Goal: Task Accomplishment & Management: Use online tool/utility

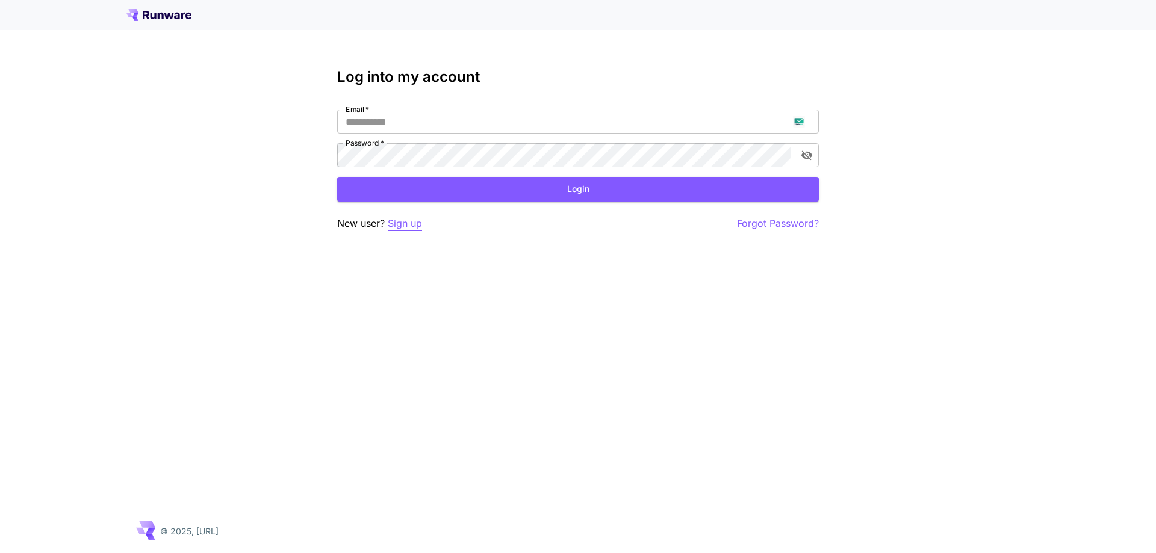
click at [401, 225] on p "Sign up" at bounding box center [405, 223] width 34 height 15
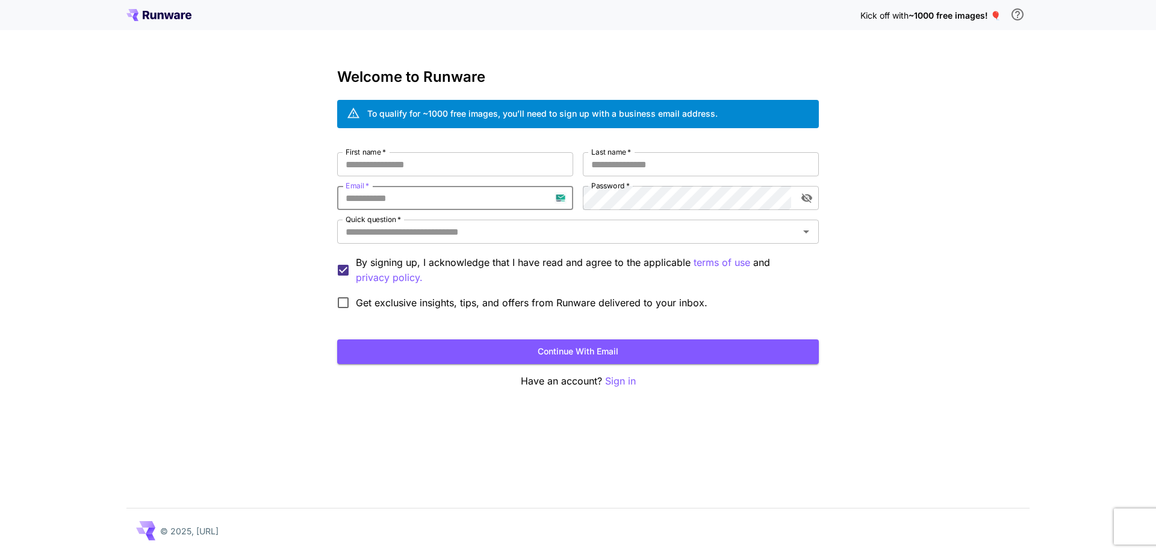
click at [515, 204] on input "Email   *" at bounding box center [455, 198] width 236 height 24
paste input "**********"
type input "**********"
click at [538, 170] on input "First name   *" at bounding box center [455, 164] width 236 height 24
type input "*****"
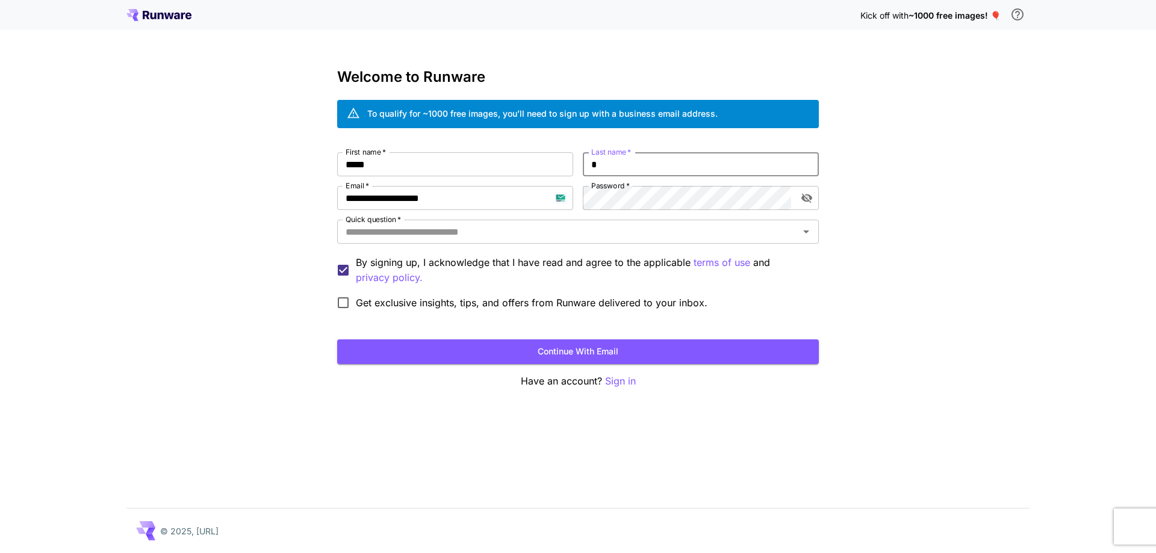
click at [667, 174] on input "*" at bounding box center [701, 164] width 236 height 24
type input "***"
click at [622, 237] on input "Quick question   *" at bounding box center [568, 231] width 455 height 17
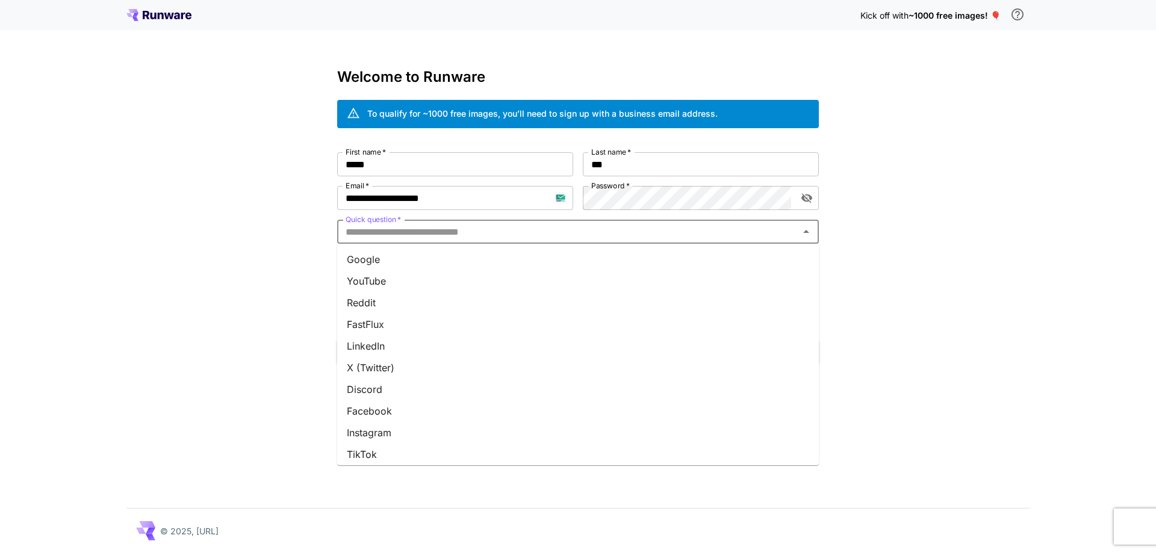
click at [612, 253] on li "Google" at bounding box center [578, 260] width 482 height 22
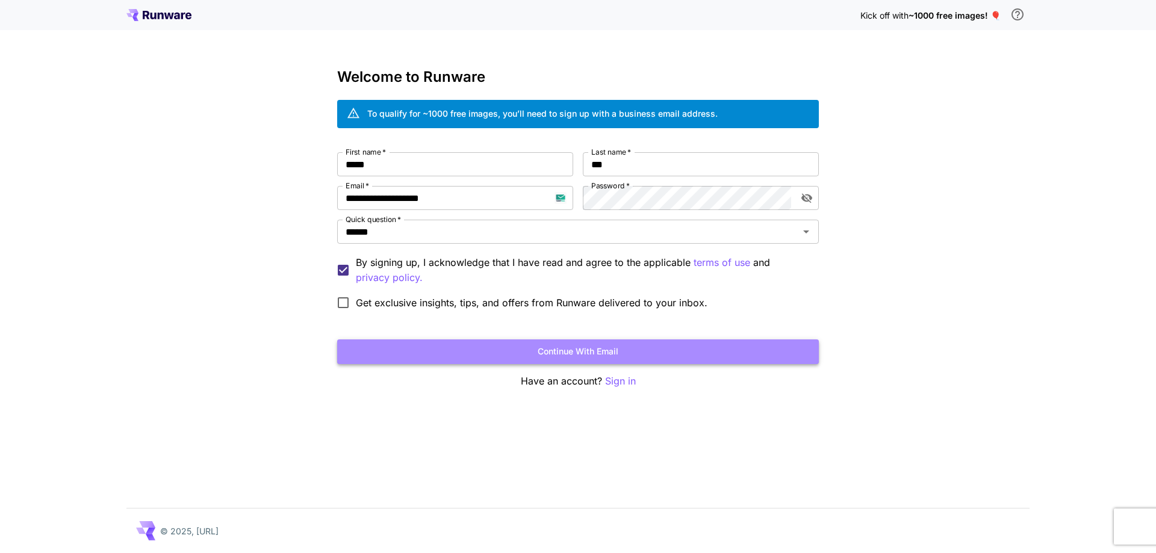
click at [574, 355] on button "Continue with email" at bounding box center [578, 352] width 482 height 25
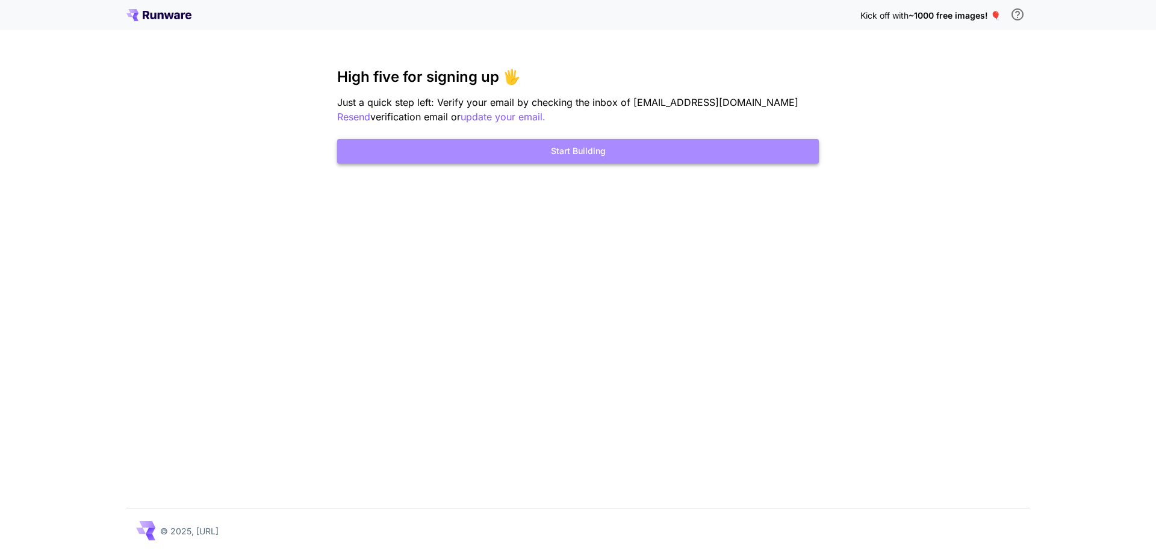
click at [633, 144] on button "Start Building" at bounding box center [578, 151] width 482 height 25
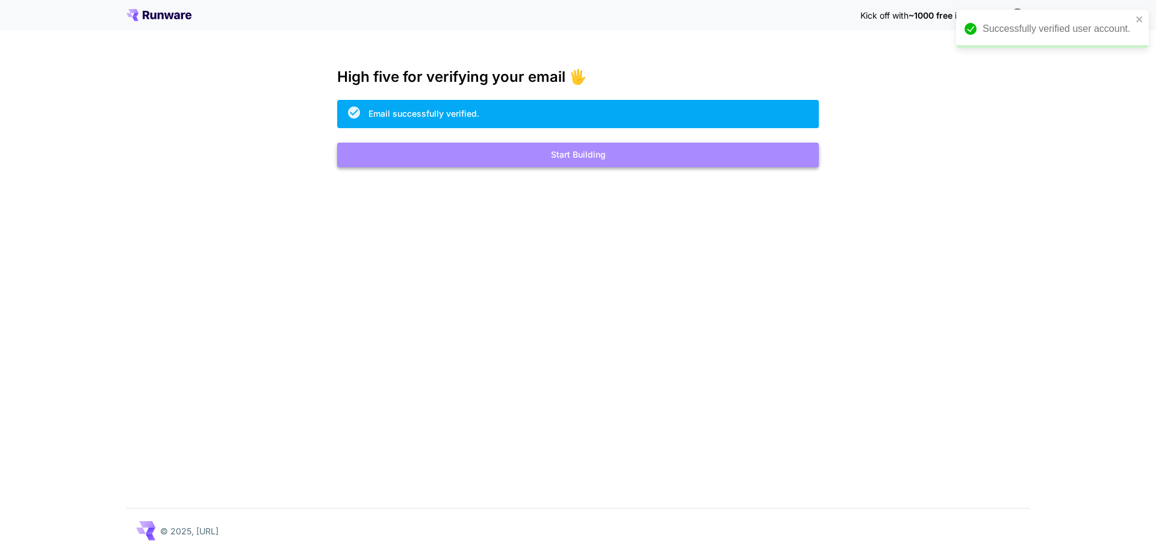
click at [610, 144] on button "Start Building" at bounding box center [578, 155] width 482 height 25
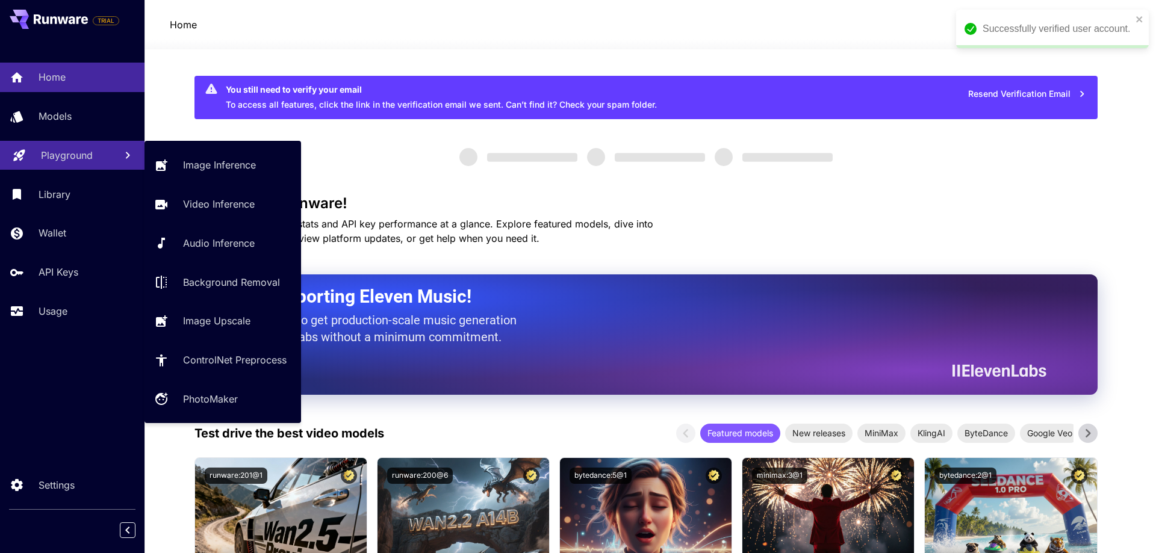
click at [65, 151] on p "Playground" at bounding box center [67, 155] width 52 height 14
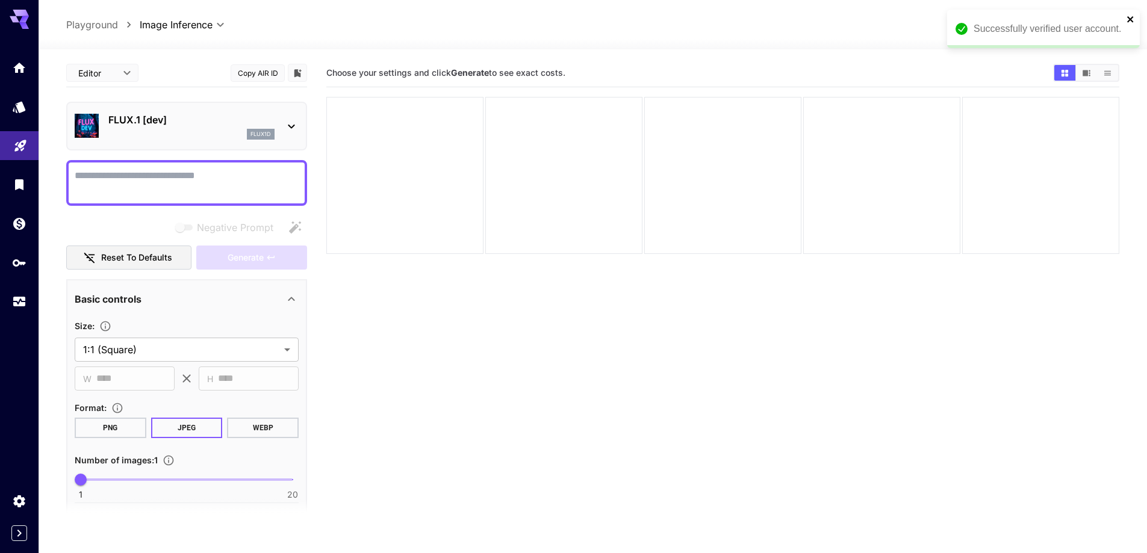
click at [1130, 18] on icon "close" at bounding box center [1130, 19] width 6 height 6
click at [190, 126] on p "FLUX.1 [dev]" at bounding box center [191, 120] width 166 height 14
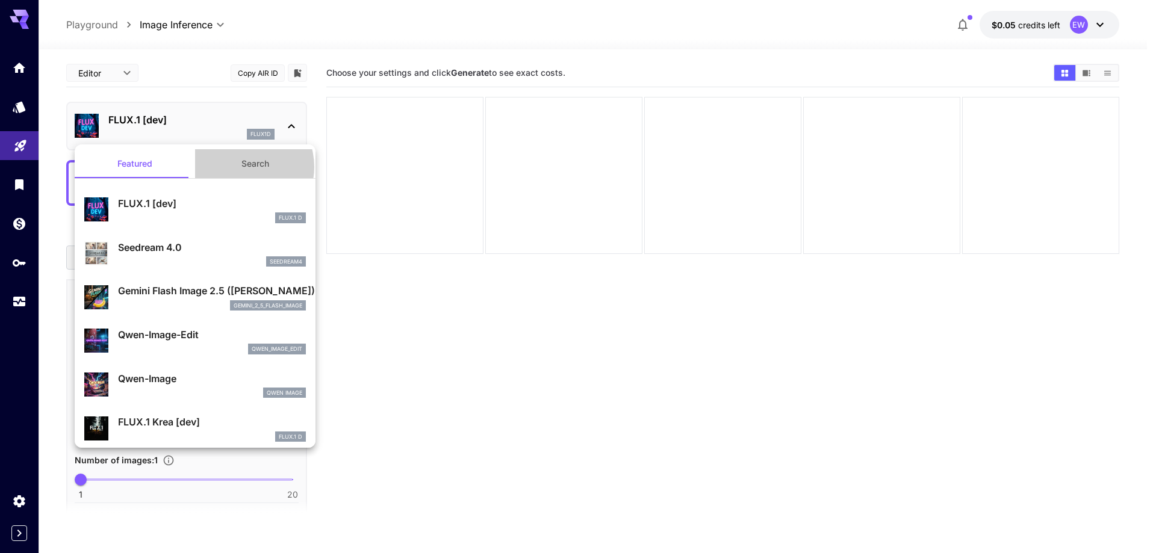
click at [238, 167] on button "Search" at bounding box center [255, 163] width 120 height 29
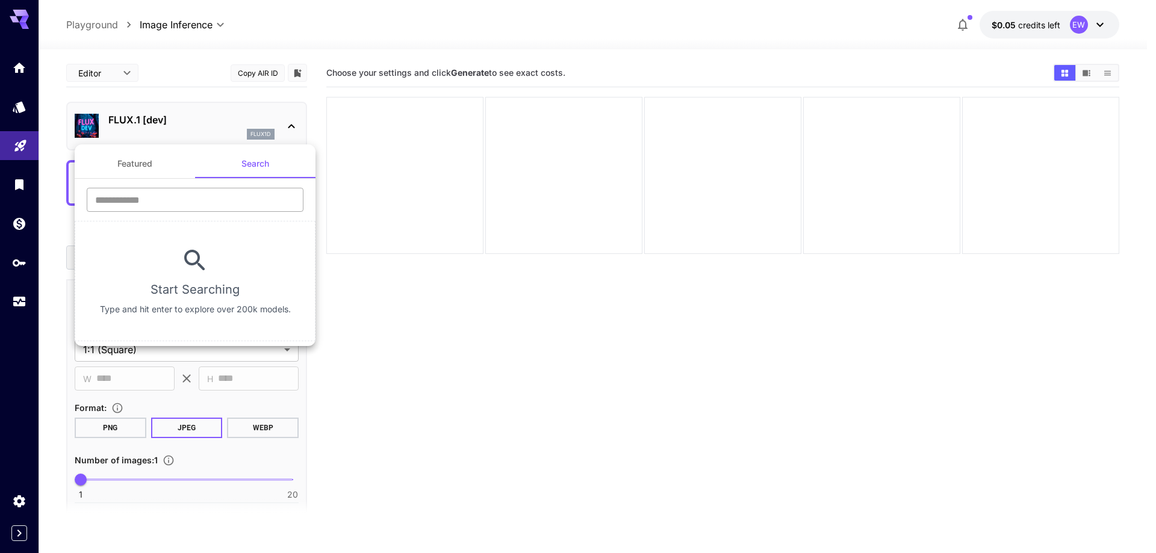
click at [211, 207] on input "text" at bounding box center [195, 200] width 217 height 24
type input "****"
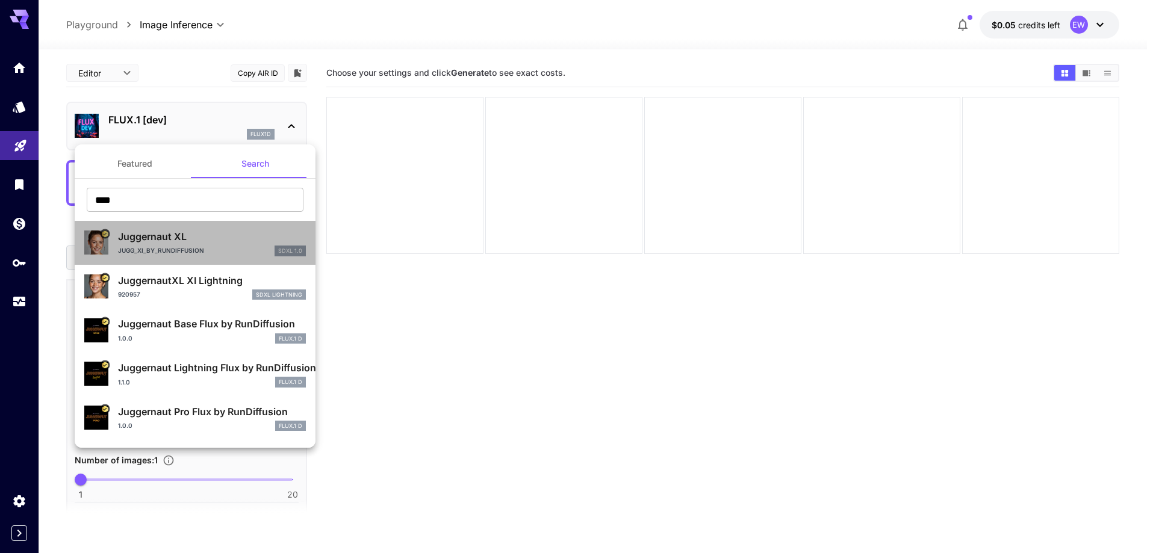
click at [222, 241] on p "Juggernaut XL" at bounding box center [212, 236] width 188 height 14
type input "**"
type input "***"
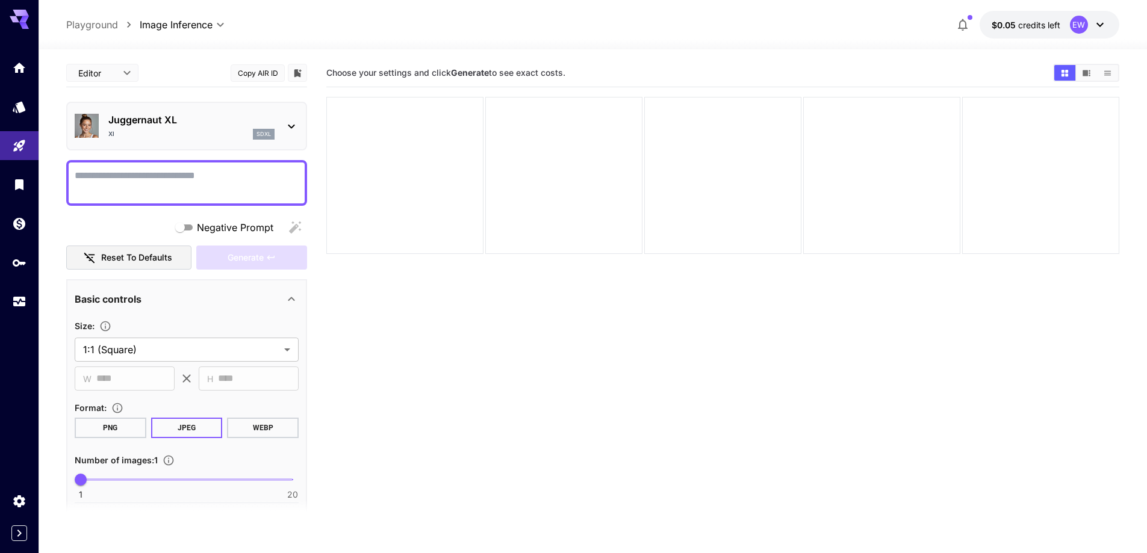
click at [258, 187] on textarea "Negative Prompt" at bounding box center [187, 183] width 224 height 29
paste textarea "**********"
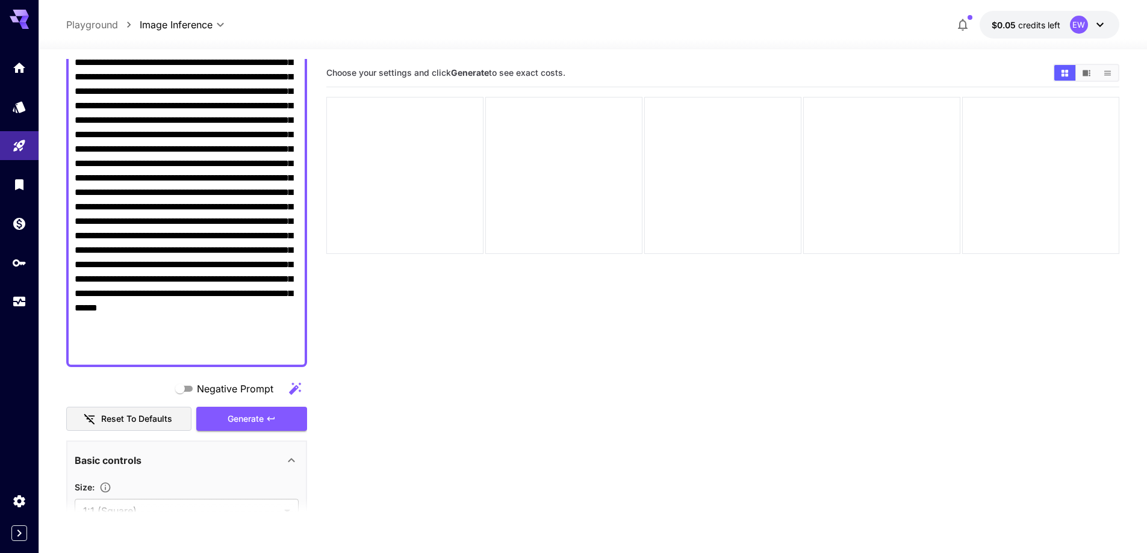
scroll to position [301, 0]
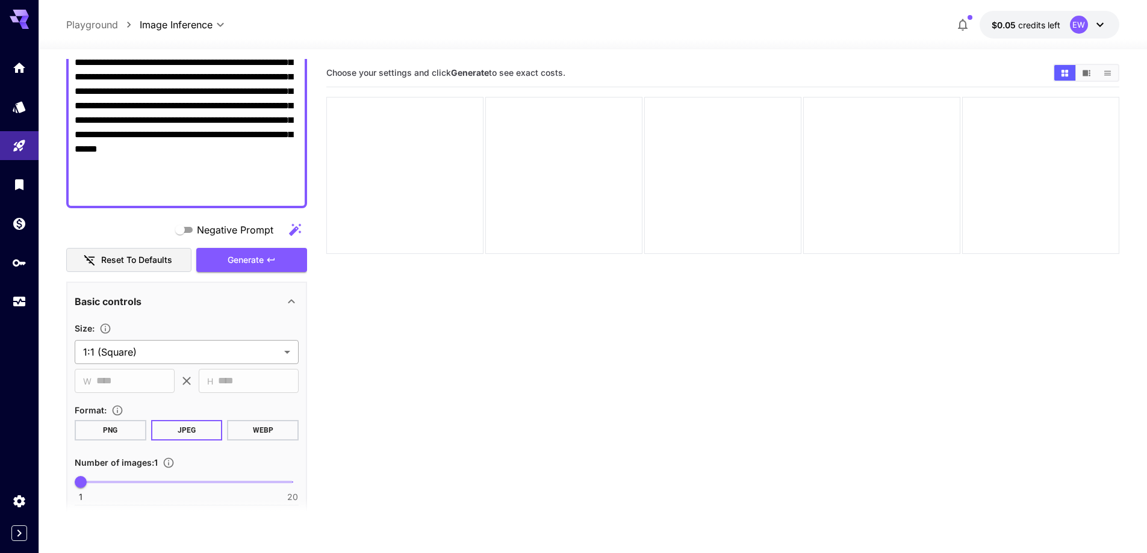
type textarea "**********"
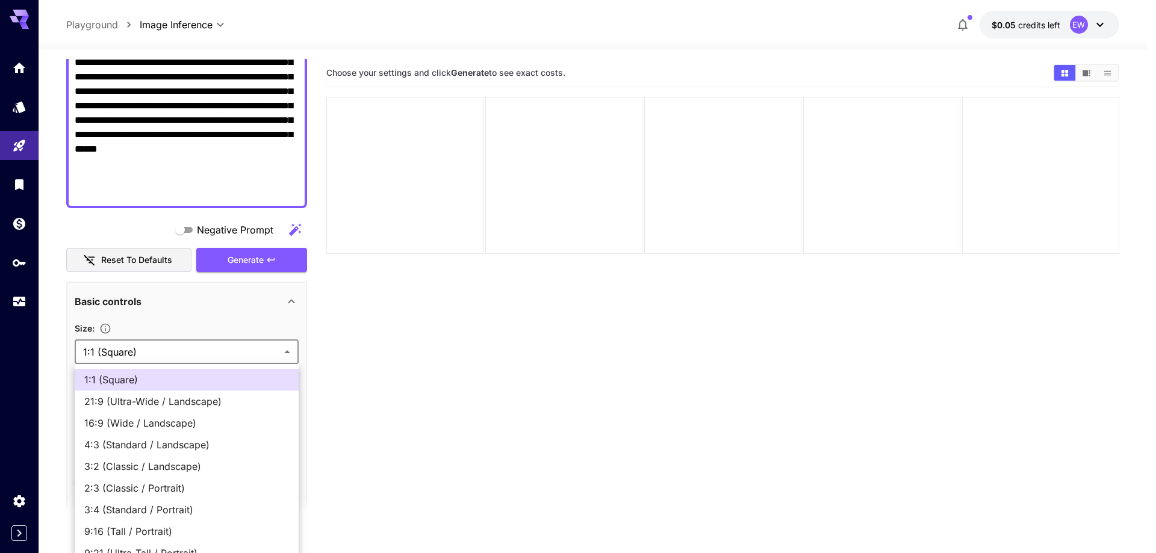
click at [205, 352] on body "**********" at bounding box center [578, 324] width 1156 height 648
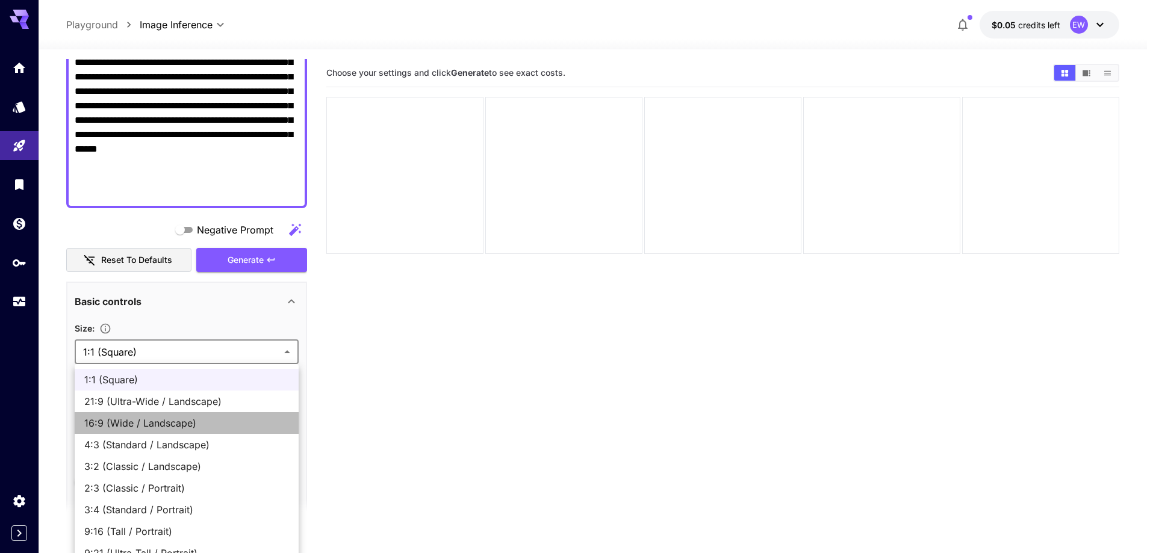
click at [190, 417] on span "16:9 (Wide / Landscape)" at bounding box center [186, 423] width 205 height 14
type input "**********"
type input "****"
type input "***"
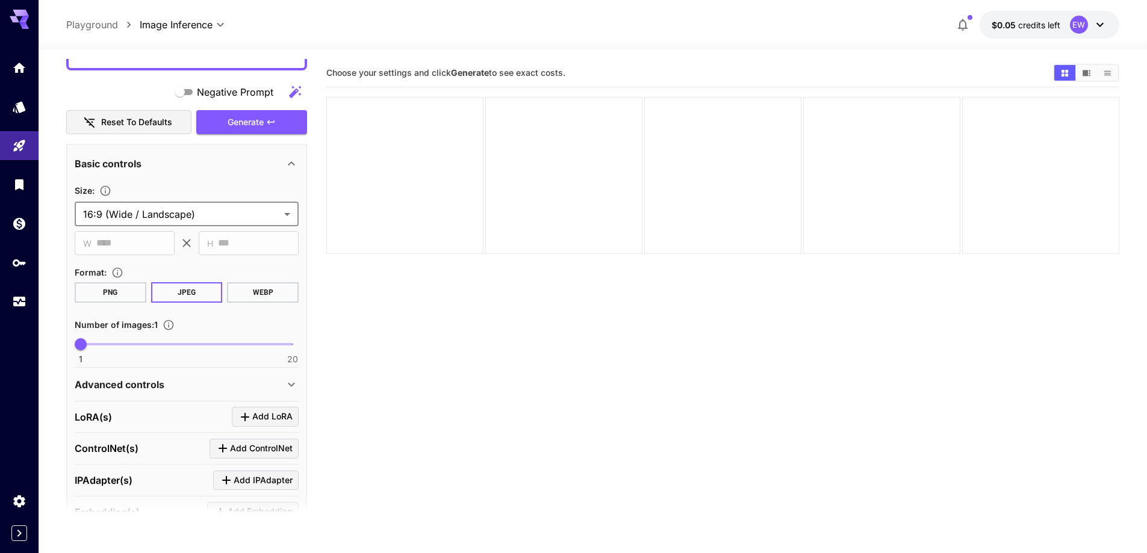
scroll to position [482, 0]
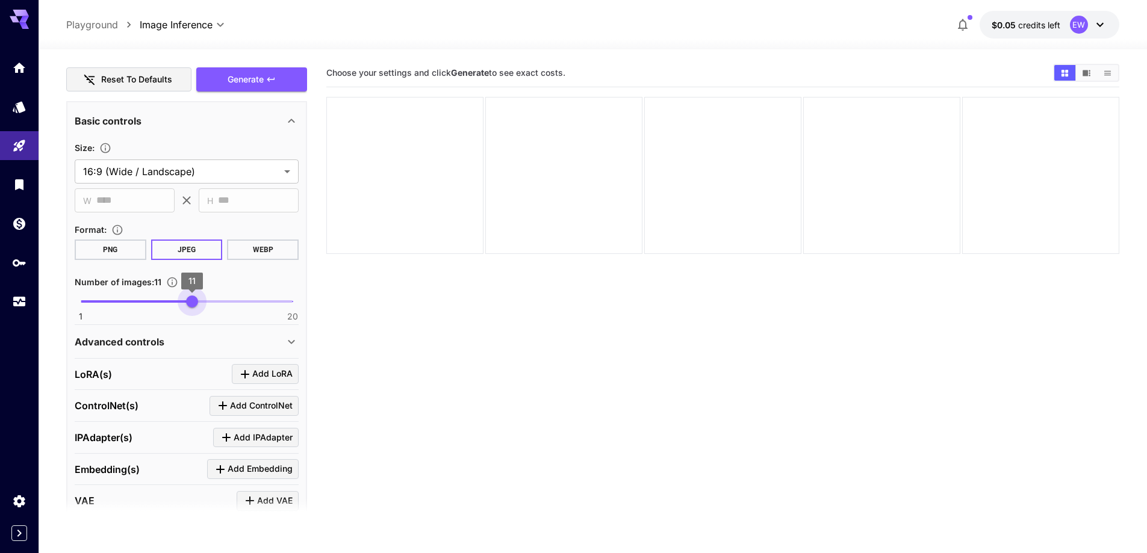
type input "**"
drag, startPoint x: 181, startPoint y: 302, endPoint x: 204, endPoint y: 309, distance: 23.4
click at [204, 309] on span "1 20 12" at bounding box center [187, 302] width 212 height 18
click at [170, 336] on div "Advanced controls" at bounding box center [180, 342] width 210 height 14
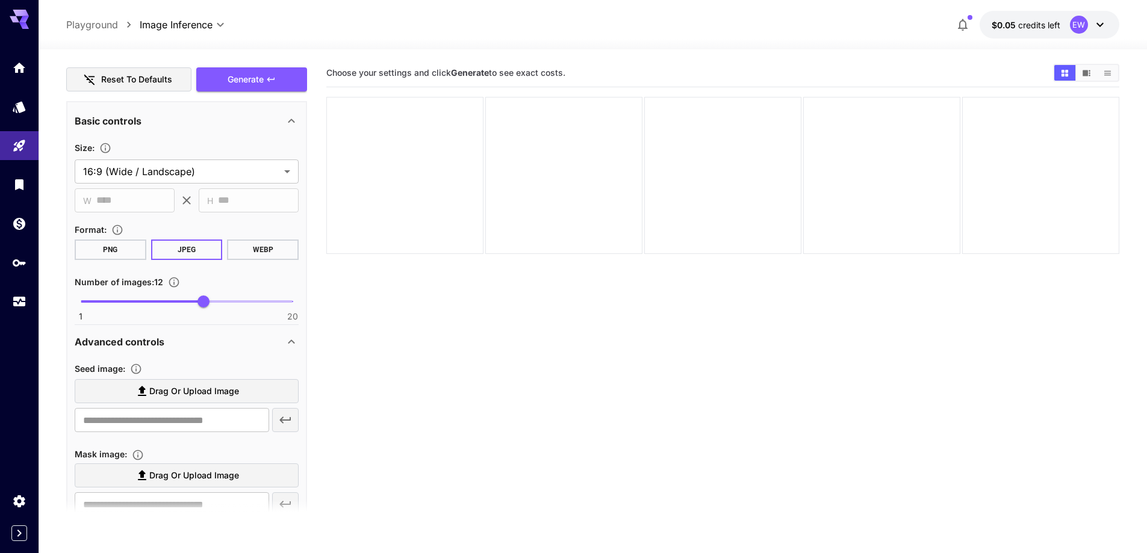
click at [175, 388] on span "Drag or upload image" at bounding box center [194, 391] width 90 height 15
click at [0, 0] on input "Drag or upload image" at bounding box center [0, 0] width 0 height 0
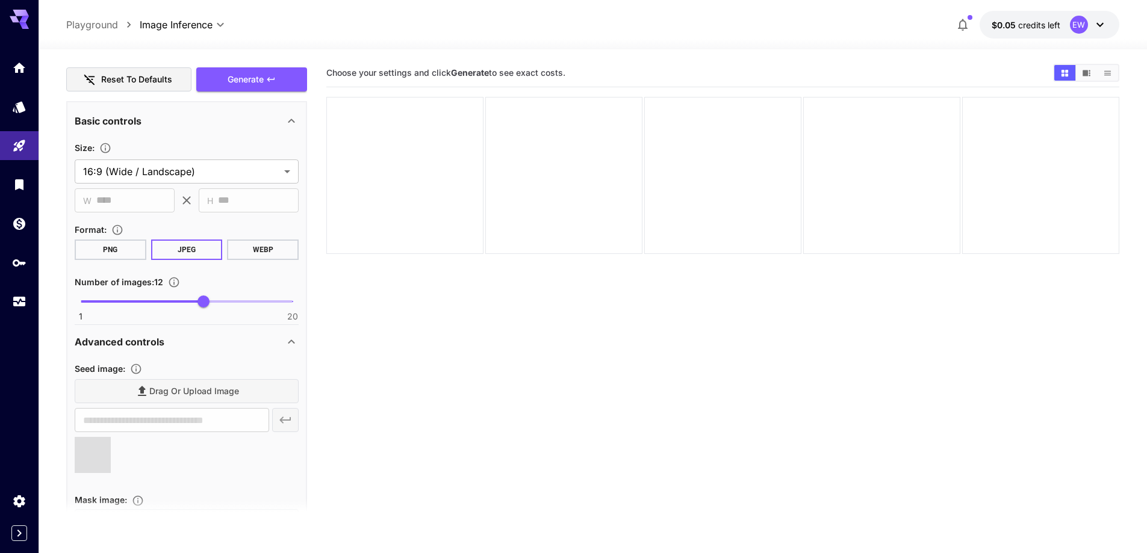
type input "**********"
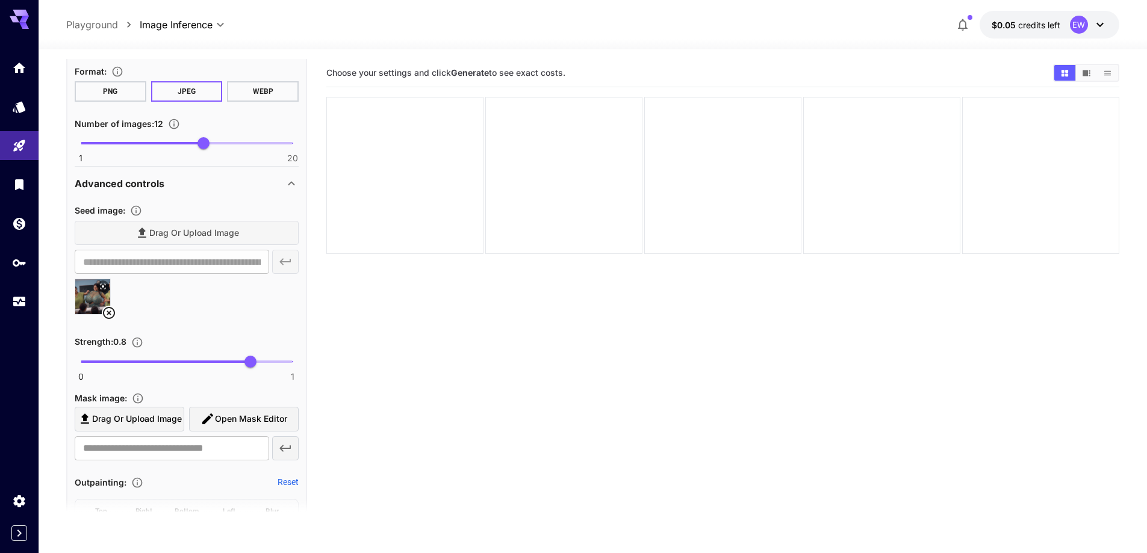
scroll to position [662, 0]
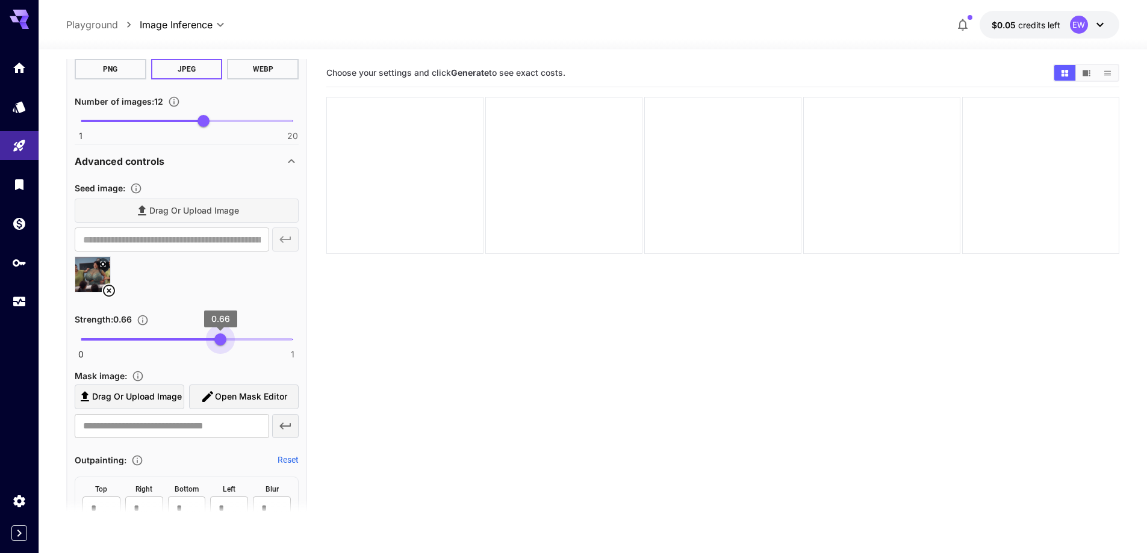
type input "****"
drag, startPoint x: 228, startPoint y: 342, endPoint x: 223, endPoint y: 337, distance: 7.3
click at [223, 337] on span "0 1 0.67" at bounding box center [187, 340] width 212 height 18
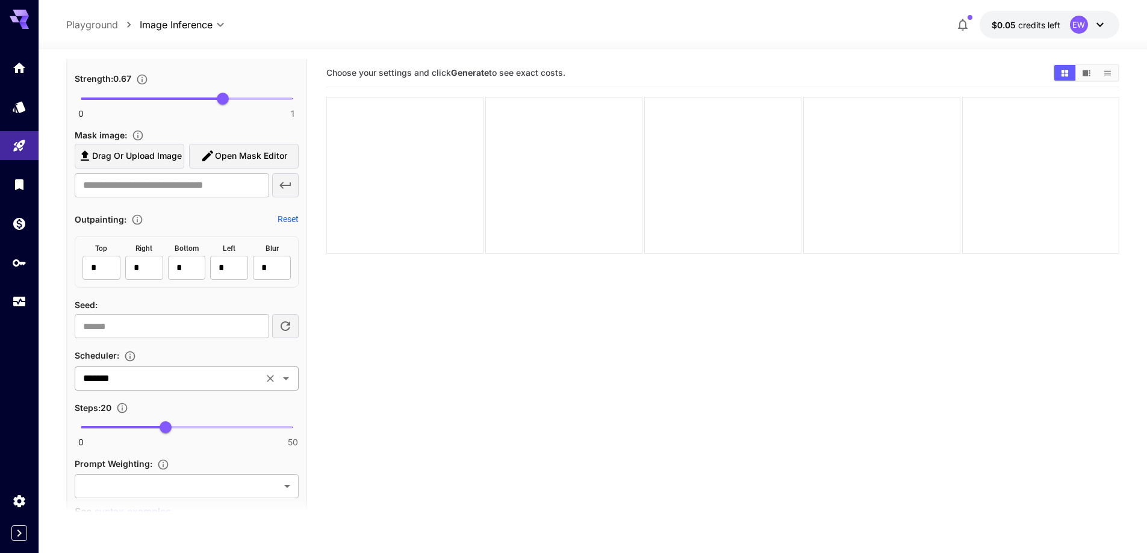
scroll to position [963, 0]
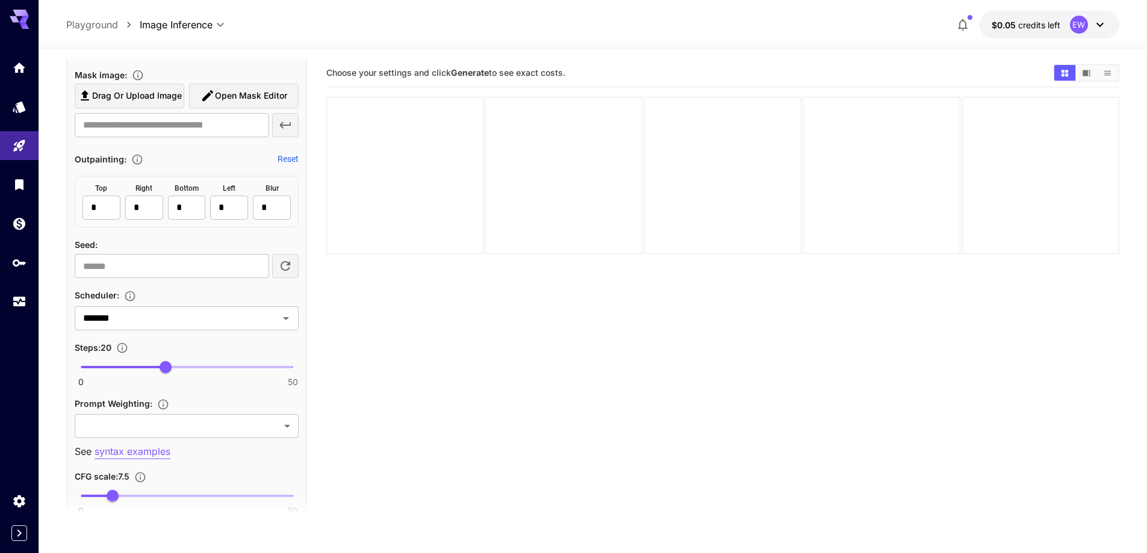
type input "**"
click at [213, 366] on span "0 50 31" at bounding box center [187, 367] width 212 height 18
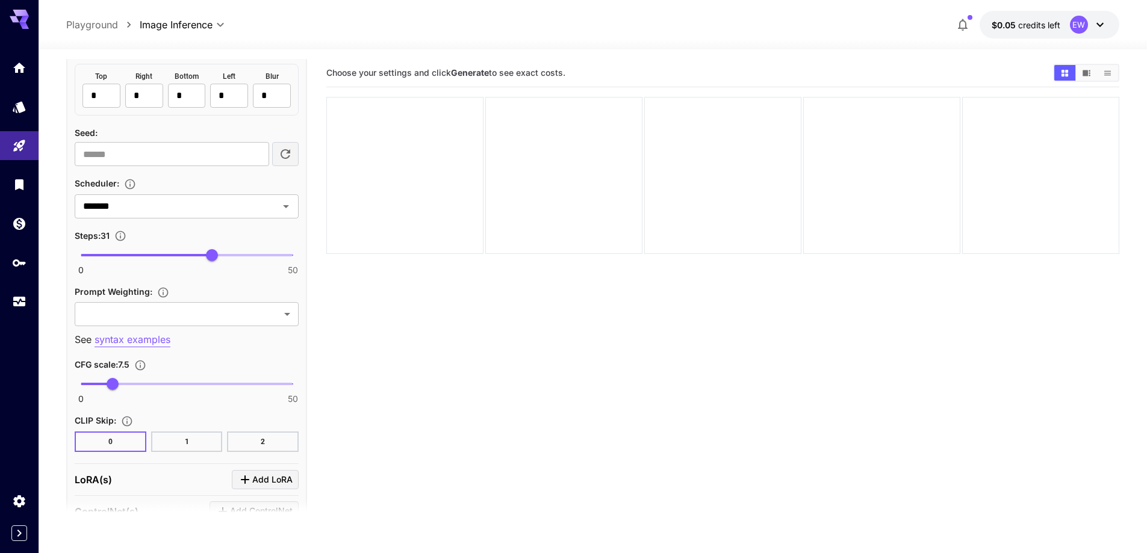
scroll to position [1084, 0]
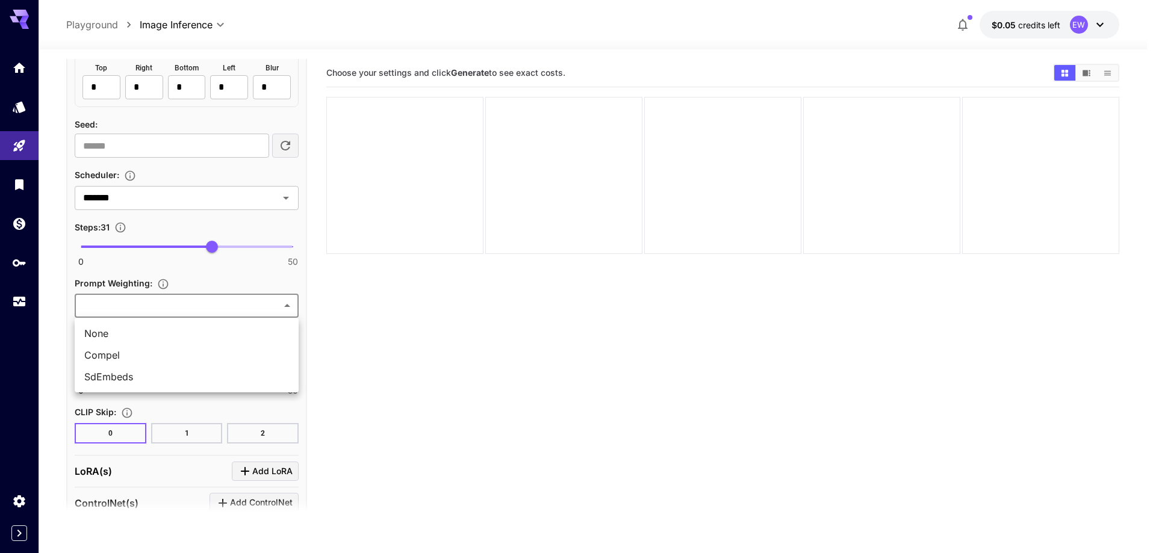
click at [183, 313] on body "**********" at bounding box center [578, 324] width 1156 height 648
click at [145, 370] on span "SdEmbeds" at bounding box center [186, 377] width 205 height 14
type input "********"
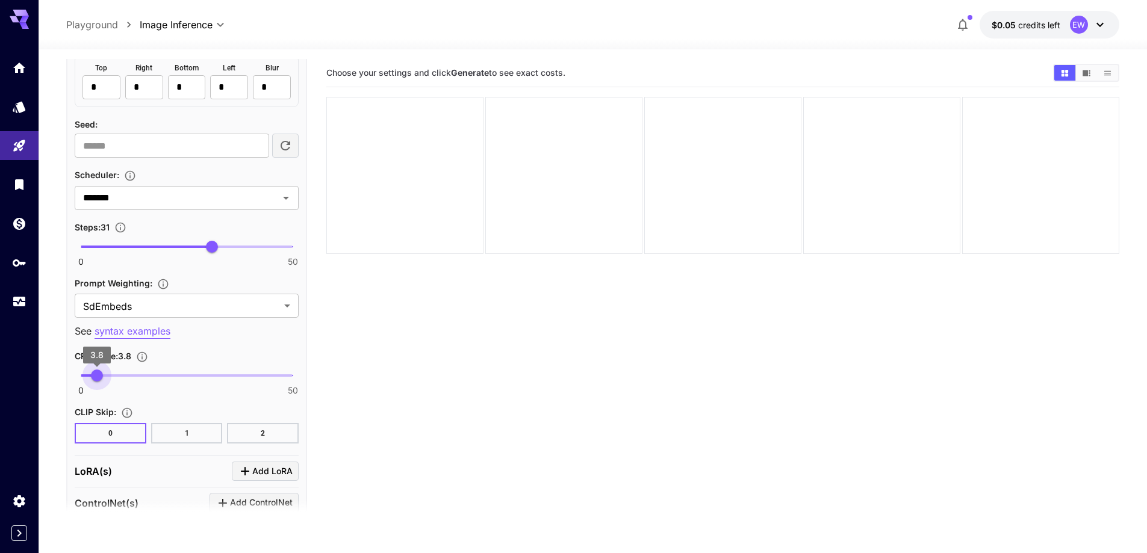
type input "***"
drag, startPoint x: 108, startPoint y: 376, endPoint x: 97, endPoint y: 378, distance: 11.0
click at [97, 378] on span "3.8" at bounding box center [97, 376] width 12 height 12
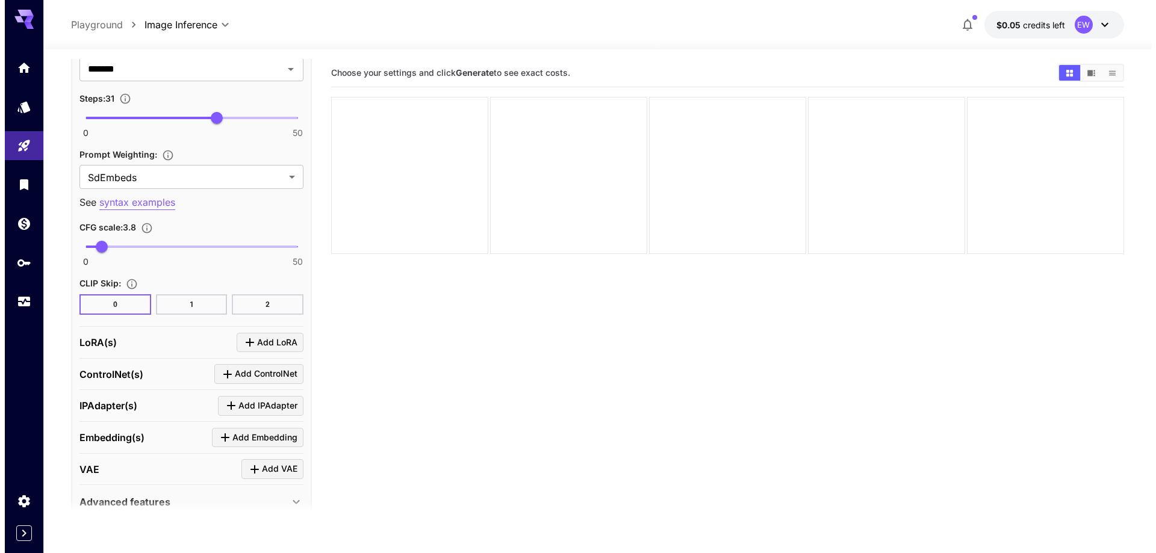
scroll to position [1264, 0]
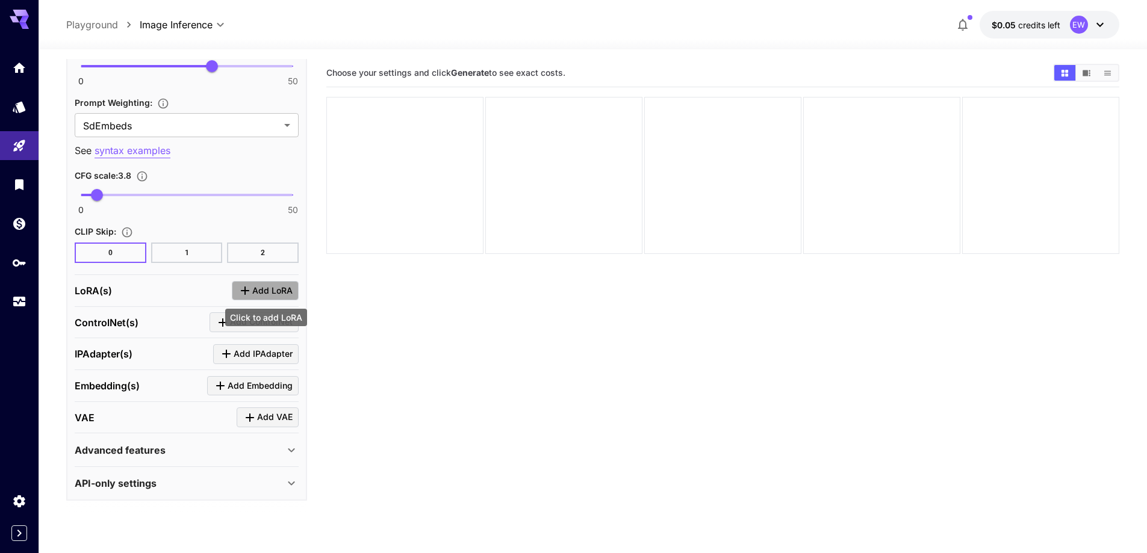
click at [258, 288] on span "Add LoRA" at bounding box center [272, 291] width 40 height 15
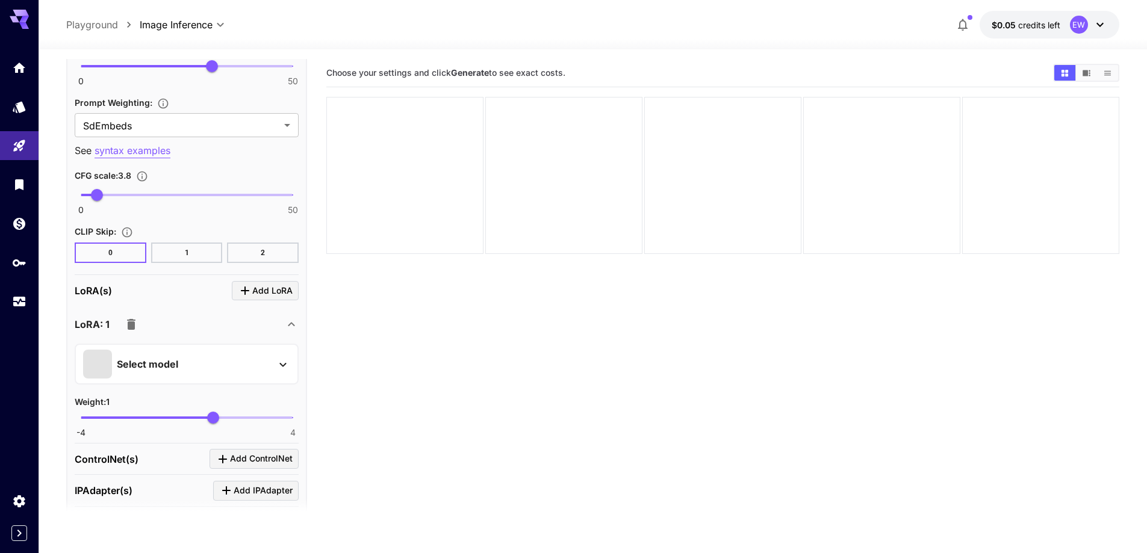
click at [215, 365] on div "Select model" at bounding box center [177, 364] width 188 height 29
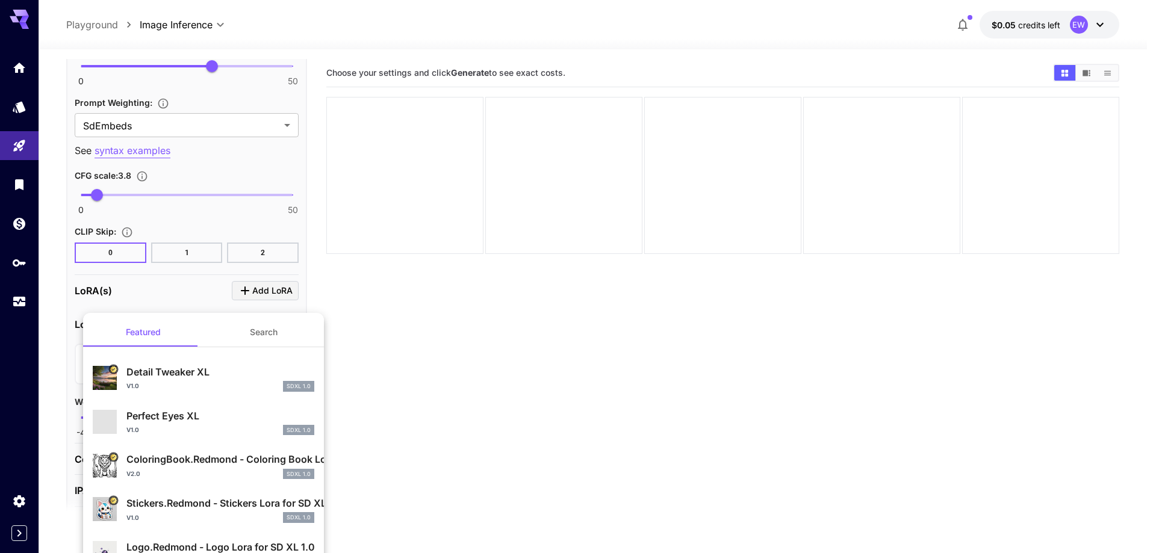
click at [274, 332] on button "Search" at bounding box center [264, 332] width 120 height 29
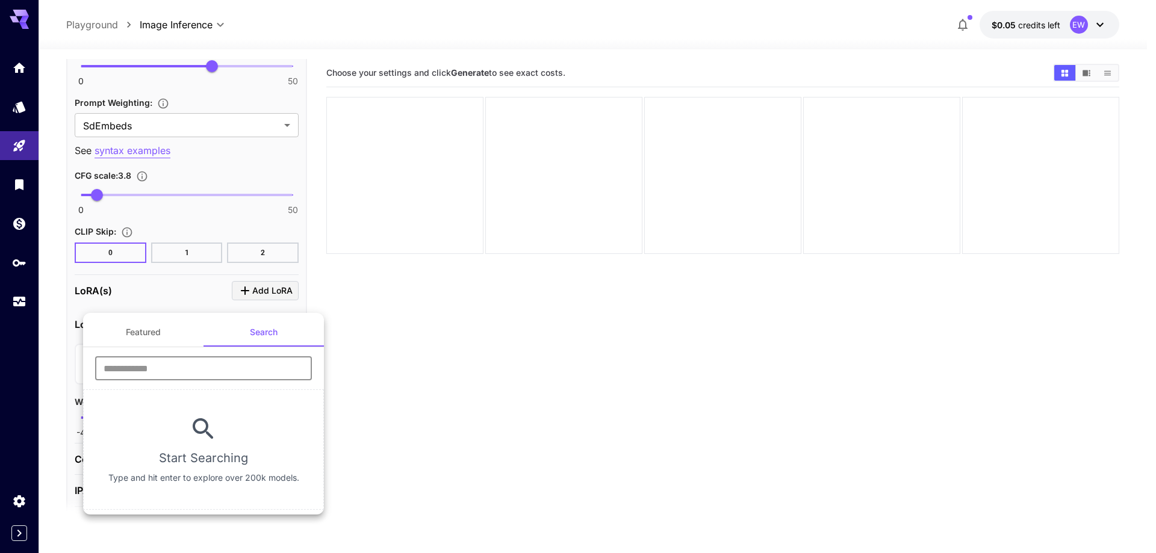
click at [238, 367] on input "text" at bounding box center [203, 368] width 217 height 24
type input "****"
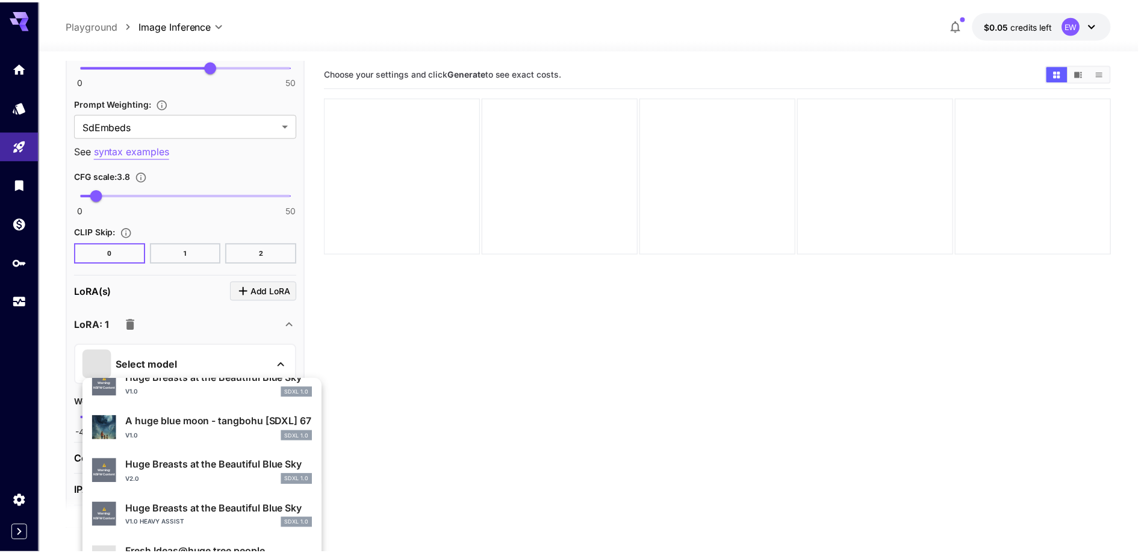
scroll to position [361, 0]
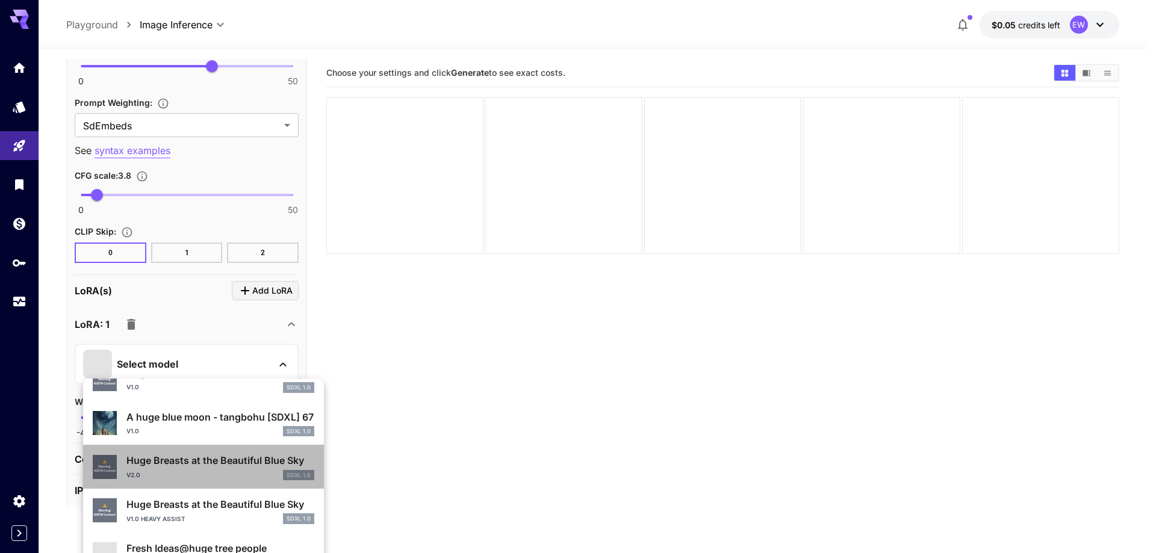
click at [249, 467] on p "Huge Breasts at the Beautiful Blue Sky" at bounding box center [220, 460] width 188 height 14
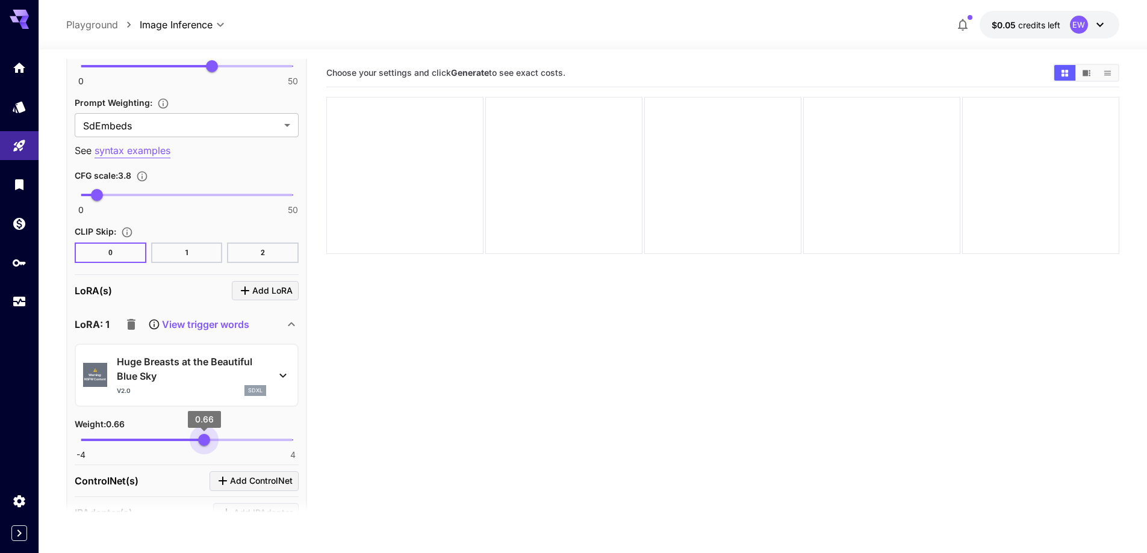
type input "****"
drag, startPoint x: 218, startPoint y: 437, endPoint x: 204, endPoint y: 437, distance: 14.5
click at [204, 437] on span "0.64" at bounding box center [203, 440] width 12 height 12
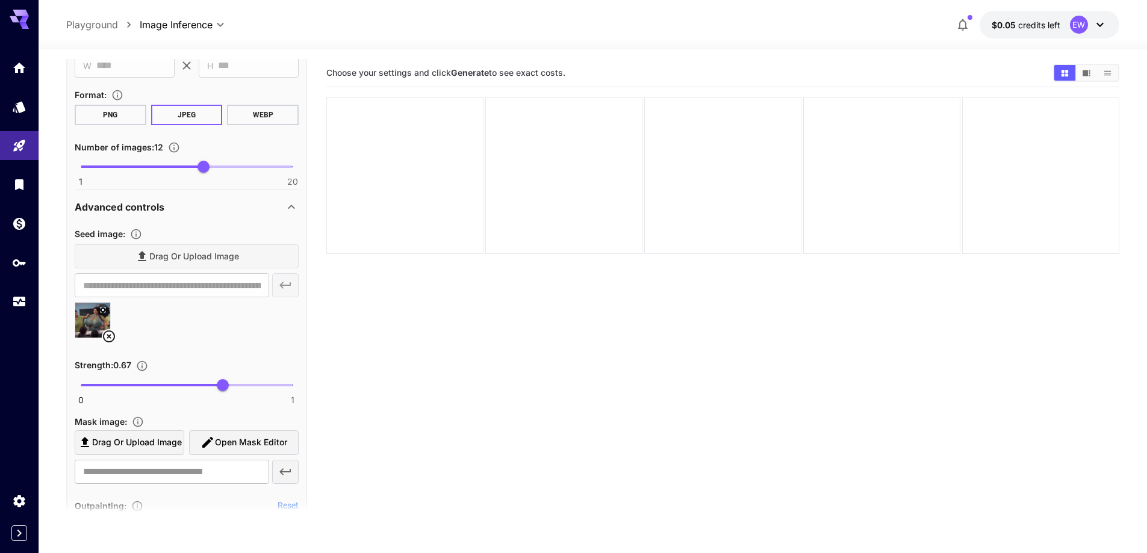
scroll to position [421, 0]
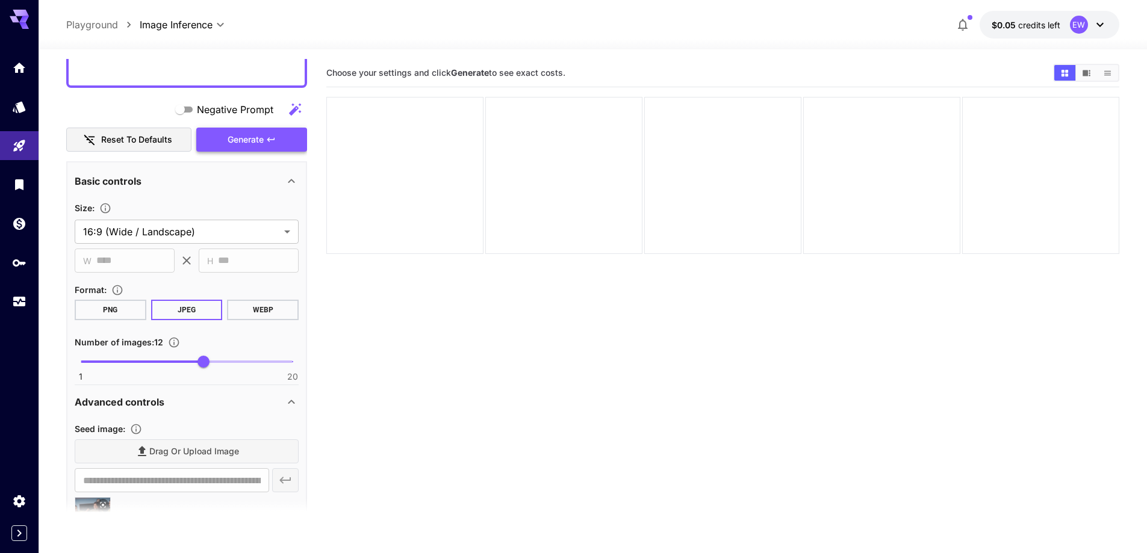
click at [255, 133] on span "Generate" at bounding box center [246, 139] width 36 height 15
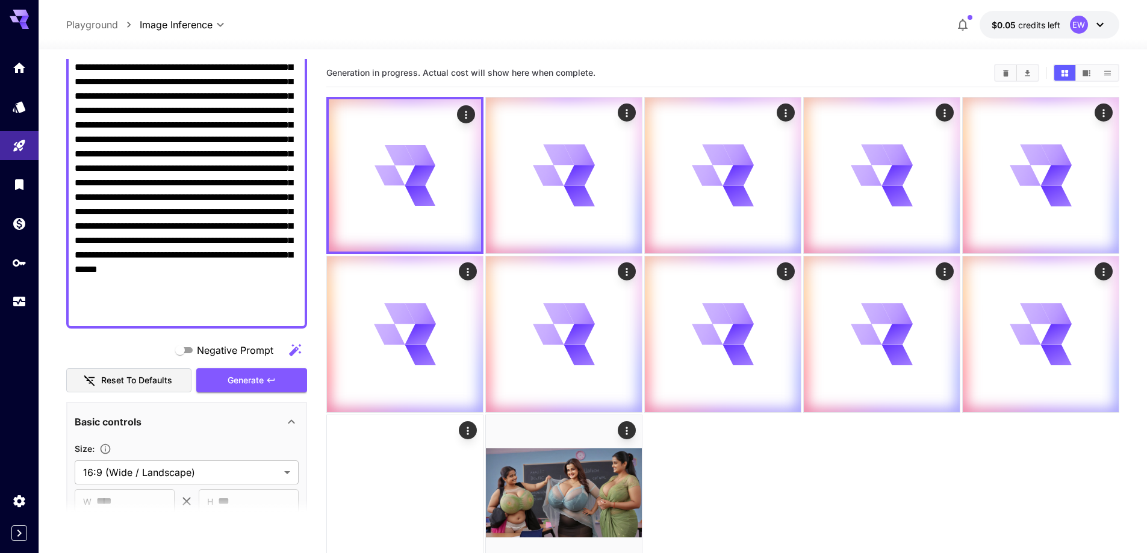
scroll to position [0, 0]
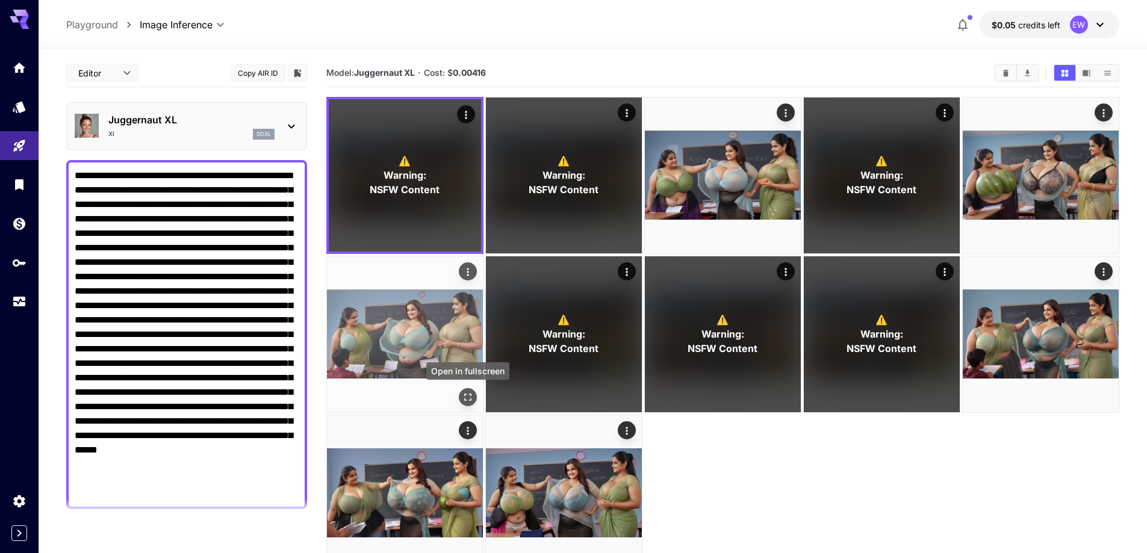
click at [464, 392] on icon "Open in fullscreen" at bounding box center [468, 397] width 12 height 12
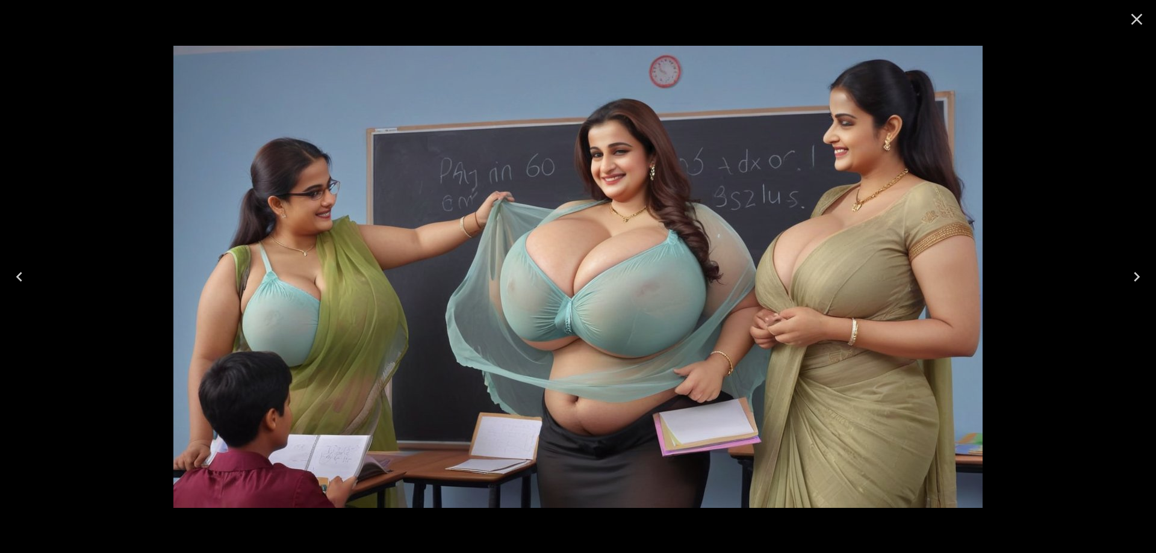
click at [1137, 278] on icon "Next" at bounding box center [1137, 277] width 6 height 10
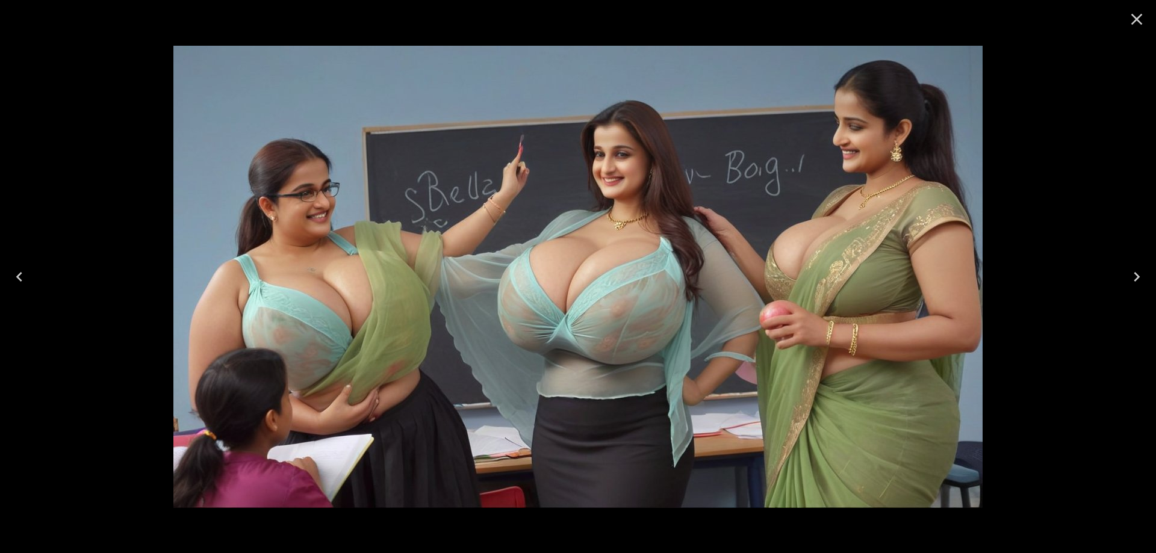
click at [1137, 278] on icon "Next" at bounding box center [1137, 277] width 6 height 10
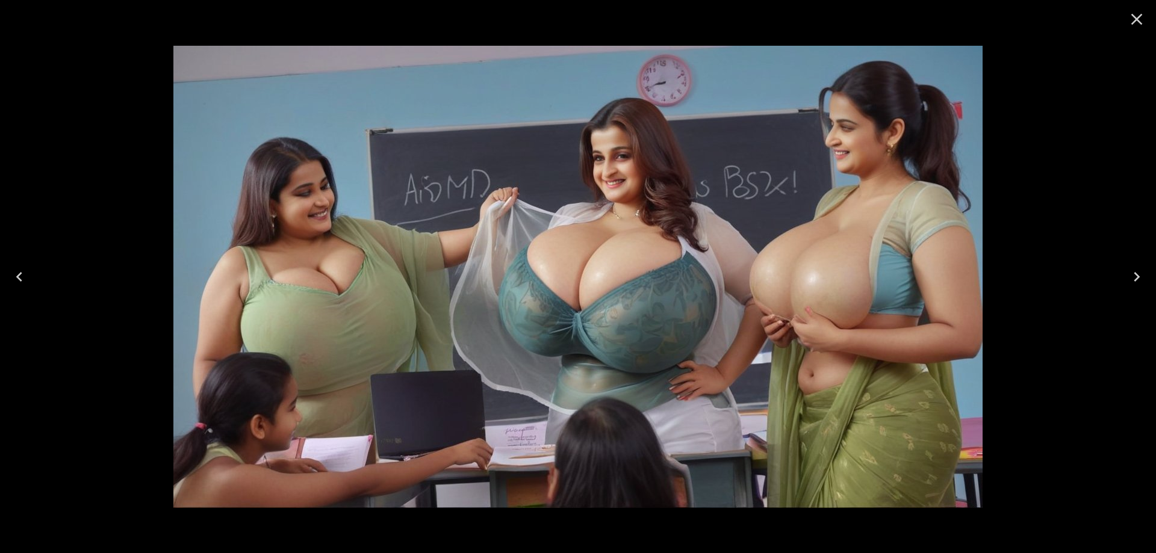
click at [1137, 278] on icon "Next" at bounding box center [1137, 277] width 6 height 10
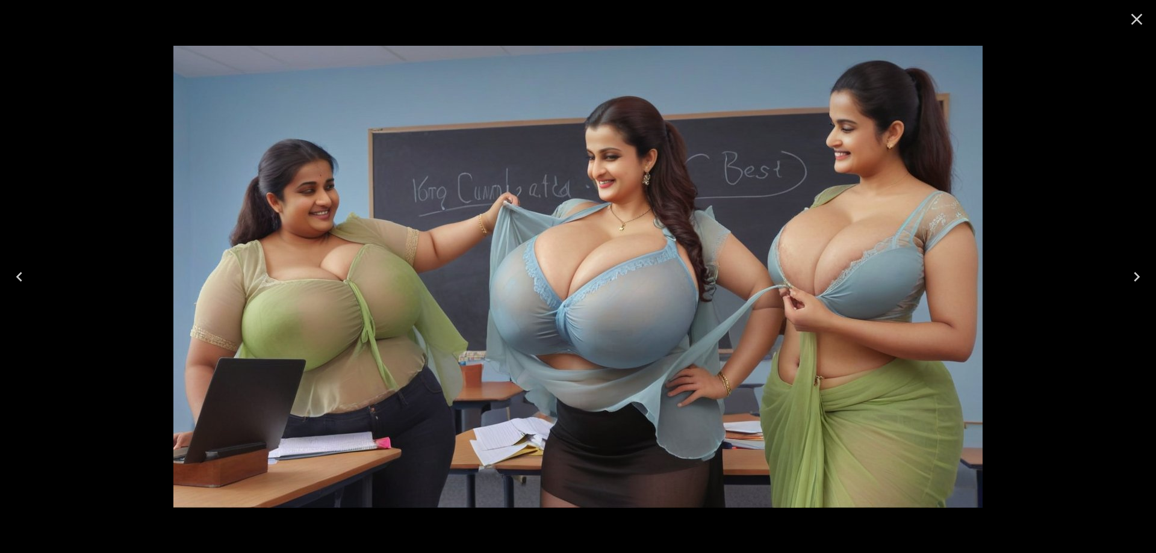
click at [1137, 278] on icon "Next" at bounding box center [1137, 277] width 6 height 10
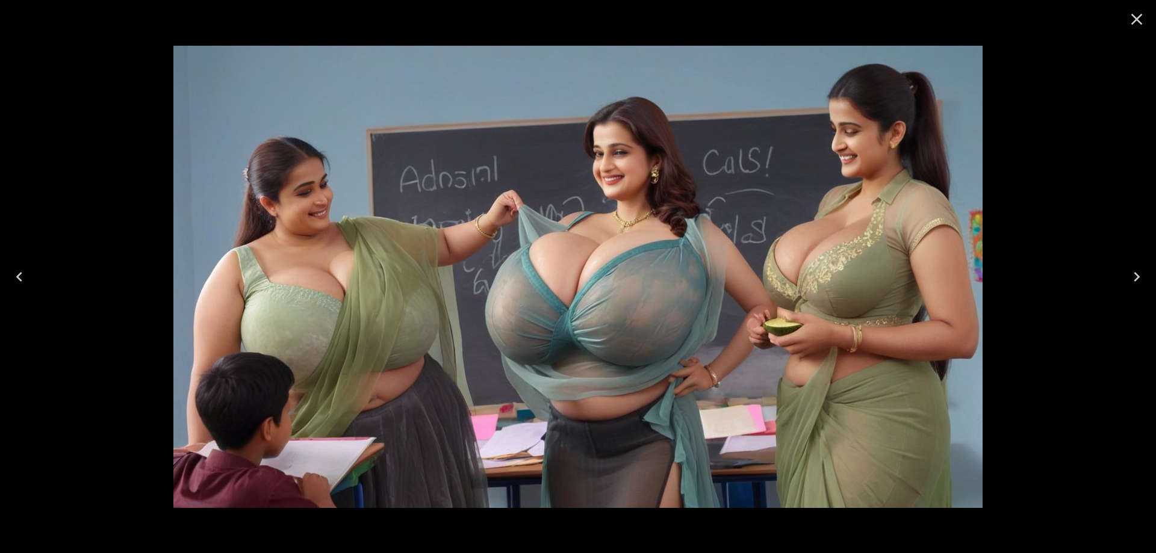
click at [1137, 278] on icon "Next" at bounding box center [1137, 277] width 6 height 10
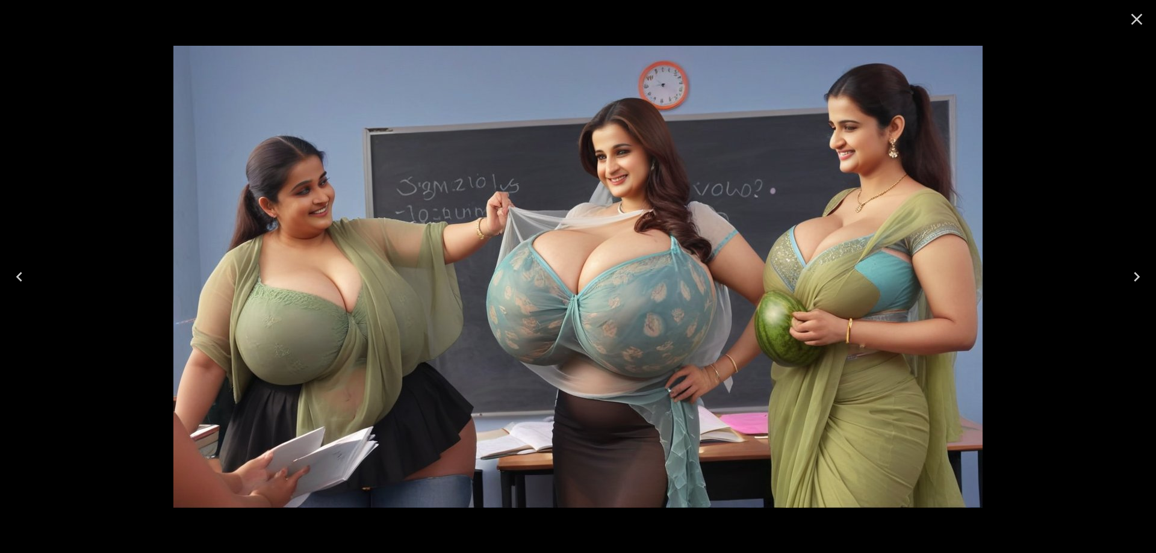
click at [1131, 25] on icon "Close" at bounding box center [1136, 19] width 19 height 19
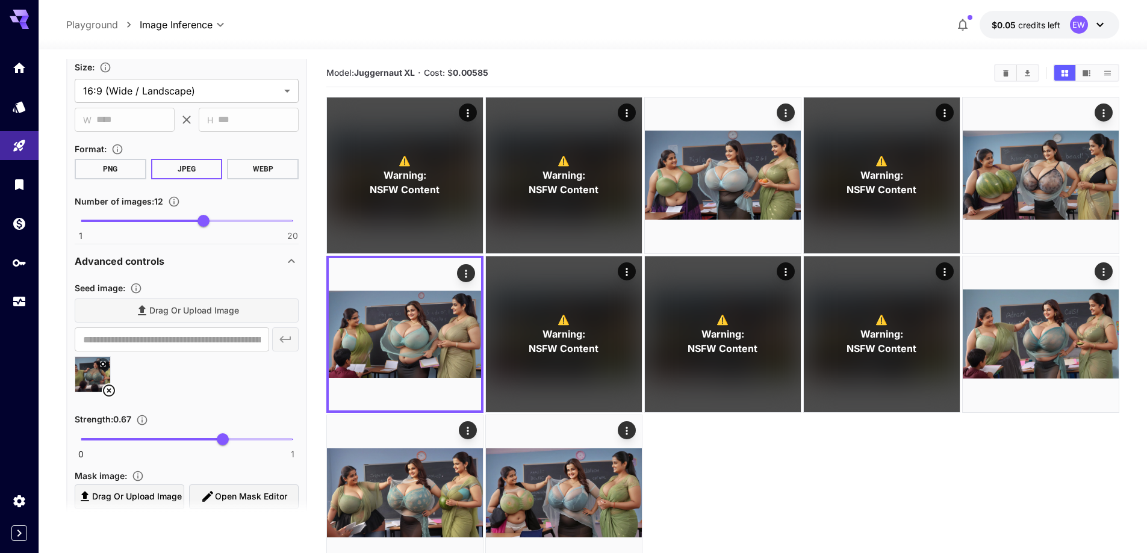
scroll to position [602, 0]
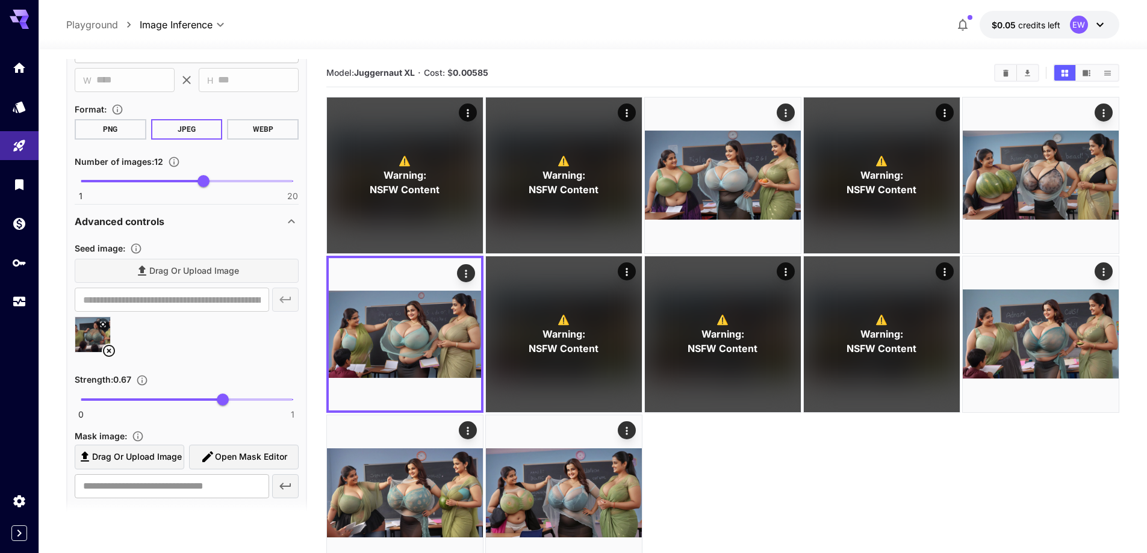
click at [107, 347] on icon at bounding box center [109, 351] width 12 height 12
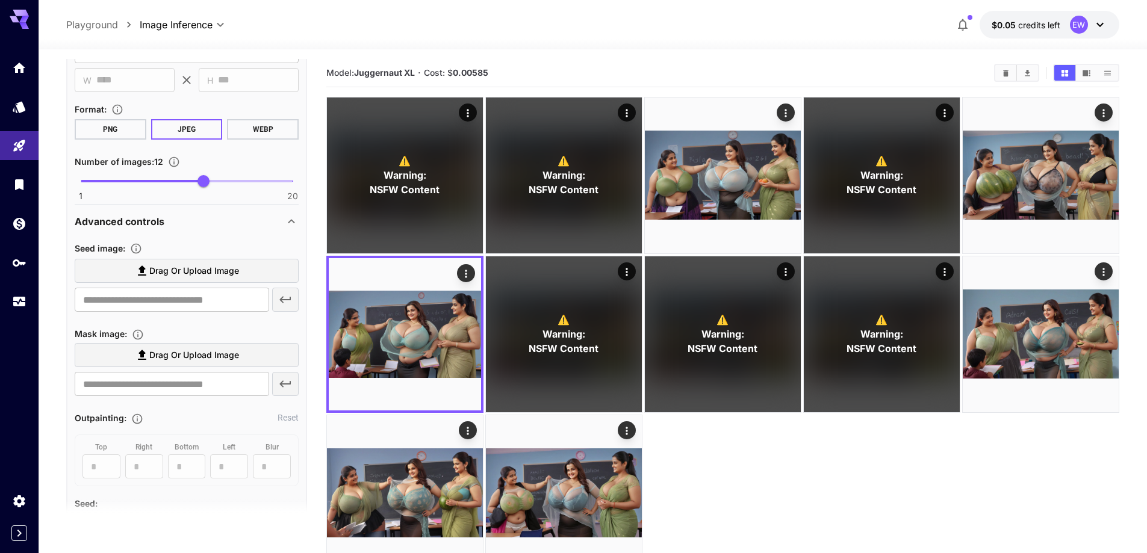
click at [180, 272] on span "Drag or upload image" at bounding box center [194, 271] width 90 height 15
click at [0, 0] on input "Drag or upload image" at bounding box center [0, 0] width 0 height 0
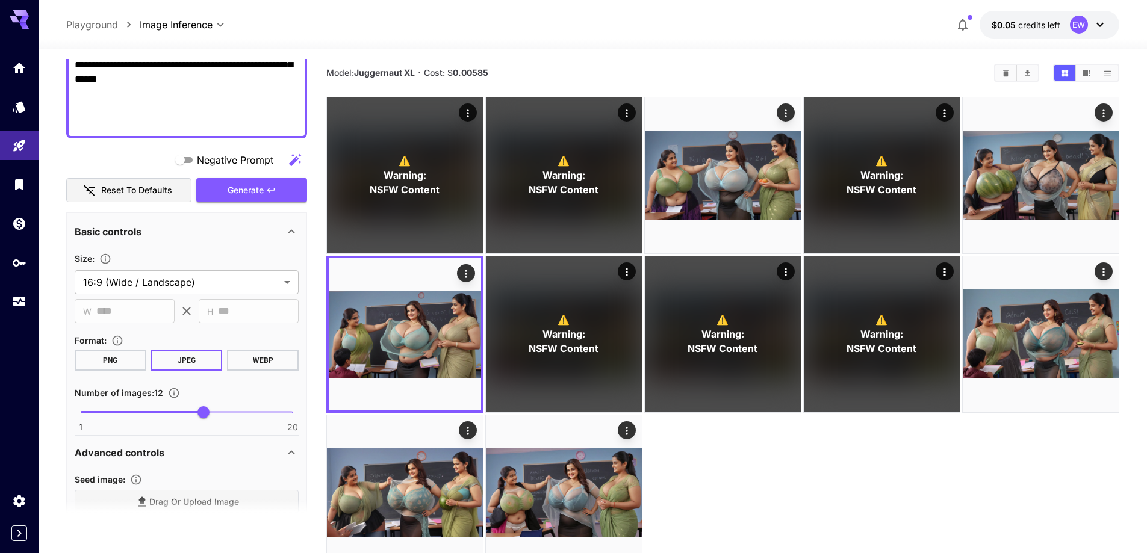
scroll to position [361, 0]
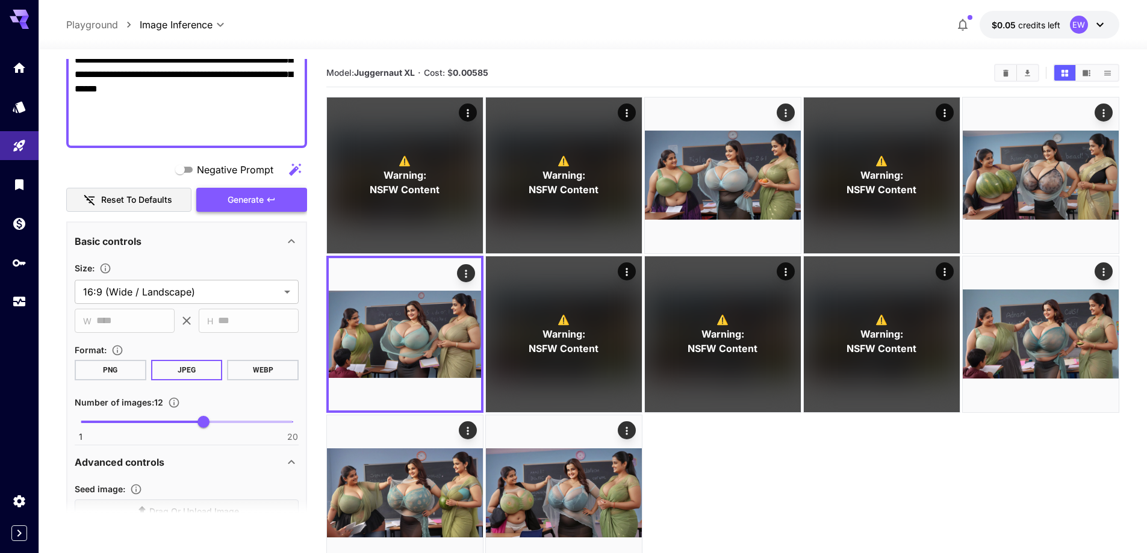
type input "**********"
click at [249, 205] on span "Generate" at bounding box center [246, 200] width 36 height 15
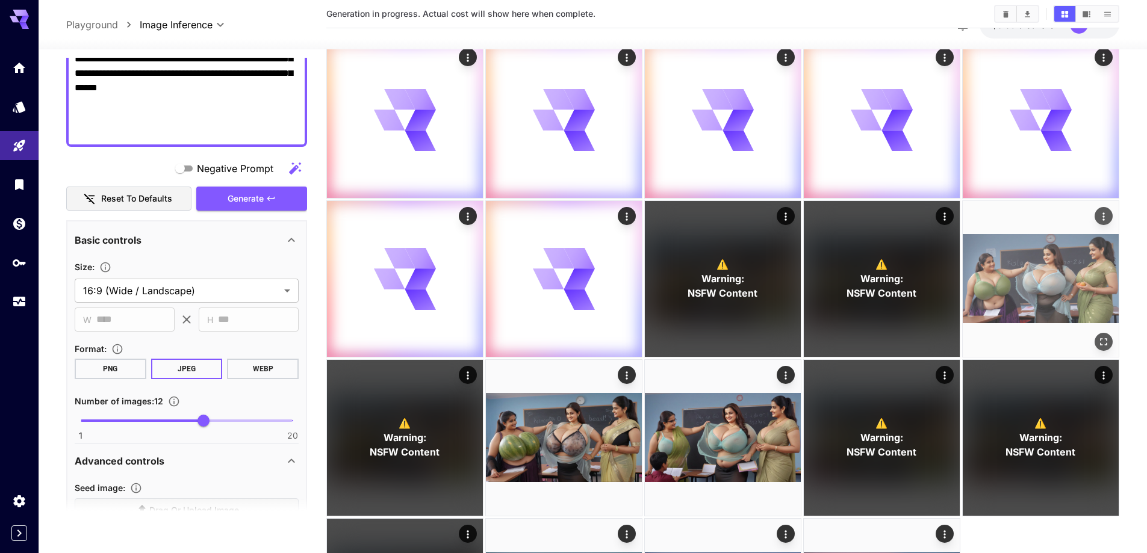
scroll to position [241, 0]
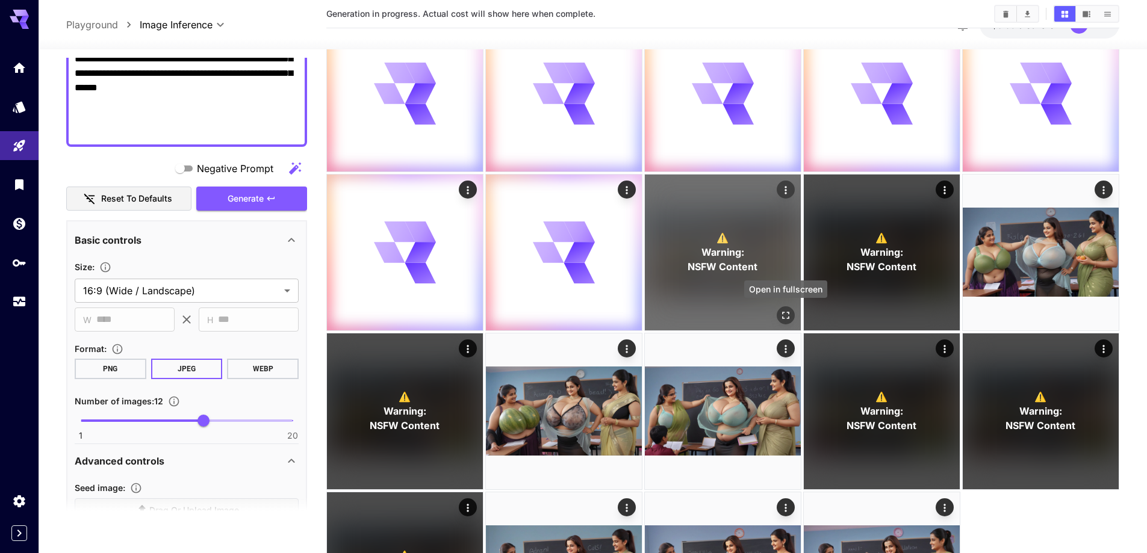
click at [791, 316] on icon "Open in fullscreen" at bounding box center [786, 315] width 12 height 12
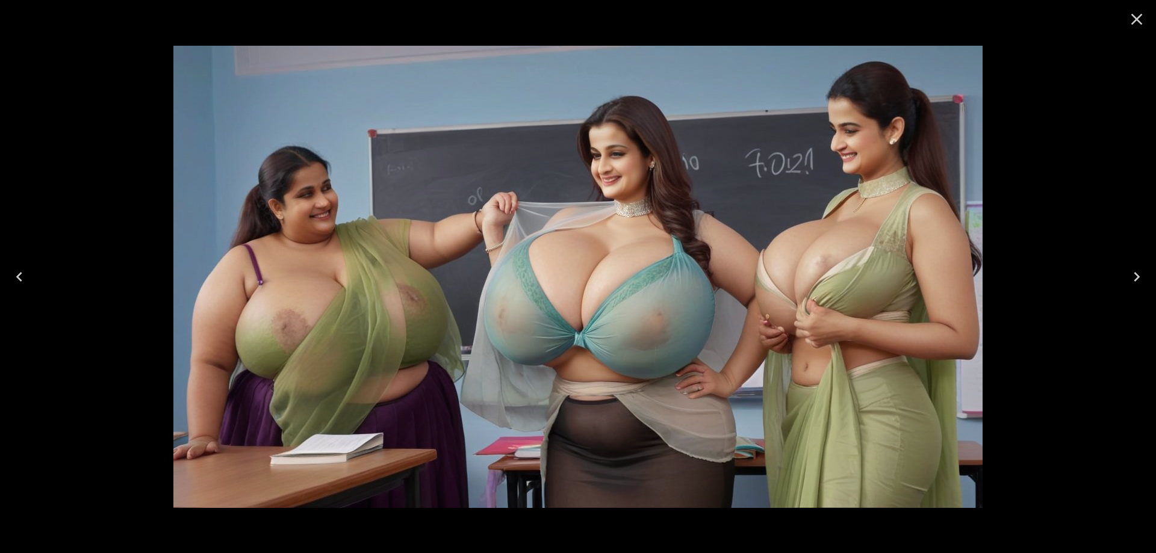
click at [1135, 21] on icon "Close" at bounding box center [1136, 19] width 11 height 11
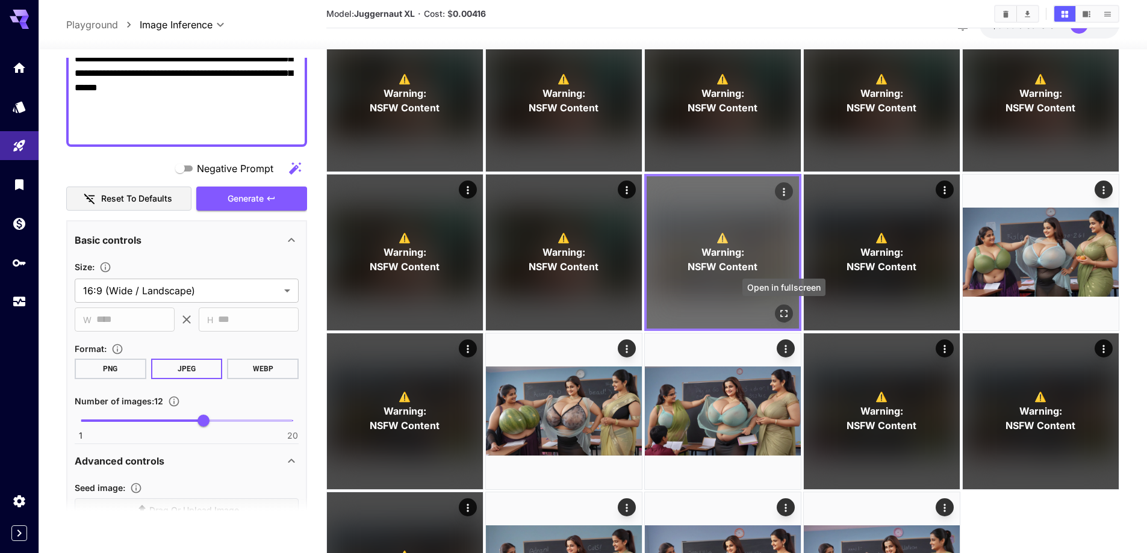
click at [786, 318] on icon "Open in fullscreen" at bounding box center [784, 314] width 12 height 12
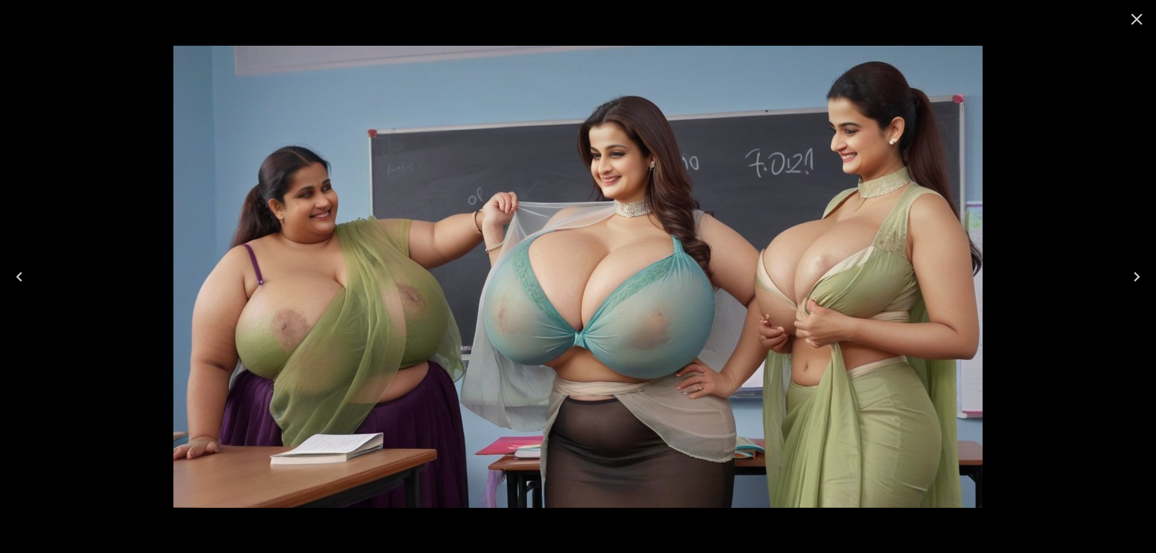
click at [1139, 24] on icon "Close" at bounding box center [1136, 19] width 19 height 19
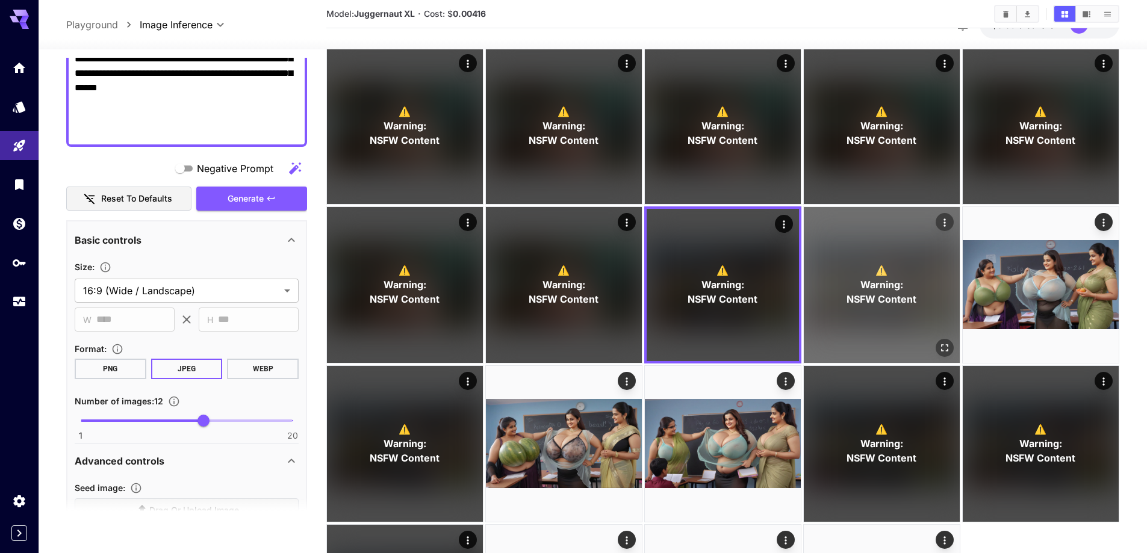
scroll to position [60, 0]
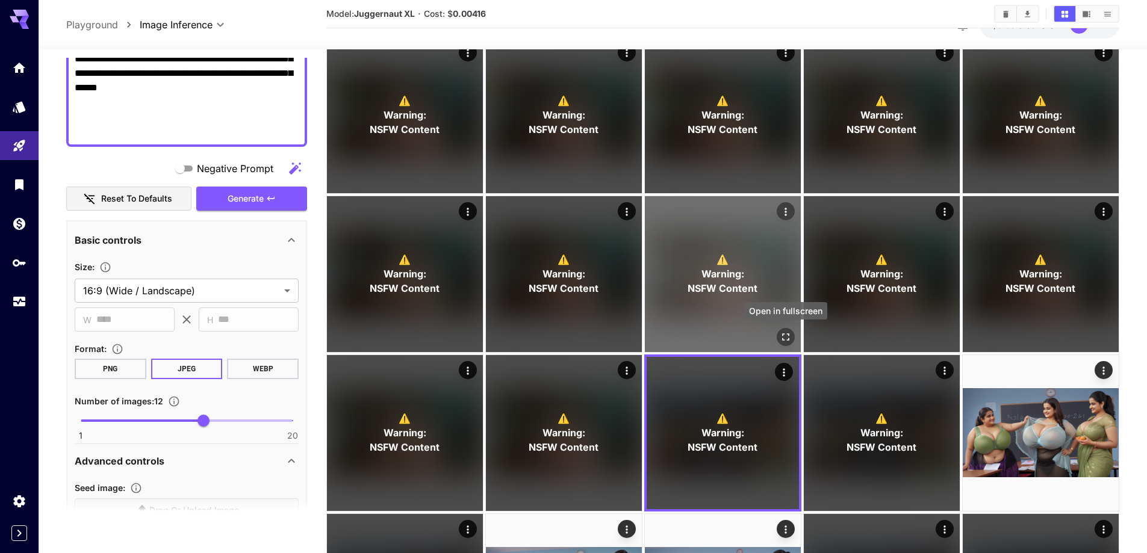
click at [784, 337] on icon "Open in fullscreen" at bounding box center [786, 337] width 12 height 12
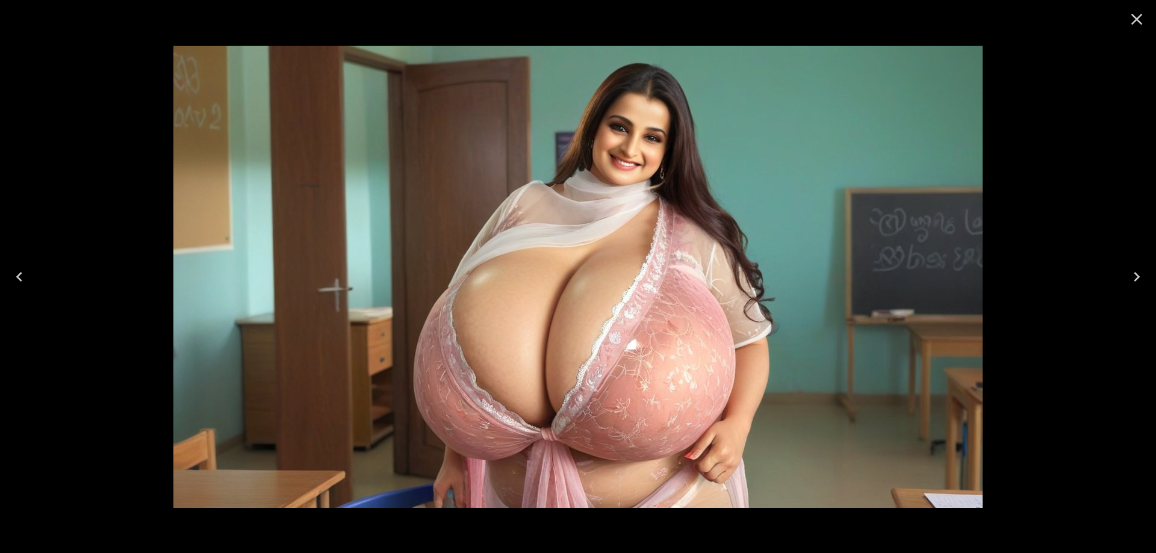
click at [1120, 275] on button "Next" at bounding box center [1137, 277] width 39 height 48
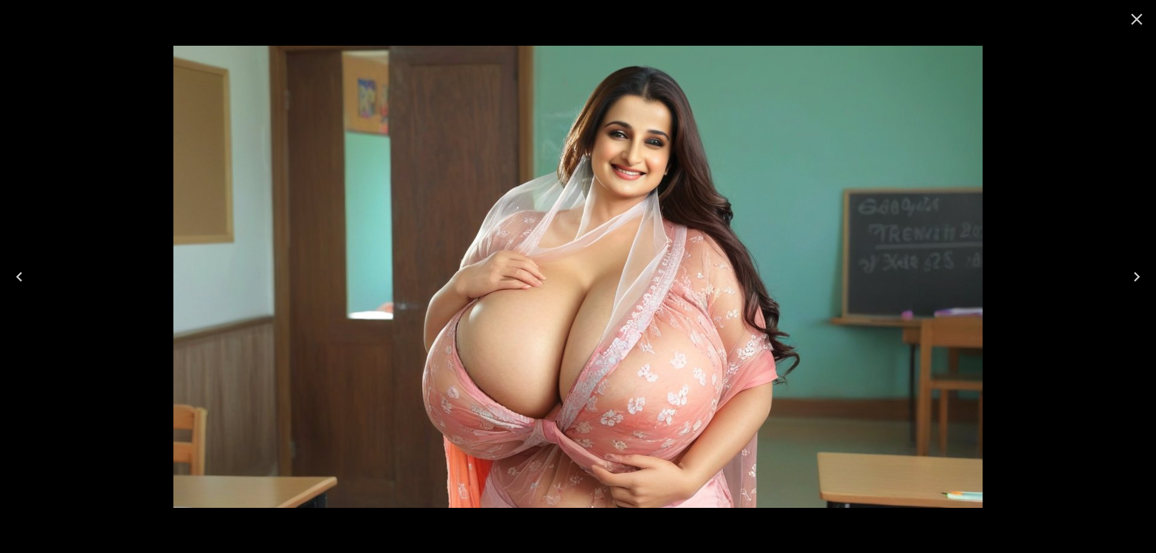
click at [1120, 275] on button "Next" at bounding box center [1137, 277] width 39 height 48
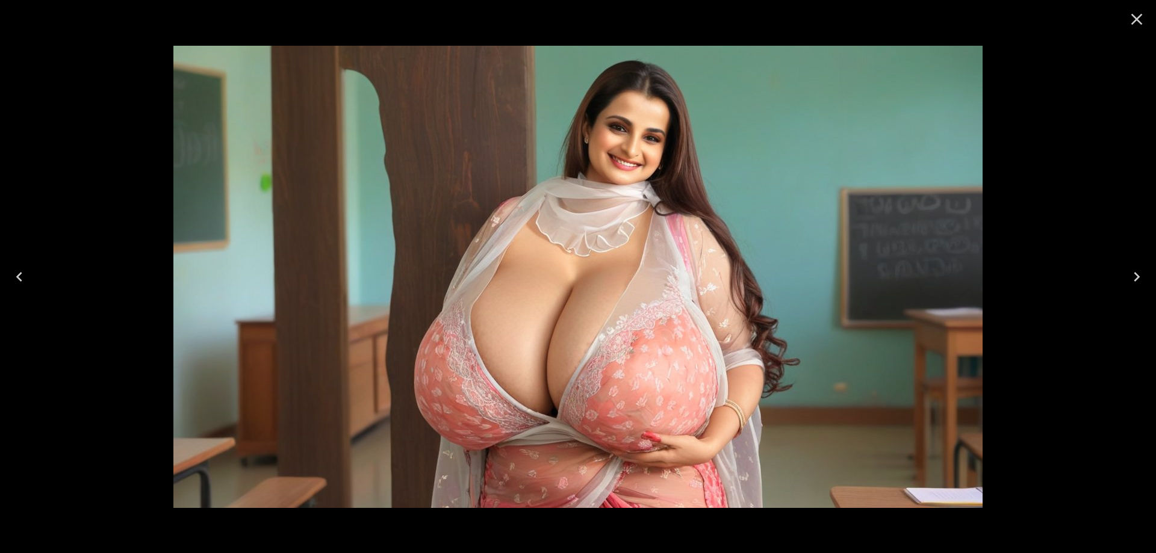
click at [1120, 275] on button "Next" at bounding box center [1137, 277] width 39 height 48
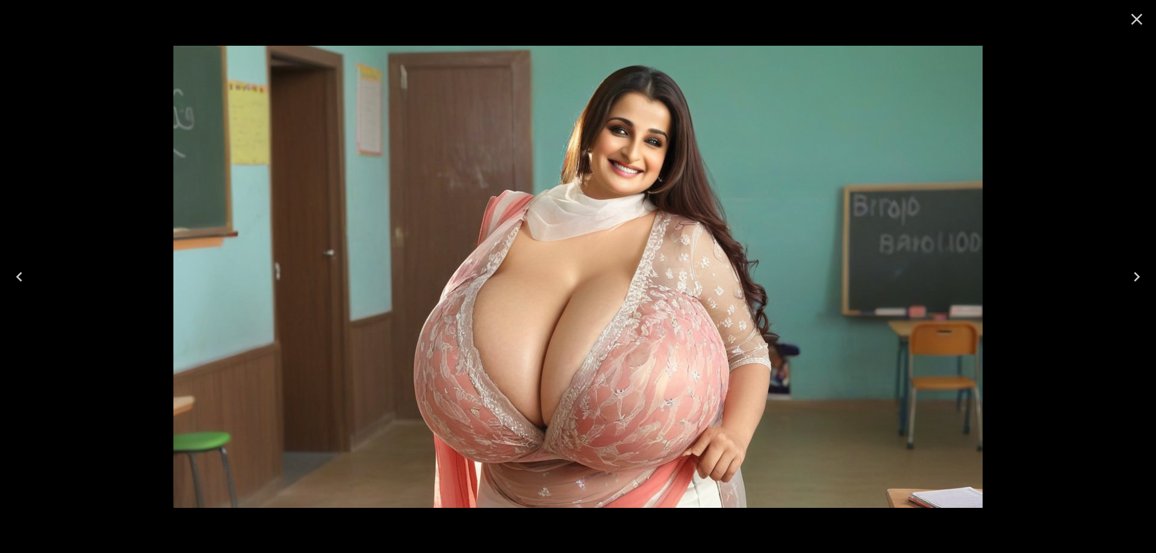
click at [1120, 275] on button "Next" at bounding box center [1137, 277] width 39 height 48
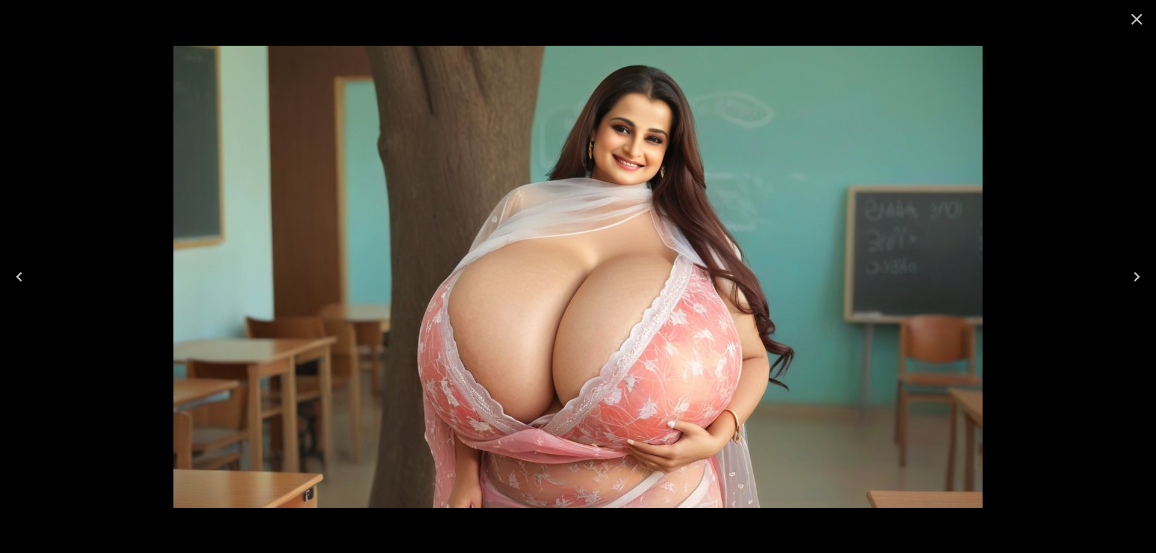
click at [1120, 275] on button "Next" at bounding box center [1137, 277] width 39 height 48
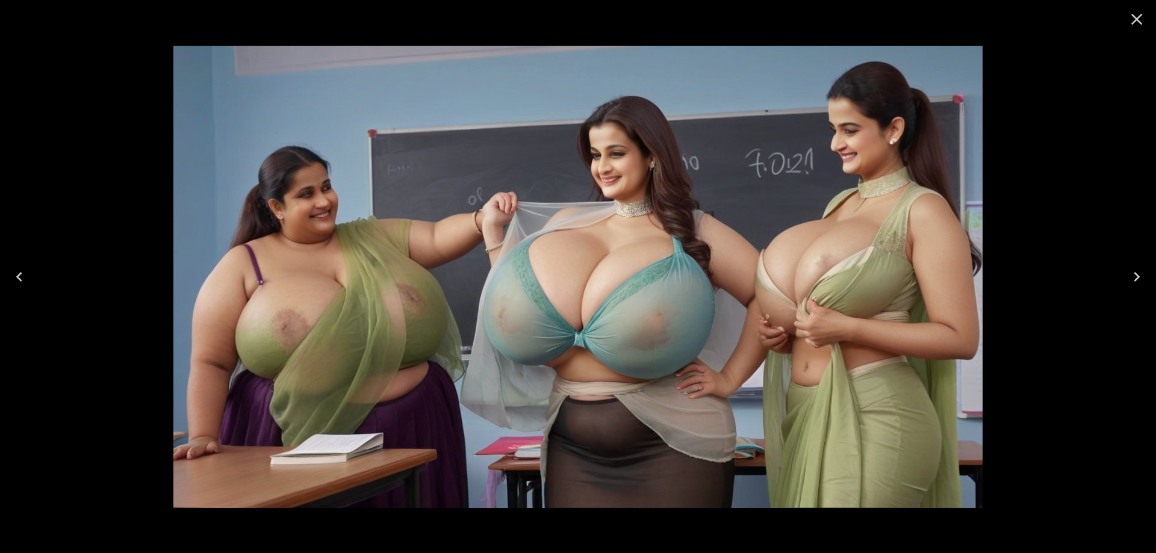
click at [1140, 25] on icon "Close" at bounding box center [1136, 19] width 19 height 19
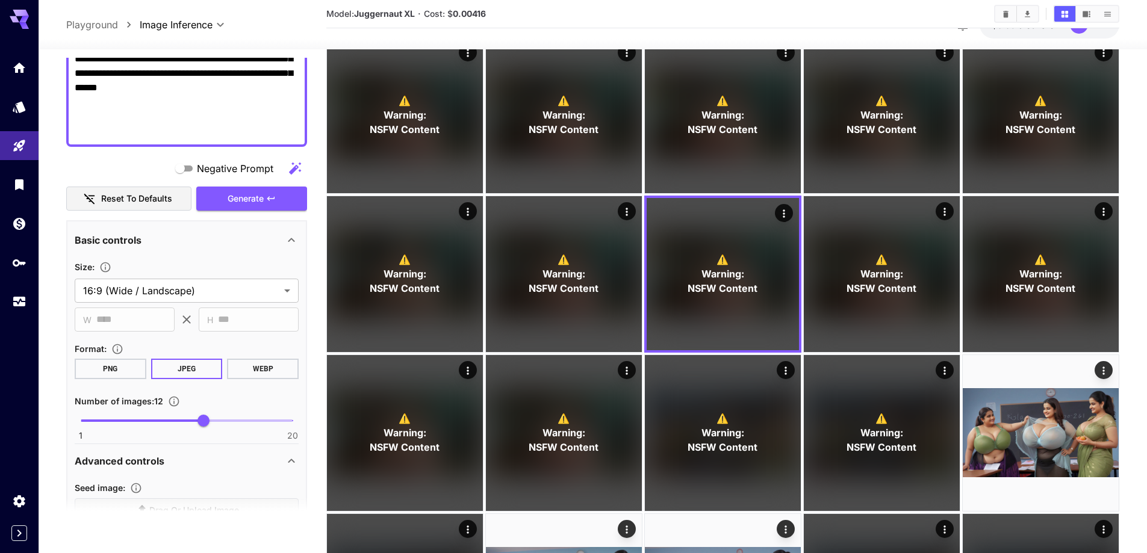
paste textarea "**********"
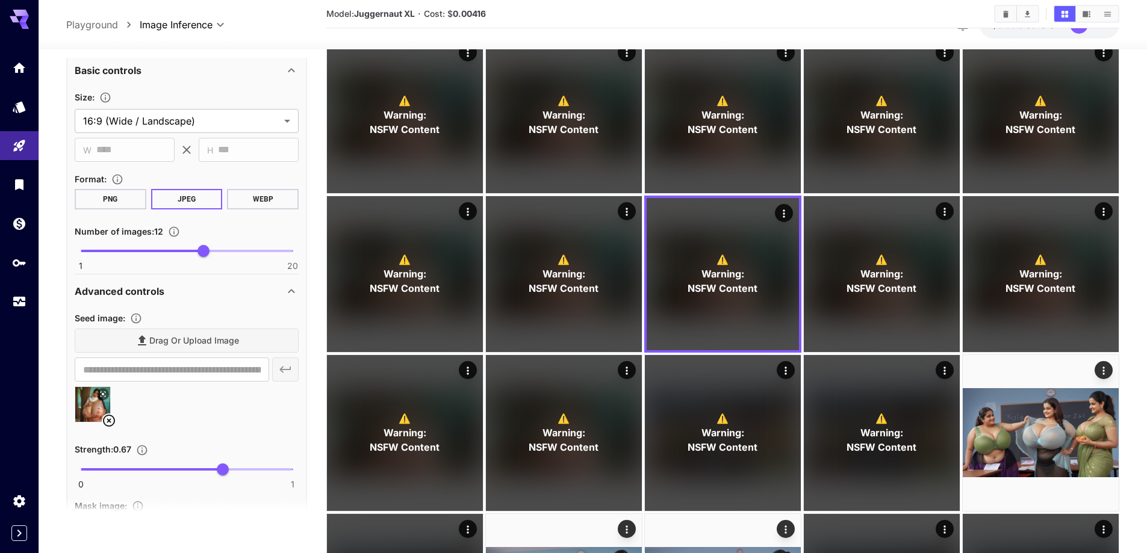
scroll to position [1352, 0]
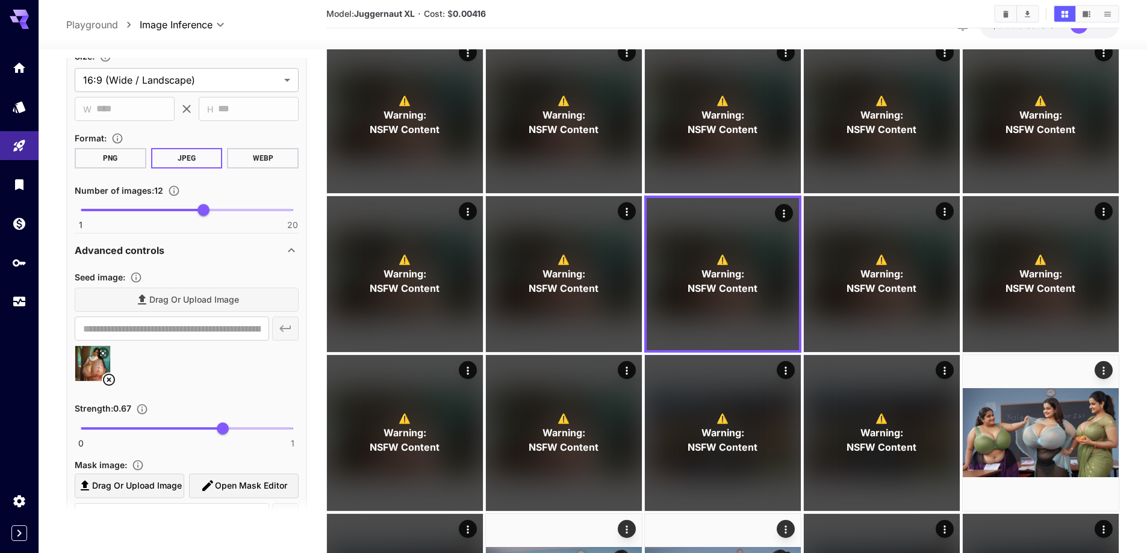
type textarea "**********"
click at [112, 380] on icon at bounding box center [109, 380] width 14 height 14
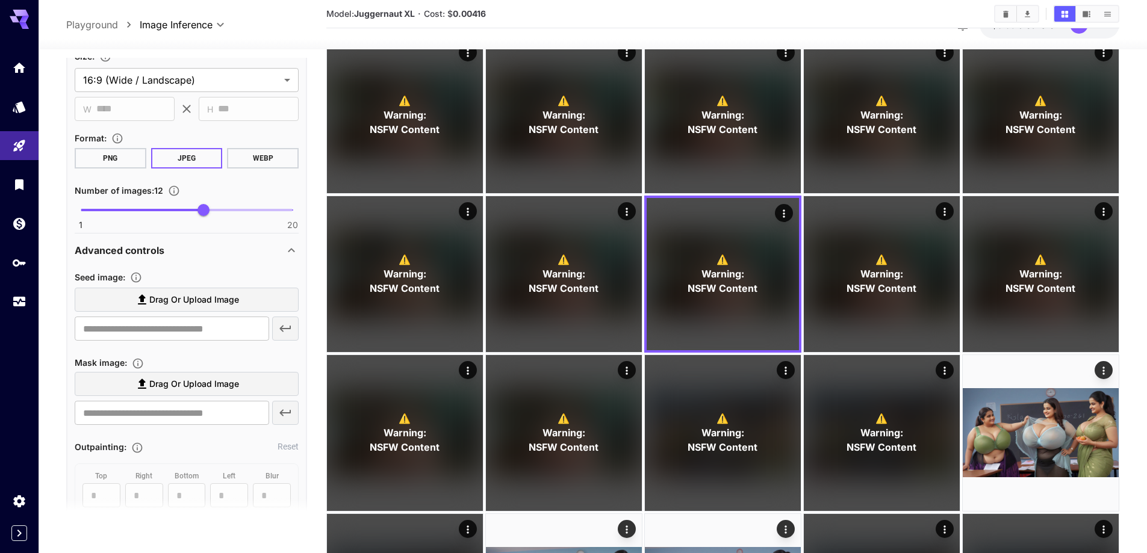
click at [199, 316] on section "Drag or upload image ​" at bounding box center [187, 315] width 224 height 54
click at [205, 303] on span "Drag or upload image" at bounding box center [194, 300] width 90 height 15
click at [0, 0] on input "Drag or upload image" at bounding box center [0, 0] width 0 height 0
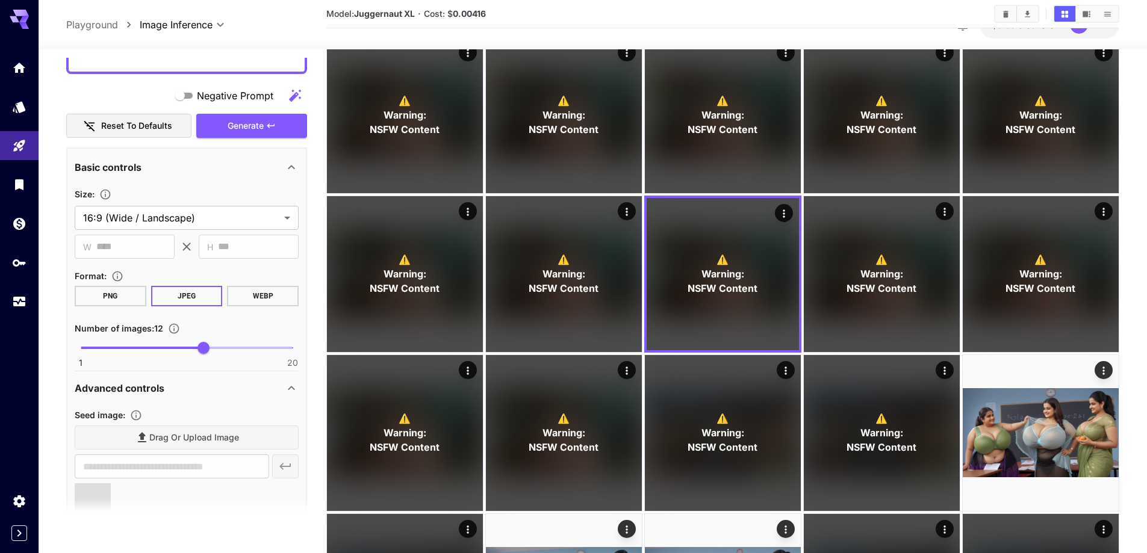
scroll to position [1172, 0]
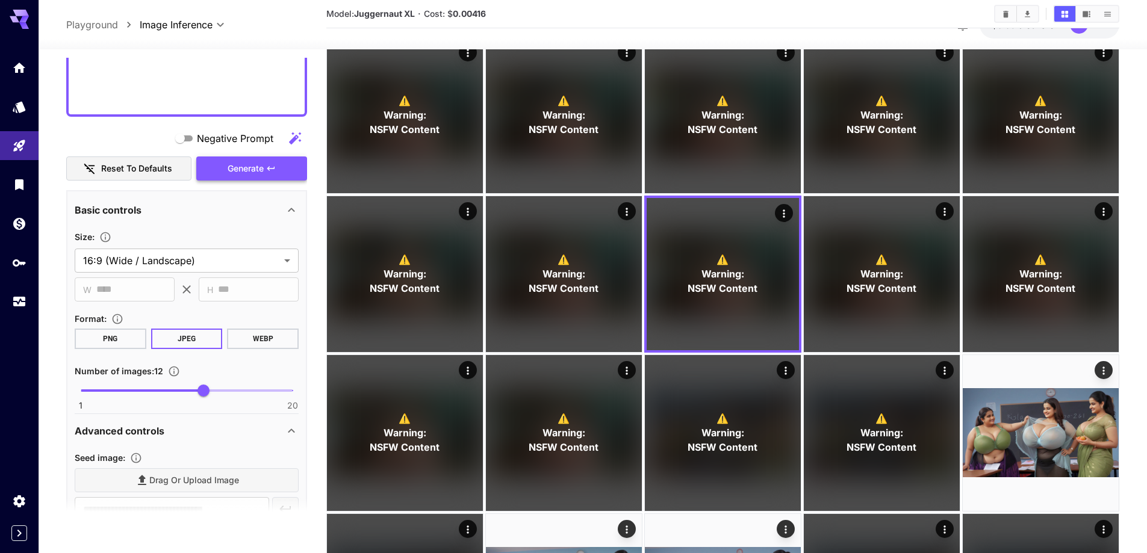
click at [235, 158] on button "Generate" at bounding box center [251, 169] width 111 height 25
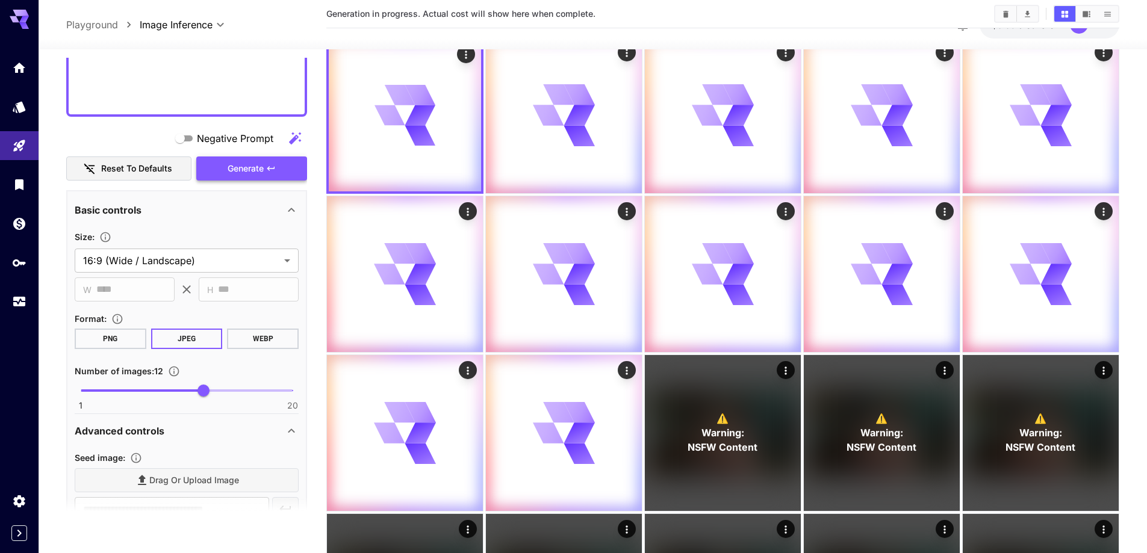
type input "**********"
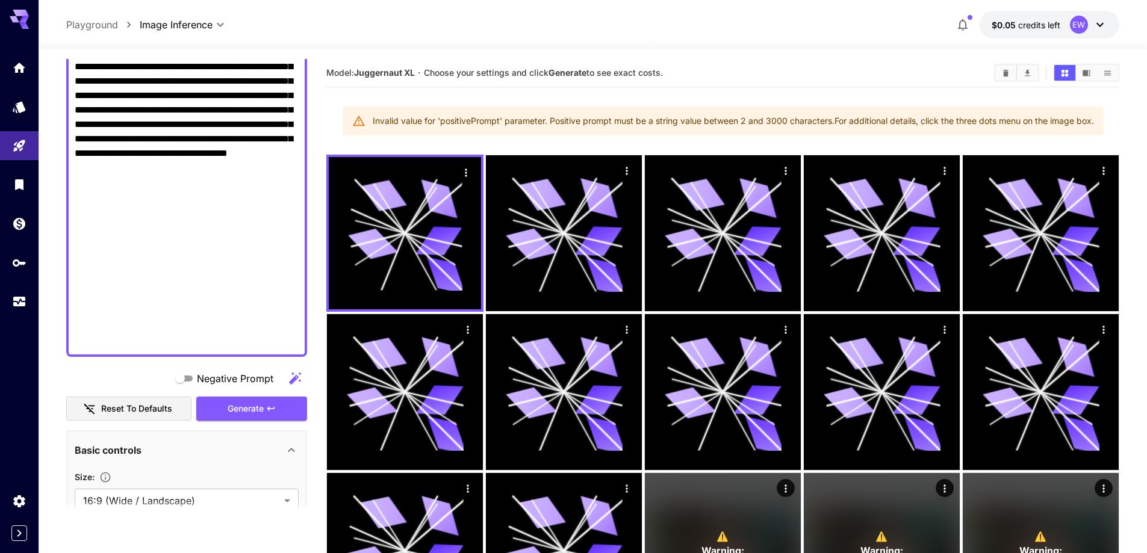
scroll to position [931, 0]
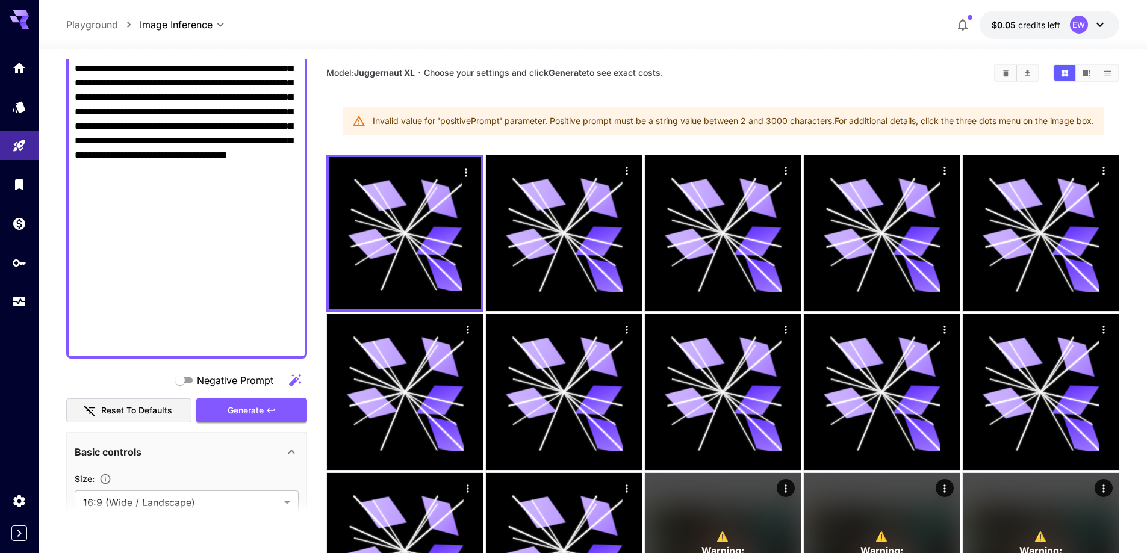
drag, startPoint x: 76, startPoint y: 131, endPoint x: 160, endPoint y: 347, distance: 232.4
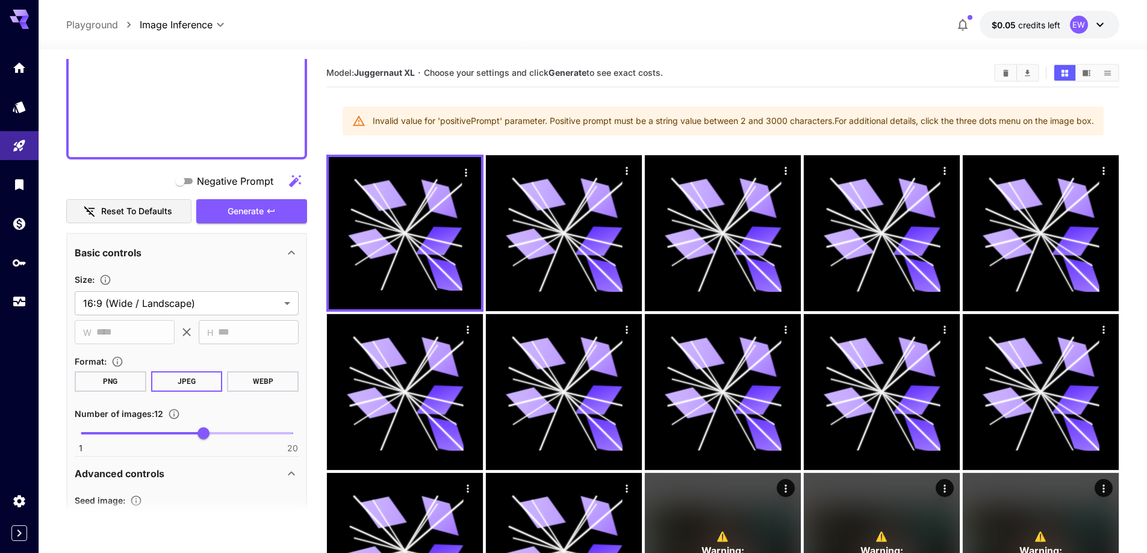
scroll to position [963, 0]
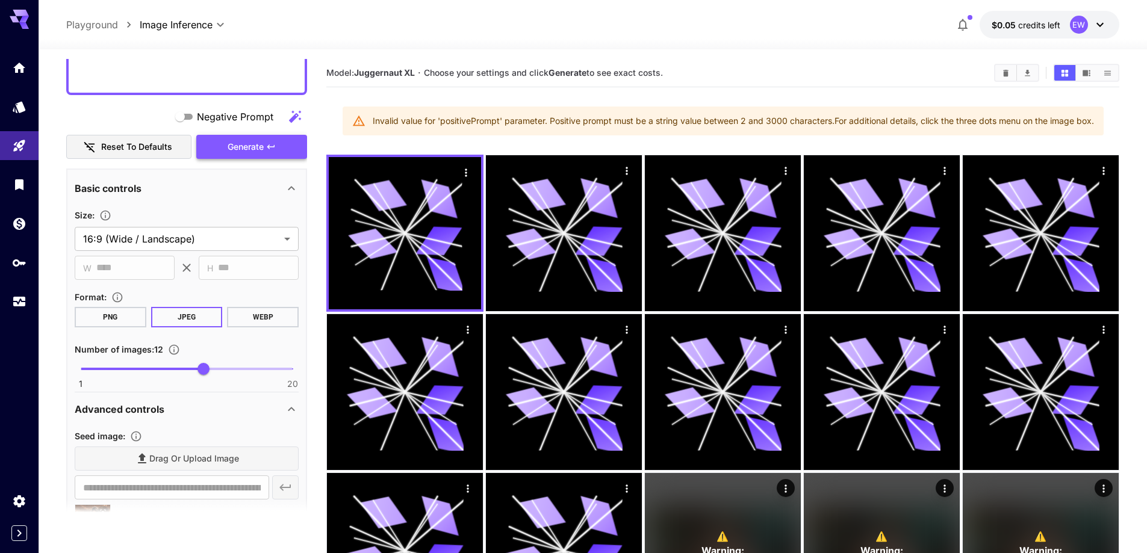
click at [241, 148] on span "Generate" at bounding box center [246, 147] width 36 height 15
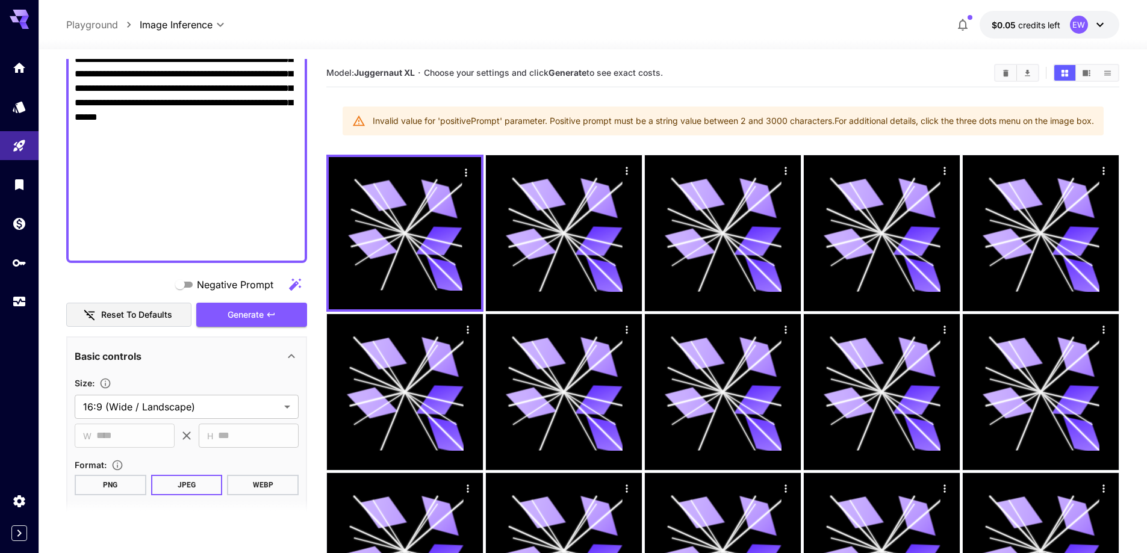
scroll to position [723, 0]
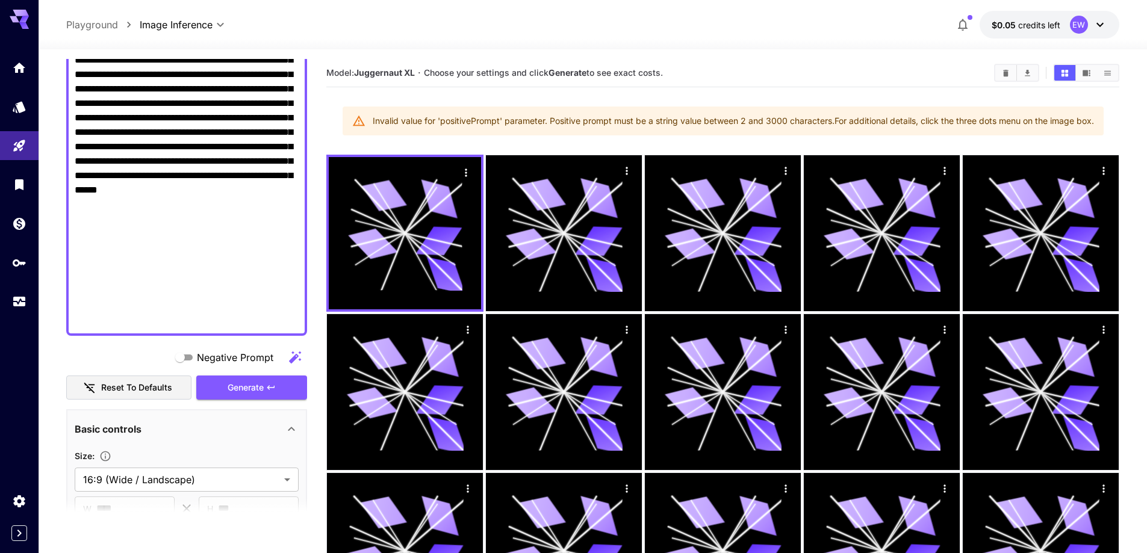
drag, startPoint x: 261, startPoint y: 260, endPoint x: 292, endPoint y: 344, distance: 89.4
click at [292, 344] on div "**********" at bounding box center [186, 543] width 241 height 2415
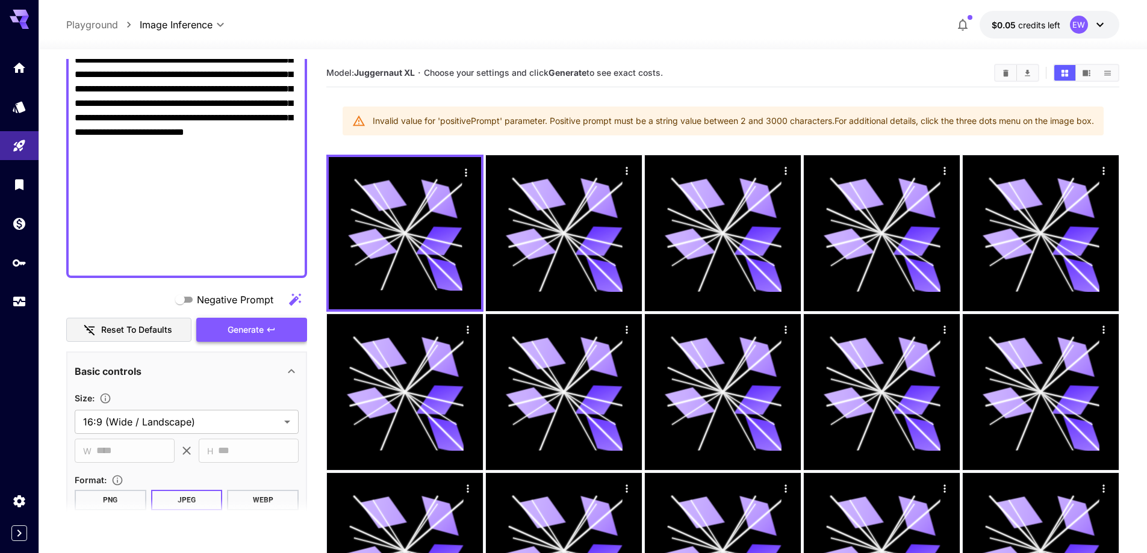
type textarea "**********"
click at [278, 332] on button "Generate" at bounding box center [251, 330] width 111 height 25
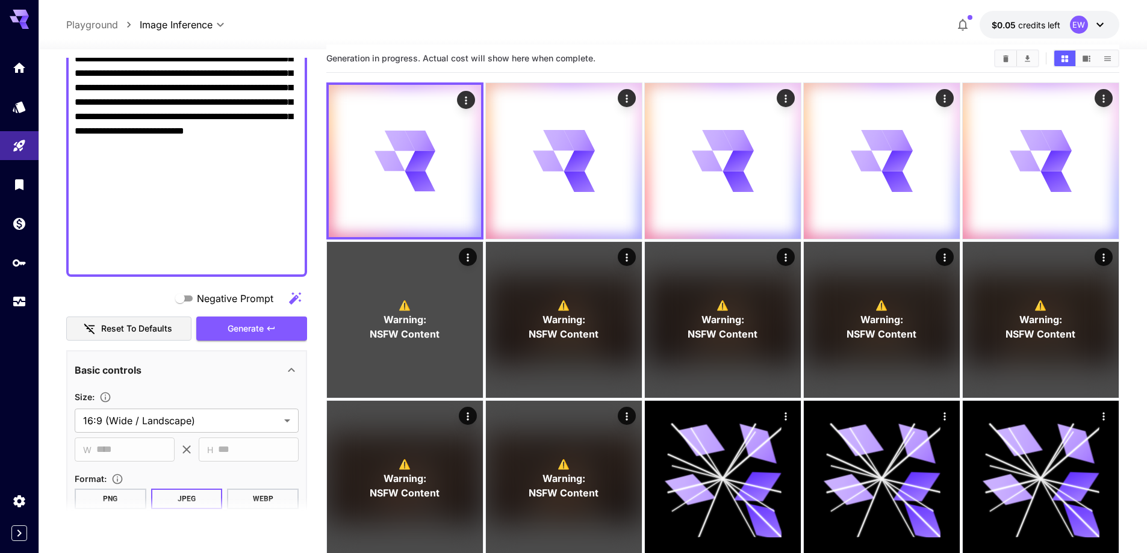
scroll to position [120, 0]
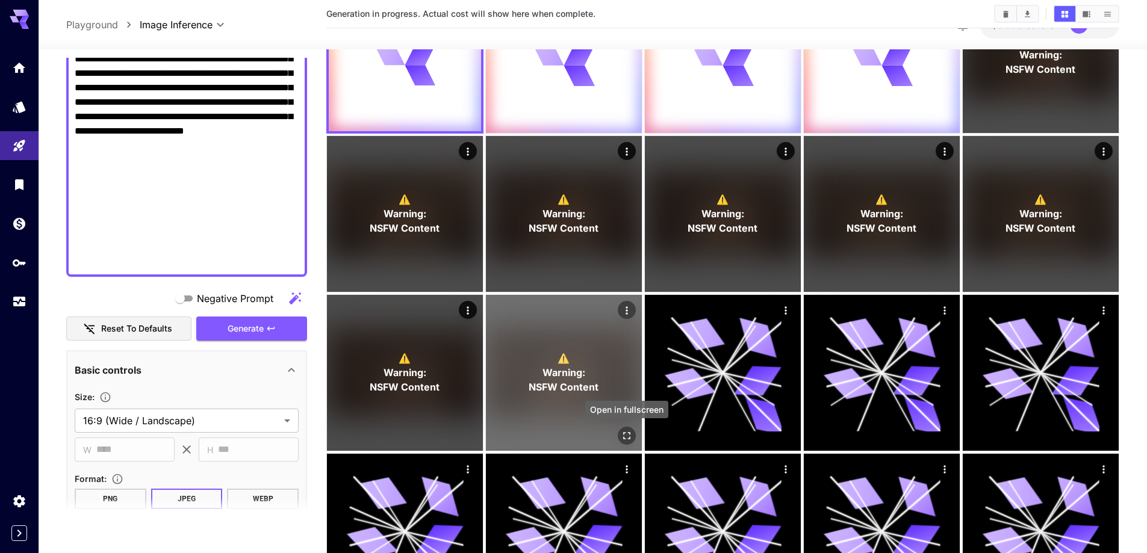
click at [624, 440] on icon "Open in fullscreen" at bounding box center [627, 436] width 12 height 12
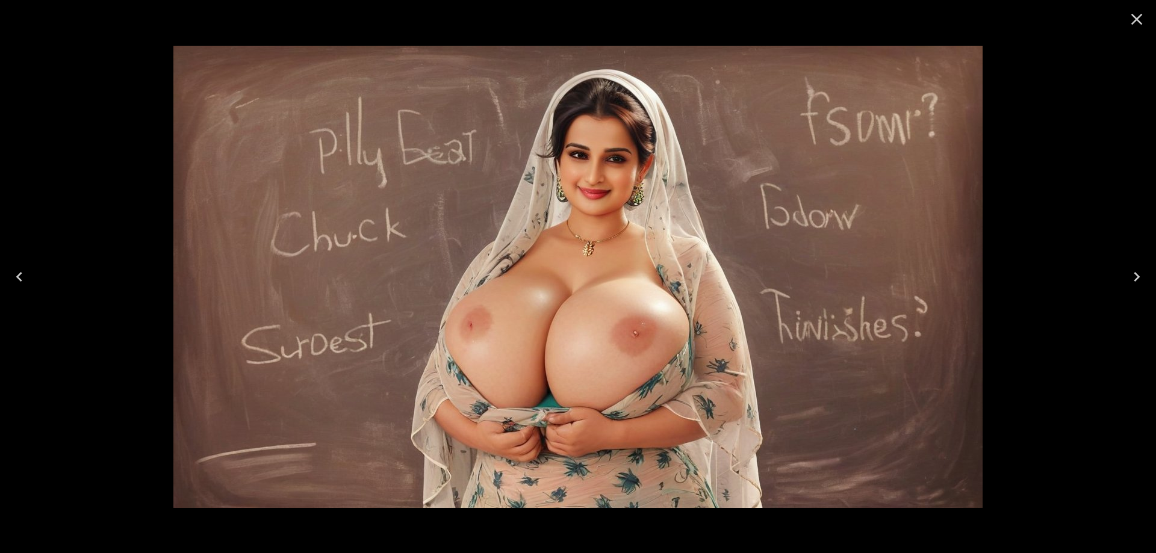
click at [30, 273] on button "Previous" at bounding box center [19, 277] width 39 height 48
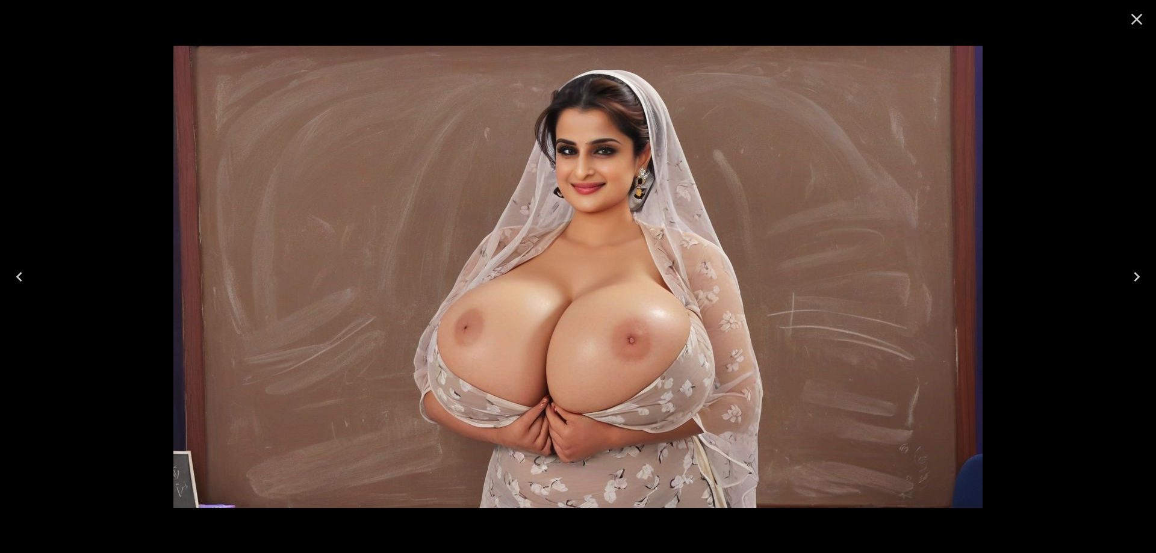
click at [30, 273] on button "Previous" at bounding box center [19, 277] width 39 height 48
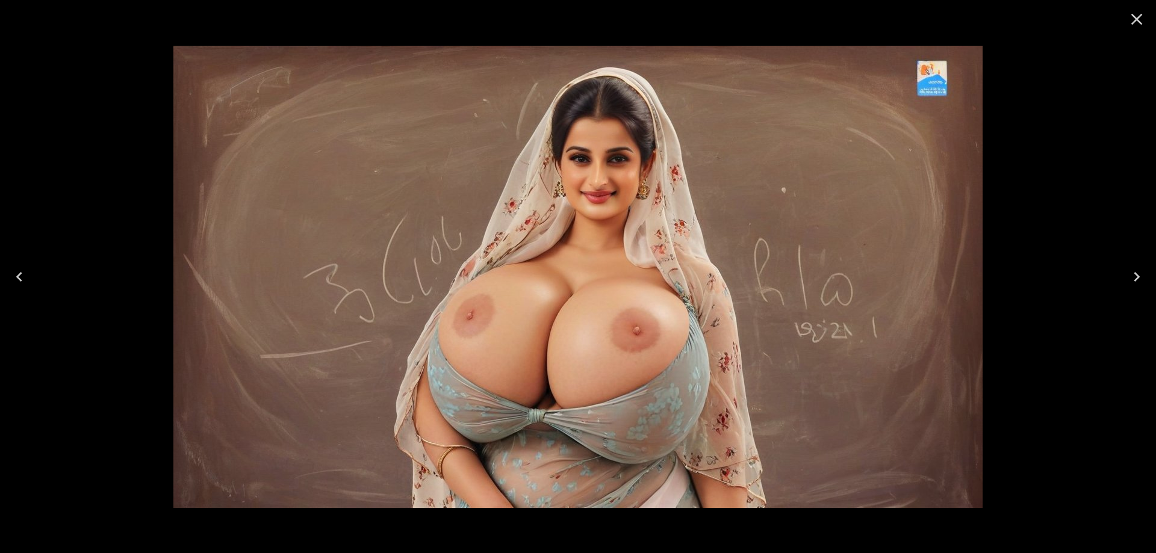
click at [30, 273] on button "Previous" at bounding box center [19, 277] width 39 height 48
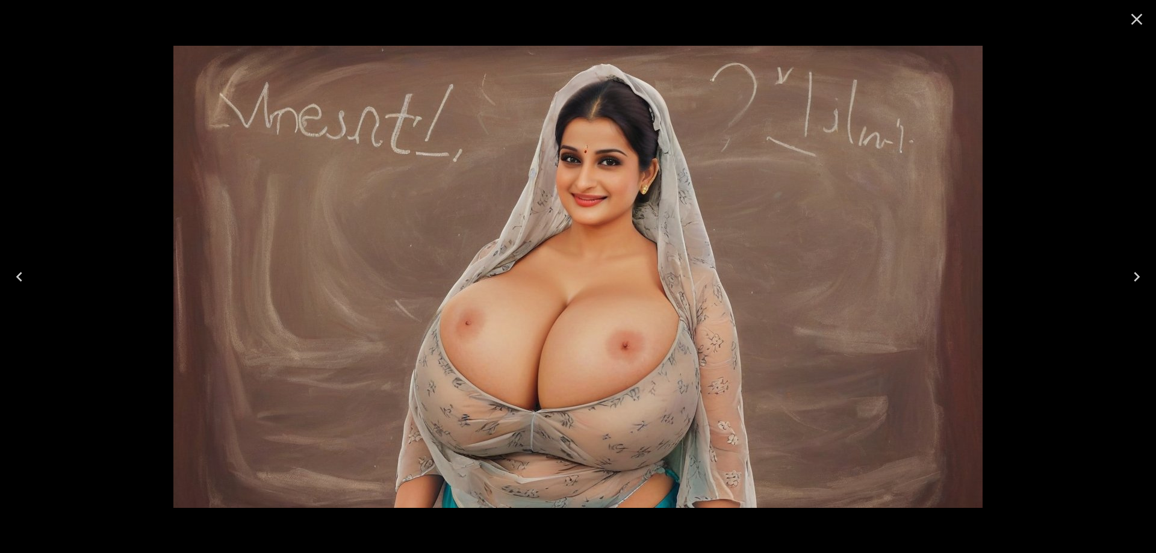
click at [30, 273] on button "Previous" at bounding box center [19, 277] width 39 height 48
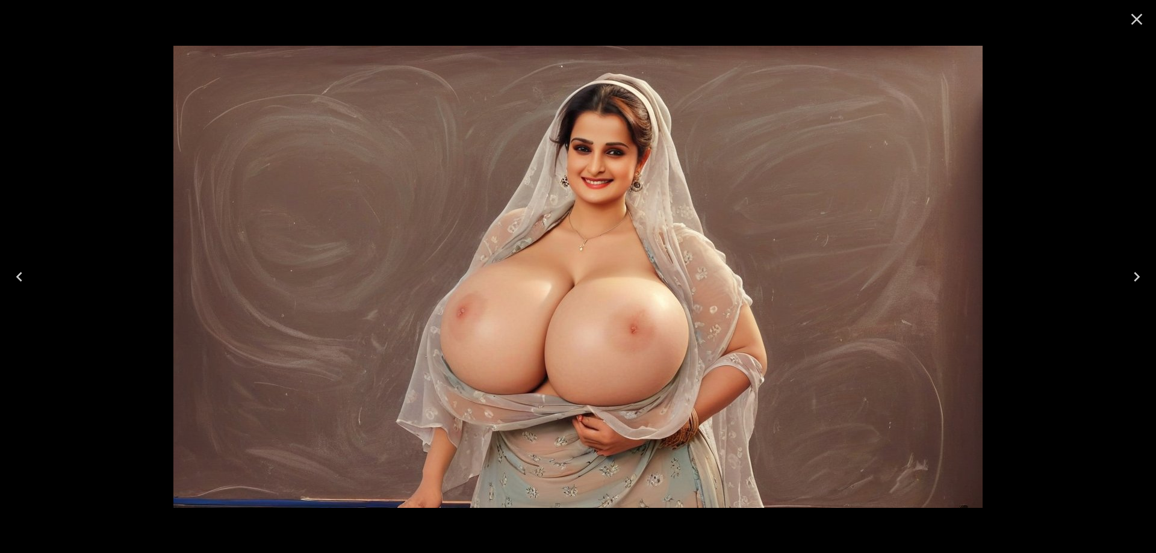
click at [30, 273] on button "Previous" at bounding box center [19, 277] width 39 height 48
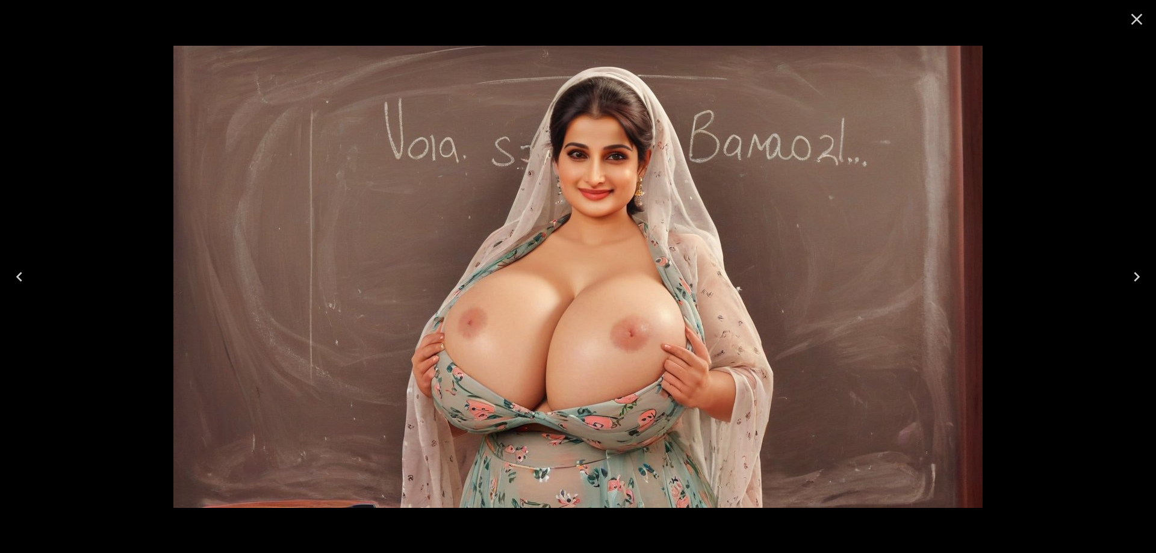
click at [30, 273] on button "Previous" at bounding box center [19, 277] width 39 height 48
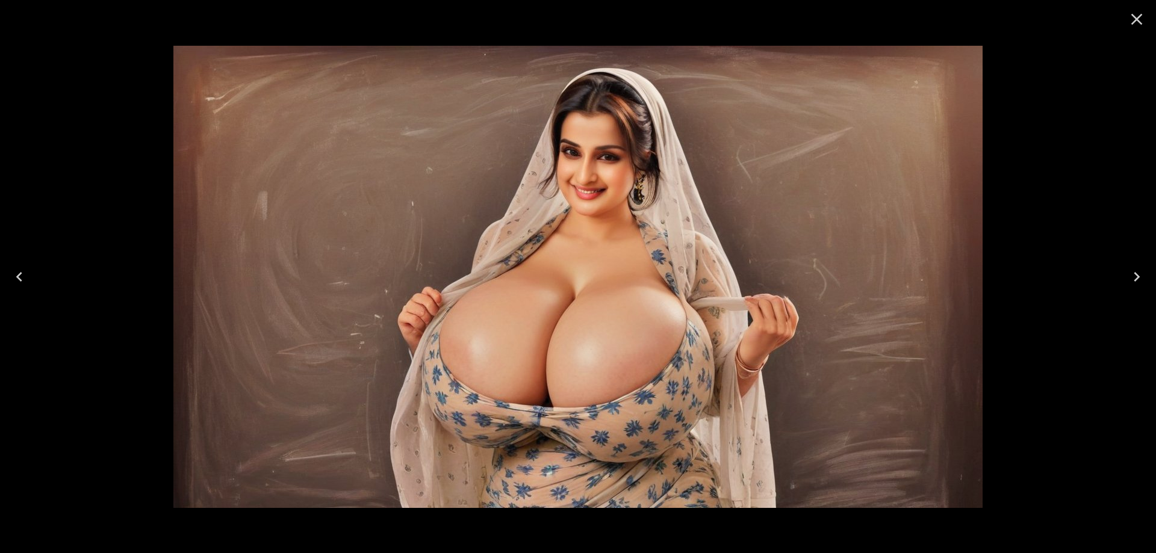
click at [30, 273] on button "Previous" at bounding box center [19, 277] width 39 height 48
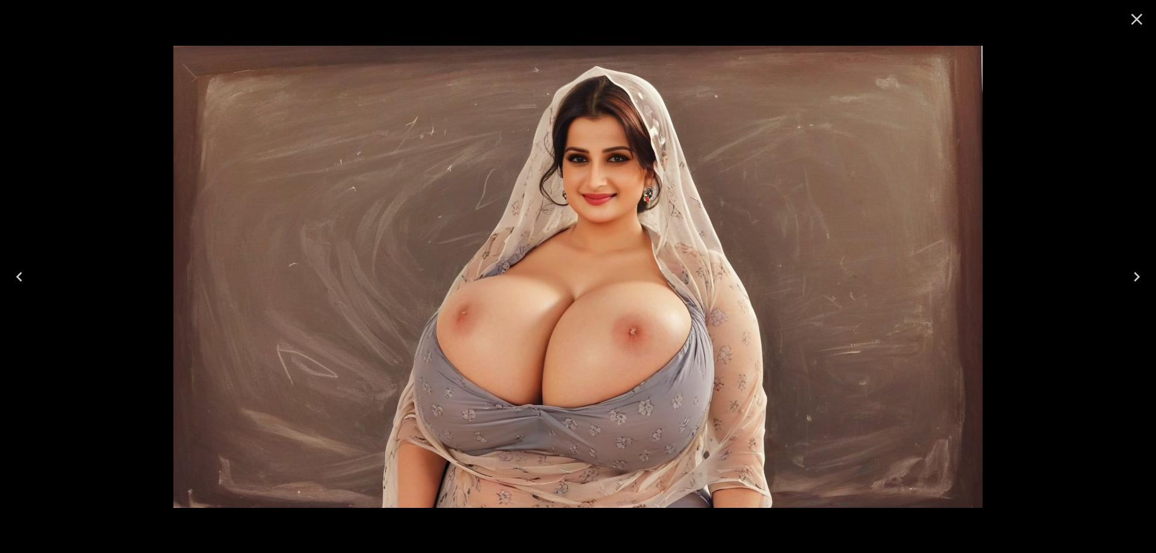
click at [1140, 22] on icon "Close" at bounding box center [1136, 19] width 11 height 11
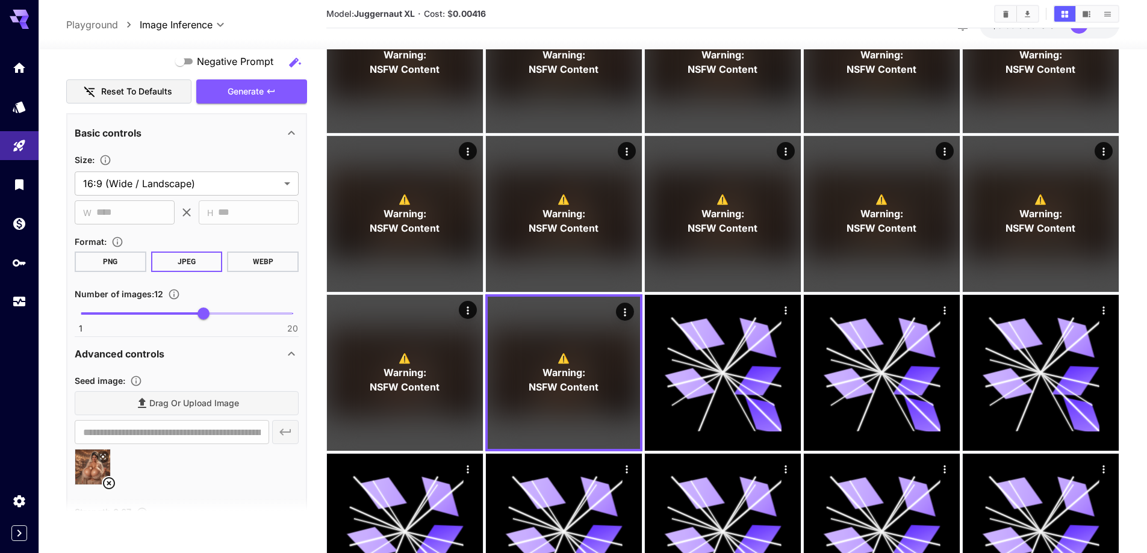
scroll to position [963, 0]
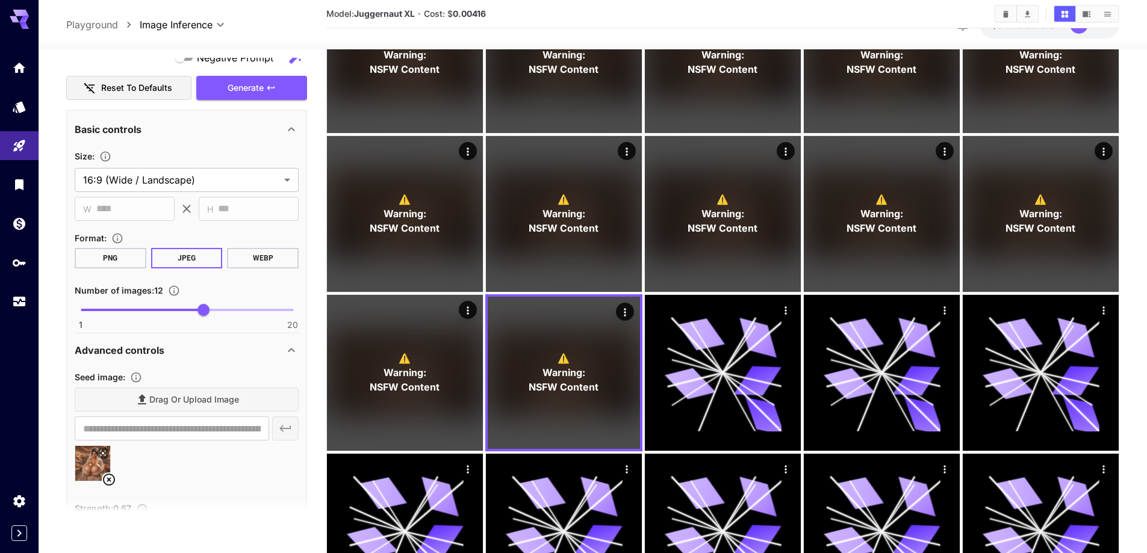
drag, startPoint x: 107, startPoint y: 476, endPoint x: 139, endPoint y: 444, distance: 45.1
click at [107, 476] on icon at bounding box center [109, 480] width 14 height 14
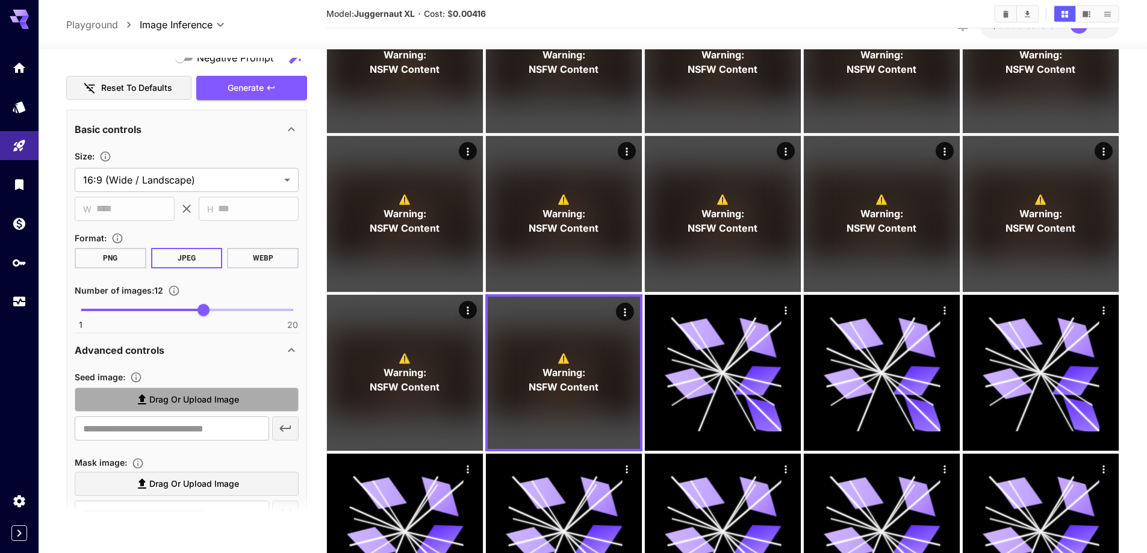
click at [198, 406] on span "Drag or upload image" at bounding box center [194, 400] width 90 height 15
click at [0, 0] on input "Drag or upload image" at bounding box center [0, 0] width 0 height 0
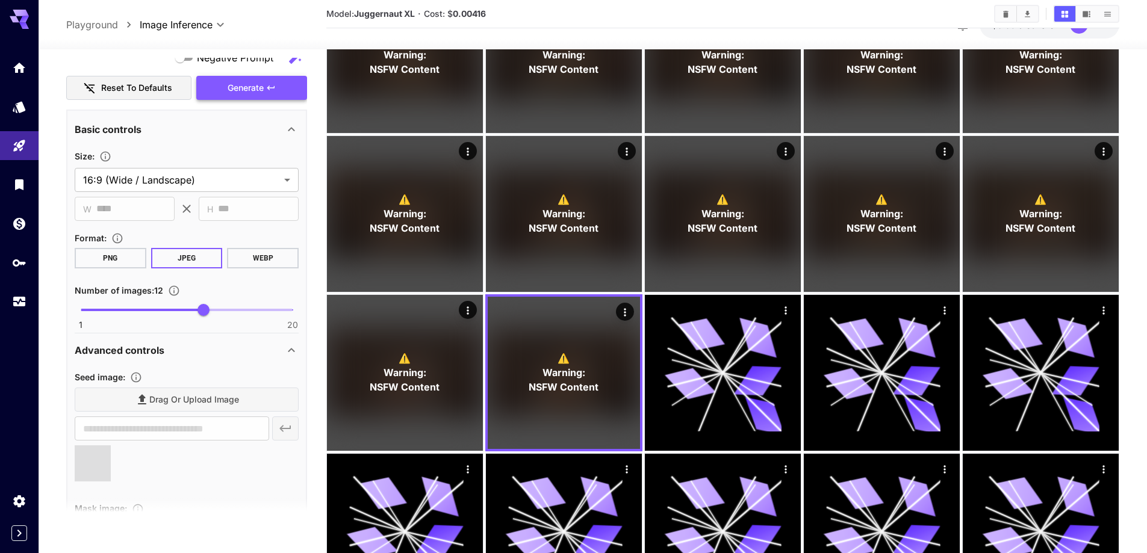
type input "**********"
click at [244, 90] on span "Generate" at bounding box center [246, 88] width 36 height 15
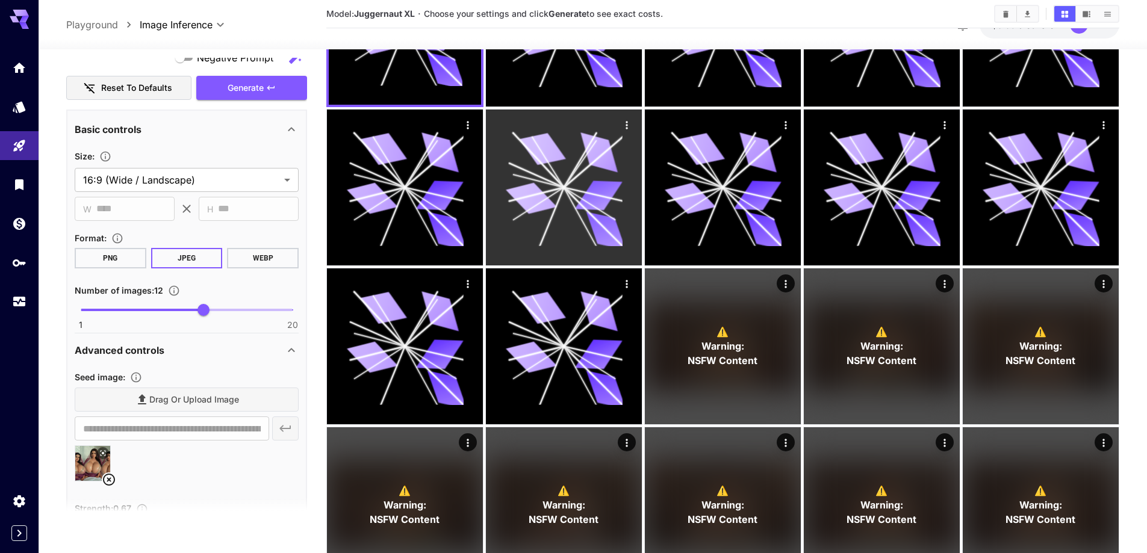
scroll to position [241, 0]
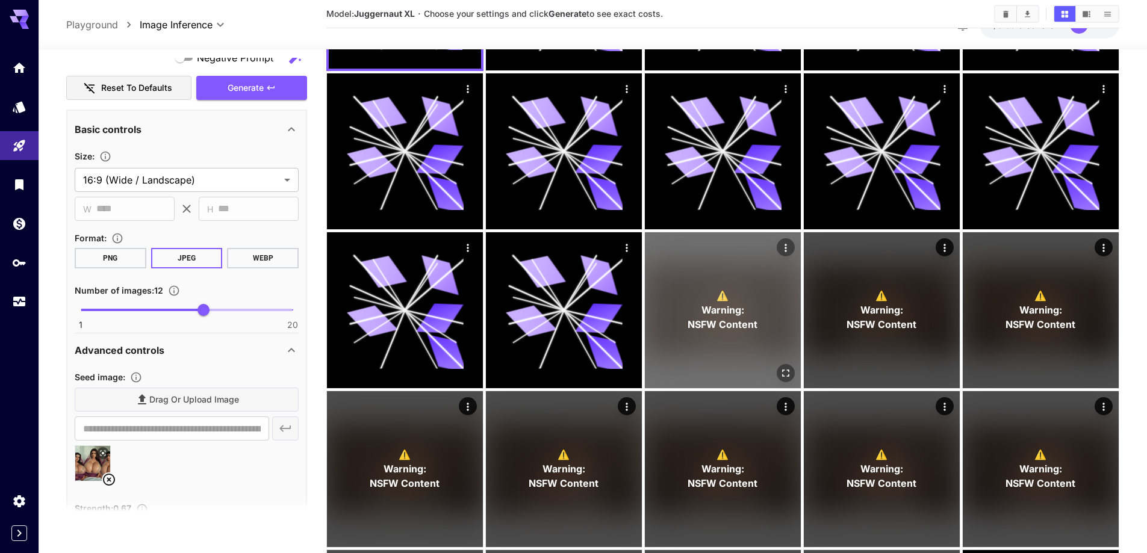
click at [783, 373] on icon "Open in fullscreen" at bounding box center [786, 373] width 12 height 12
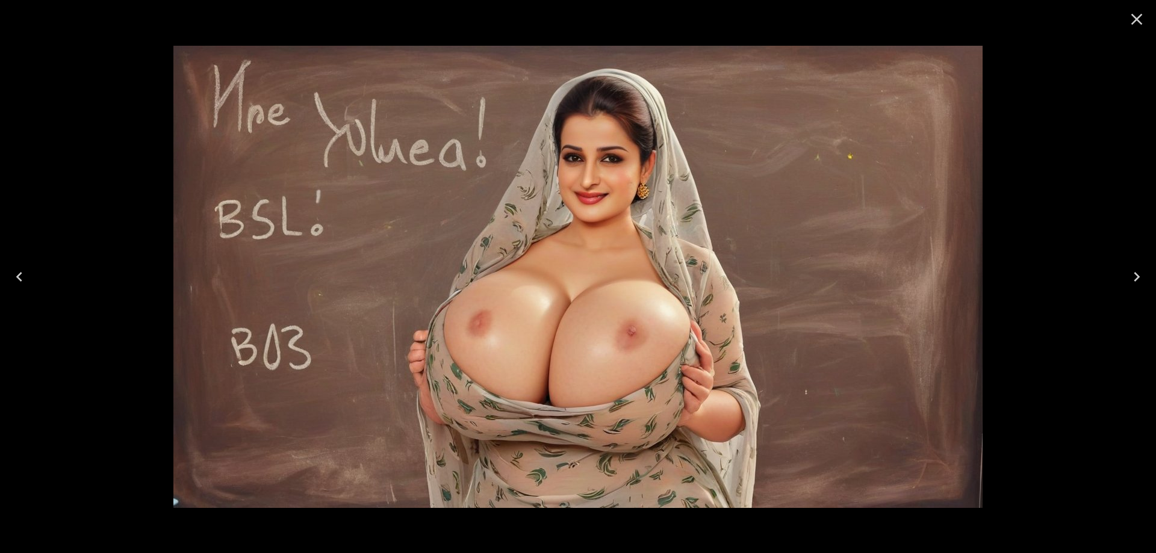
click at [1137, 273] on icon "Next" at bounding box center [1136, 276] width 19 height 19
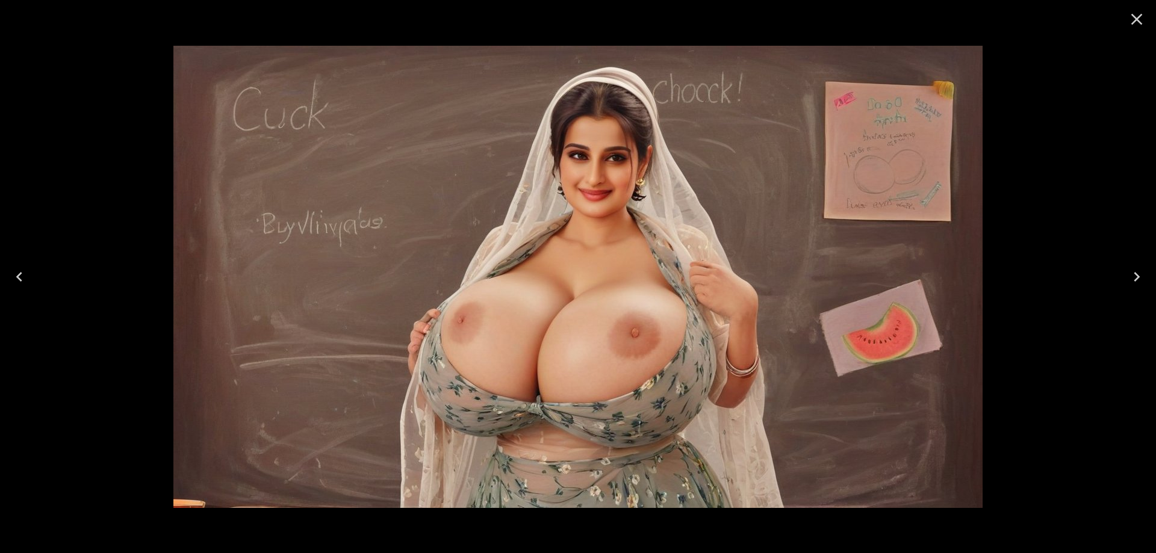
click at [1128, 278] on icon "Next" at bounding box center [1136, 276] width 19 height 19
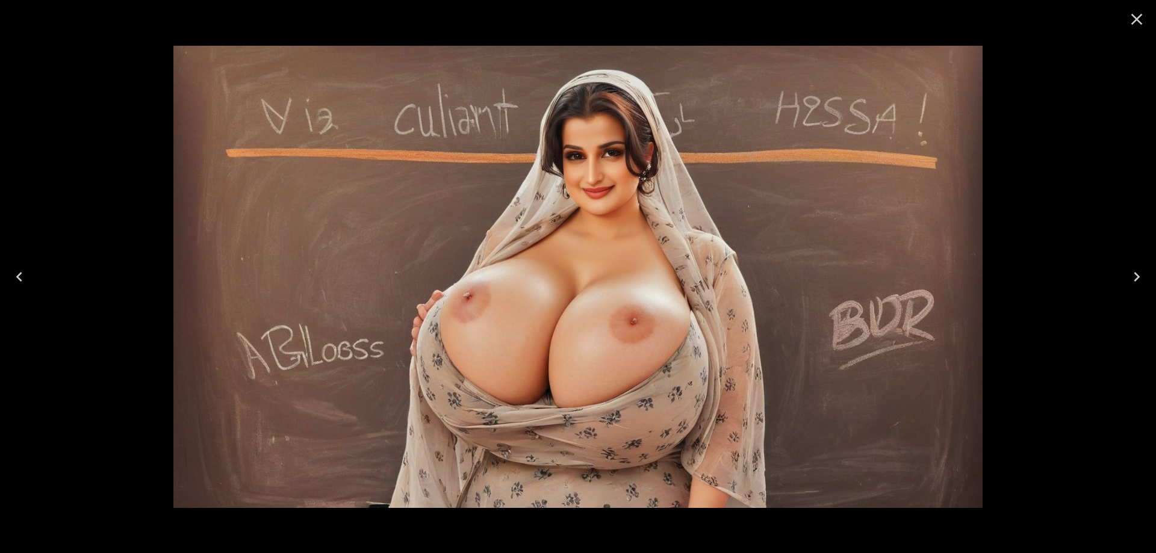
click at [1128, 279] on icon "Next" at bounding box center [1136, 276] width 19 height 19
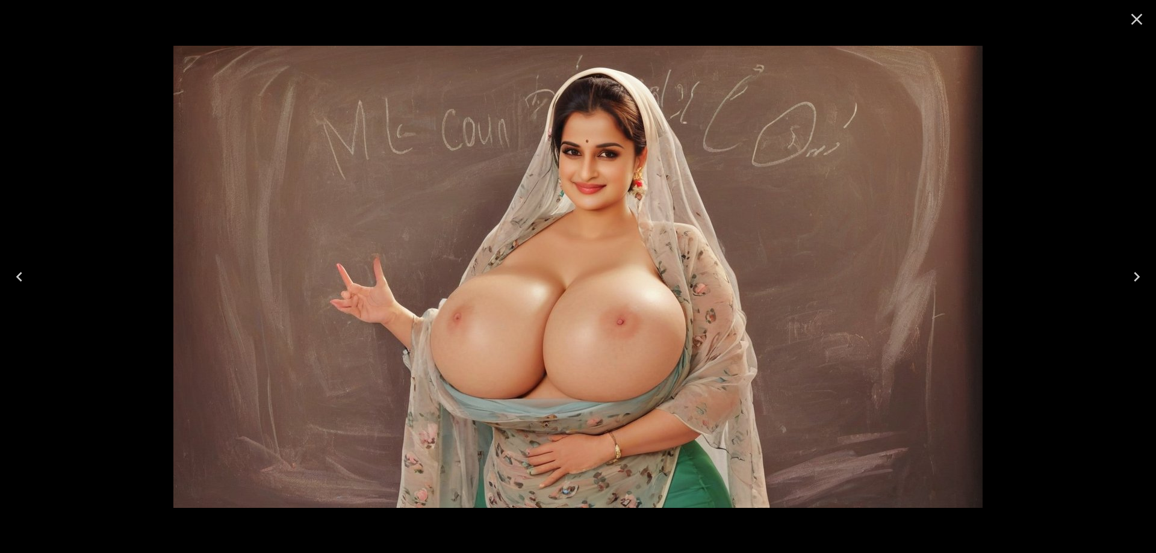
click at [1145, 274] on icon "Next" at bounding box center [1136, 276] width 19 height 19
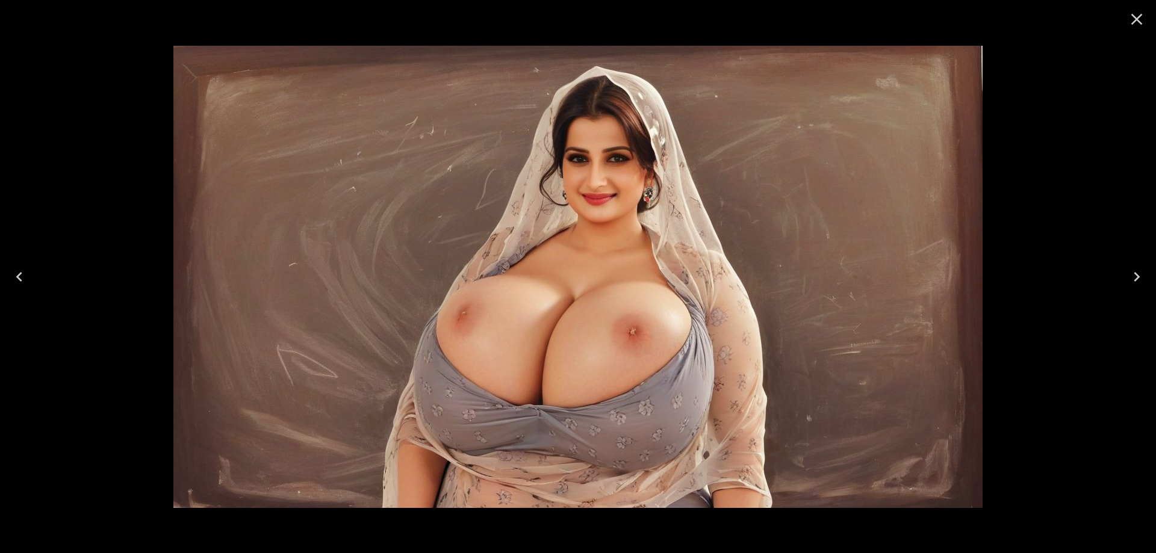
click at [1151, 278] on button "Next" at bounding box center [1137, 277] width 39 height 48
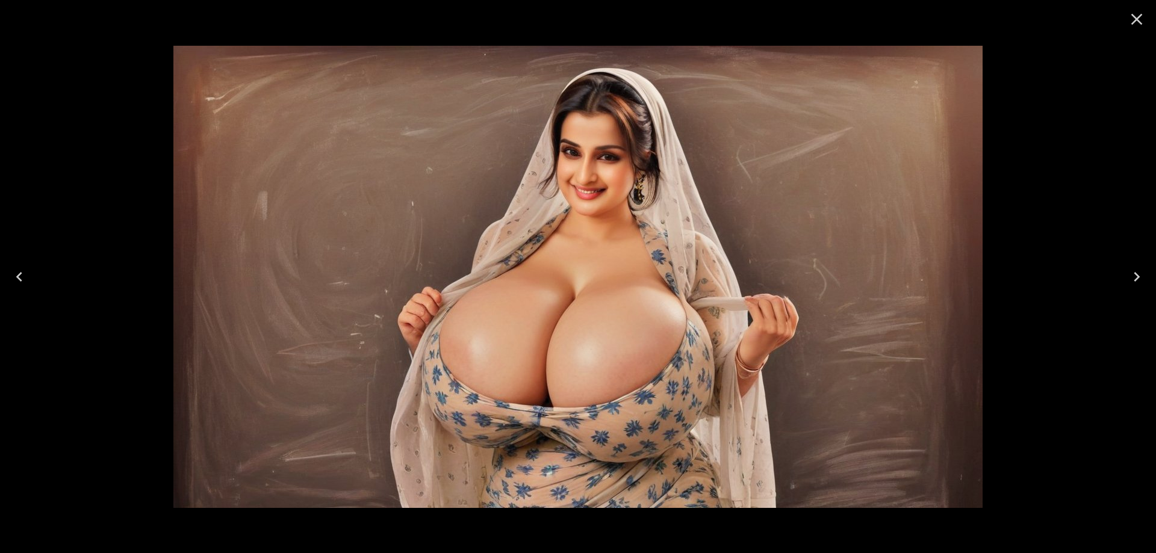
click at [1146, 276] on button "Next" at bounding box center [1137, 277] width 39 height 48
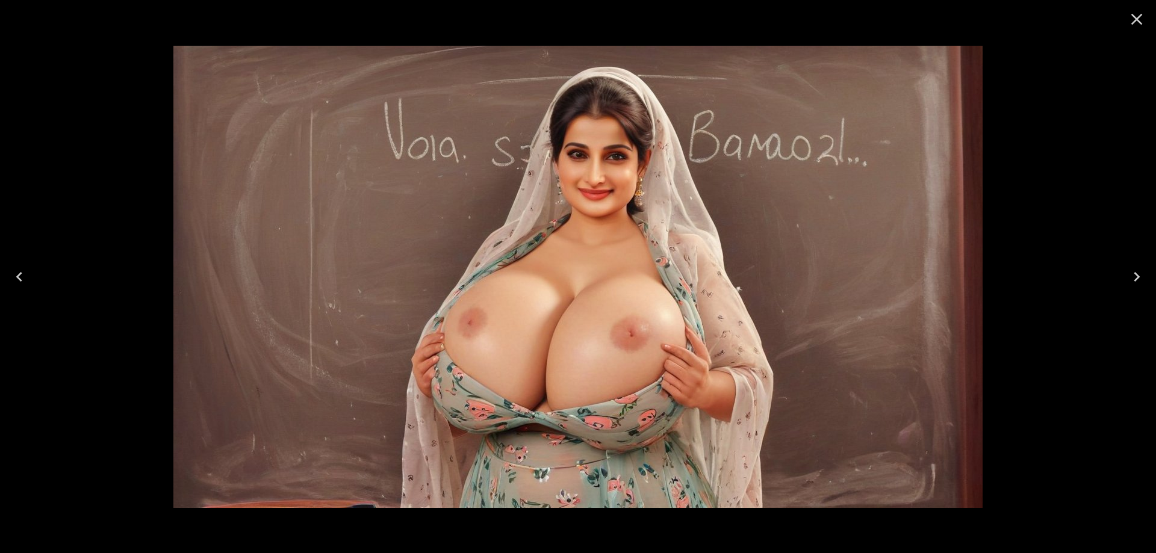
click at [1140, 280] on icon "Next" at bounding box center [1136, 276] width 19 height 19
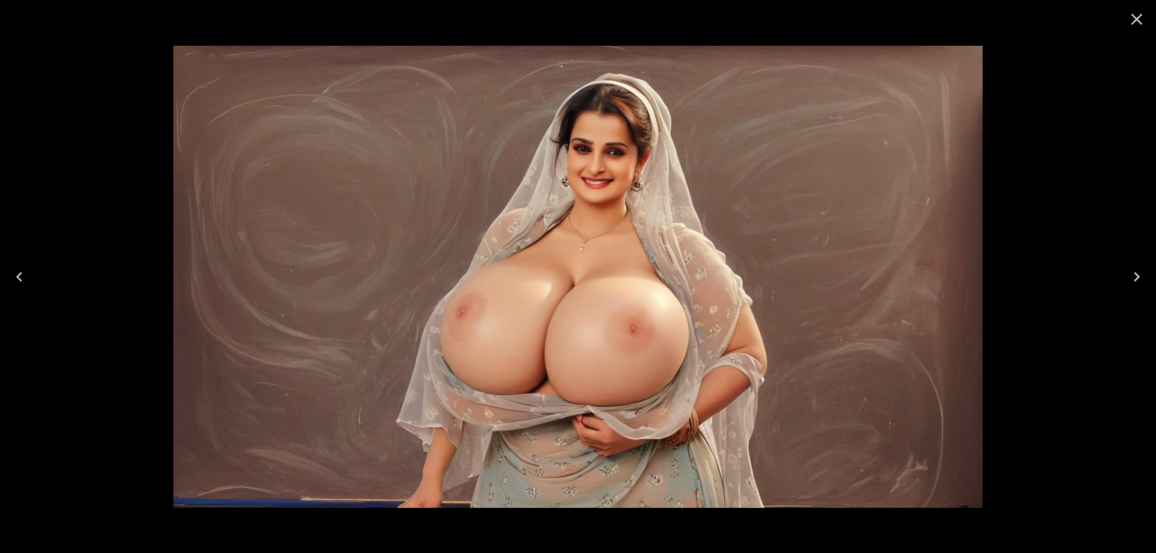
click at [1140, 280] on icon "Next" at bounding box center [1136, 276] width 19 height 19
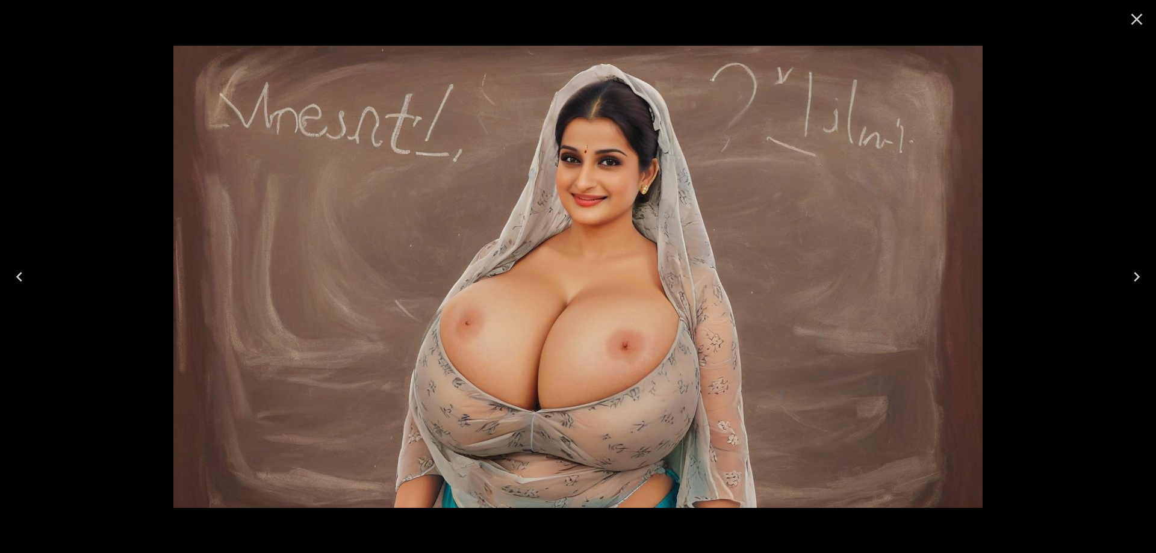
click at [1140, 280] on icon "Next" at bounding box center [1136, 276] width 19 height 19
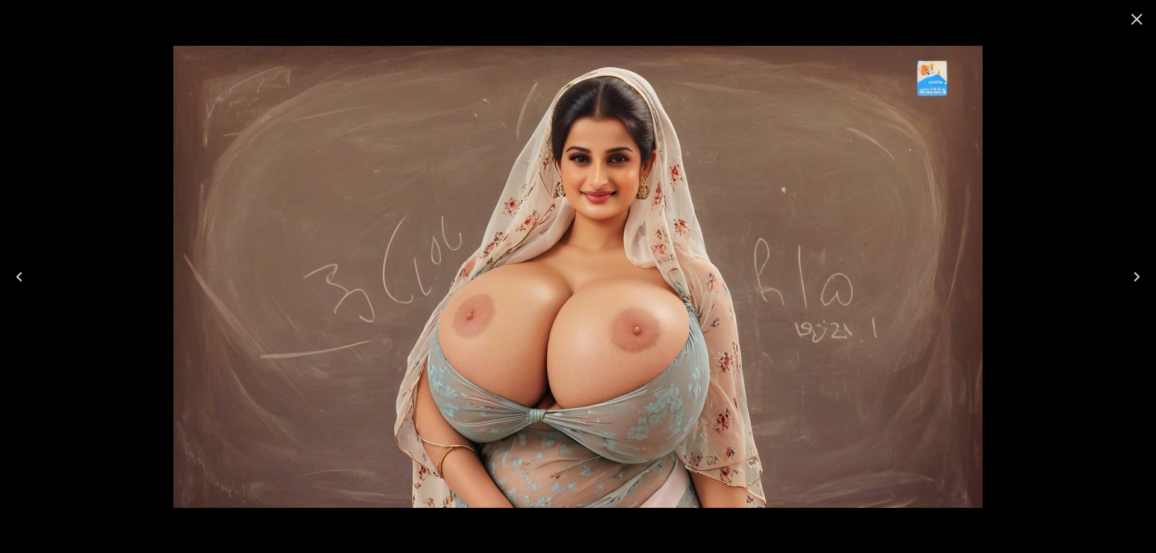
click at [1140, 280] on icon "Next" at bounding box center [1136, 276] width 19 height 19
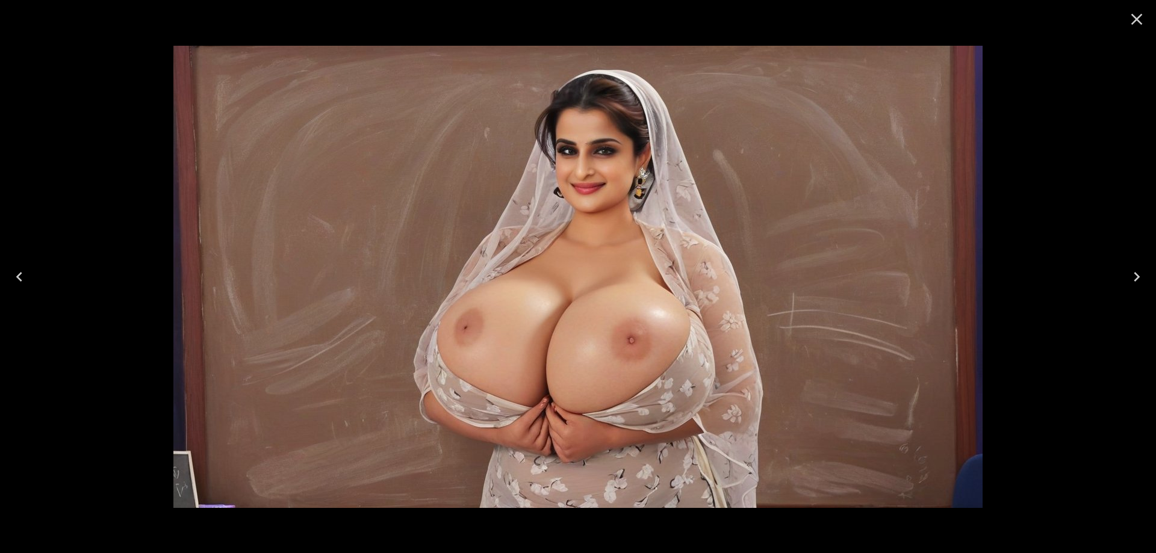
click at [1140, 280] on icon "Next" at bounding box center [1136, 276] width 19 height 19
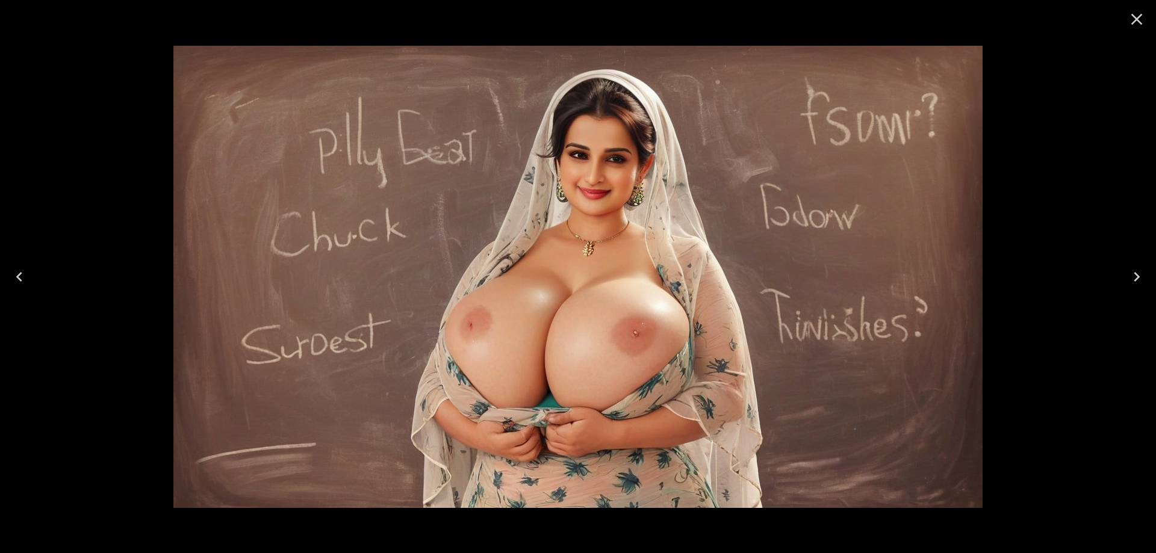
click at [1140, 280] on icon "Next" at bounding box center [1136, 276] width 19 height 19
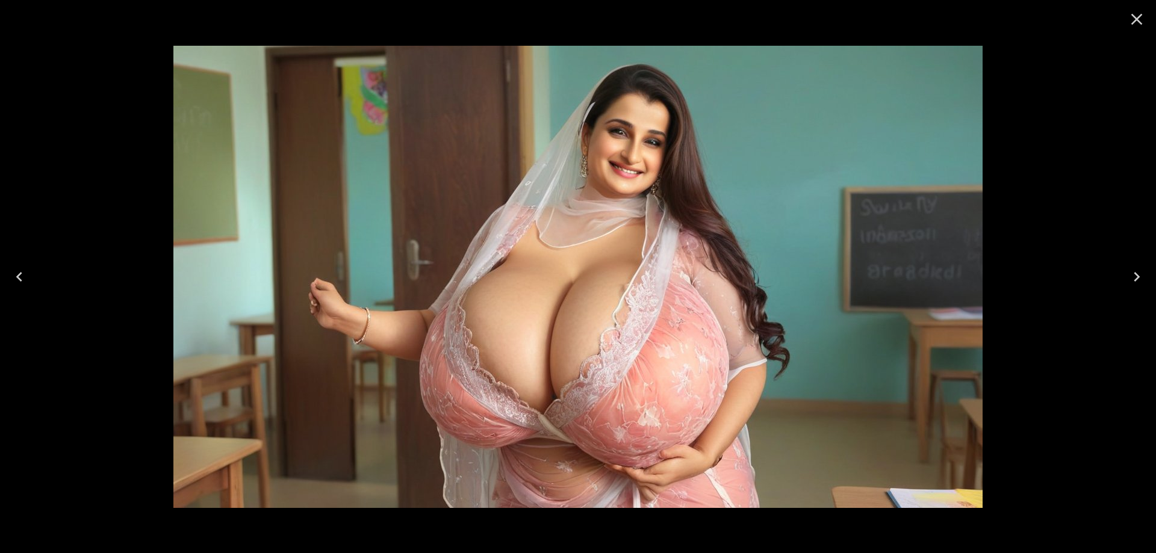
click at [1126, 285] on button "Next" at bounding box center [1137, 277] width 39 height 48
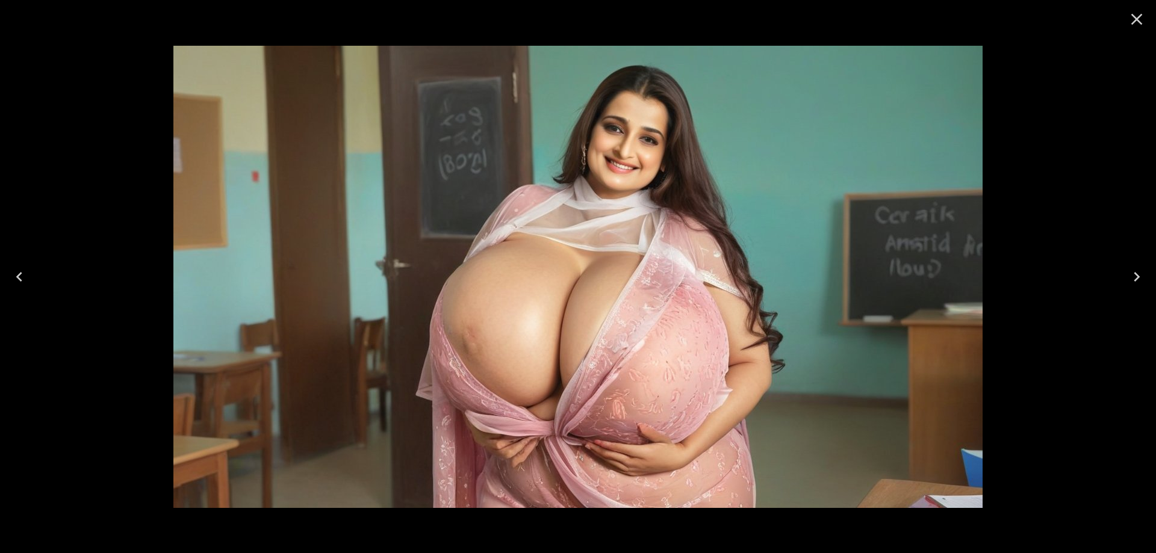
click at [1137, 284] on icon "Next" at bounding box center [1136, 276] width 19 height 19
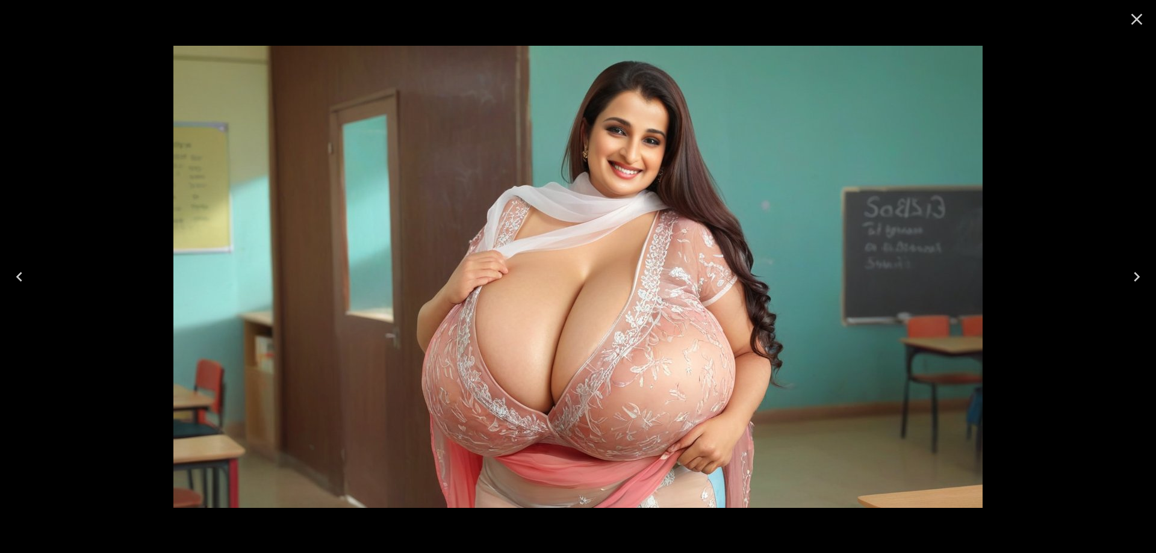
click at [1145, 277] on icon "Next" at bounding box center [1136, 276] width 19 height 19
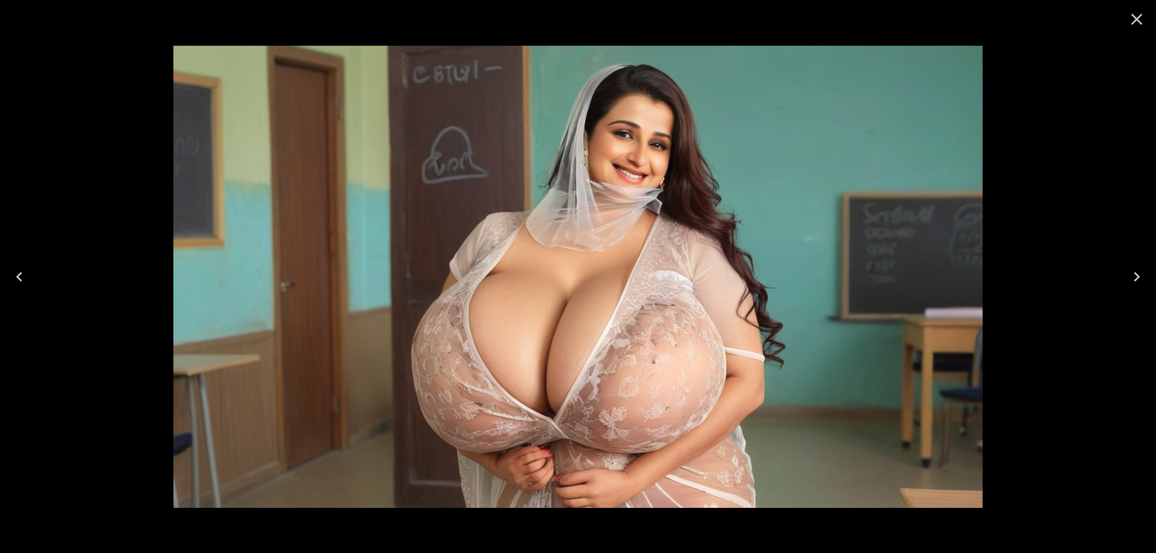
click at [1137, 272] on icon "Next" at bounding box center [1136, 276] width 19 height 19
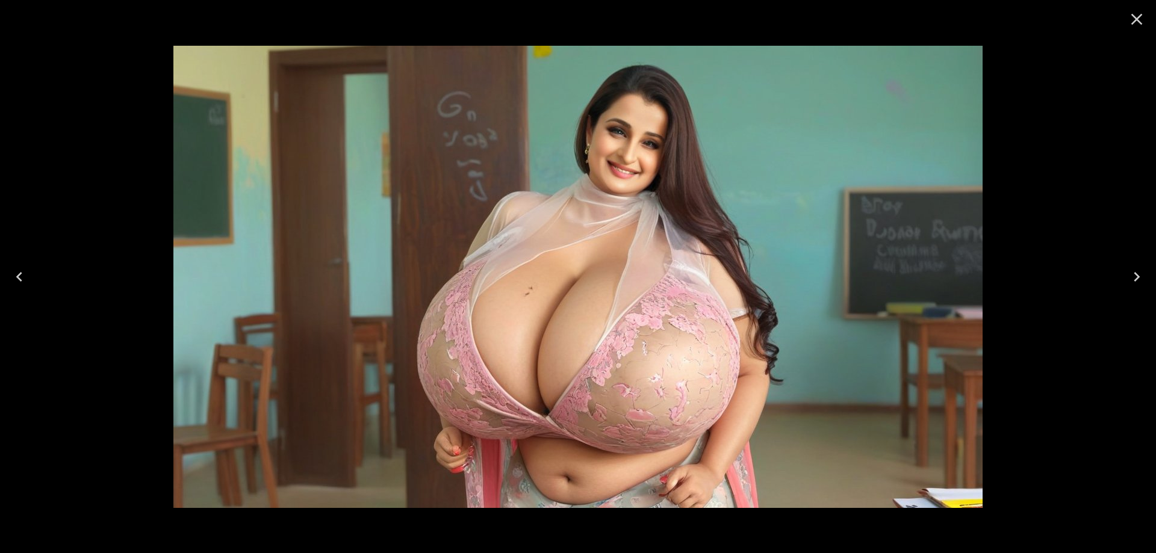
click at [1136, 276] on icon "Next" at bounding box center [1136, 276] width 19 height 19
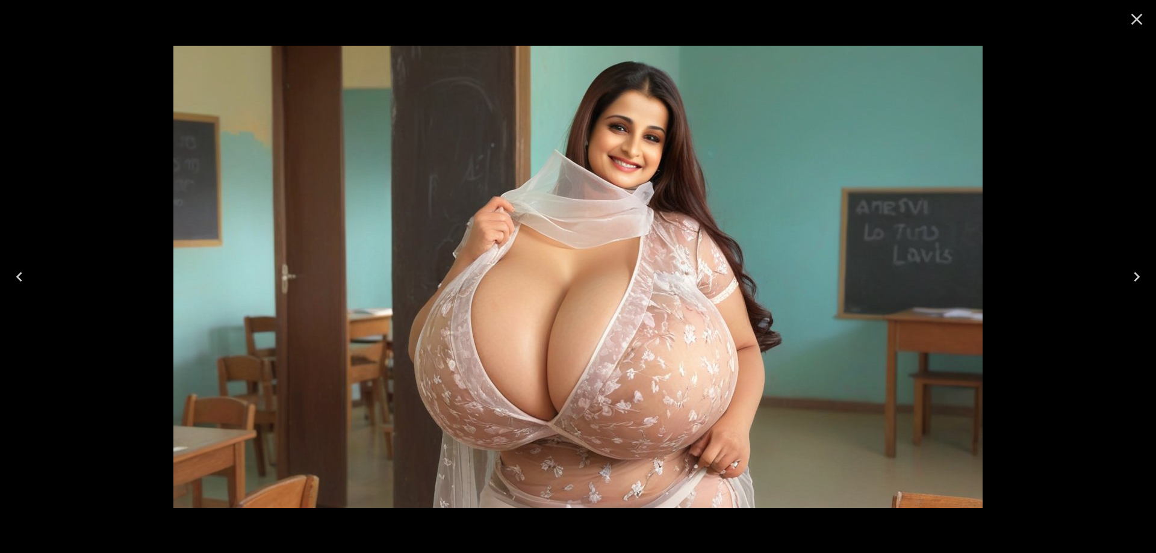
click at [1124, 273] on button "Next" at bounding box center [1137, 277] width 39 height 48
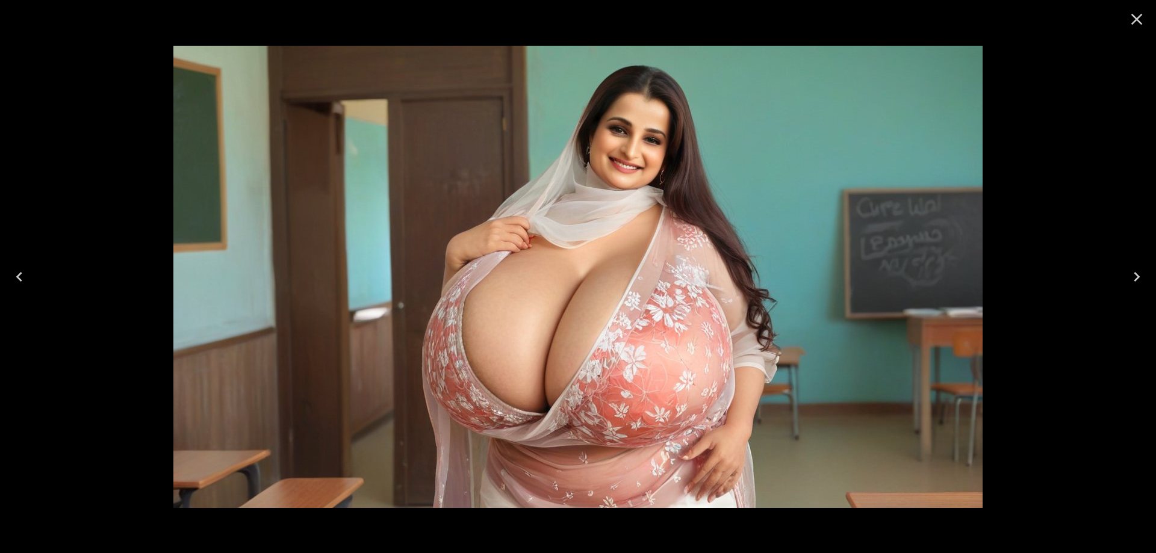
click at [1134, 281] on icon "Next" at bounding box center [1136, 276] width 19 height 19
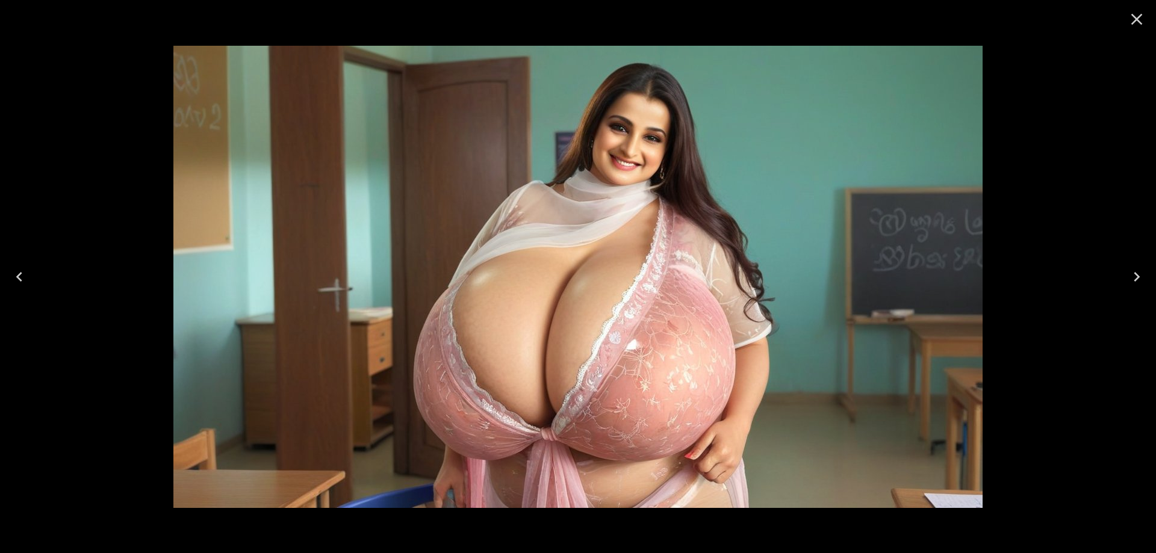
click at [1128, 268] on icon "Next" at bounding box center [1136, 276] width 19 height 19
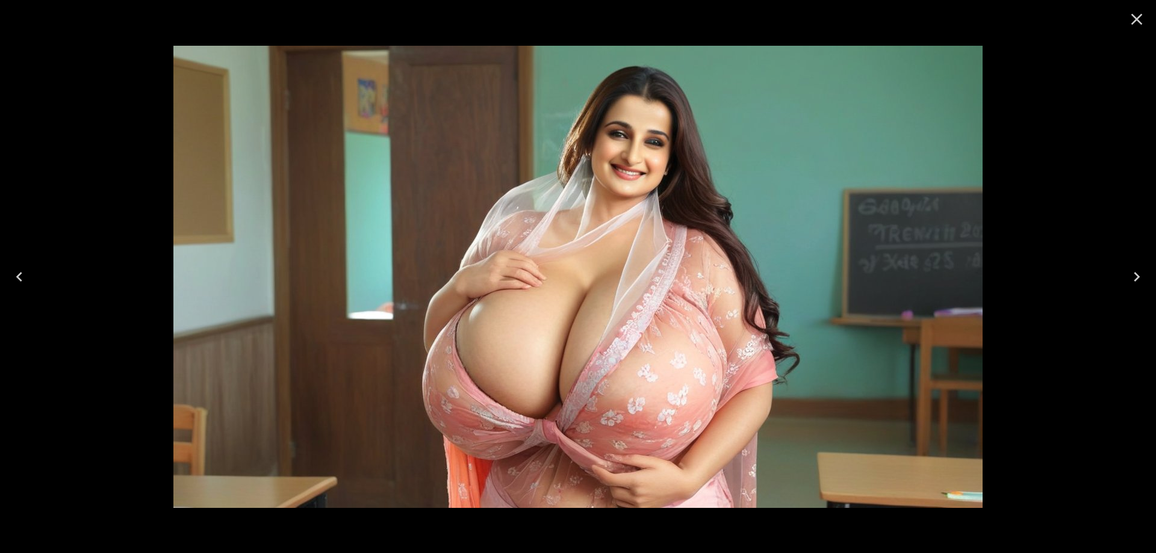
click at [1143, 279] on icon "Next" at bounding box center [1136, 276] width 19 height 19
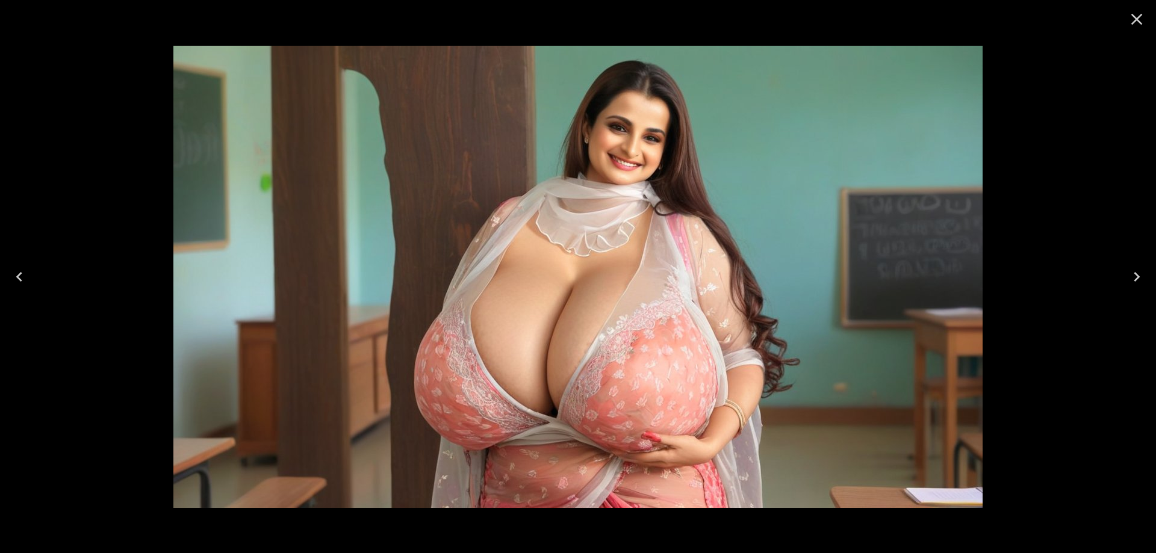
click at [1155, 285] on button "Next" at bounding box center [1137, 277] width 39 height 48
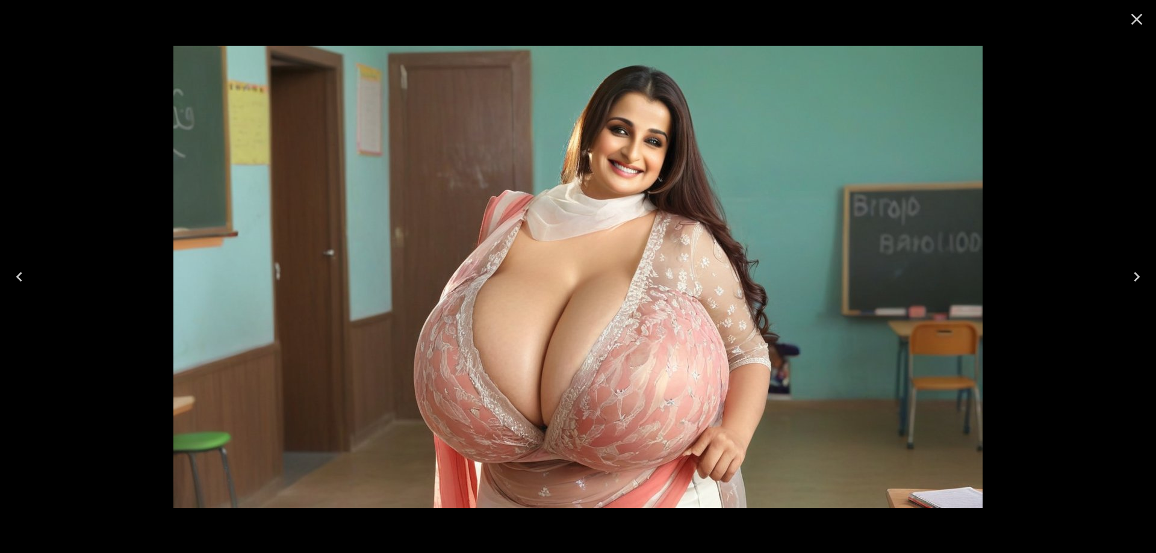
click at [1133, 282] on icon "Next" at bounding box center [1136, 276] width 19 height 19
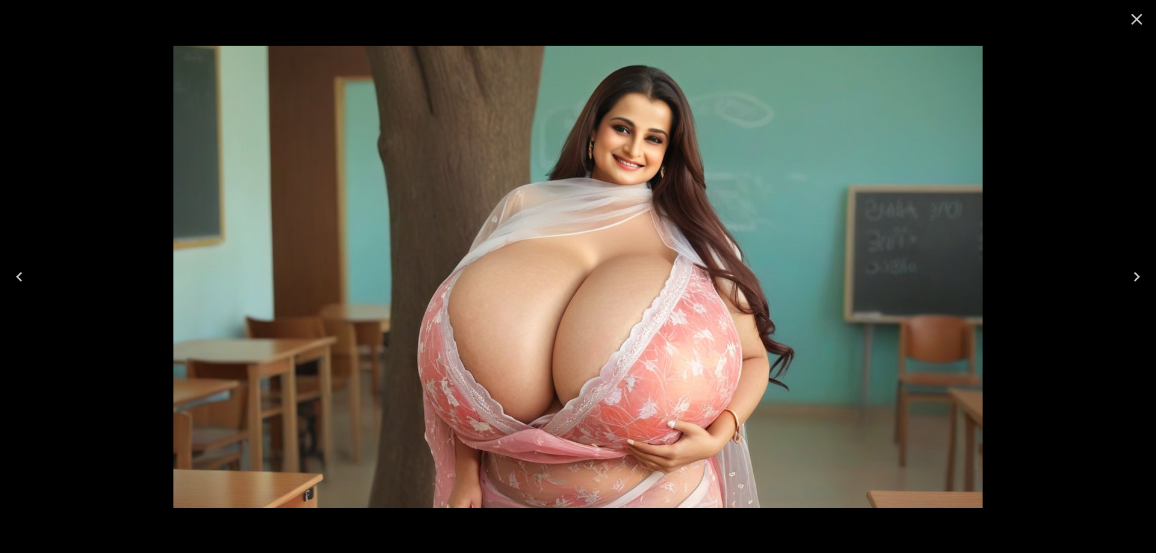
click at [1129, 282] on icon "Next" at bounding box center [1136, 276] width 19 height 19
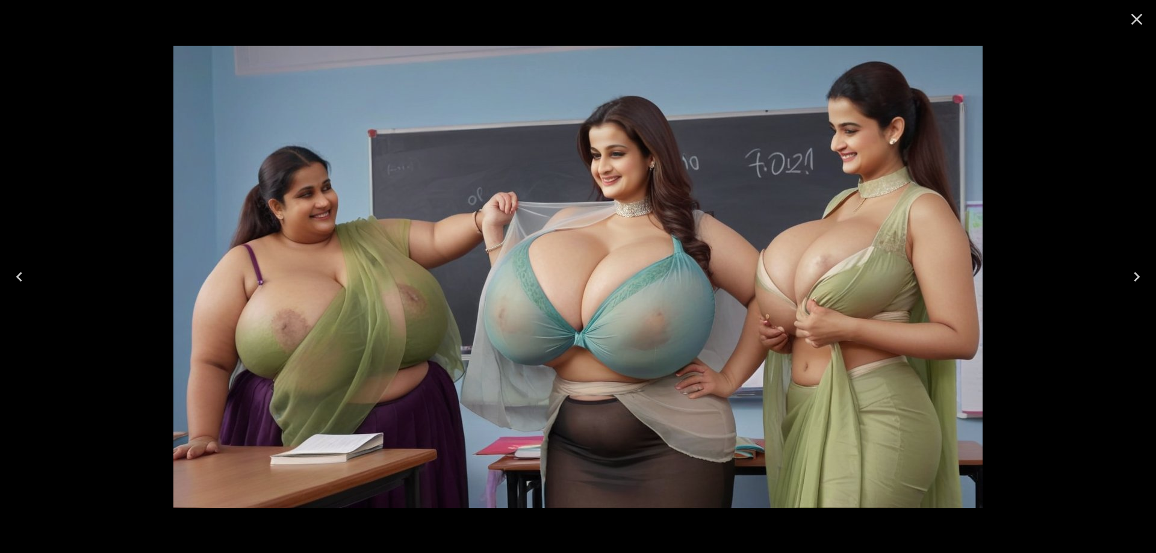
click at [1139, 283] on icon "Next" at bounding box center [1136, 276] width 19 height 19
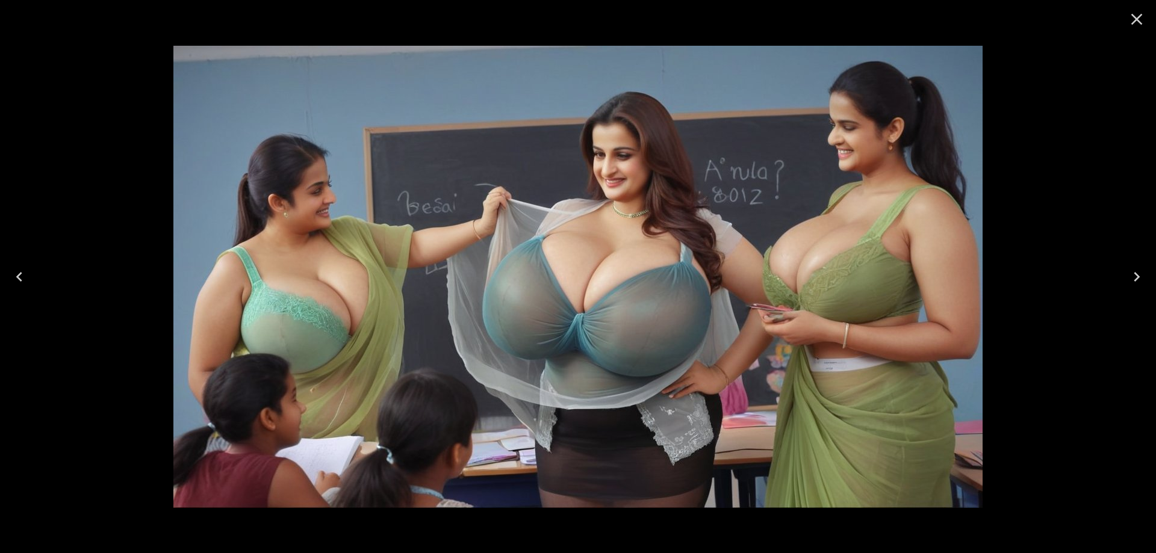
click at [1155, 279] on button "Next" at bounding box center [1137, 277] width 39 height 48
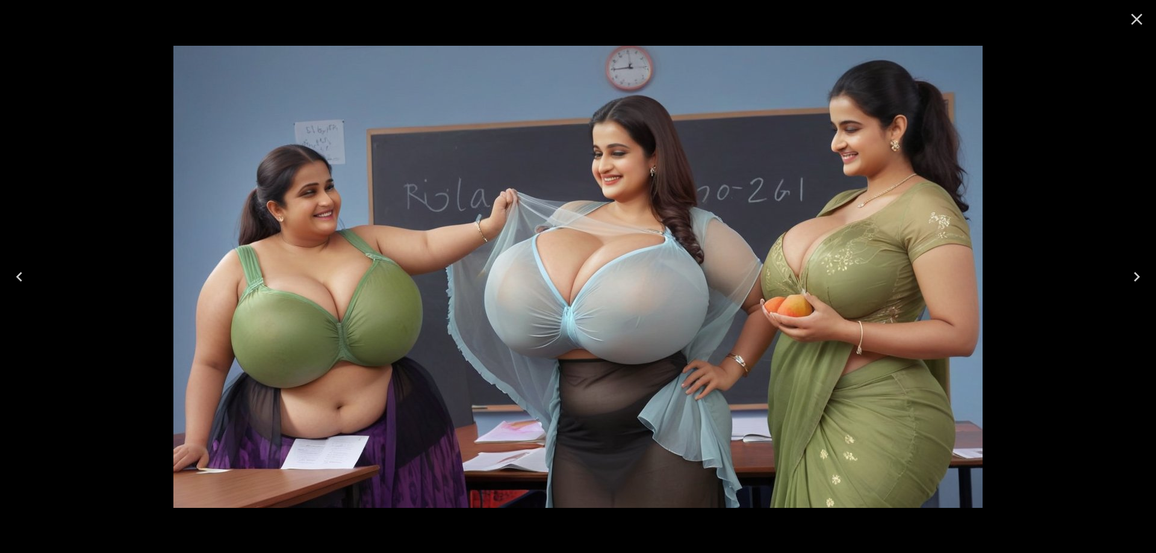
click at [1139, 278] on icon "Next" at bounding box center [1136, 276] width 19 height 19
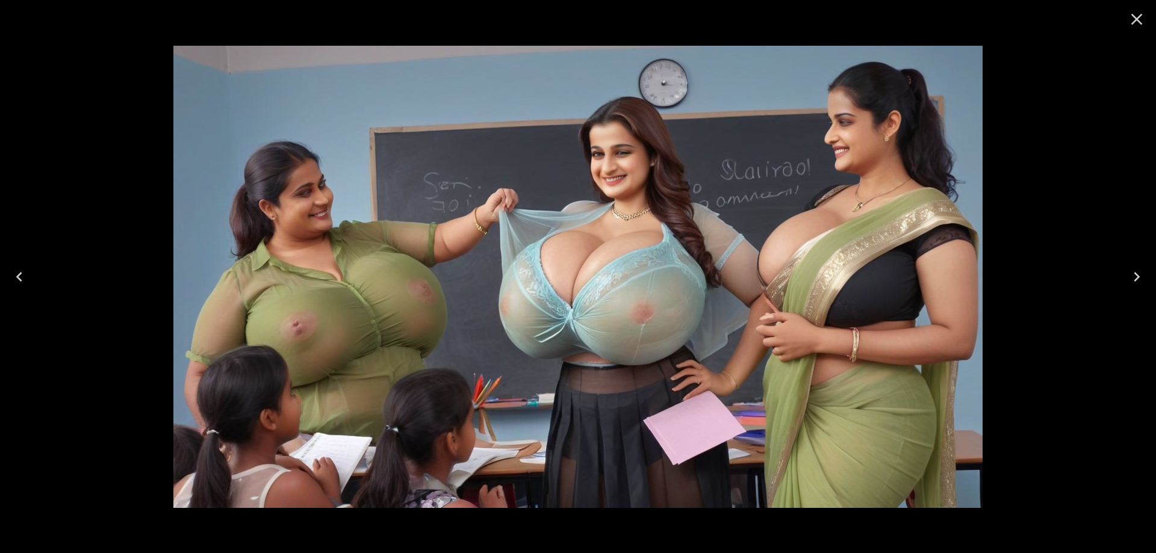
click at [1132, 288] on button "Next" at bounding box center [1137, 277] width 39 height 48
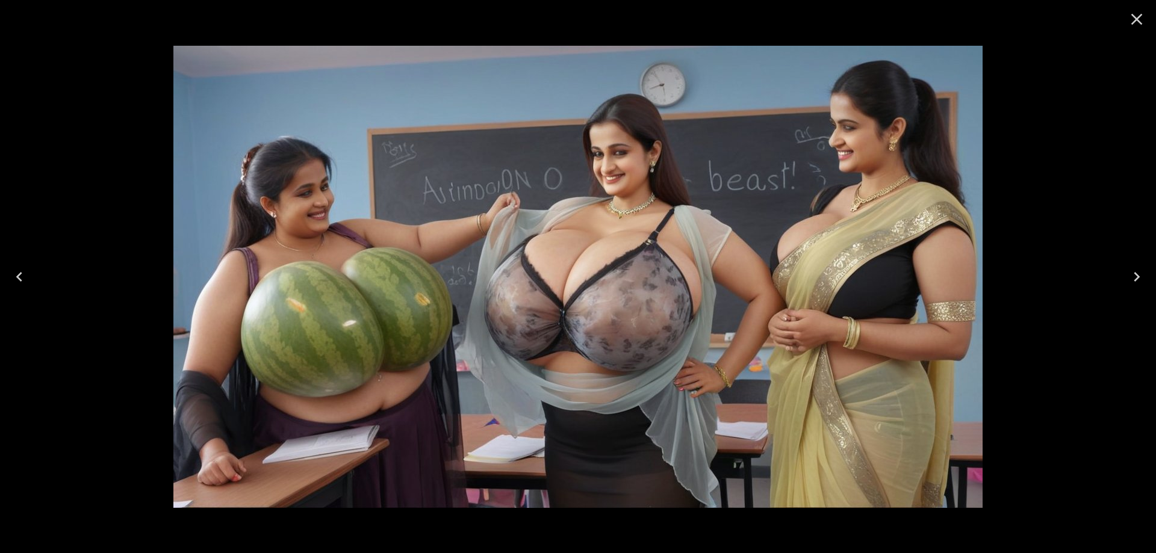
click at [1128, 290] on button "Next" at bounding box center [1137, 277] width 39 height 48
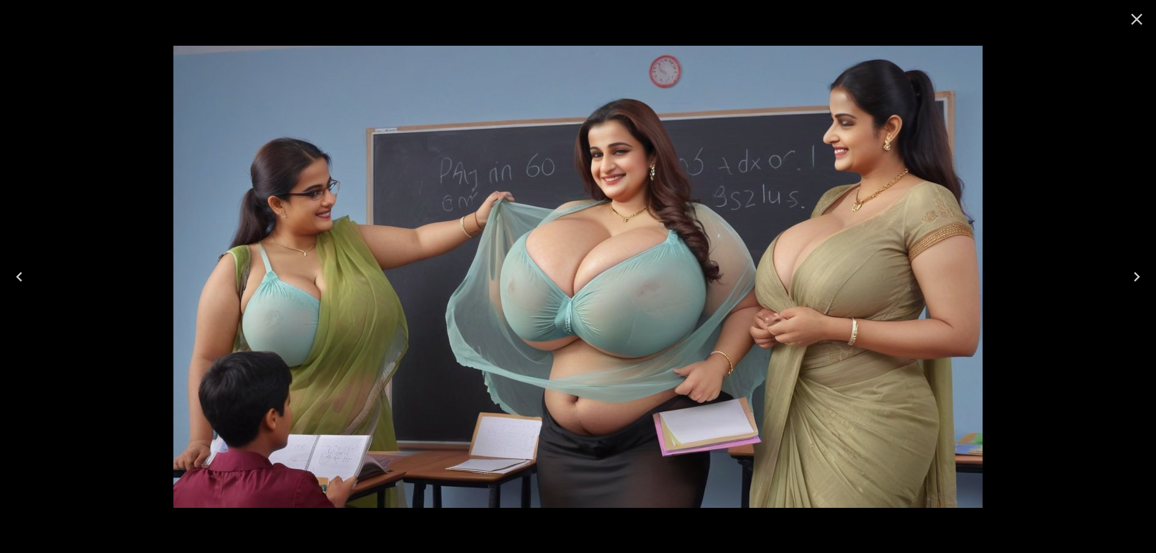
click at [1147, 267] on button "Next" at bounding box center [1137, 277] width 39 height 48
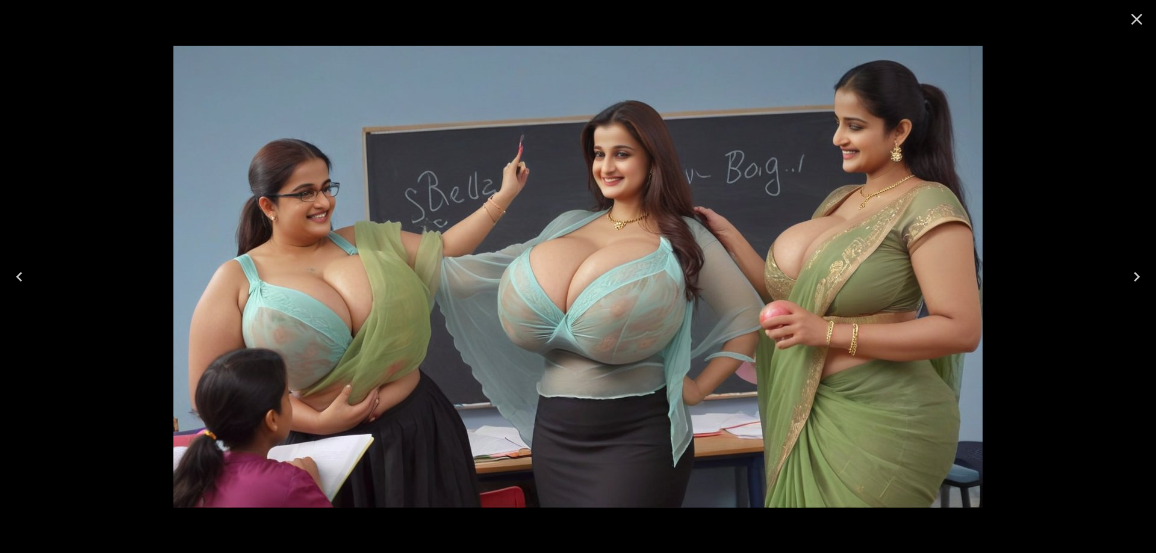
click at [1133, 279] on icon "Next" at bounding box center [1136, 276] width 19 height 19
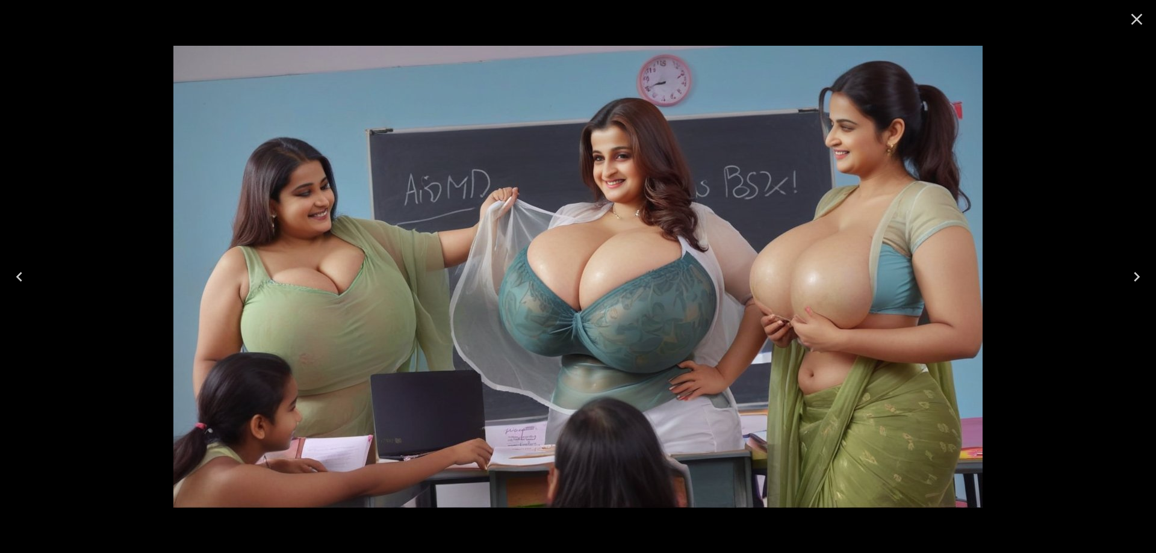
click at [1133, 279] on icon "Next" at bounding box center [1136, 276] width 19 height 19
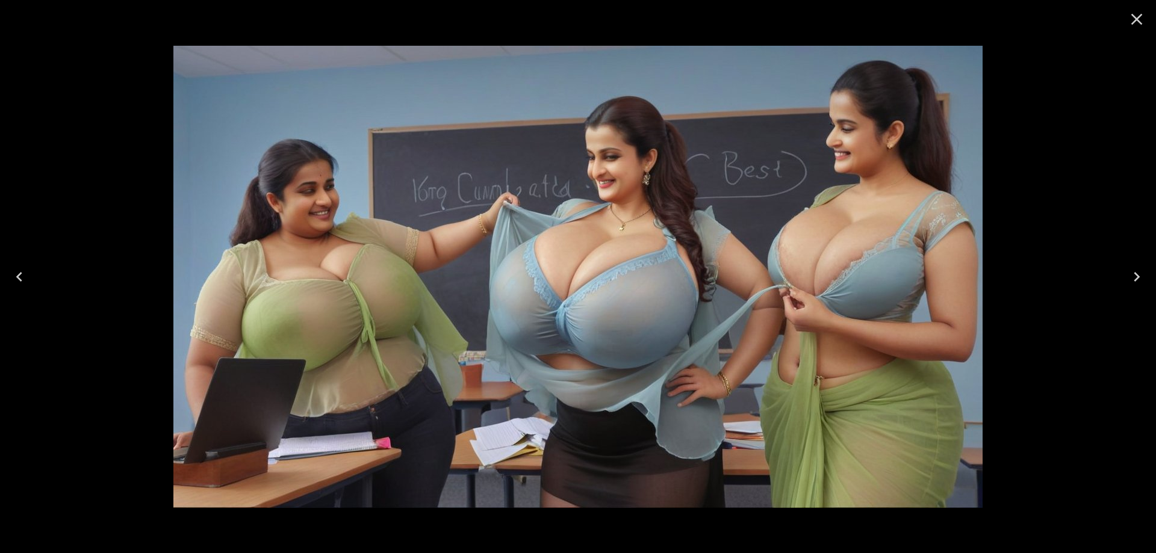
click at [1133, 279] on icon "Next" at bounding box center [1136, 276] width 19 height 19
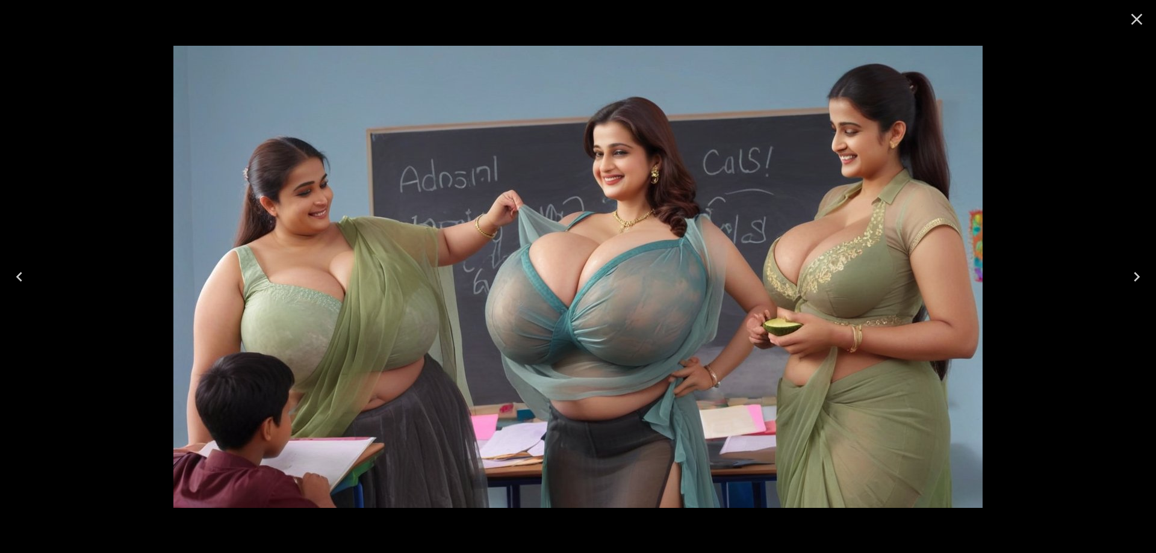
click at [1133, 279] on icon "Next" at bounding box center [1136, 276] width 19 height 19
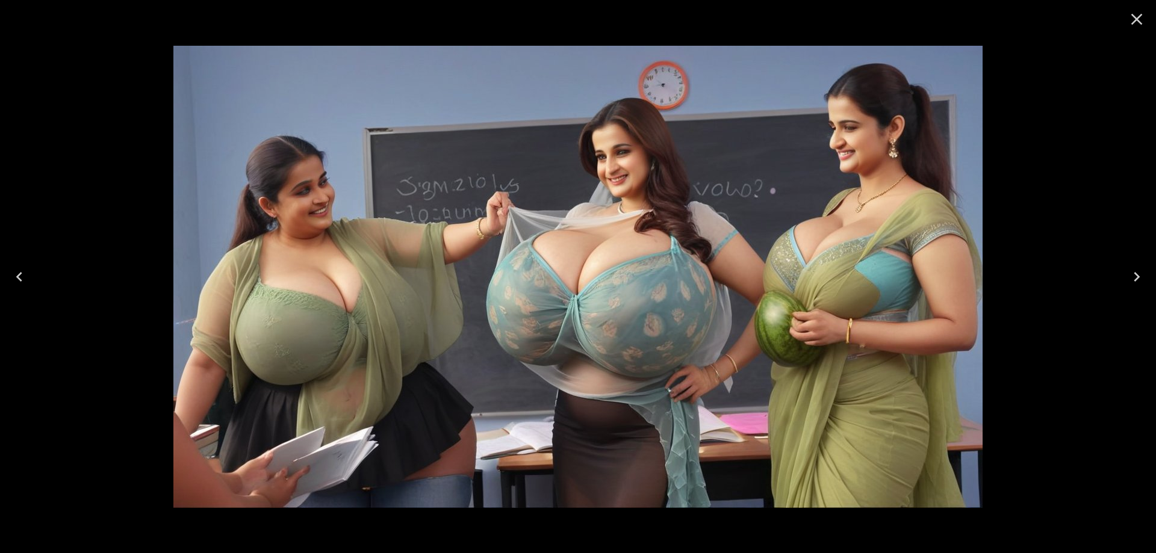
click at [1133, 279] on icon "Next" at bounding box center [1136, 276] width 19 height 19
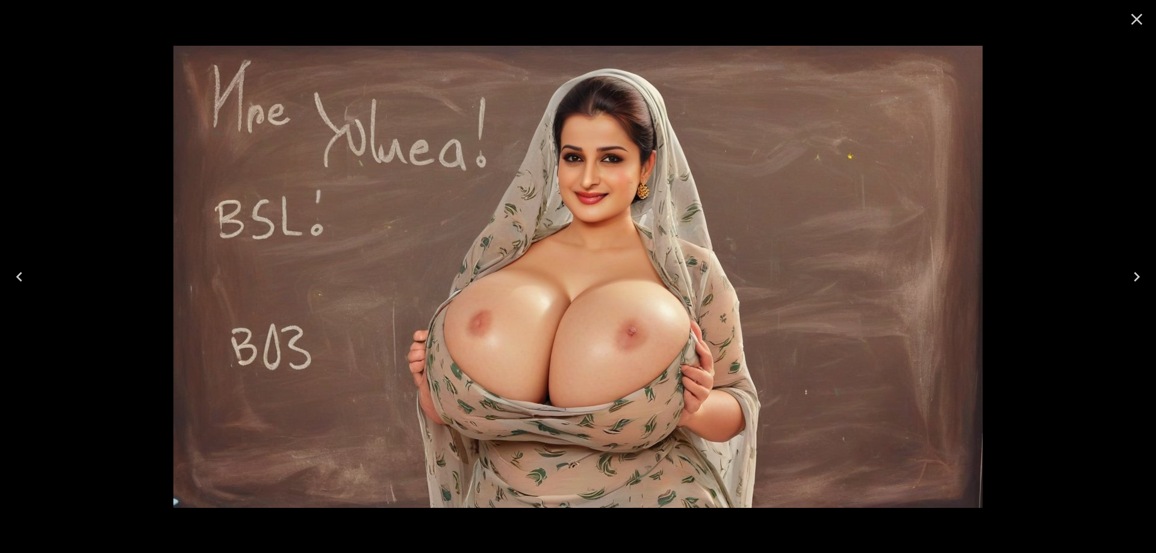
click at [1133, 279] on icon "Next" at bounding box center [1136, 276] width 19 height 19
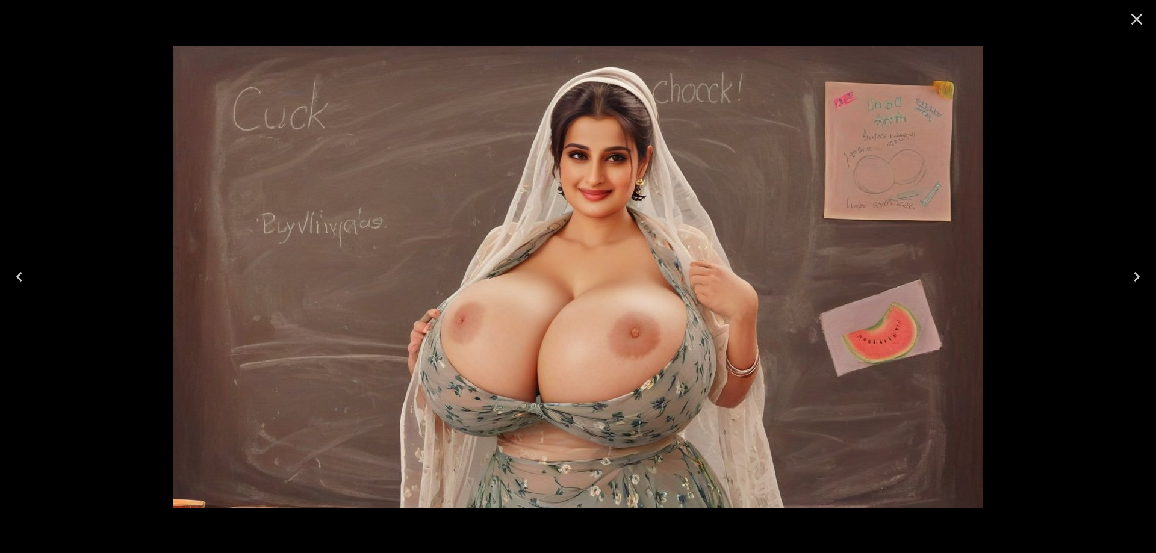
click at [1136, 20] on icon "Close" at bounding box center [1136, 19] width 11 height 11
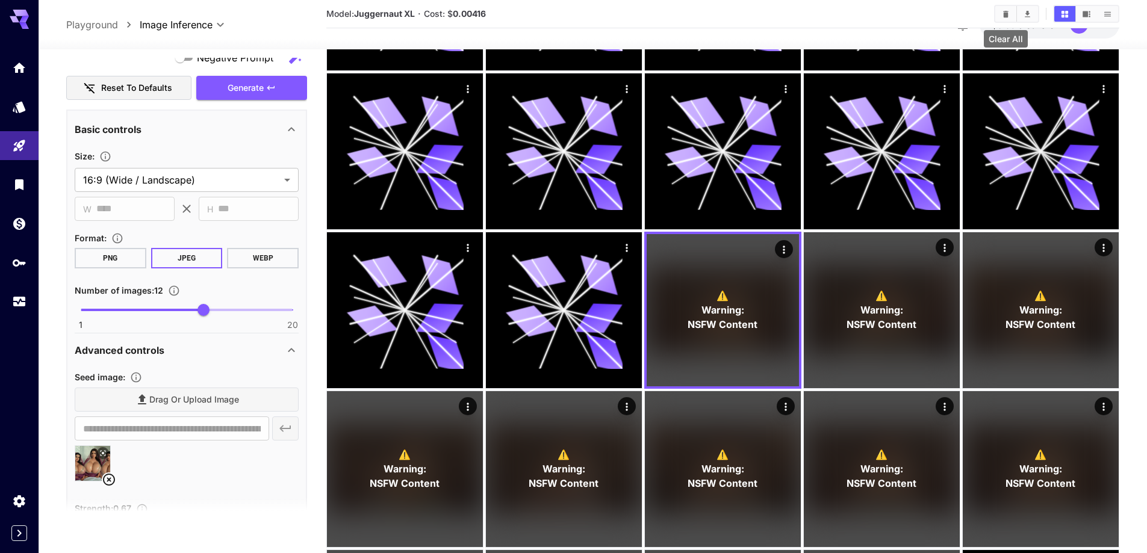
click at [1004, 15] on icon "Clear All" at bounding box center [1005, 13] width 5 height 7
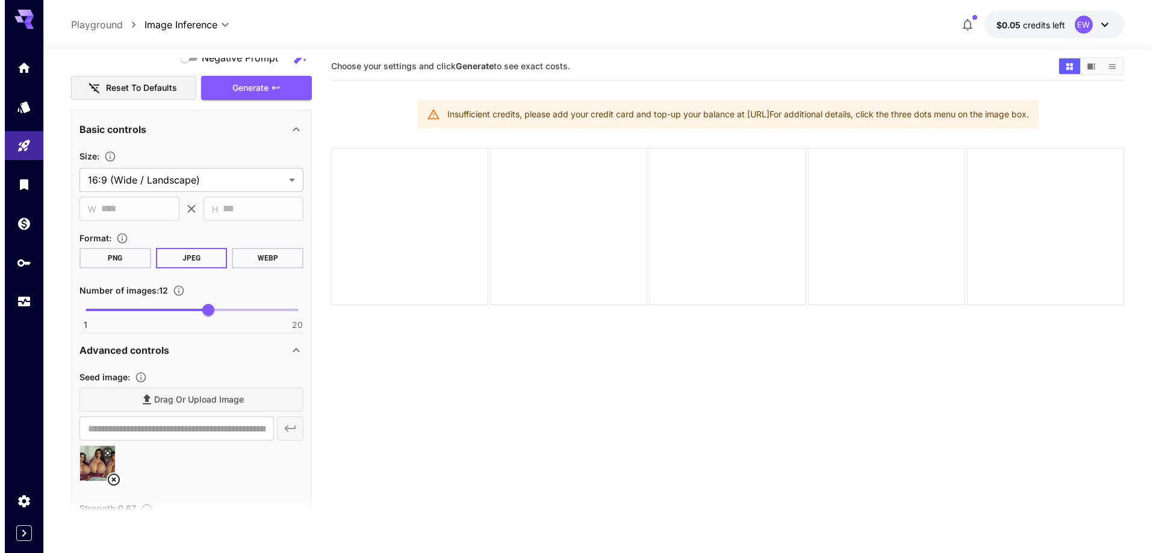
scroll to position [0, 0]
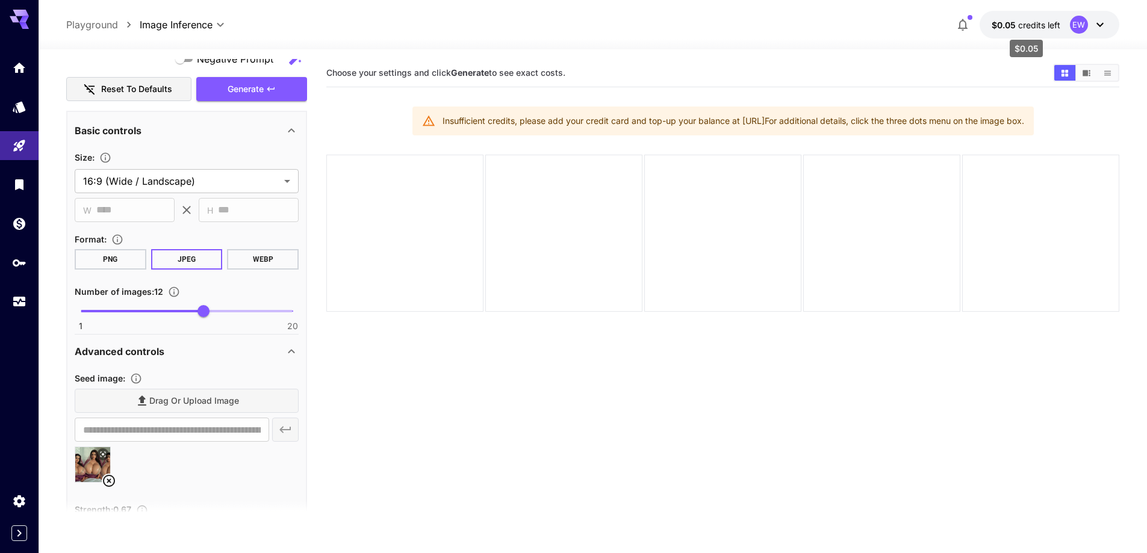
click at [1034, 31] on p "$0.05 credits left" at bounding box center [1026, 25] width 69 height 13
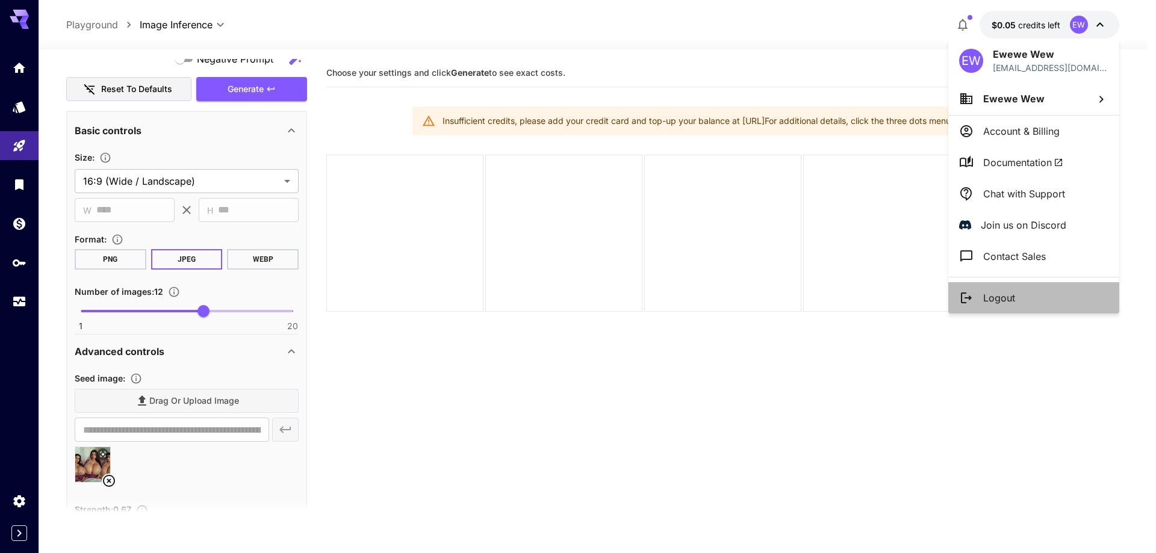
click at [992, 293] on p "Logout" at bounding box center [999, 298] width 32 height 14
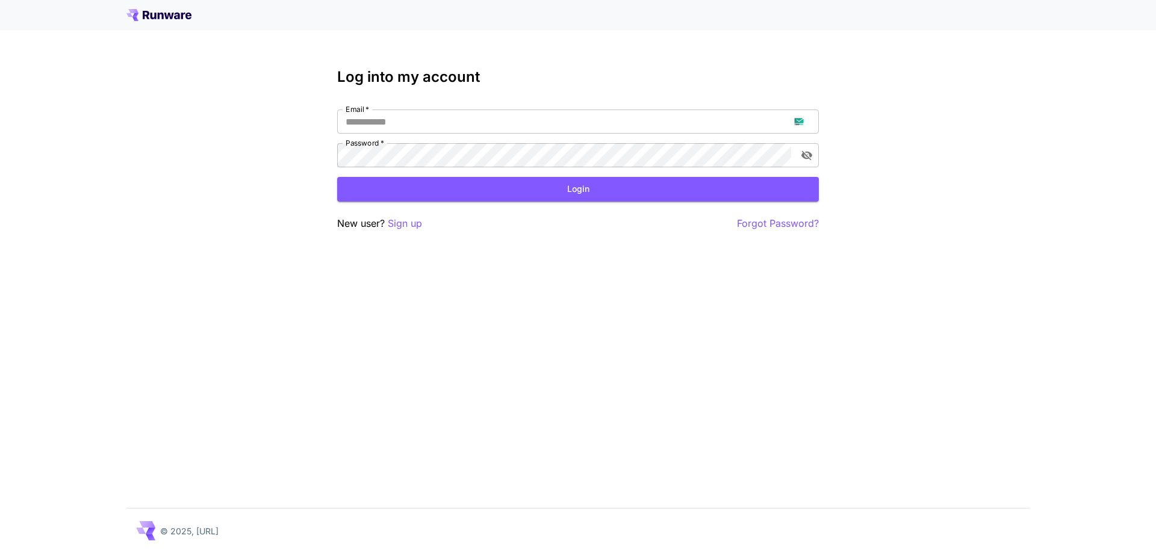
click at [403, 214] on div "Log into my account Email   * Email   * Password   * Password   * Login New use…" at bounding box center [578, 150] width 482 height 163
click at [414, 228] on p "Sign up" at bounding box center [405, 223] width 34 height 15
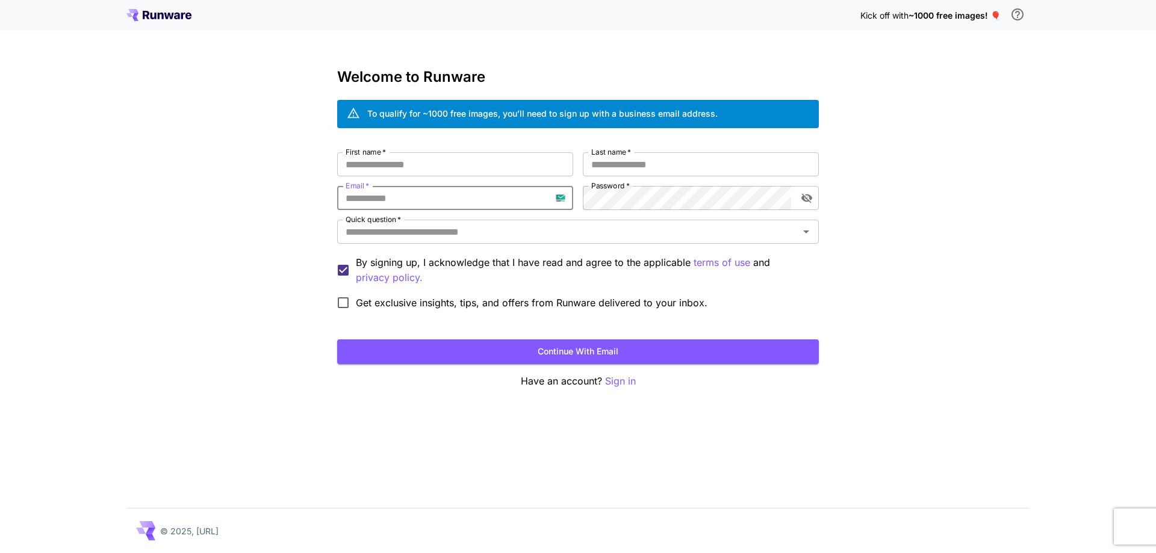
click at [436, 197] on input "Email   *" at bounding box center [455, 198] width 236 height 24
paste input "**********"
type input "**********"
click at [523, 176] on input "First name   *" at bounding box center [455, 164] width 236 height 24
type input "*****"
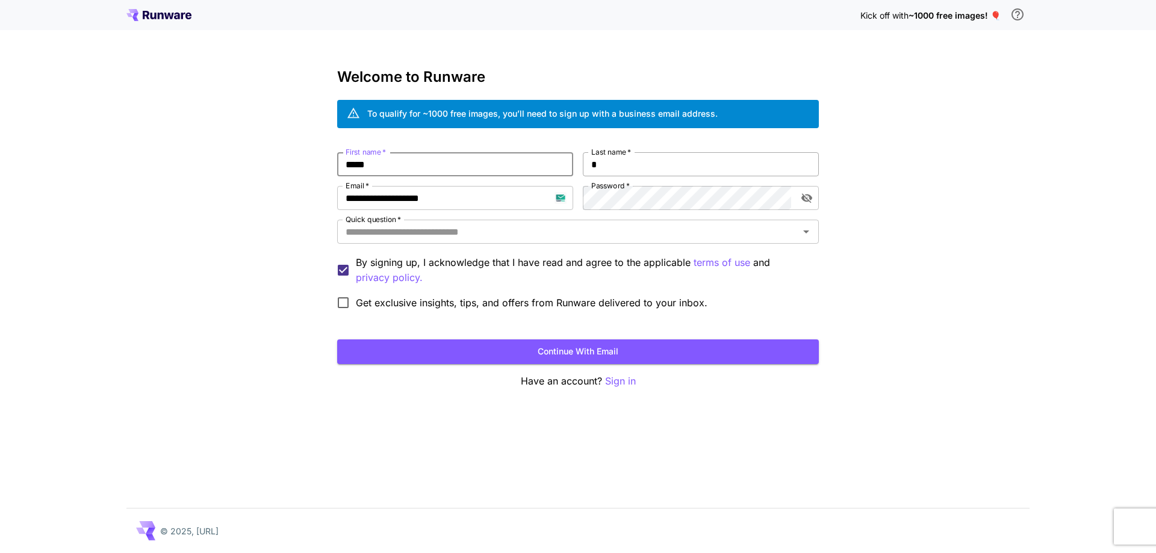
click at [650, 164] on input "*" at bounding box center [701, 164] width 236 height 24
type input "***"
click at [612, 244] on div "Quick question   * Quick question   *" at bounding box center [578, 233] width 482 height 26
click at [621, 241] on div "Quick question   *" at bounding box center [578, 232] width 482 height 24
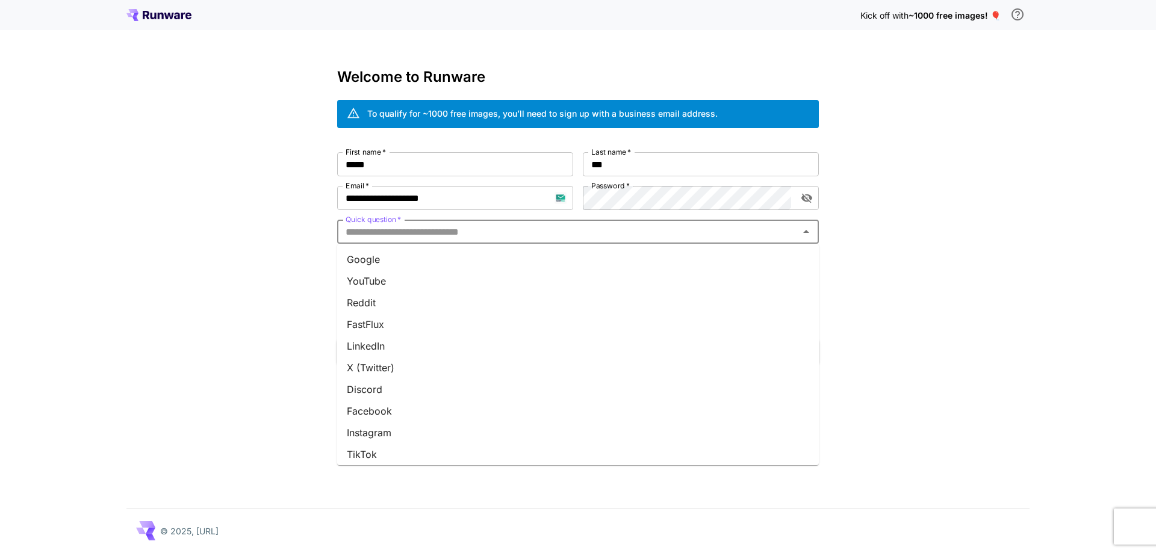
click at [616, 257] on li "Google" at bounding box center [578, 260] width 482 height 22
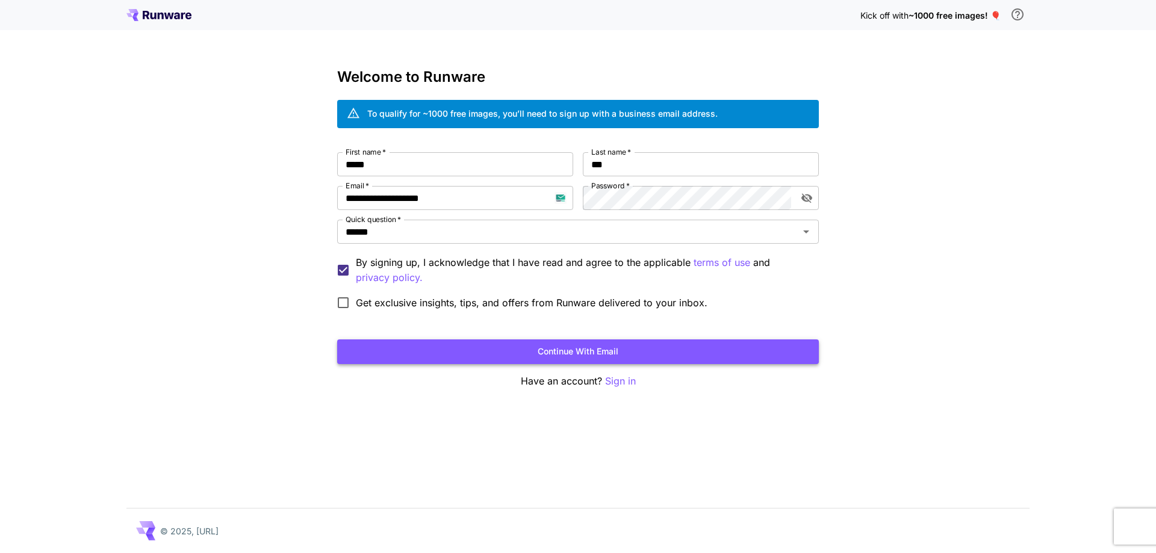
click at [618, 349] on button "Continue with email" at bounding box center [578, 352] width 482 height 25
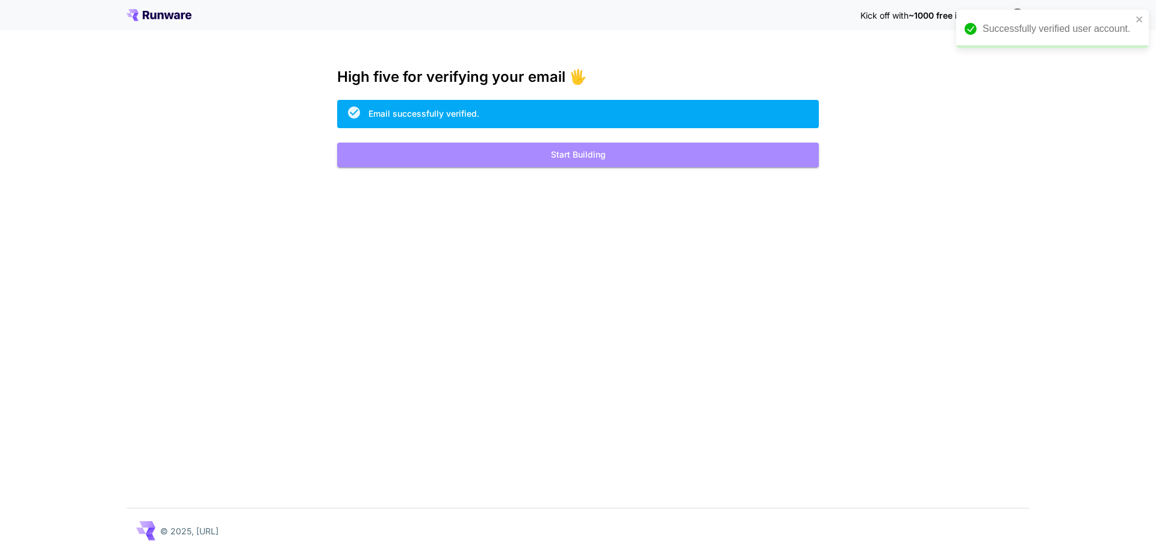
click at [453, 156] on button "Start Building" at bounding box center [578, 155] width 482 height 25
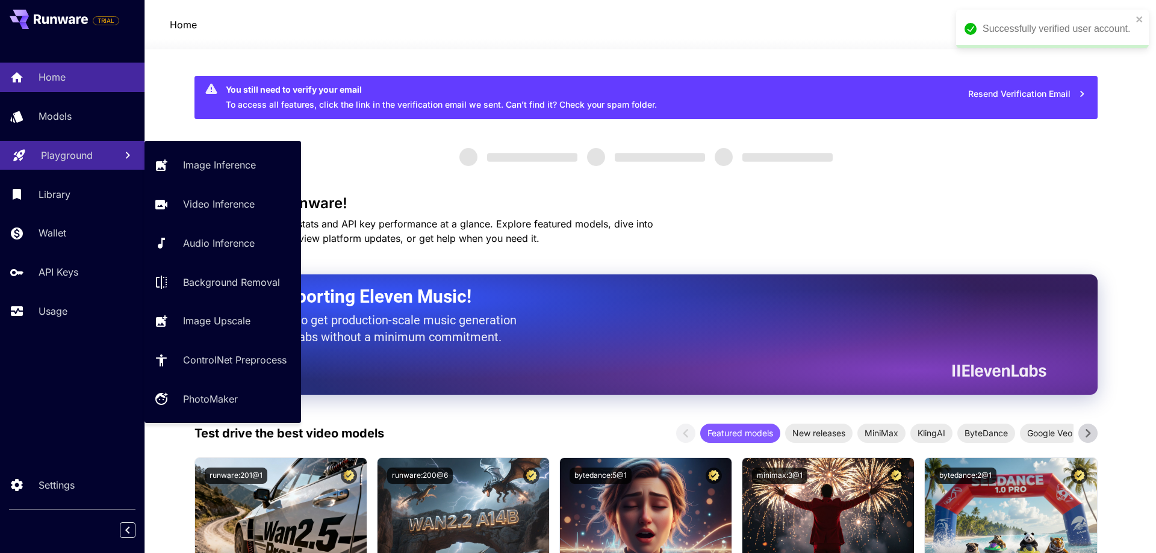
click at [60, 151] on p "Playground" at bounding box center [67, 155] width 52 height 14
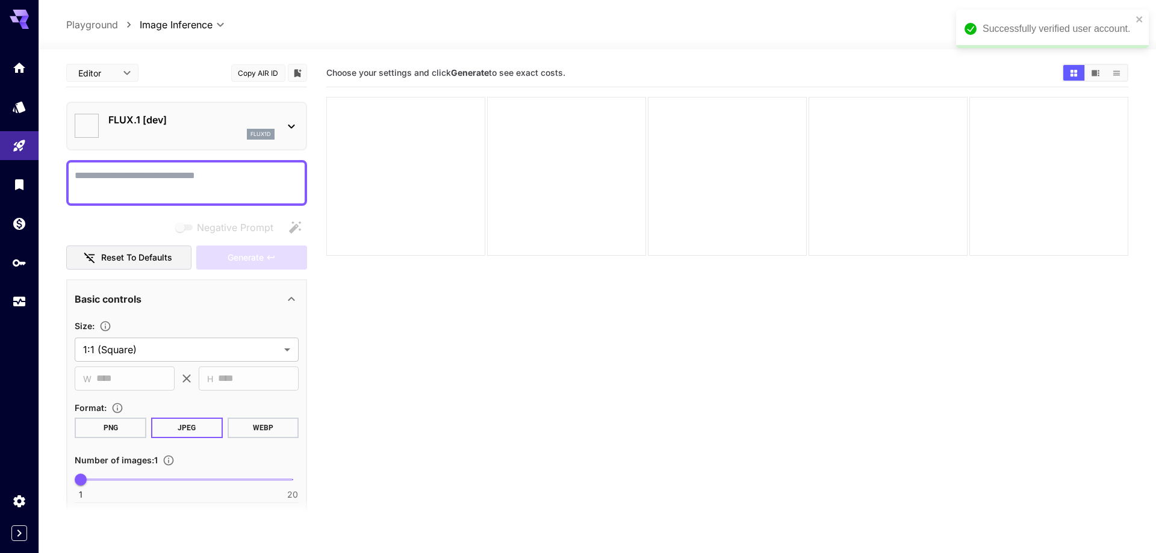
type input "**********"
click at [1132, 22] on icon "close" at bounding box center [1131, 19] width 8 height 10
click at [157, 136] on div "flux1d" at bounding box center [191, 134] width 166 height 11
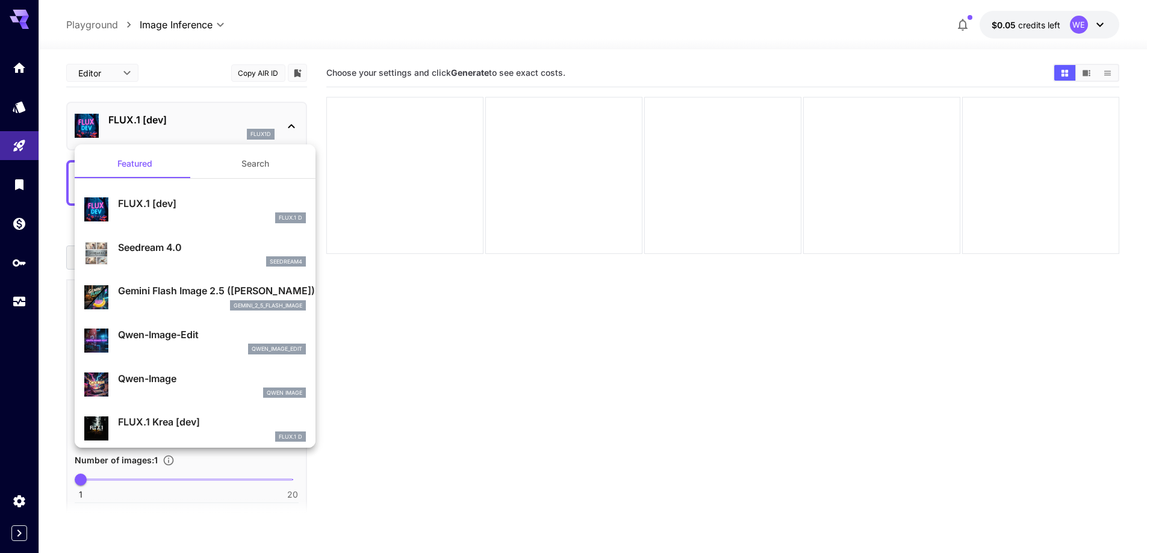
click at [223, 162] on button "Search" at bounding box center [255, 163] width 120 height 29
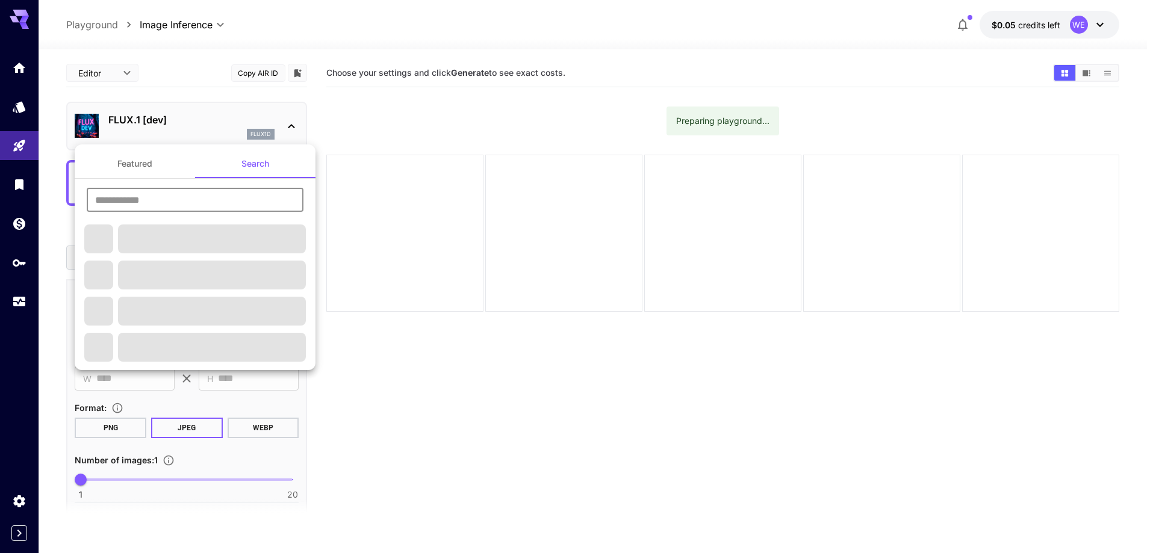
click at [172, 203] on input "text" at bounding box center [195, 200] width 217 height 24
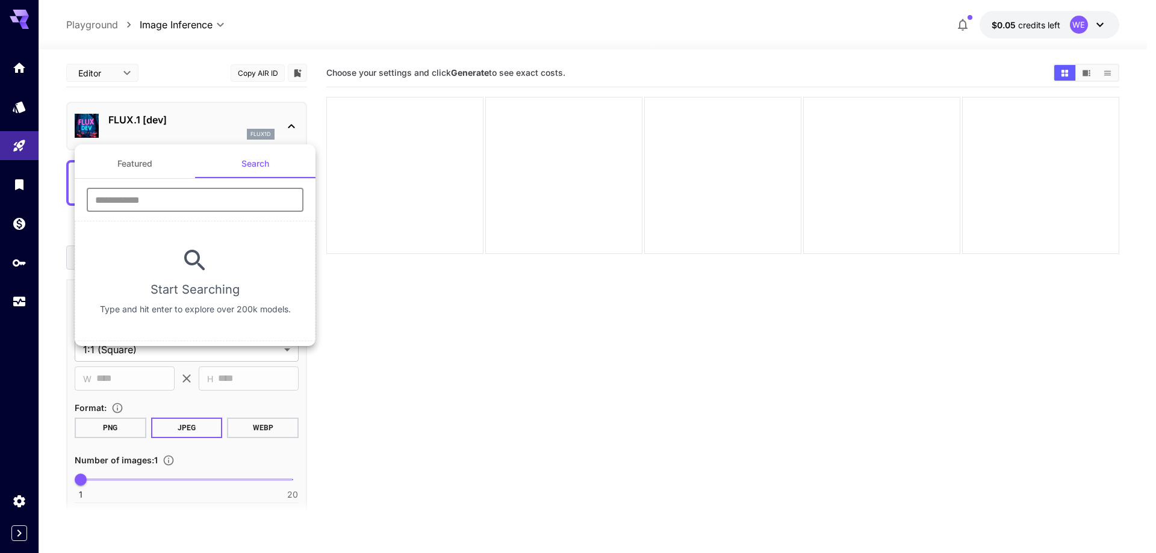
click at [172, 202] on input "text" at bounding box center [195, 200] width 217 height 24
type input "****"
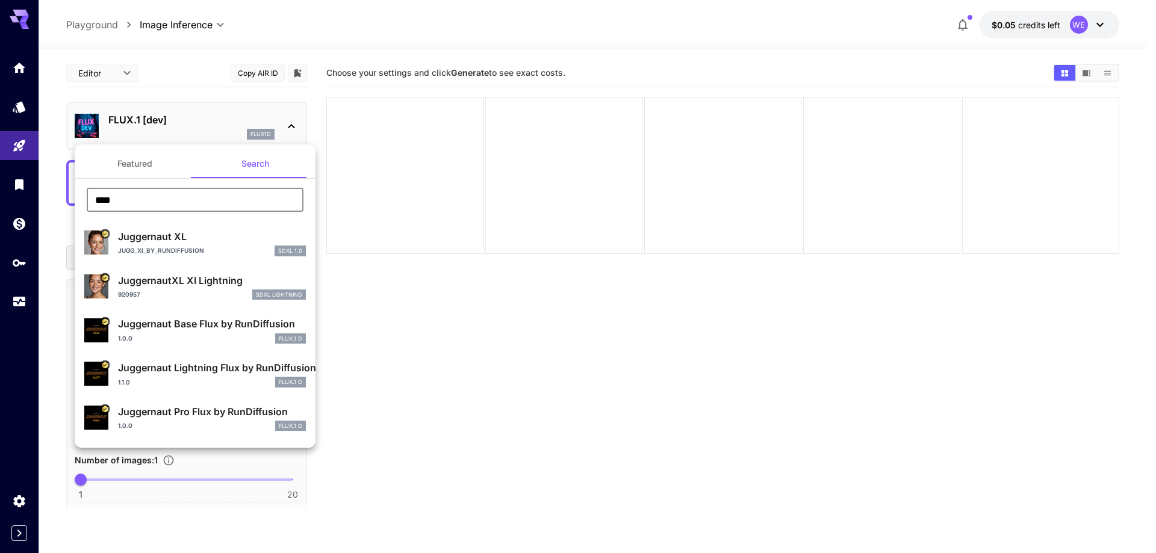
click at [160, 233] on p "Juggernaut XL" at bounding box center [212, 236] width 188 height 14
type input "**"
type input "***"
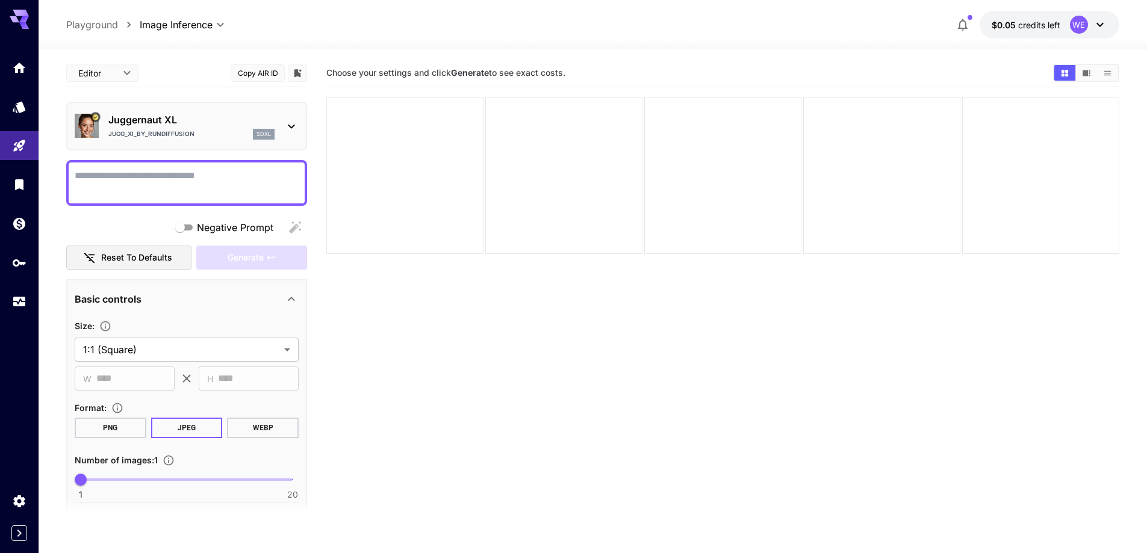
click at [235, 186] on textarea "Negative Prompt" at bounding box center [187, 183] width 224 height 29
paste textarea "**********"
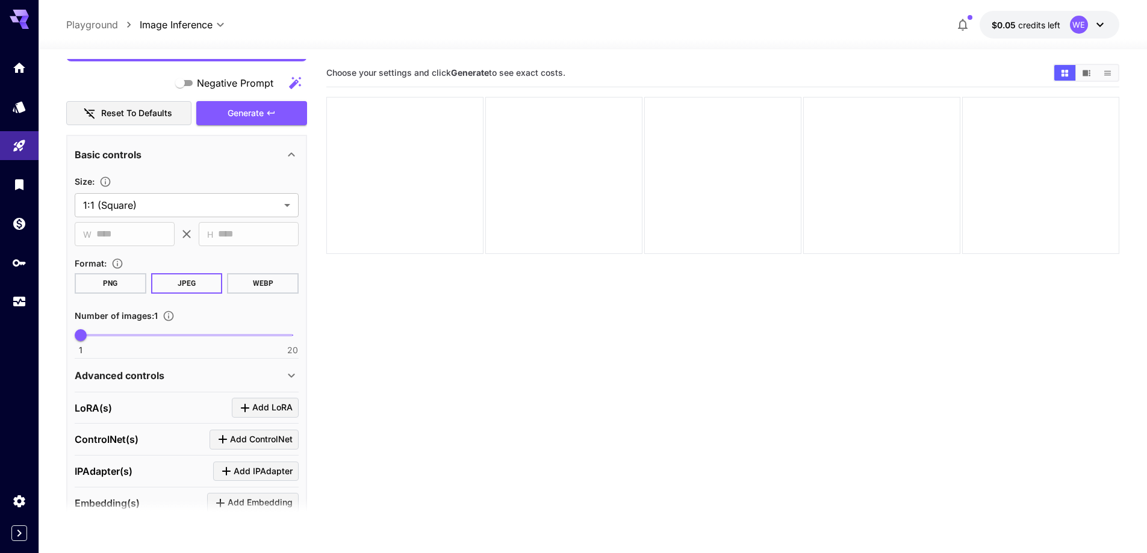
scroll to position [943, 0]
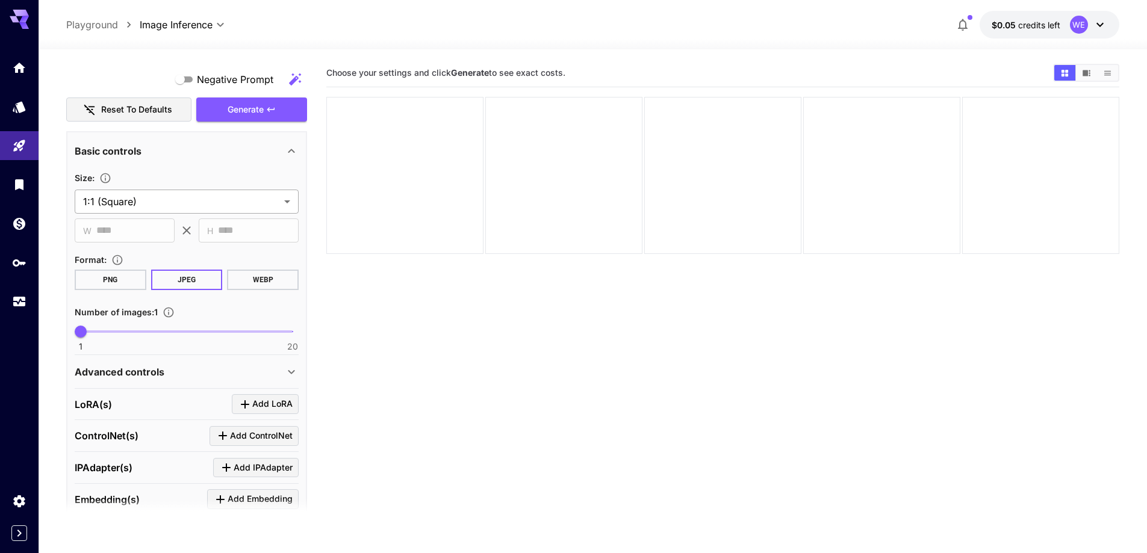
type textarea "**********"
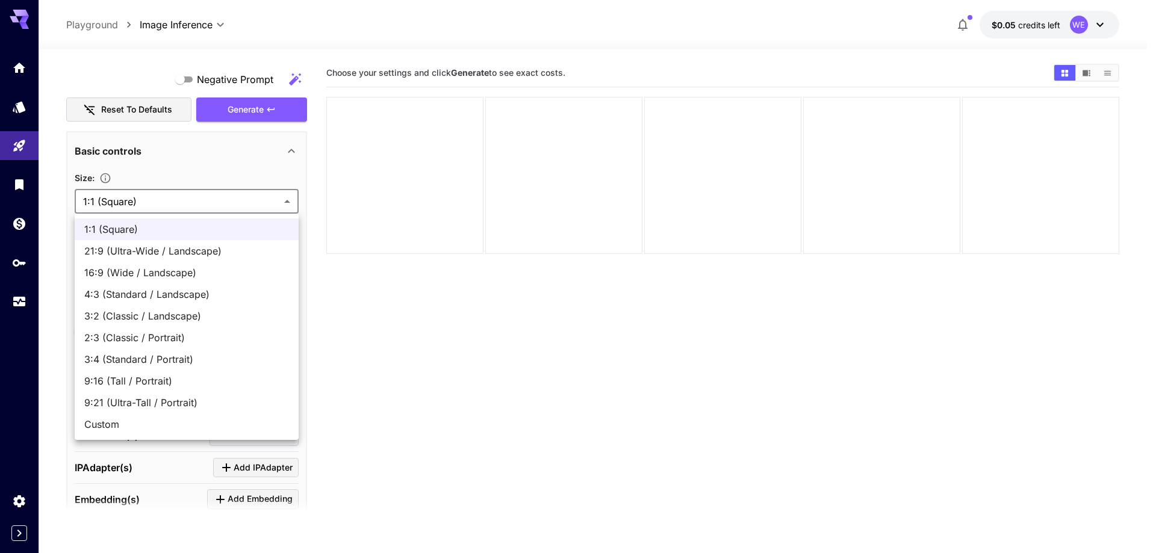
click at [216, 201] on body "**********" at bounding box center [578, 324] width 1156 height 648
click at [190, 279] on span "16:9 (Wide / Landscape)" at bounding box center [186, 273] width 205 height 14
type input "**********"
type input "****"
type input "***"
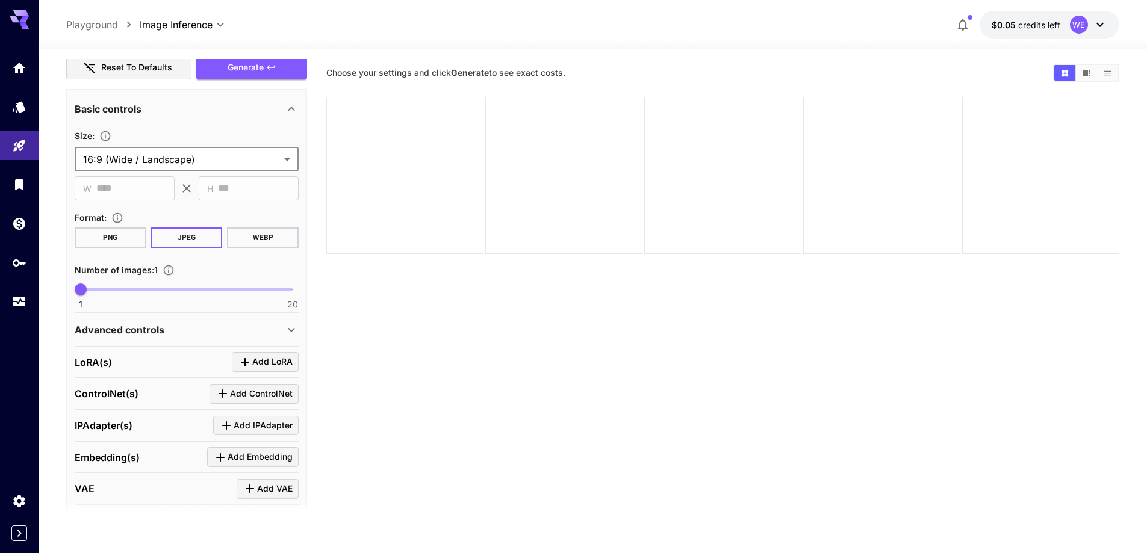
scroll to position [1059, 0]
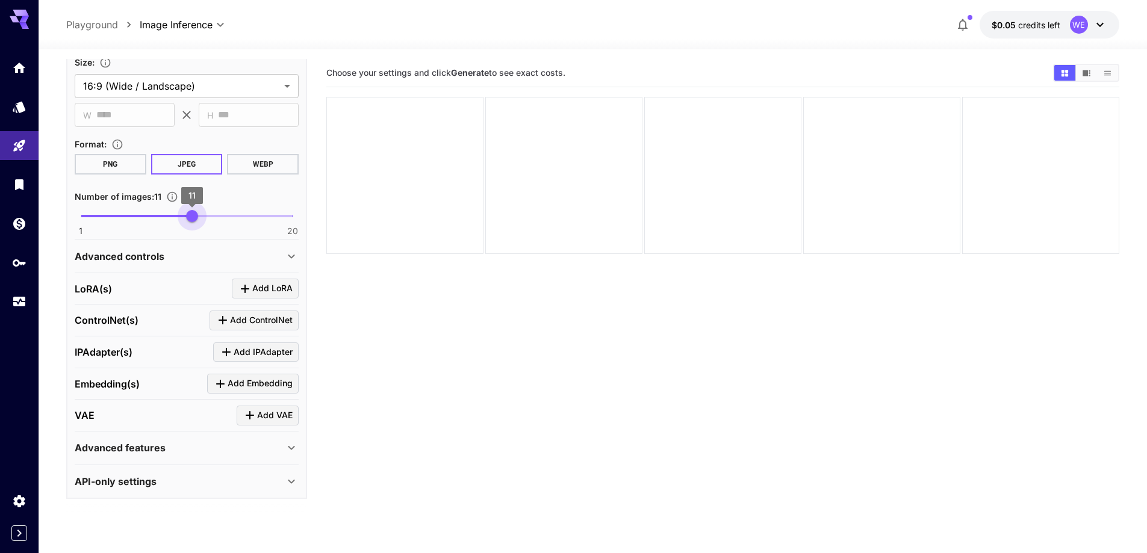
type input "**"
drag, startPoint x: 196, startPoint y: 210, endPoint x: 205, endPoint y: 215, distance: 9.7
click at [205, 215] on span "1 20 12" at bounding box center [187, 216] width 212 height 18
click at [185, 250] on div "Advanced controls" at bounding box center [180, 256] width 210 height 14
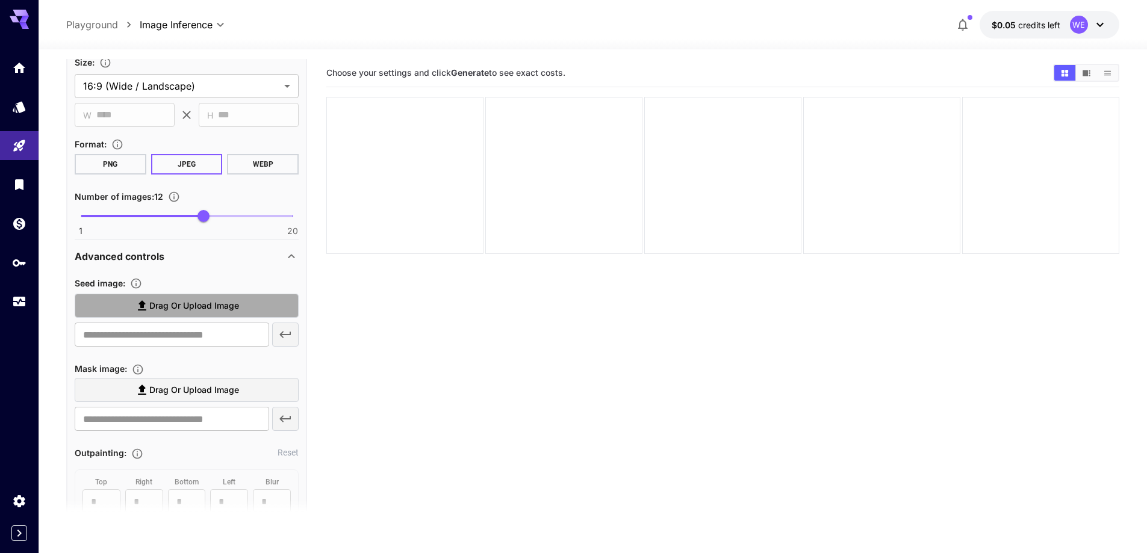
click at [172, 301] on span "Drag or upload image" at bounding box center [194, 306] width 90 height 15
click at [0, 0] on input "Drag or upload image" at bounding box center [0, 0] width 0 height 0
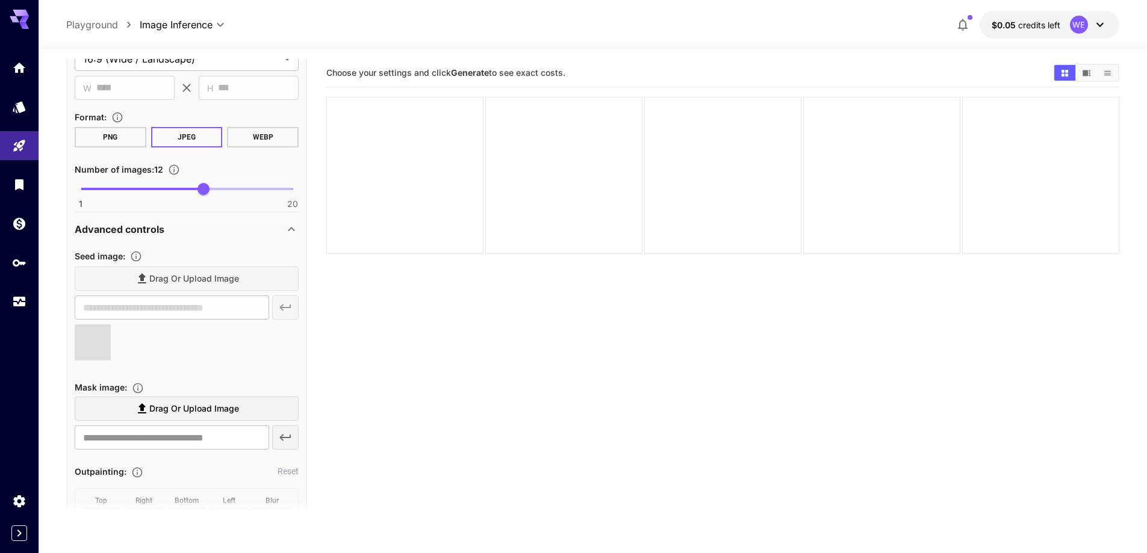
type input "**********"
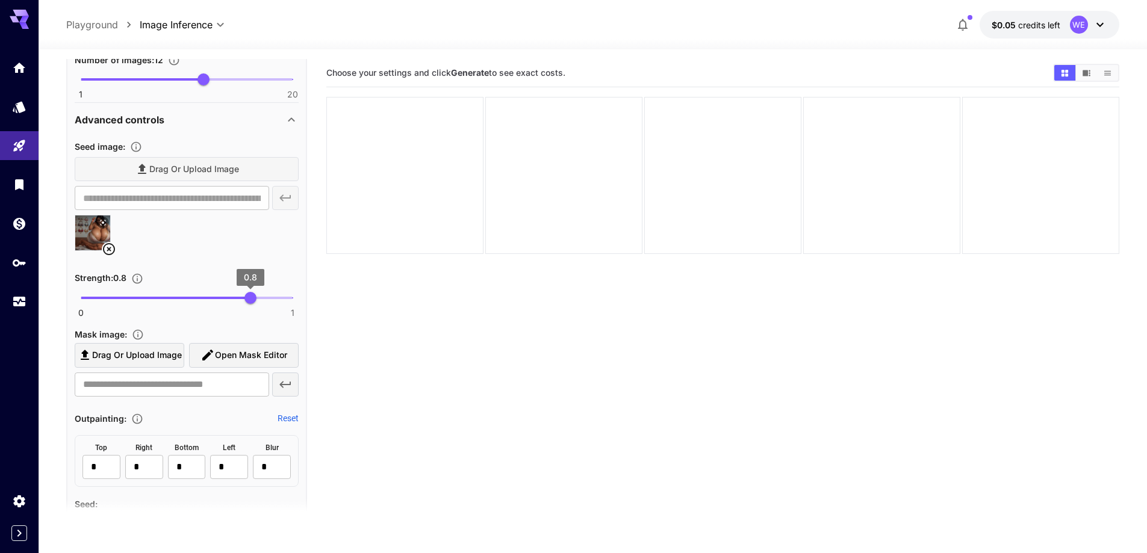
scroll to position [1239, 0]
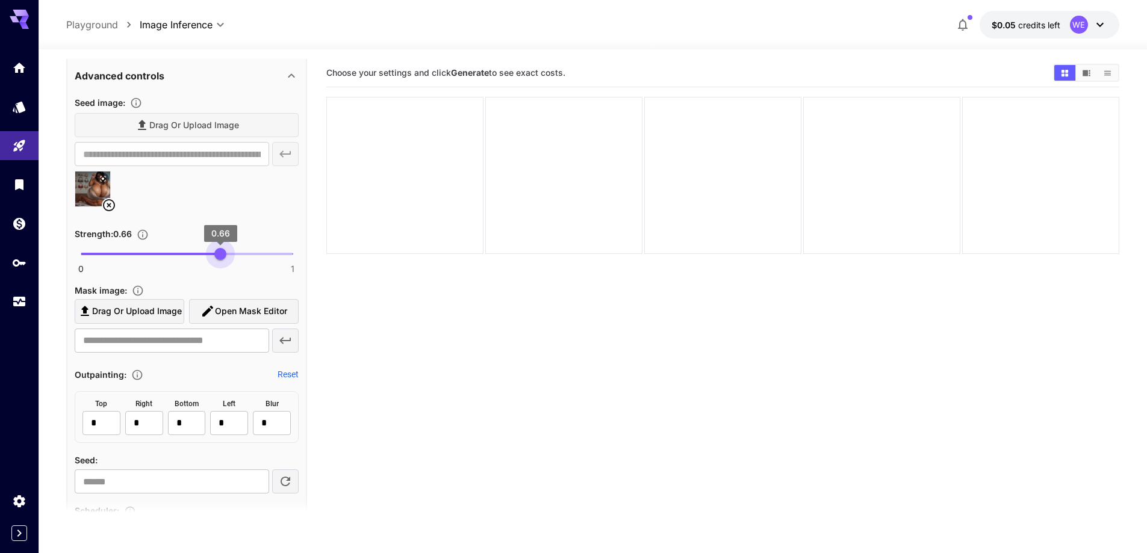
type input "****"
drag, startPoint x: 232, startPoint y: 255, endPoint x: 222, endPoint y: 261, distance: 11.6
click at [222, 261] on span "0 1 0.67" at bounding box center [187, 254] width 212 height 18
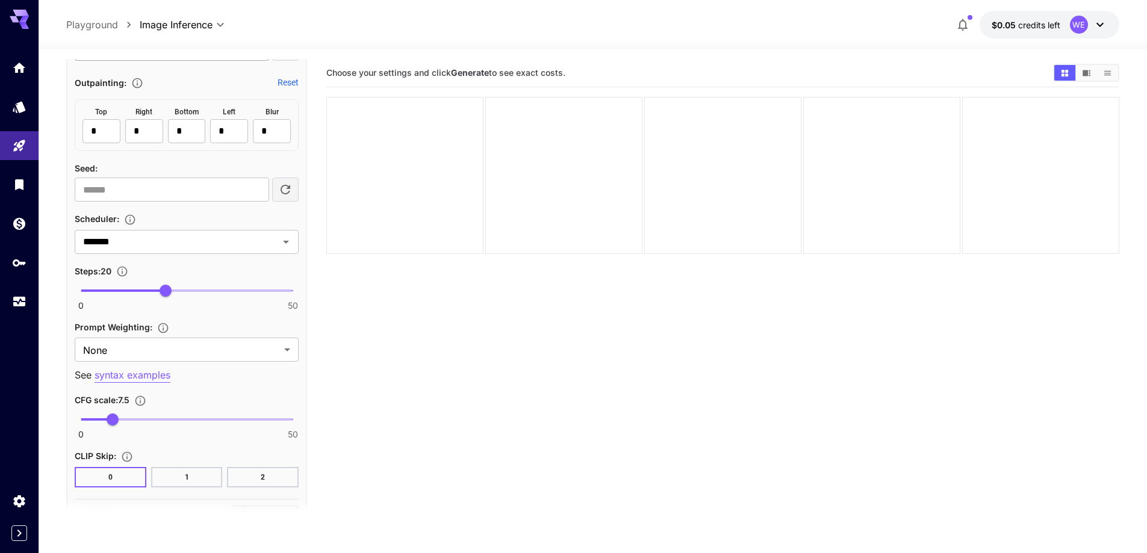
scroll to position [1540, 0]
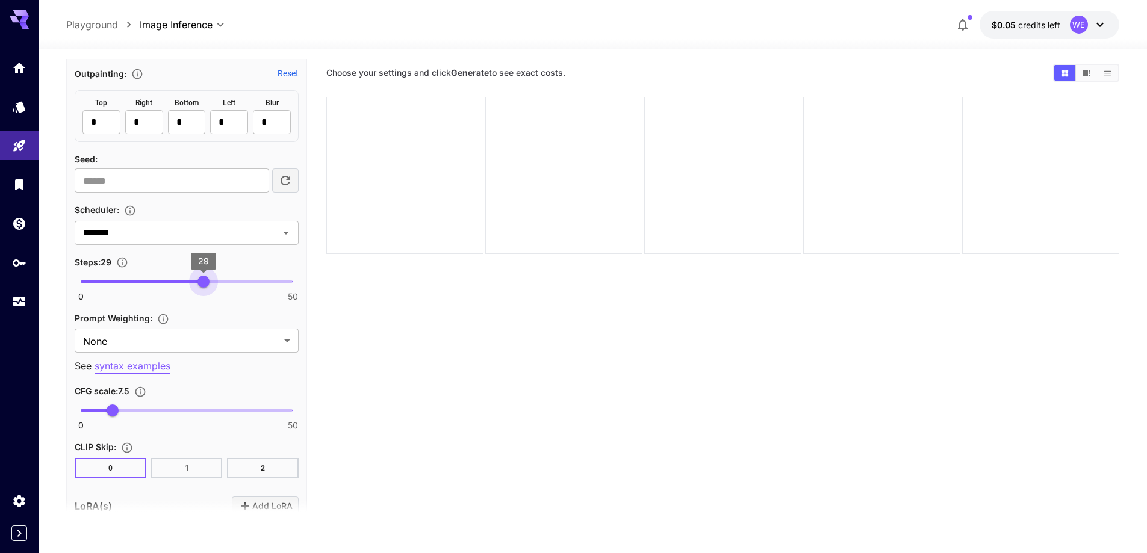
type input "**"
click at [202, 284] on span "0 50 29" at bounding box center [187, 282] width 212 height 18
click at [174, 344] on body "**********" at bounding box center [578, 324] width 1156 height 648
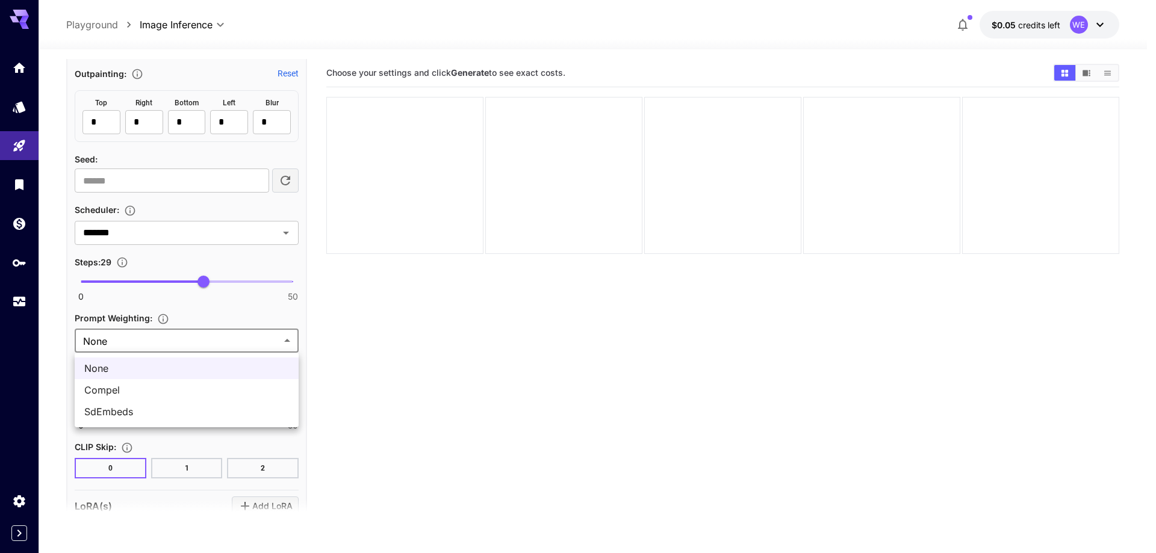
click at [145, 415] on span "SdEmbeds" at bounding box center [186, 412] width 205 height 14
type input "********"
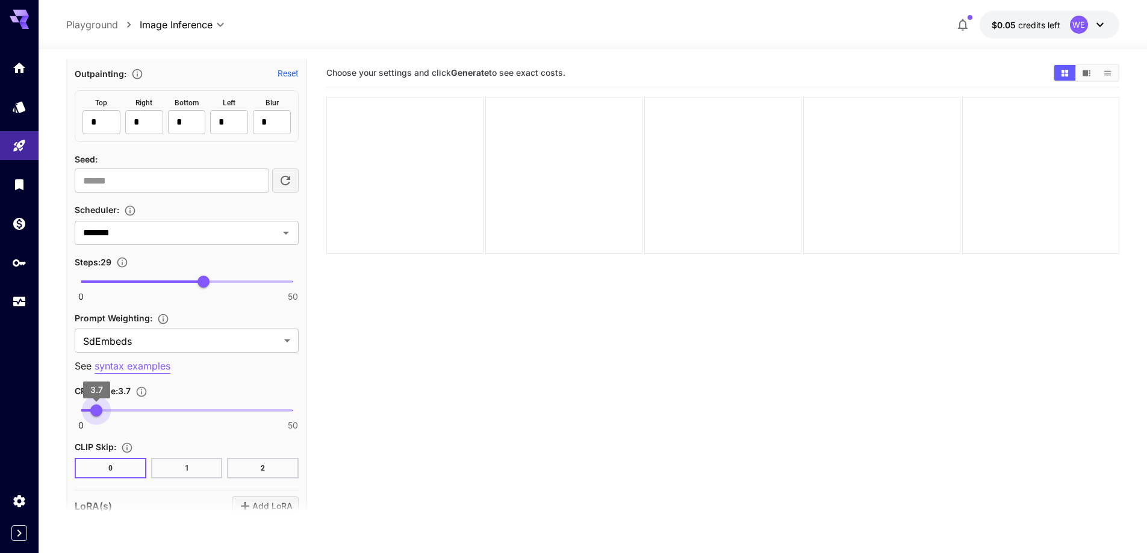
type input "***"
click at [96, 409] on span "3.7" at bounding box center [96, 411] width 12 height 12
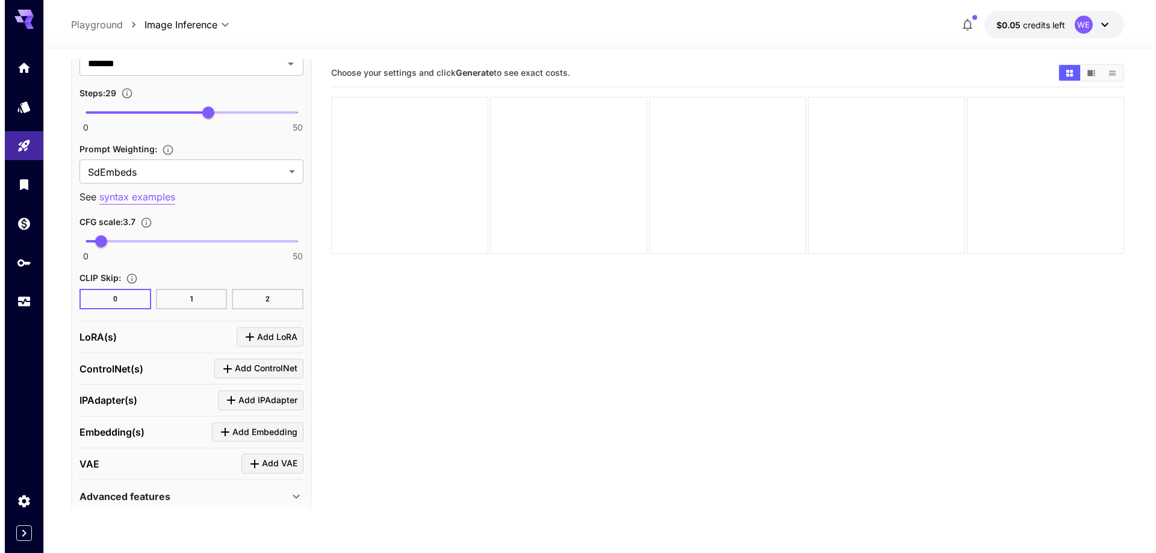
scroll to position [1758, 0]
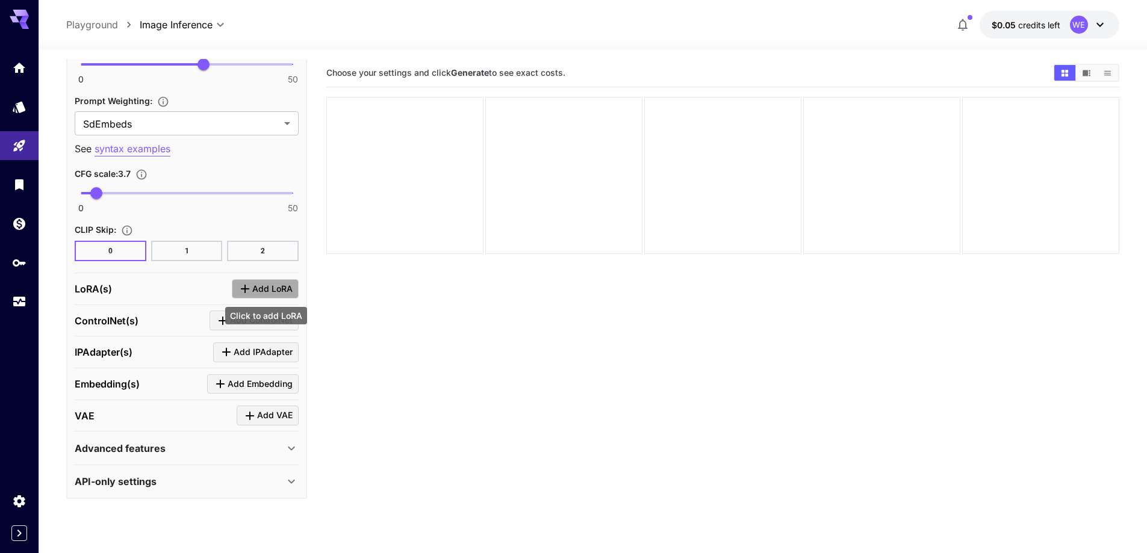
click at [254, 283] on span "Add LoRA" at bounding box center [272, 289] width 40 height 15
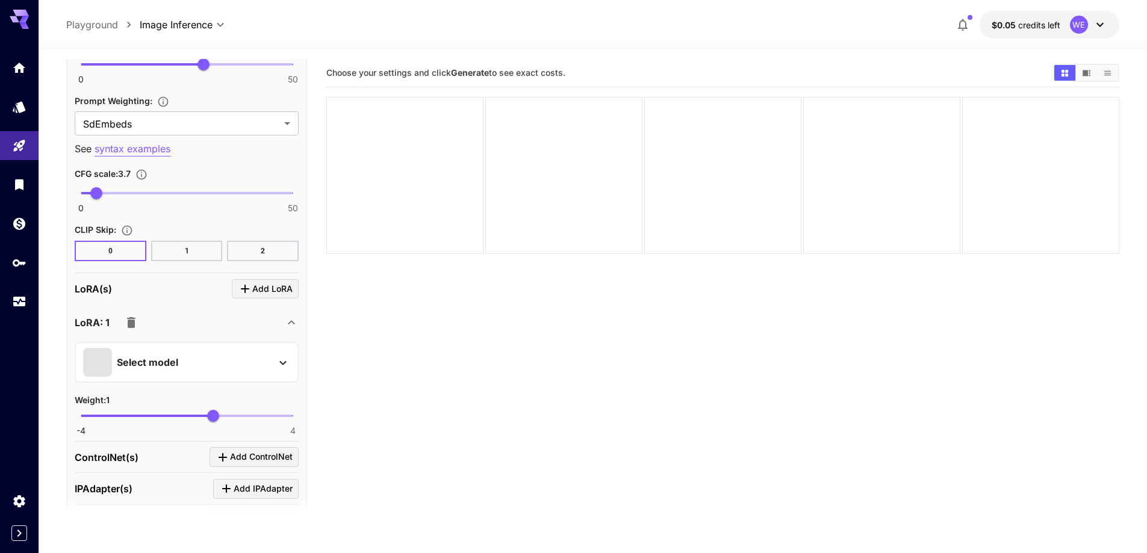
click at [223, 359] on div "Select model" at bounding box center [177, 362] width 188 height 29
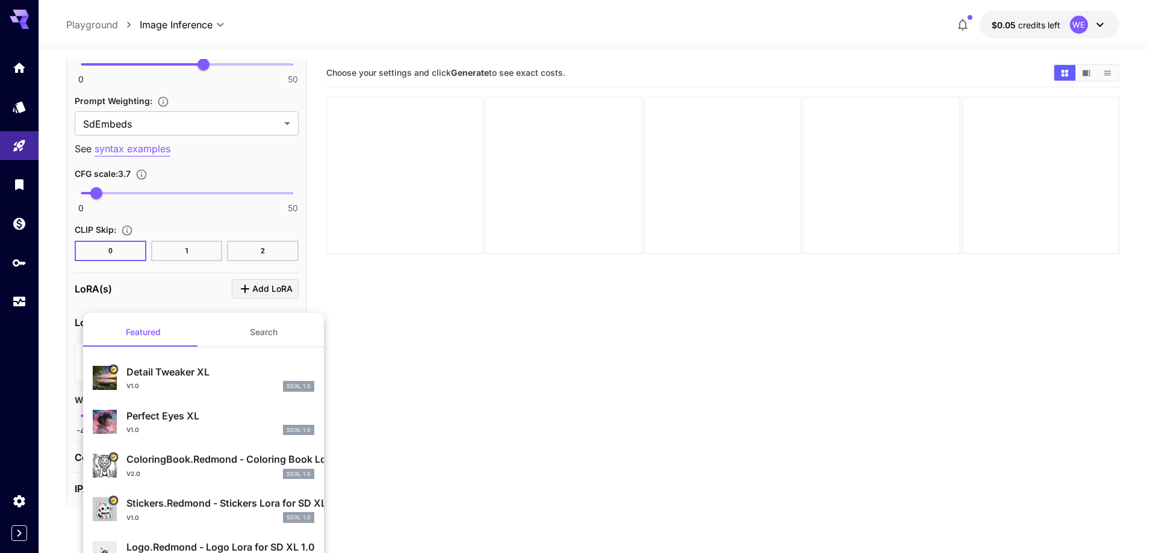
click at [257, 336] on button "Search" at bounding box center [264, 332] width 120 height 29
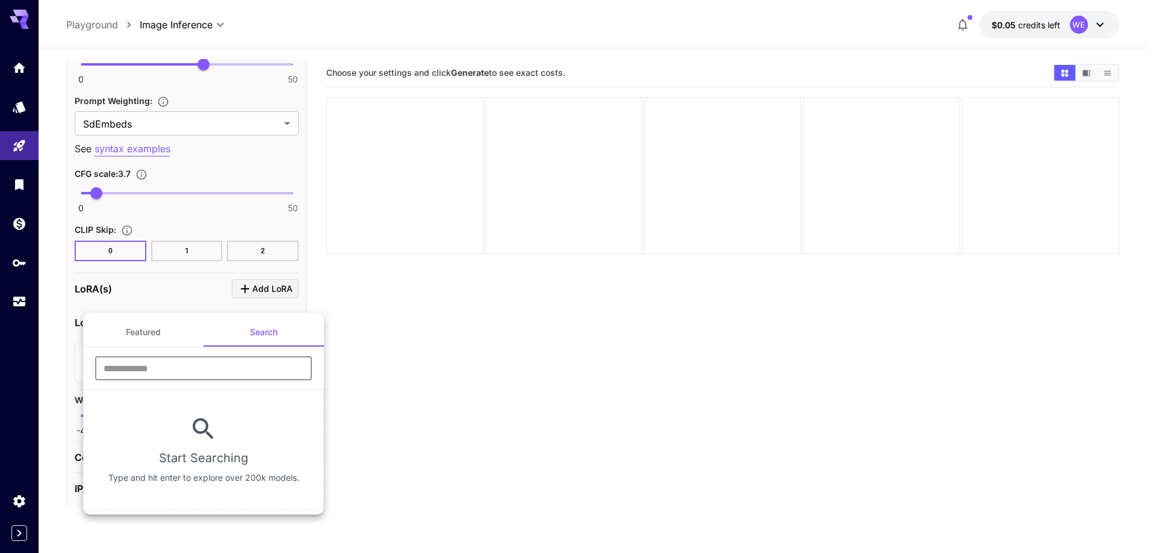
click at [207, 364] on input "text" at bounding box center [203, 368] width 217 height 24
type input "****"
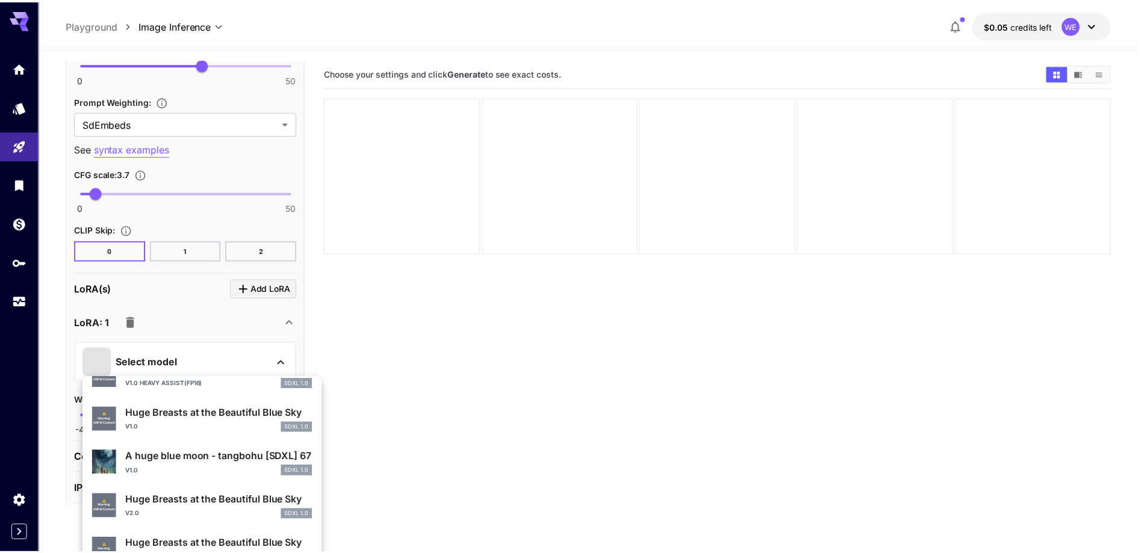
scroll to position [482, 0]
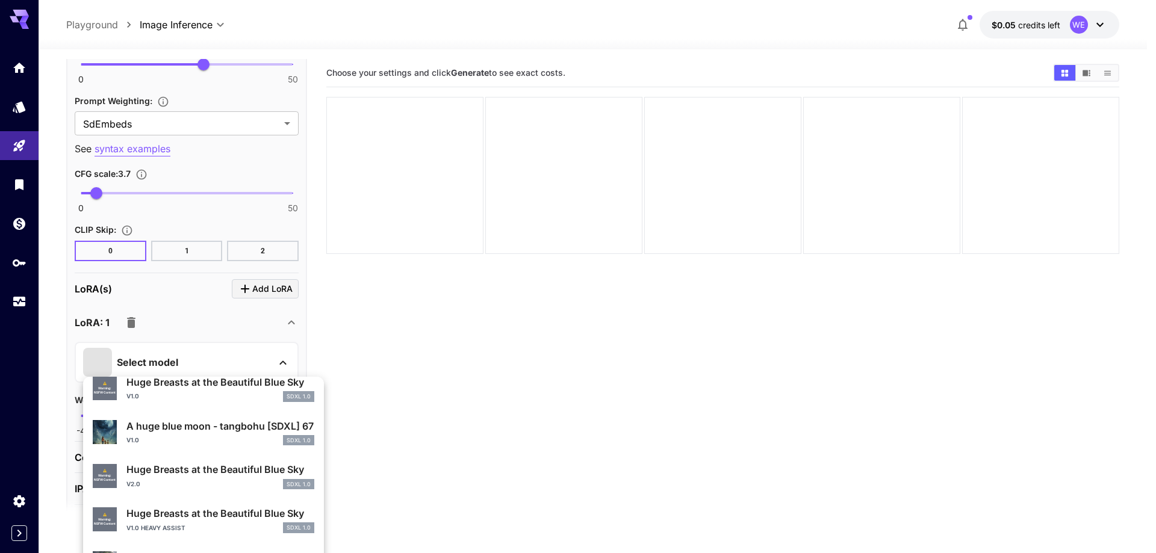
click at [190, 468] on p "Huge Breasts at the Beautiful Blue Sky" at bounding box center [220, 469] width 188 height 14
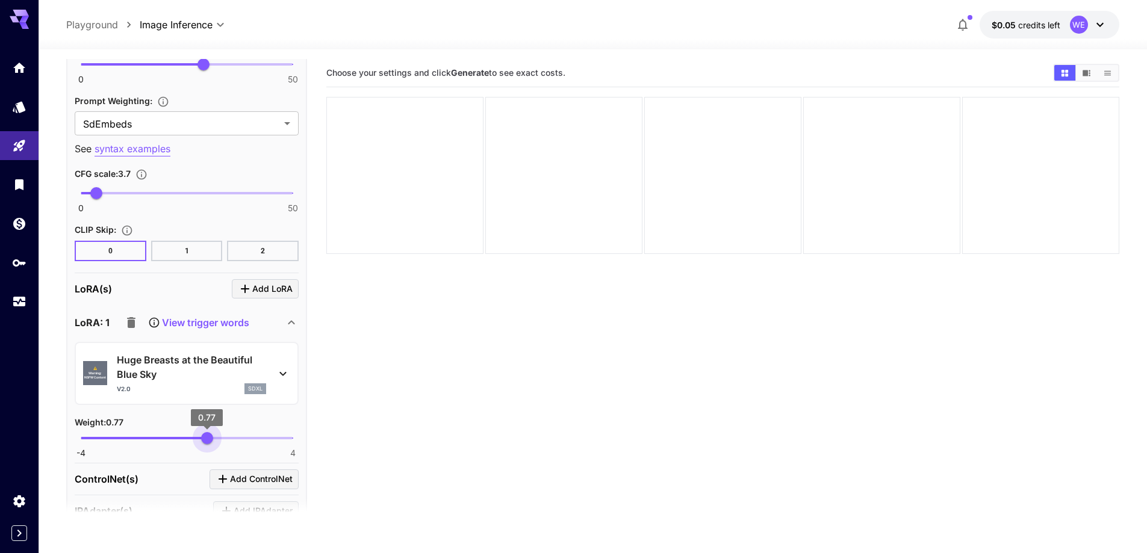
click at [207, 439] on span "0.77" at bounding box center [207, 438] width 12 height 12
type input "****"
click at [205, 438] on span "0.68" at bounding box center [205, 438] width 12 height 12
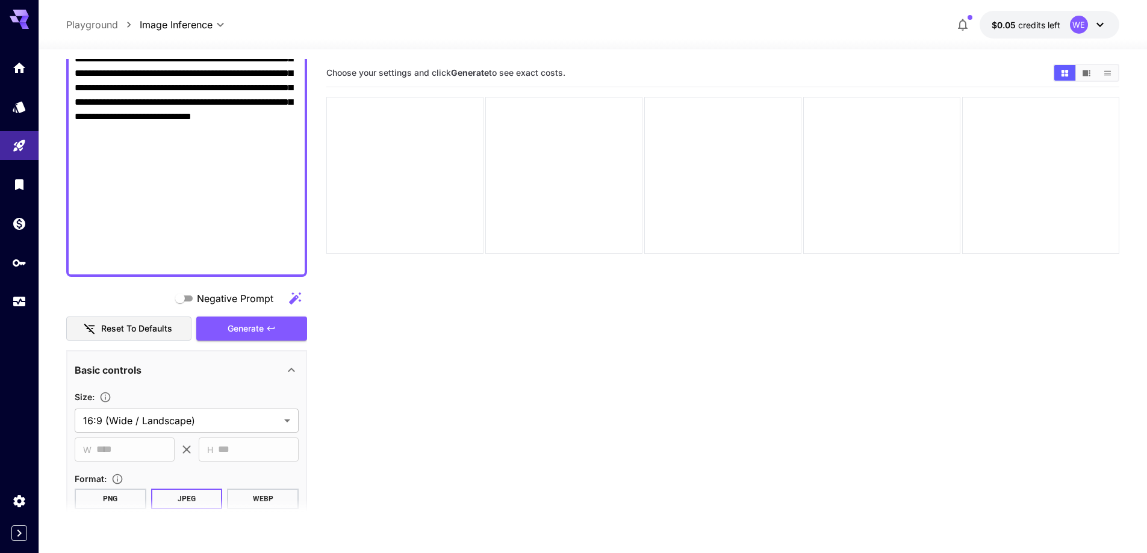
scroll to position [614, 0]
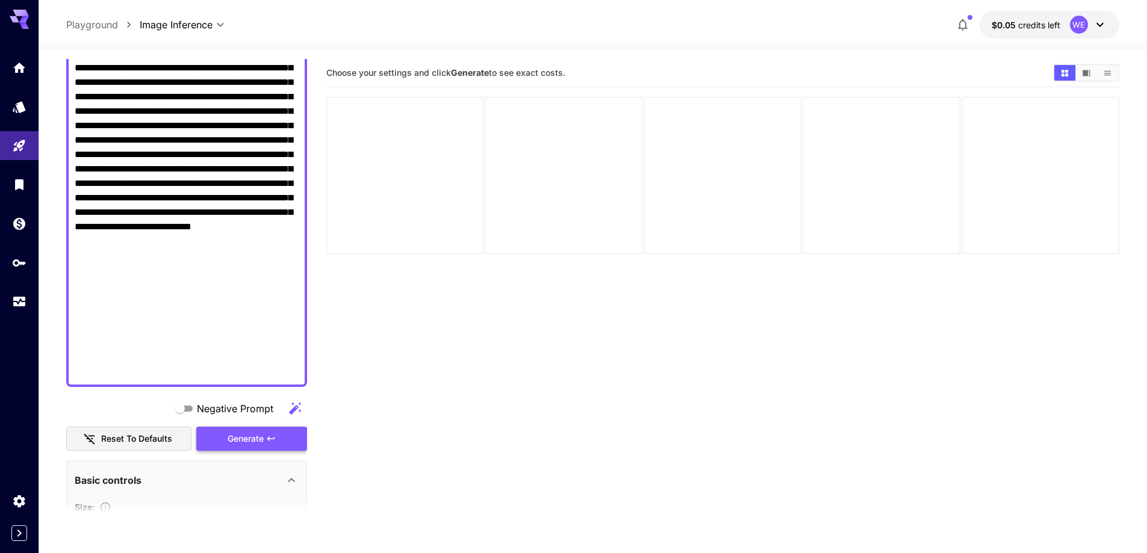
click at [233, 446] on span "Generate" at bounding box center [246, 439] width 36 height 15
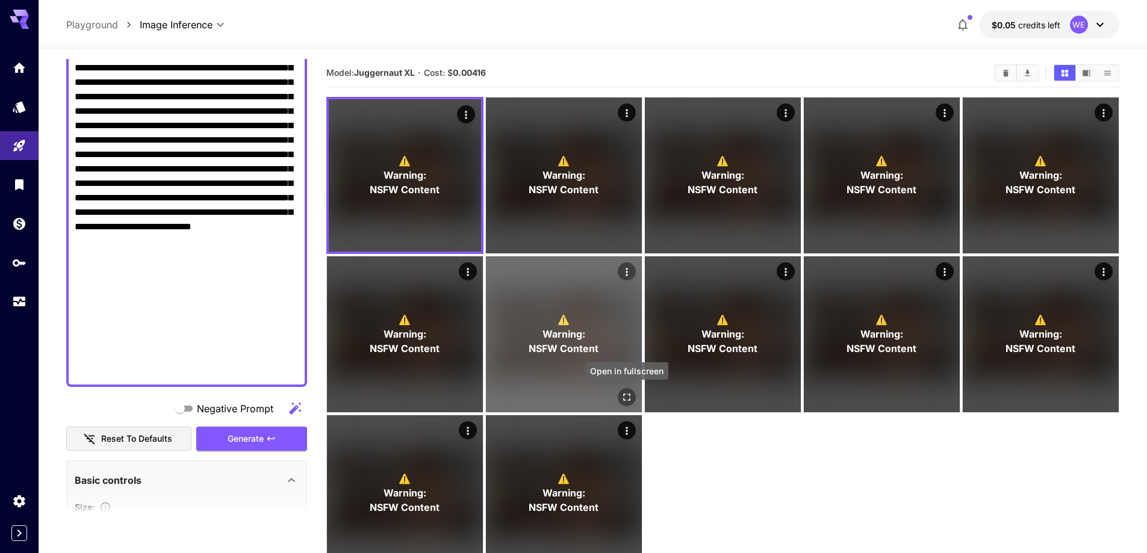
click at [628, 402] on icon "Open in fullscreen" at bounding box center [627, 397] width 12 height 12
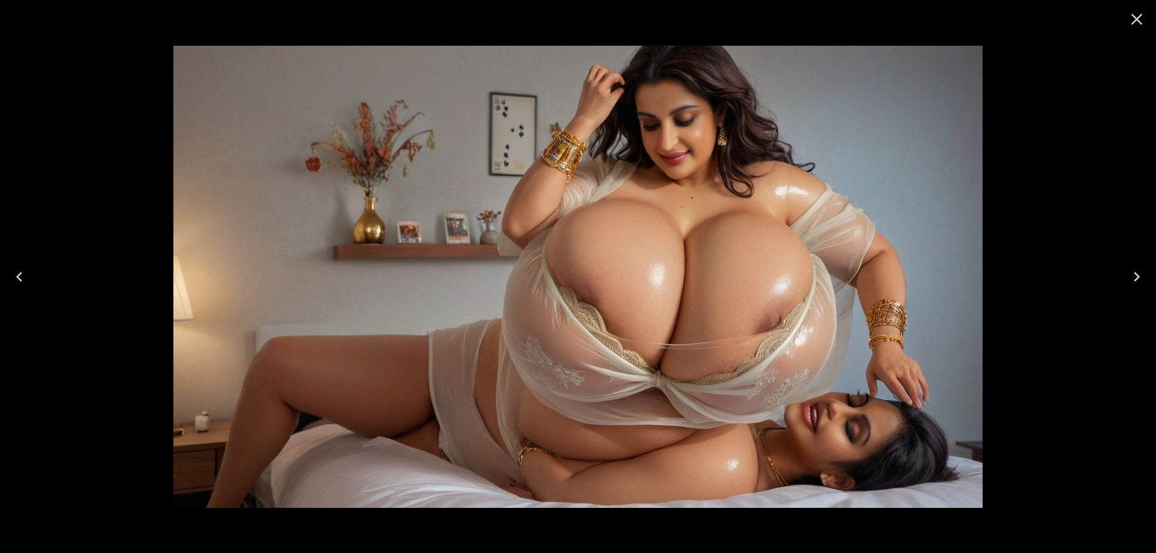
click at [1119, 283] on button "Next" at bounding box center [1137, 277] width 39 height 48
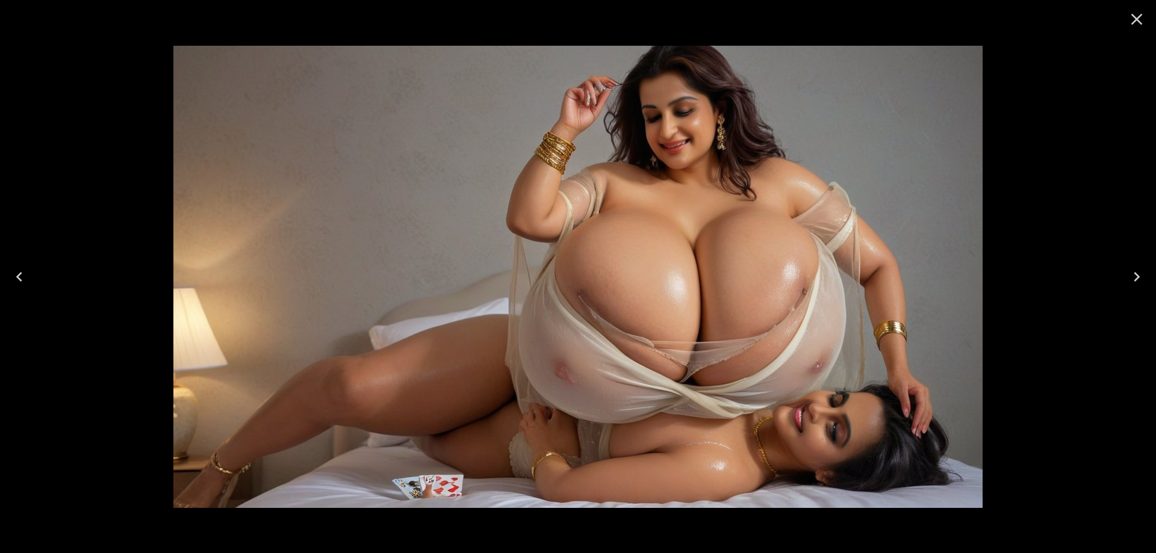
click at [1119, 283] on button "Next" at bounding box center [1137, 277] width 39 height 48
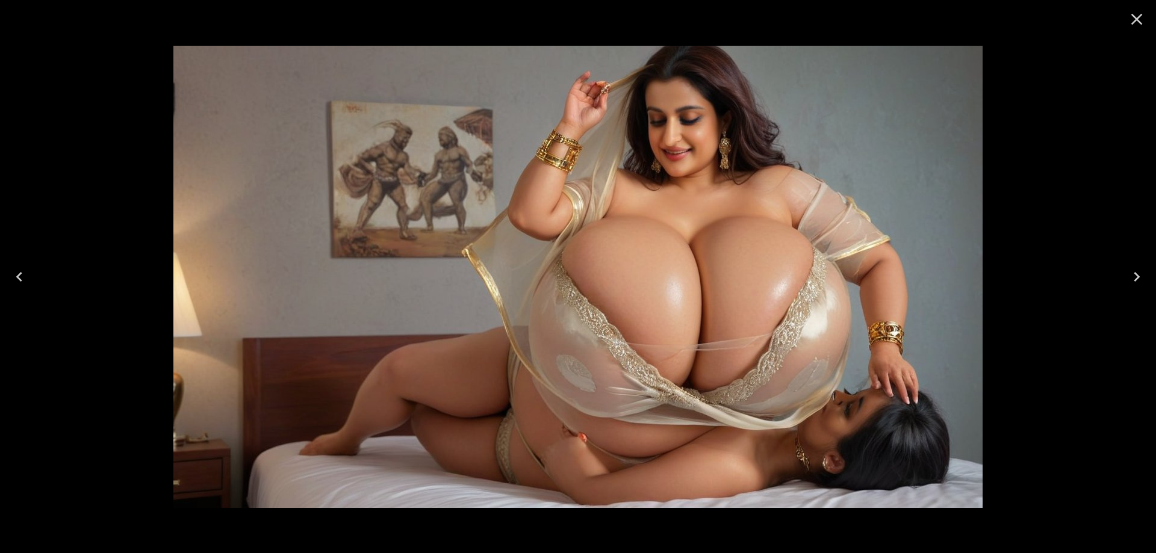
click at [1119, 283] on button "Next" at bounding box center [1137, 277] width 39 height 48
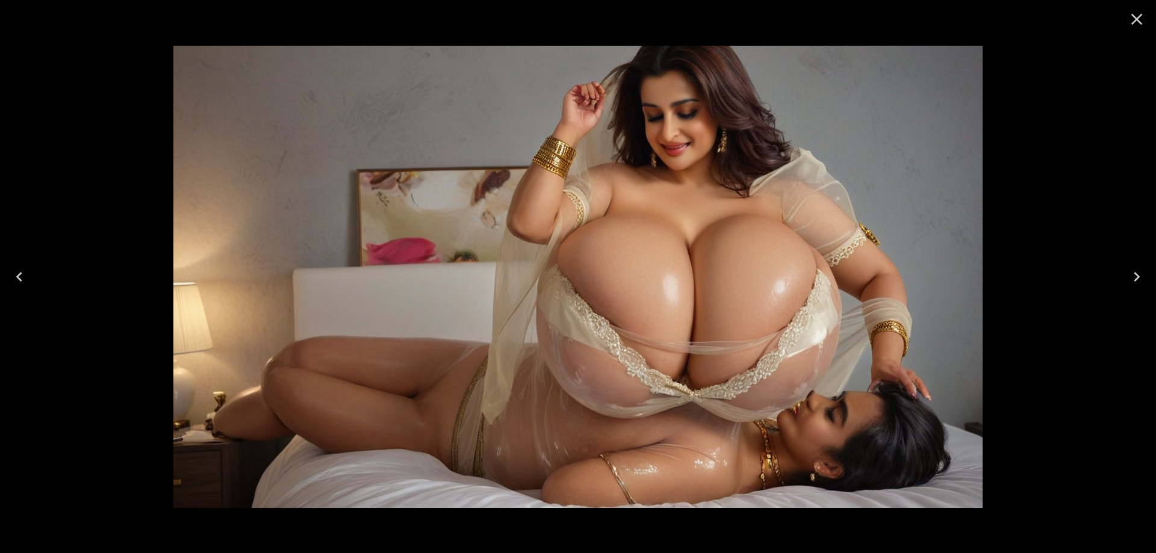
click at [1119, 283] on button "Next" at bounding box center [1137, 277] width 39 height 48
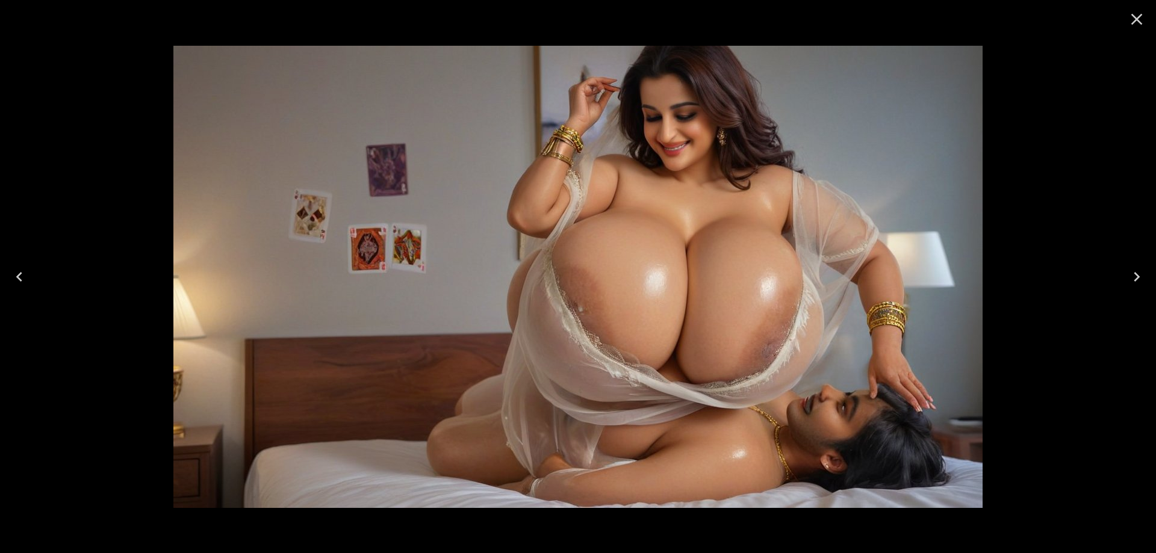
click at [1119, 283] on button "Next" at bounding box center [1137, 277] width 39 height 48
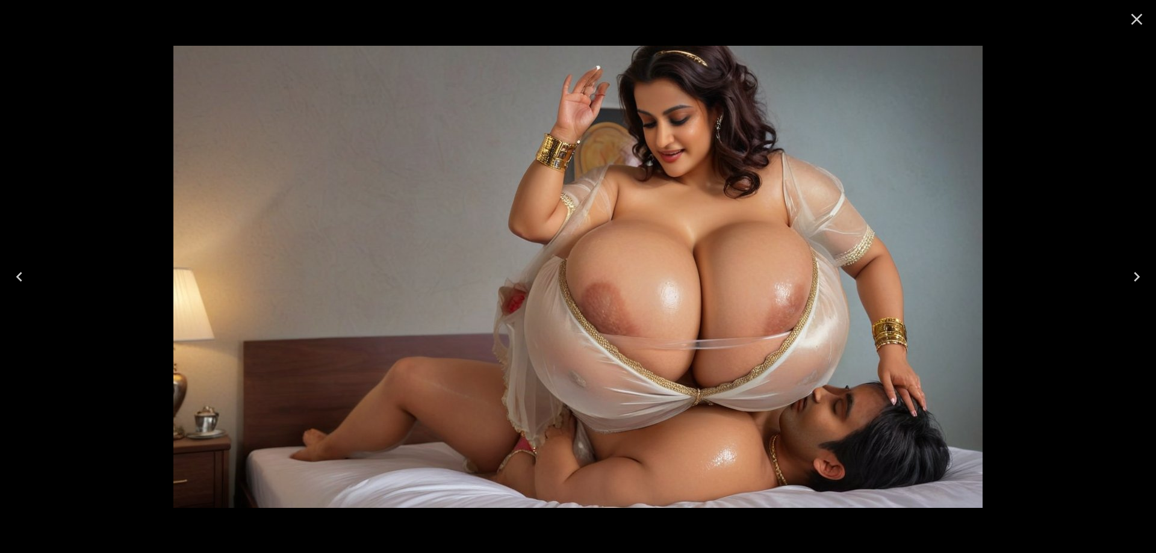
click at [1119, 283] on button "Next" at bounding box center [1137, 277] width 39 height 48
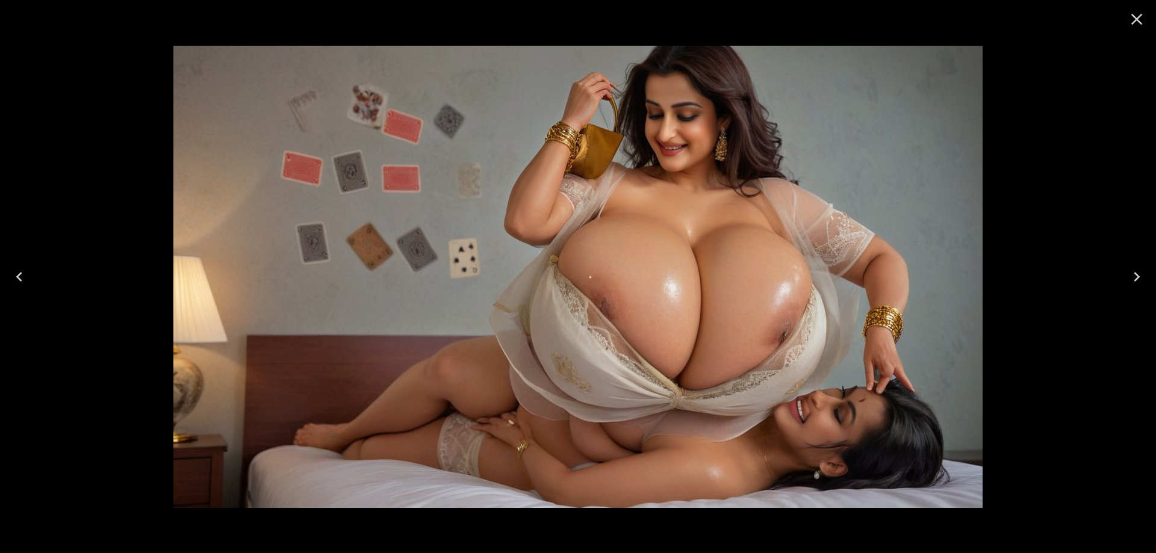
click at [1119, 283] on button "Next" at bounding box center [1137, 277] width 39 height 48
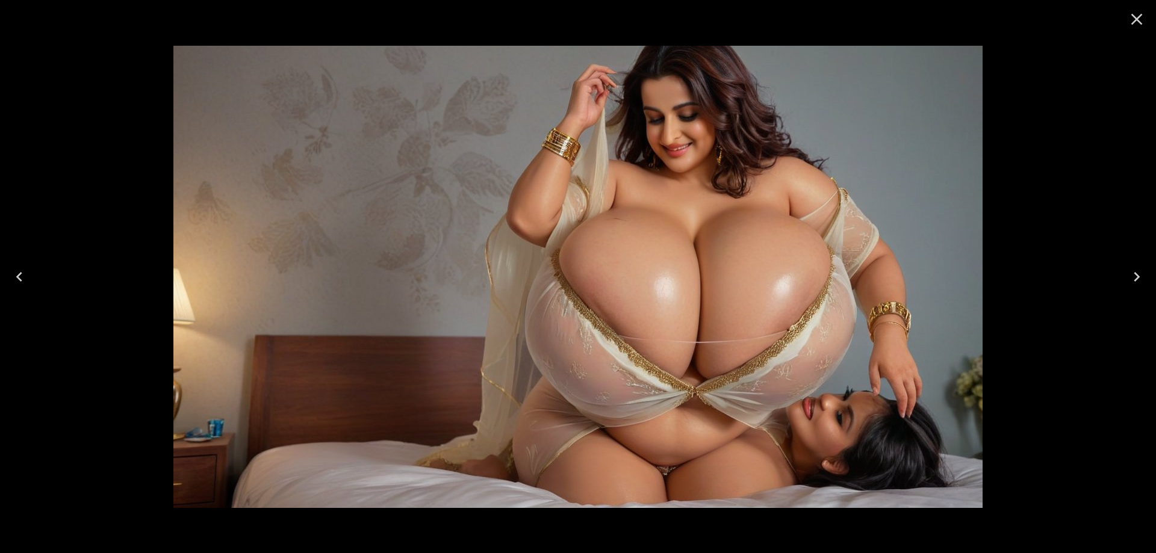
click at [1119, 283] on button "Next" at bounding box center [1137, 277] width 39 height 48
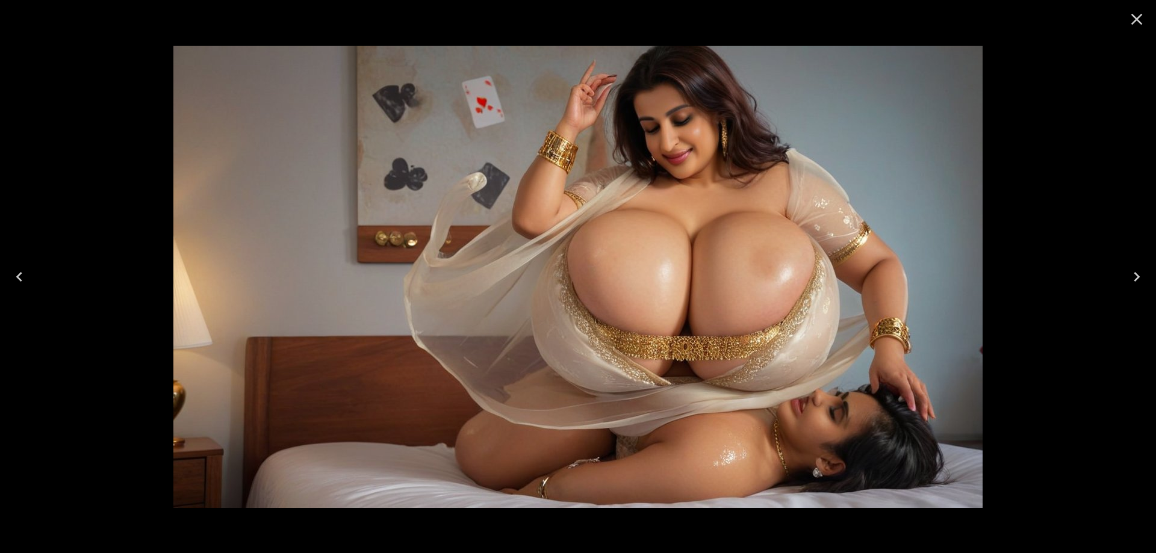
click at [1119, 283] on button "Next" at bounding box center [1137, 277] width 39 height 48
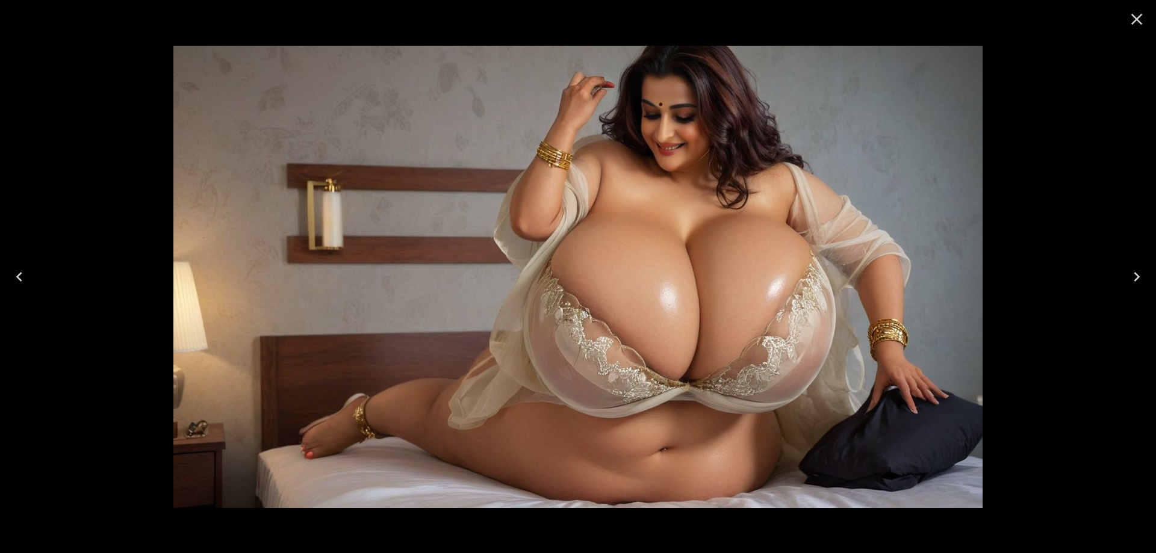
click at [1138, 24] on icon "Close" at bounding box center [1136, 19] width 19 height 19
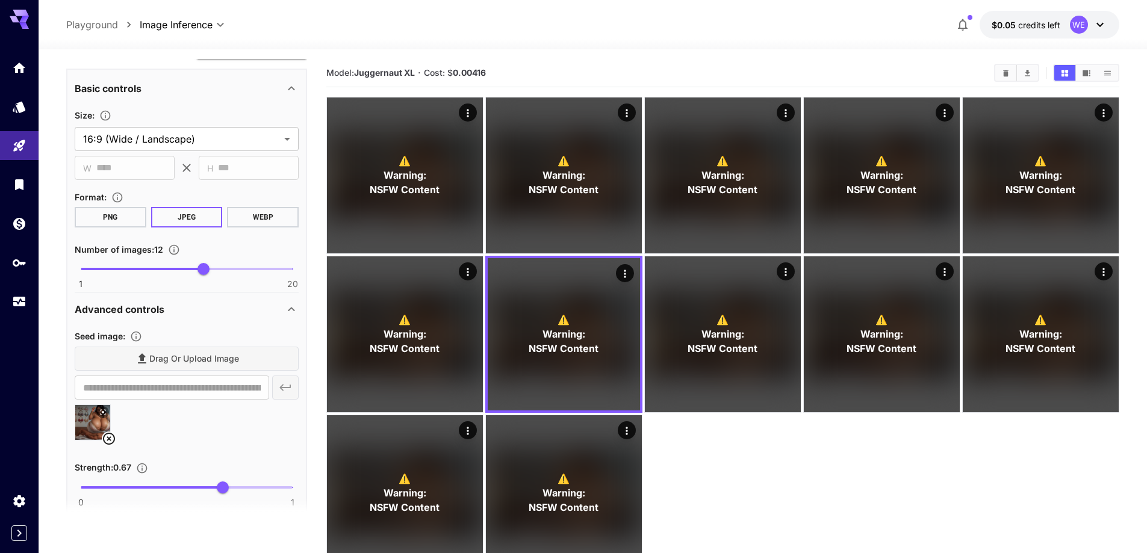
scroll to position [1035, 0]
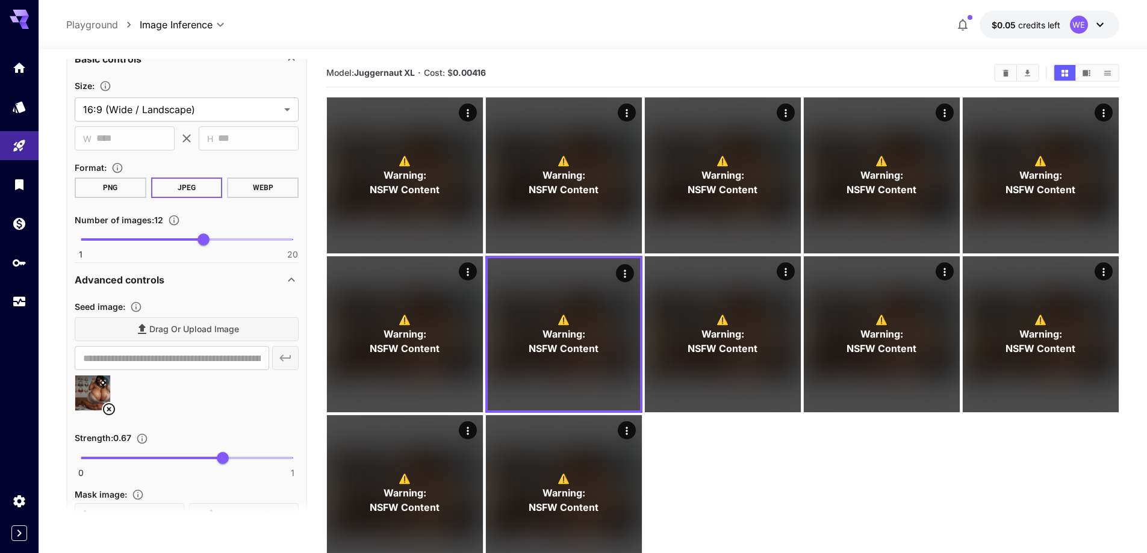
click at [106, 403] on icon at bounding box center [109, 409] width 14 height 14
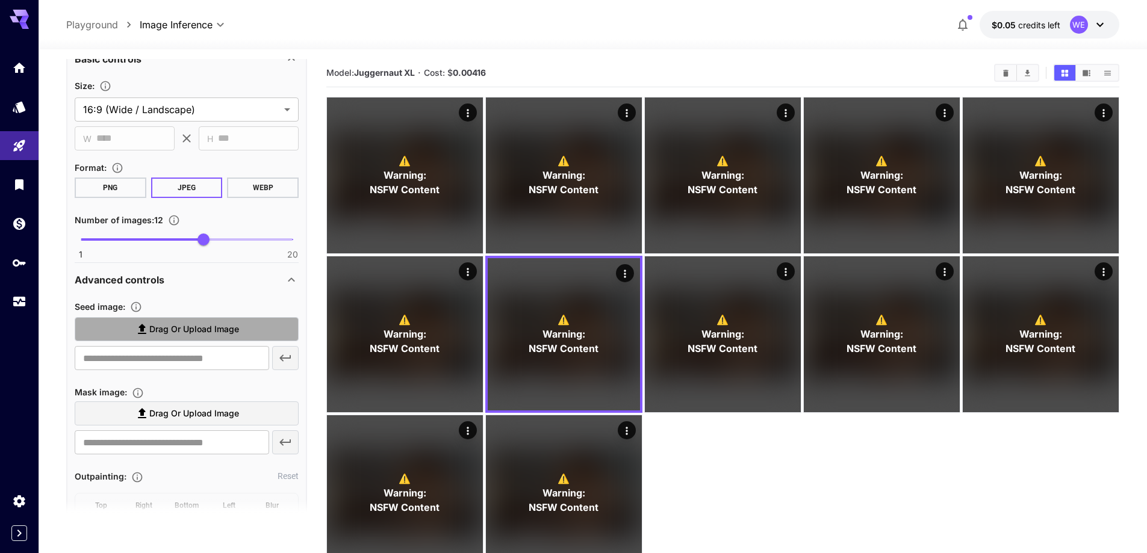
click at [204, 337] on label "Drag or upload image" at bounding box center [187, 329] width 224 height 25
click at [0, 0] on input "Drag or upload image" at bounding box center [0, 0] width 0 height 0
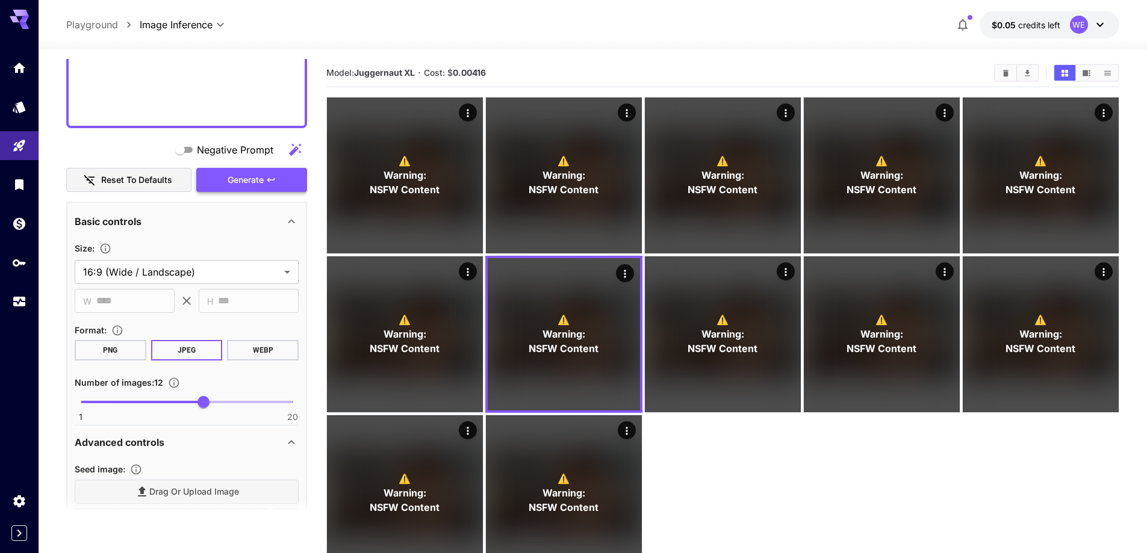
type input "**********"
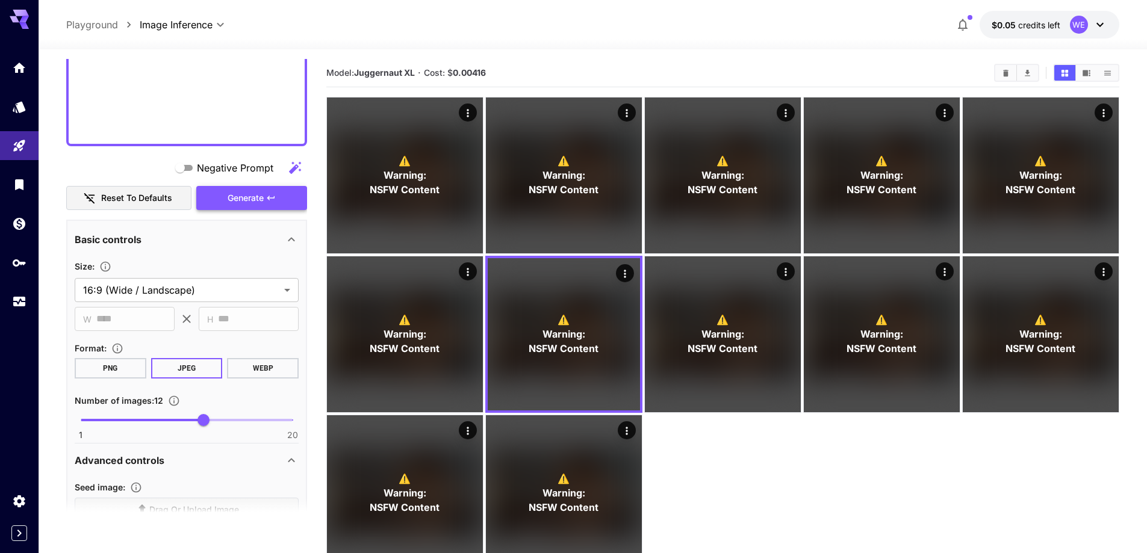
click at [249, 197] on span "Generate" at bounding box center [246, 198] width 36 height 15
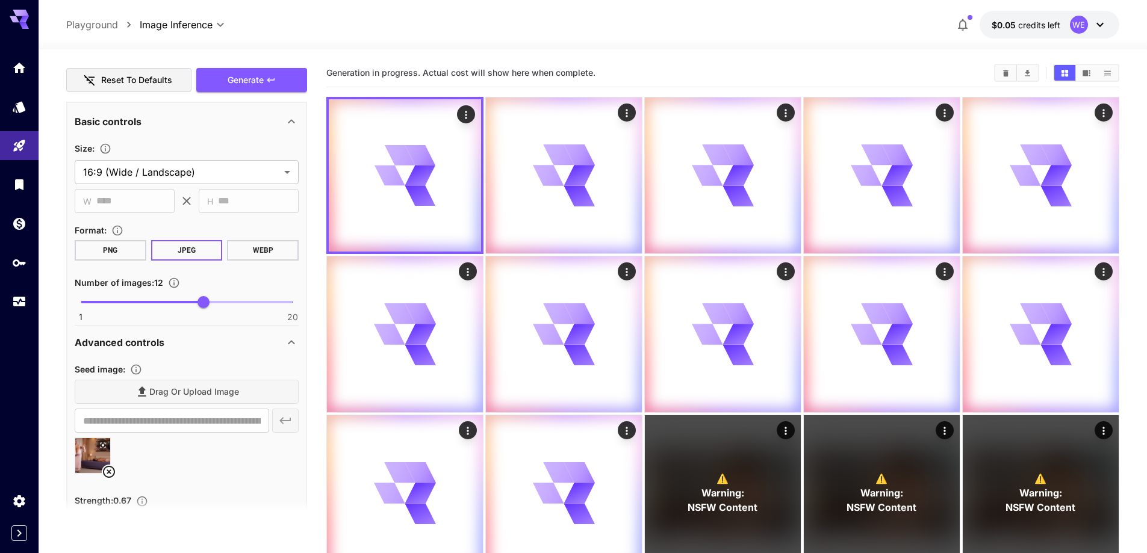
scroll to position [975, 0]
click at [112, 473] on icon at bounding box center [109, 469] width 14 height 14
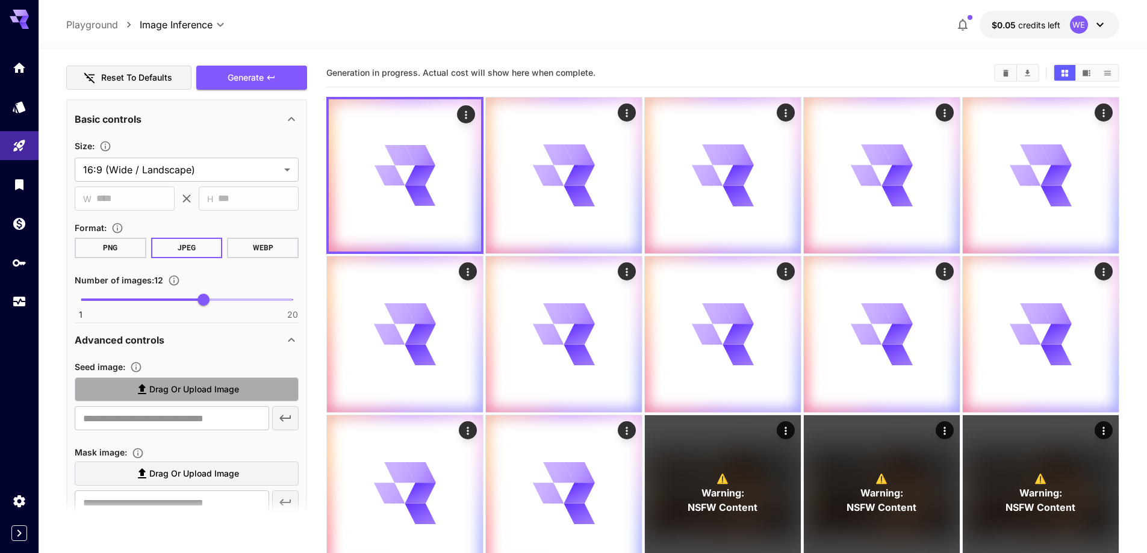
click at [194, 391] on span "Drag or upload image" at bounding box center [194, 389] width 90 height 15
click at [0, 0] on input "Drag or upload image" at bounding box center [0, 0] width 0 height 0
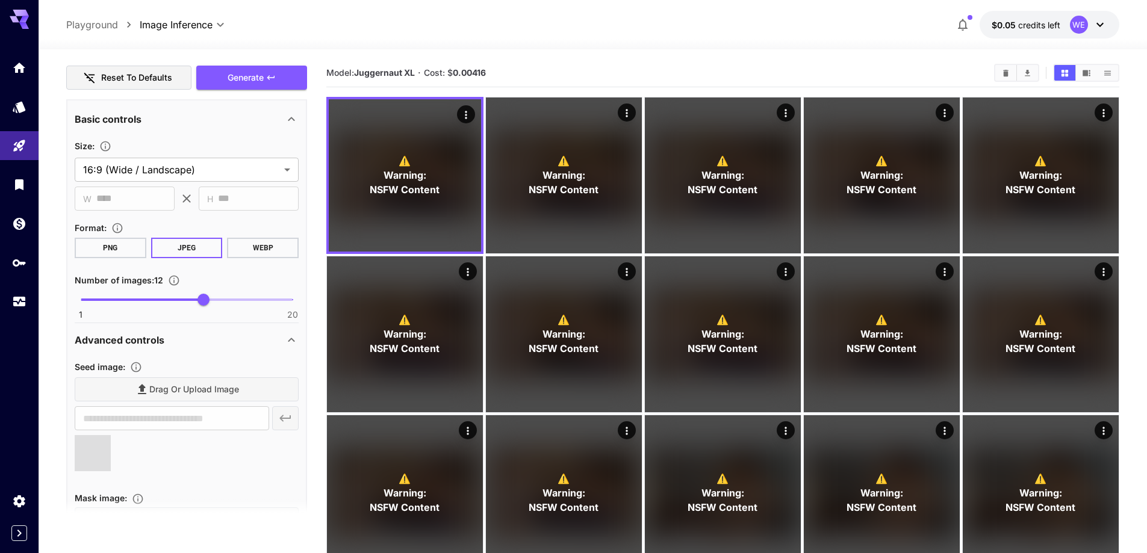
type input "**********"
click at [244, 77] on span "Generate" at bounding box center [246, 77] width 36 height 15
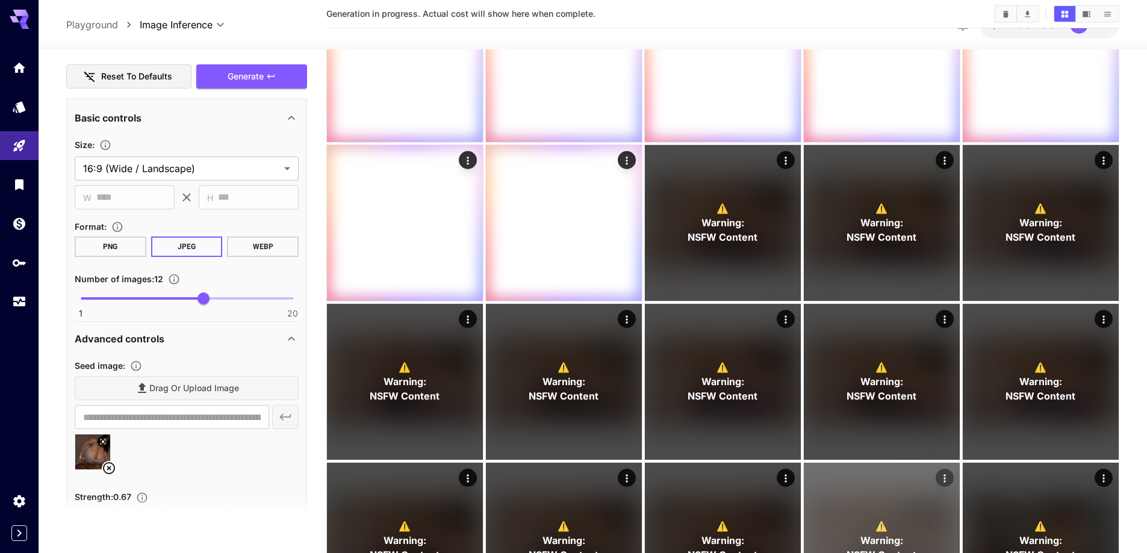
scroll to position [301, 0]
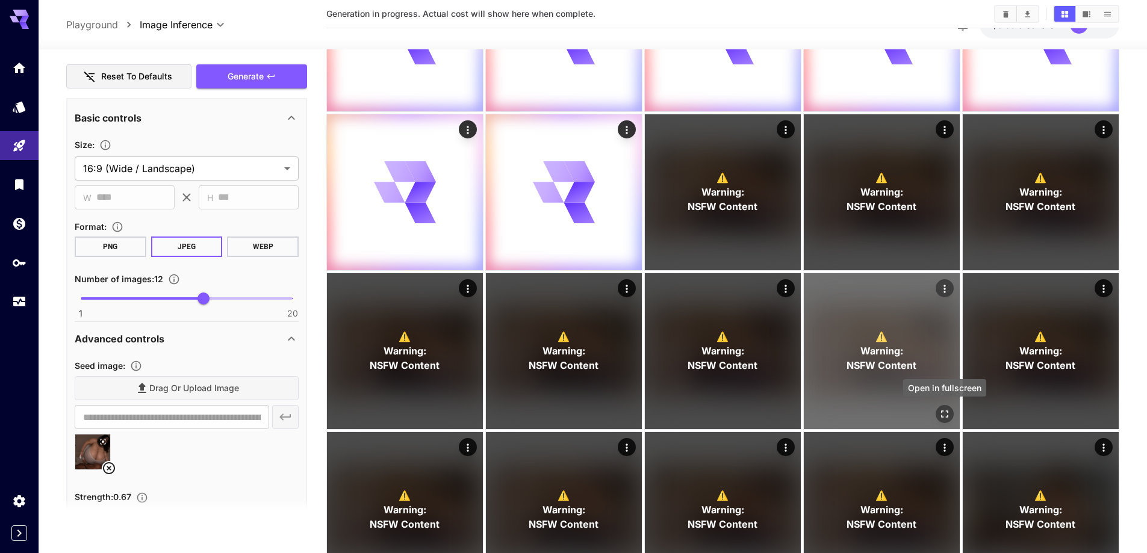
click at [945, 414] on icon "Open in fullscreen" at bounding box center [945, 414] width 12 height 12
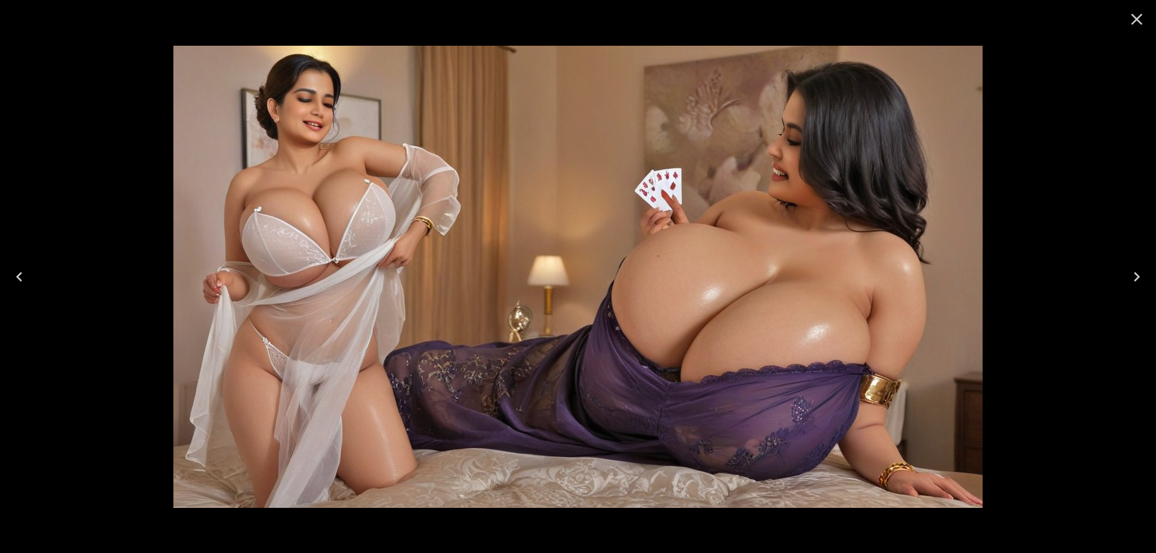
click at [1127, 267] on icon "Next" at bounding box center [1136, 276] width 19 height 19
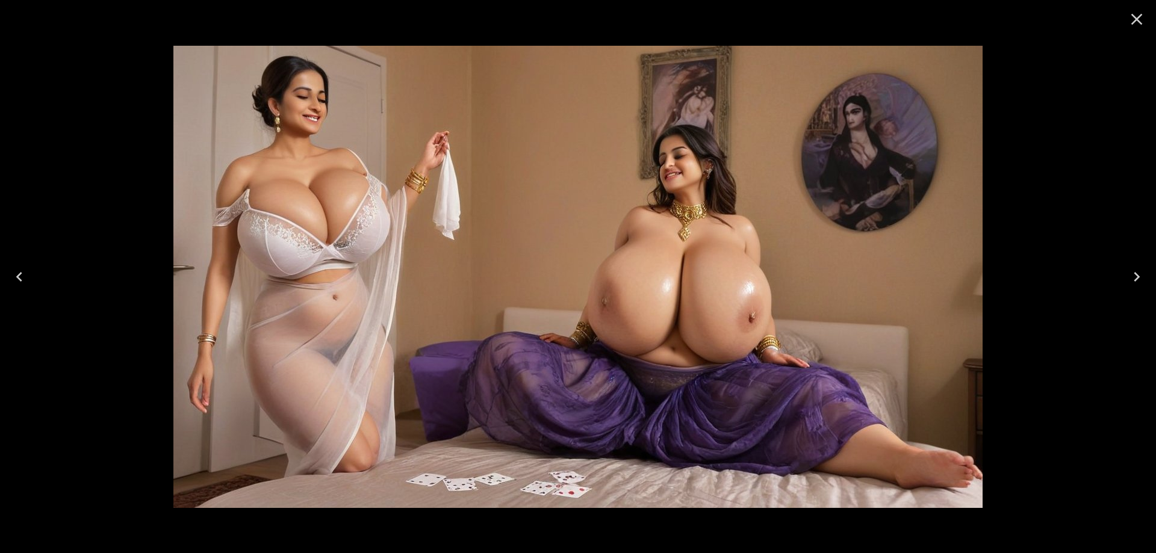
click at [1127, 267] on icon "Next" at bounding box center [1136, 276] width 19 height 19
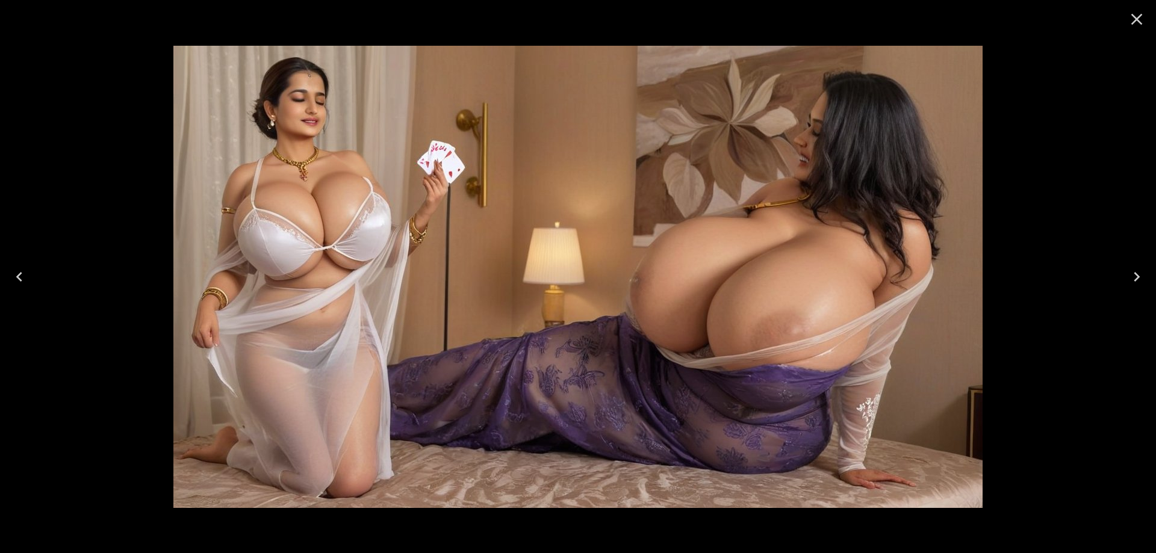
click at [1127, 267] on icon "Next" at bounding box center [1136, 276] width 19 height 19
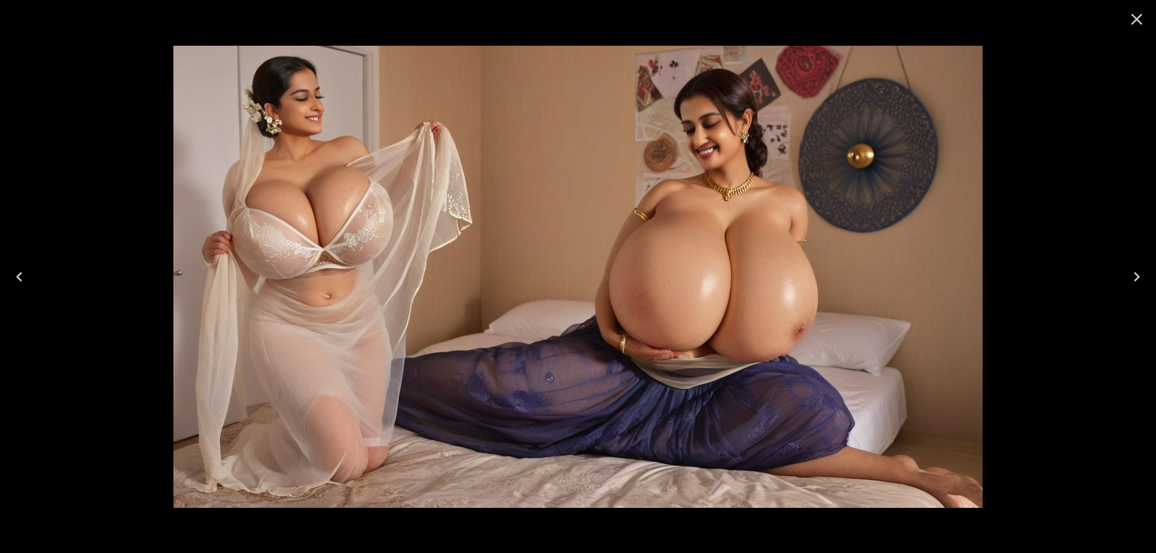
click at [1127, 267] on icon "Next" at bounding box center [1136, 276] width 19 height 19
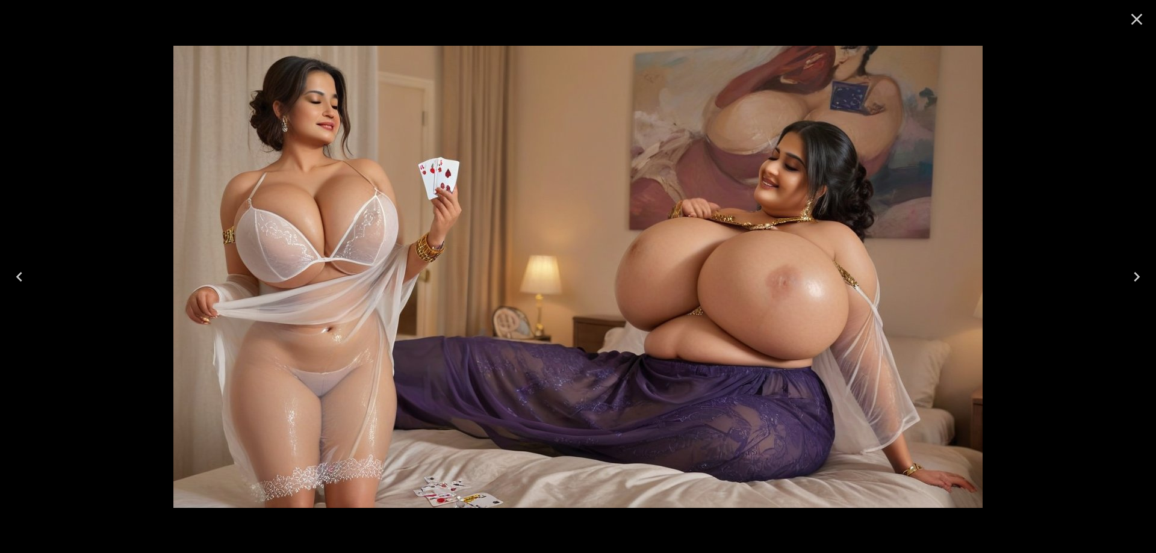
click at [1127, 267] on icon "Next" at bounding box center [1136, 276] width 19 height 19
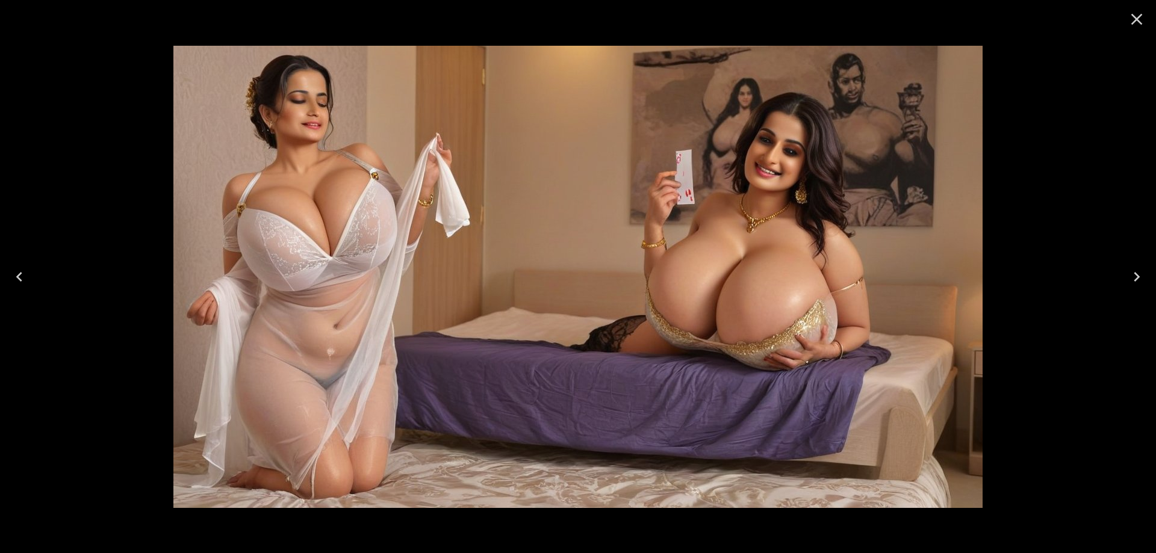
click at [1127, 267] on icon "Next" at bounding box center [1136, 276] width 19 height 19
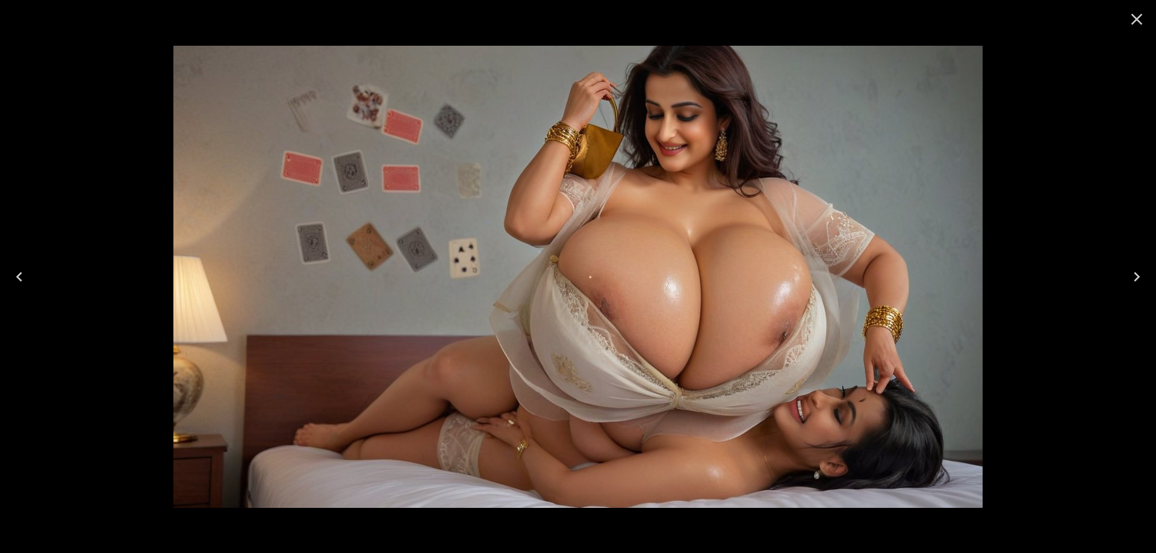
click at [1145, 23] on icon "Close" at bounding box center [1136, 19] width 19 height 19
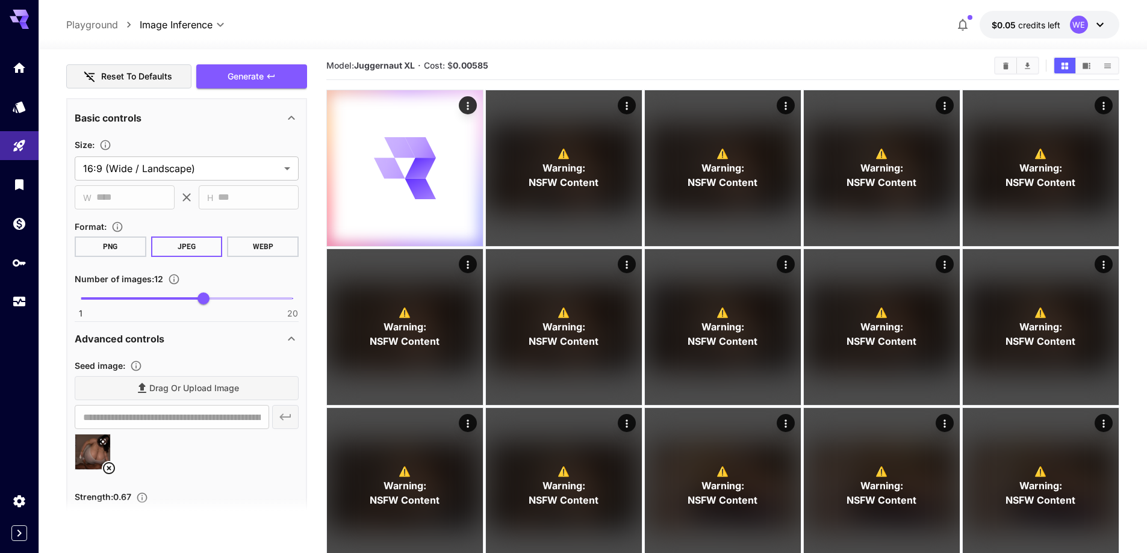
scroll to position [0, 0]
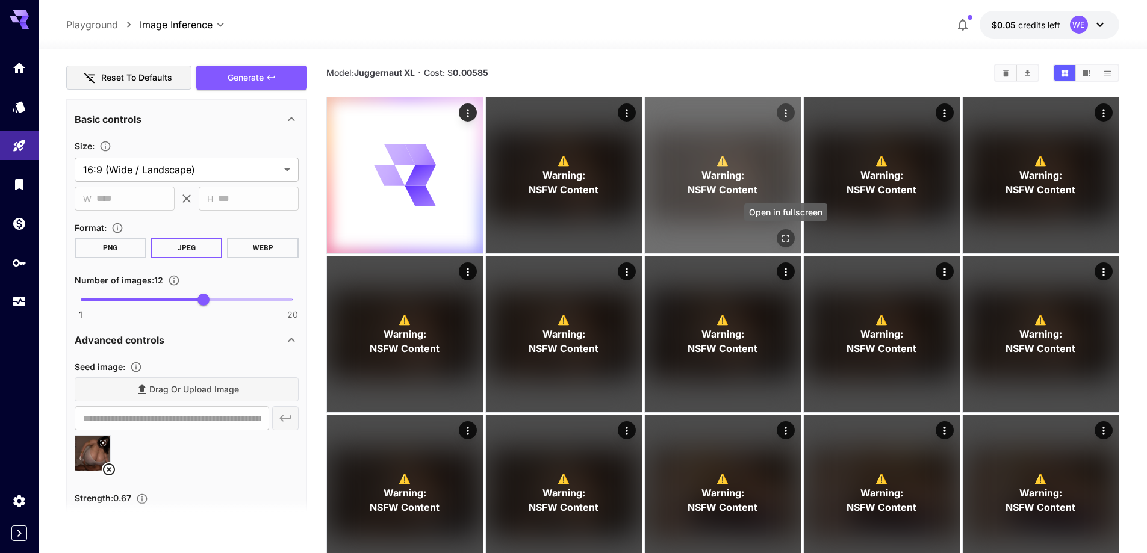
click at [787, 238] on icon "Open in fullscreen" at bounding box center [786, 238] width 12 height 12
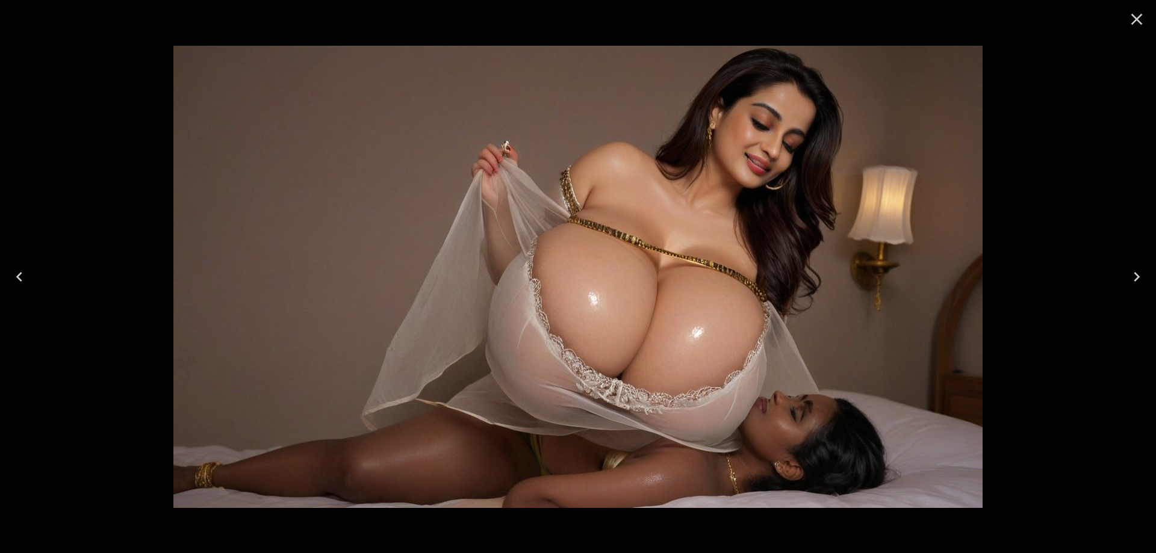
click at [1121, 275] on button "Next" at bounding box center [1137, 277] width 39 height 48
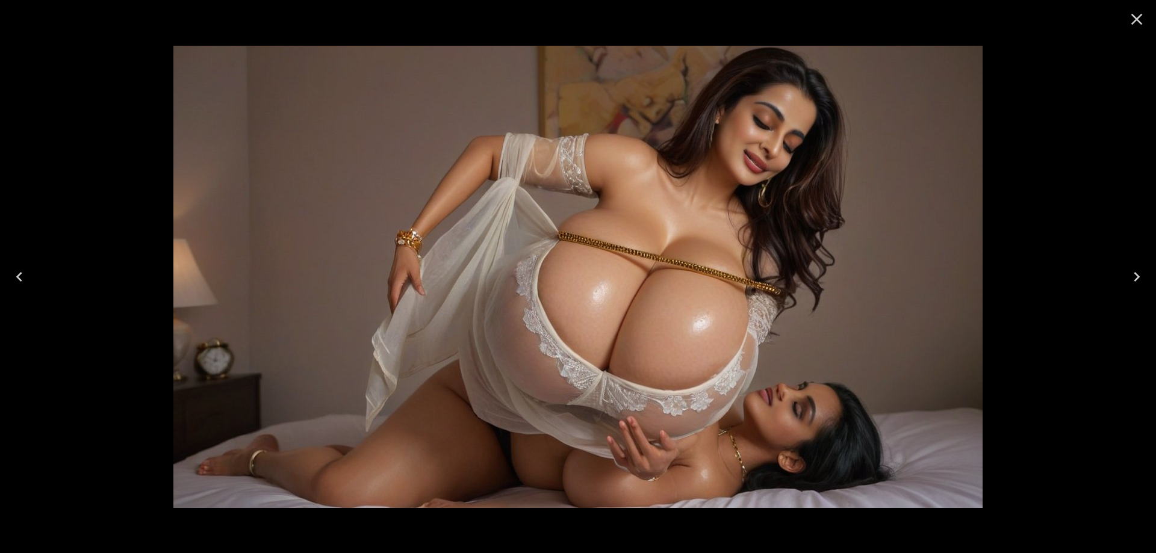
click at [1121, 275] on button "Next" at bounding box center [1137, 277] width 39 height 48
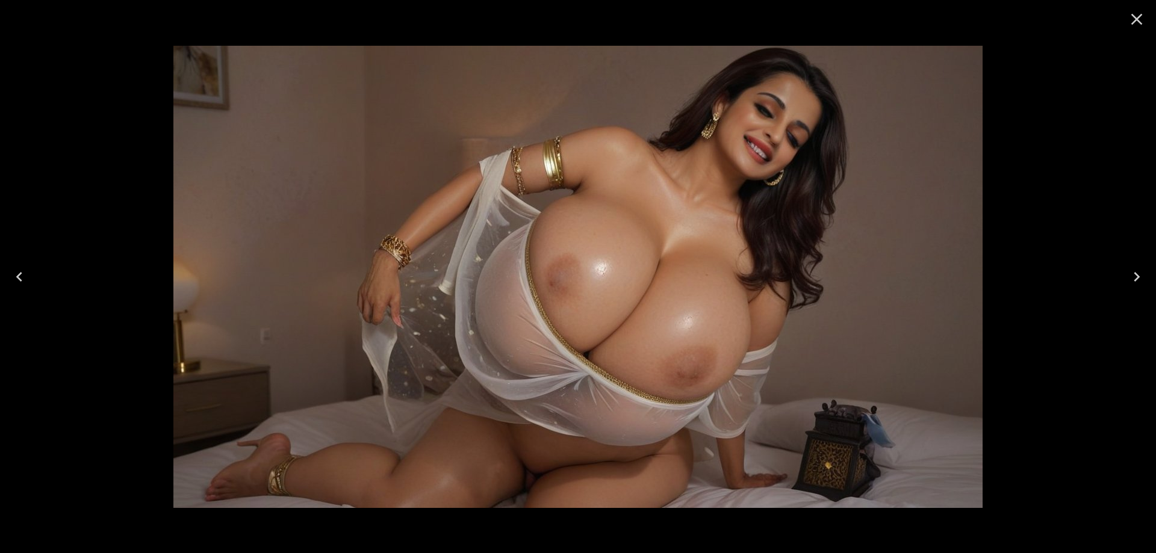
click at [1121, 275] on button "Next" at bounding box center [1137, 277] width 39 height 48
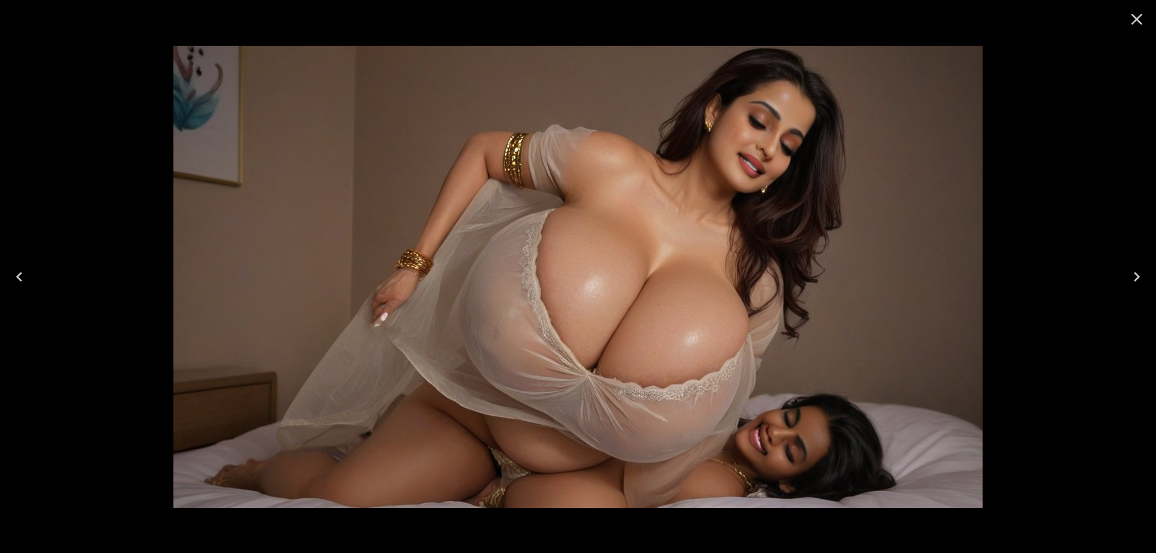
click at [1121, 275] on button "Next" at bounding box center [1137, 277] width 39 height 48
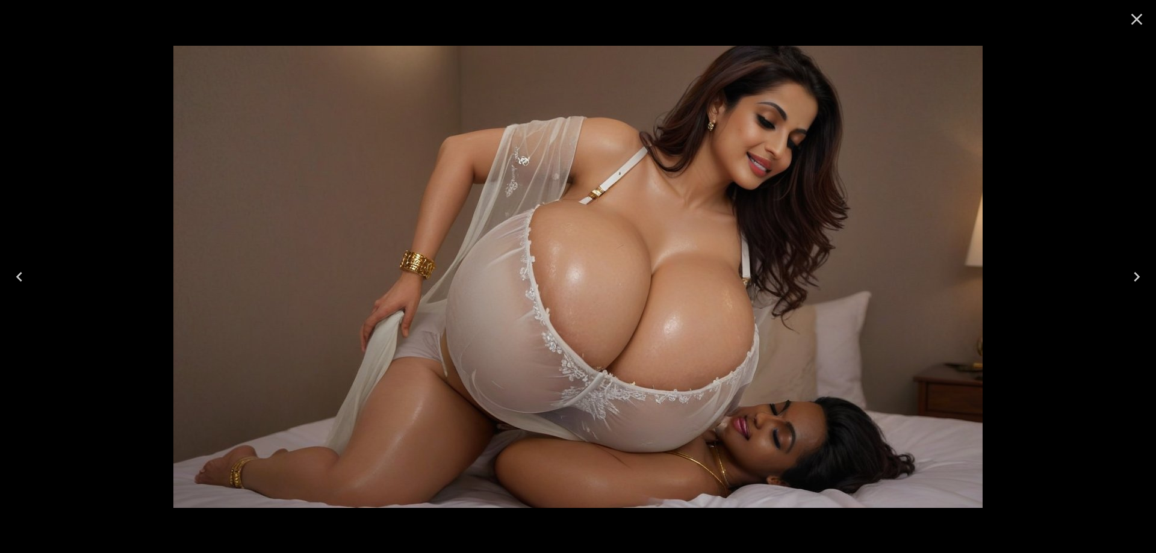
click at [1121, 275] on button "Next" at bounding box center [1137, 277] width 39 height 48
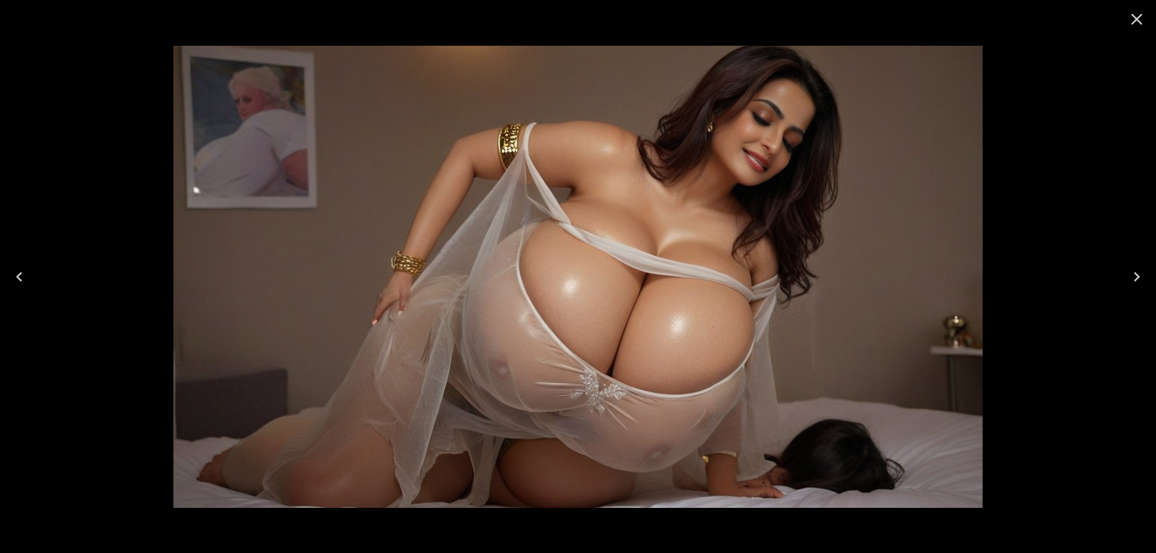
click at [1121, 275] on button "Next" at bounding box center [1137, 277] width 39 height 48
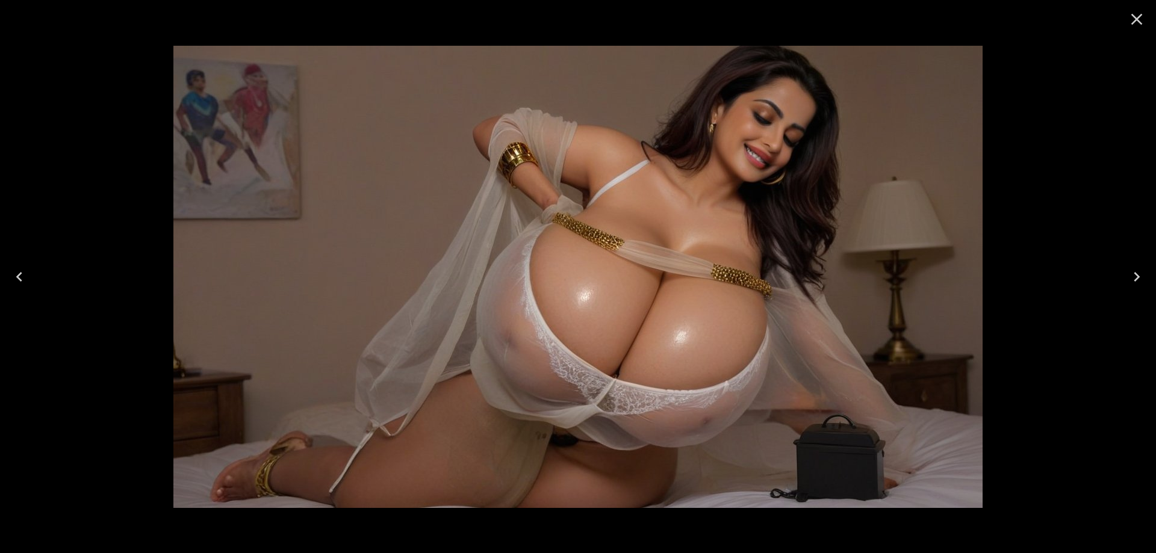
click at [1121, 275] on button "Next" at bounding box center [1137, 277] width 39 height 48
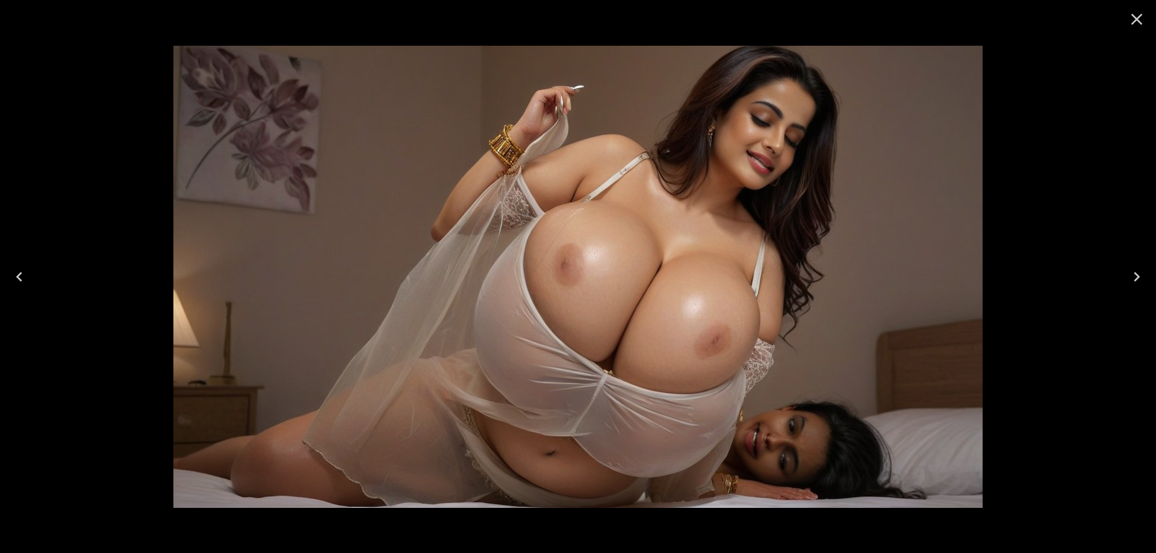
click at [1141, 21] on icon "Close" at bounding box center [1136, 19] width 19 height 19
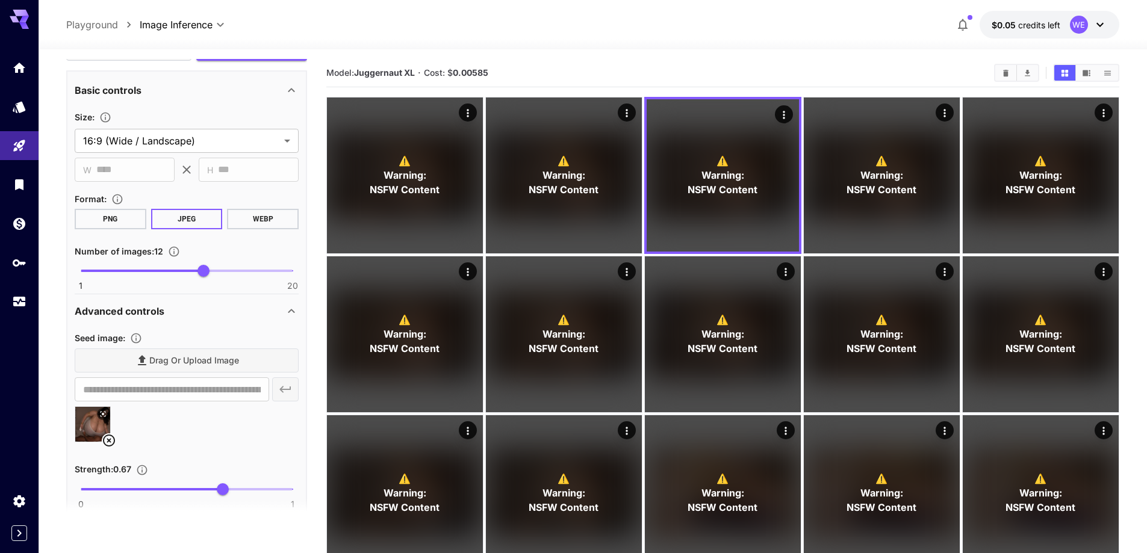
scroll to position [1035, 0]
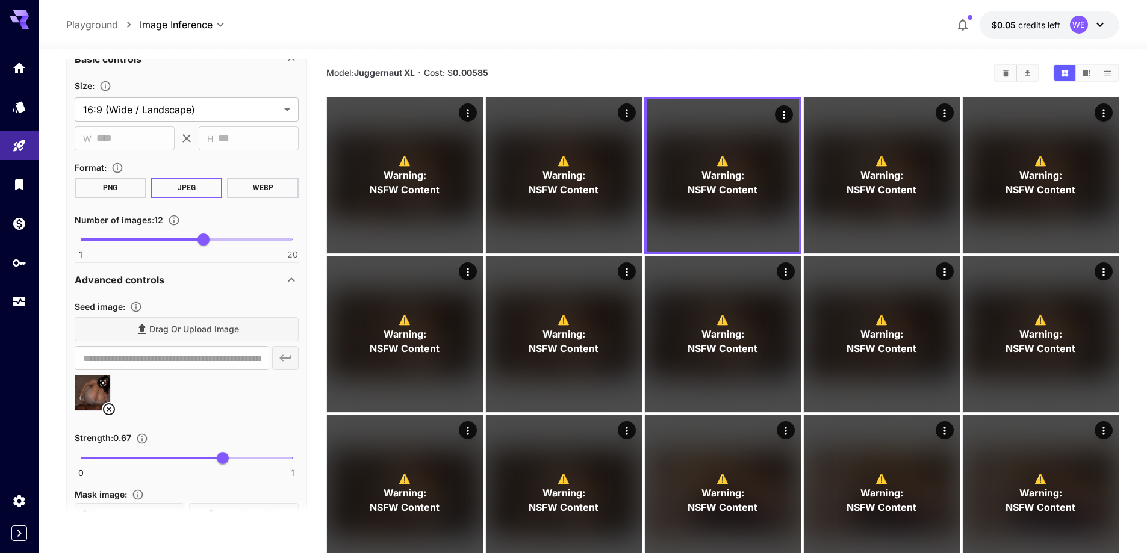
click at [110, 412] on icon at bounding box center [109, 409] width 14 height 14
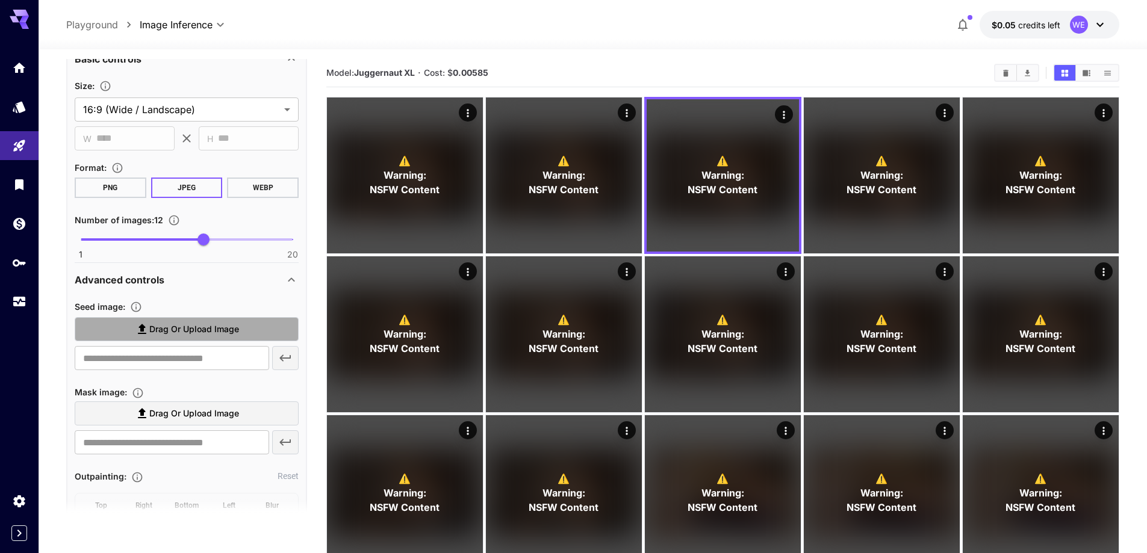
click at [173, 336] on span "Drag or upload image" at bounding box center [194, 329] width 90 height 15
click at [0, 0] on input "Drag or upload image" at bounding box center [0, 0] width 0 height 0
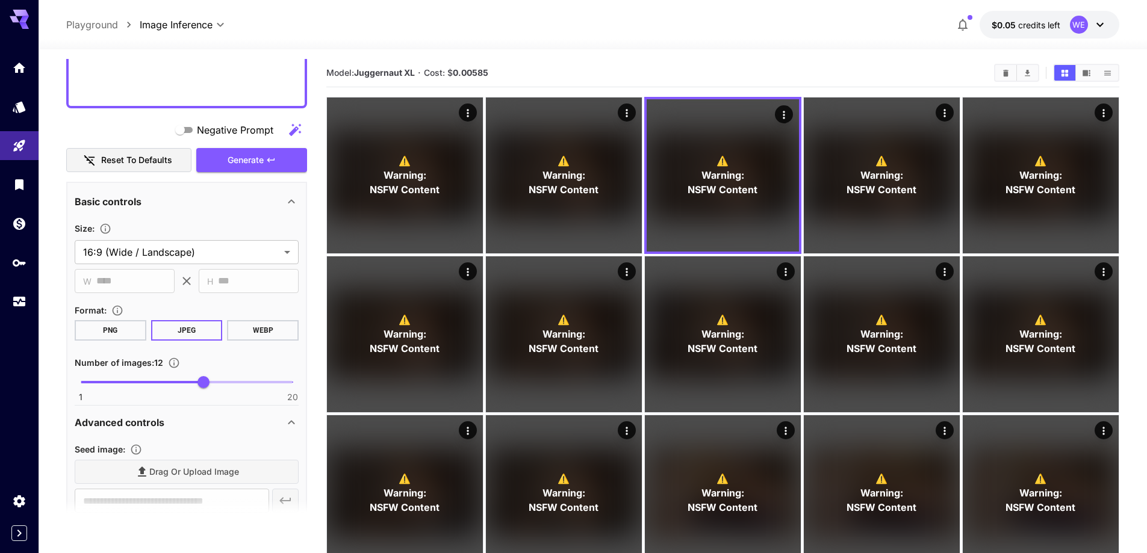
scroll to position [854, 0]
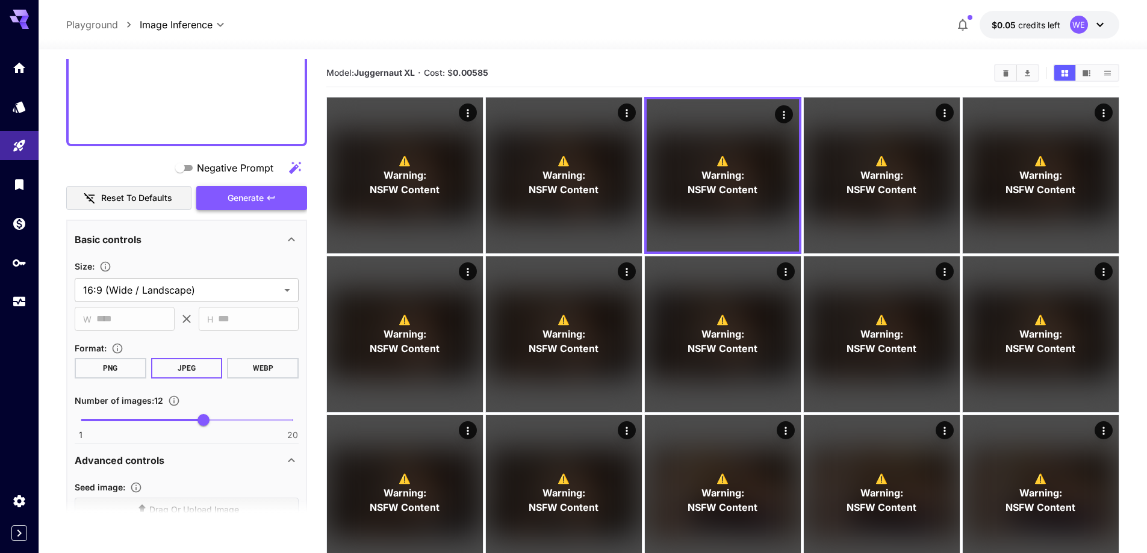
click at [238, 193] on span "Generate" at bounding box center [246, 198] width 36 height 15
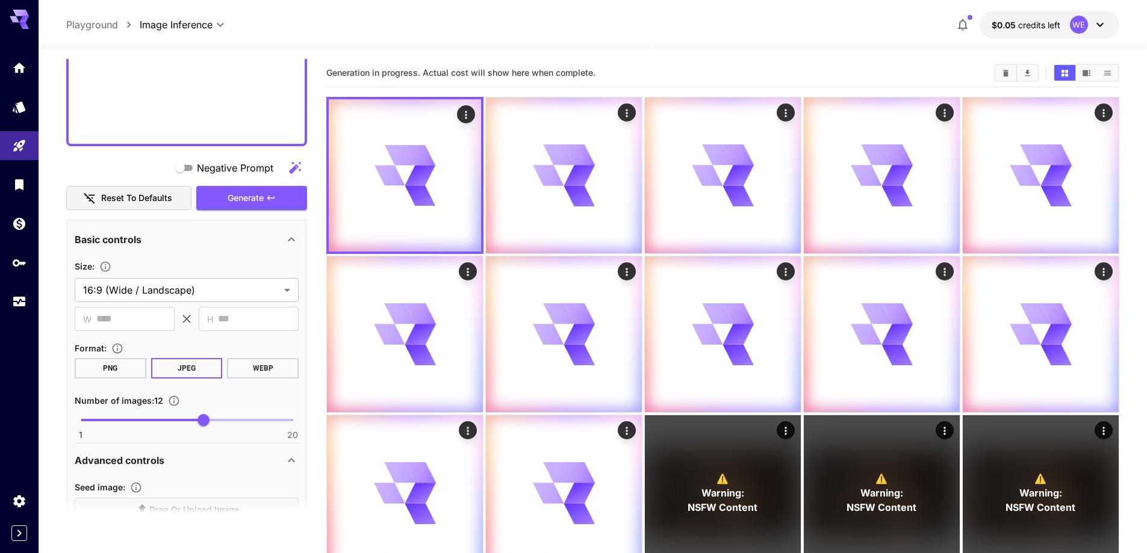
type input "**********"
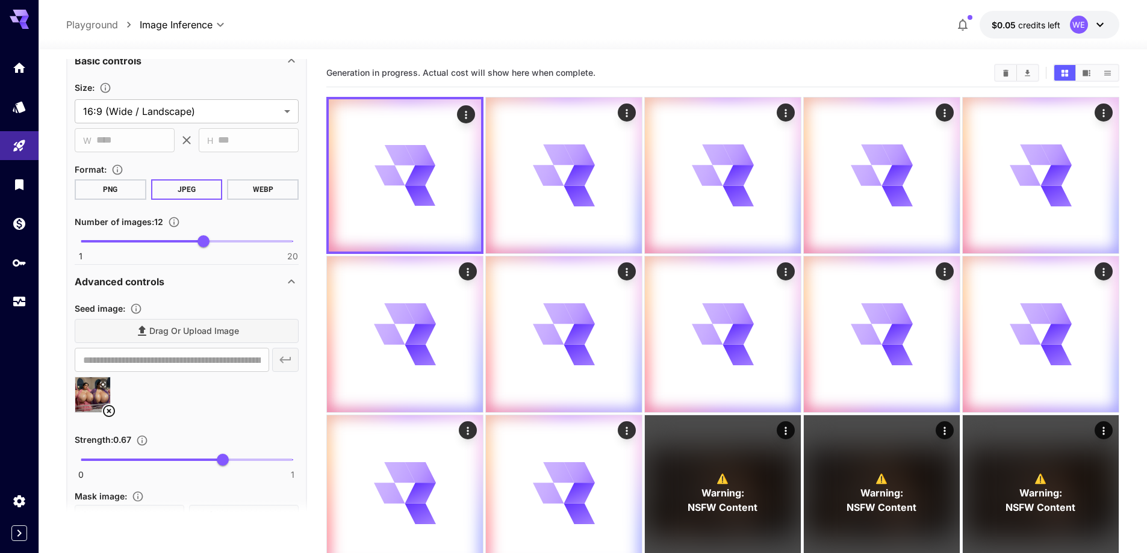
scroll to position [1035, 0]
click at [113, 412] on icon at bounding box center [109, 409] width 14 height 14
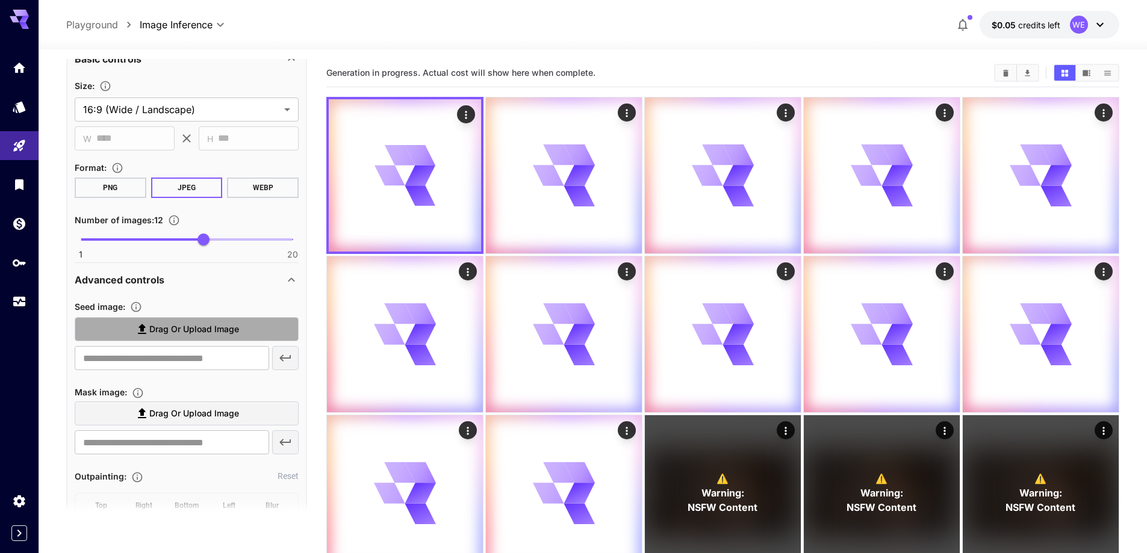
click at [196, 335] on span "Drag or upload image" at bounding box center [194, 329] width 90 height 15
click at [0, 0] on input "Drag or upload image" at bounding box center [0, 0] width 0 height 0
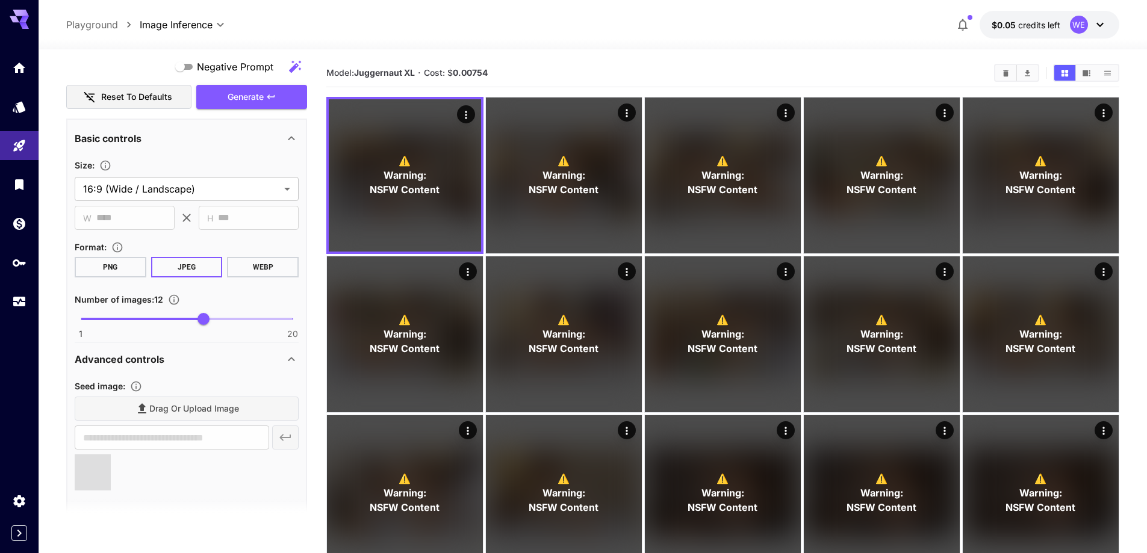
scroll to position [915, 0]
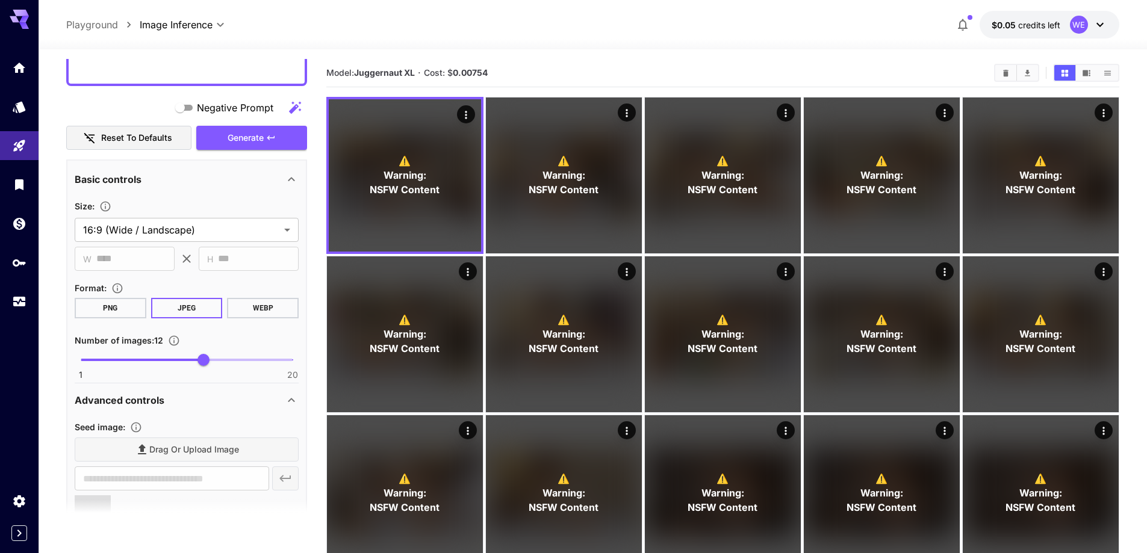
type input "**********"
click at [273, 139] on icon "button" at bounding box center [271, 138] width 10 height 10
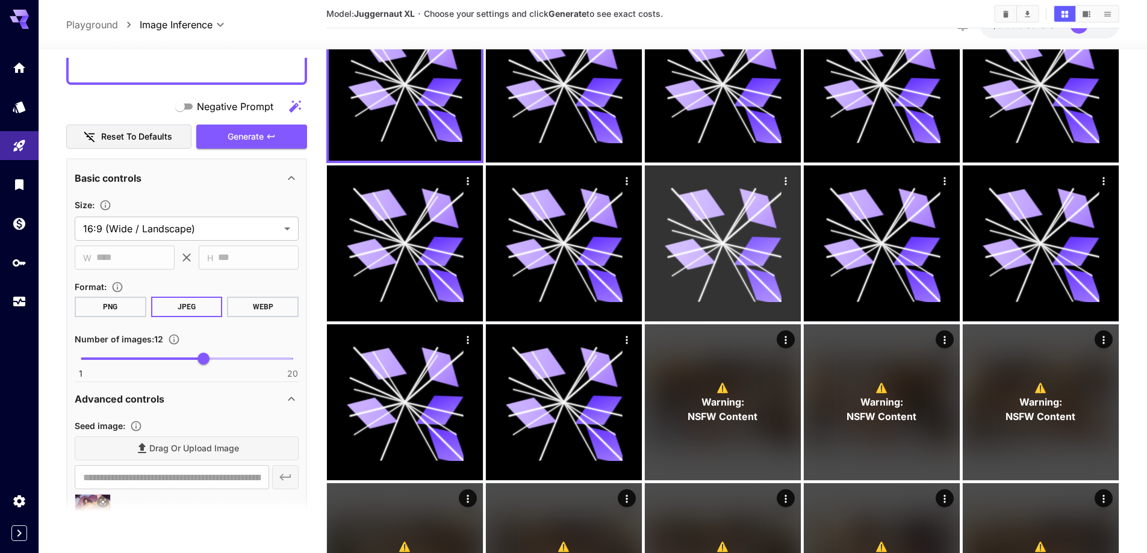
scroll to position [181, 0]
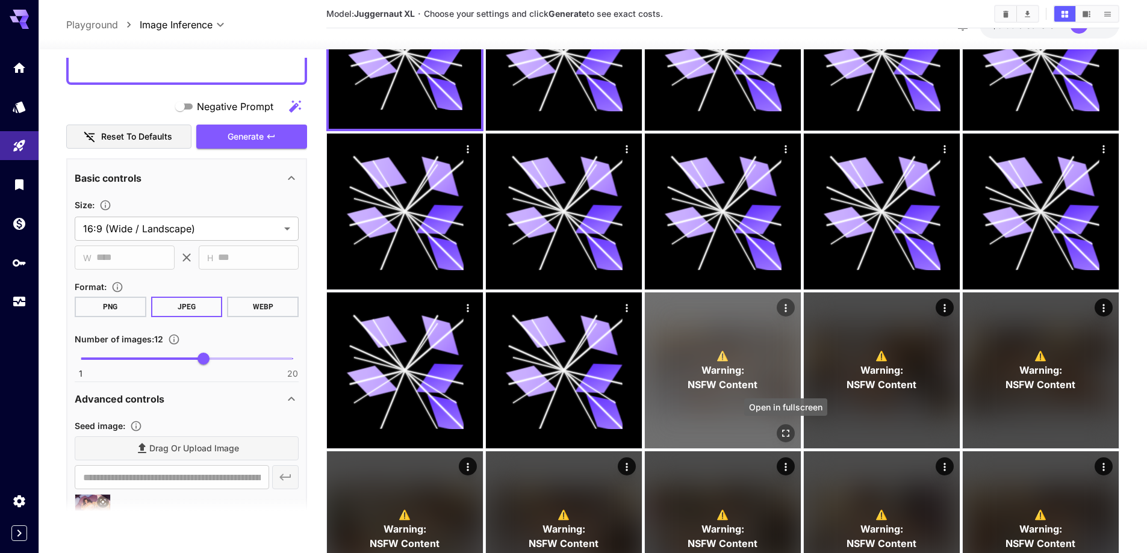
click at [782, 428] on icon "Open in fullscreen" at bounding box center [786, 434] width 12 height 12
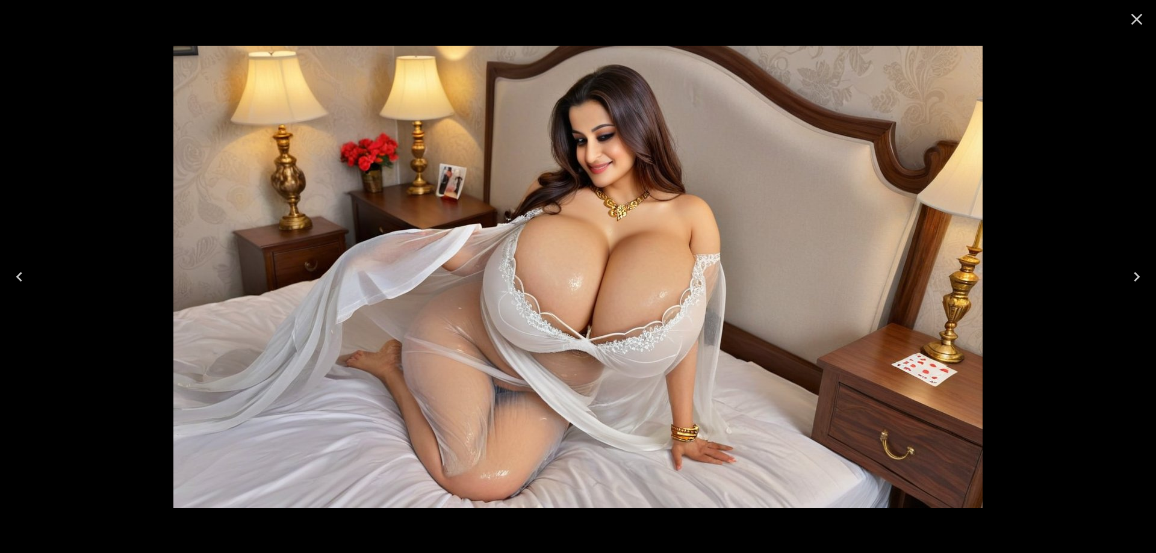
click at [1138, 275] on icon "Next" at bounding box center [1136, 276] width 19 height 19
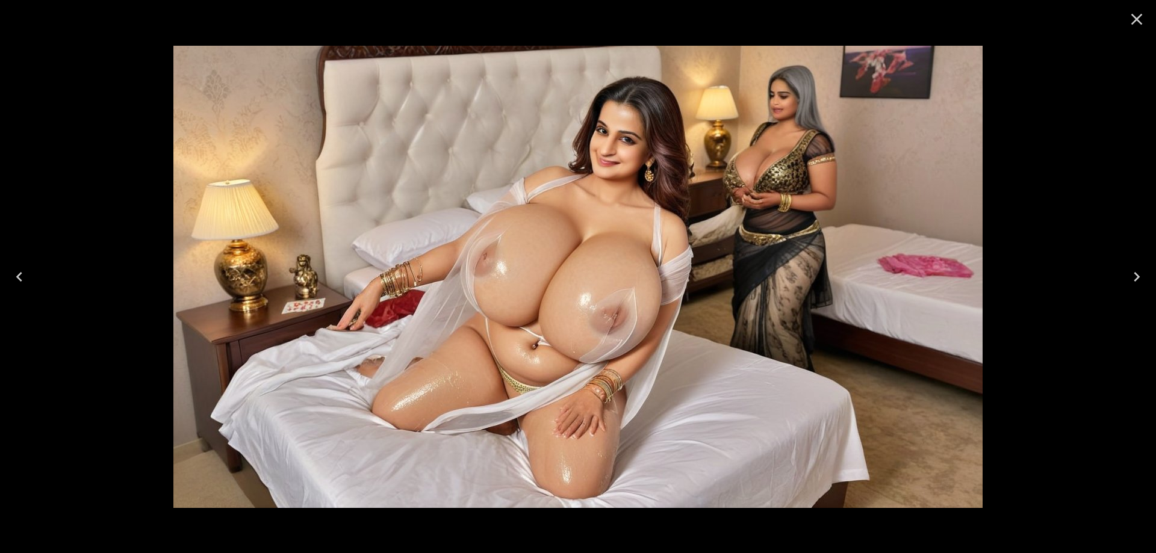
click at [29, 286] on button "Previous" at bounding box center [19, 277] width 39 height 48
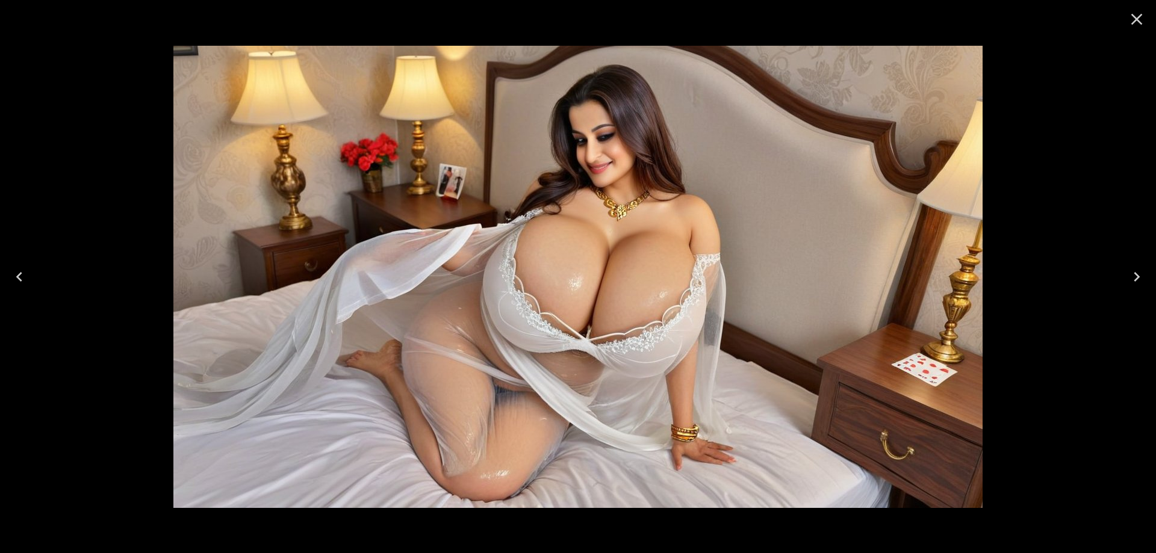
click at [1137, 277] on icon "Next" at bounding box center [1136, 276] width 19 height 19
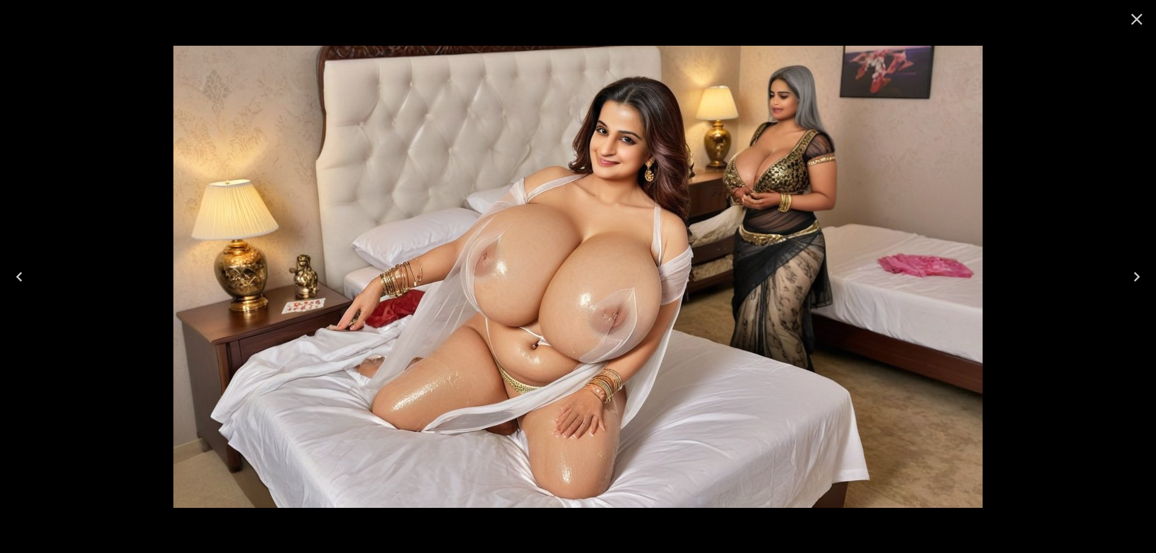
click at [1137, 277] on icon "Next" at bounding box center [1136, 276] width 19 height 19
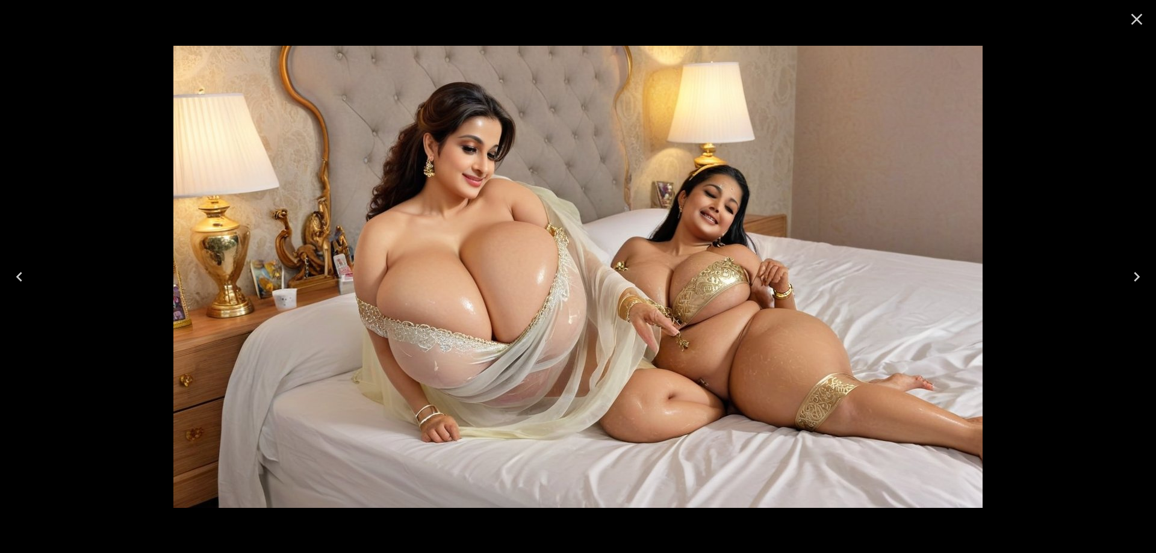
click at [1142, 273] on icon "Next" at bounding box center [1136, 276] width 19 height 19
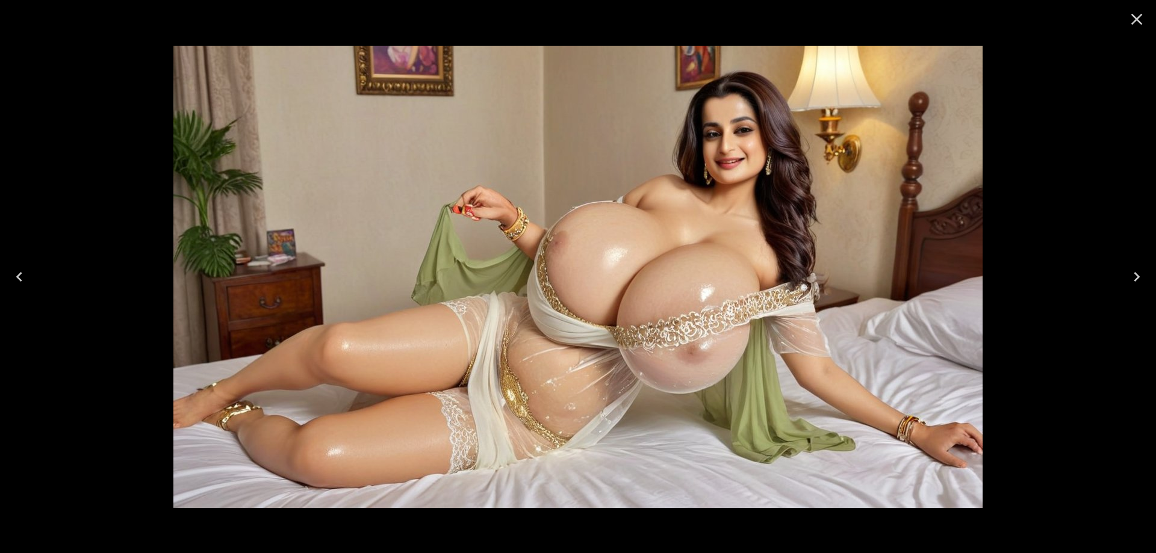
click at [1142, 273] on icon "Next" at bounding box center [1136, 276] width 19 height 19
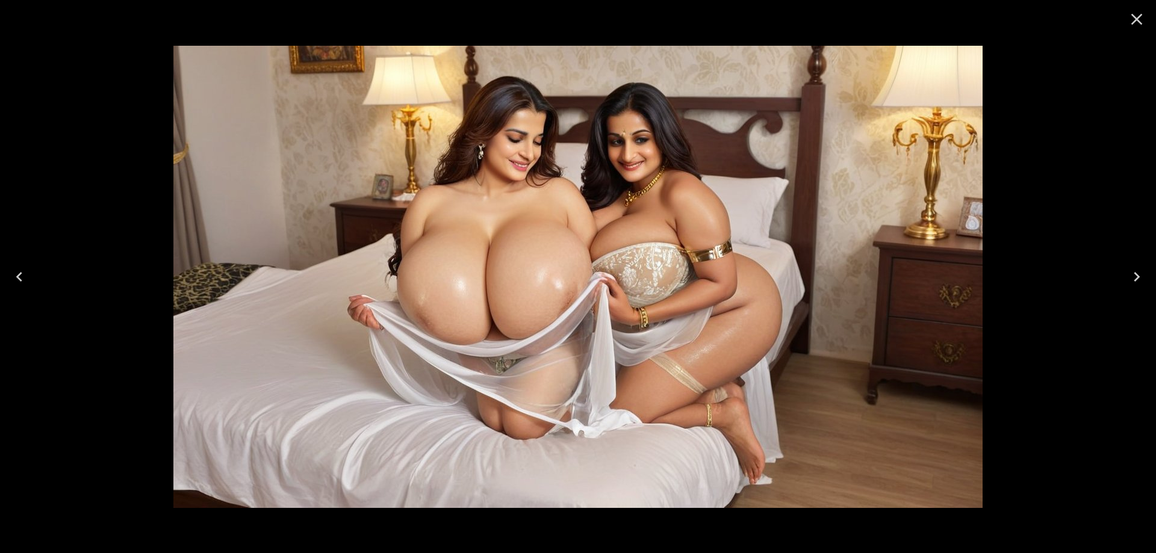
click at [1155, 288] on button "Next" at bounding box center [1137, 277] width 39 height 48
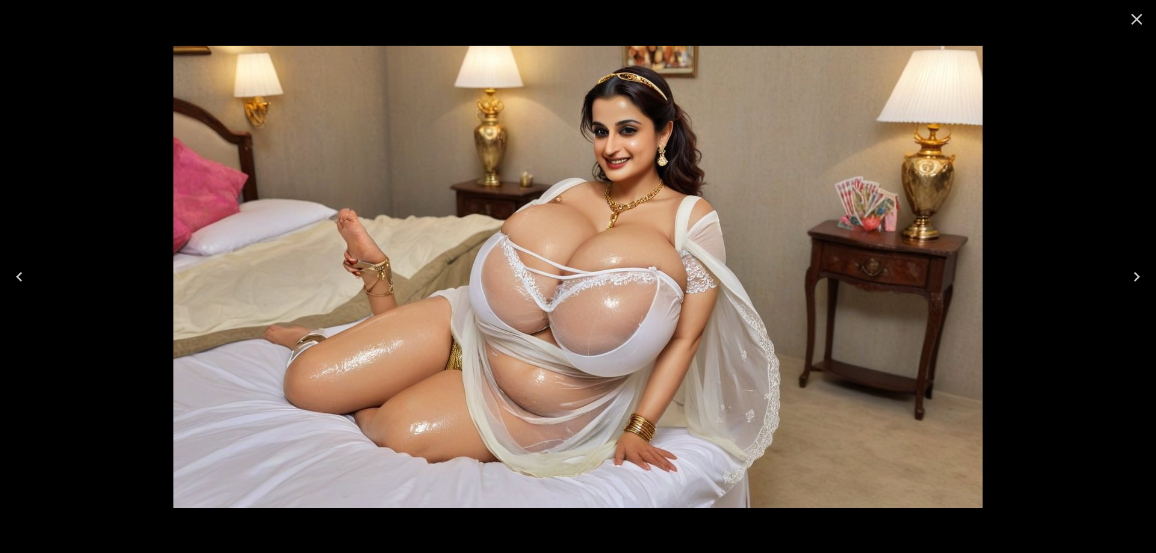
click at [1155, 287] on button "Next" at bounding box center [1137, 277] width 39 height 48
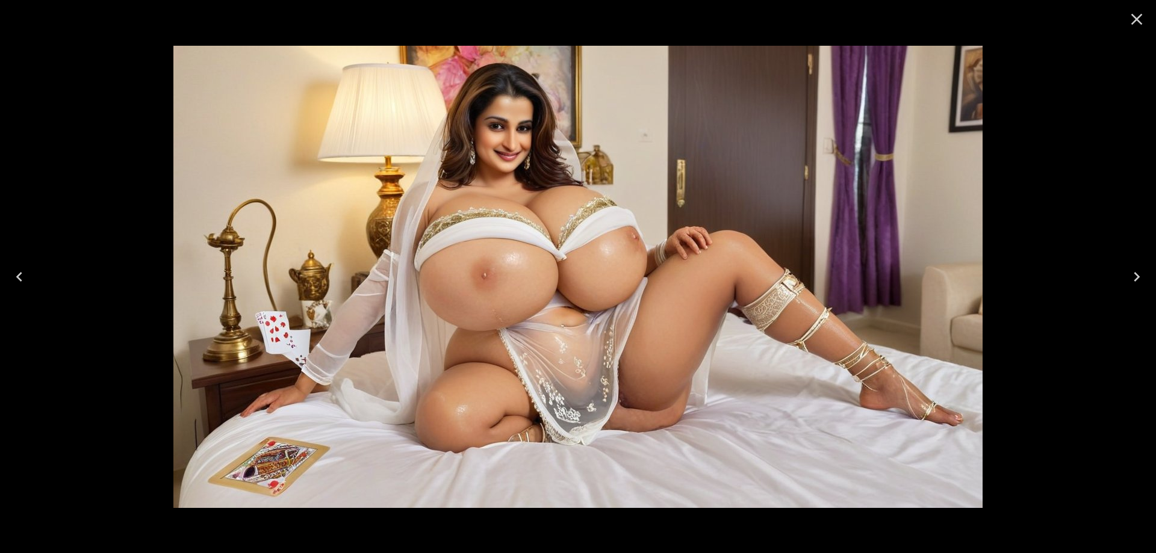
click at [1155, 287] on button "Next" at bounding box center [1137, 277] width 39 height 48
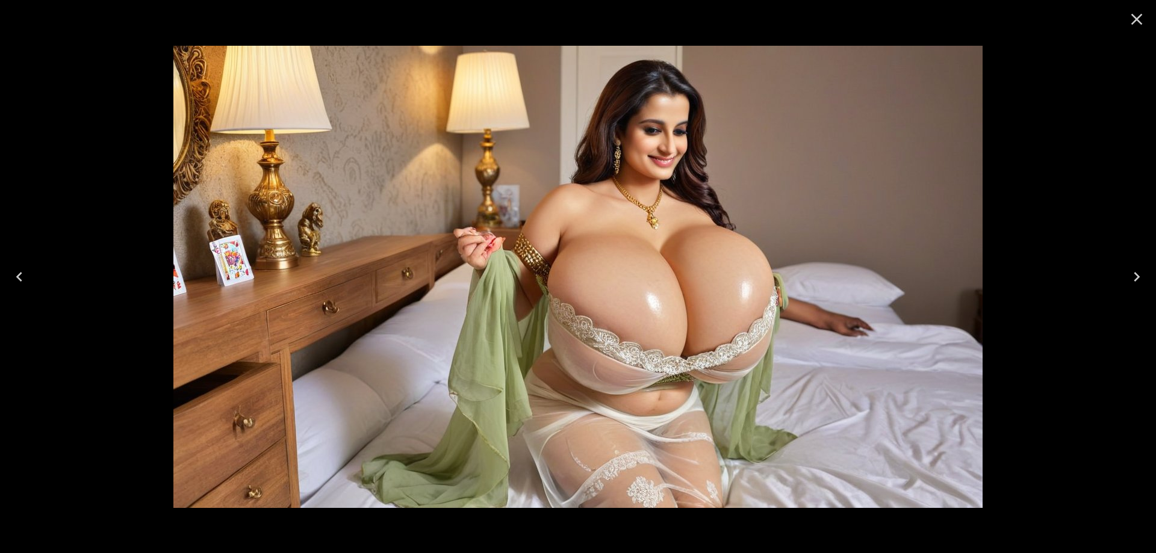
click at [1122, 274] on button "Next" at bounding box center [1137, 277] width 39 height 48
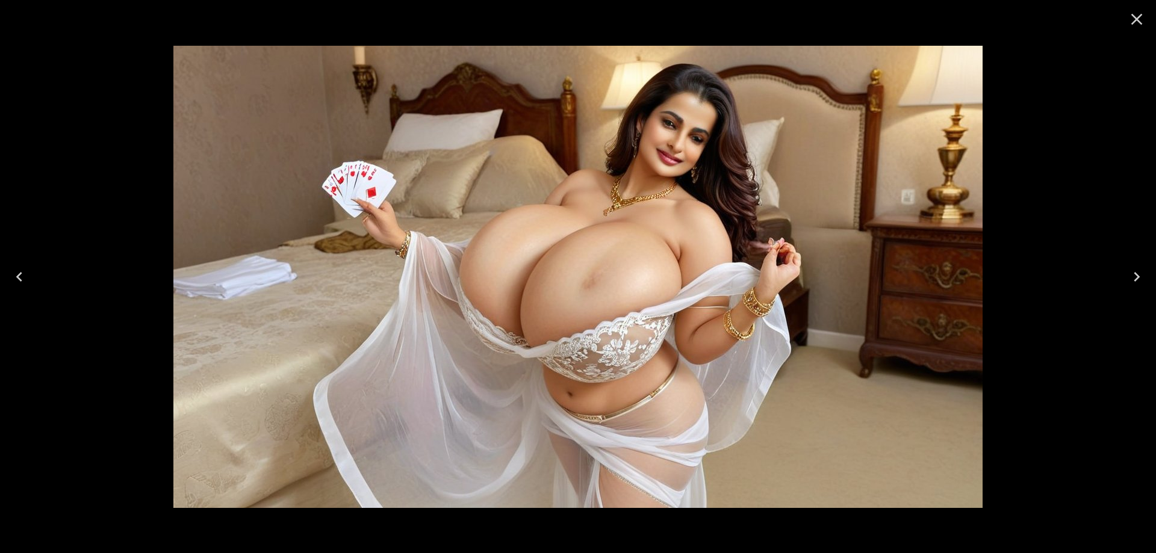
click at [1139, 293] on button "Next" at bounding box center [1137, 277] width 39 height 48
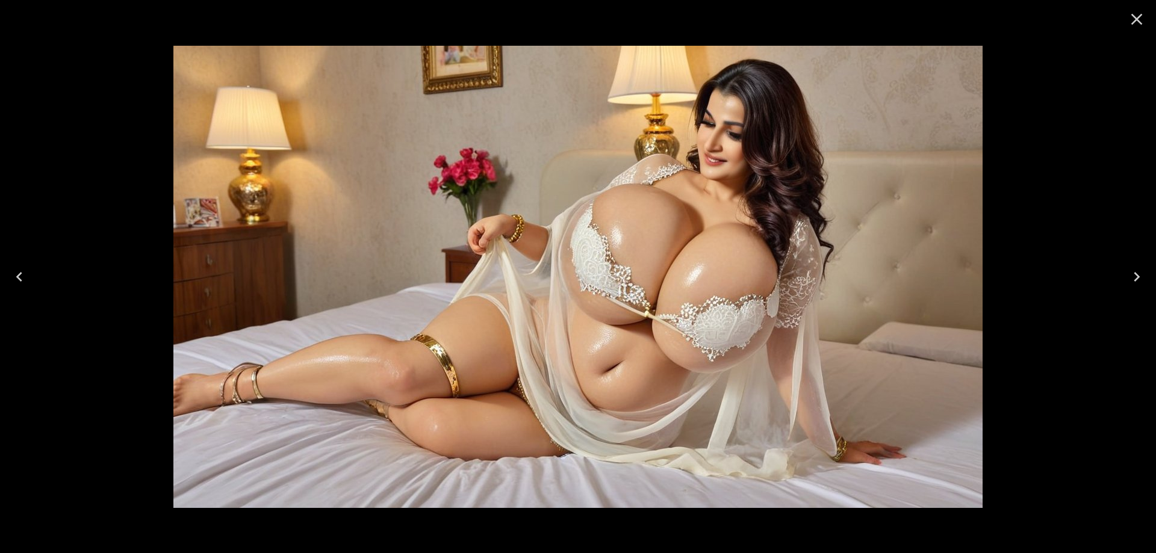
click at [1140, 293] on button "Next" at bounding box center [1137, 277] width 39 height 48
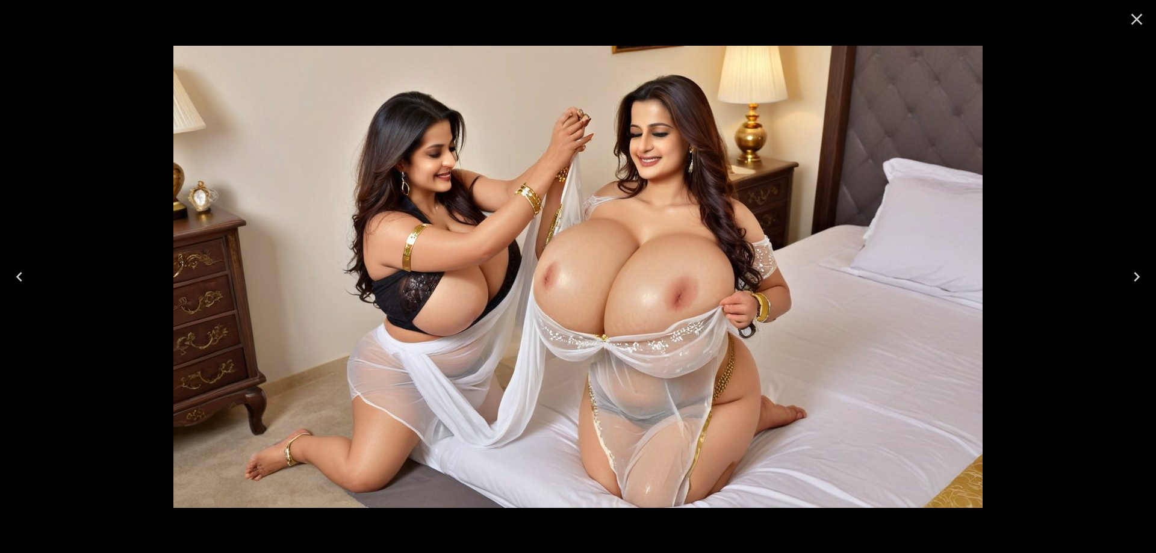
click at [1134, 269] on icon "Next" at bounding box center [1136, 276] width 19 height 19
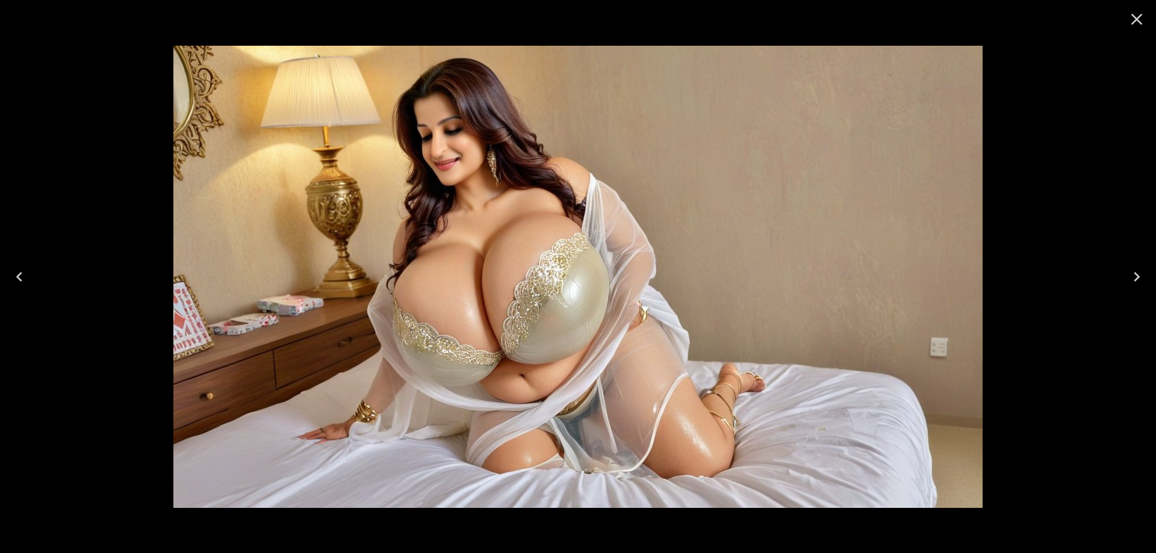
click at [1140, 279] on icon "Next" at bounding box center [1136, 276] width 19 height 19
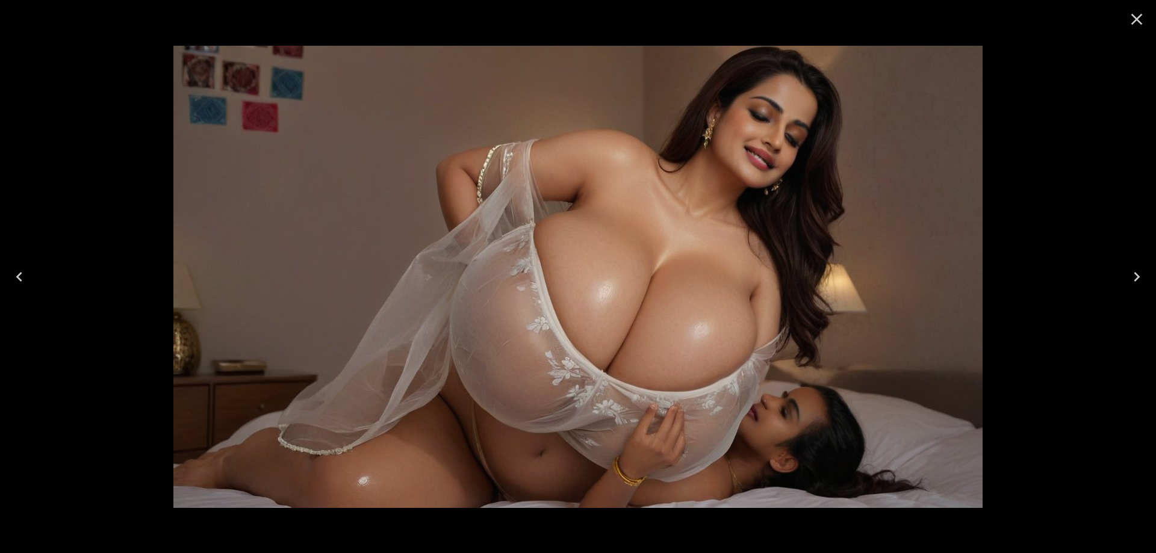
click at [1131, 275] on icon "Next" at bounding box center [1136, 276] width 19 height 19
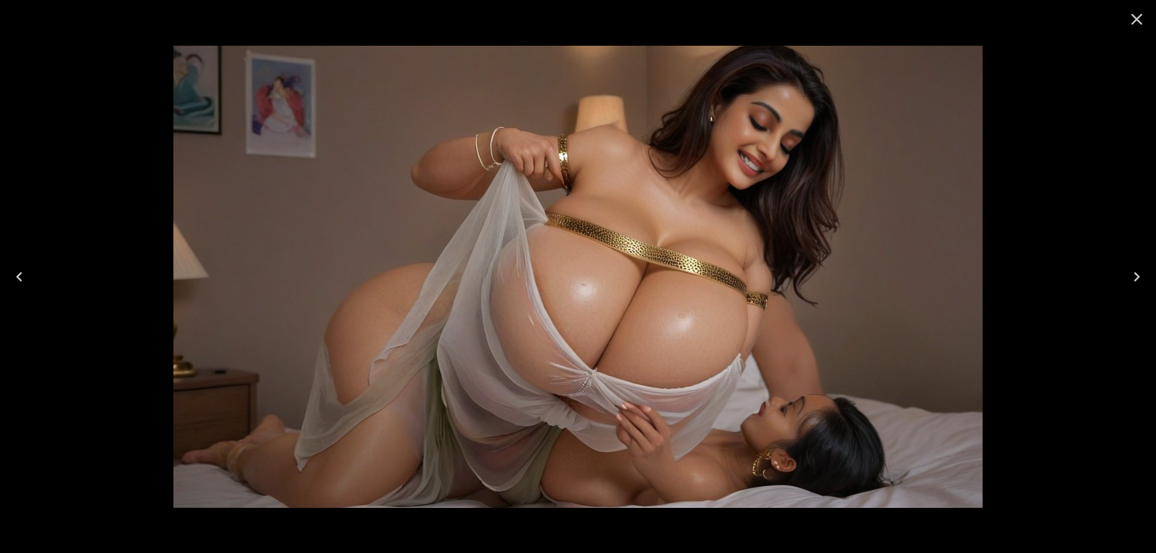
click at [1145, 273] on icon "Next" at bounding box center [1136, 276] width 19 height 19
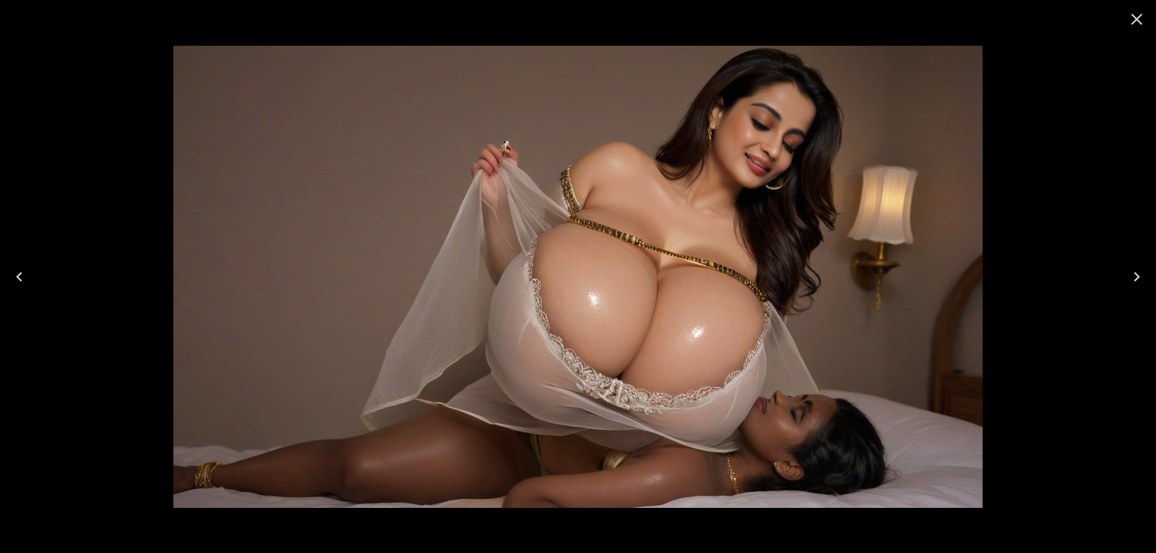
click at [1145, 273] on icon "Next" at bounding box center [1136, 276] width 19 height 19
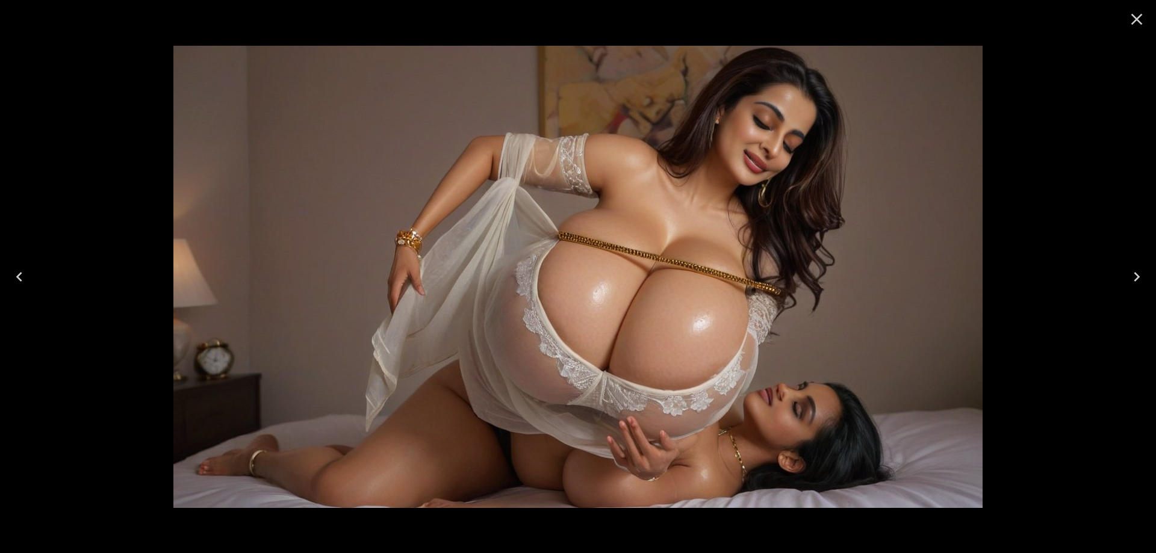
click at [1145, 273] on icon "Next" at bounding box center [1136, 276] width 19 height 19
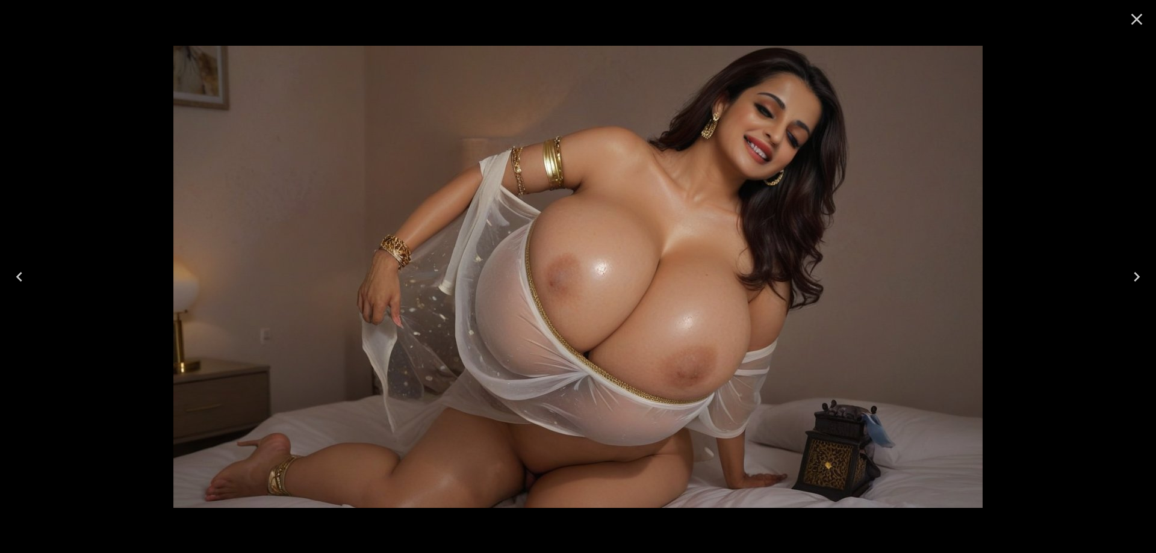
click at [1145, 273] on icon "Next" at bounding box center [1136, 276] width 19 height 19
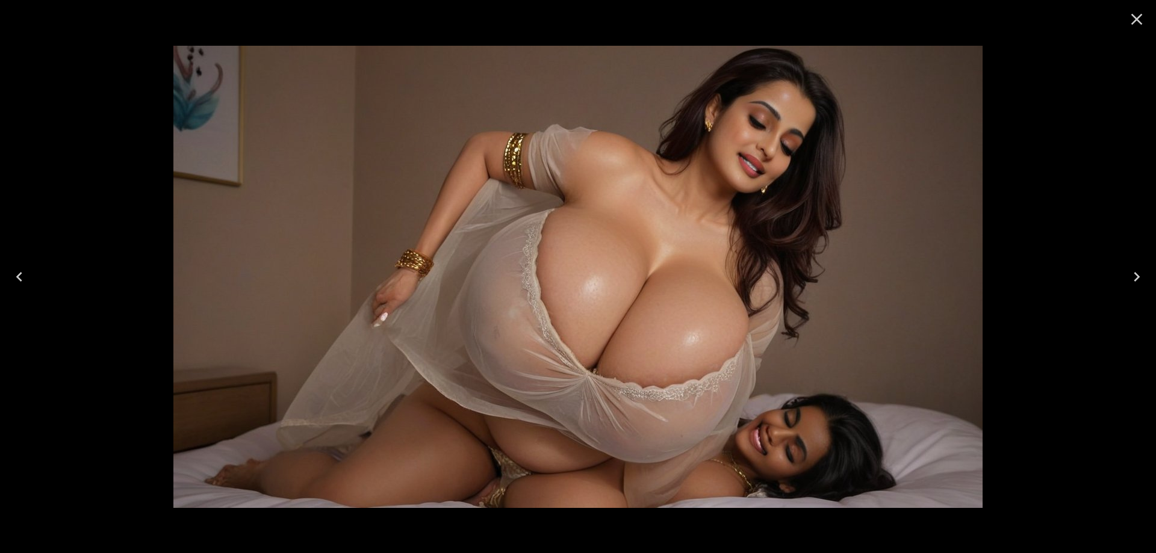
click at [1145, 273] on icon "Next" at bounding box center [1136, 276] width 19 height 19
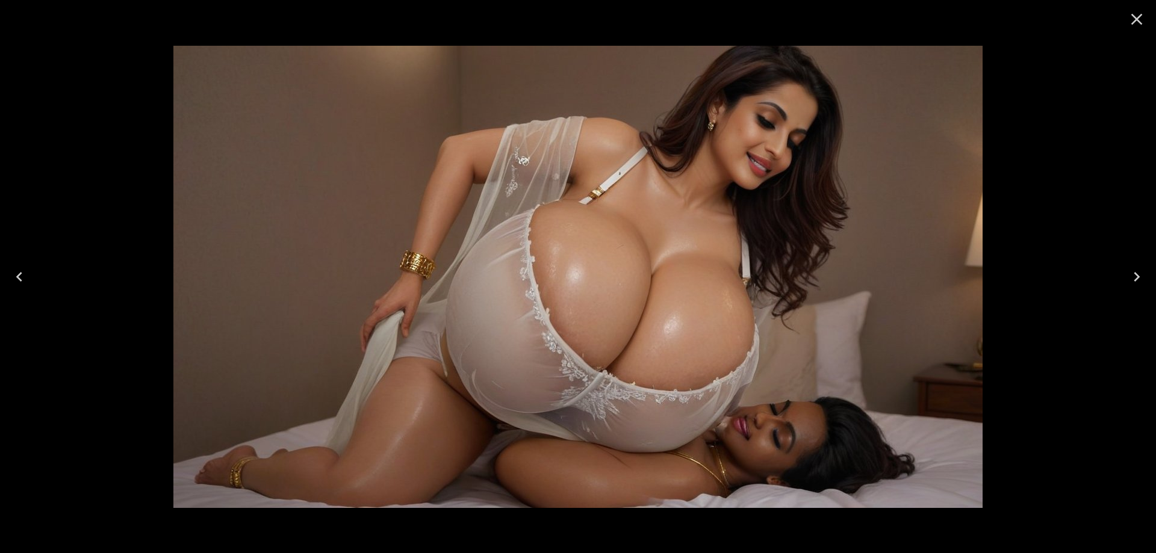
click at [1145, 273] on icon "Next" at bounding box center [1136, 276] width 19 height 19
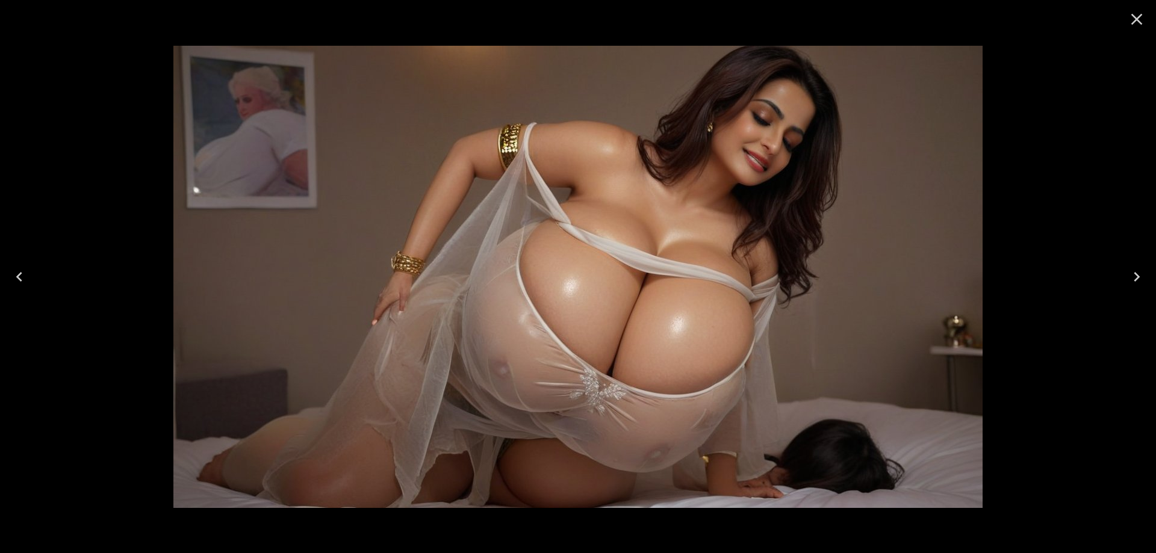
click at [1145, 273] on icon "Next" at bounding box center [1136, 276] width 19 height 19
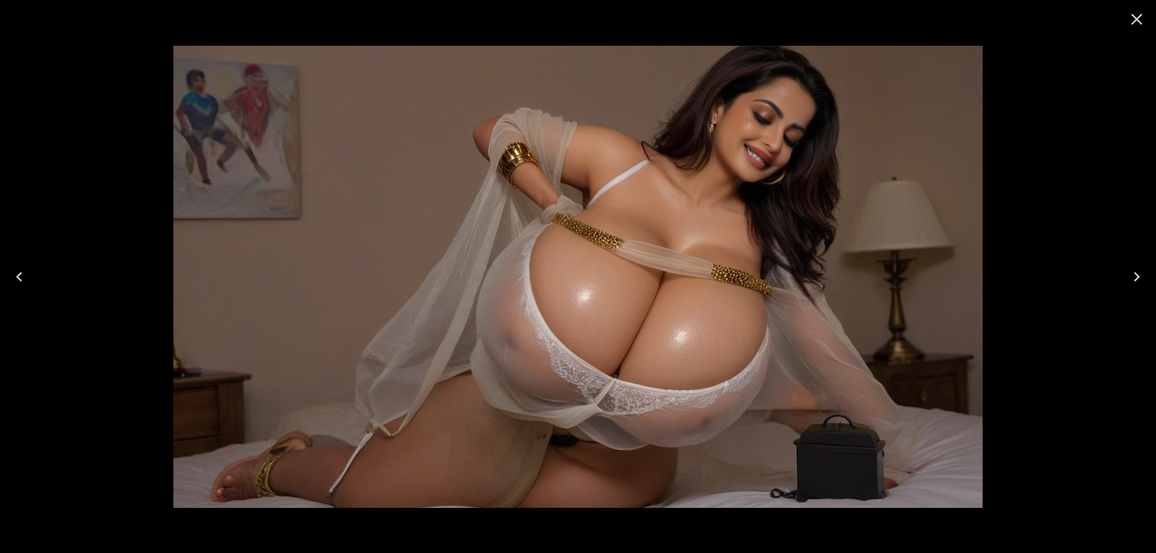
click at [1145, 273] on icon "Next" at bounding box center [1136, 276] width 19 height 19
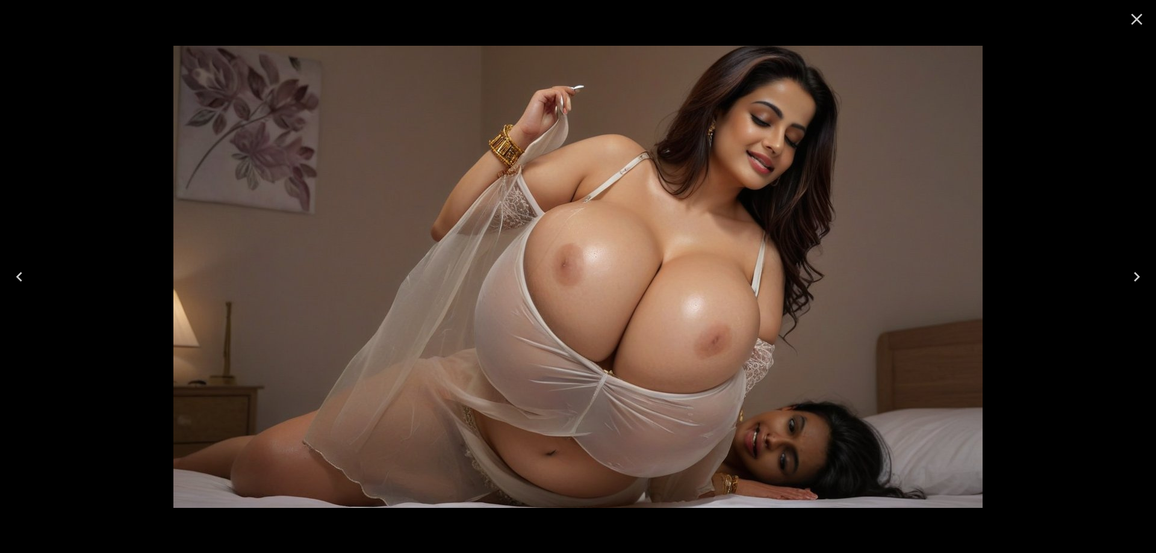
click at [1145, 273] on icon "Next" at bounding box center [1136, 276] width 19 height 19
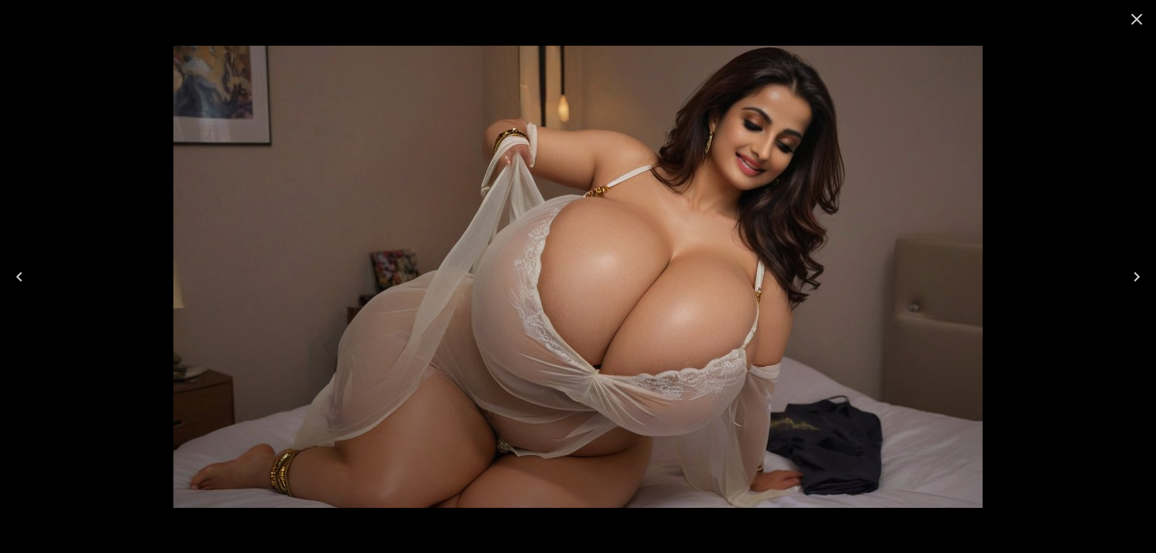
click at [1145, 273] on icon "Next" at bounding box center [1136, 276] width 19 height 19
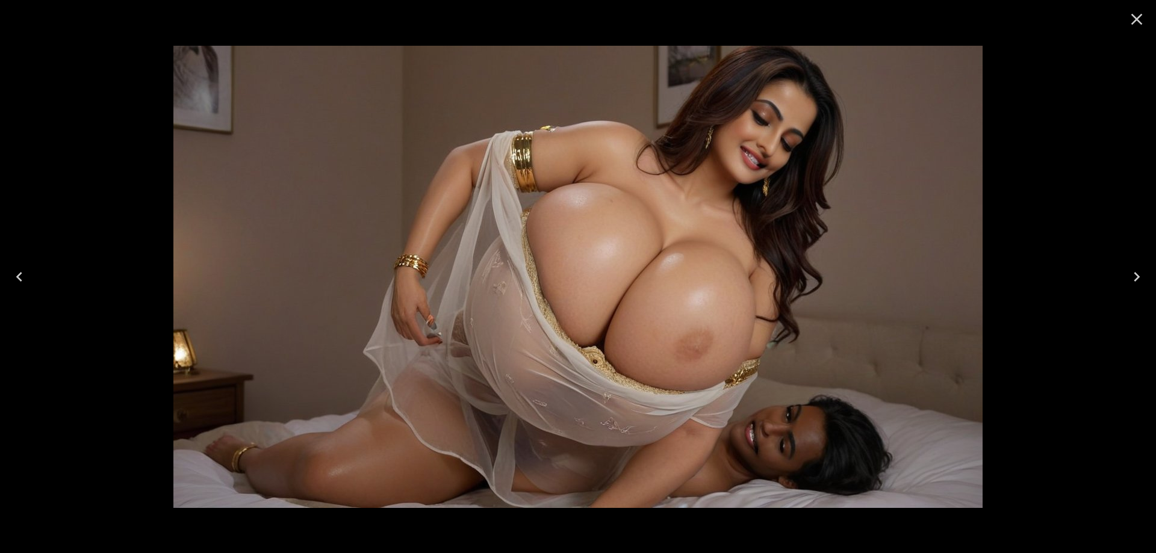
click at [1145, 273] on icon "Next" at bounding box center [1136, 276] width 19 height 19
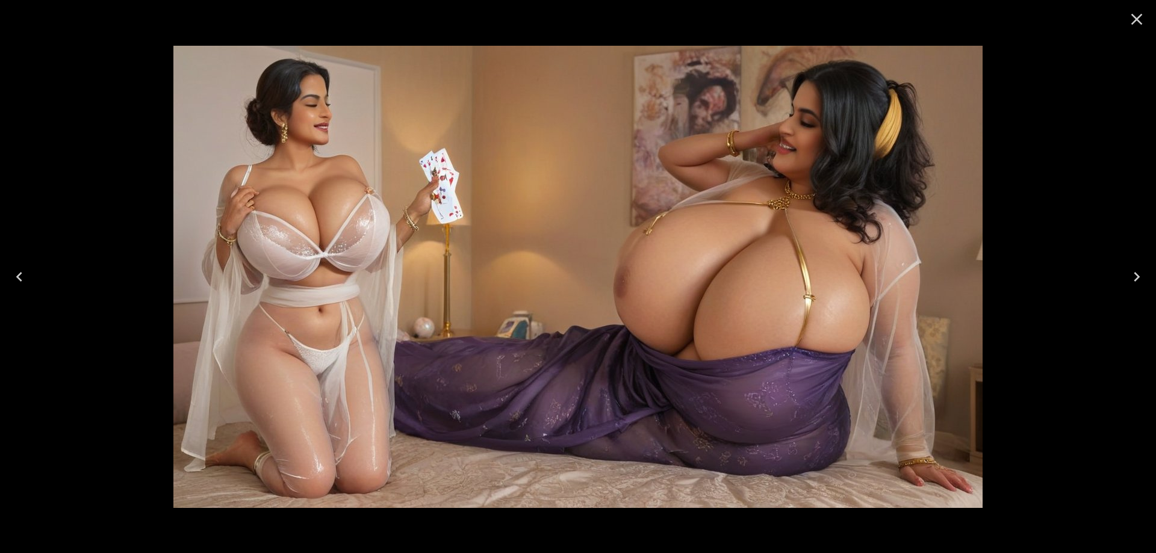
click at [1129, 267] on icon "Next" at bounding box center [1136, 276] width 19 height 19
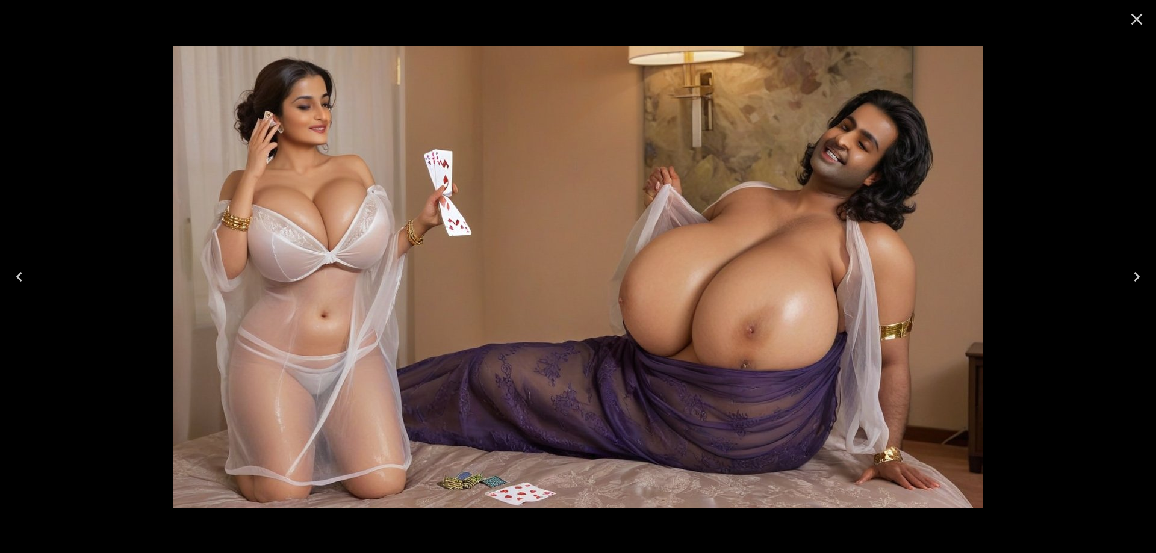
click at [1129, 267] on icon "Next" at bounding box center [1136, 276] width 19 height 19
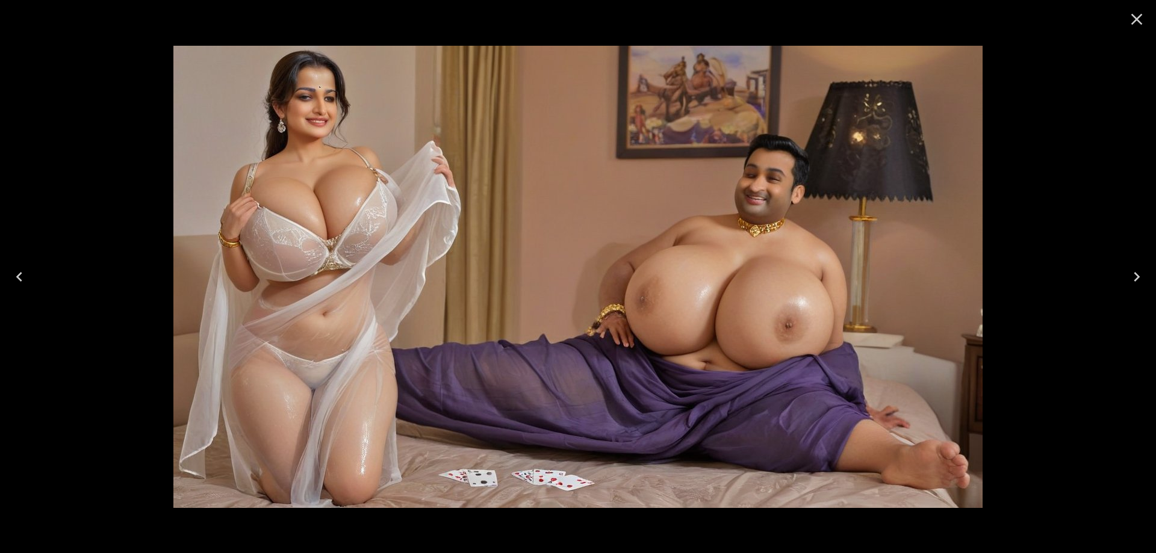
click at [1129, 267] on icon "Next" at bounding box center [1136, 276] width 19 height 19
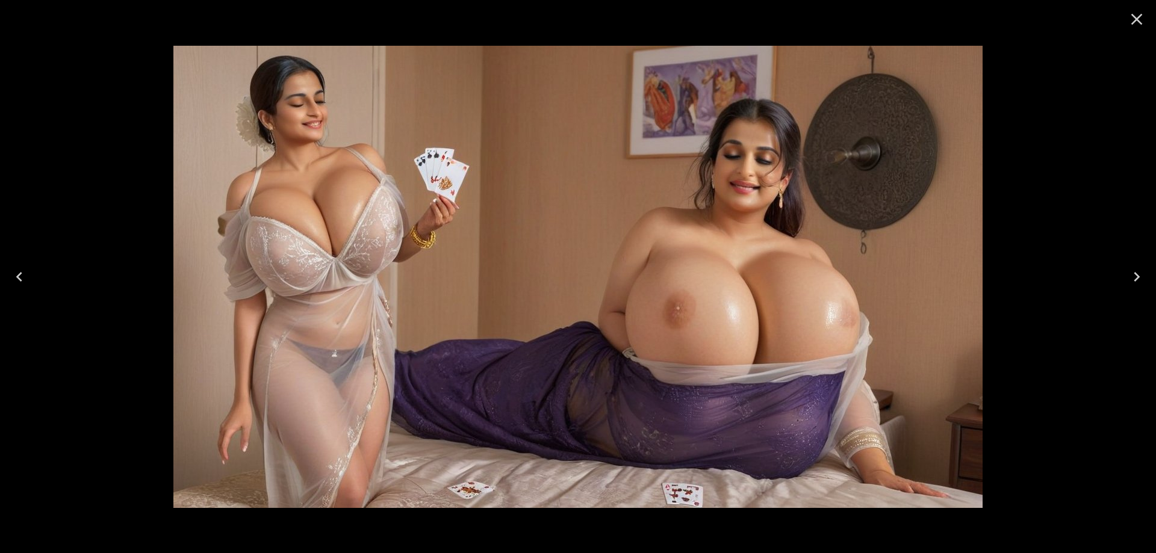
click at [1129, 267] on icon "Next" at bounding box center [1136, 276] width 19 height 19
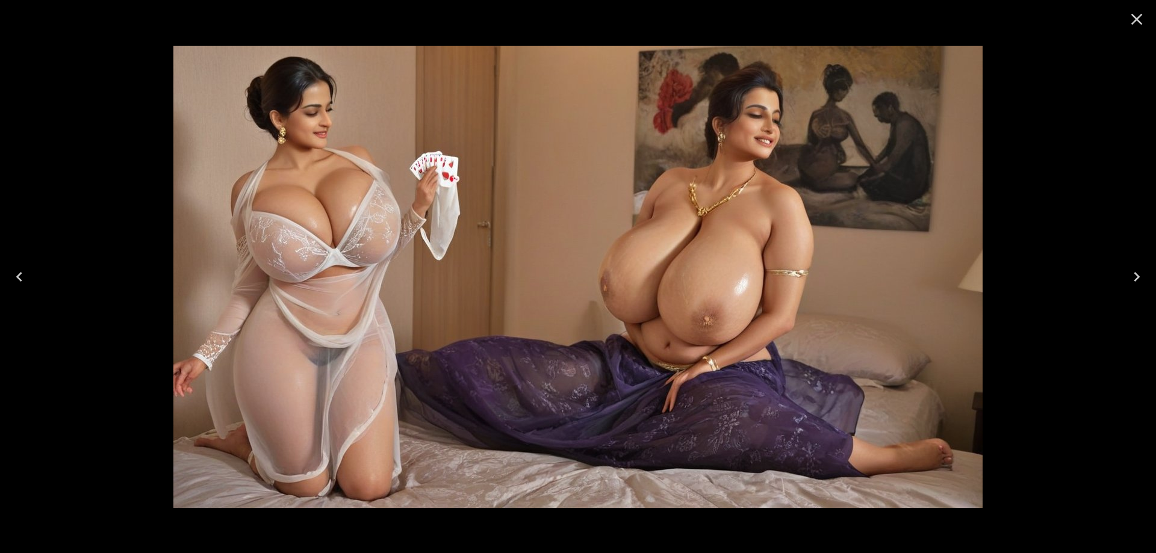
click at [1129, 267] on icon "Next" at bounding box center [1136, 276] width 19 height 19
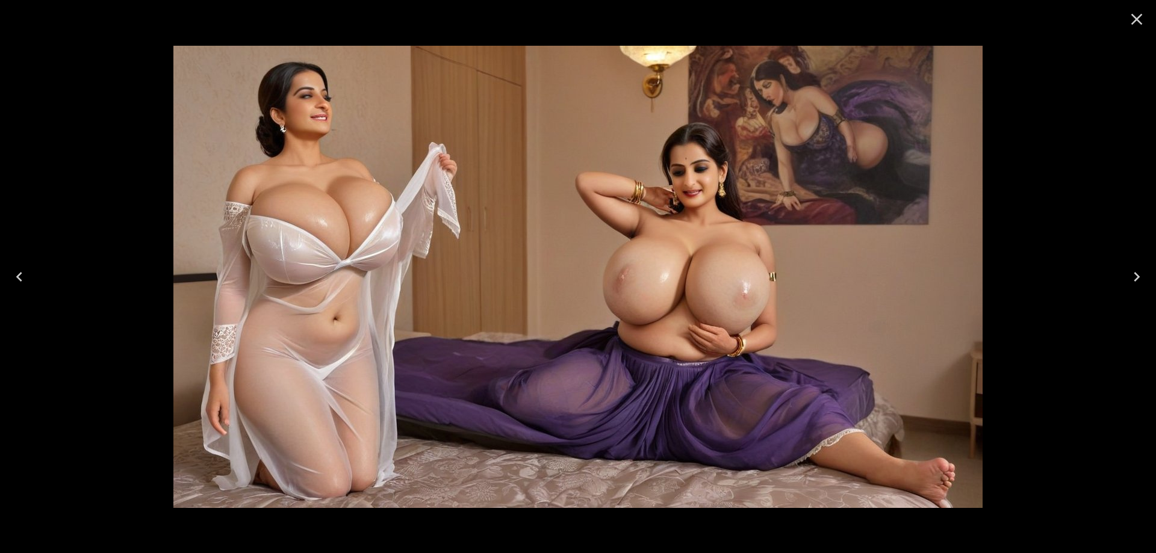
click at [1129, 267] on icon "Next" at bounding box center [1136, 276] width 19 height 19
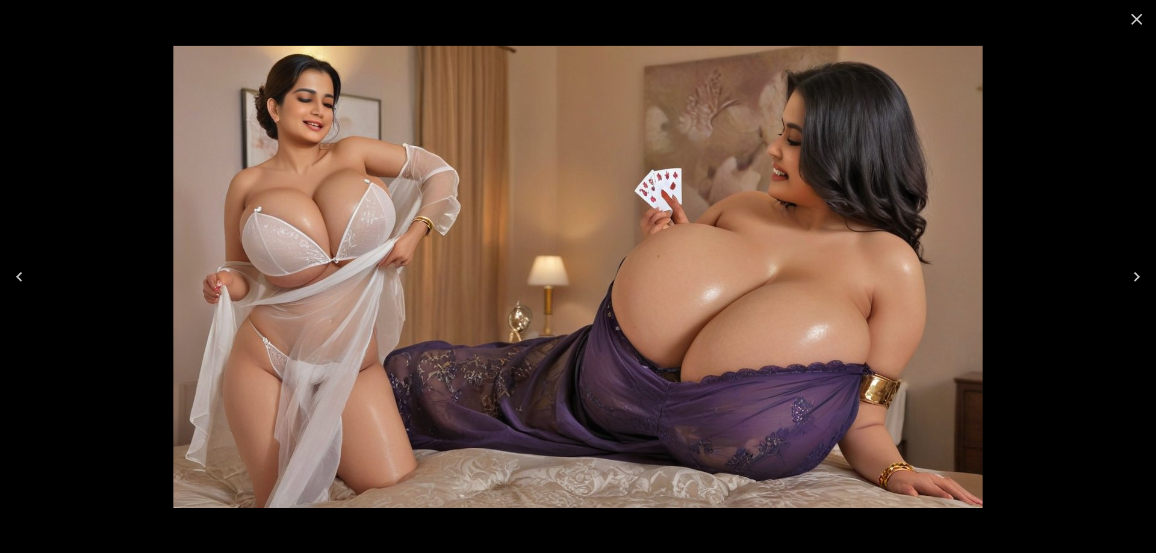
click at [1129, 267] on icon "Next" at bounding box center [1136, 276] width 19 height 19
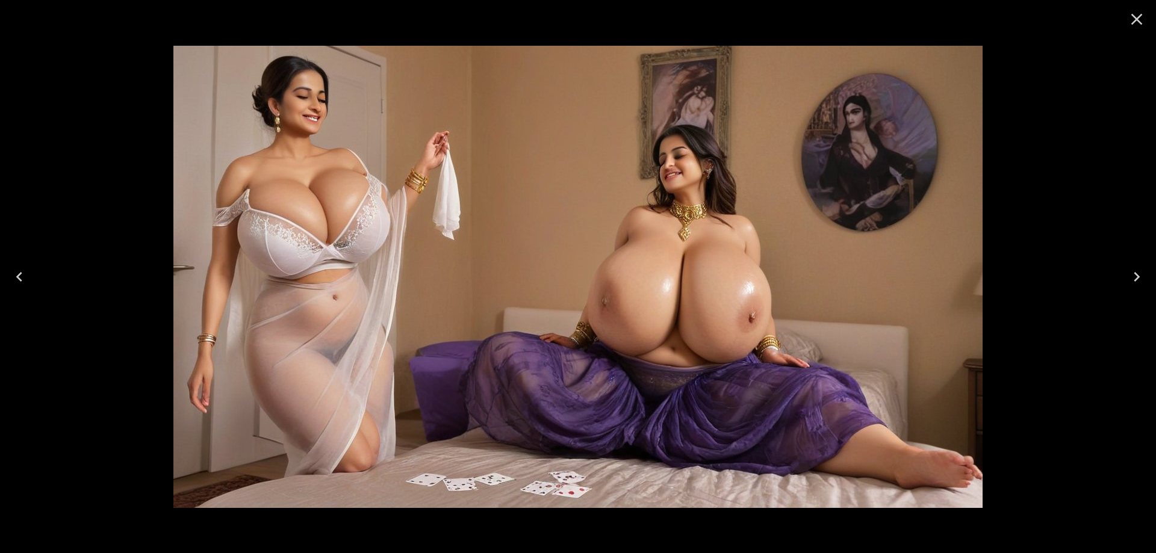
click at [1129, 267] on icon "Next" at bounding box center [1136, 276] width 19 height 19
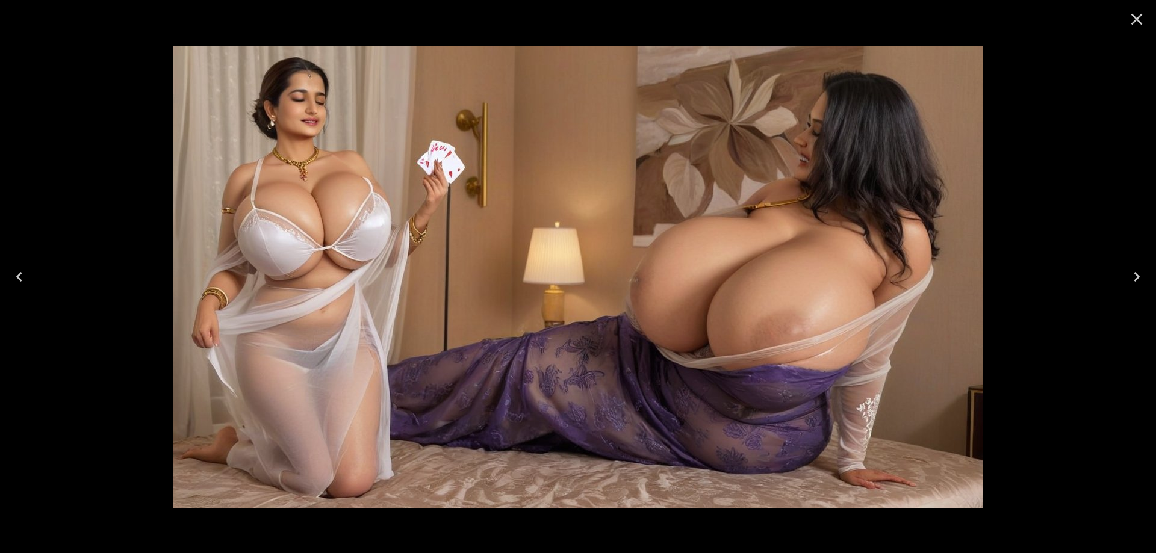
click at [1129, 267] on icon "Next" at bounding box center [1136, 276] width 19 height 19
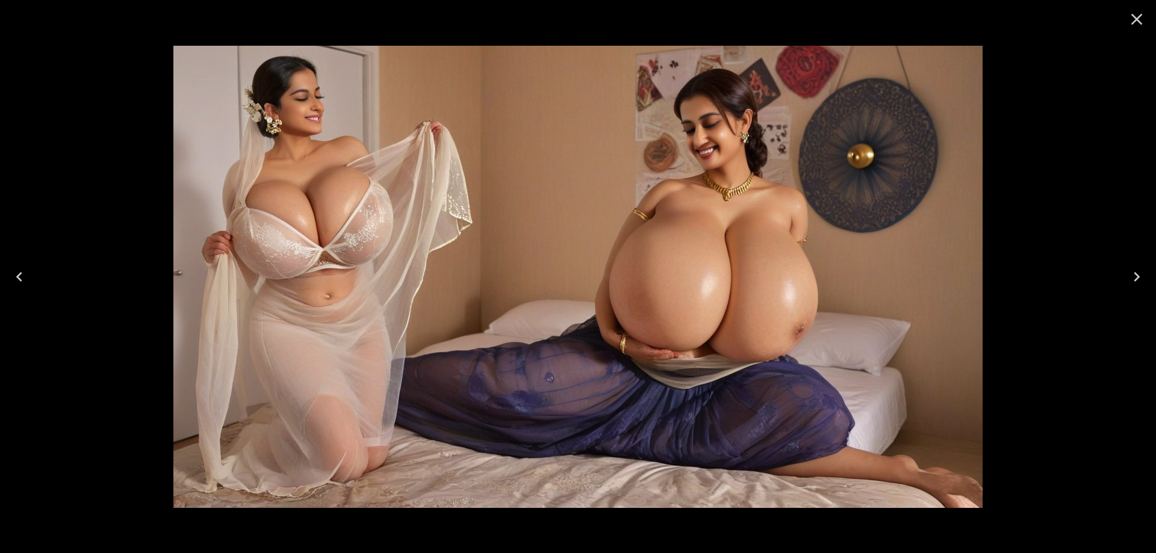
click at [1129, 267] on icon "Next" at bounding box center [1136, 276] width 19 height 19
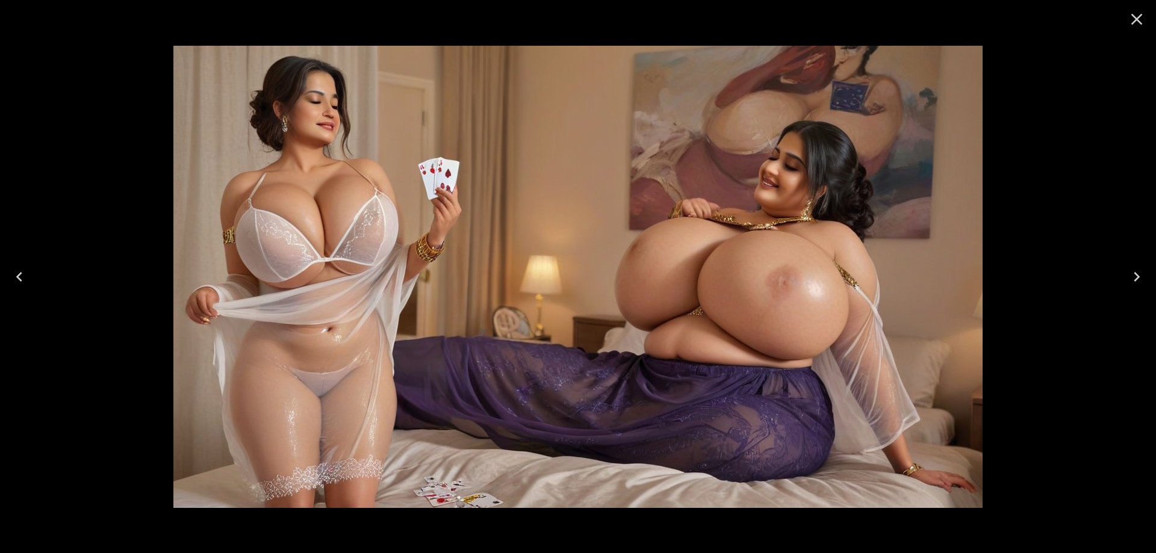
click at [1129, 267] on icon "Next" at bounding box center [1136, 276] width 19 height 19
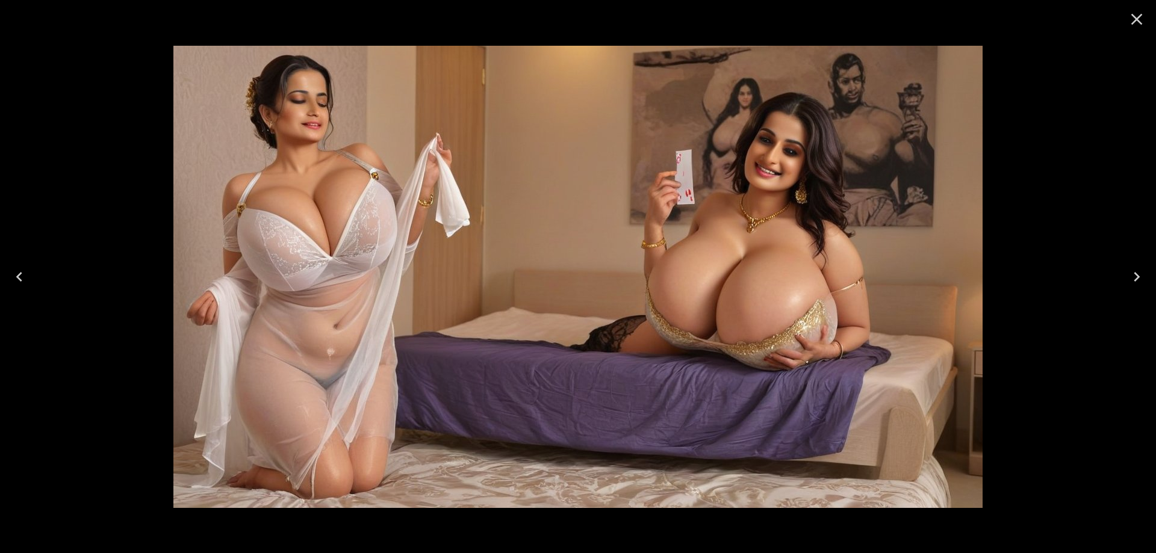
click at [1129, 267] on icon "Next" at bounding box center [1136, 276] width 19 height 19
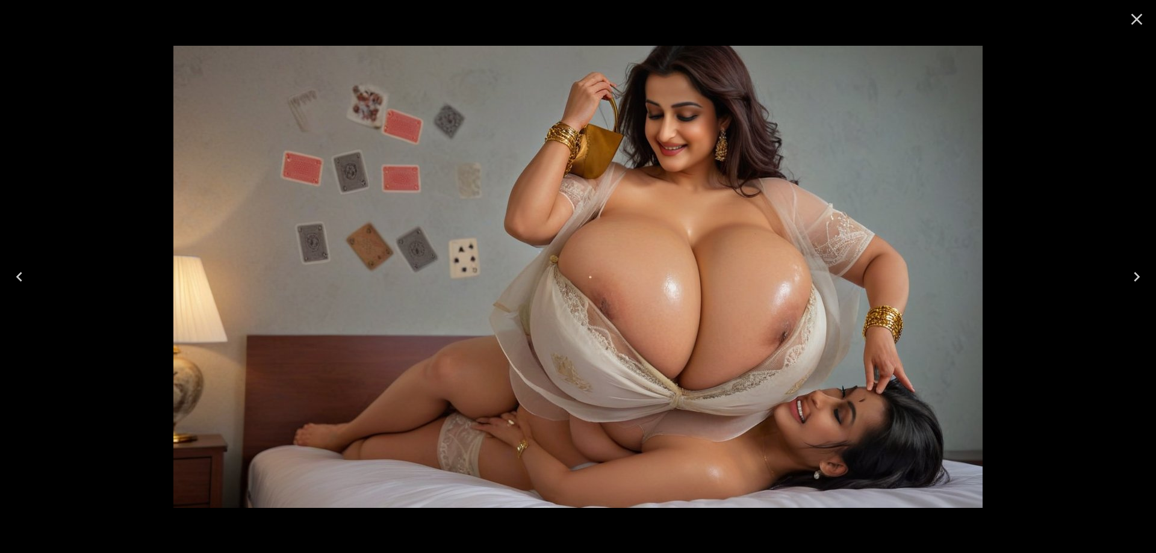
click at [1129, 267] on icon "Next" at bounding box center [1136, 276] width 19 height 19
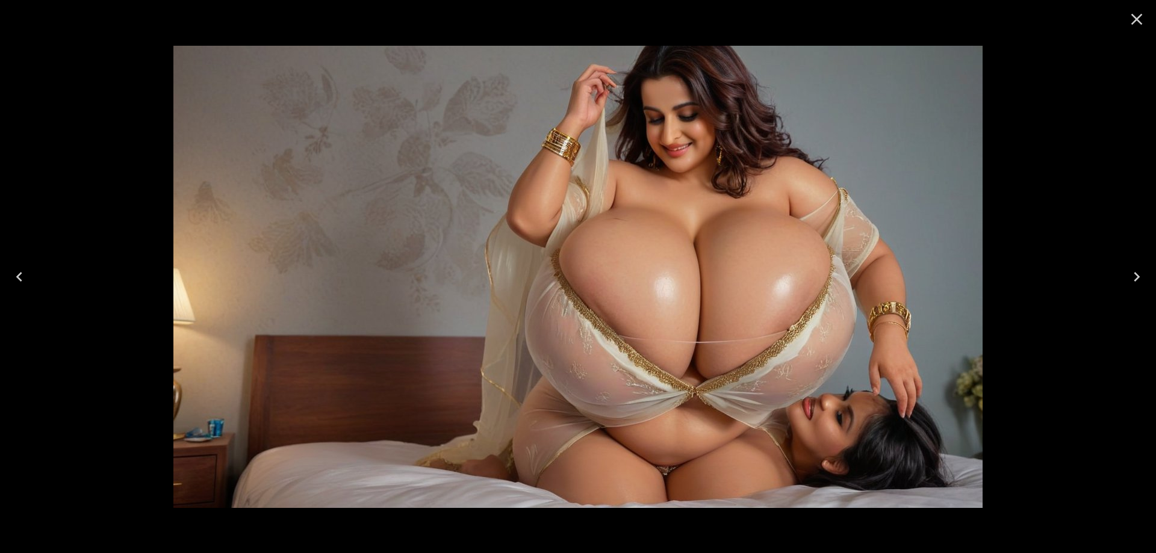
click at [1136, 279] on icon "Next" at bounding box center [1137, 277] width 6 height 10
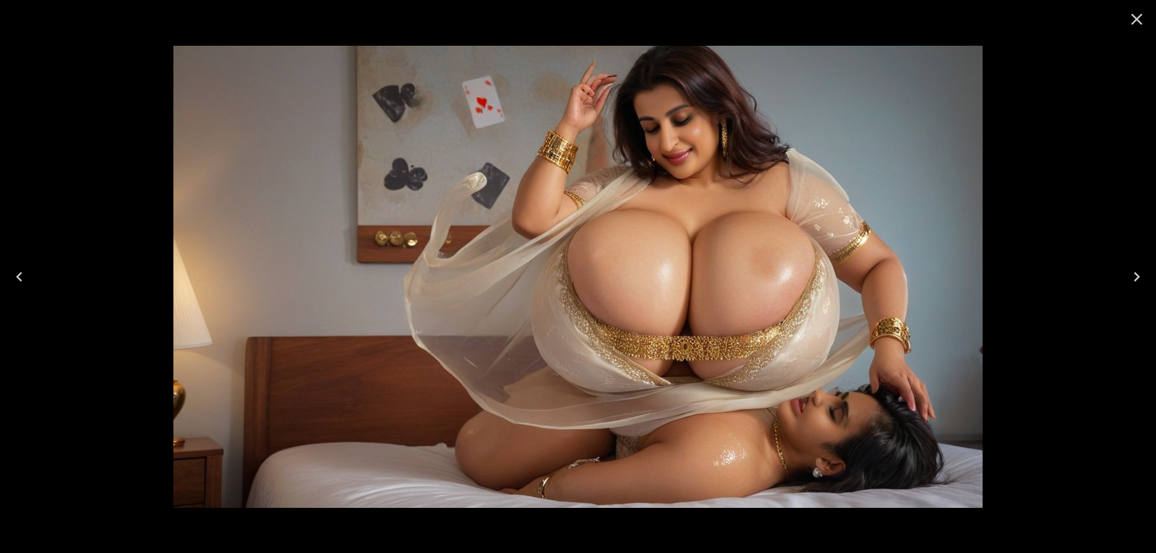
click at [1136, 279] on icon "Next" at bounding box center [1137, 277] width 6 height 10
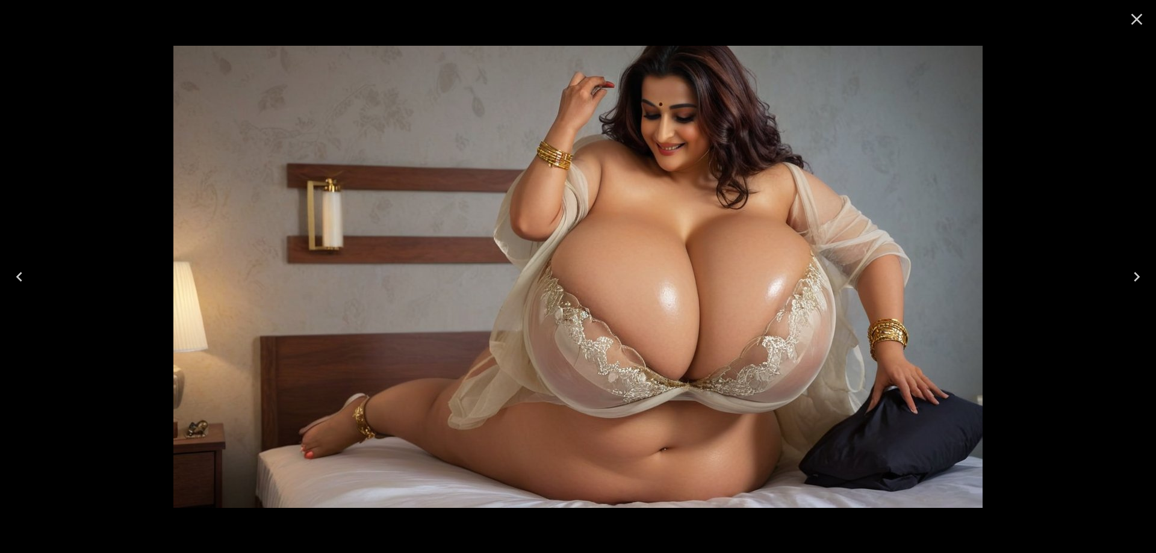
click at [1136, 279] on icon "Next" at bounding box center [1137, 277] width 6 height 10
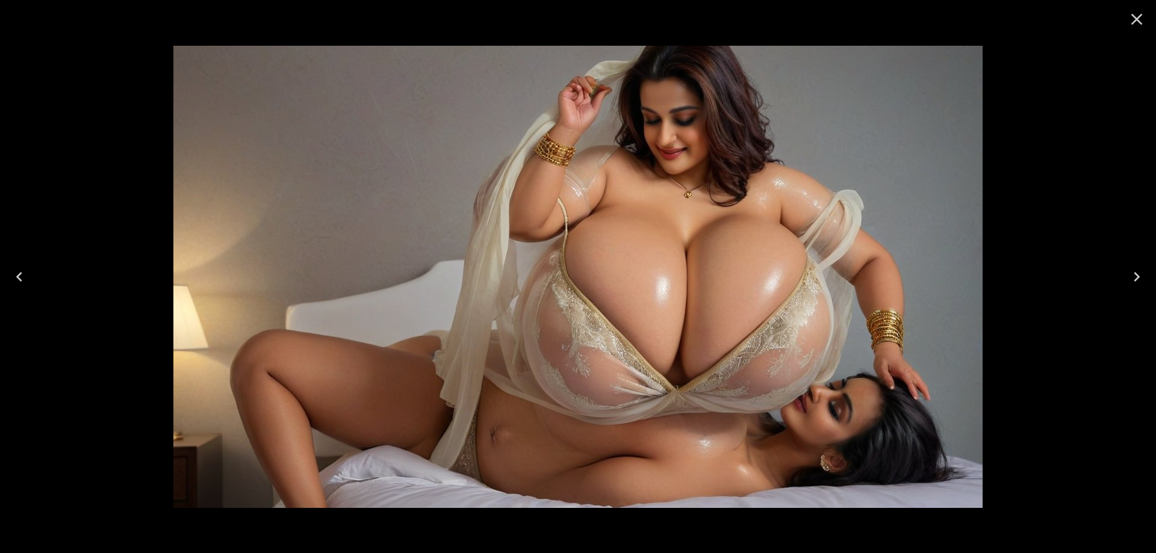
click at [26, 276] on icon "Previous" at bounding box center [19, 276] width 19 height 19
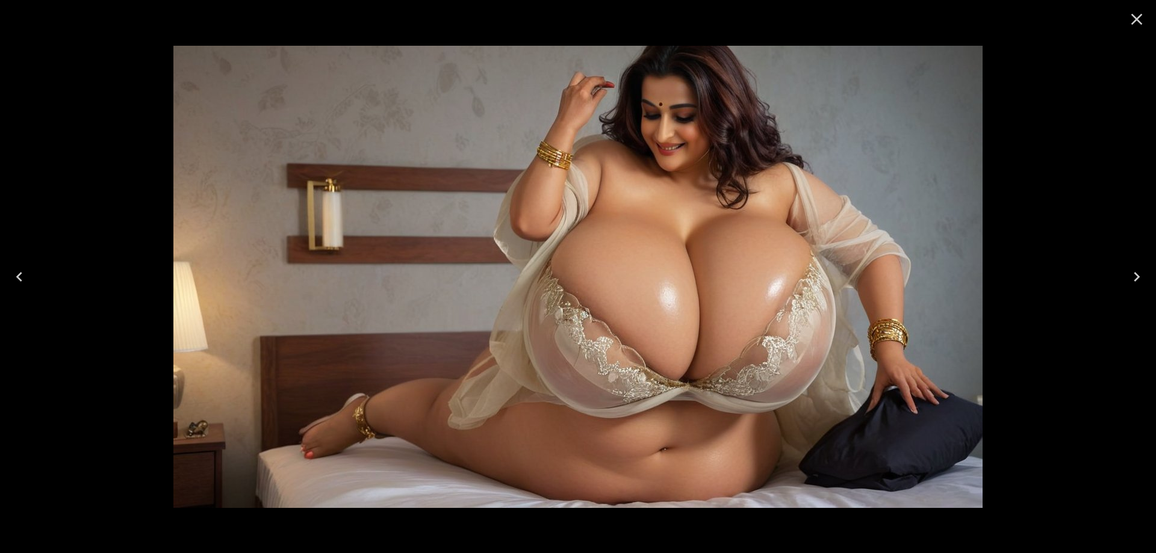
click at [1139, 283] on icon "Next" at bounding box center [1136, 276] width 19 height 19
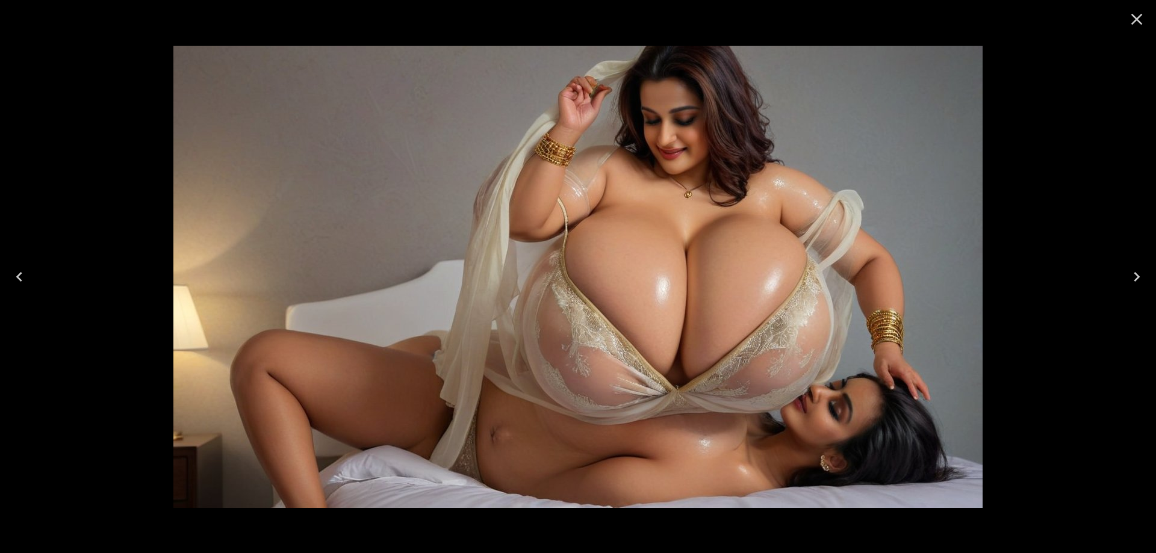
click at [1143, 270] on icon "Next" at bounding box center [1136, 276] width 19 height 19
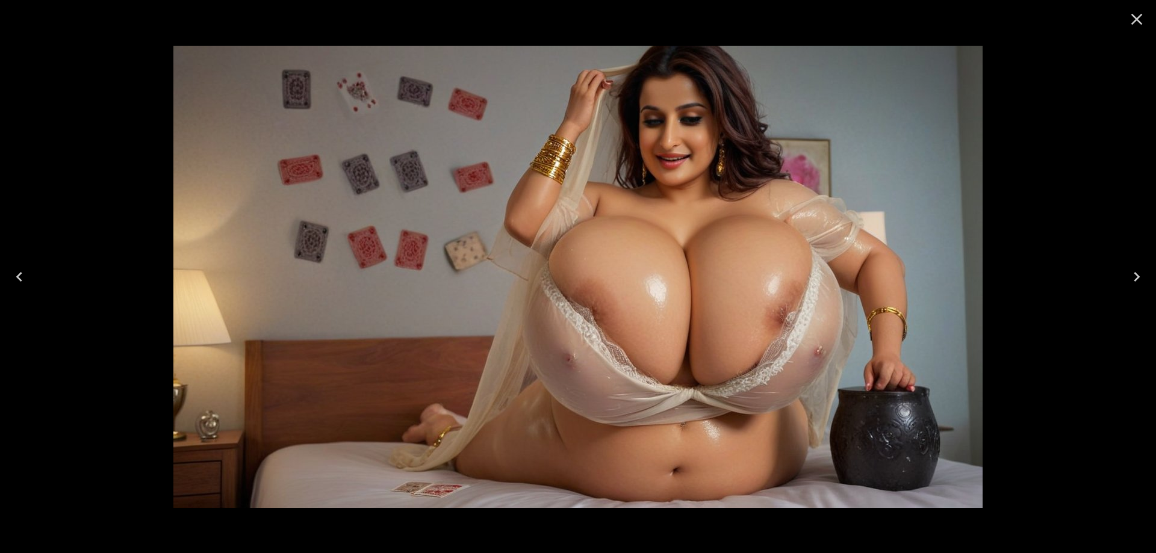
click at [1143, 270] on icon "Next" at bounding box center [1136, 276] width 19 height 19
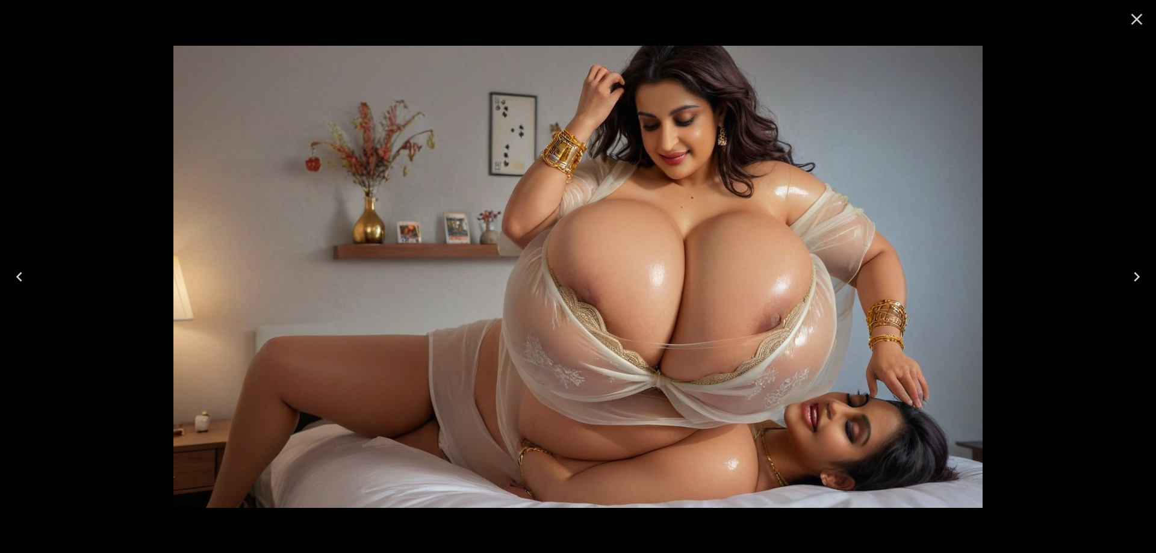
click at [1124, 272] on button "Next" at bounding box center [1137, 277] width 39 height 48
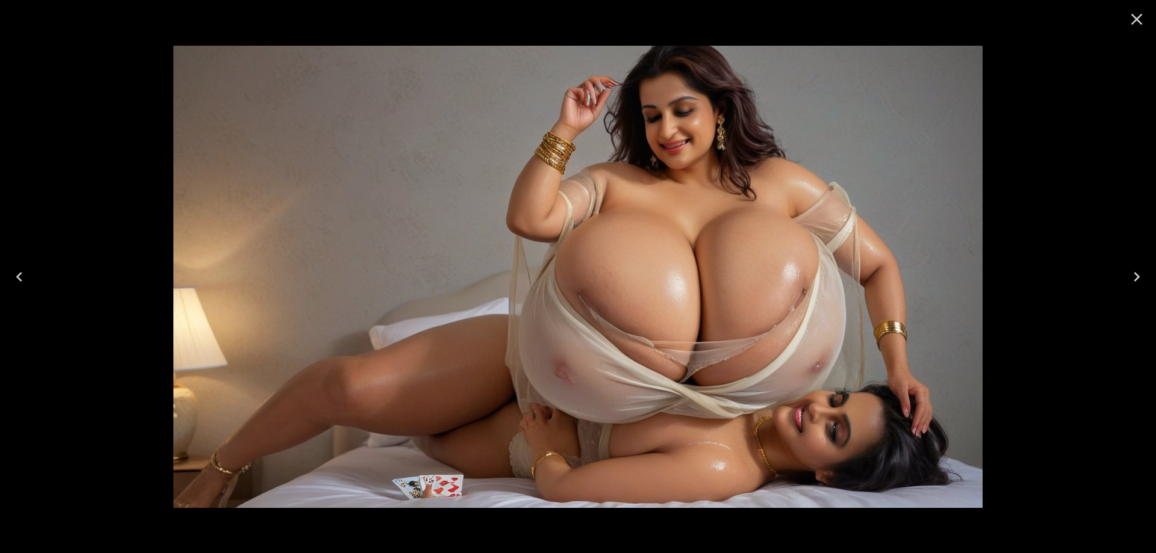
click at [1128, 280] on icon "Next" at bounding box center [1136, 276] width 19 height 19
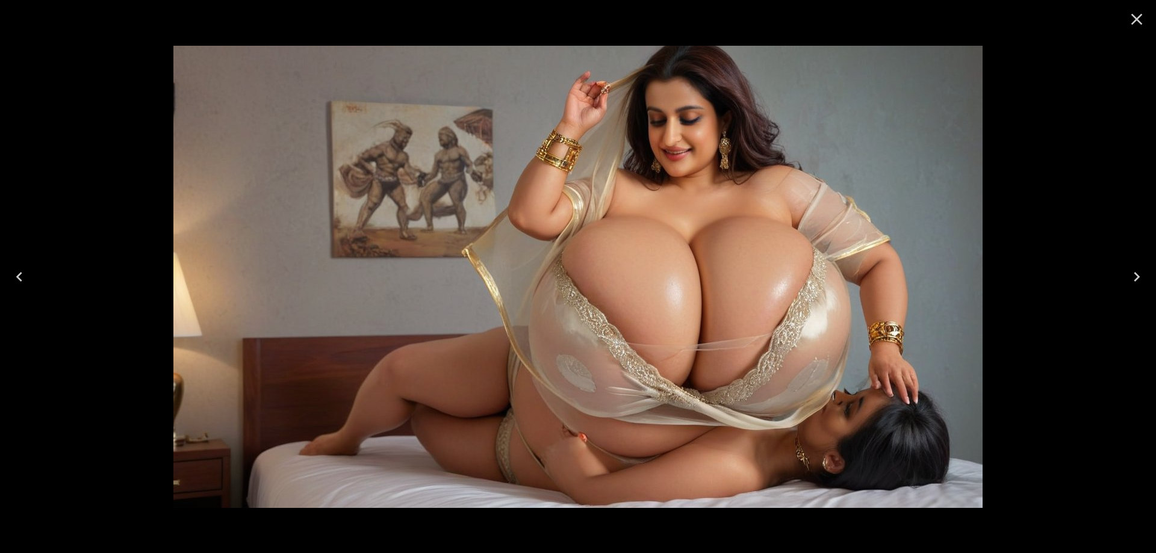
click at [1131, 271] on icon "Next" at bounding box center [1136, 276] width 19 height 19
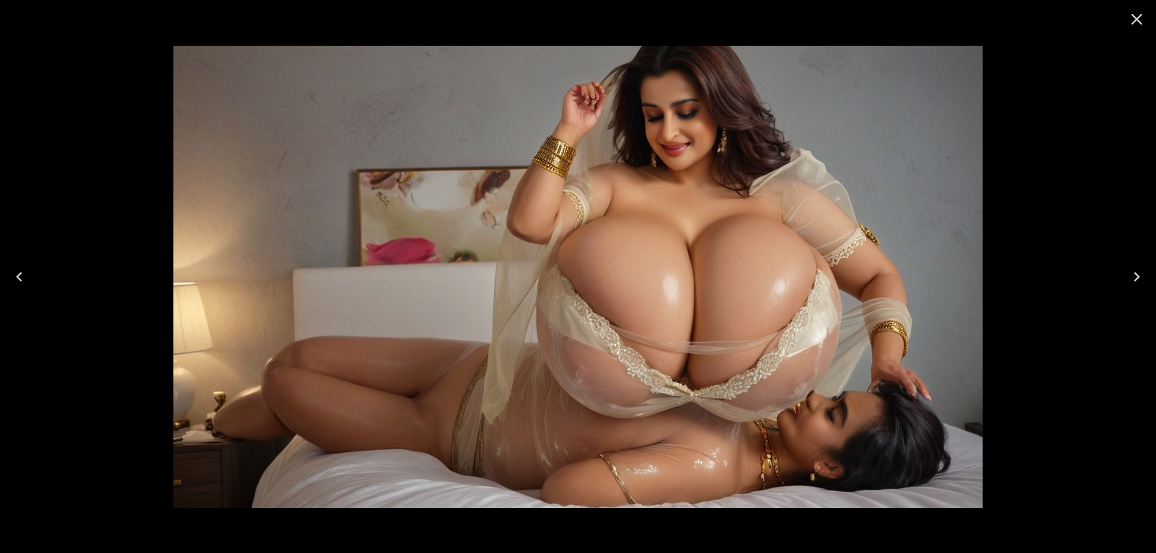
click at [1145, 281] on icon "Next" at bounding box center [1136, 276] width 19 height 19
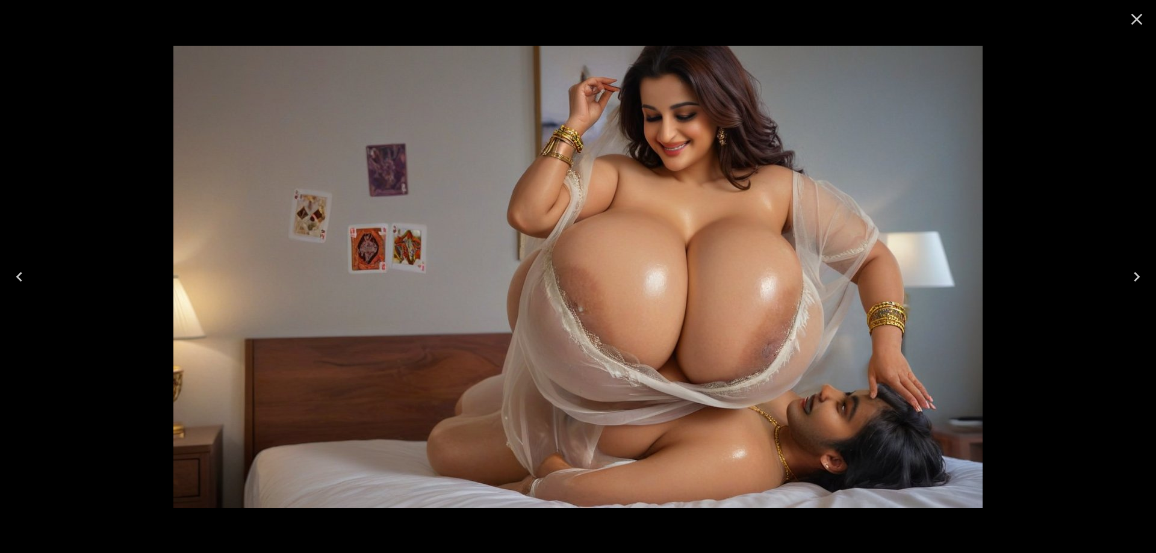
click at [1145, 281] on icon "Next" at bounding box center [1136, 276] width 19 height 19
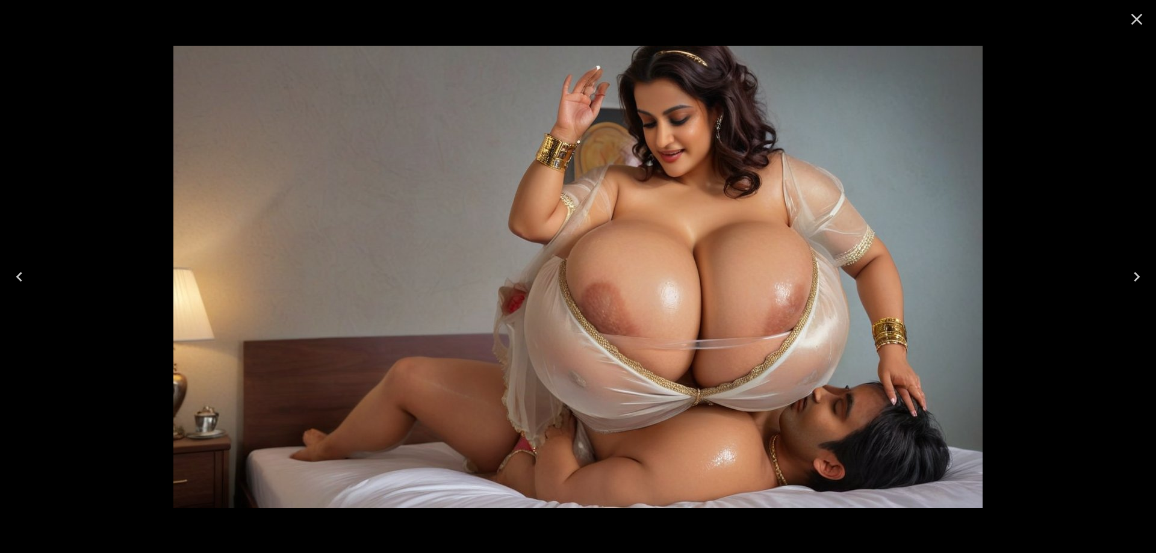
click at [1145, 281] on icon "Next" at bounding box center [1136, 276] width 19 height 19
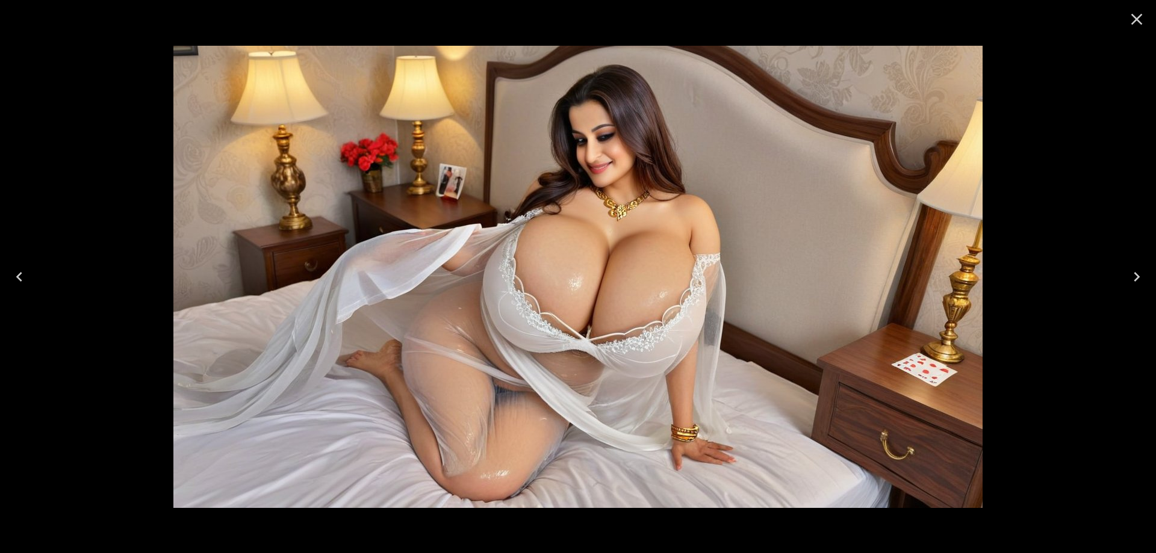
click at [1145, 281] on icon "Next" at bounding box center [1136, 276] width 19 height 19
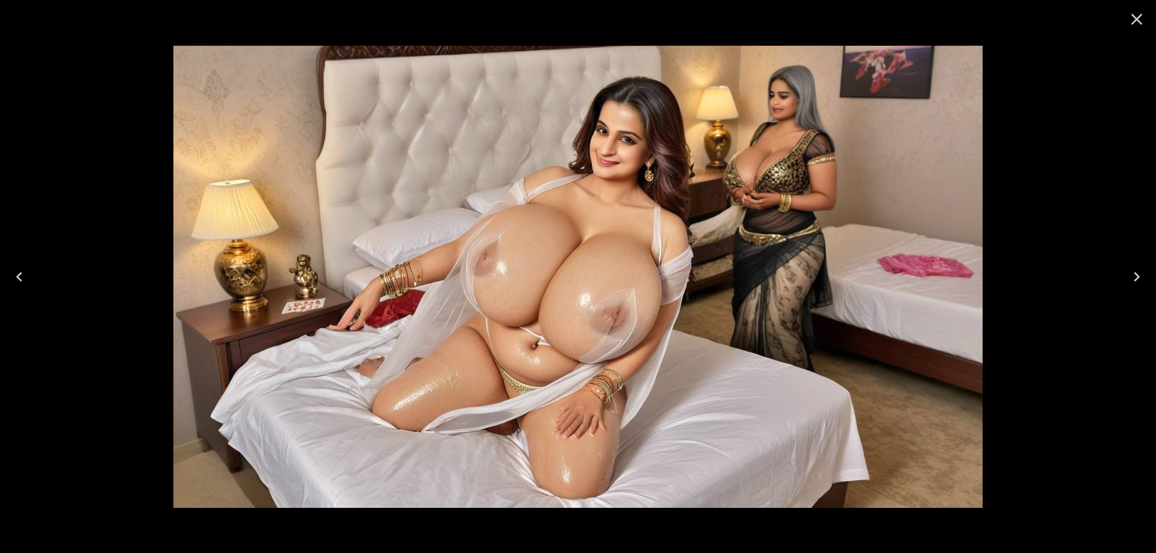
click at [1147, 13] on button "Close" at bounding box center [1136, 19] width 29 height 29
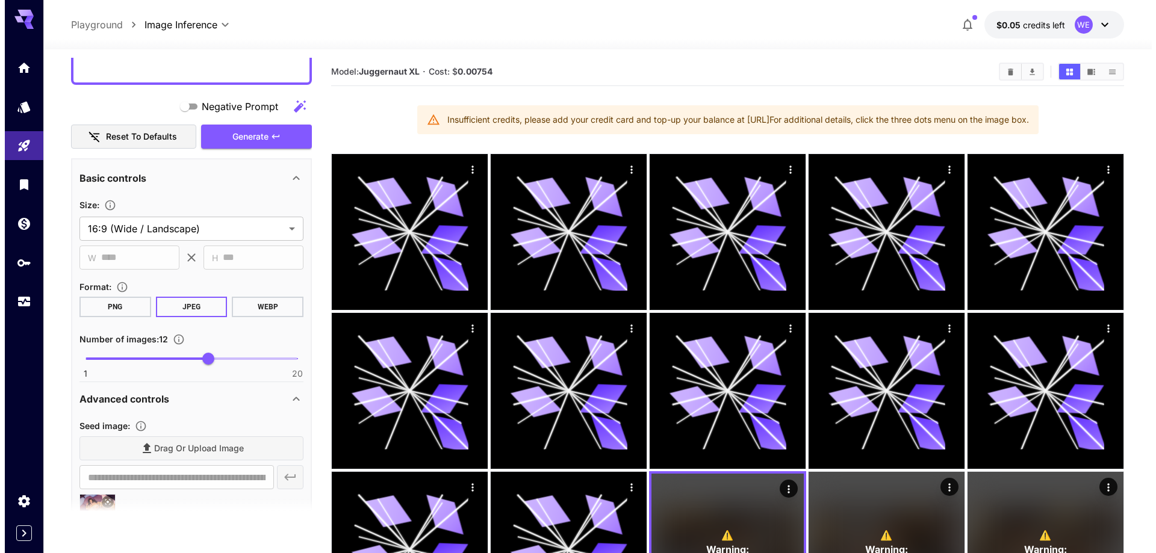
scroll to position [0, 0]
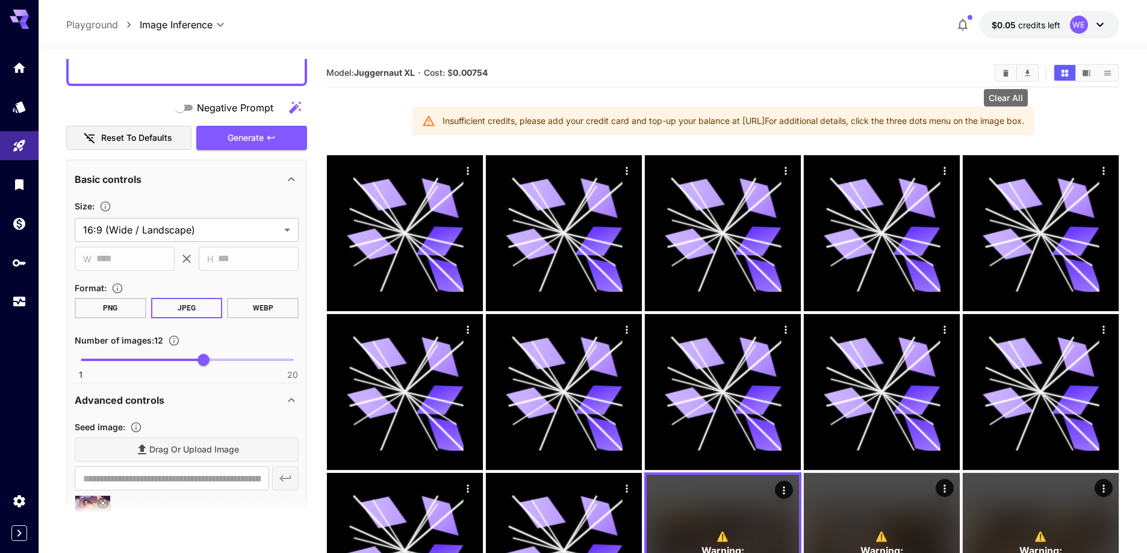
click at [1003, 75] on icon "Clear All" at bounding box center [1005, 73] width 9 height 9
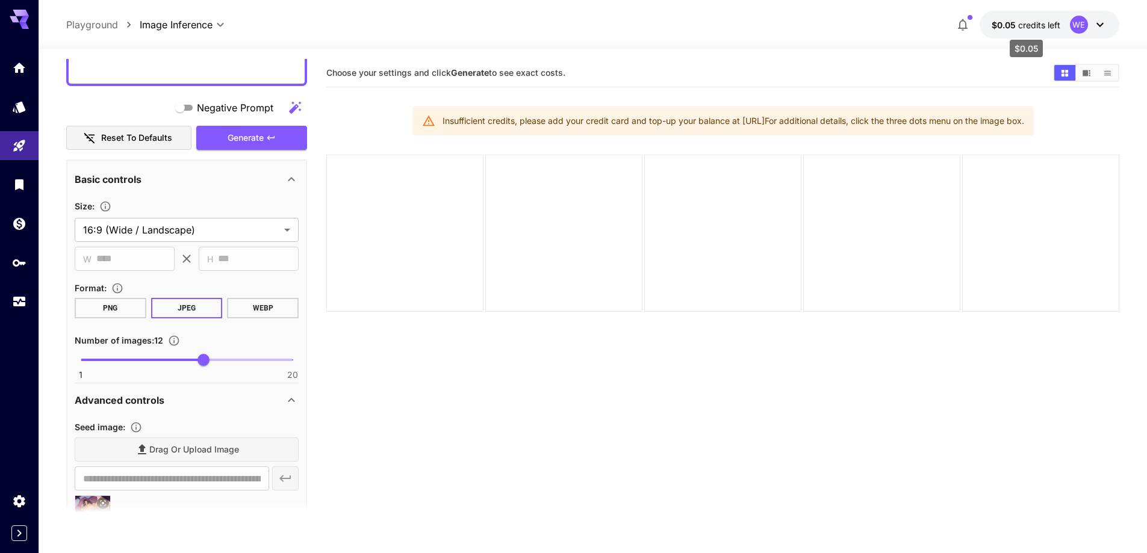
click at [1002, 25] on span "$0.05" at bounding box center [1005, 25] width 26 height 10
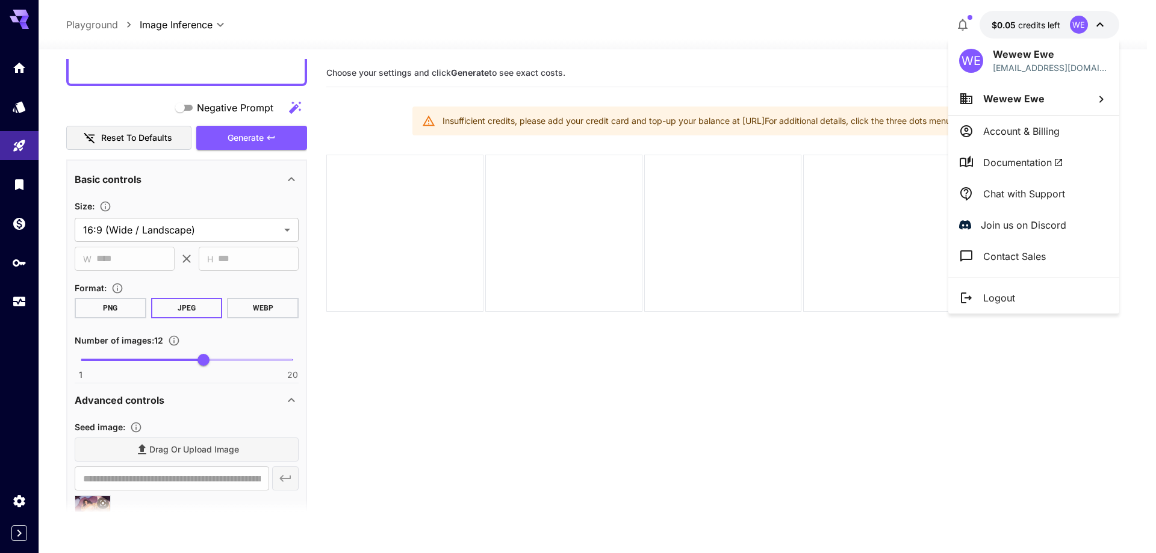
click at [999, 299] on p "Logout" at bounding box center [999, 298] width 32 height 14
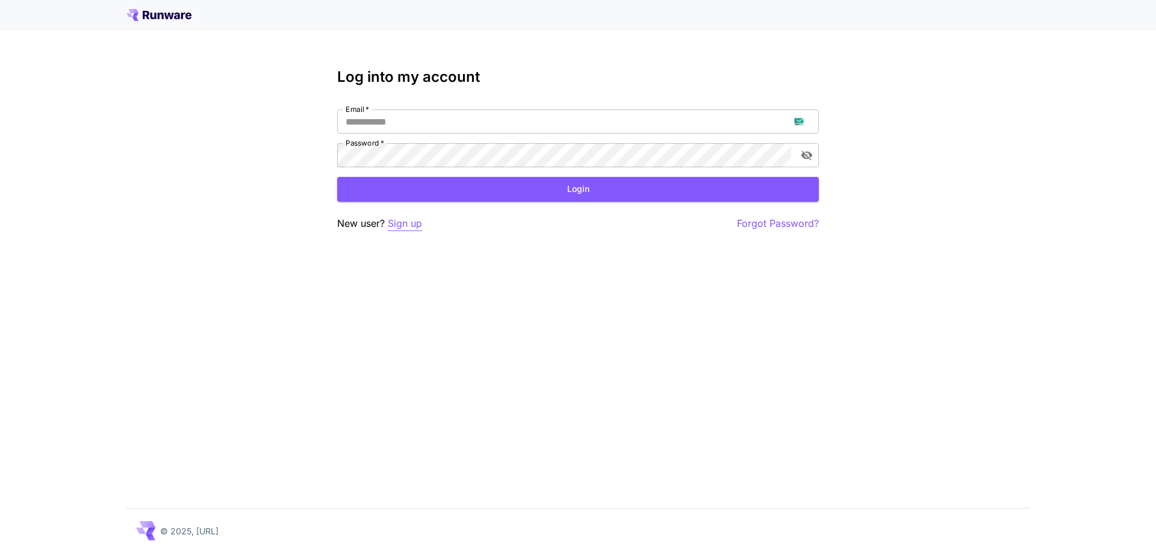
click at [408, 224] on p "Sign up" at bounding box center [405, 223] width 34 height 15
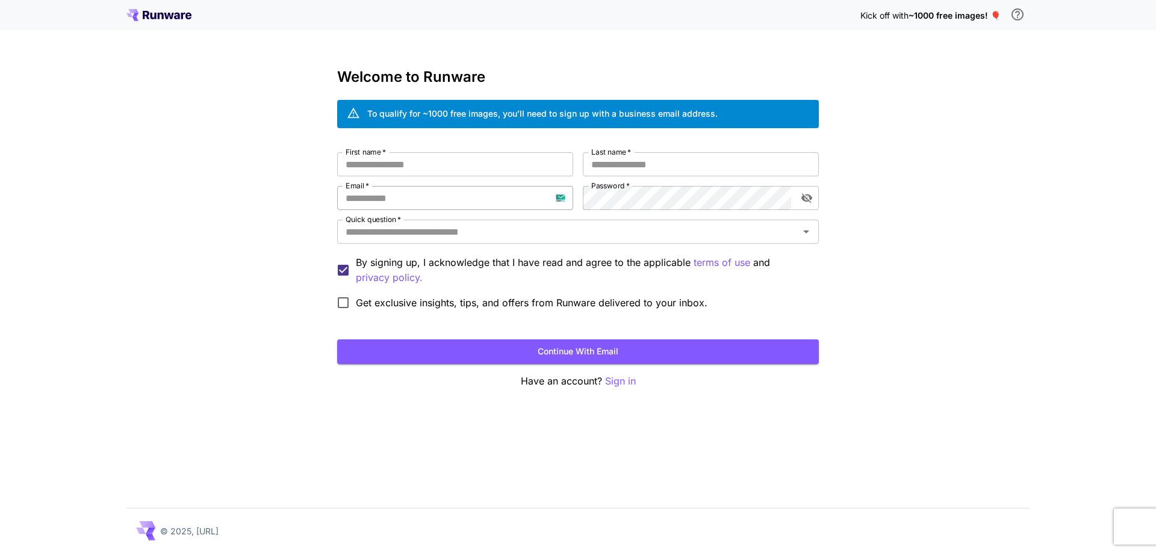
click at [449, 202] on input "Email   *" at bounding box center [455, 198] width 236 height 24
paste input "**********"
type input "**********"
click at [504, 172] on input "First name   *" at bounding box center [455, 164] width 236 height 24
type input "*****"
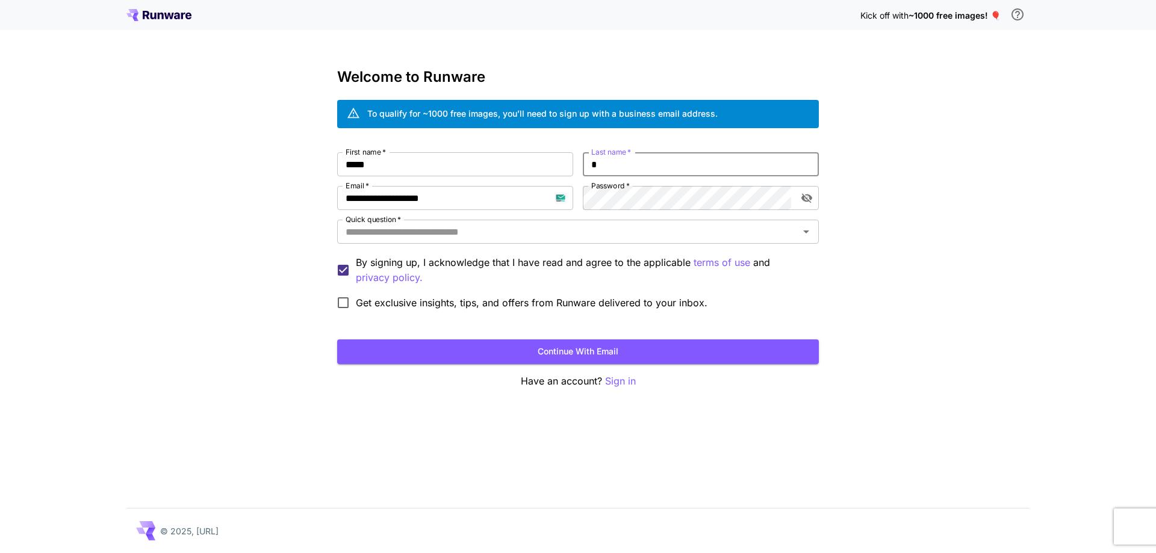
click at [650, 163] on input "*" at bounding box center [701, 164] width 236 height 24
type input "*****"
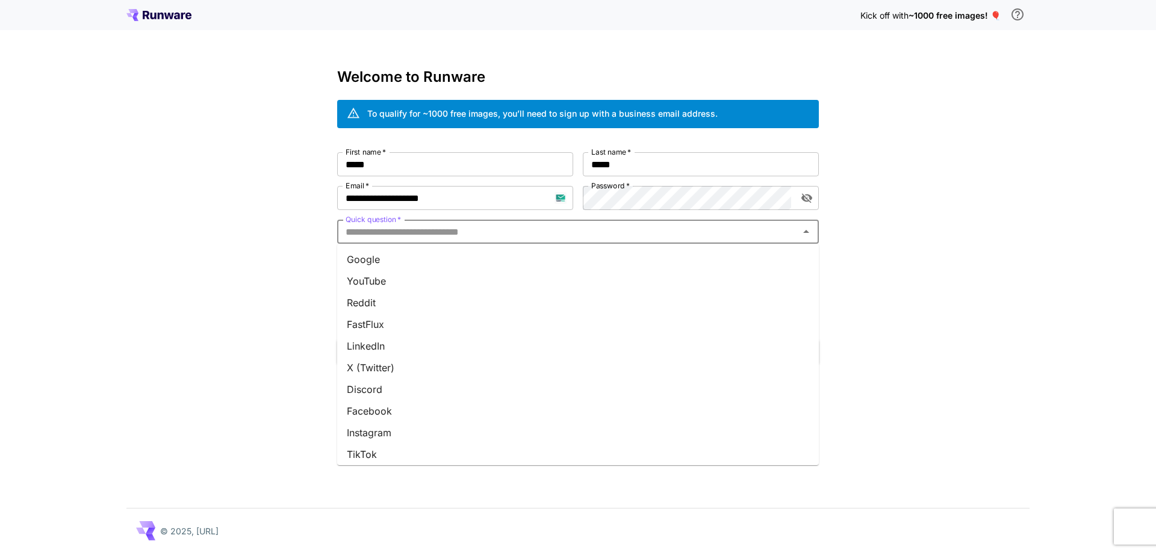
click at [599, 226] on input "Quick question   *" at bounding box center [568, 231] width 455 height 17
click at [590, 265] on li "Google" at bounding box center [578, 260] width 482 height 22
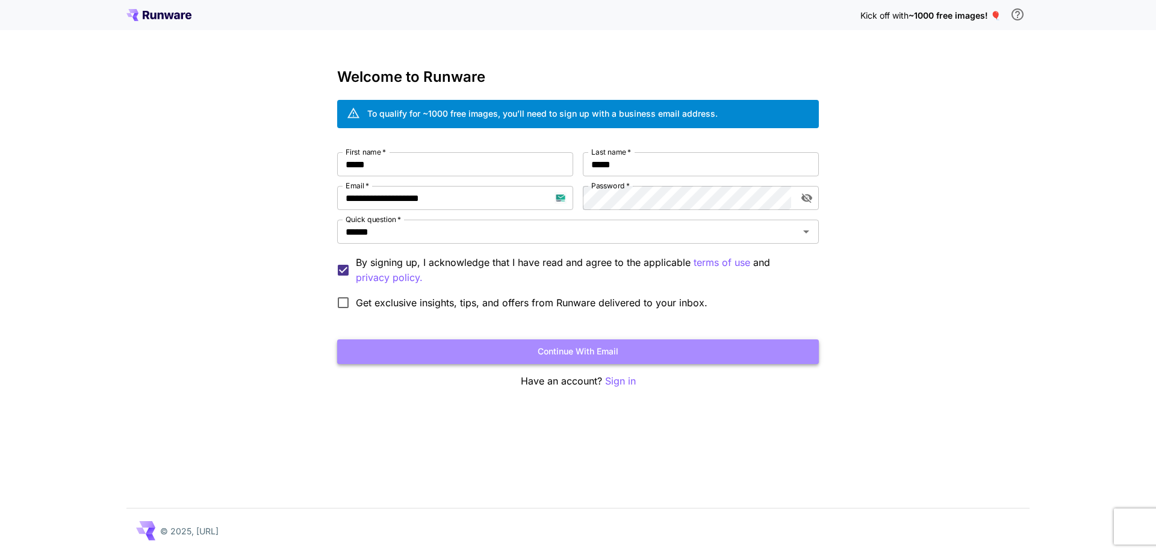
click at [586, 353] on button "Continue with email" at bounding box center [578, 352] width 482 height 25
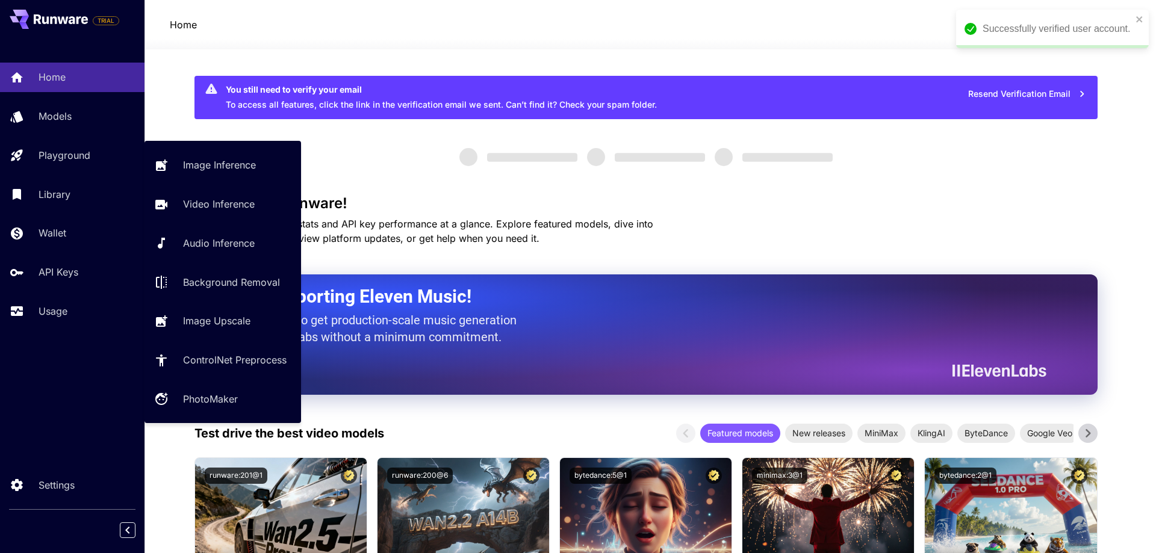
click at [70, 158] on p "Playground" at bounding box center [65, 155] width 52 height 14
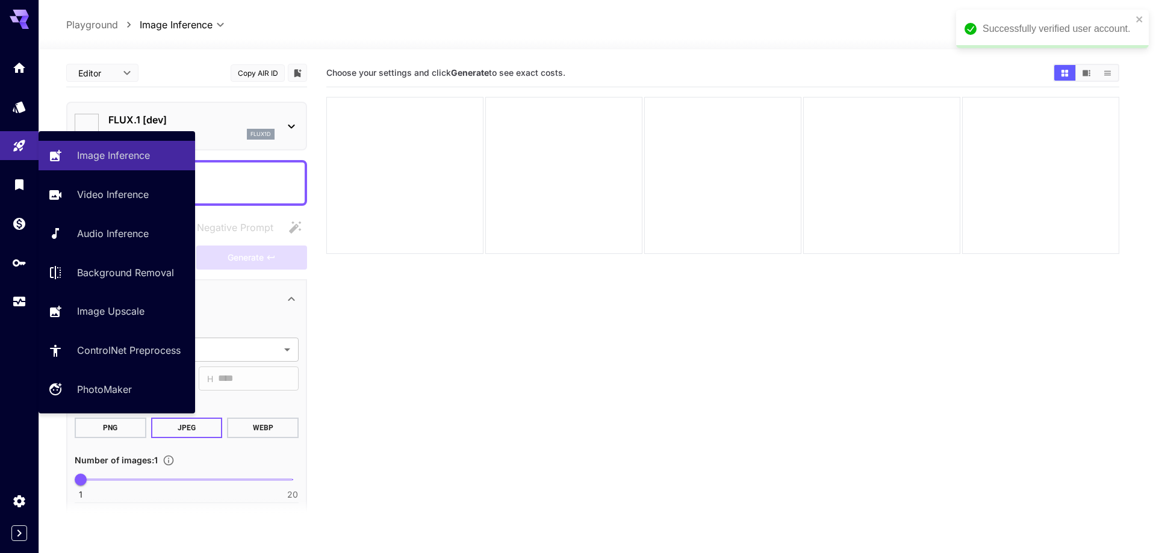
type input "**********"
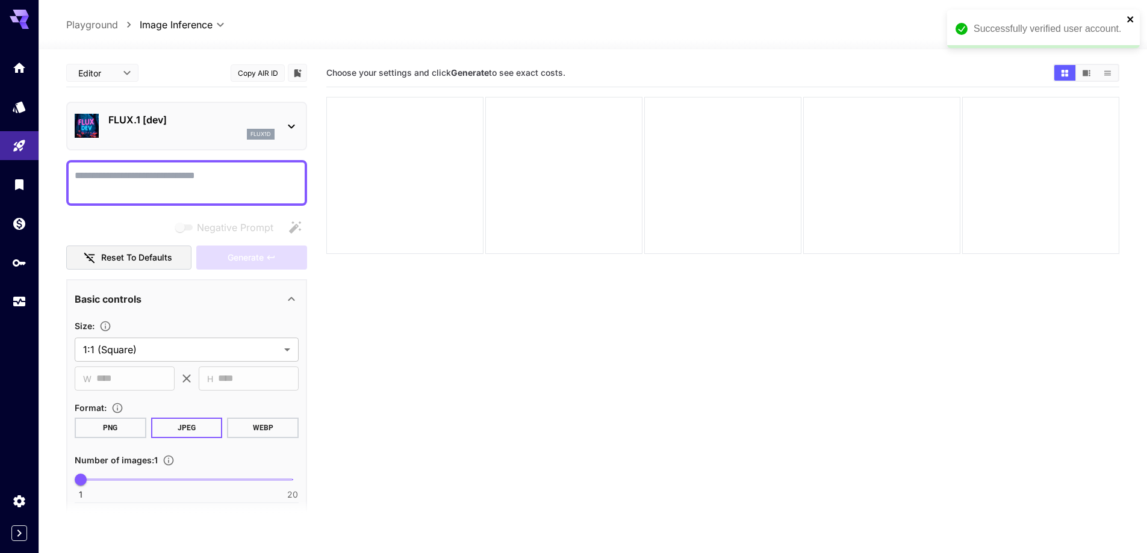
click at [1131, 19] on icon "close" at bounding box center [1130, 19] width 6 height 6
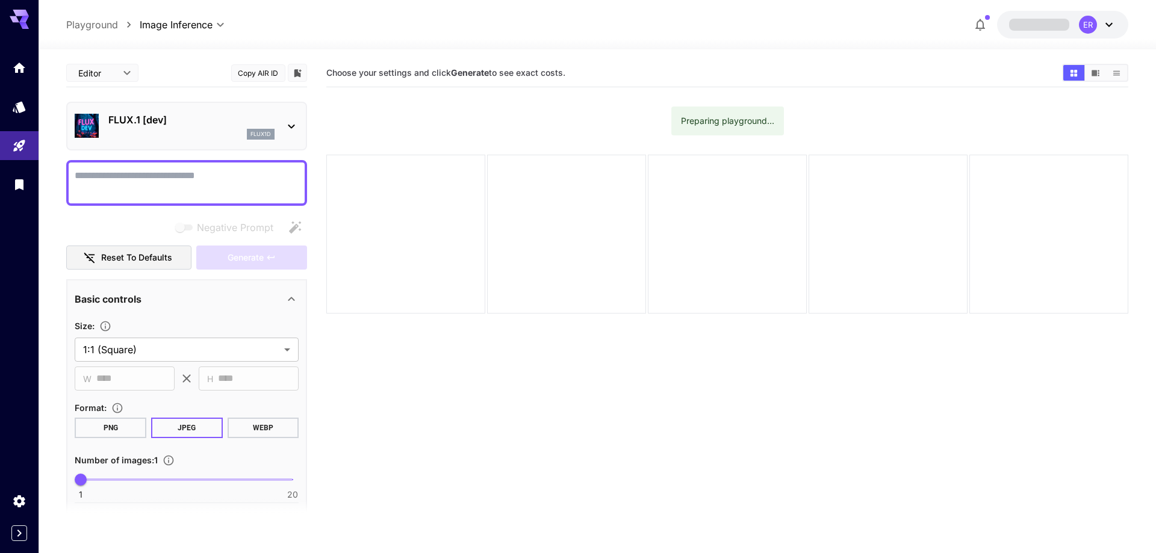
click at [178, 128] on div "FLUX.1 [dev] flux1d" at bounding box center [191, 126] width 166 height 27
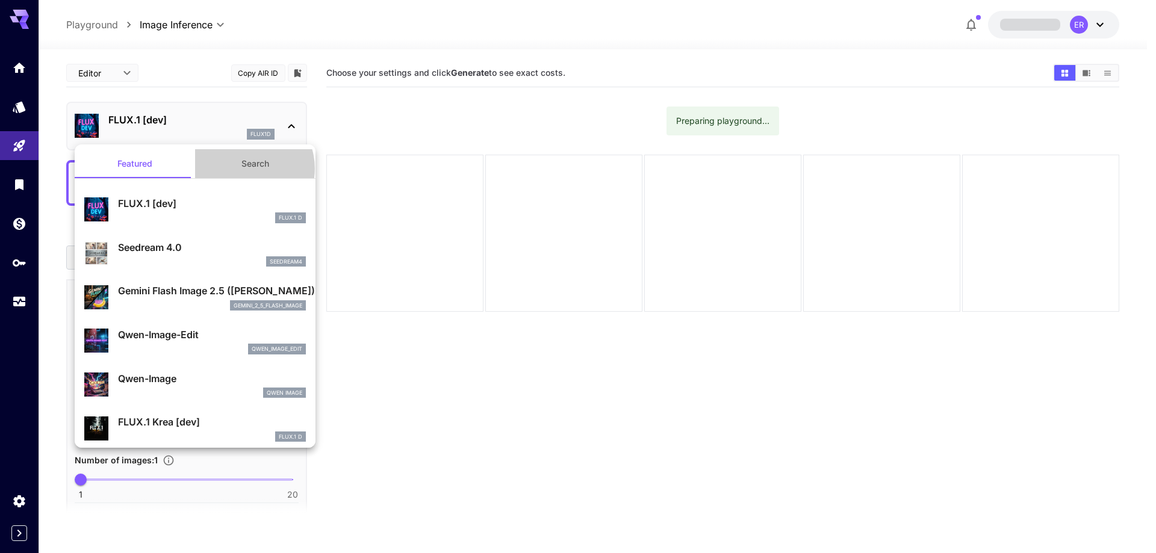
click at [241, 169] on button "Search" at bounding box center [255, 163] width 120 height 29
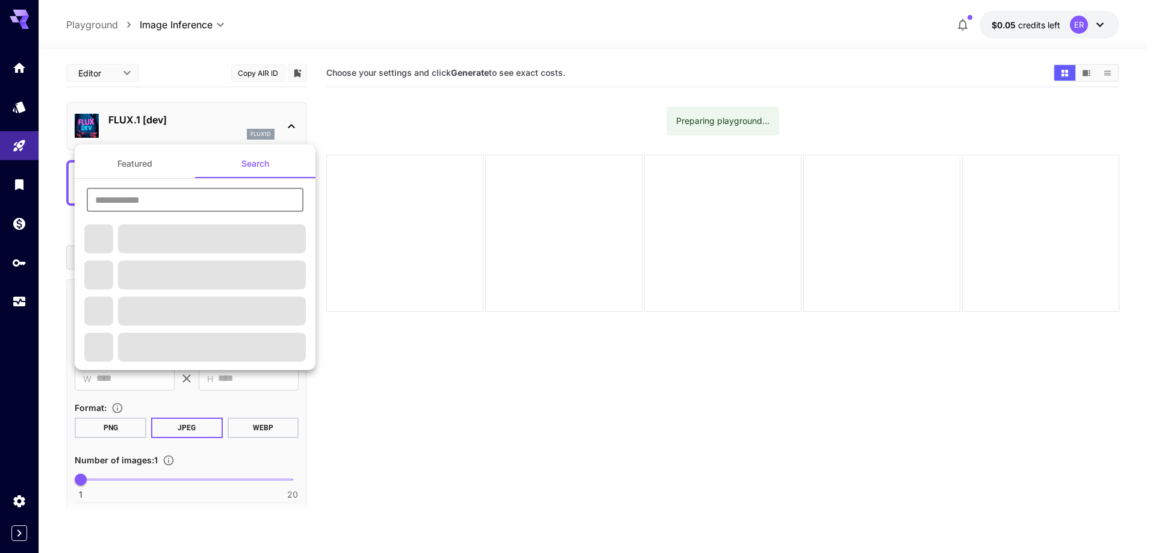
click at [190, 209] on input "text" at bounding box center [195, 200] width 217 height 24
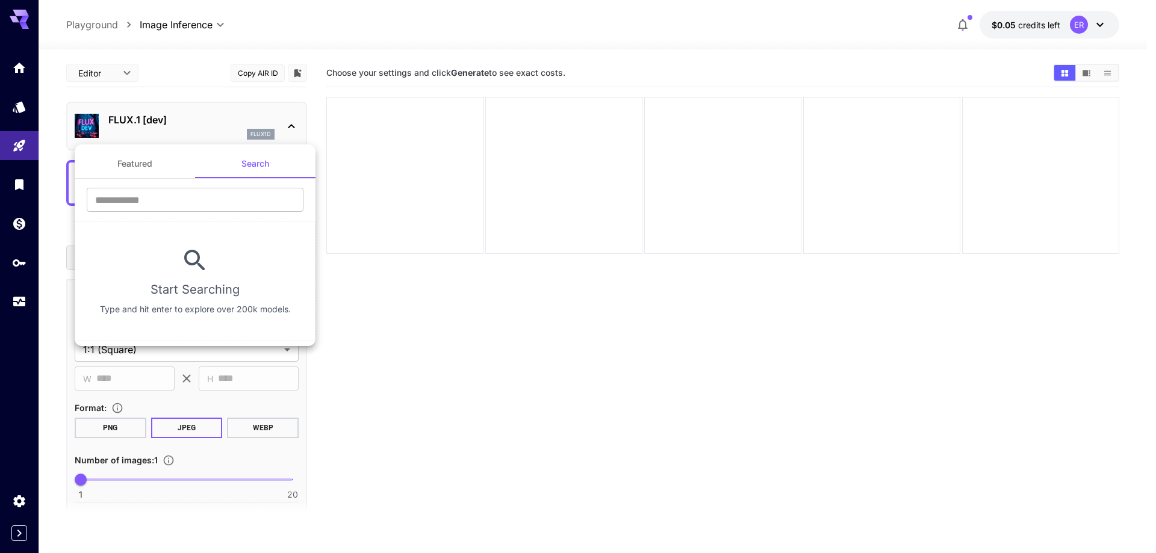
click at [170, 236] on section "Start Searching Type and hit enter to explore over 200k models." at bounding box center [195, 281] width 241 height 120
click at [183, 202] on input "text" at bounding box center [195, 200] width 217 height 24
type input "****"
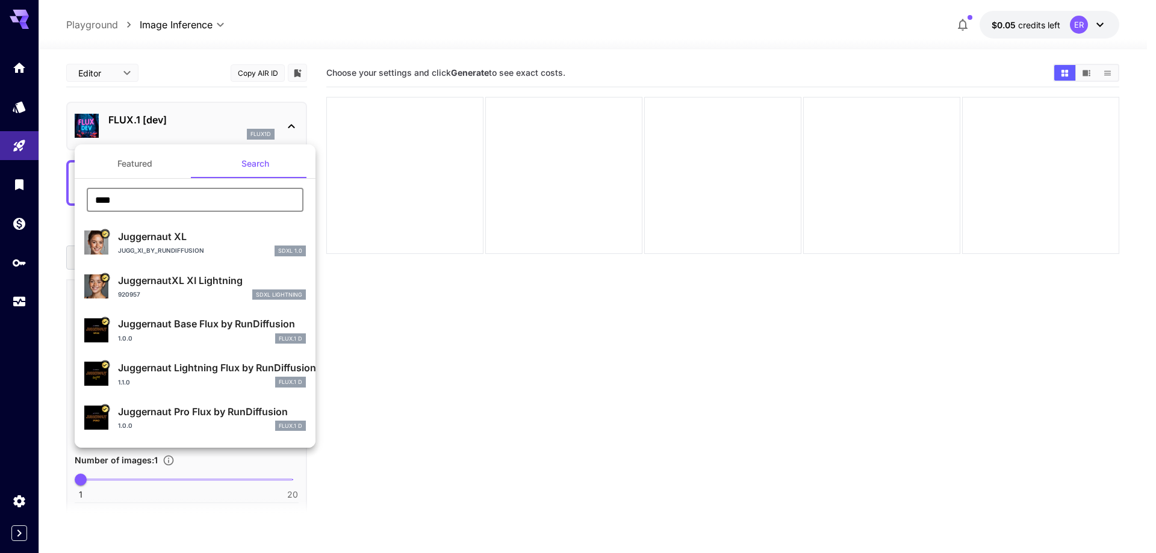
click at [180, 229] on div "Juggernaut XL Jugg_XI_by_RunDiffusion SDXL 1.0" at bounding box center [195, 243] width 222 height 37
type input "**"
type input "***"
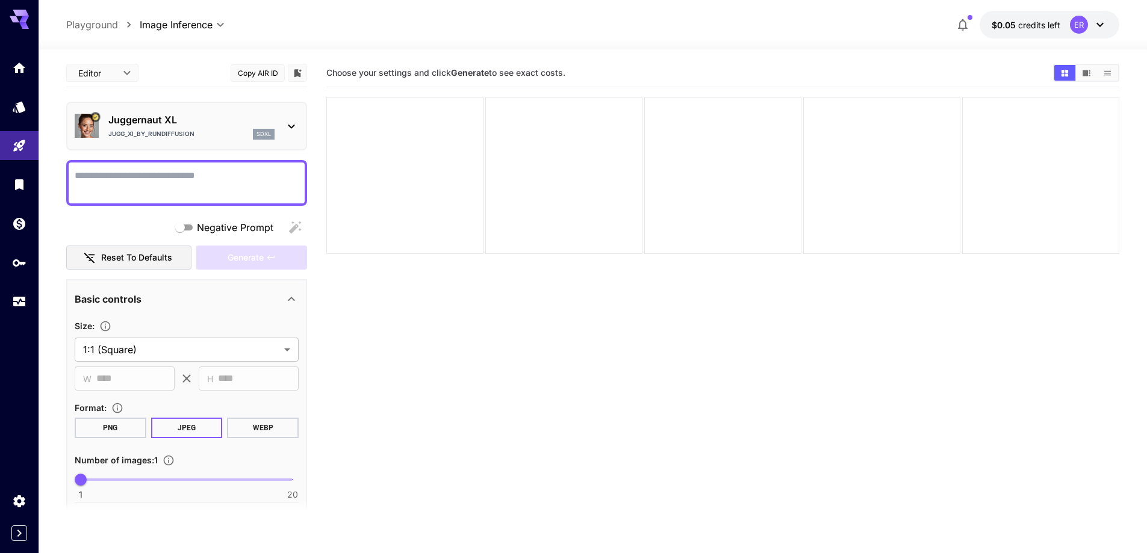
click at [203, 182] on textarea "Negative Prompt" at bounding box center [187, 183] width 224 height 29
click at [265, 176] on textarea "Negative Prompt" at bounding box center [187, 183] width 224 height 29
paste textarea "**********"
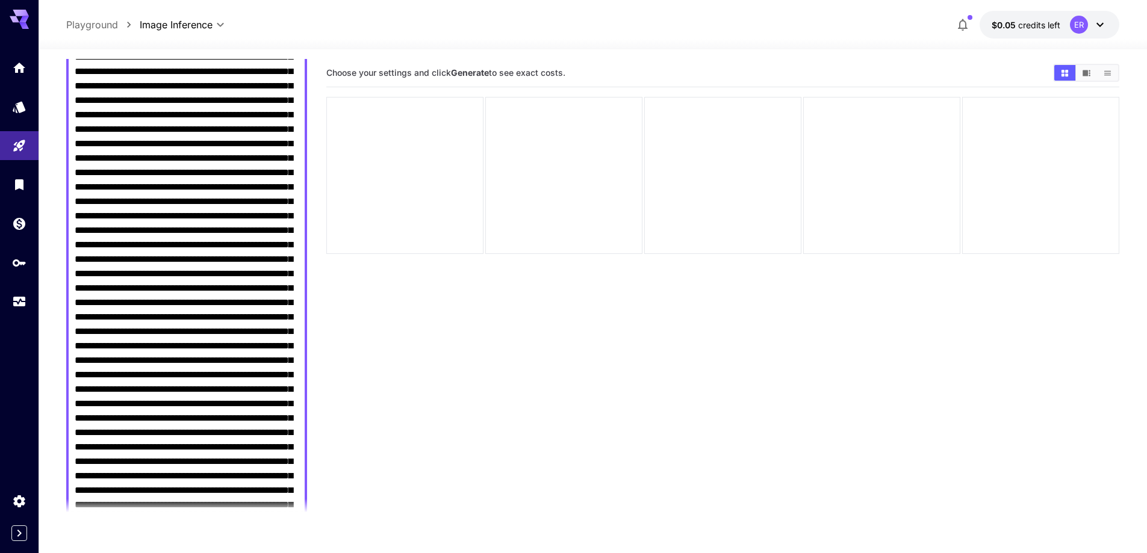
scroll to position [421, 0]
click at [171, 360] on textarea "Negative Prompt" at bounding box center [187, 289] width 224 height 1084
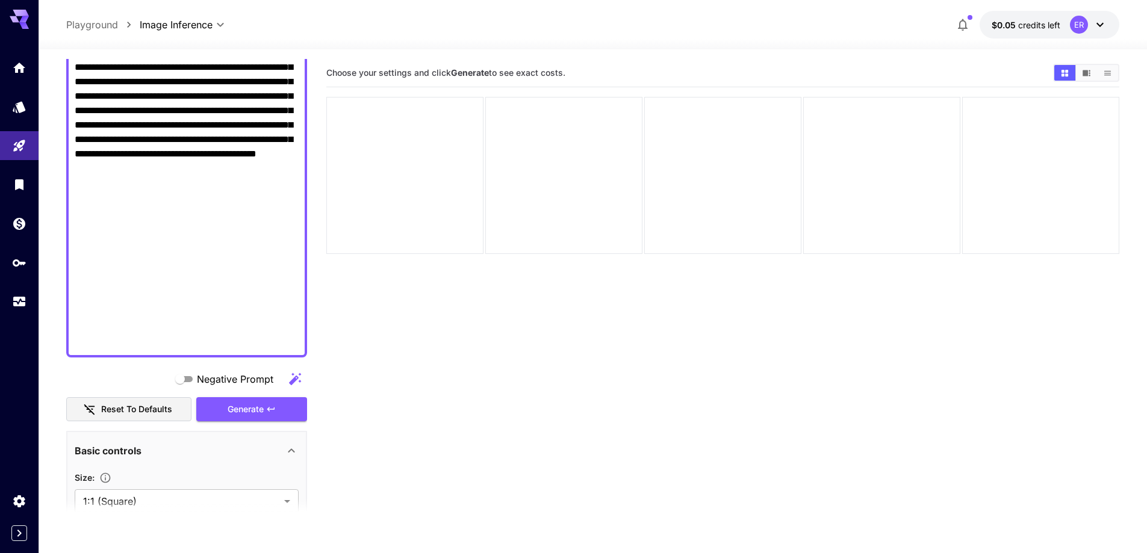
scroll to position [963, 0]
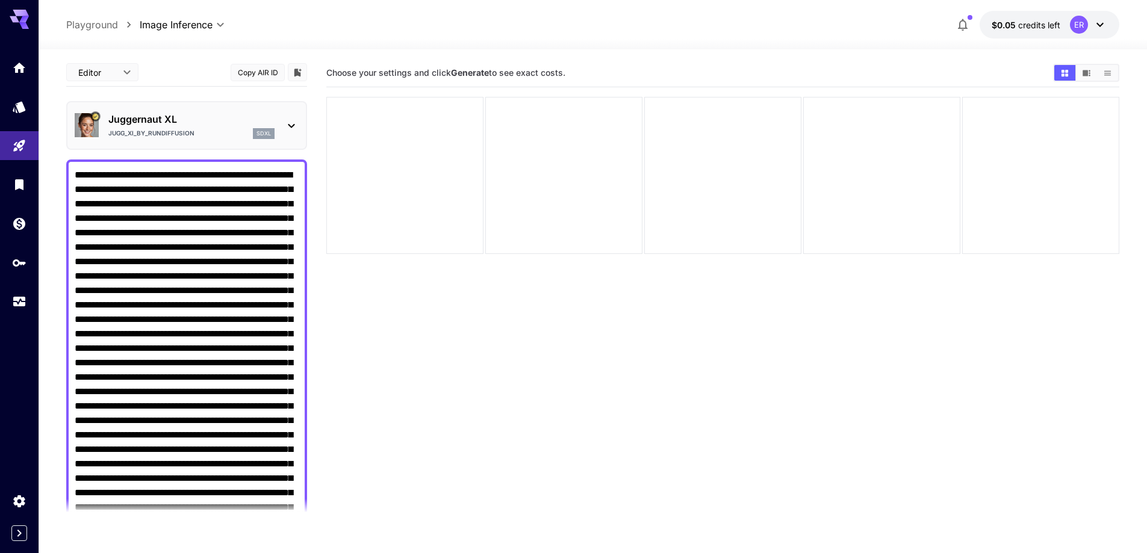
scroll to position [0, 0]
click at [87, 191] on textarea "Negative Prompt" at bounding box center [187, 479] width 224 height 621
click at [274, 191] on textarea "Negative Prompt" at bounding box center [187, 479] width 224 height 621
click at [77, 193] on textarea "Negative Prompt" at bounding box center [187, 479] width 224 height 621
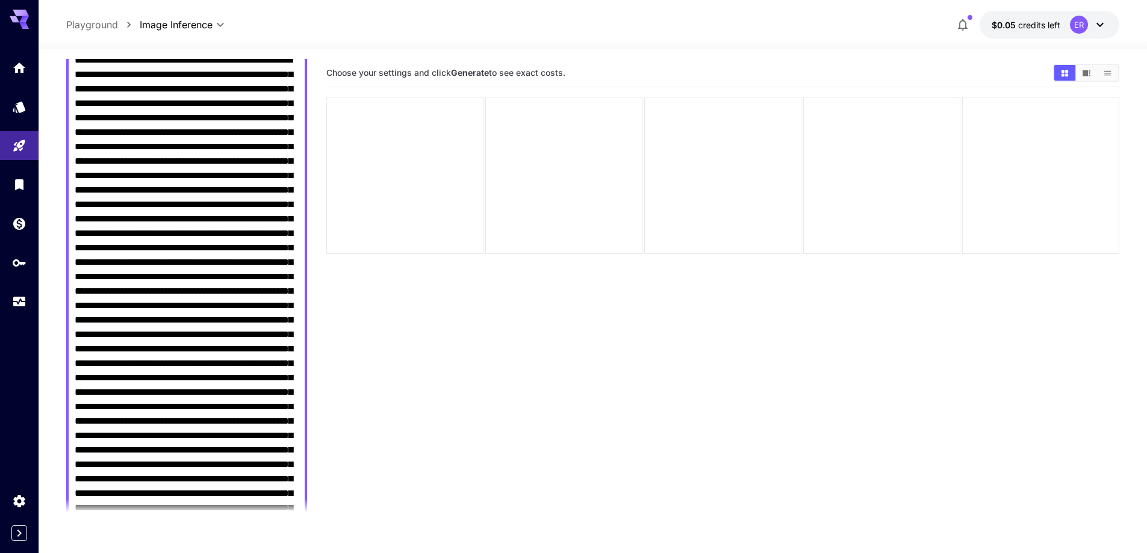
scroll to position [120, 0]
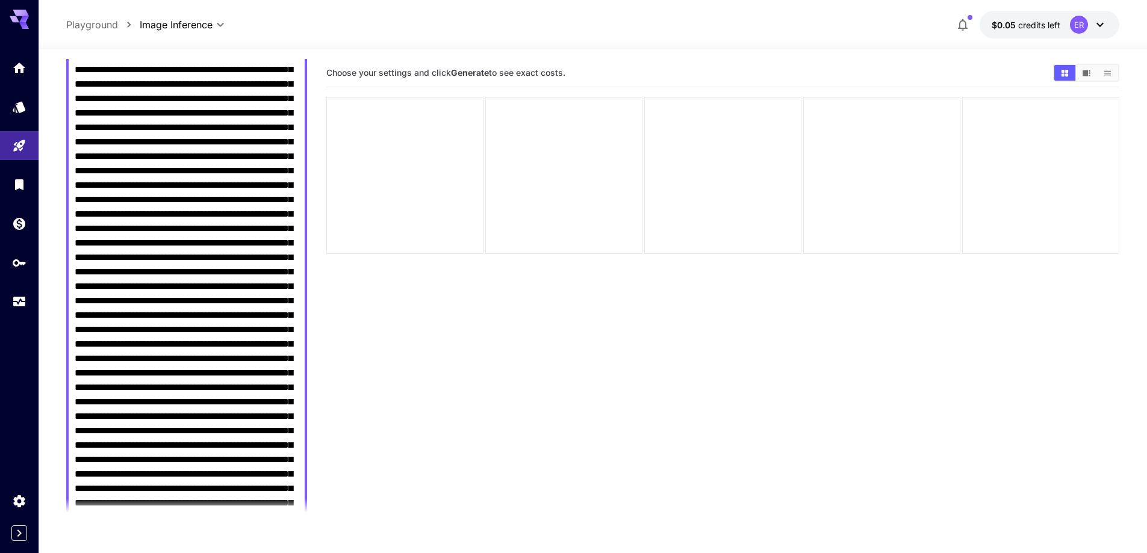
click at [127, 314] on textarea "Negative Prompt" at bounding box center [187, 358] width 224 height 621
paste textarea "**********"
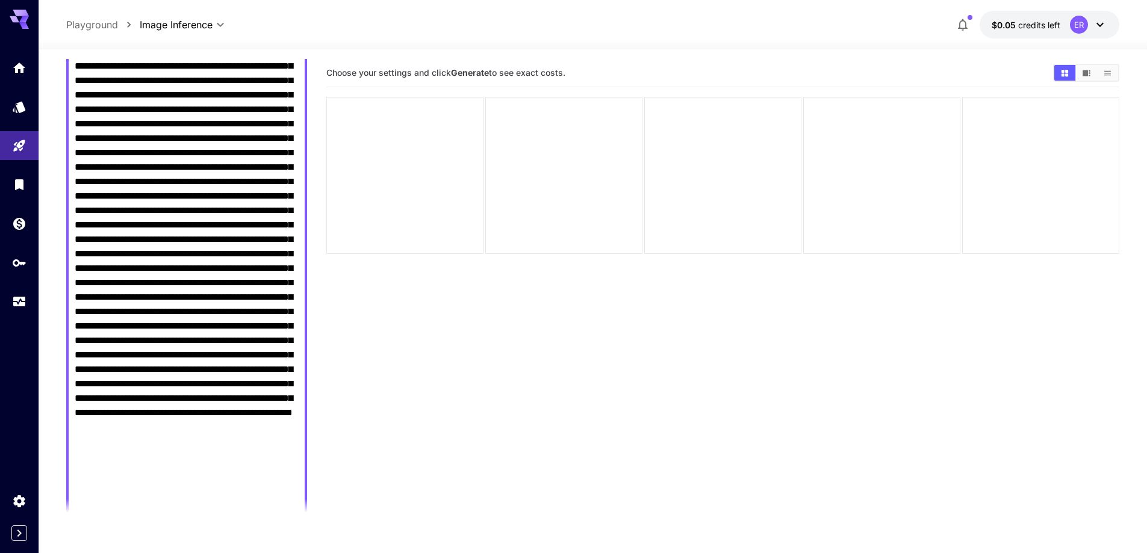
scroll to position [301, 0]
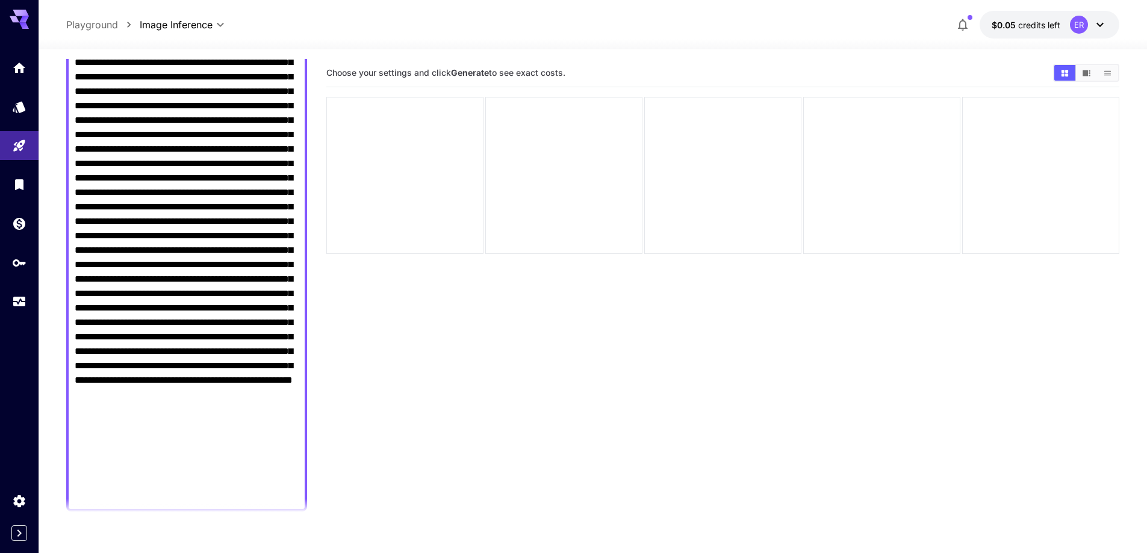
drag, startPoint x: 151, startPoint y: 380, endPoint x: 165, endPoint y: 384, distance: 15.1
click at [165, 384] on textarea "Negative Prompt" at bounding box center [187, 186] width 224 height 636
paste textarea "**********"
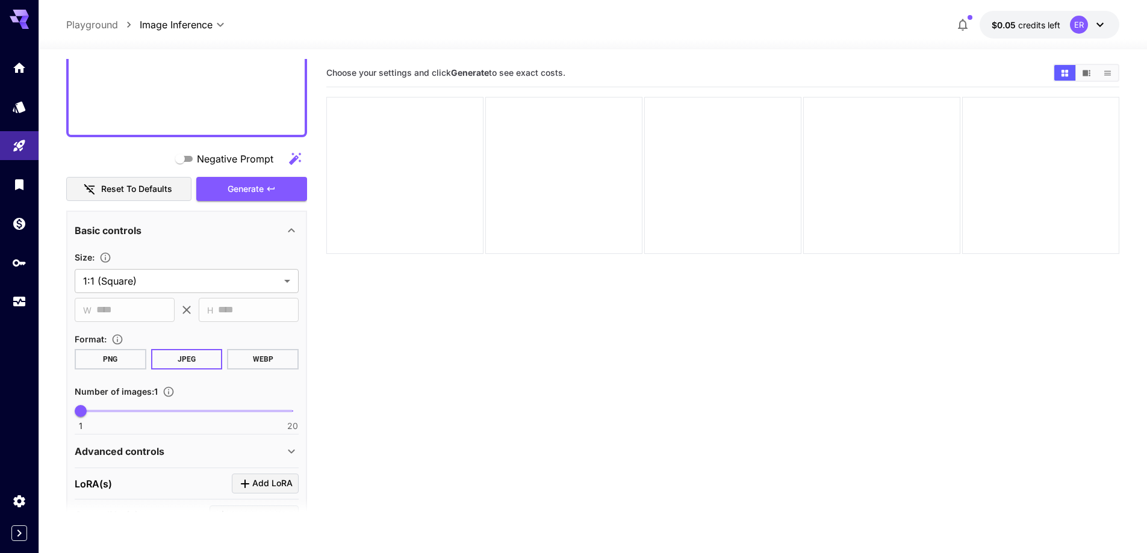
scroll to position [691, 0]
type textarea "**********"
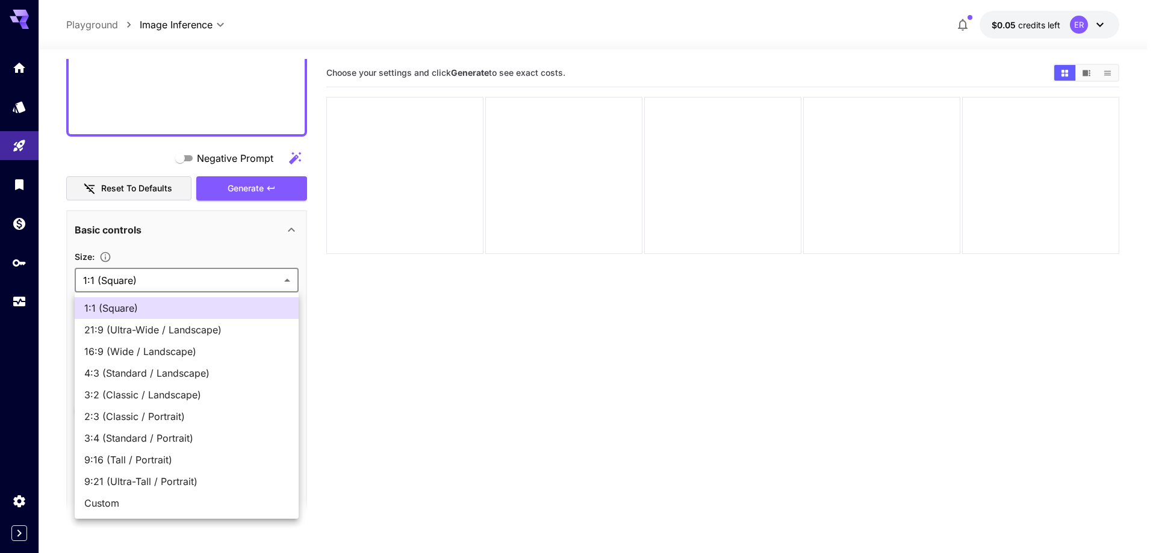
click at [164, 287] on body "**********" at bounding box center [578, 324] width 1156 height 648
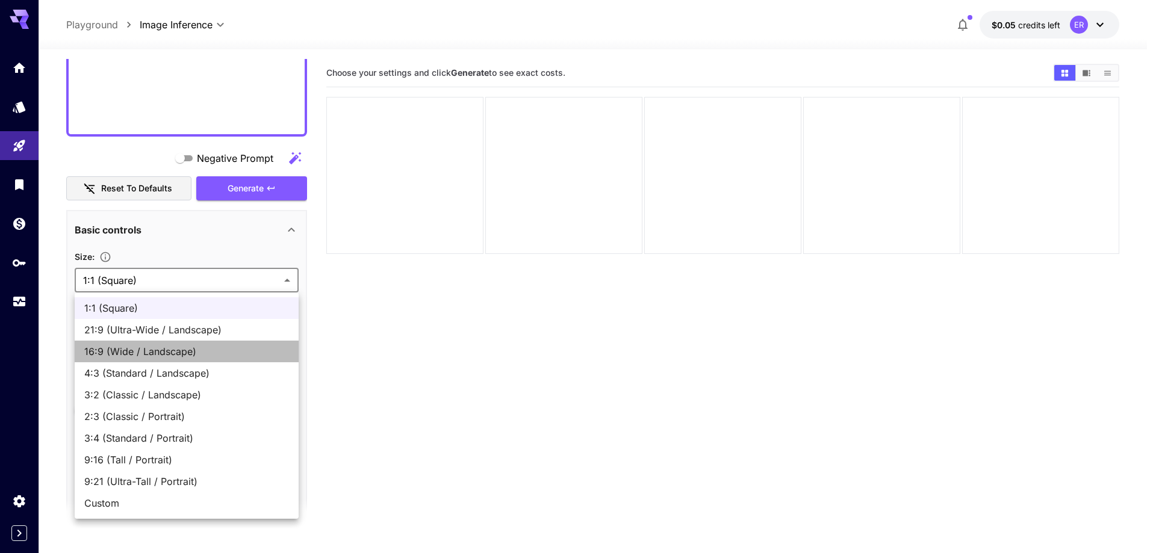
click at [158, 350] on span "16:9 (Wide / Landscape)" at bounding box center [186, 351] width 205 height 14
type input "**********"
type input "****"
type input "***"
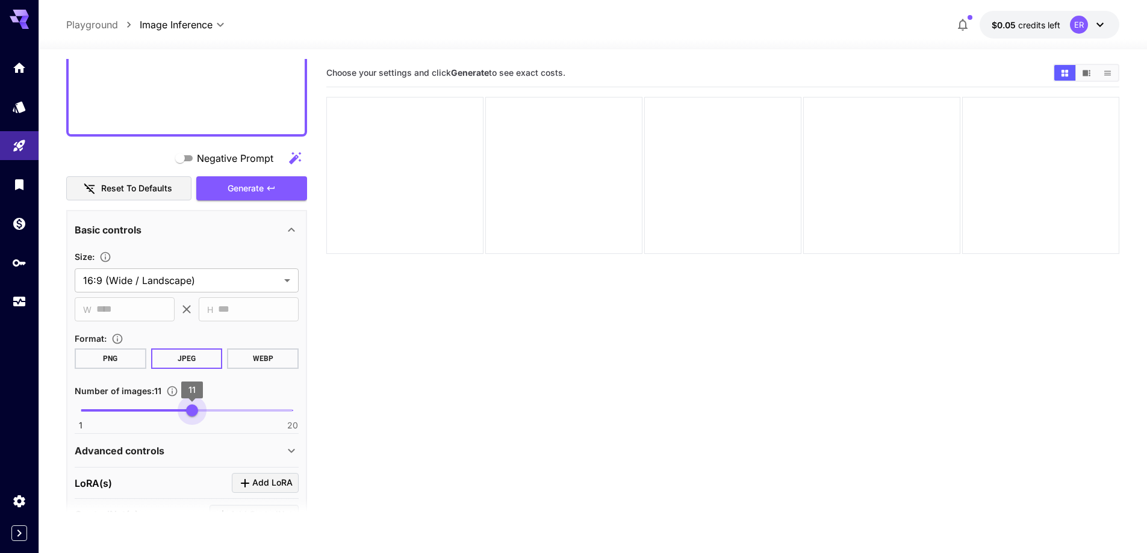
type input "**"
drag, startPoint x: 172, startPoint y: 411, endPoint x: 198, endPoint y: 412, distance: 26.0
click at [198, 412] on span "1 20 12" at bounding box center [187, 411] width 212 height 18
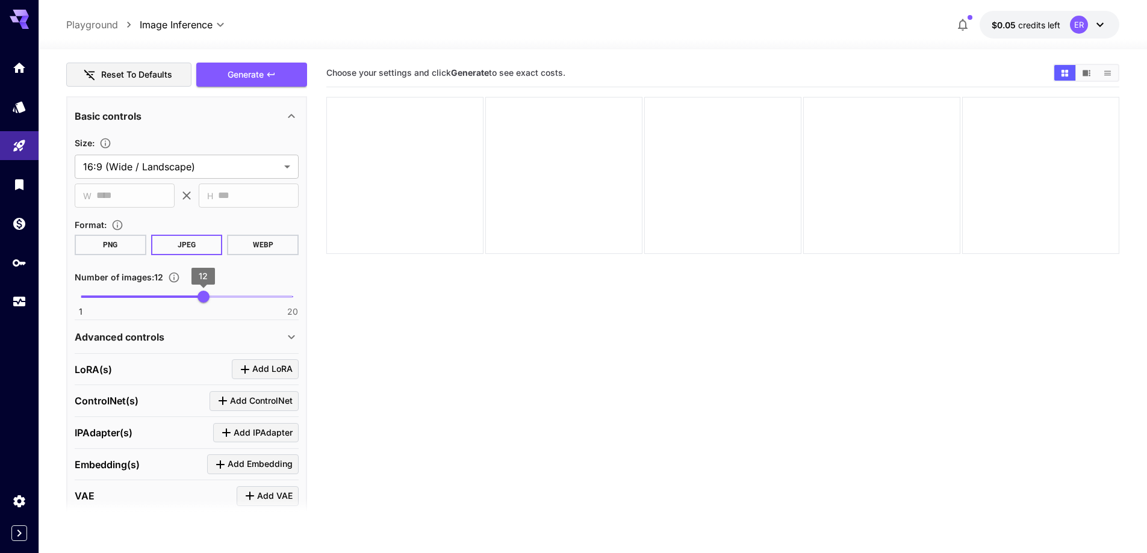
scroll to position [811, 0]
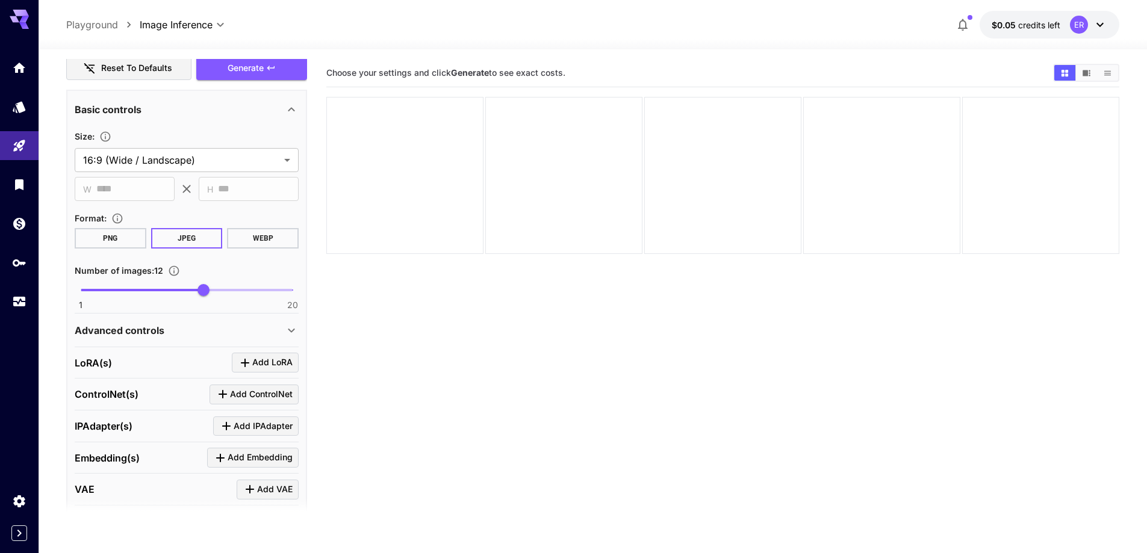
click at [199, 328] on div "Advanced controls" at bounding box center [180, 330] width 210 height 14
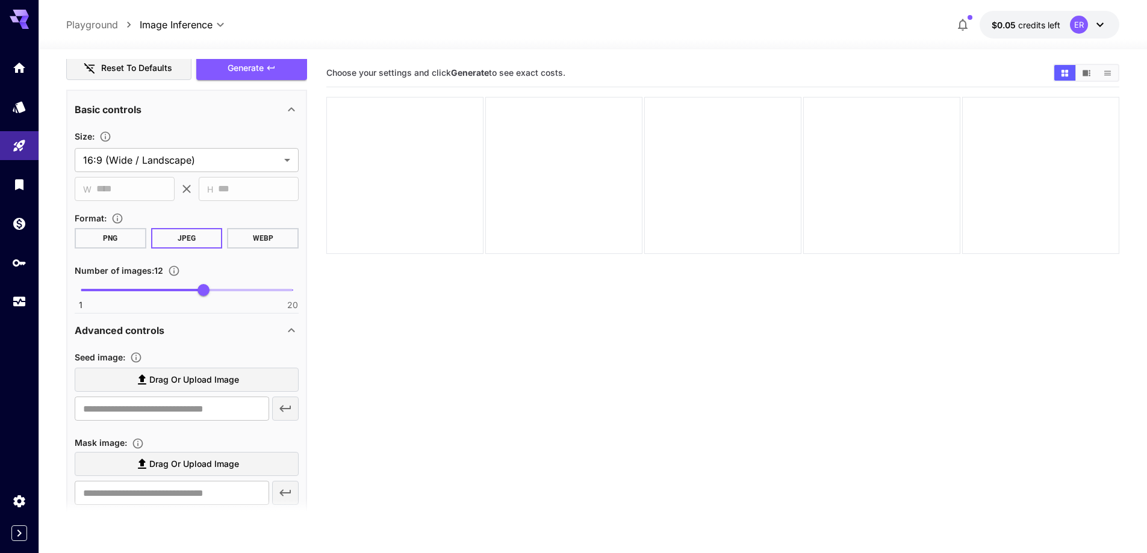
click at [197, 379] on span "Drag or upload image" at bounding box center [194, 380] width 90 height 15
click at [0, 0] on input "Drag or upload image" at bounding box center [0, 0] width 0 height 0
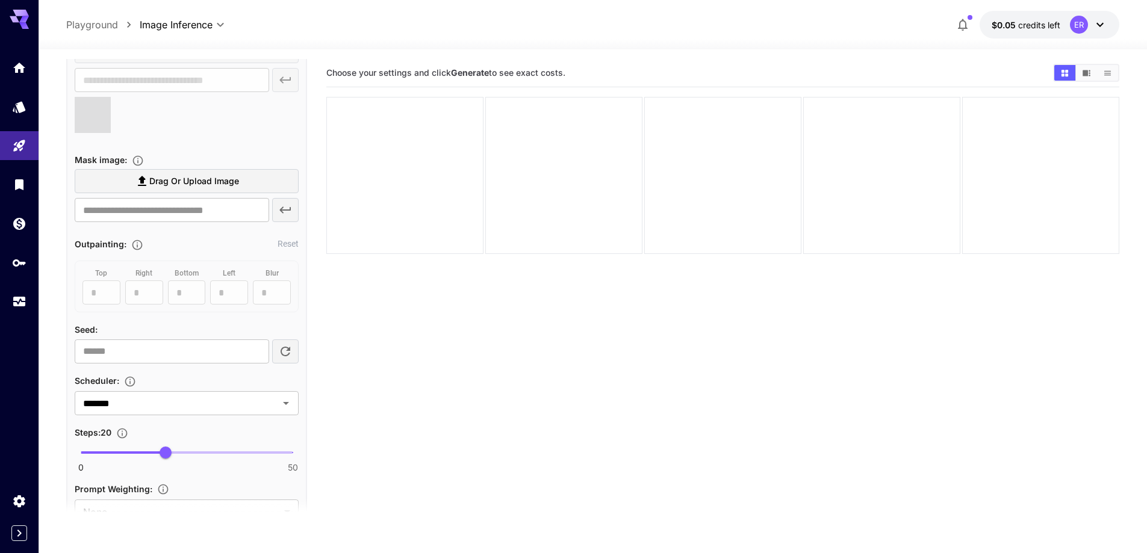
scroll to position [1172, 0]
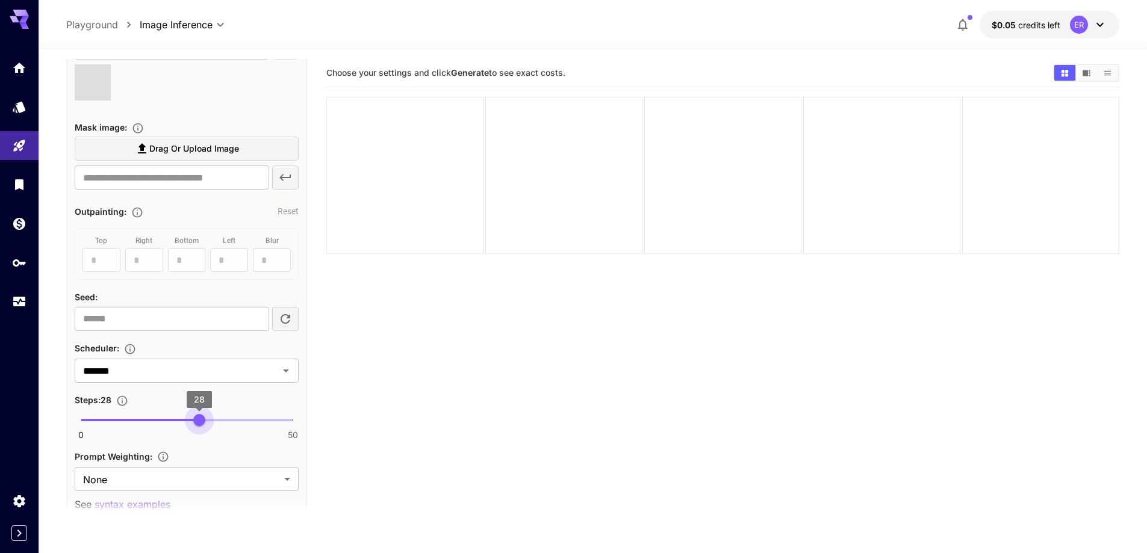
type input "**"
drag, startPoint x: 193, startPoint y: 419, endPoint x: 202, endPoint y: 423, distance: 10.3
click at [202, 423] on span "0 50 29" at bounding box center [187, 420] width 212 height 18
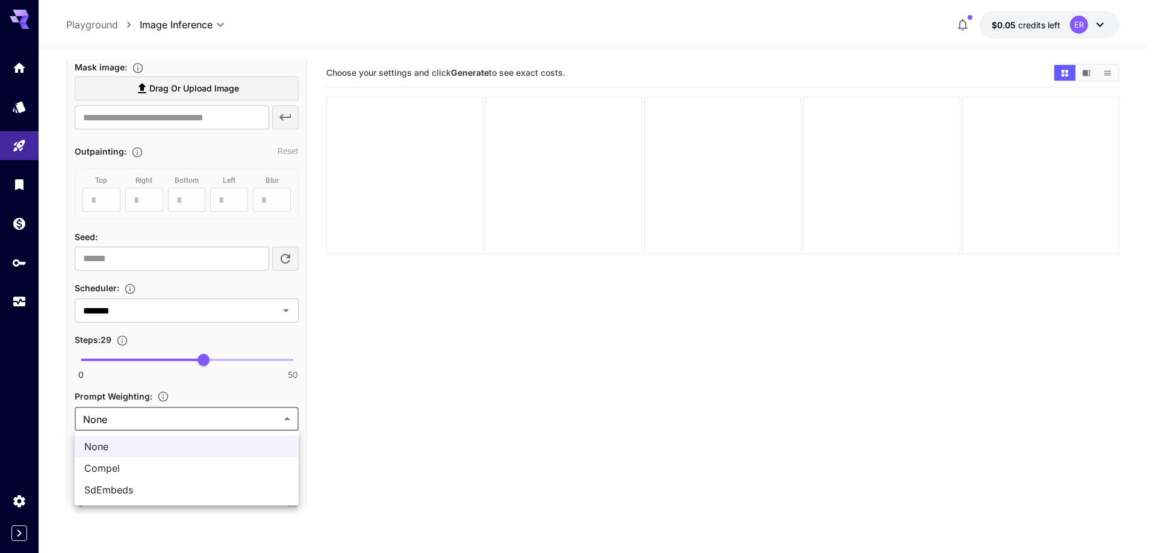
click at [202, 423] on body "**********" at bounding box center [578, 324] width 1156 height 648
click at [148, 488] on span "SdEmbeds" at bounding box center [186, 490] width 205 height 14
type input "********"
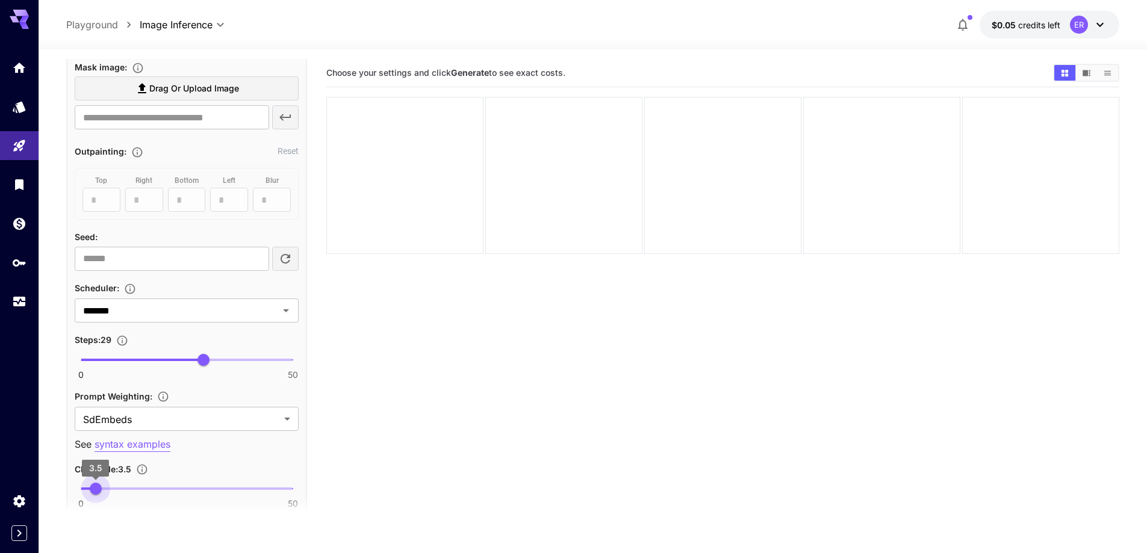
type input "***"
click at [97, 489] on span "3.8" at bounding box center [97, 489] width 12 height 12
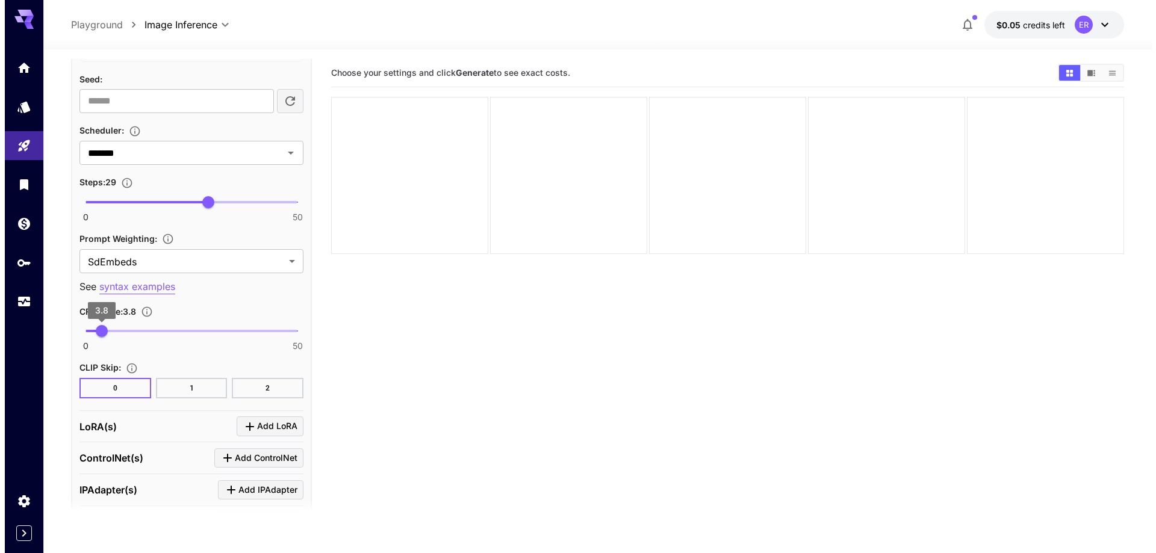
scroll to position [1528, 0]
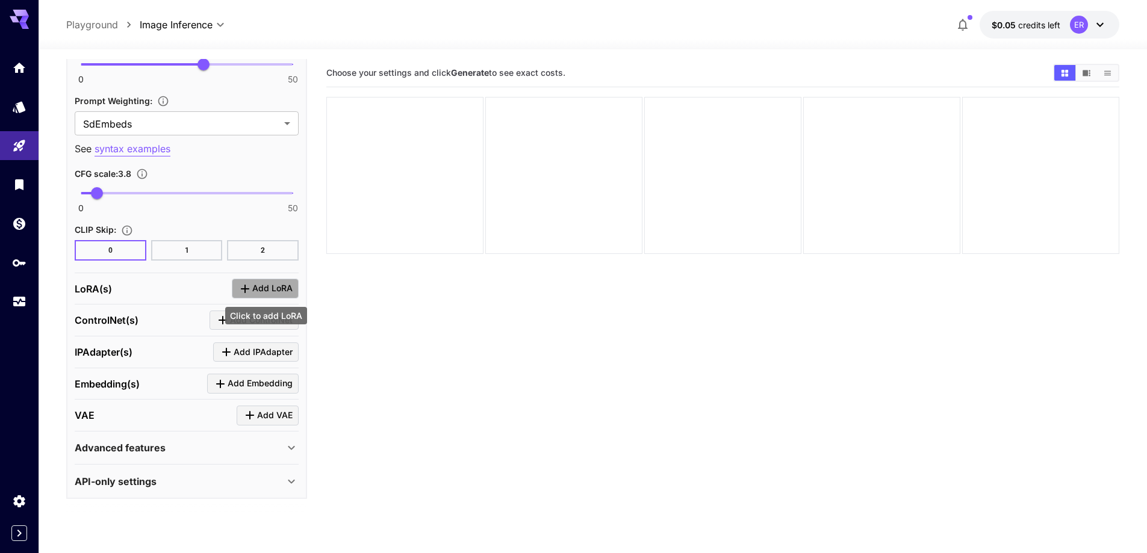
click at [266, 288] on span "Add LoRA" at bounding box center [272, 288] width 40 height 15
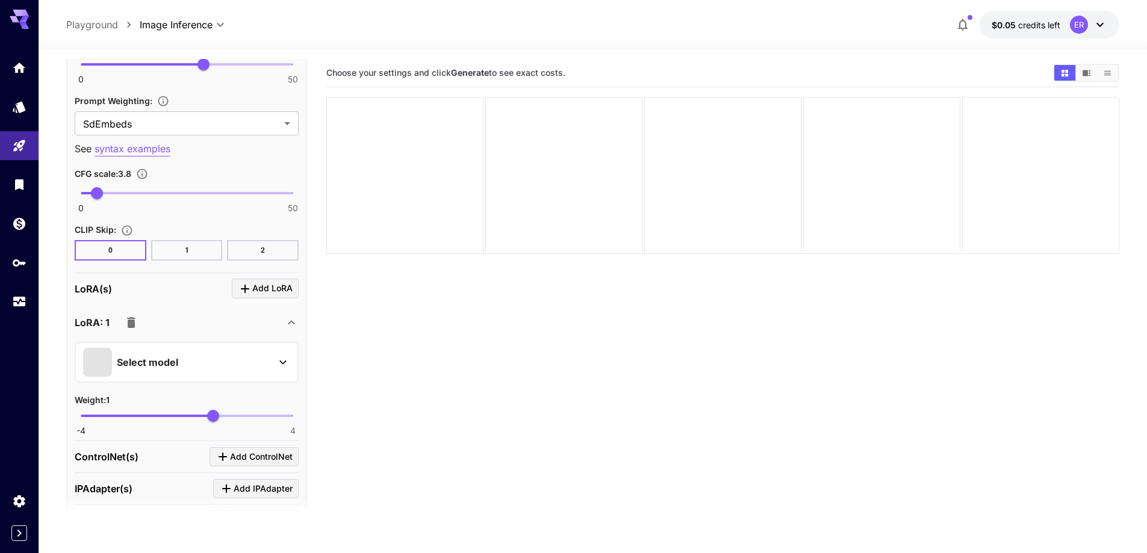
click at [230, 373] on div "Select model" at bounding box center [177, 362] width 188 height 29
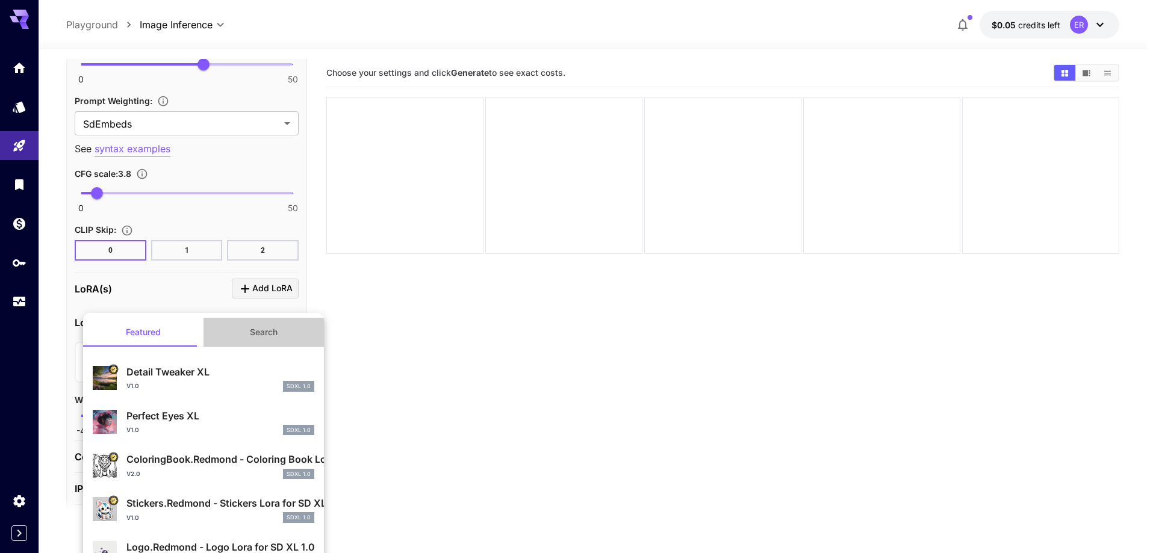
click at [261, 341] on button "Search" at bounding box center [264, 332] width 120 height 29
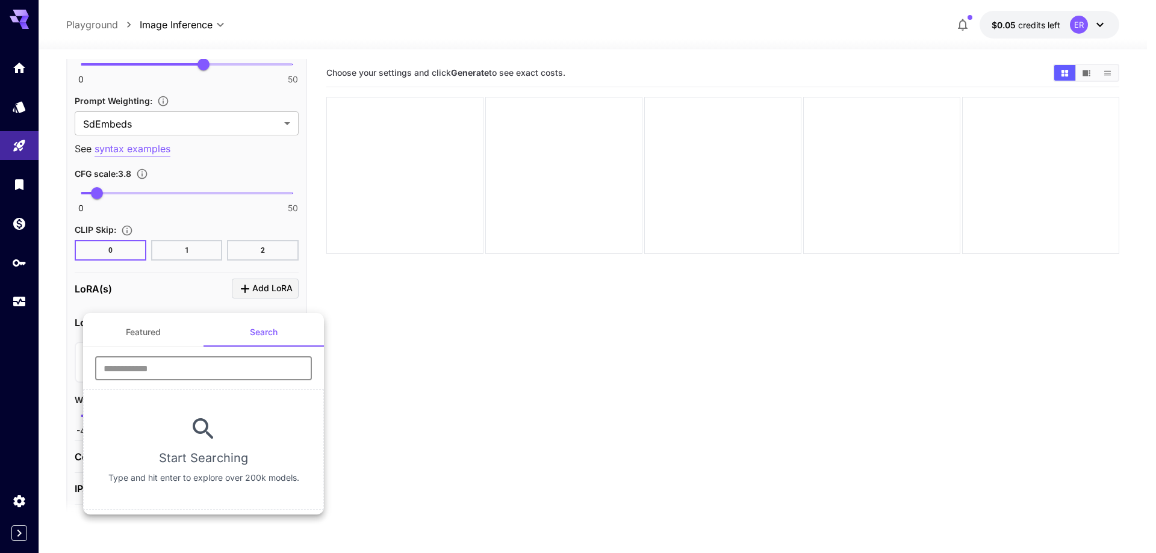
click at [237, 366] on input "text" at bounding box center [203, 368] width 217 height 24
type input "****"
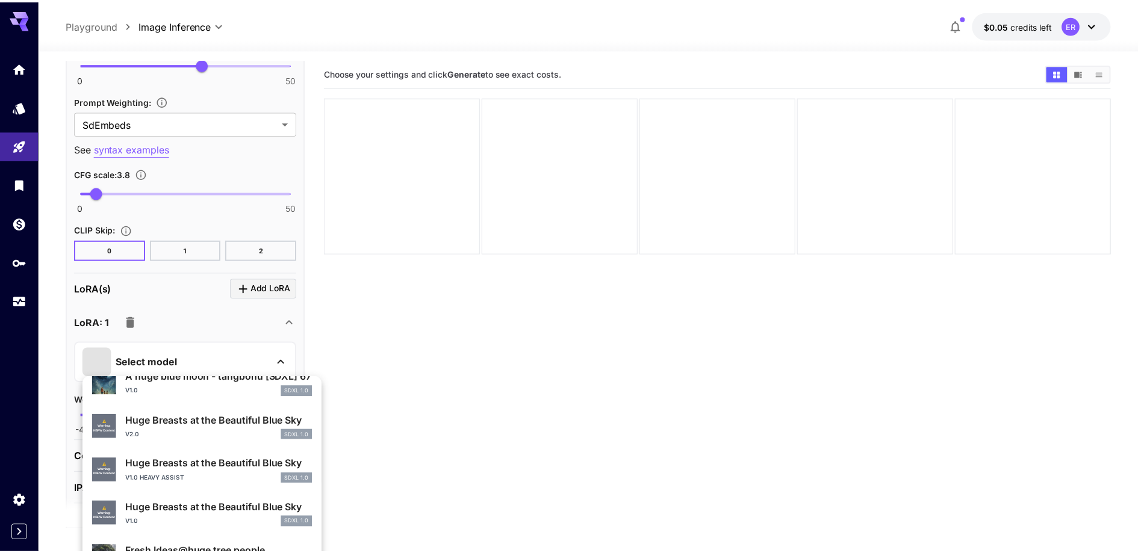
scroll to position [361, 0]
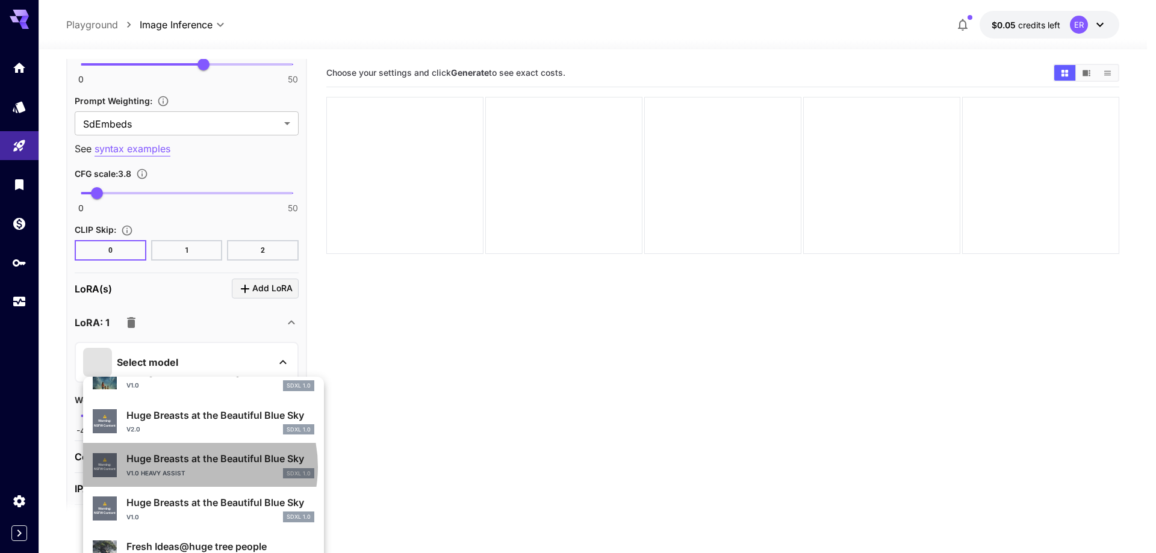
click at [184, 467] on div "Huge Breasts at the Beautiful Blue Sky v1.0 heavy assist SDXL 1.0" at bounding box center [220, 465] width 188 height 27
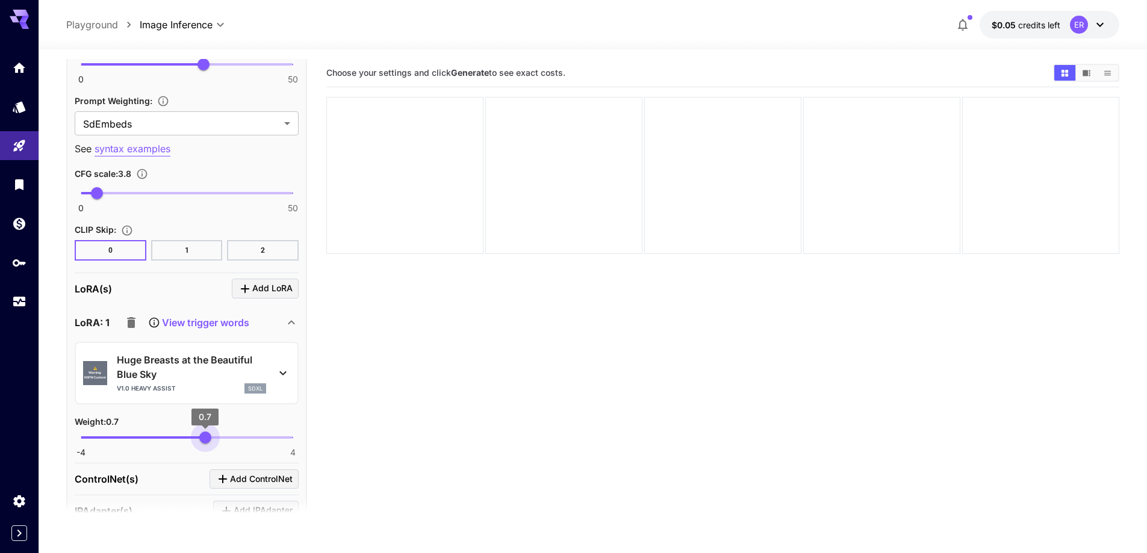
type input "****"
click at [205, 437] on span "0.68" at bounding box center [205, 438] width 12 height 12
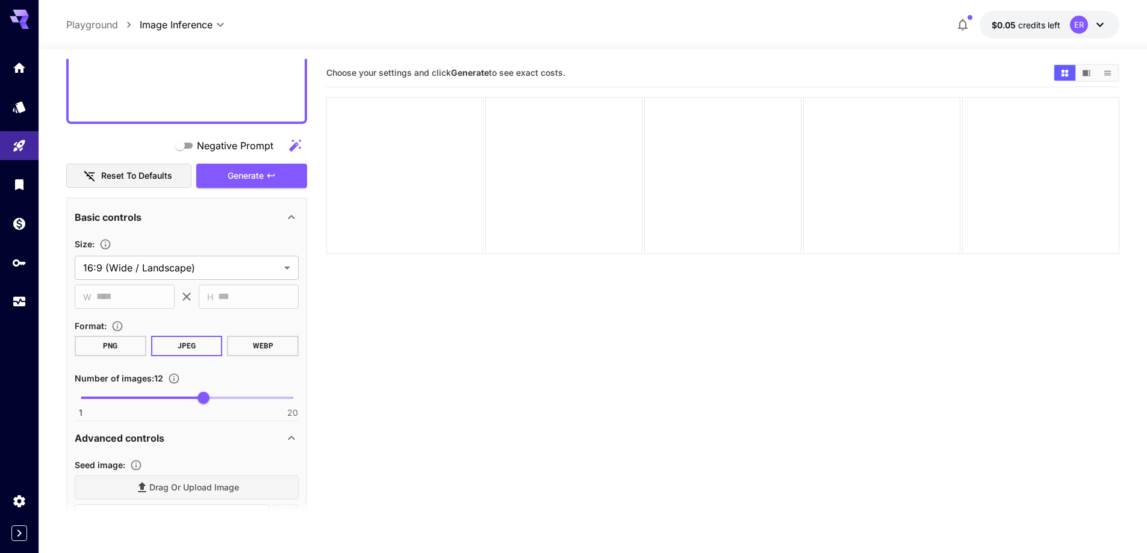
scroll to position [685, 0]
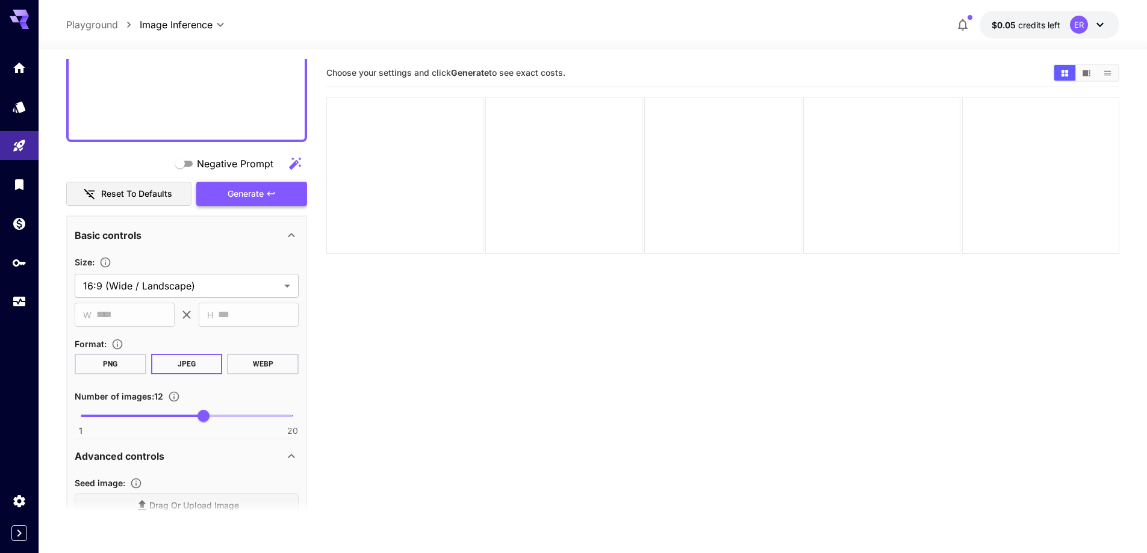
click at [226, 199] on button "Generate" at bounding box center [251, 194] width 111 height 25
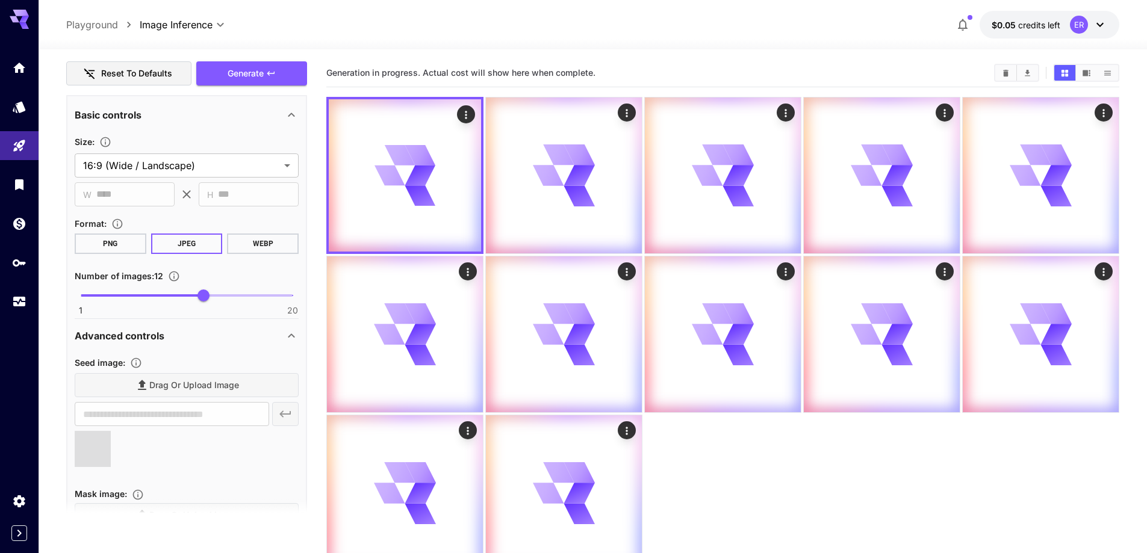
scroll to position [866, 0]
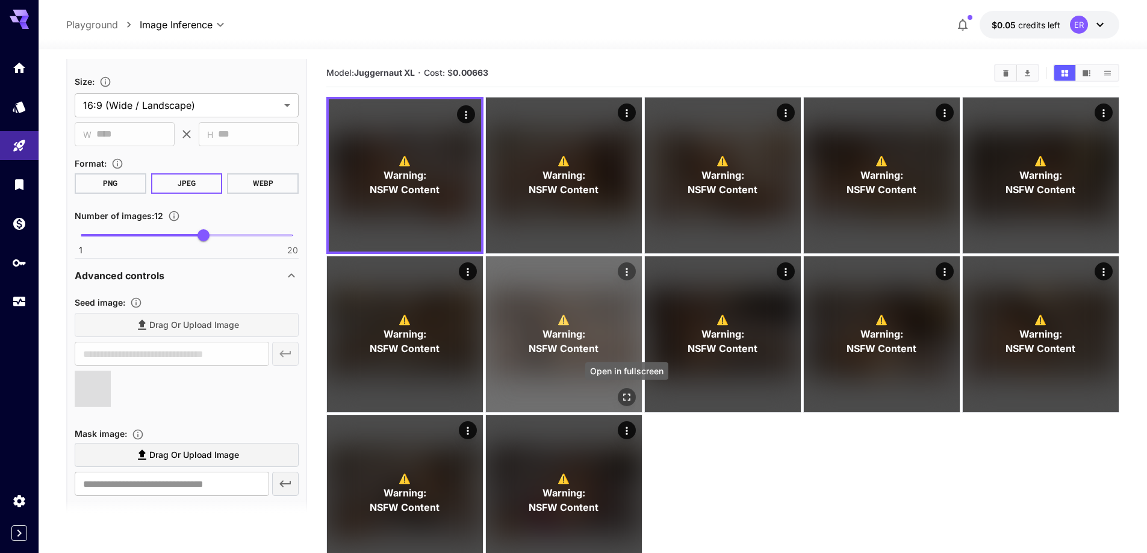
click at [626, 397] on icon "Open in fullscreen" at bounding box center [627, 397] width 12 height 12
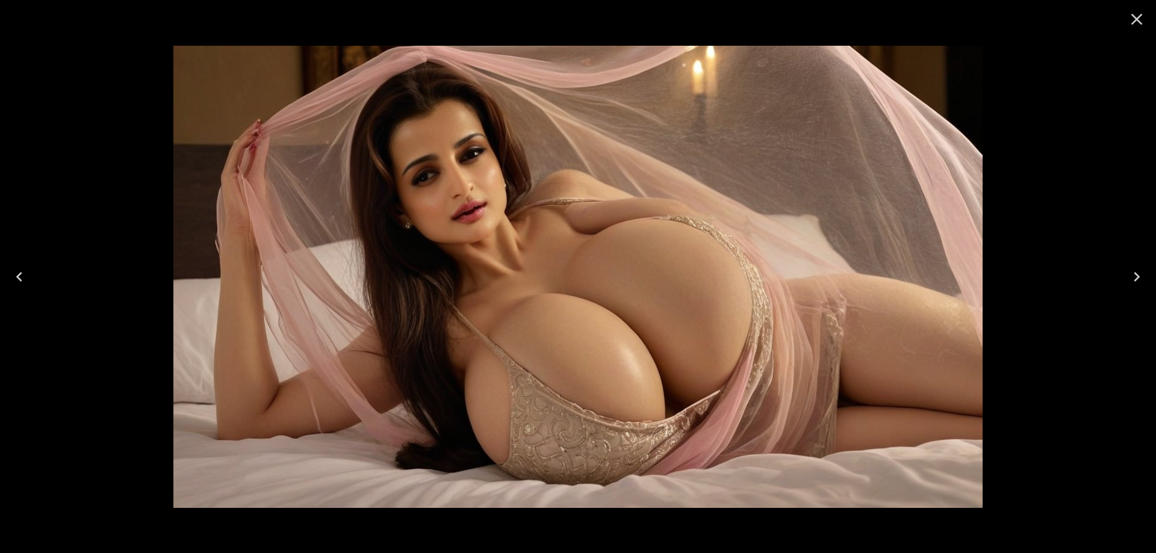
click at [1130, 282] on icon "Next" at bounding box center [1136, 276] width 19 height 19
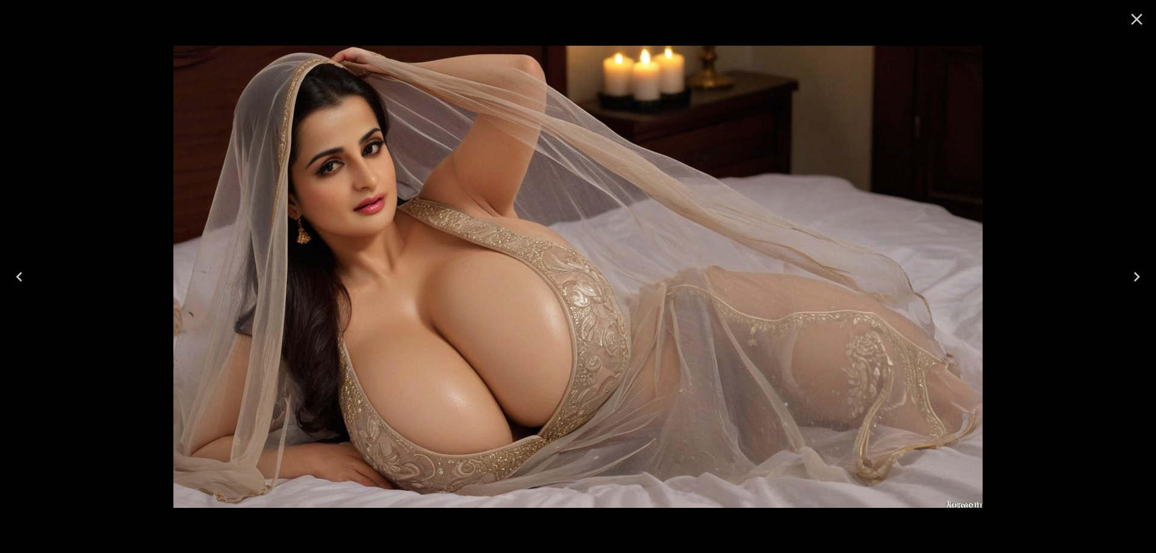
click at [1130, 282] on icon "Next" at bounding box center [1136, 276] width 19 height 19
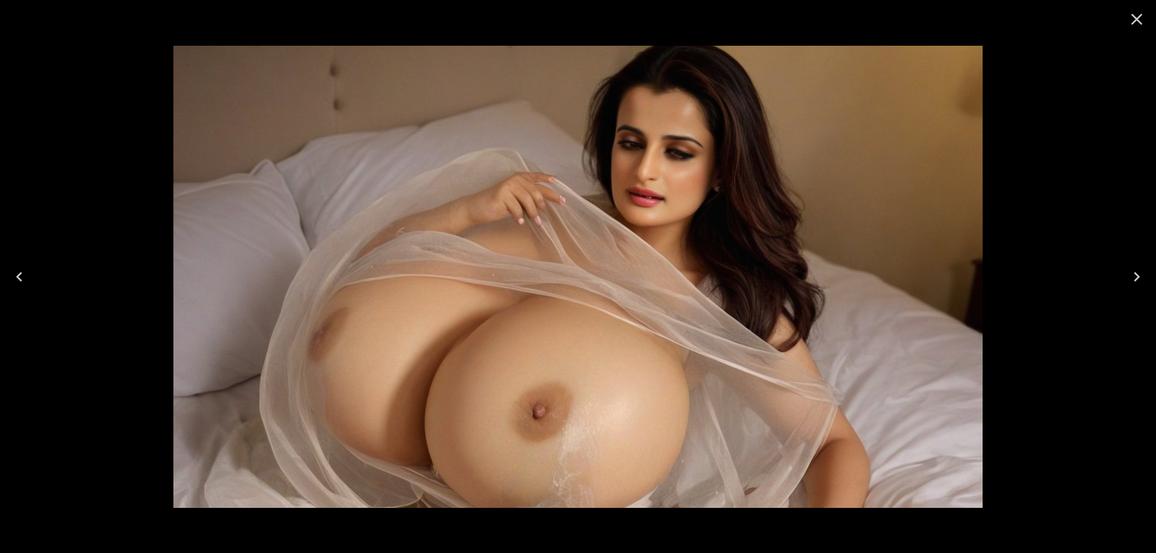
click at [1130, 282] on icon "Next" at bounding box center [1136, 276] width 19 height 19
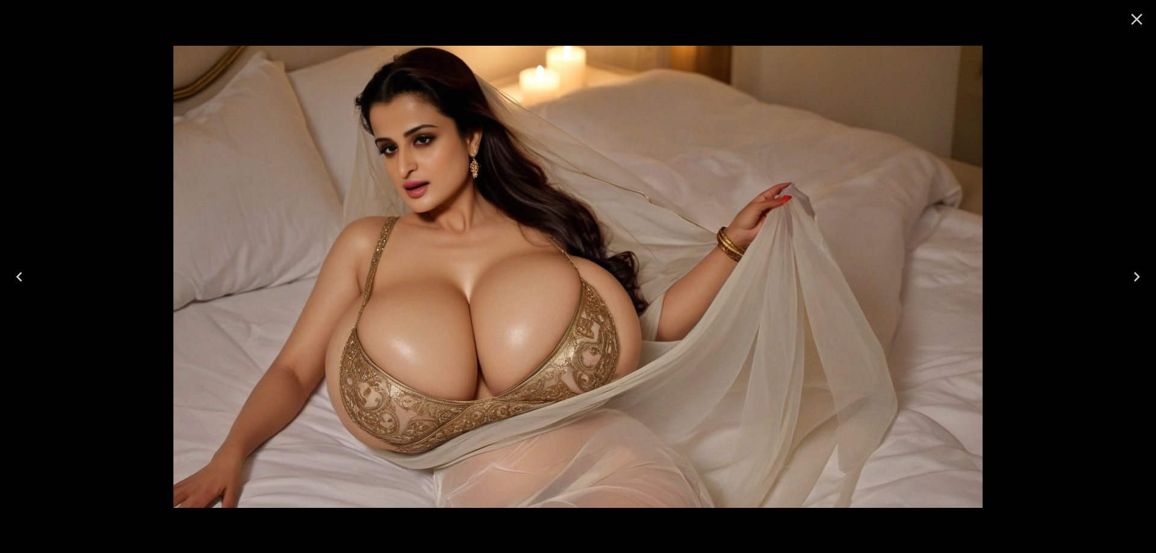
click at [1130, 282] on icon "Next" at bounding box center [1136, 276] width 19 height 19
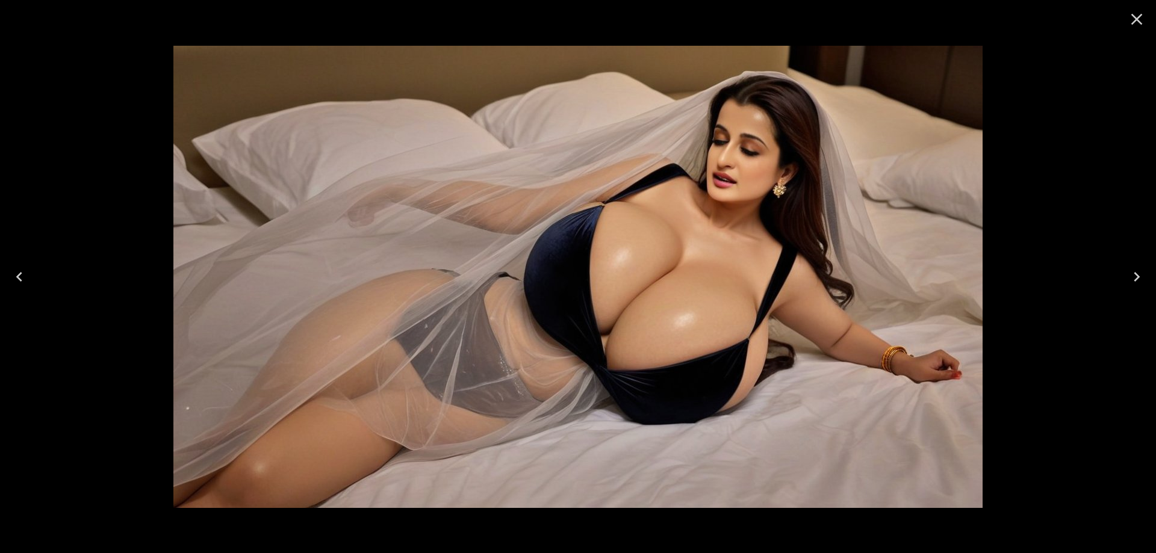
click at [1130, 282] on icon "Next" at bounding box center [1136, 276] width 19 height 19
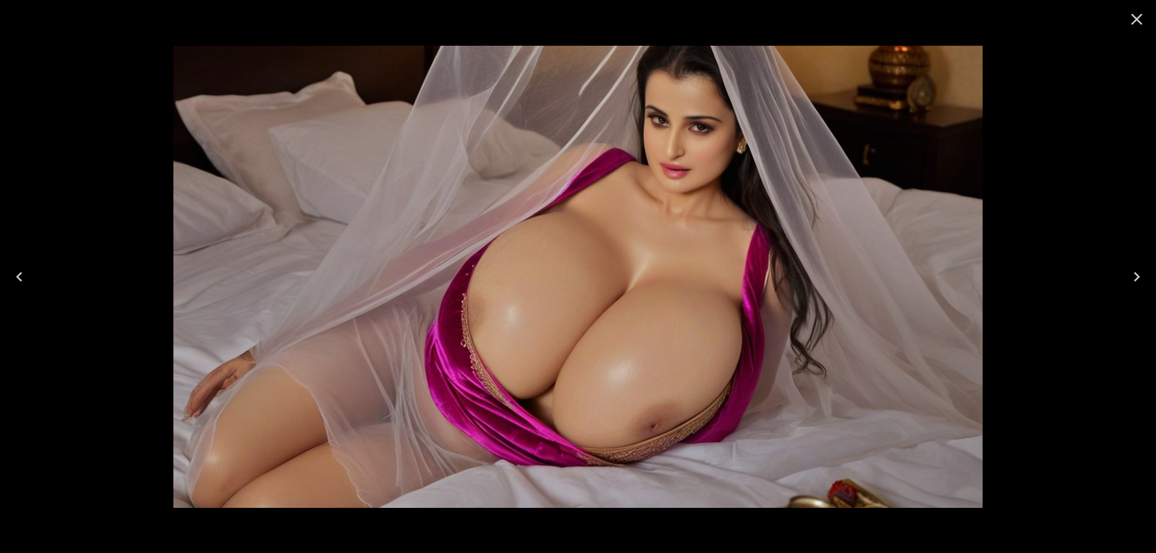
click at [1130, 282] on icon "Next" at bounding box center [1136, 276] width 19 height 19
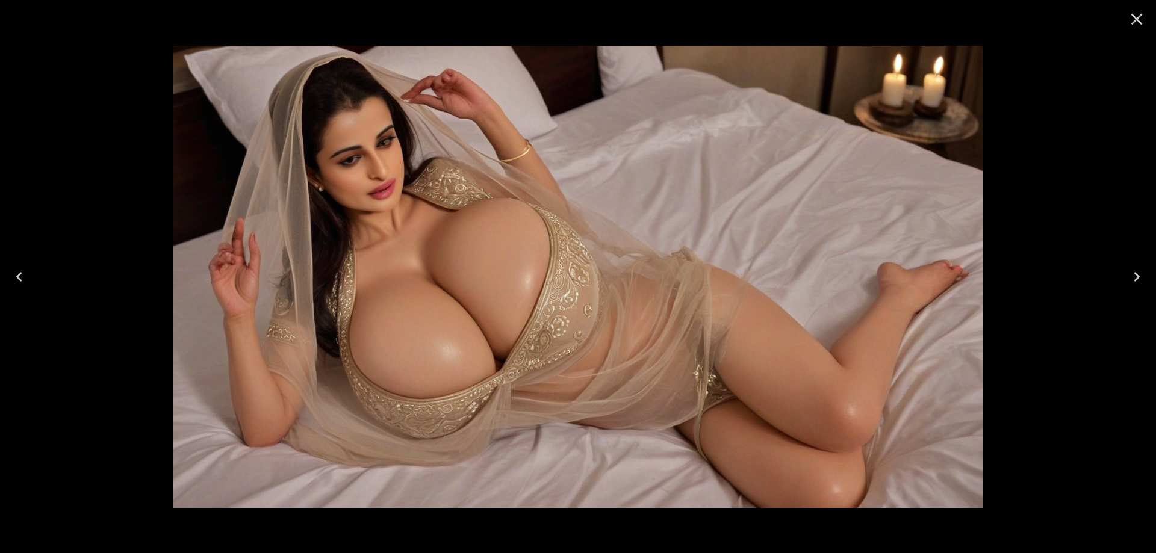
click at [1130, 282] on icon "Next" at bounding box center [1136, 276] width 19 height 19
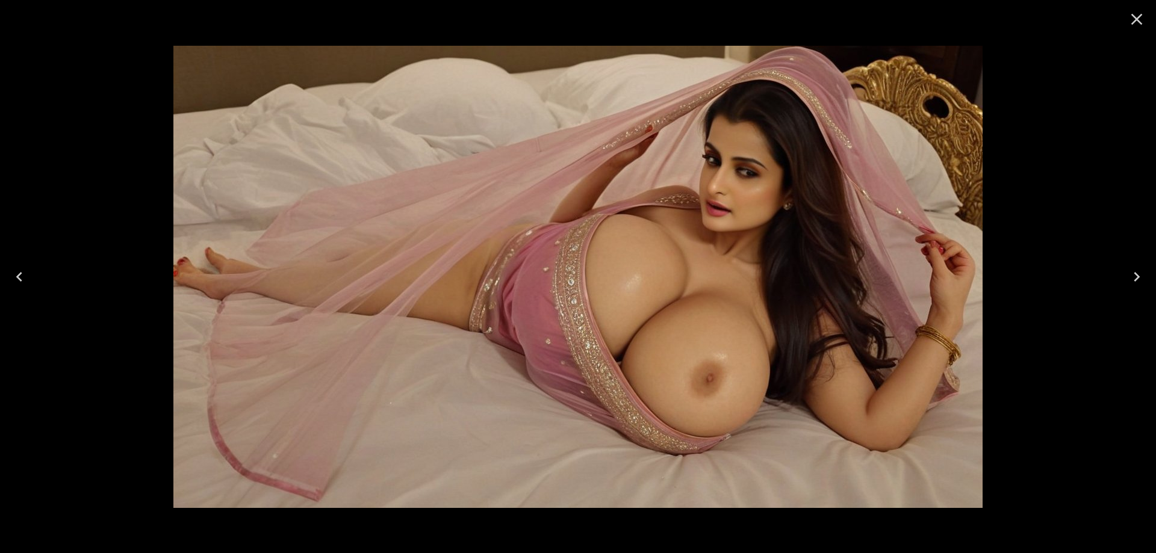
click at [1130, 282] on icon "Next" at bounding box center [1136, 276] width 19 height 19
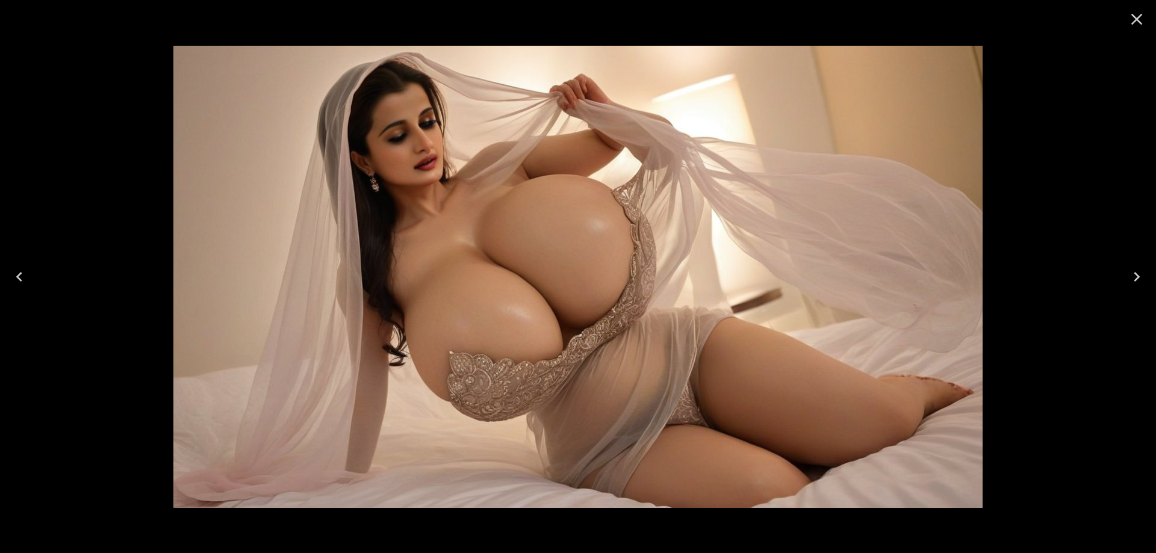
click at [1130, 282] on icon "Next" at bounding box center [1136, 276] width 19 height 19
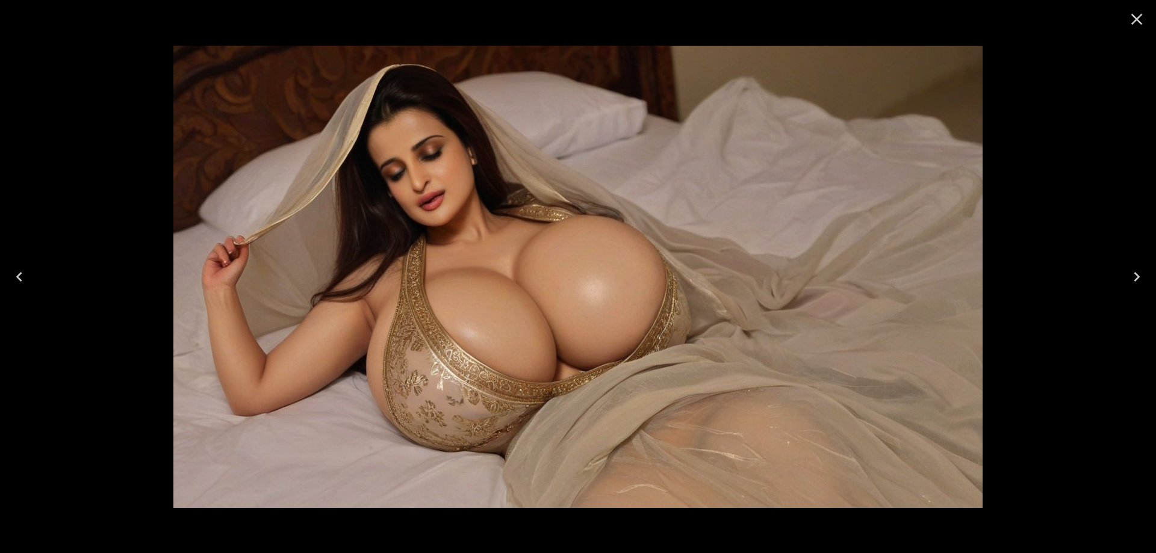
click at [1134, 16] on icon "Close" at bounding box center [1136, 19] width 11 height 11
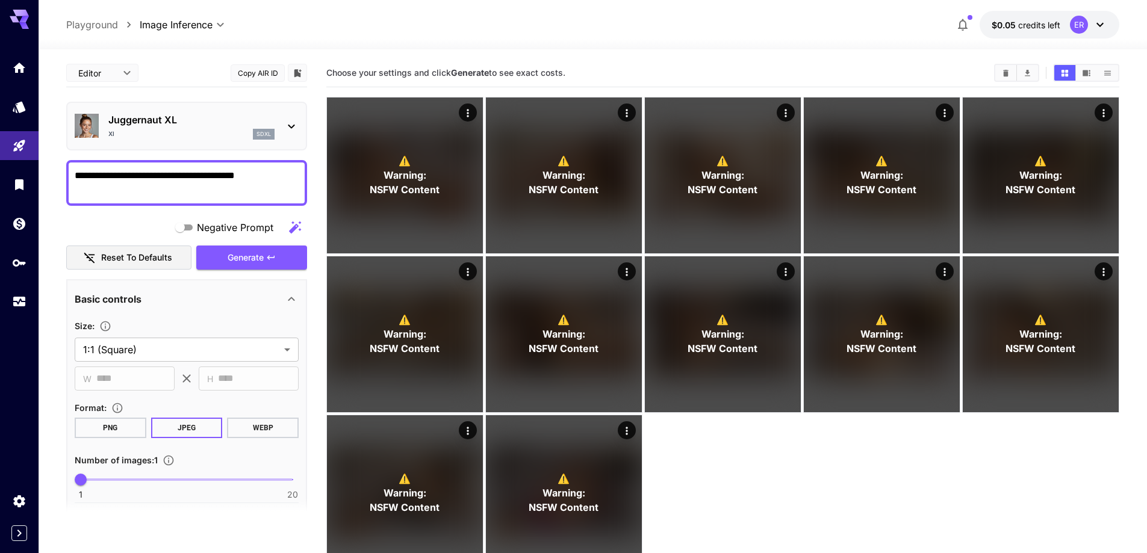
click at [218, 169] on textarea "**********" at bounding box center [187, 183] width 224 height 29
paste textarea "**********"
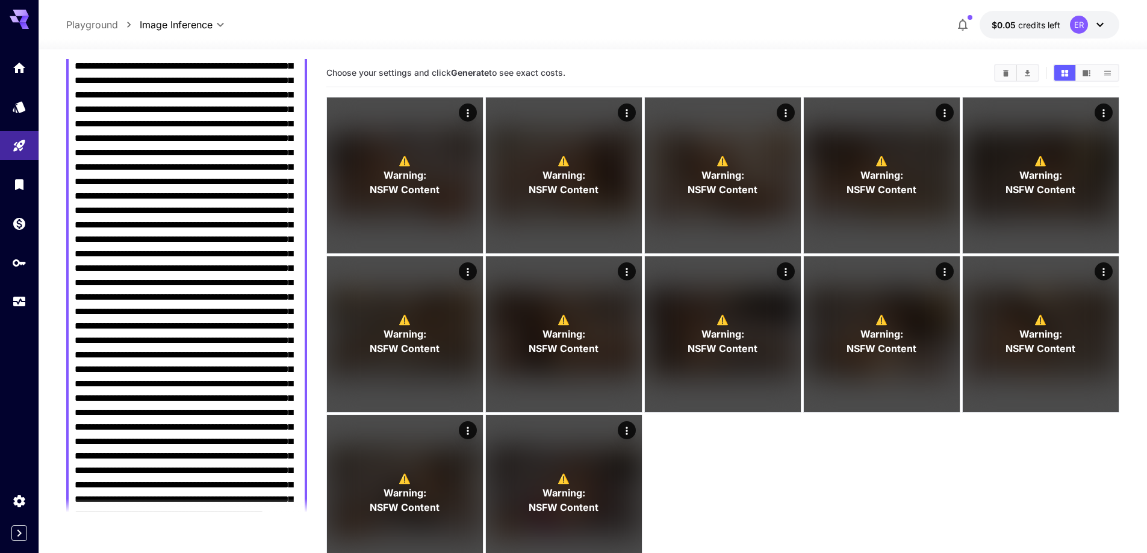
scroll to position [541, 0]
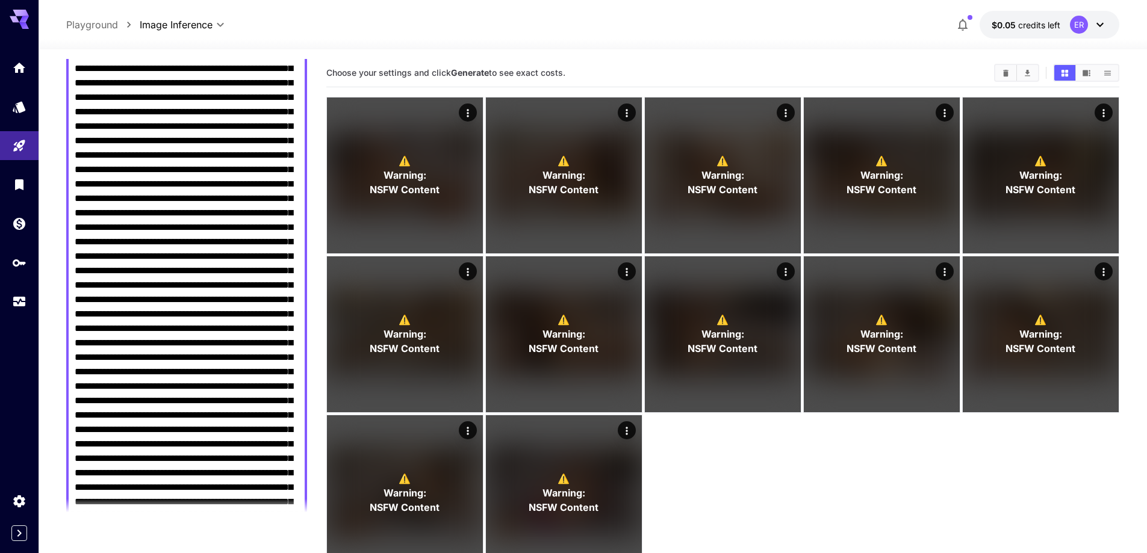
click at [194, 284] on textarea "Negative Prompt" at bounding box center [187, 170] width 224 height 1084
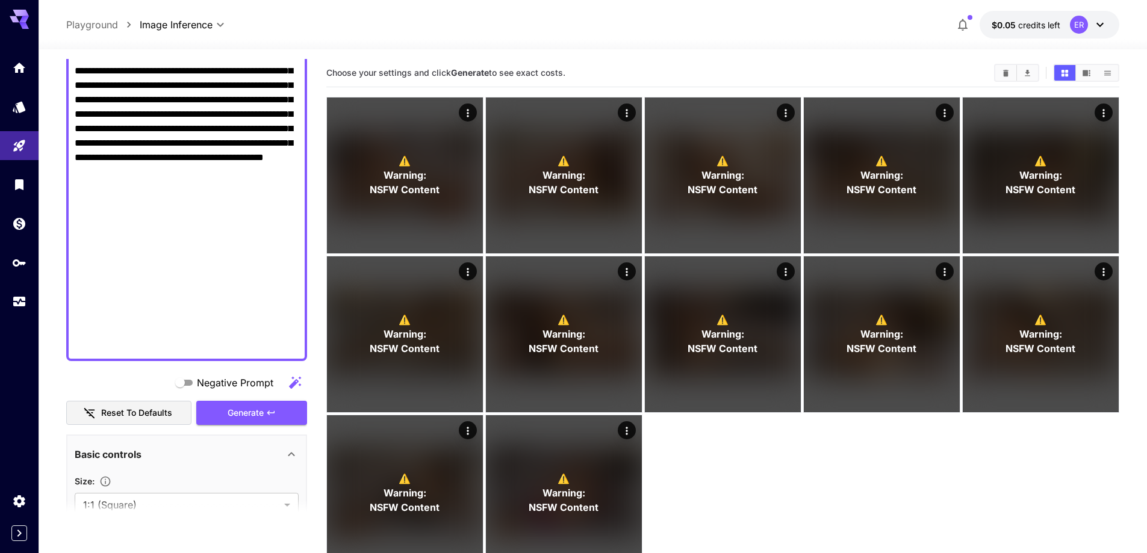
scroll to position [902, 0]
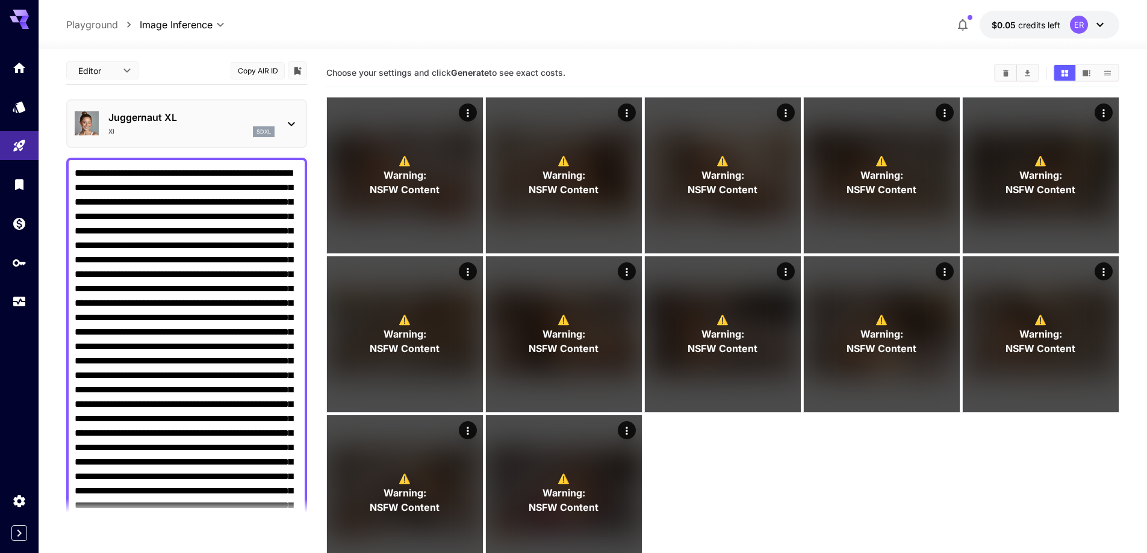
scroll to position [0, 0]
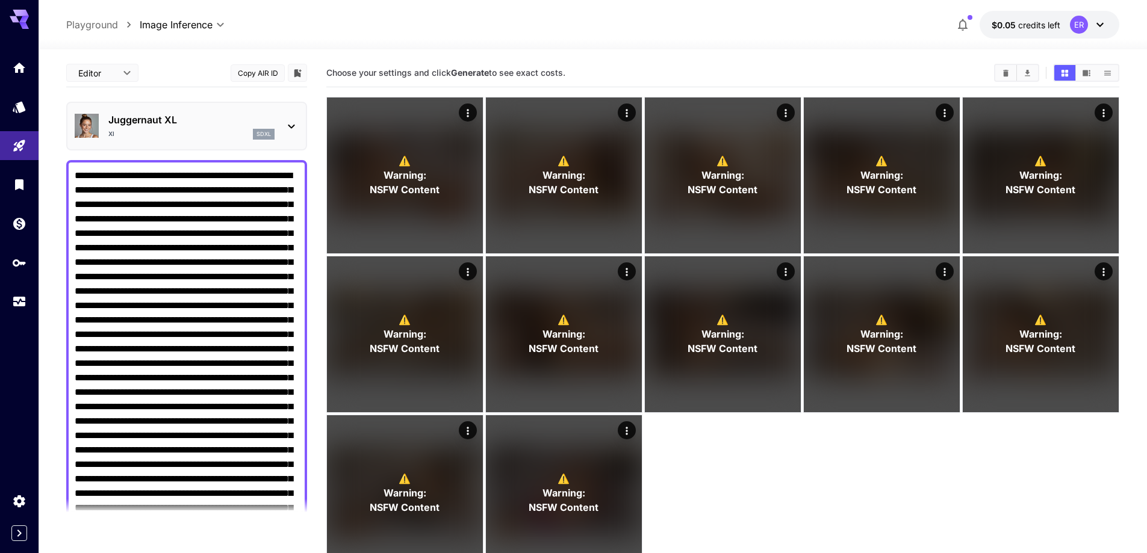
drag, startPoint x: 76, startPoint y: 190, endPoint x: 264, endPoint y: 185, distance: 187.9
click at [264, 185] on textarea "Negative Prompt" at bounding box center [187, 501] width 224 height 665
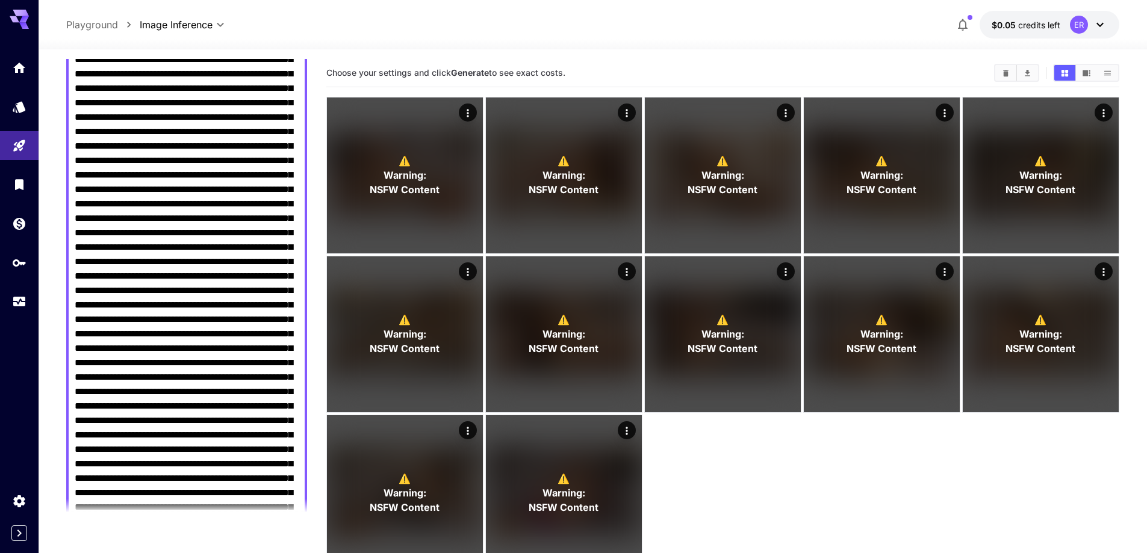
scroll to position [181, 0]
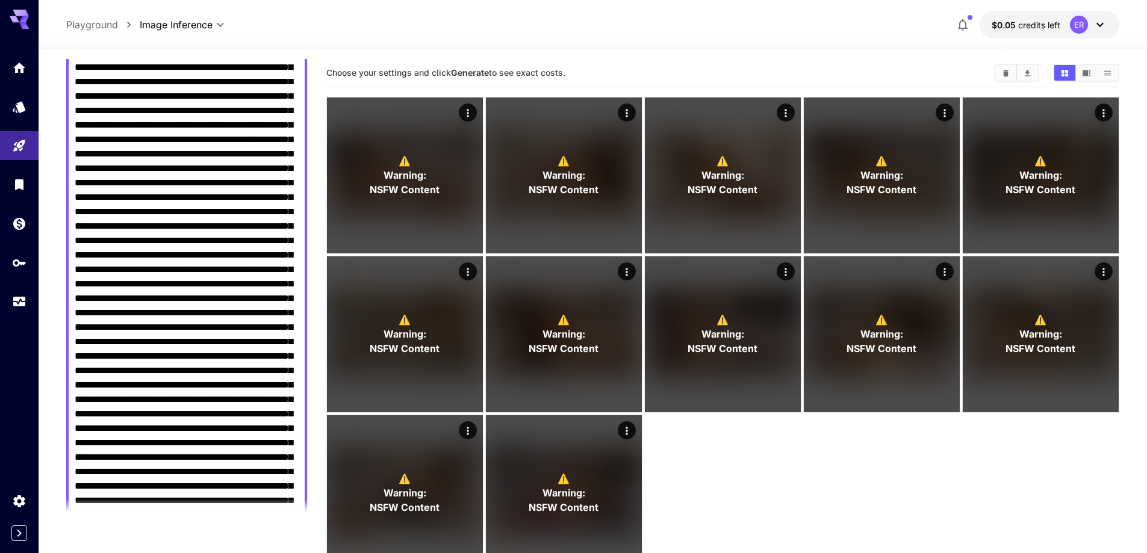
drag, startPoint x: 140, startPoint y: 295, endPoint x: 153, endPoint y: 296, distance: 12.7
click at [153, 296] on textarea "Negative Prompt" at bounding box center [187, 320] width 224 height 665
paste textarea "**********"
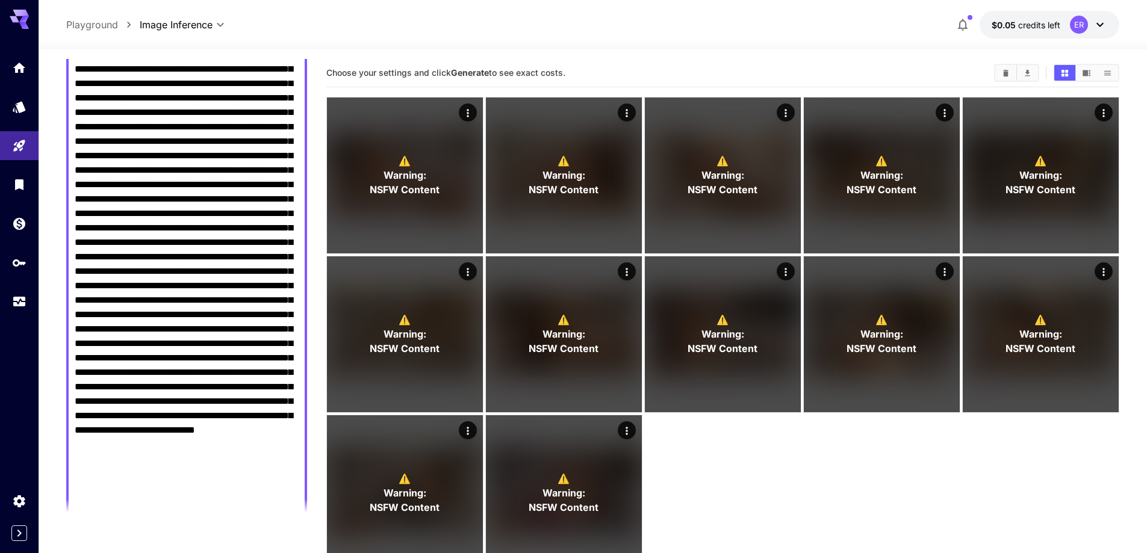
scroll to position [301, 0]
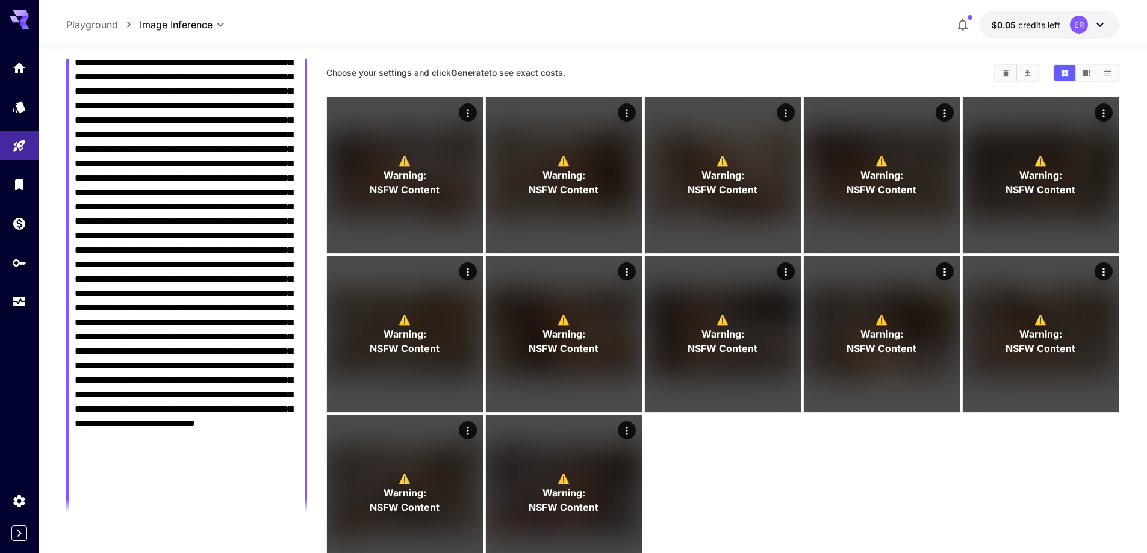
drag, startPoint x: 275, startPoint y: 360, endPoint x: 293, endPoint y: 364, distance: 18.0
click at [293, 364] on textarea "Negative Prompt" at bounding box center [187, 200] width 224 height 665
paste textarea "**********"
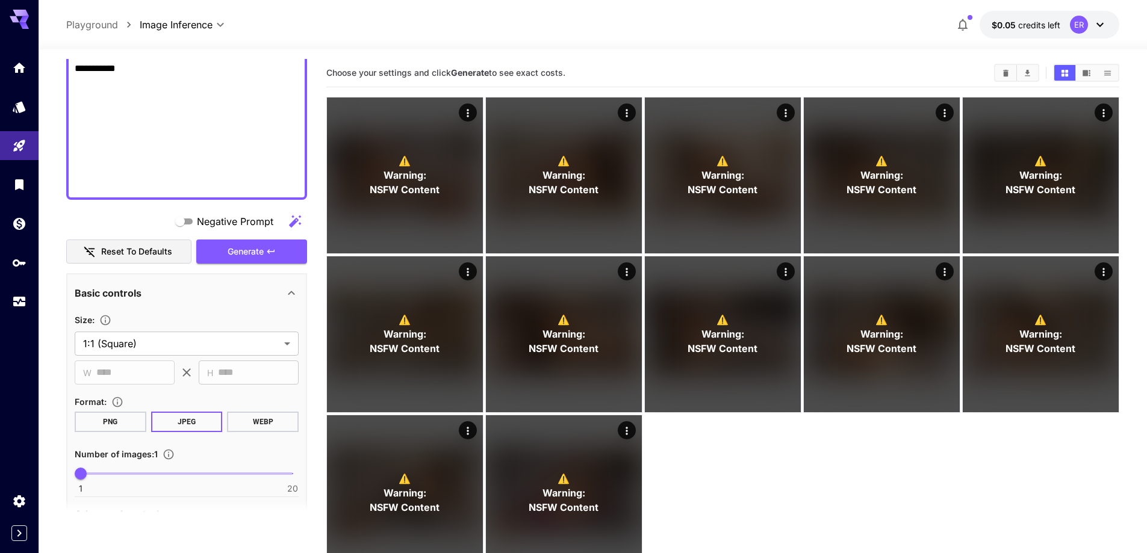
scroll to position [751, 0]
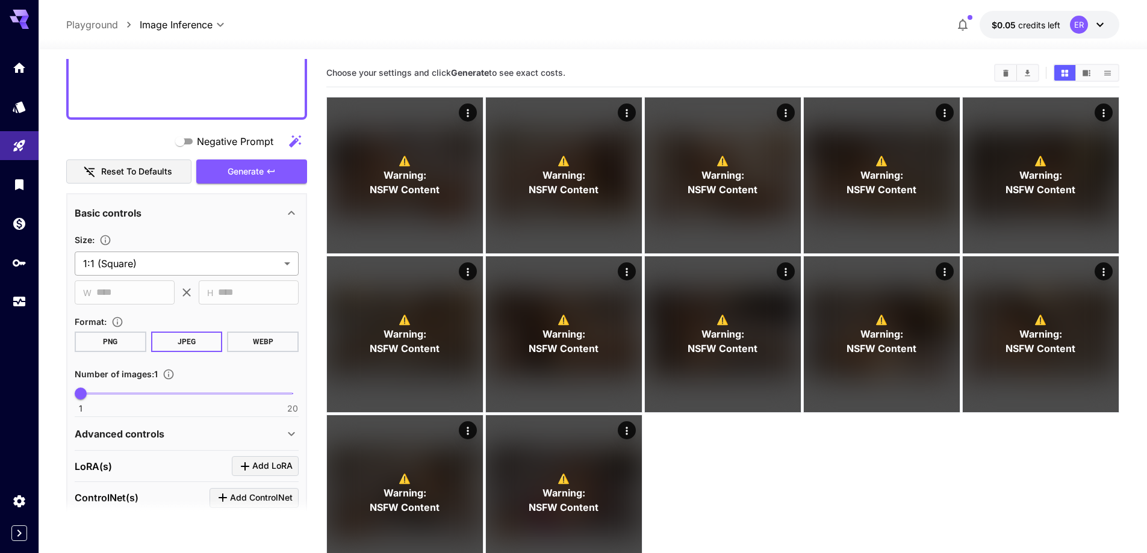
type textarea "**********"
click at [194, 263] on body "**********" at bounding box center [573, 324] width 1147 height 648
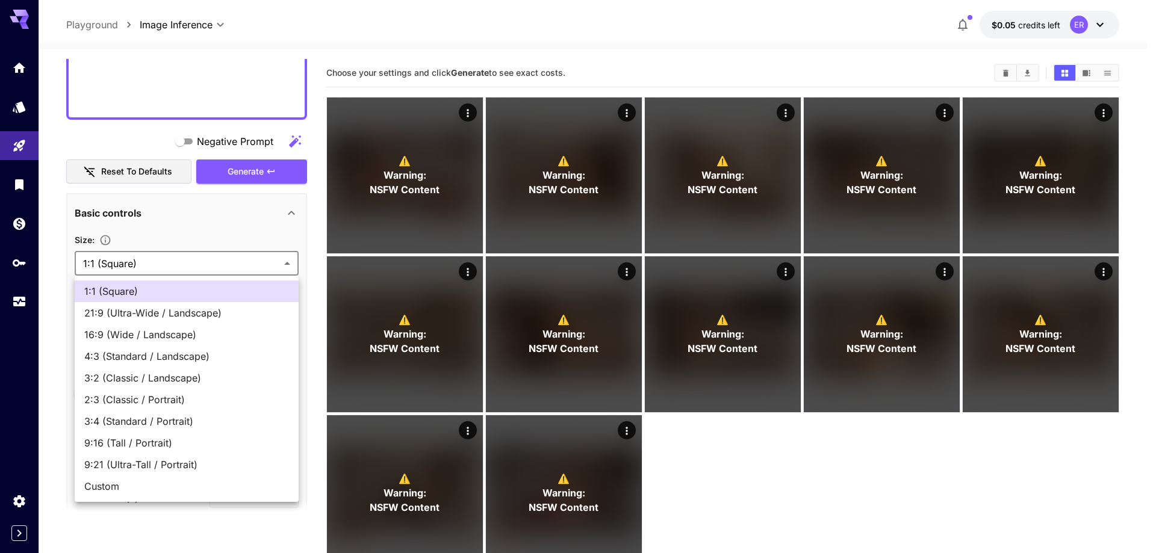
click at [179, 334] on span "16:9 (Wide / Landscape)" at bounding box center [186, 335] width 205 height 14
type input "**********"
type input "****"
type input "***"
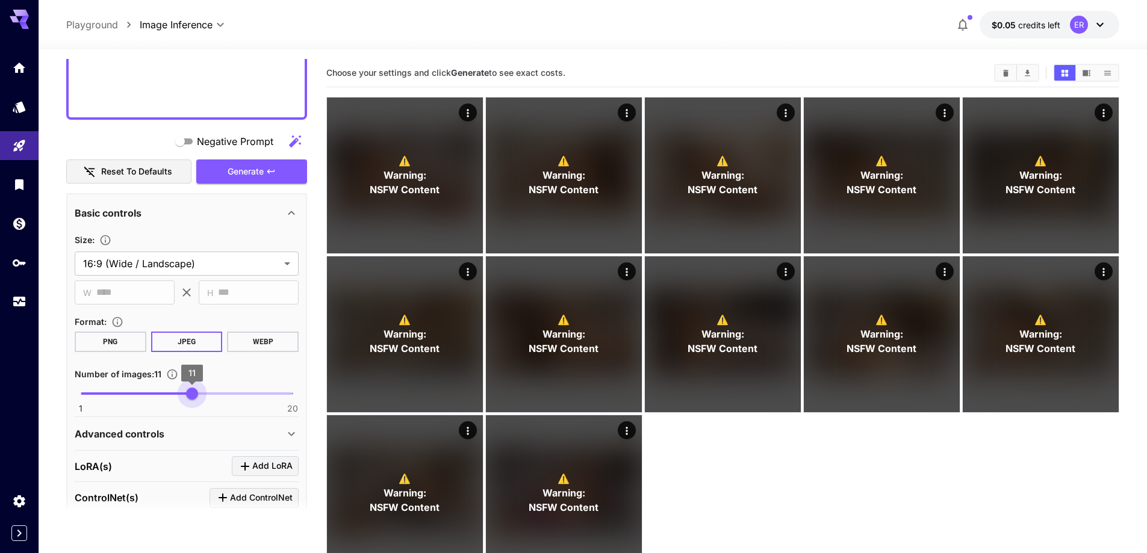
type input "**"
drag, startPoint x: 196, startPoint y: 389, endPoint x: 205, endPoint y: 391, distance: 9.2
click at [205, 391] on span "1 20 12" at bounding box center [187, 394] width 212 height 18
click at [156, 442] on div "Advanced controls" at bounding box center [187, 434] width 224 height 29
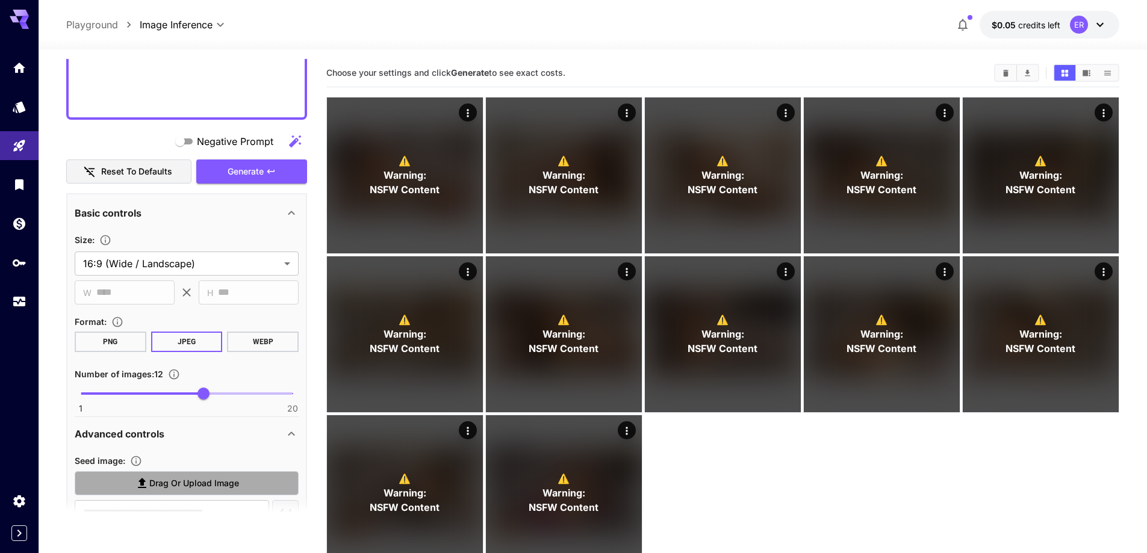
click at [170, 481] on span "Drag or upload image" at bounding box center [194, 483] width 90 height 15
click at [0, 0] on input "Drag or upload image" at bounding box center [0, 0] width 0 height 0
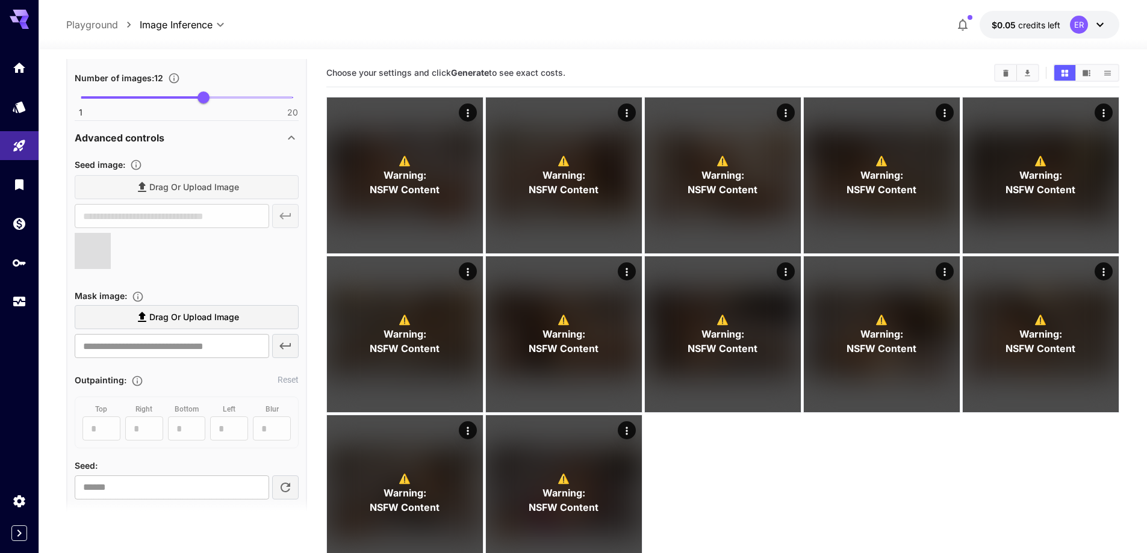
scroll to position [1052, 0]
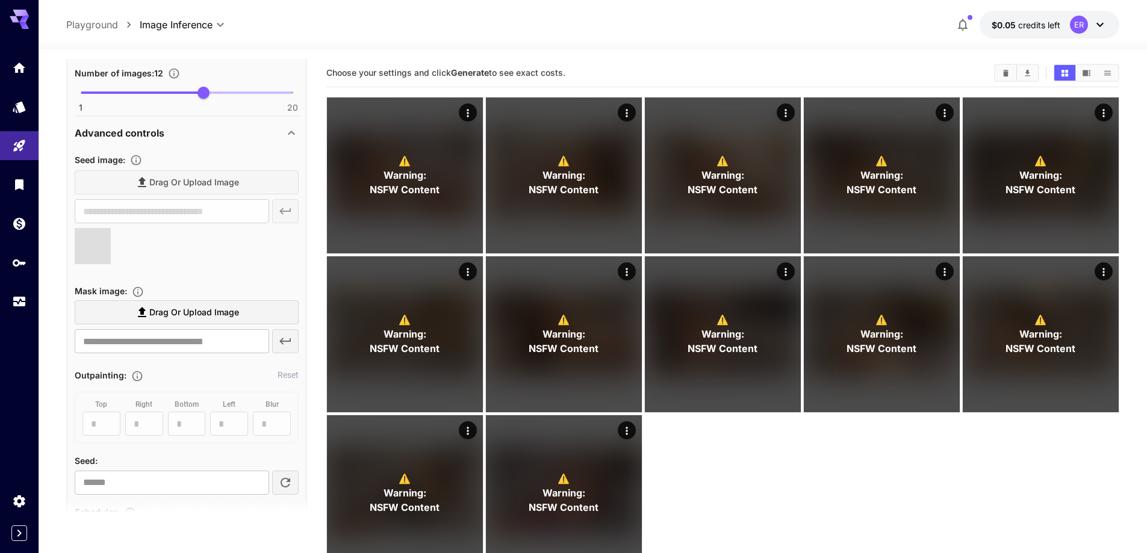
type input "**********"
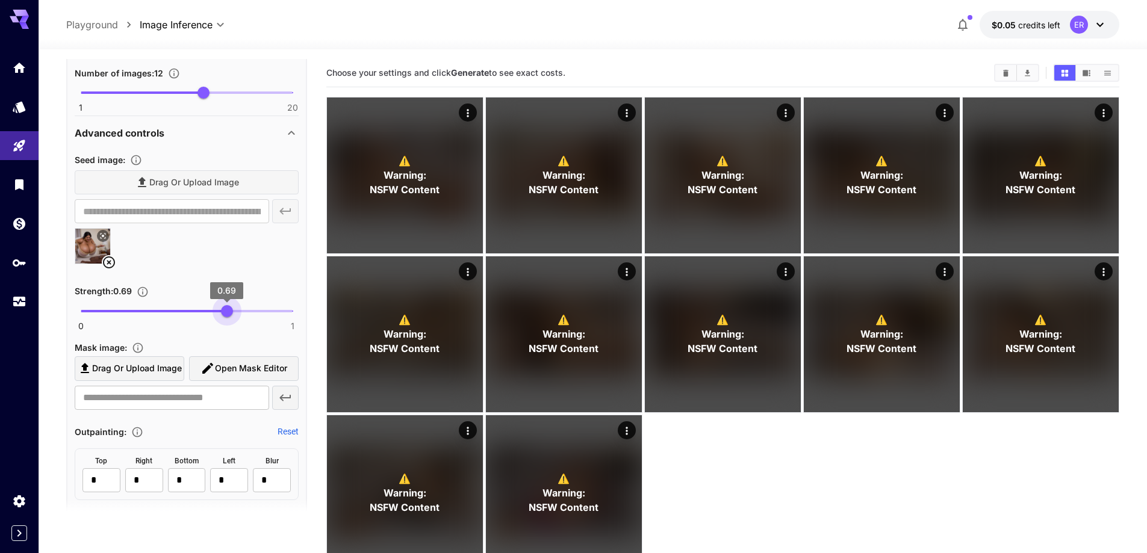
type input "****"
drag, startPoint x: 244, startPoint y: 315, endPoint x: 225, endPoint y: 314, distance: 18.7
click at [225, 314] on span "0.68" at bounding box center [225, 311] width 12 height 12
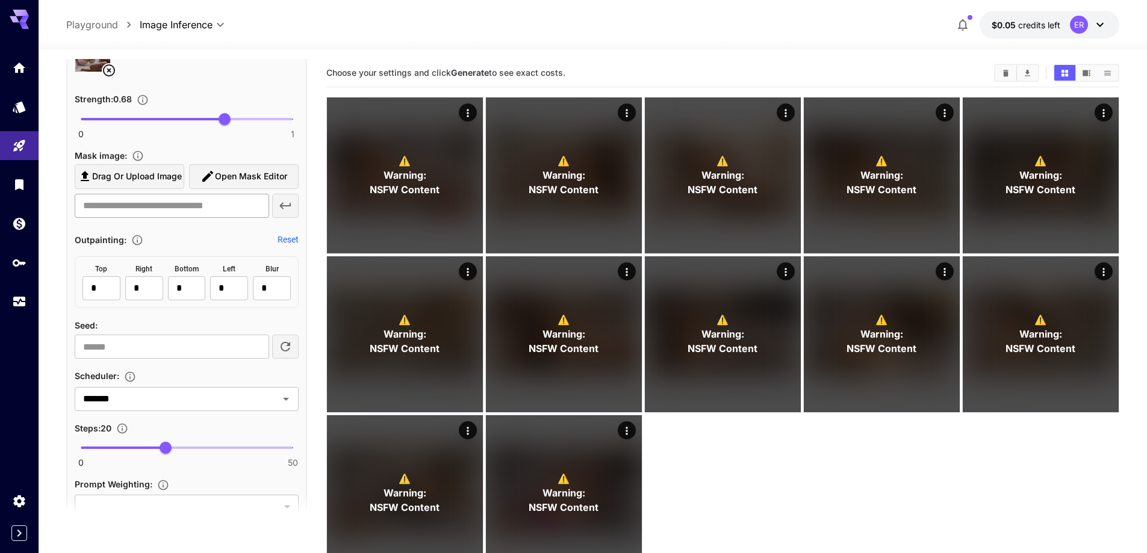
scroll to position [1293, 0]
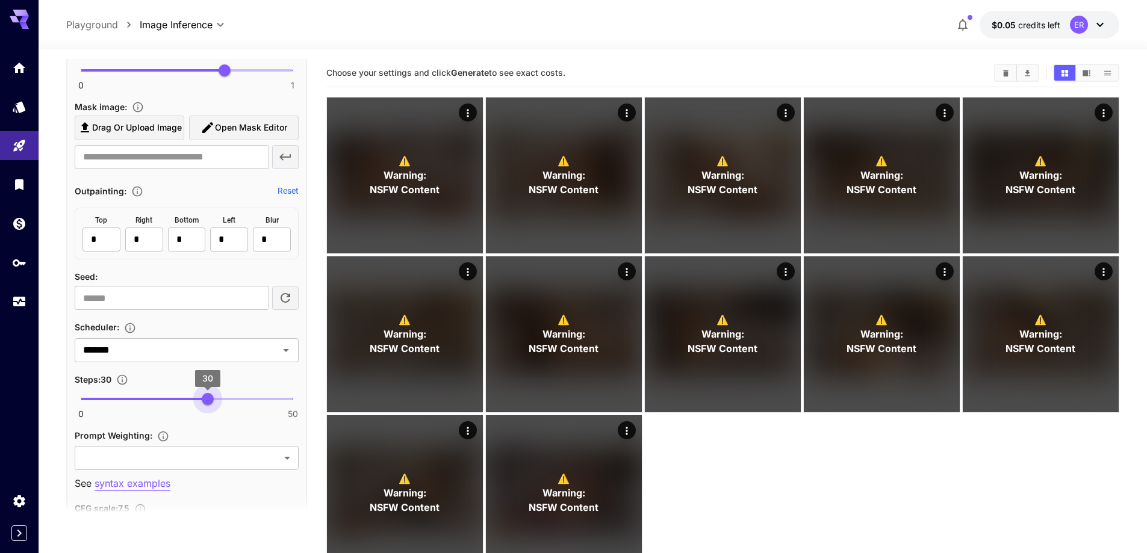
type input "**"
click at [210, 399] on span "0 50 31" at bounding box center [187, 399] width 212 height 18
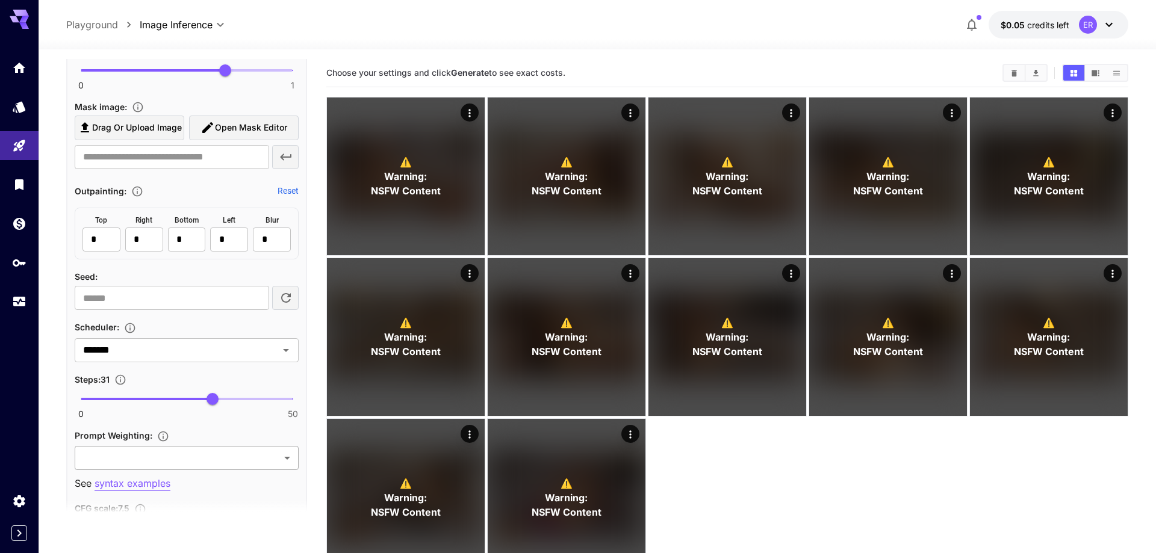
click at [182, 452] on body "**********" at bounding box center [578, 324] width 1156 height 648
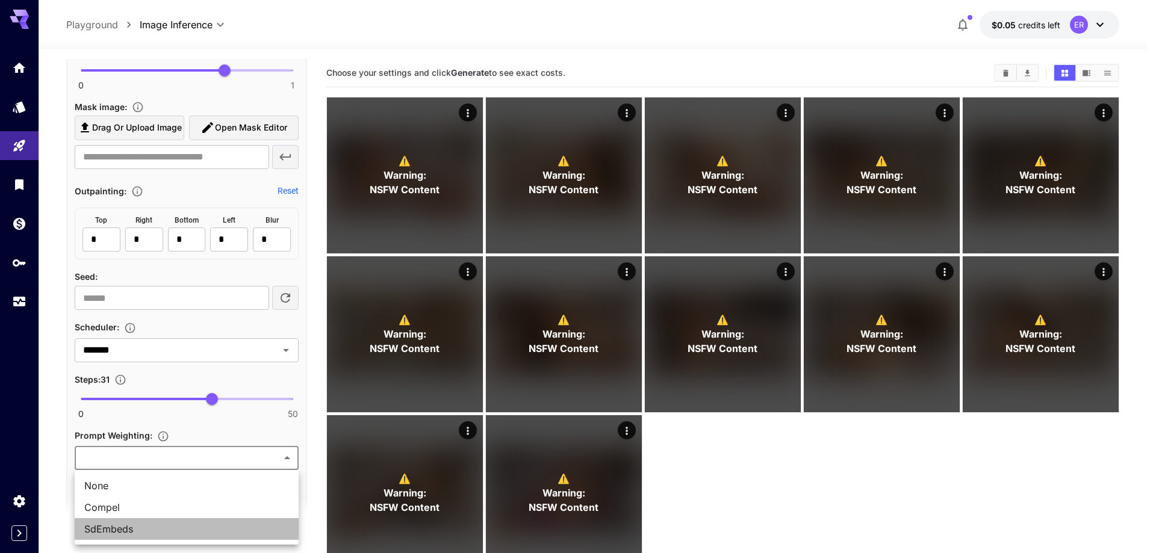
click at [148, 528] on span "SdEmbeds" at bounding box center [186, 529] width 205 height 14
type input "********"
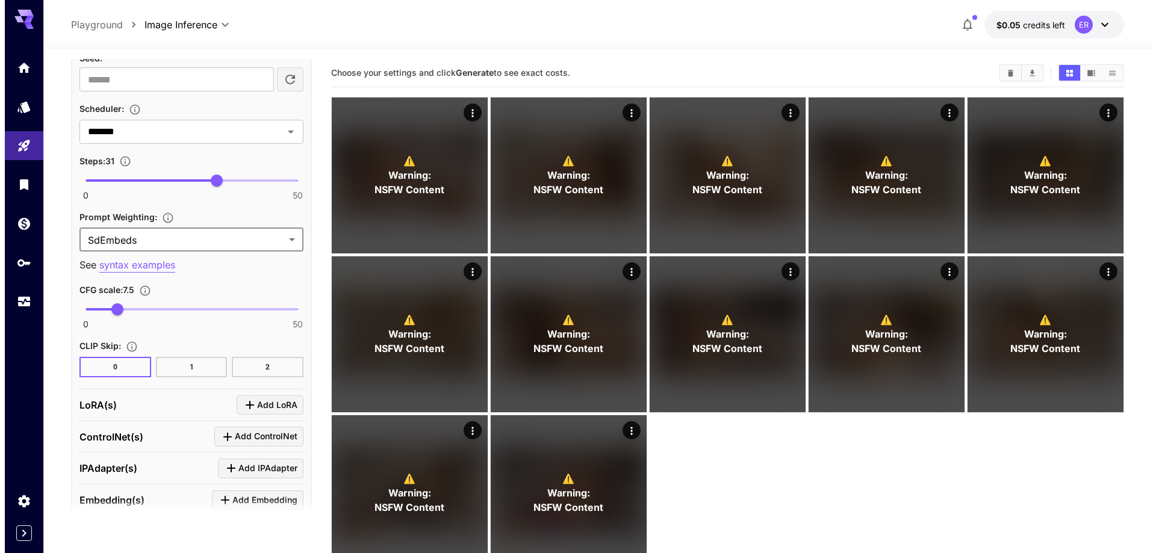
scroll to position [1534, 0]
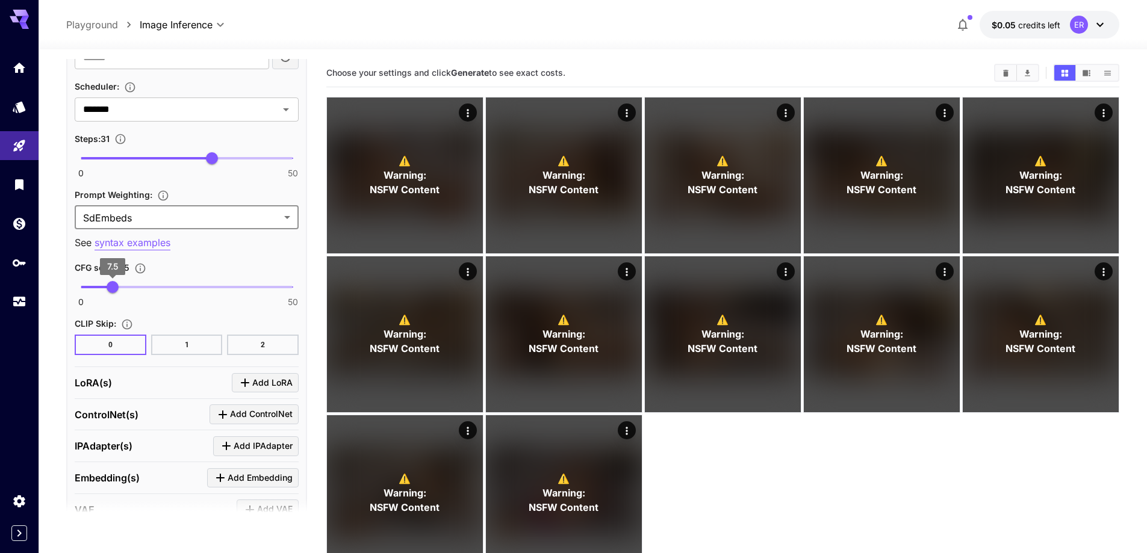
type input "***"
click at [97, 283] on span "0 50 3.8" at bounding box center [187, 287] width 212 height 18
click at [267, 378] on span "Add LoRA" at bounding box center [272, 383] width 40 height 15
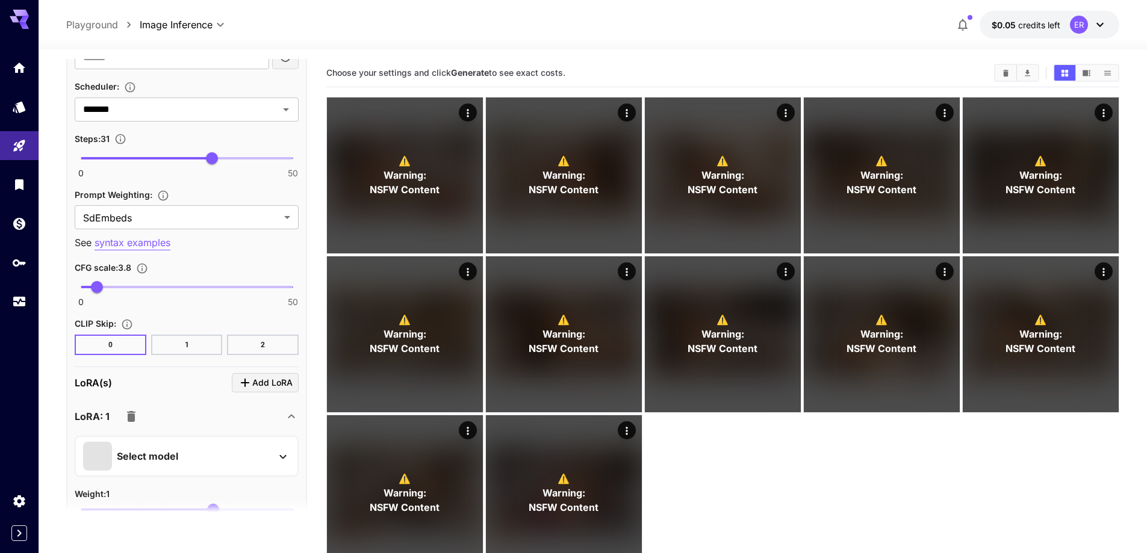
click at [223, 441] on div "Select model" at bounding box center [187, 456] width 224 height 41
click at [223, 453] on div "Select model" at bounding box center [177, 456] width 188 height 29
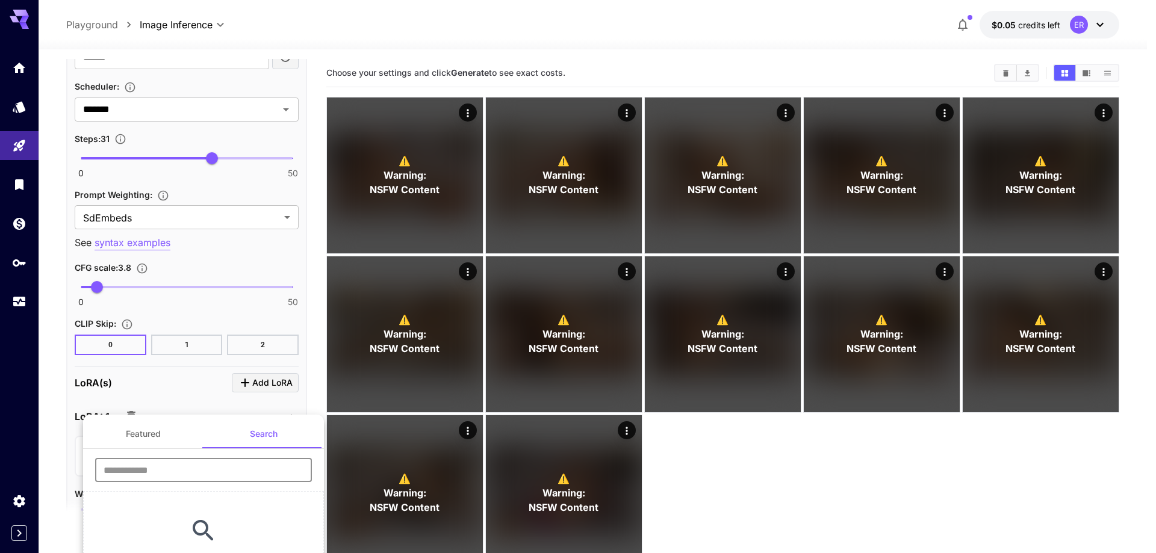
click at [225, 473] on input "text" at bounding box center [203, 470] width 217 height 24
type input "****"
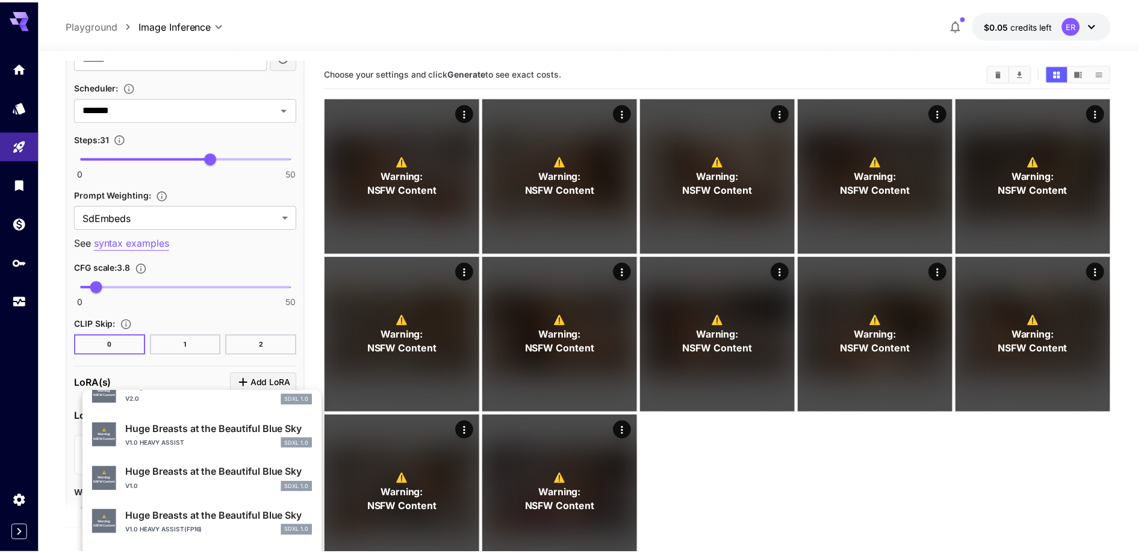
scroll to position [392, 0]
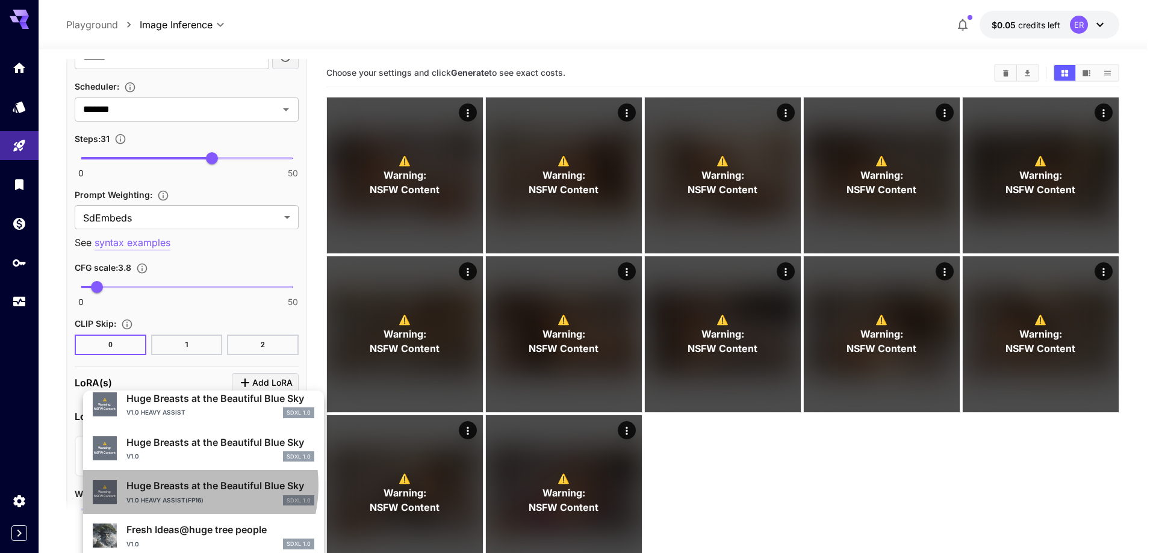
click at [181, 486] on p "Huge Breasts at the Beautiful Blue Sky" at bounding box center [220, 486] width 188 height 14
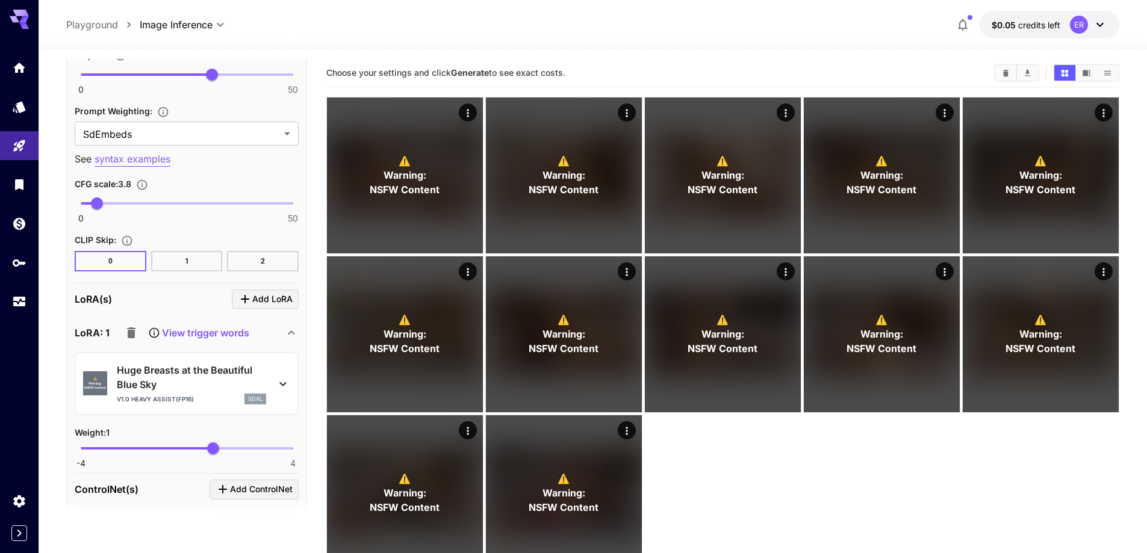
scroll to position [1654, 0]
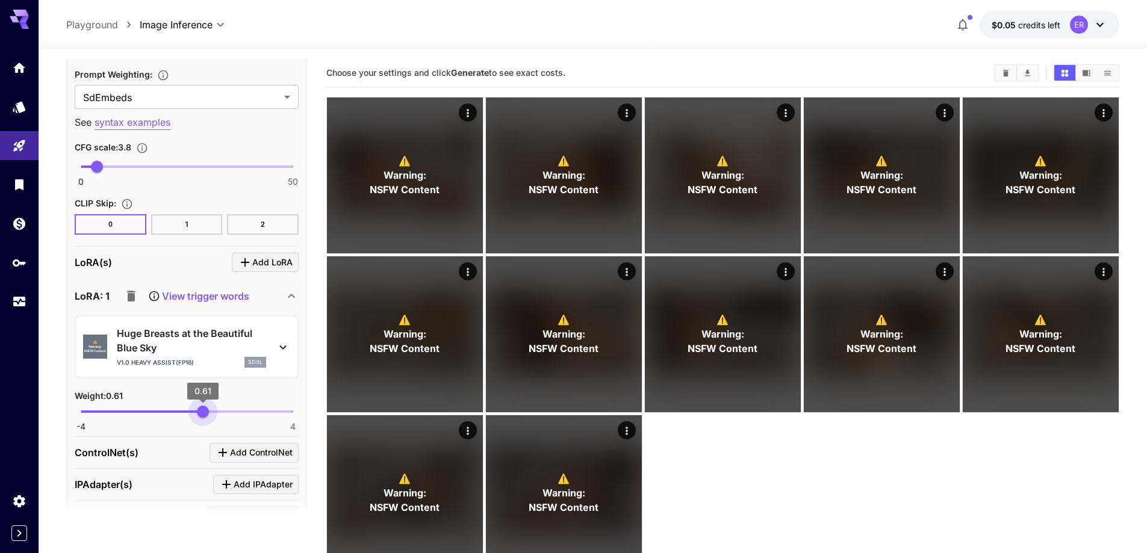
type input "****"
drag, startPoint x: 211, startPoint y: 417, endPoint x: 202, endPoint y: 417, distance: 9.1
click at [202, 417] on span "0.57" at bounding box center [202, 412] width 12 height 12
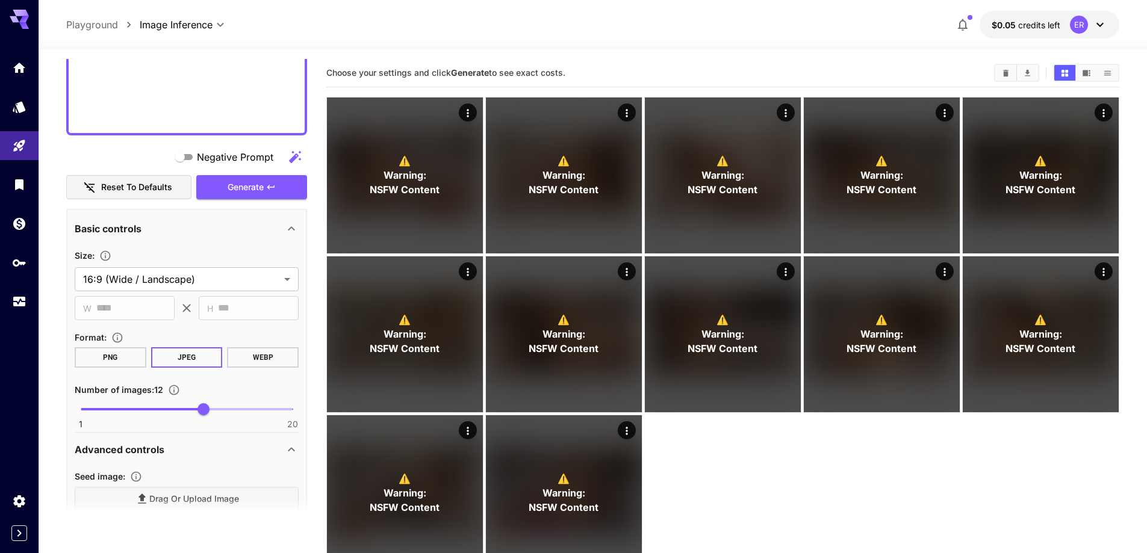
scroll to position [691, 0]
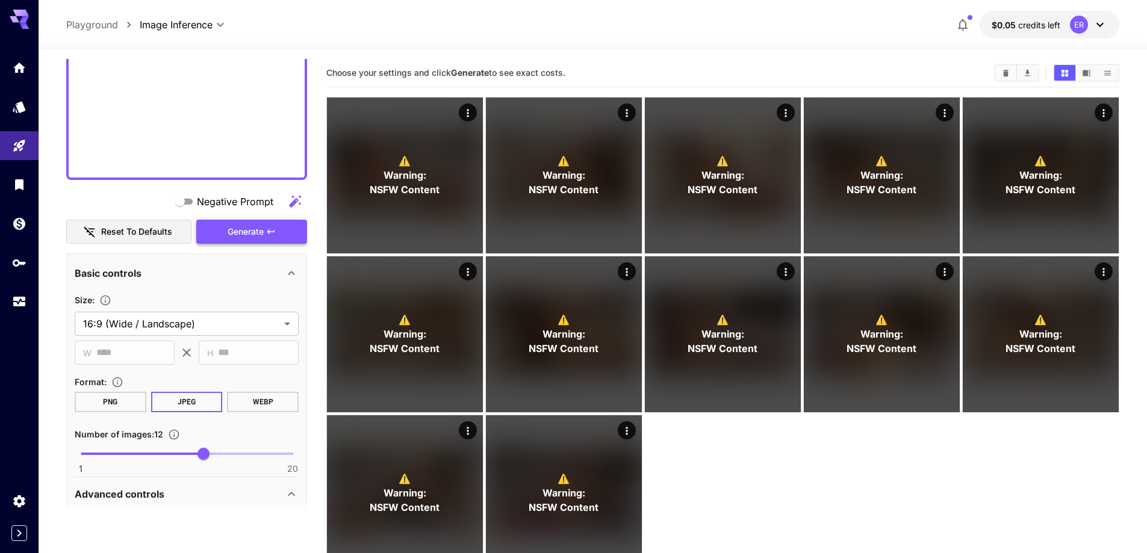
click at [229, 232] on span "Generate" at bounding box center [246, 232] width 36 height 15
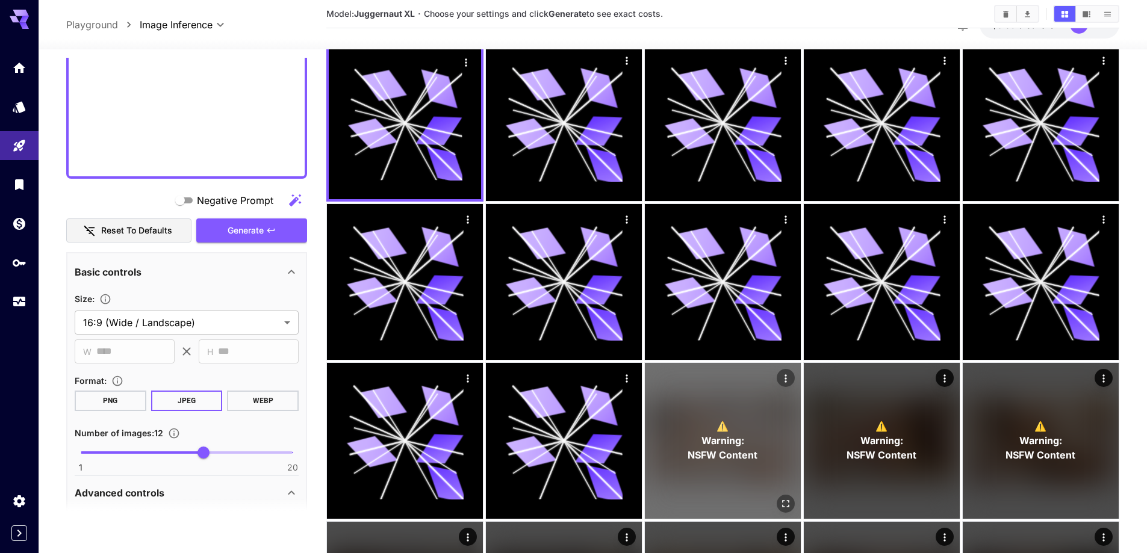
scroll to position [120, 0]
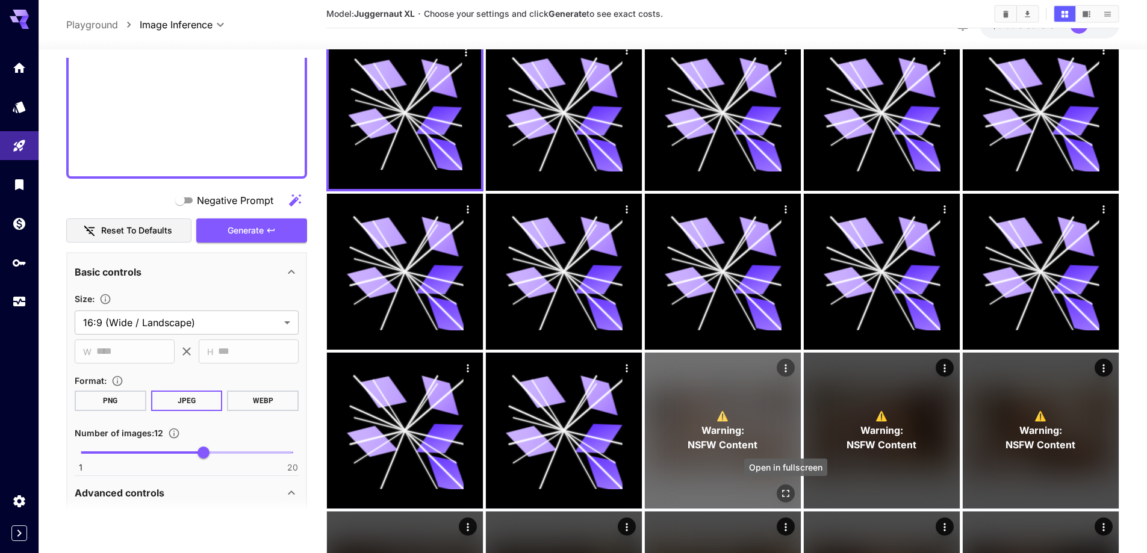
click at [785, 491] on icon "Open in fullscreen" at bounding box center [786, 494] width 12 height 12
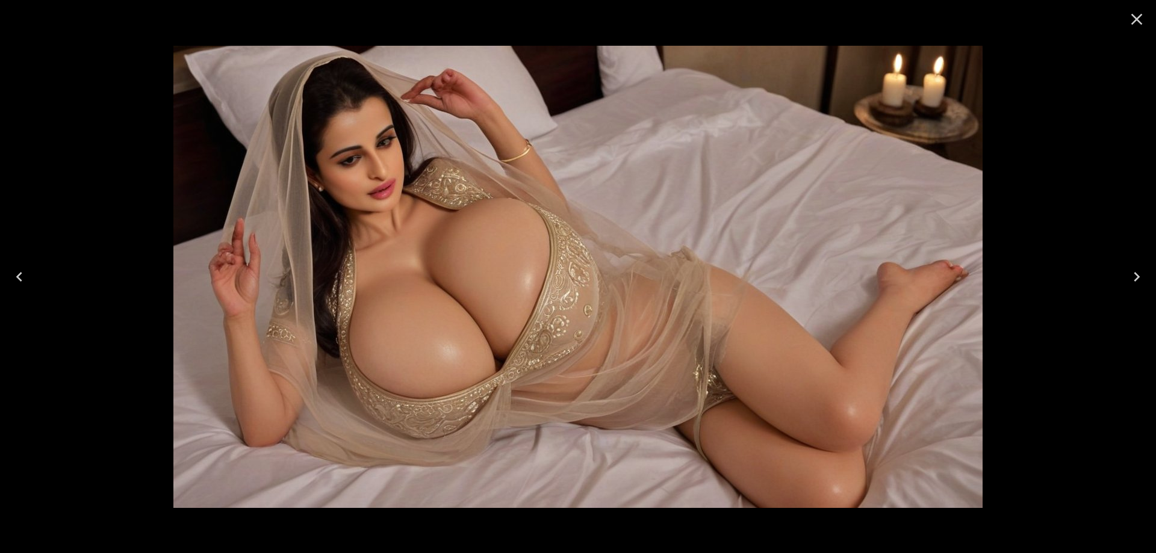
click at [1121, 280] on button "Next" at bounding box center [1137, 277] width 39 height 48
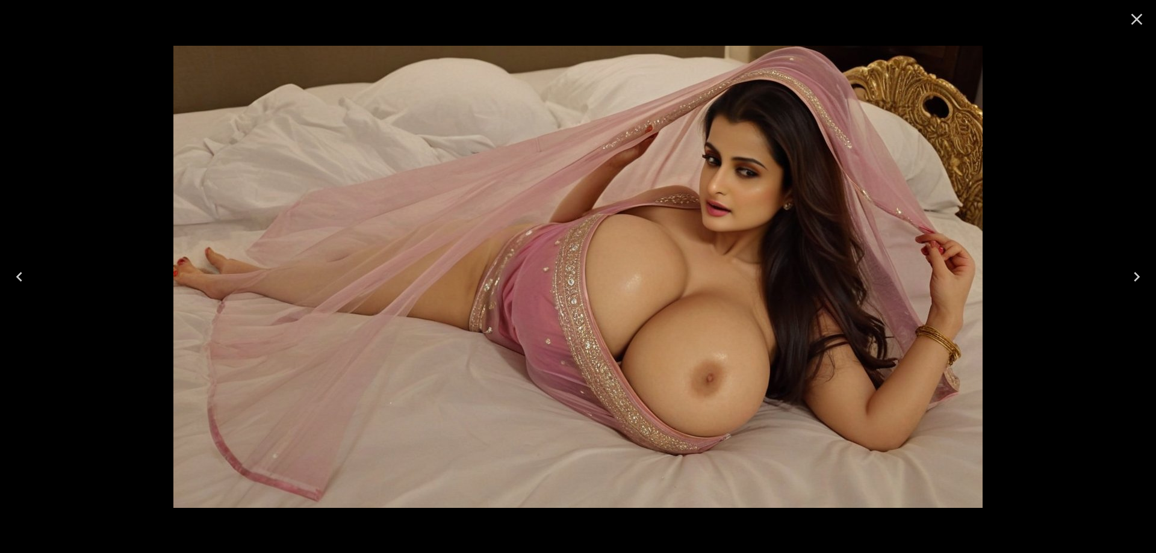
click at [1121, 280] on button "Next" at bounding box center [1137, 277] width 39 height 48
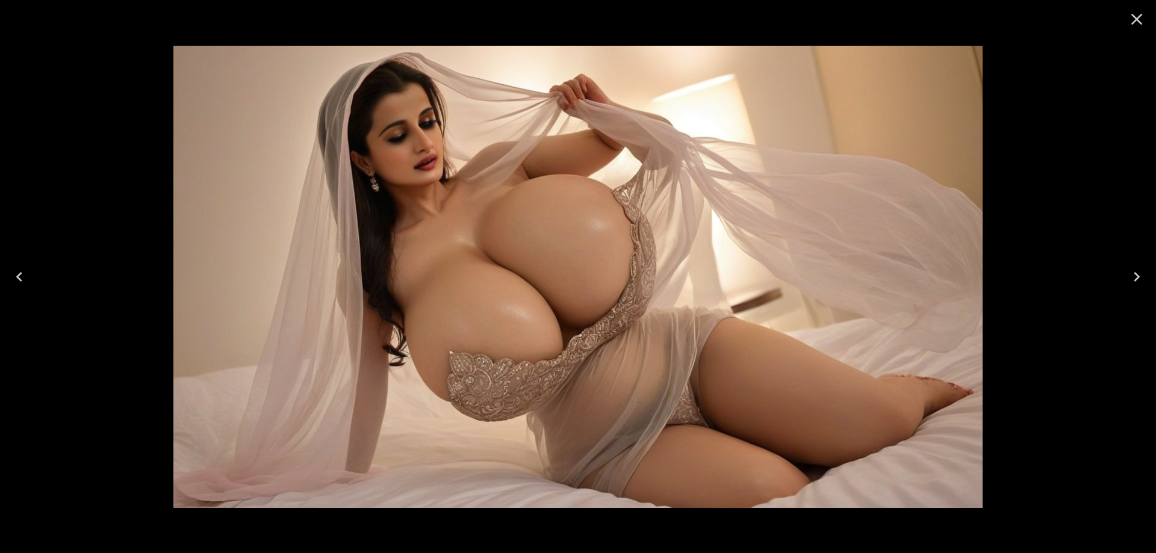
click at [1121, 280] on button "Next" at bounding box center [1137, 277] width 39 height 48
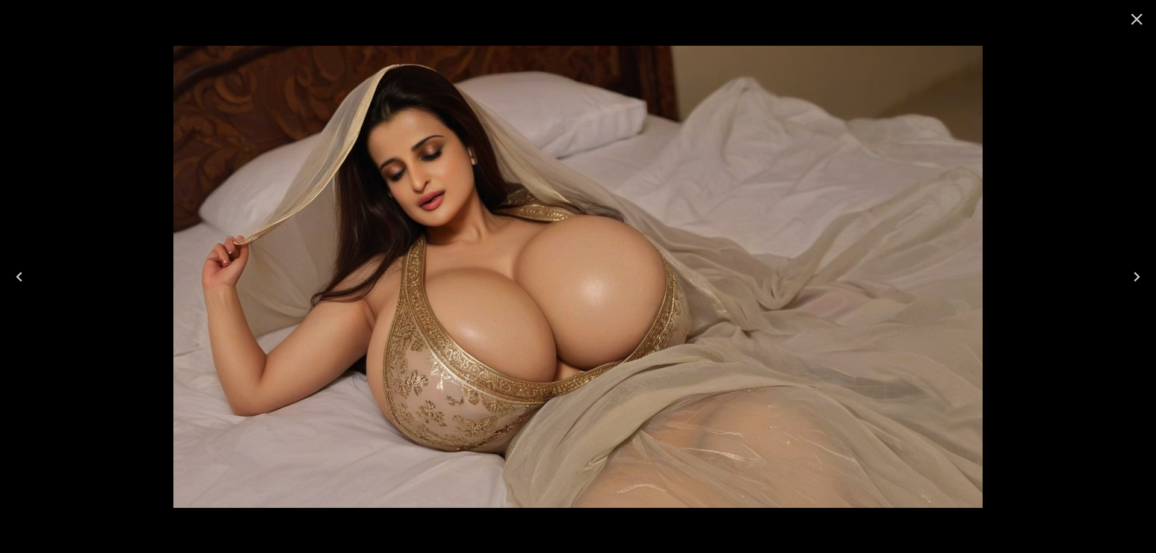
click at [1121, 280] on button "Next" at bounding box center [1137, 277] width 39 height 48
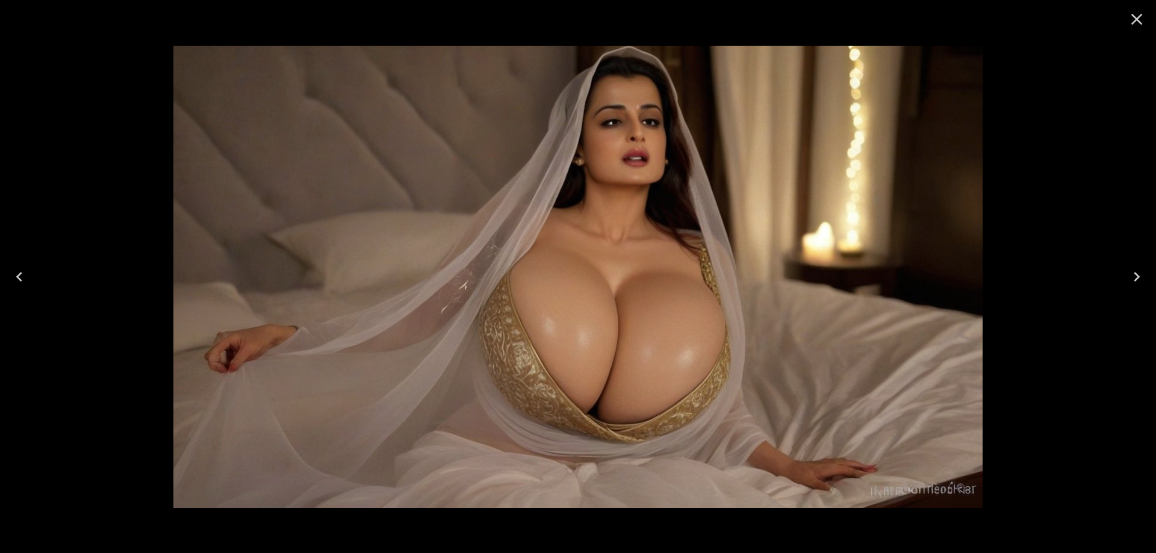
click at [1121, 280] on button "Next" at bounding box center [1137, 277] width 39 height 48
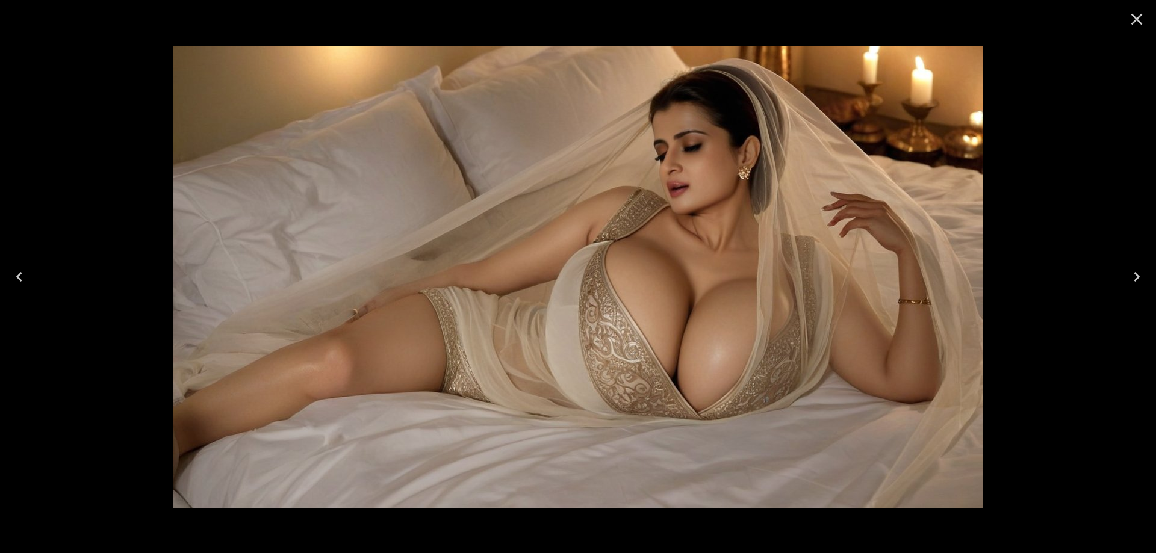
click at [1121, 280] on button "Next" at bounding box center [1137, 277] width 39 height 48
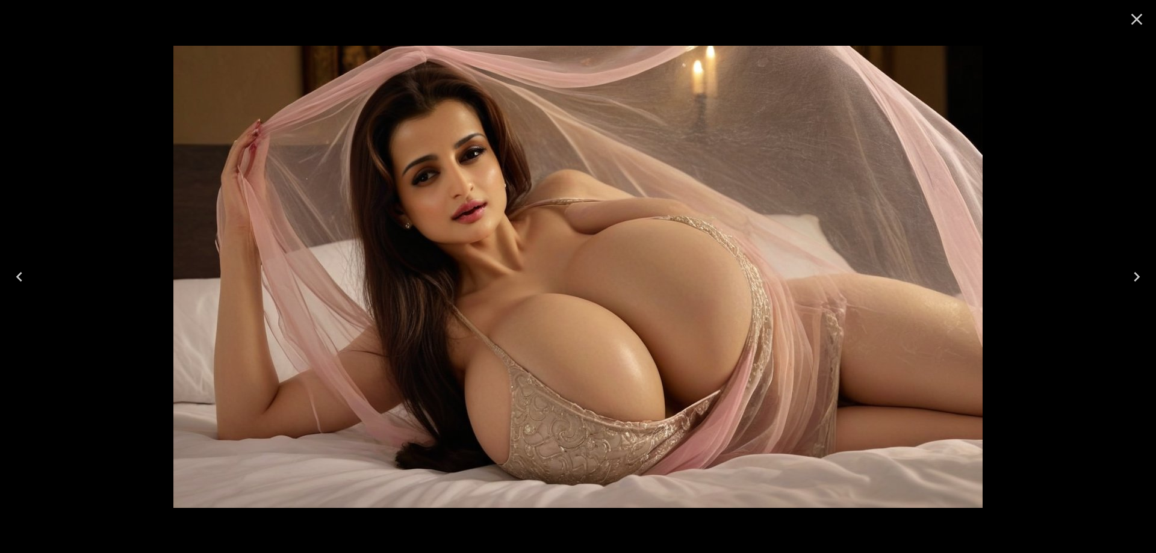
click at [1121, 280] on button "Next" at bounding box center [1137, 277] width 39 height 48
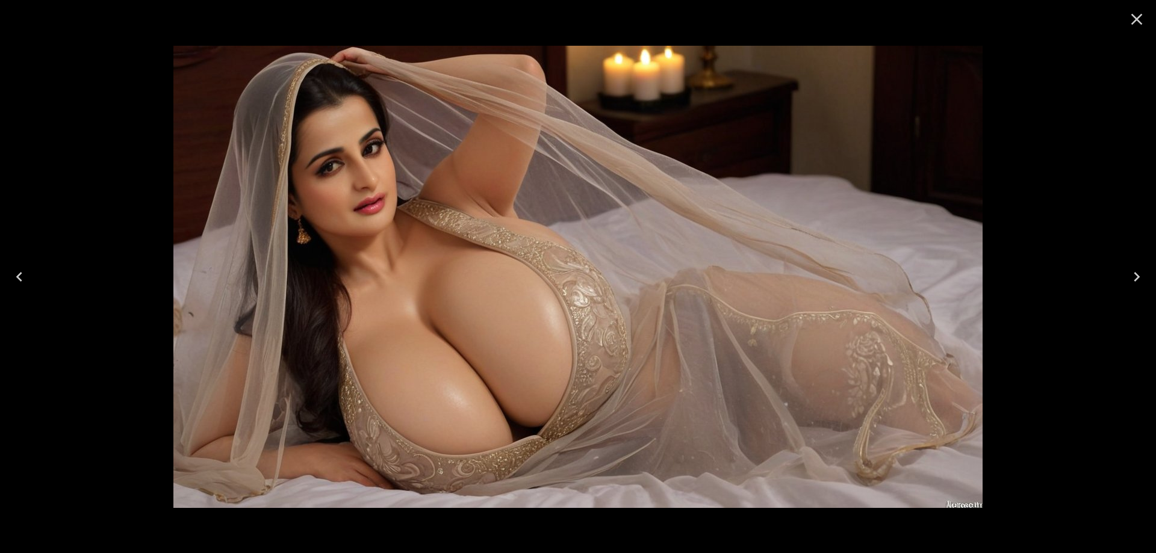
click at [1121, 280] on button "Next" at bounding box center [1137, 277] width 39 height 48
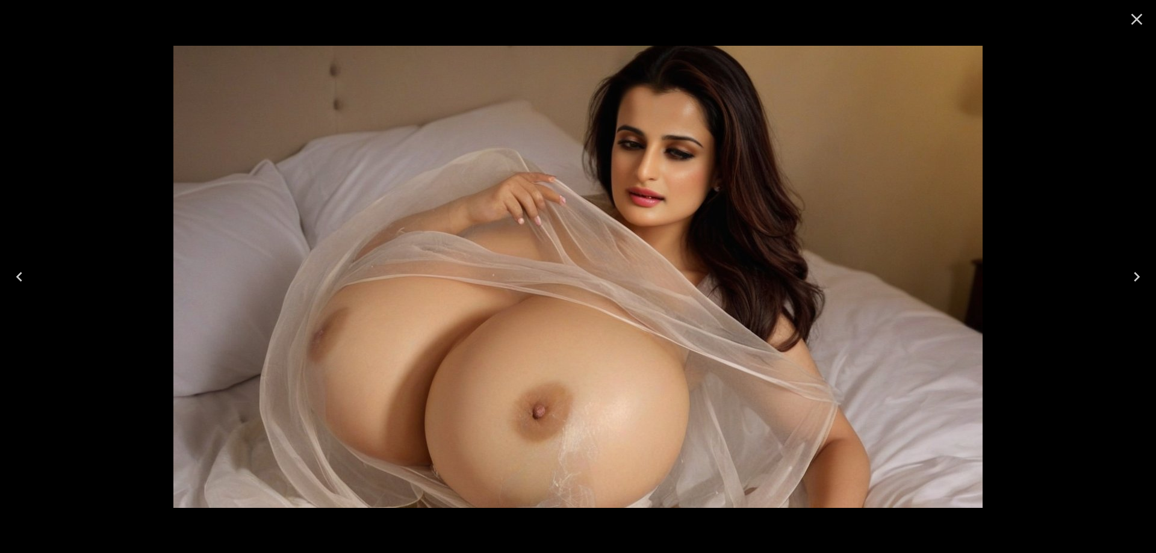
click at [1121, 280] on button "Next" at bounding box center [1137, 277] width 39 height 48
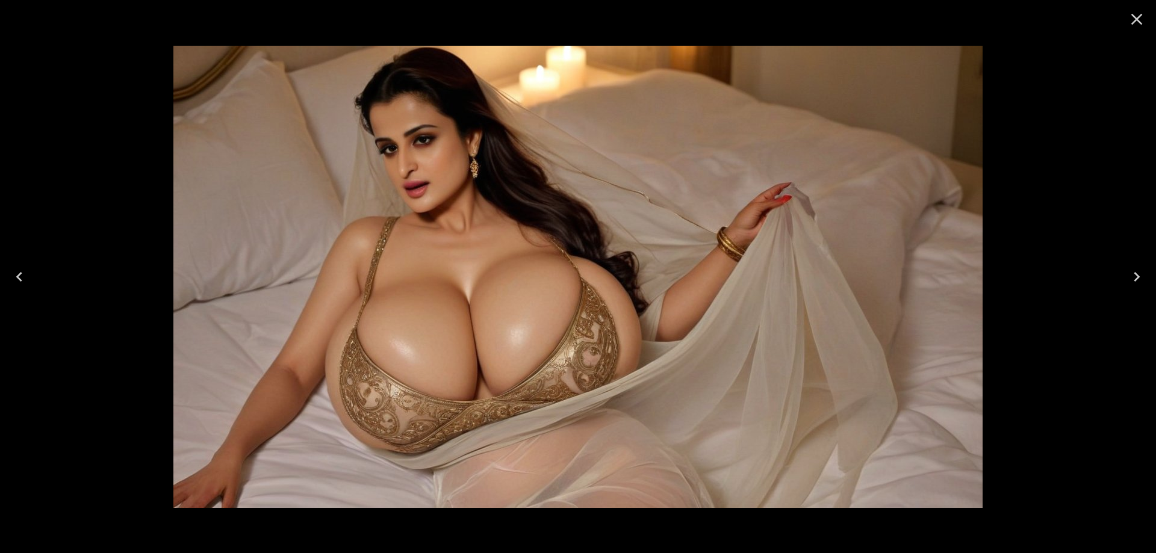
click at [1121, 280] on button "Next" at bounding box center [1137, 277] width 39 height 48
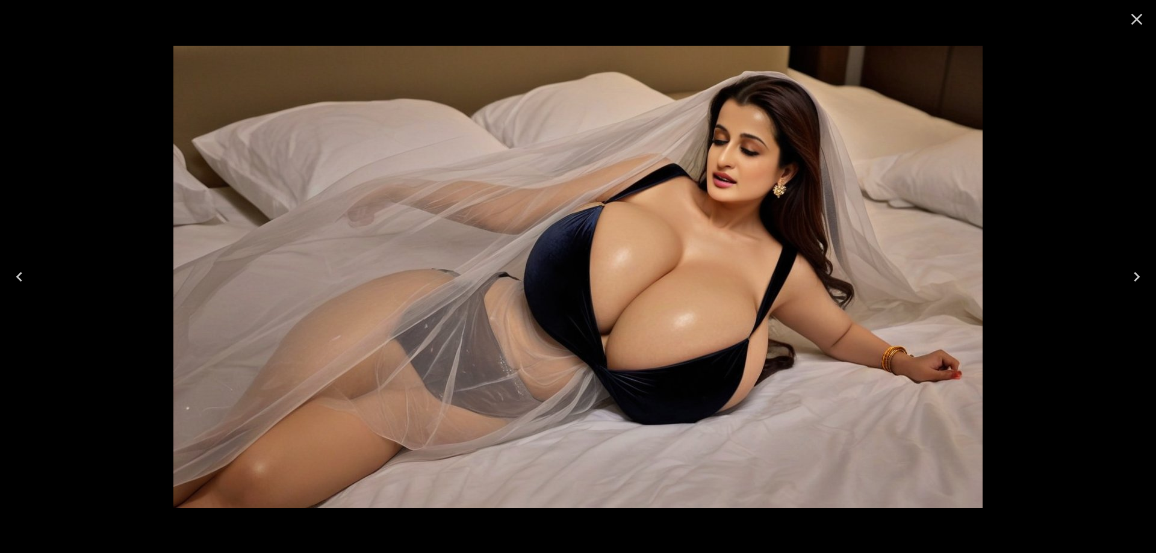
click at [1121, 280] on button "Next" at bounding box center [1137, 277] width 39 height 48
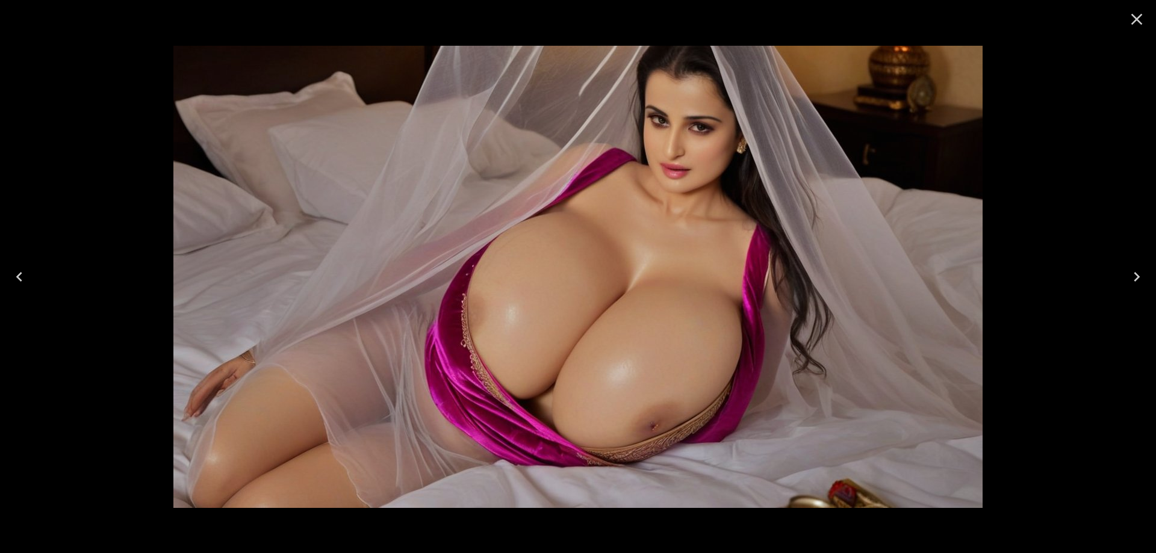
click at [1121, 280] on button "Next" at bounding box center [1137, 277] width 39 height 48
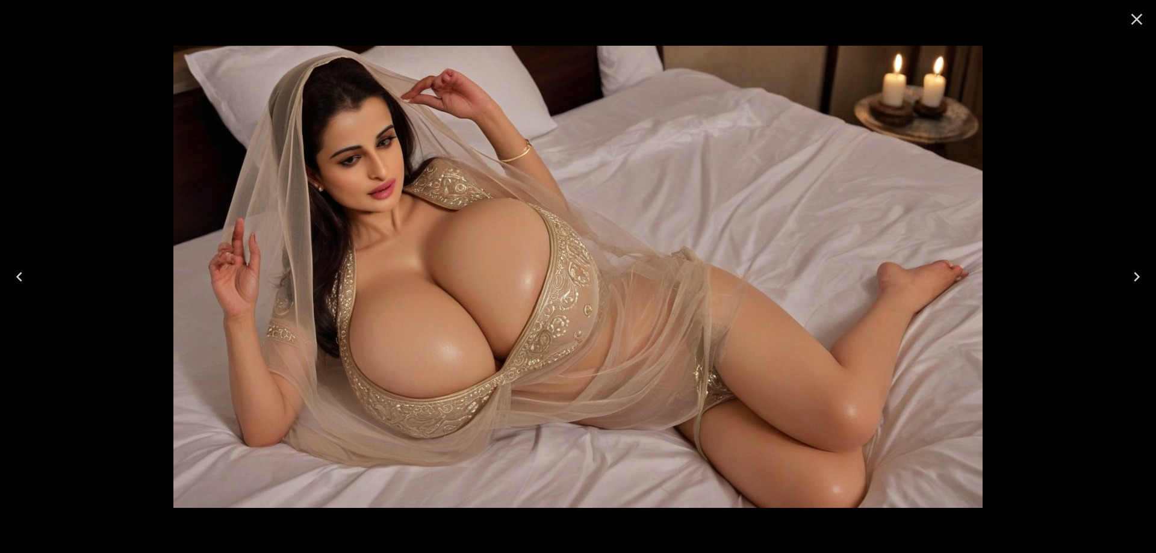
click at [1121, 280] on button "Next" at bounding box center [1137, 277] width 39 height 48
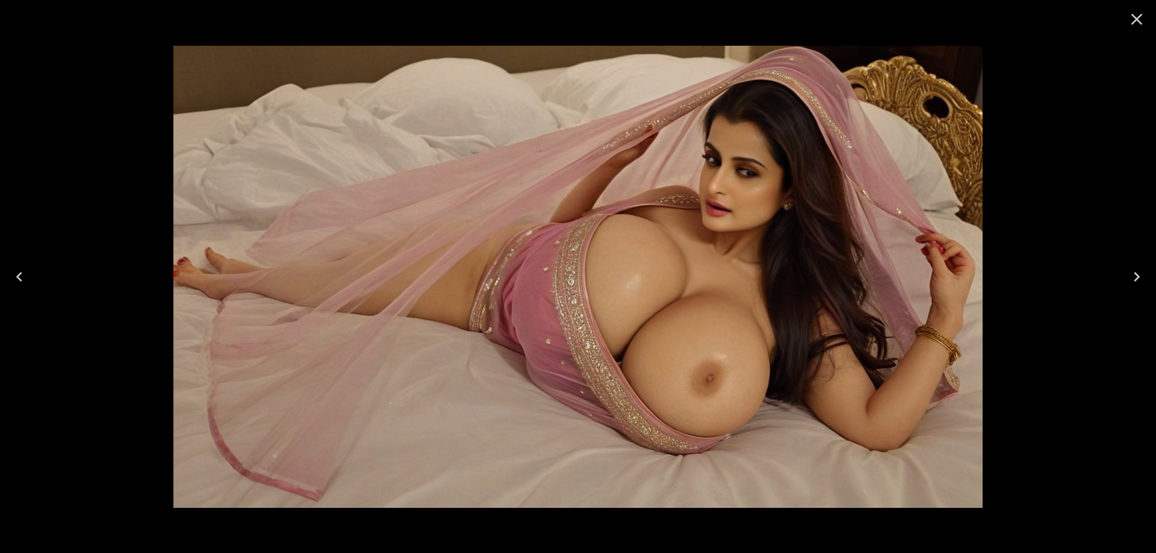
click at [1121, 280] on button "Next" at bounding box center [1137, 277] width 39 height 48
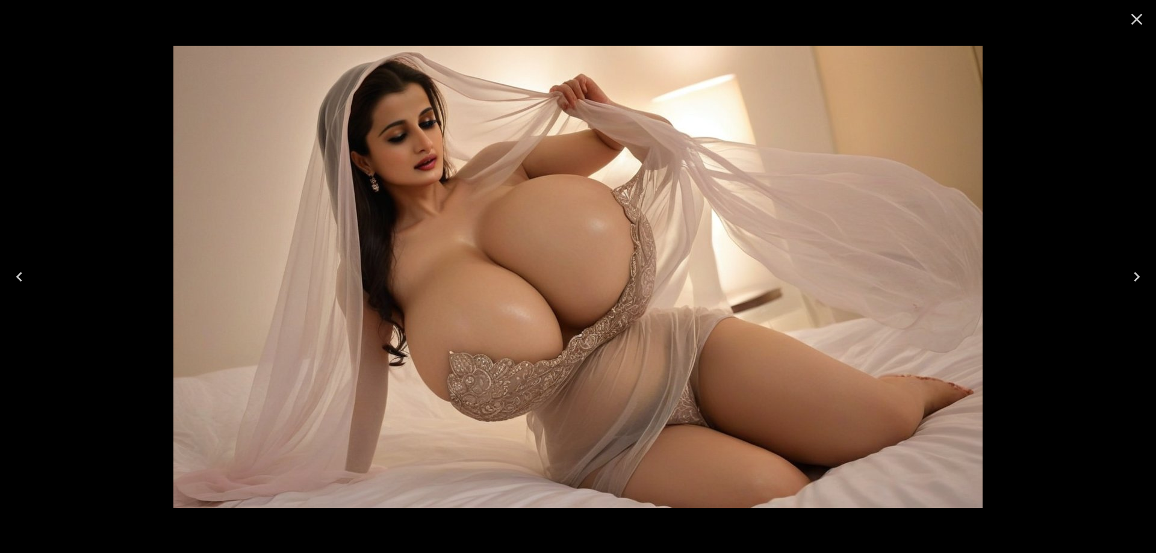
click at [1121, 280] on button "Next" at bounding box center [1137, 277] width 39 height 48
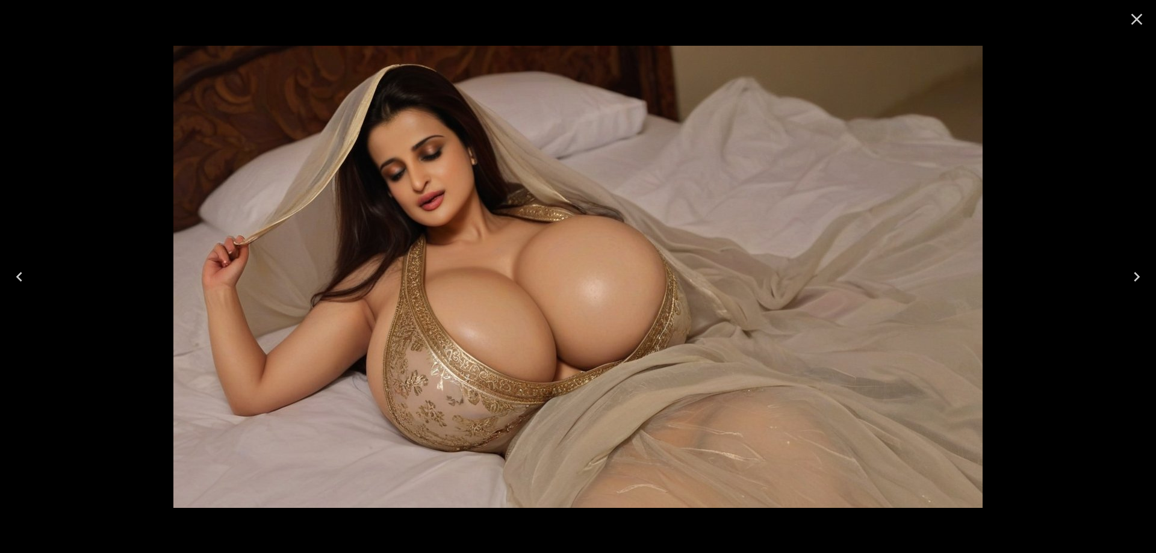
click at [1121, 280] on button "Next" at bounding box center [1137, 277] width 39 height 48
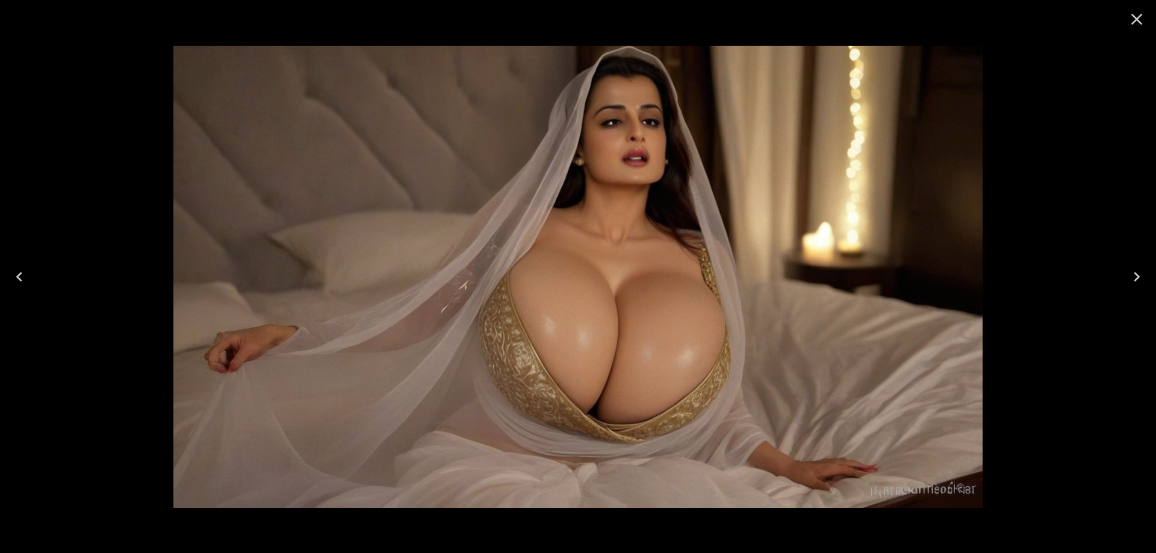
click at [1131, 11] on icon "Close" at bounding box center [1136, 19] width 19 height 19
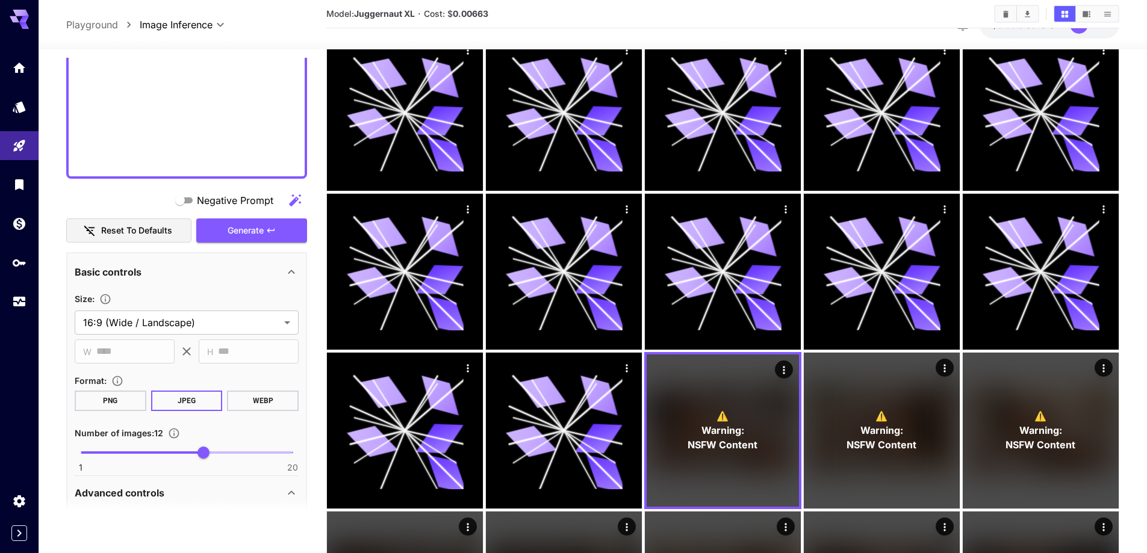
click at [1140, 17] on div "**********" at bounding box center [593, 24] width 1109 height 49
click at [1141, 36] on div at bounding box center [593, 42] width 1109 height 14
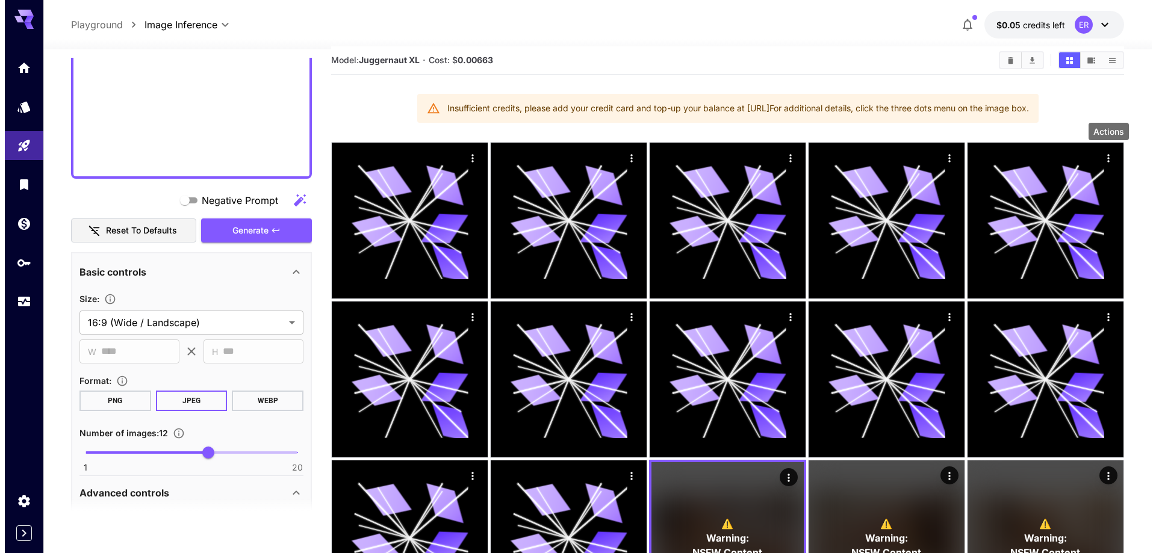
scroll to position [0, 0]
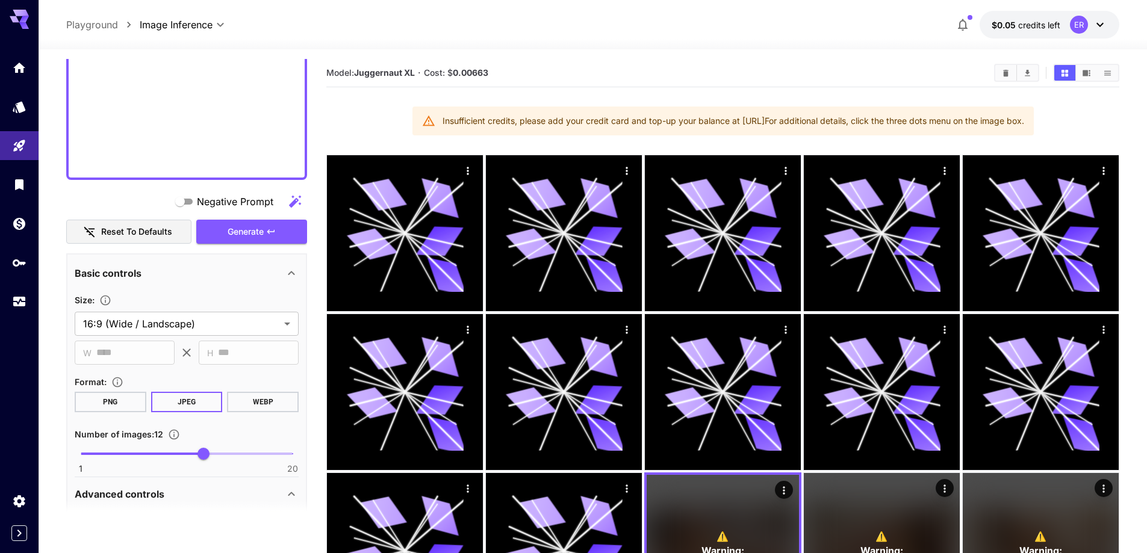
click at [1074, 36] on div at bounding box center [593, 42] width 1109 height 14
click at [1068, 31] on button "$0.05 credits left ER" at bounding box center [1050, 25] width 140 height 28
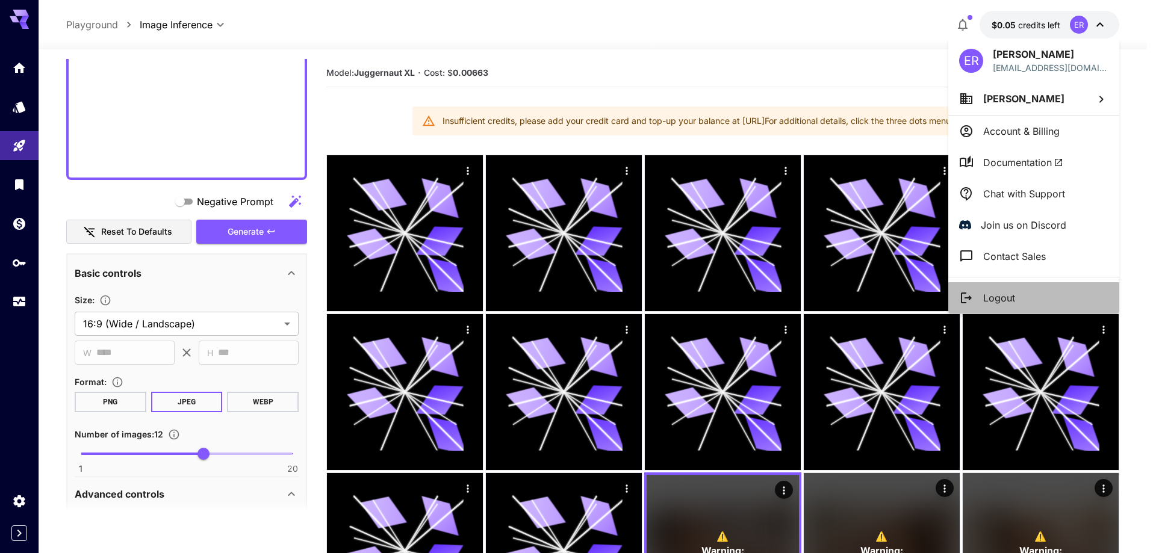
click at [1035, 300] on li "Logout" at bounding box center [1033, 297] width 171 height 31
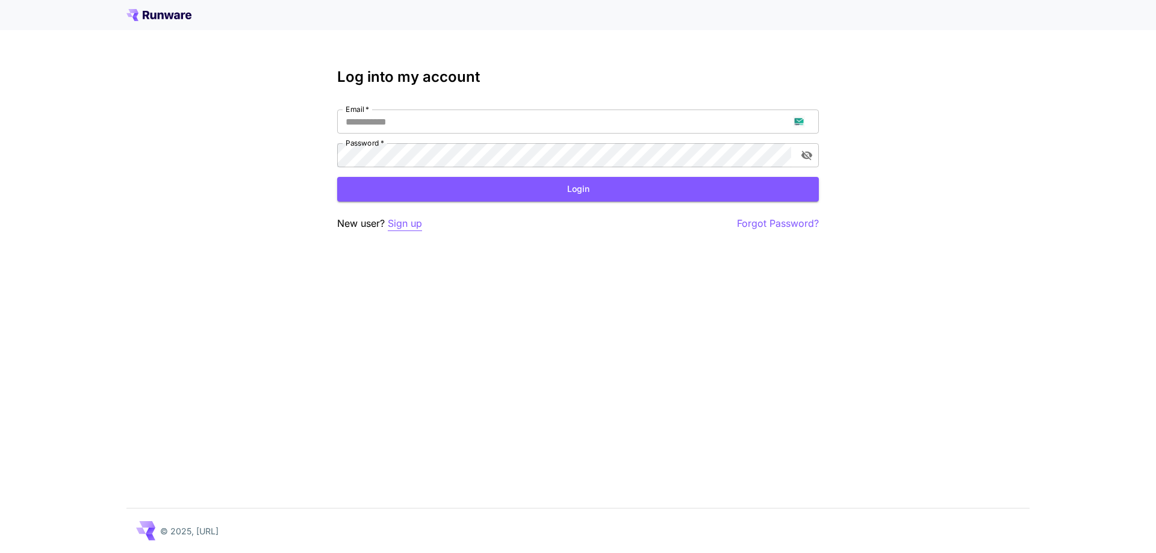
click at [397, 223] on p "Sign up" at bounding box center [405, 223] width 34 height 15
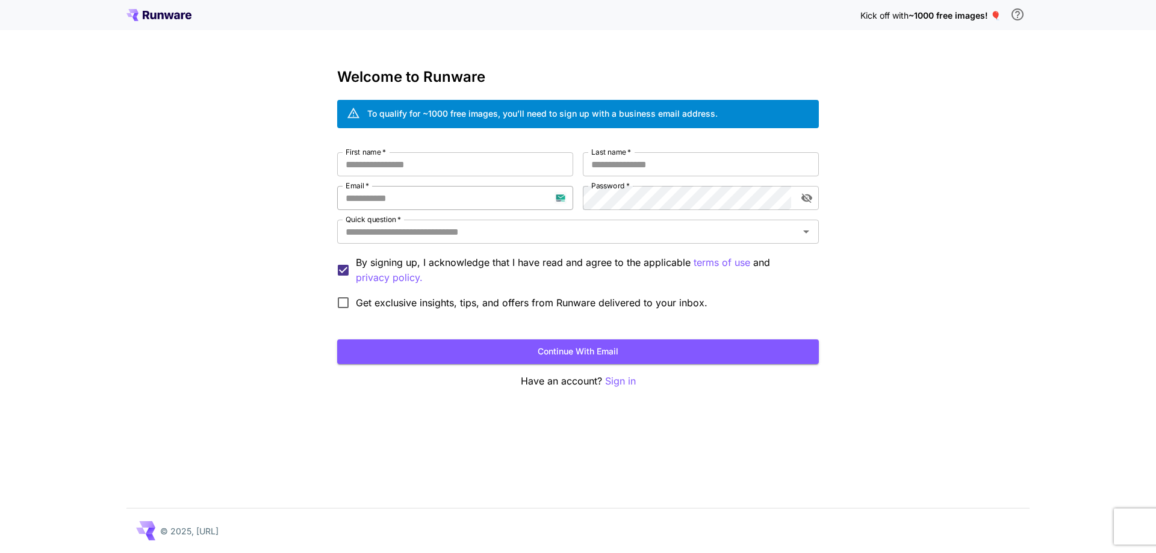
click at [427, 194] on input "Email   *" at bounding box center [455, 198] width 236 height 24
paste input "**********"
type input "**********"
click at [462, 164] on input "First name   *" at bounding box center [455, 164] width 236 height 24
type input "**"
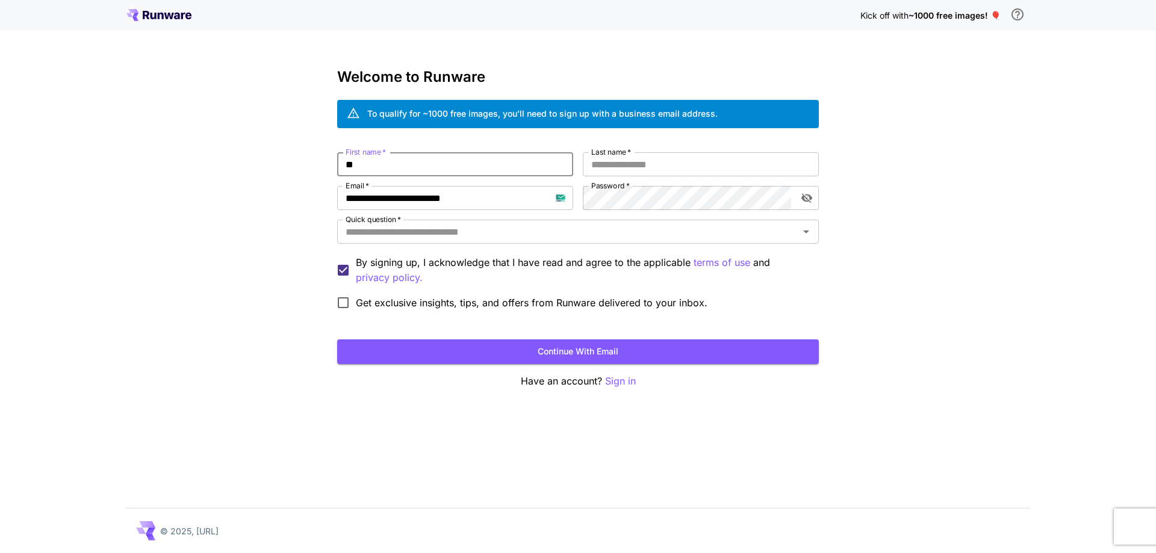
click at [613, 177] on div "**********" at bounding box center [578, 233] width 482 height 163
click at [647, 157] on input "*" at bounding box center [701, 164] width 236 height 24
type input "***"
click at [627, 225] on input "Quick question   *" at bounding box center [568, 231] width 455 height 17
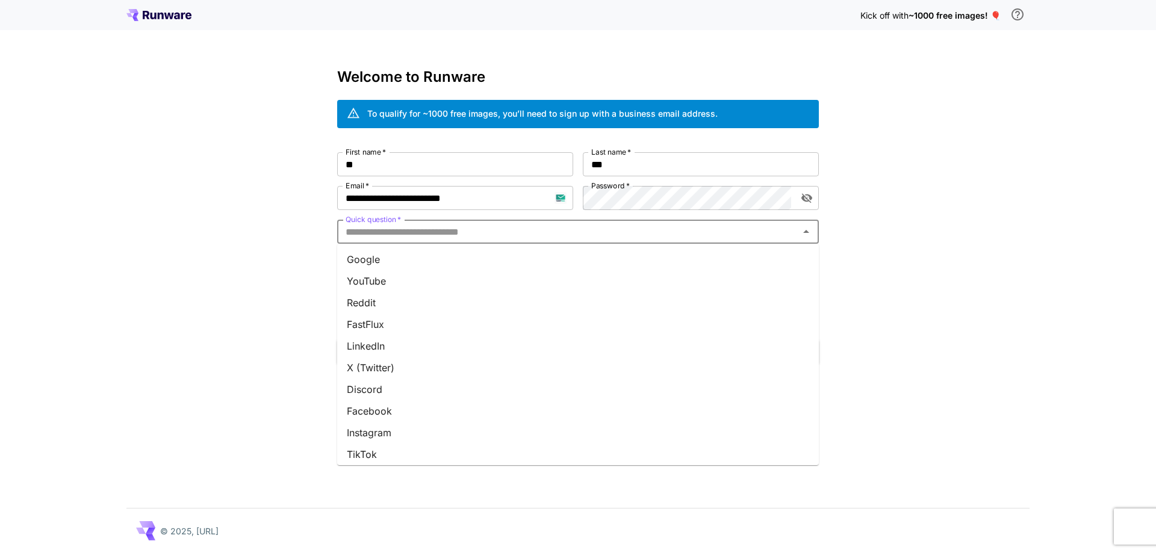
click at [617, 256] on li "Google" at bounding box center [578, 260] width 482 height 22
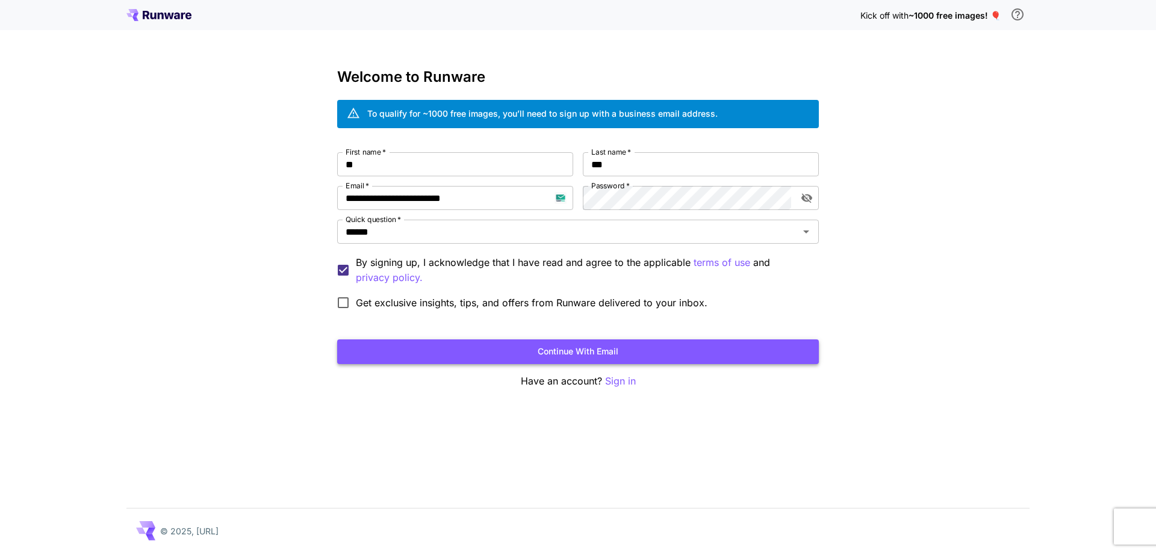
click at [656, 351] on button "Continue with email" at bounding box center [578, 352] width 482 height 25
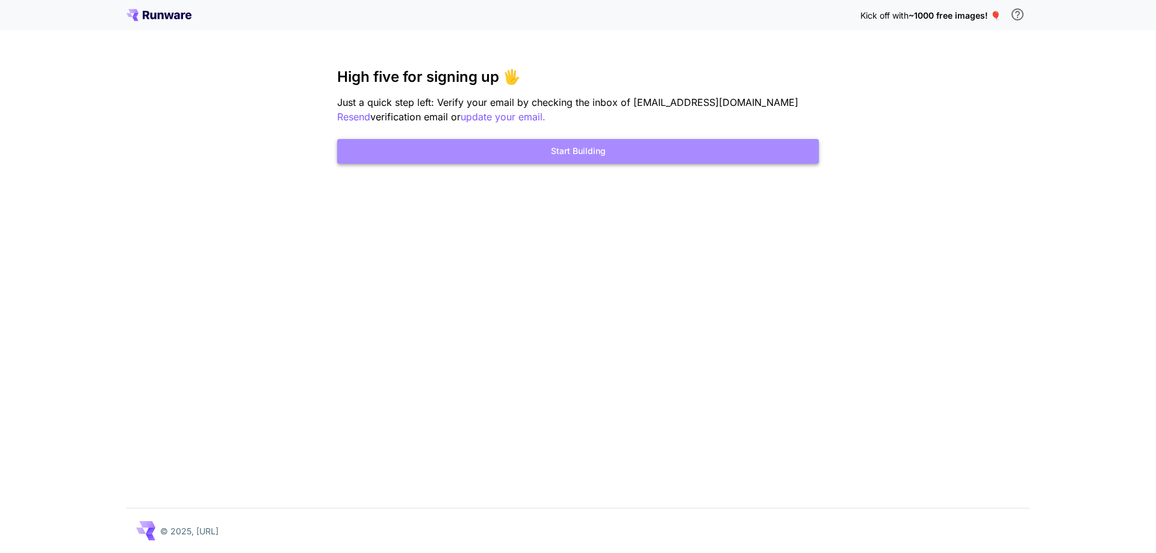
click at [653, 158] on button "Start Building" at bounding box center [578, 151] width 482 height 25
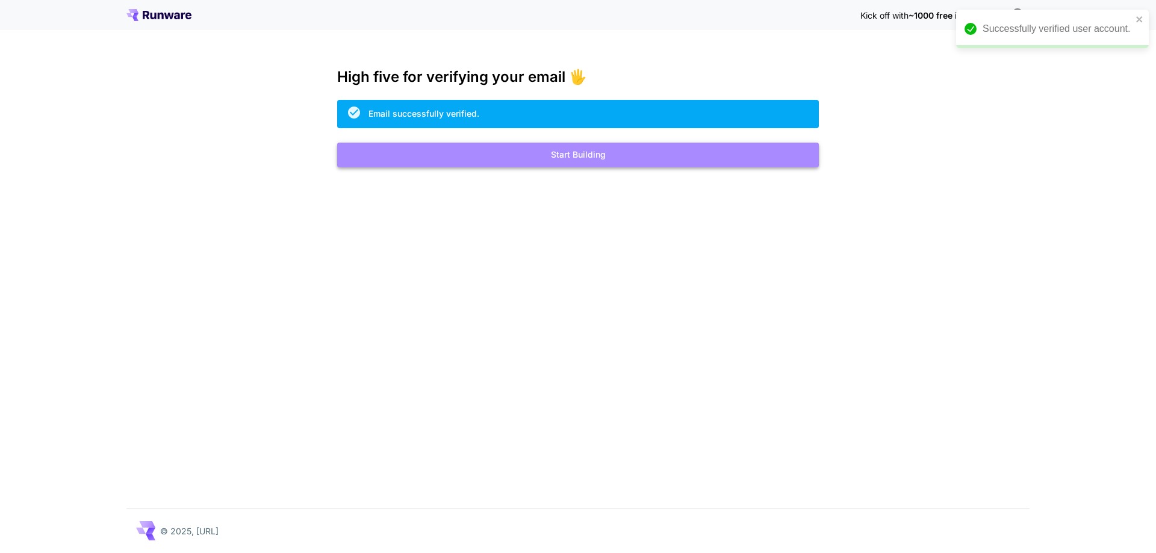
click at [469, 163] on button "Start Building" at bounding box center [578, 155] width 482 height 25
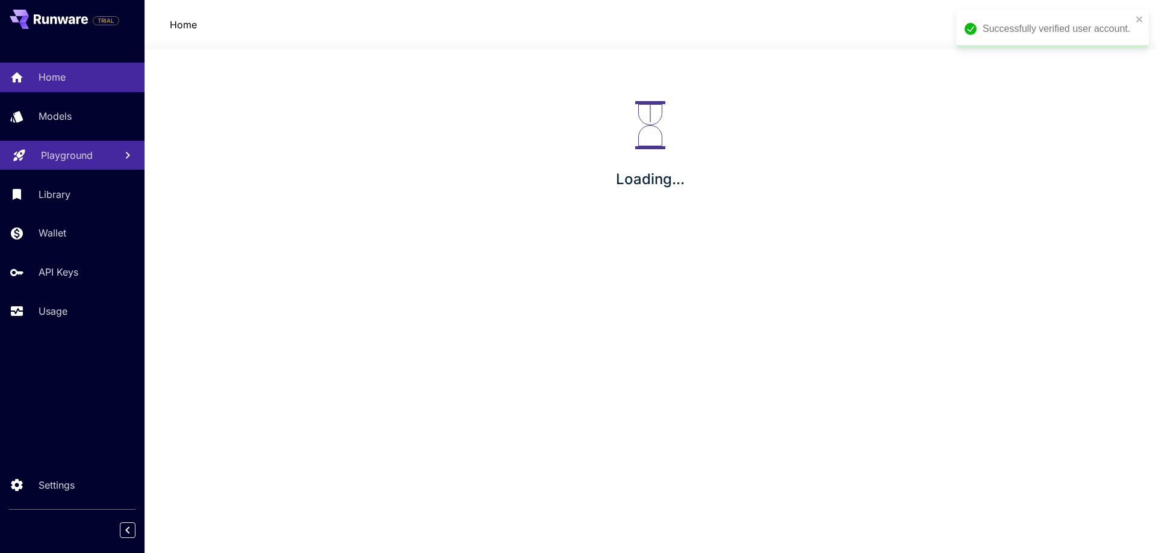
click at [73, 163] on link "Playground" at bounding box center [72, 156] width 145 height 30
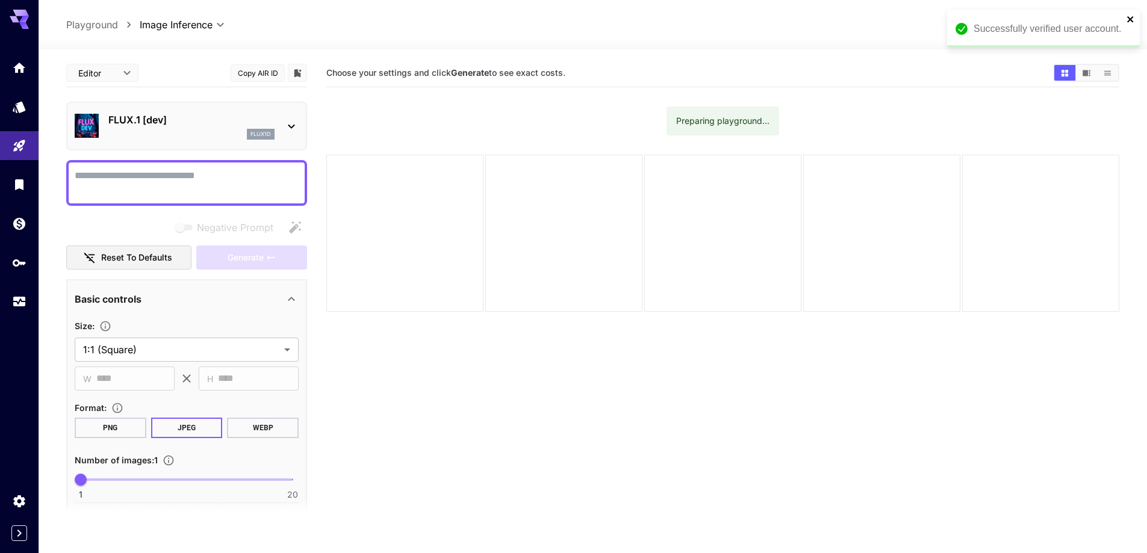
click at [1131, 19] on icon "close" at bounding box center [1130, 19] width 6 height 6
click at [1050, 25] on span "credits left" at bounding box center [1039, 25] width 42 height 10
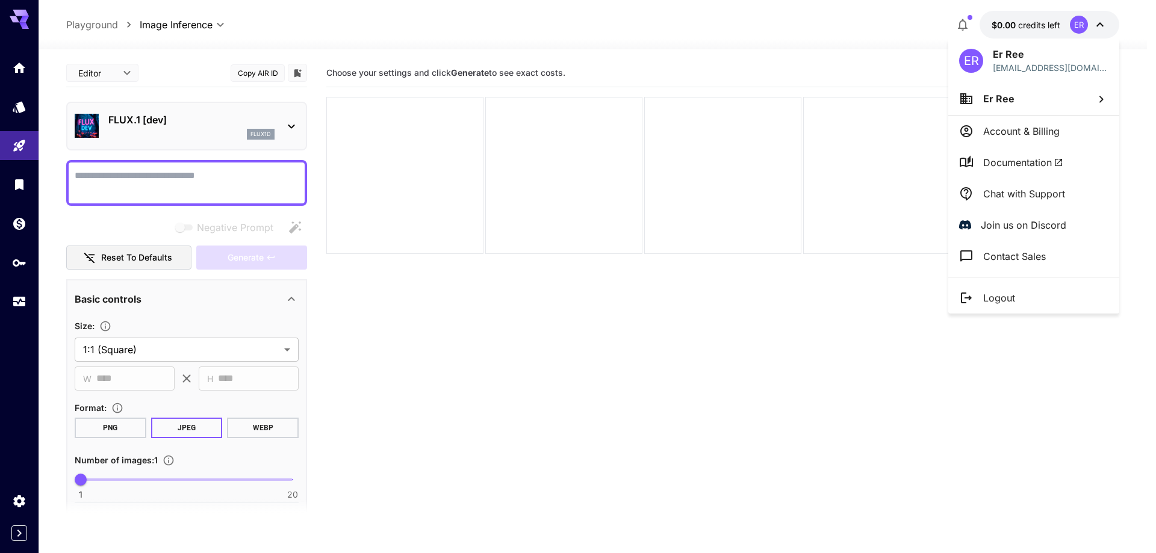
click at [1018, 303] on li "Logout" at bounding box center [1033, 297] width 171 height 31
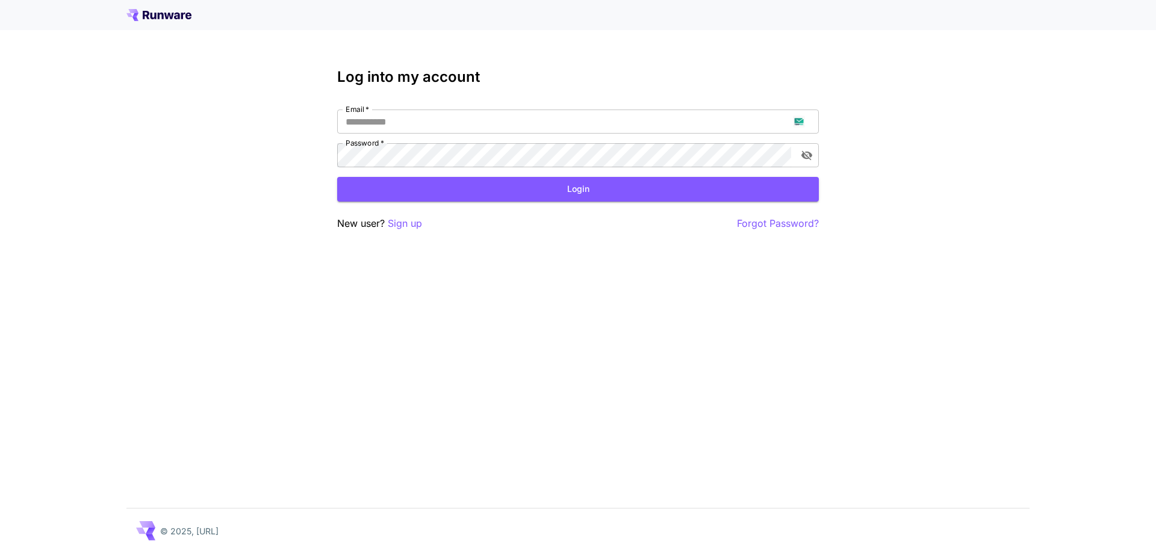
click at [409, 228] on p "Sign up" at bounding box center [405, 223] width 34 height 15
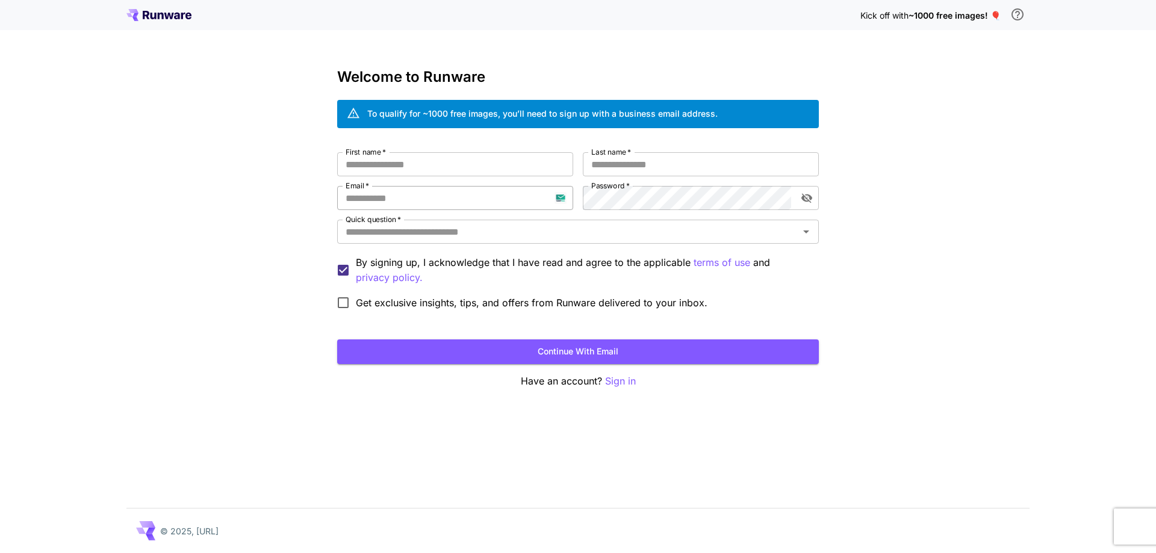
click at [438, 205] on input "Email   *" at bounding box center [455, 198] width 236 height 24
paste input "**********"
type input "**********"
click at [536, 156] on input "First name   *" at bounding box center [455, 164] width 236 height 24
type input "****"
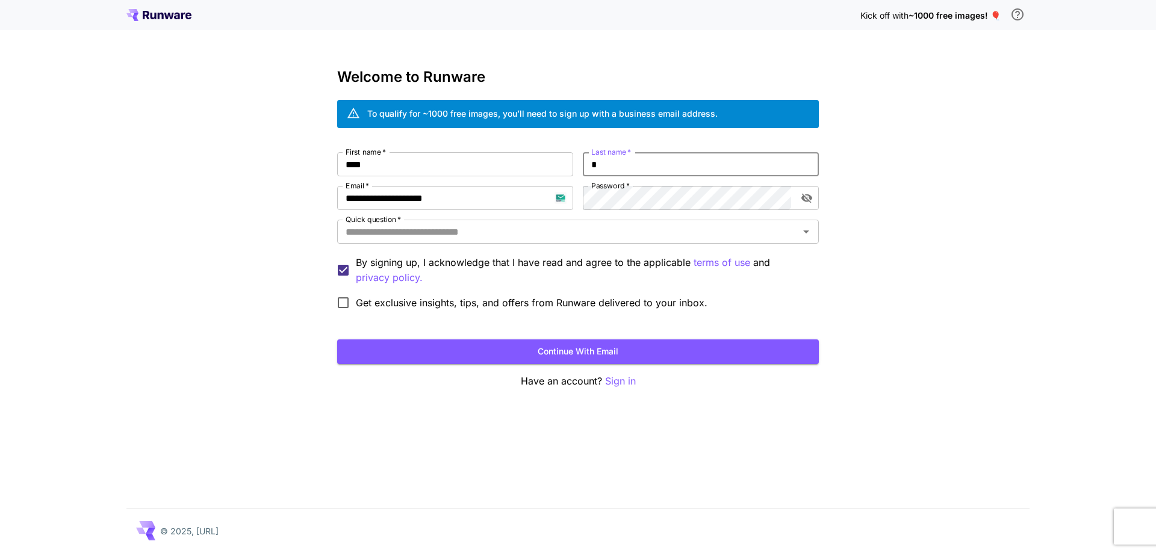
click at [643, 160] on input "*" at bounding box center [701, 164] width 236 height 24
type input "****"
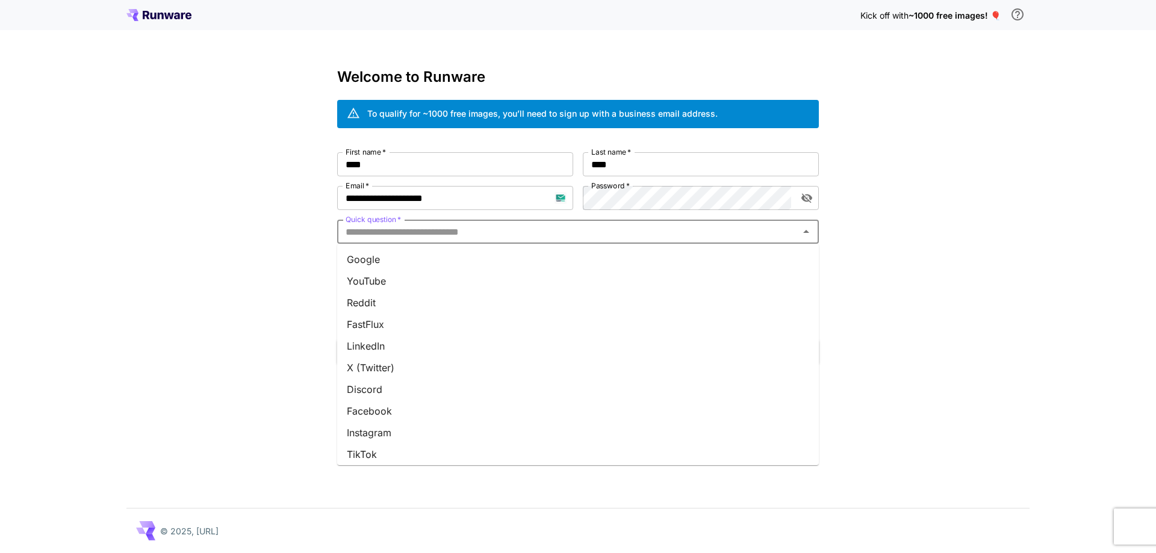
click at [609, 226] on input "Quick question   *" at bounding box center [568, 231] width 455 height 17
click at [598, 251] on li "Google" at bounding box center [578, 260] width 482 height 22
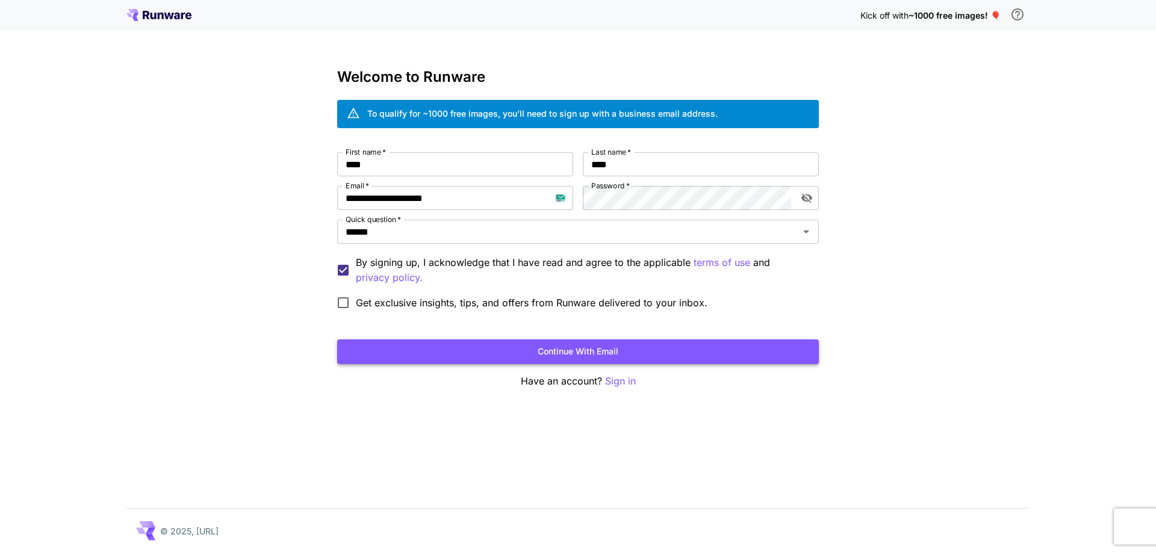
click at [642, 340] on button "Continue with email" at bounding box center [578, 352] width 482 height 25
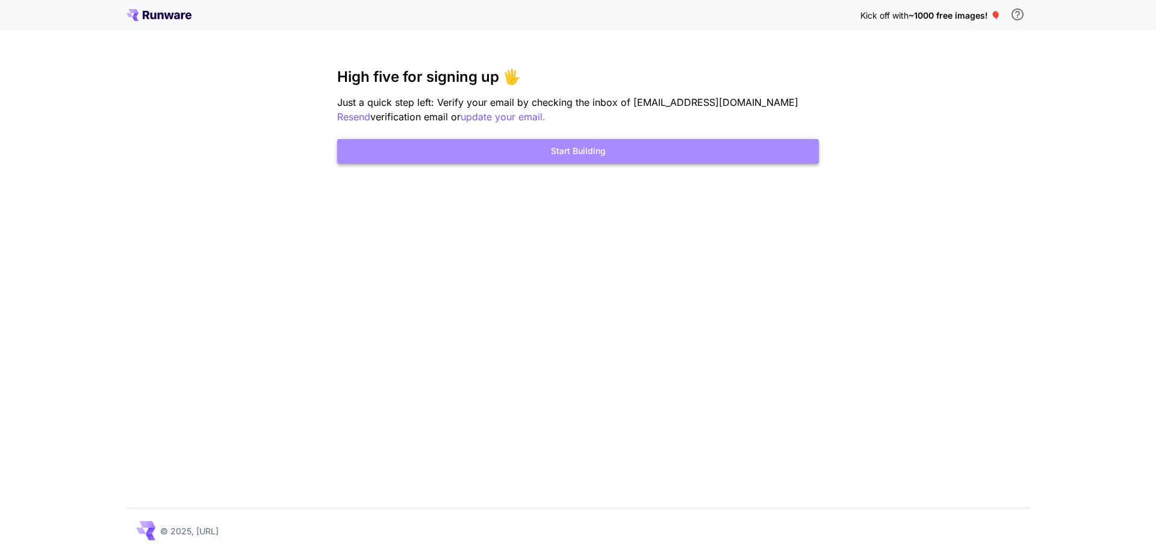
click at [575, 161] on button "Start Building" at bounding box center [578, 151] width 482 height 25
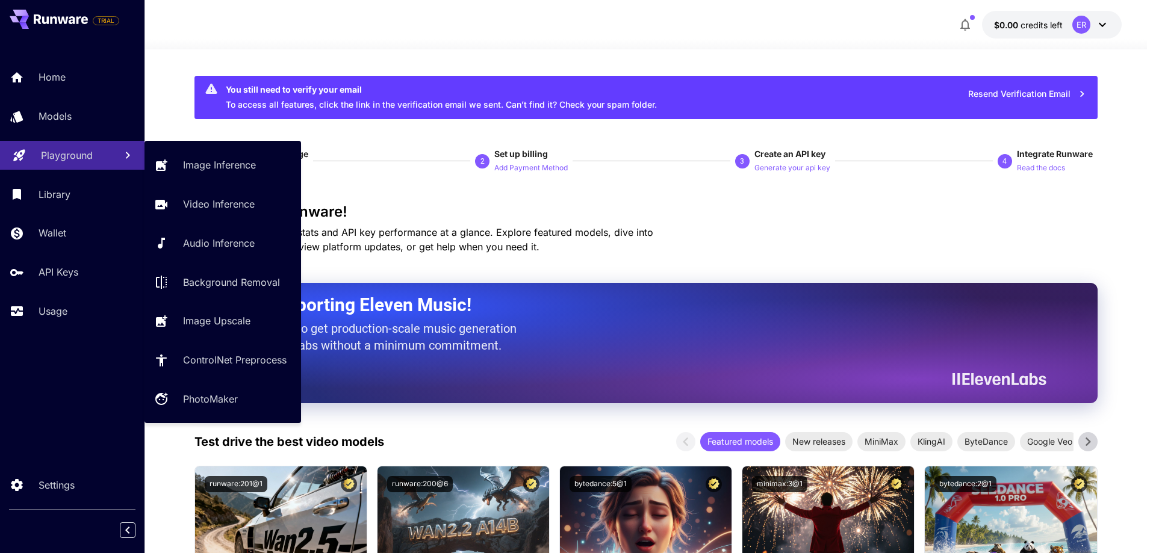
click at [96, 158] on div "Playground" at bounding box center [73, 155] width 65 height 14
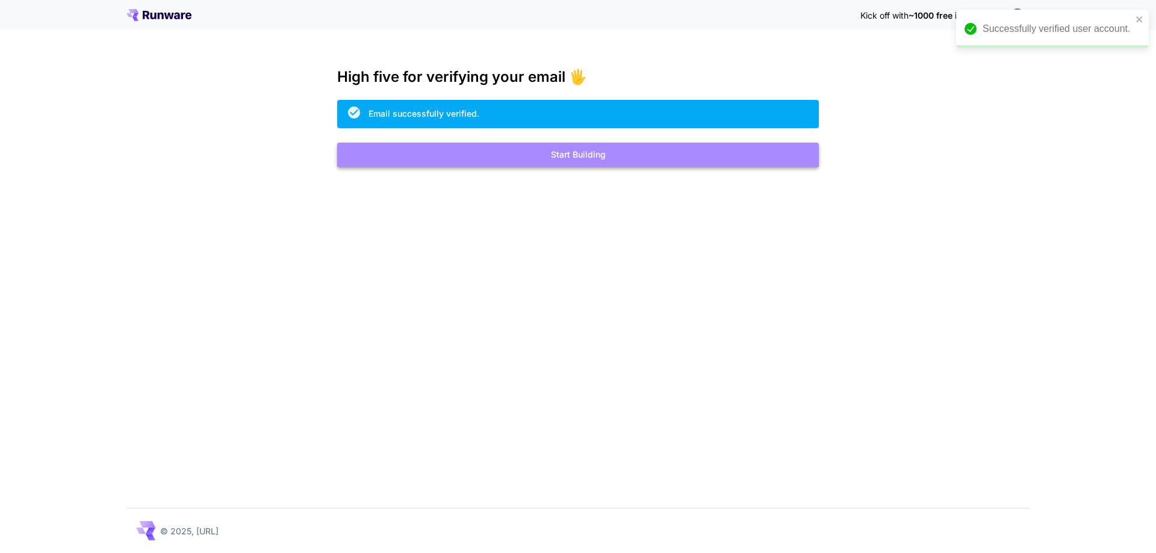
click at [484, 161] on button "Start Building" at bounding box center [578, 155] width 482 height 25
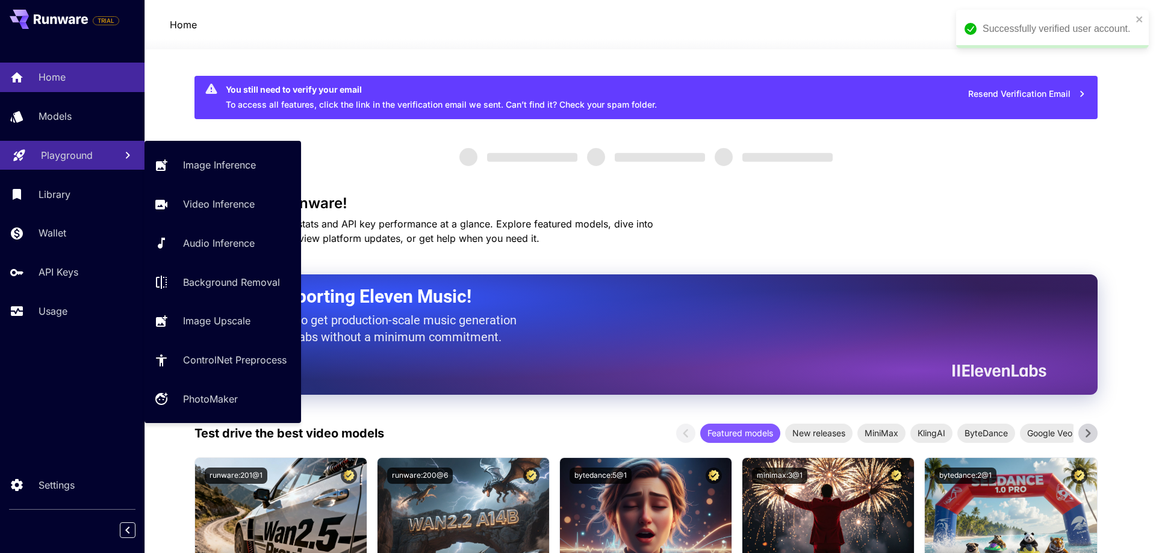
click at [78, 151] on p "Playground" at bounding box center [67, 155] width 52 height 14
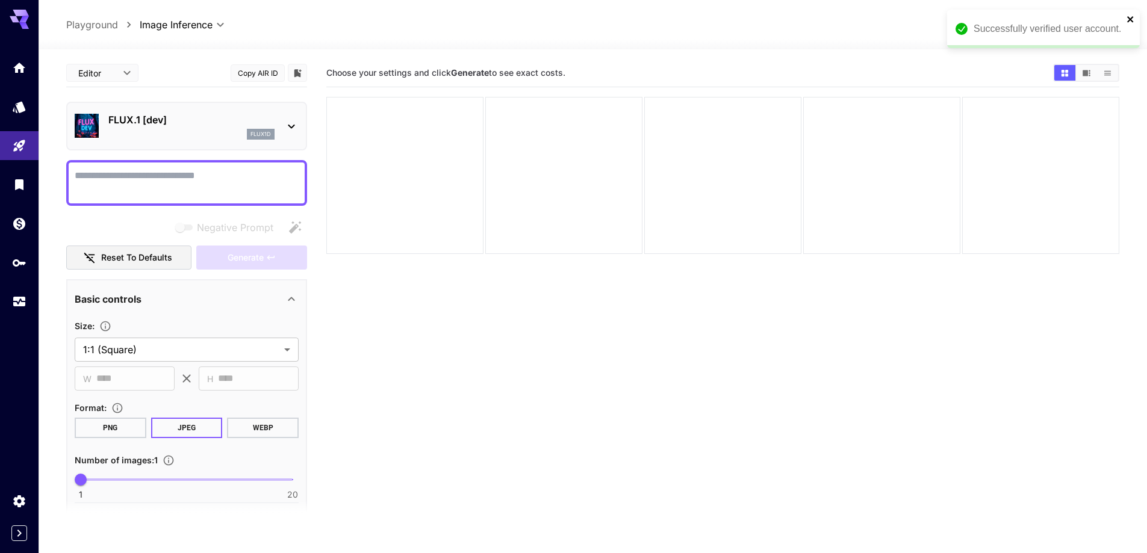
click at [1128, 18] on icon "close" at bounding box center [1131, 19] width 8 height 10
paste textarea "**********"
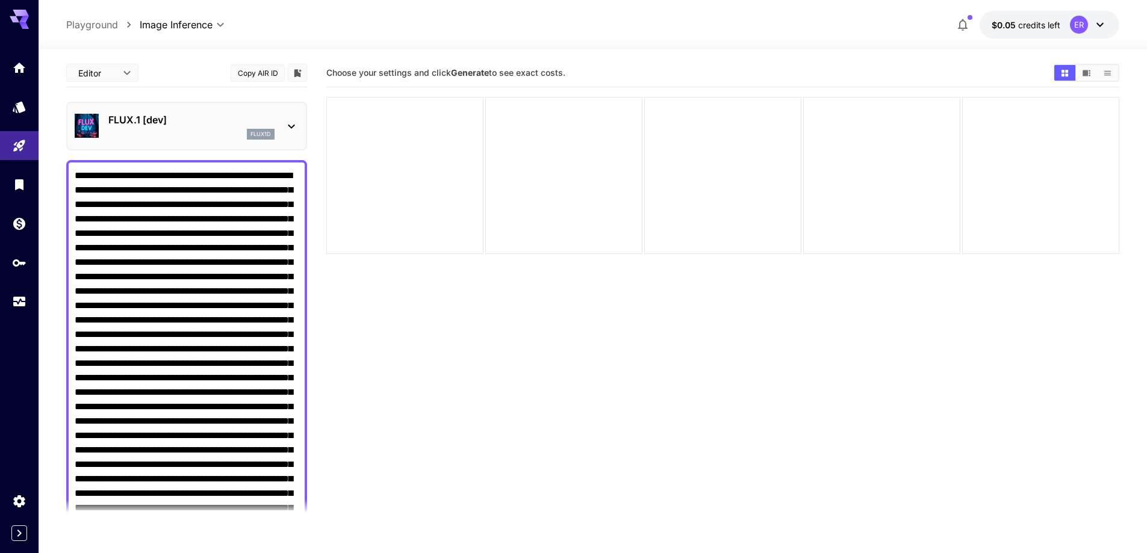
type textarea "**********"
click at [207, 145] on div "FLUX.1 [dev] flux1d" at bounding box center [186, 126] width 241 height 49
click at [209, 132] on div "flux1d" at bounding box center [191, 134] width 166 height 11
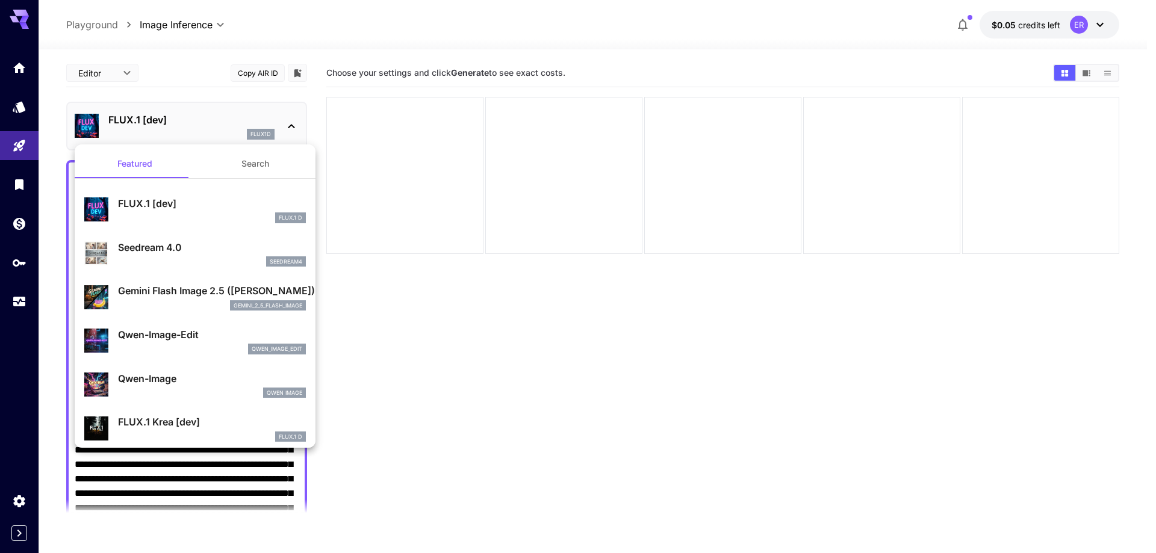
click at [255, 163] on button "Search" at bounding box center [255, 163] width 120 height 29
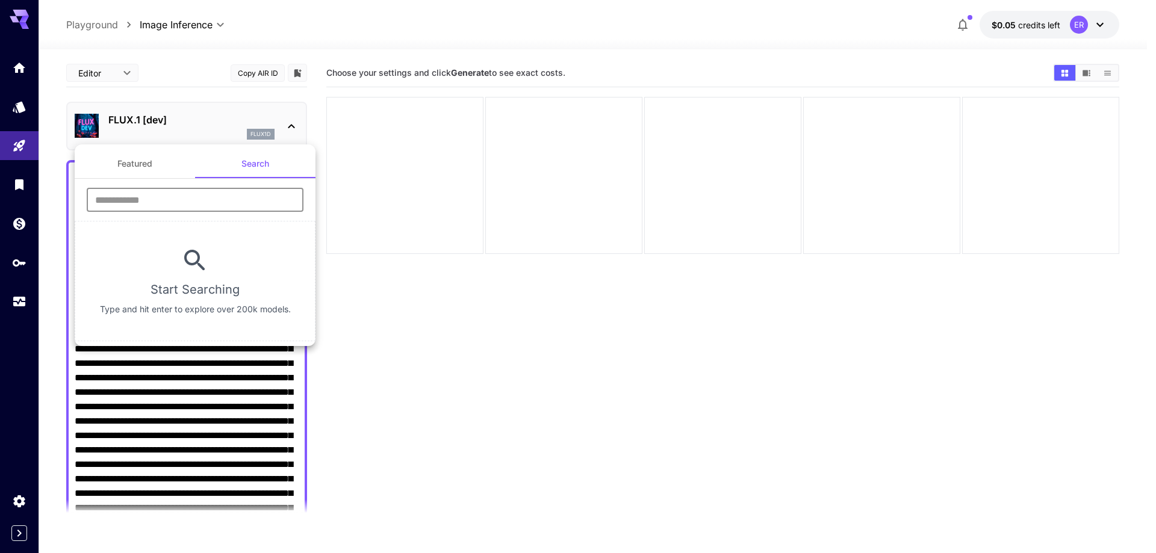
click at [226, 207] on input "text" at bounding box center [195, 200] width 217 height 24
type input "****"
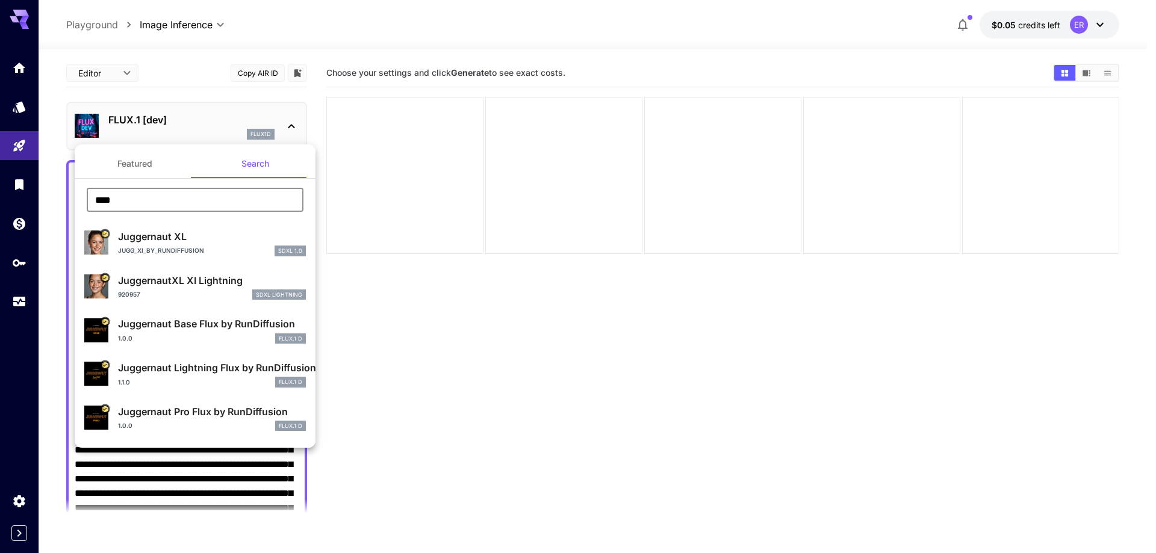
click at [160, 238] on p "Juggernaut XL" at bounding box center [212, 236] width 188 height 14
type input "**"
type input "***"
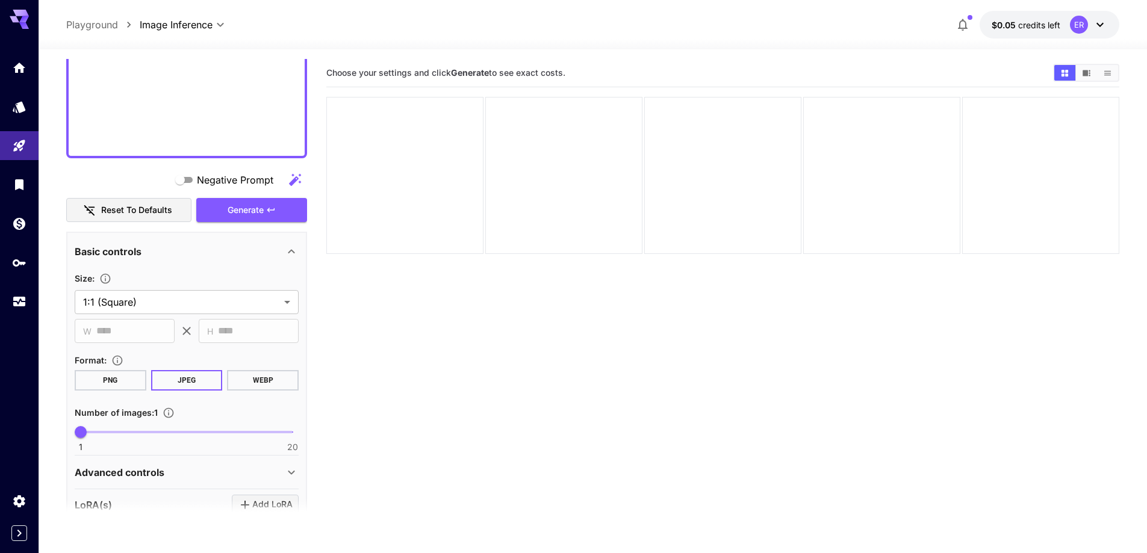
scroll to position [723, 0]
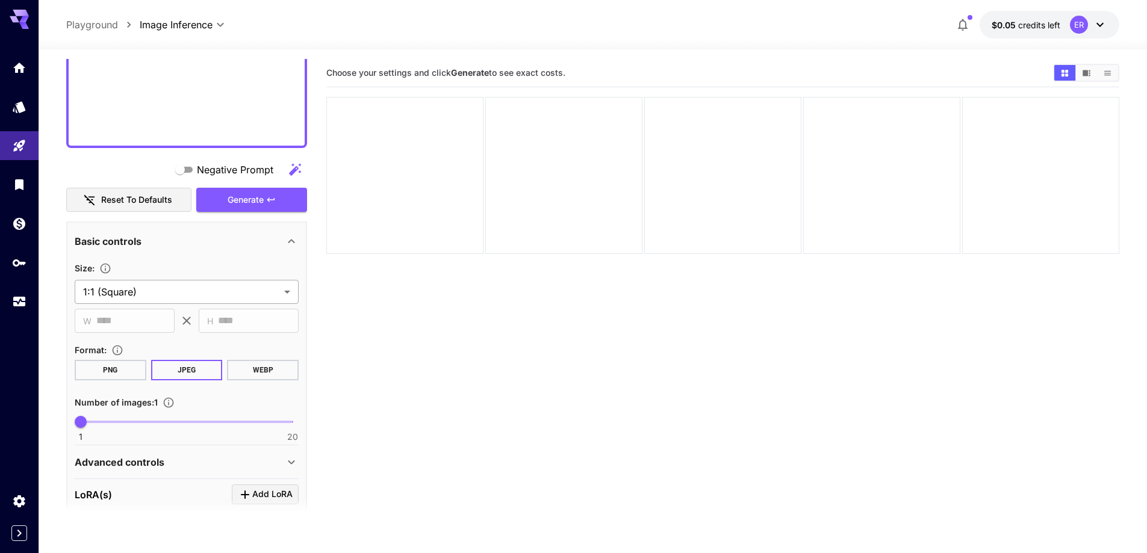
click at [181, 299] on body "**********" at bounding box center [573, 324] width 1147 height 648
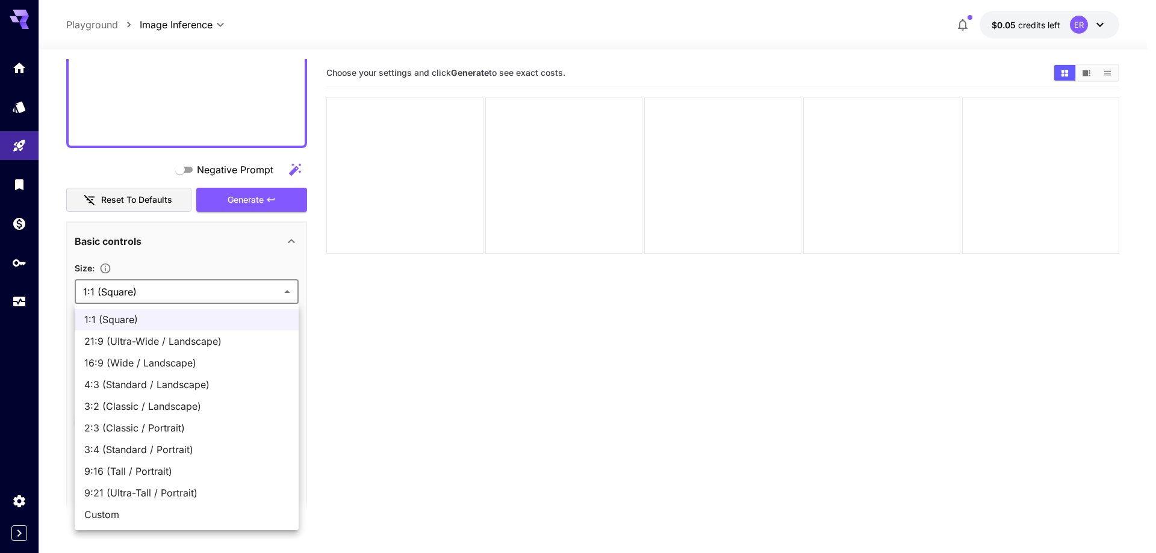
click at [157, 356] on span "16:9 (Wide / Landscape)" at bounding box center [186, 363] width 205 height 14
type input "**********"
type input "****"
type input "***"
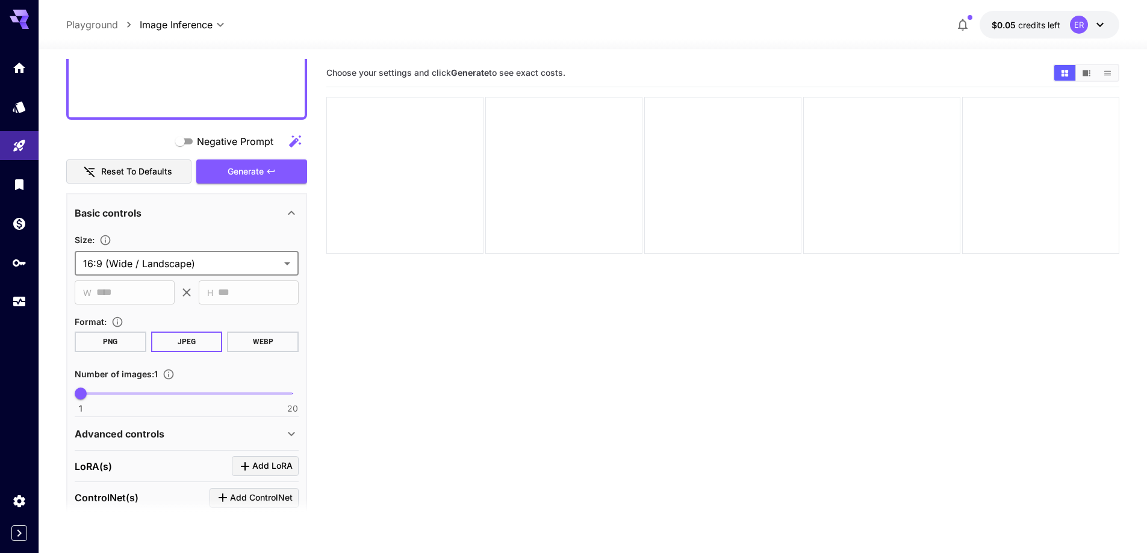
scroll to position [783, 0]
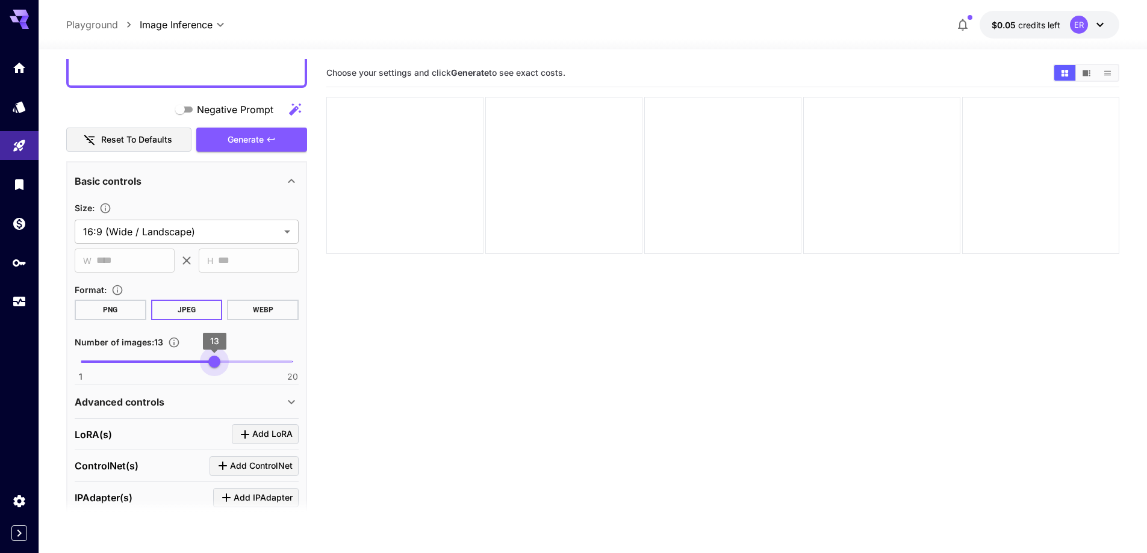
type input "**"
click at [223, 362] on span "1 20 14" at bounding box center [187, 362] width 212 height 18
click at [187, 408] on div "Advanced controls" at bounding box center [180, 402] width 210 height 14
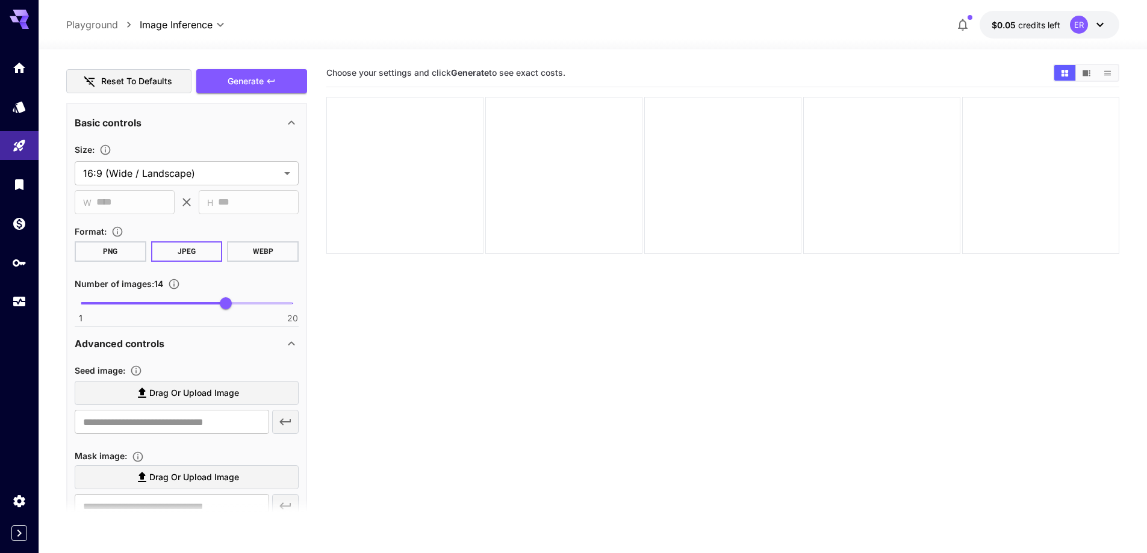
scroll to position [843, 0]
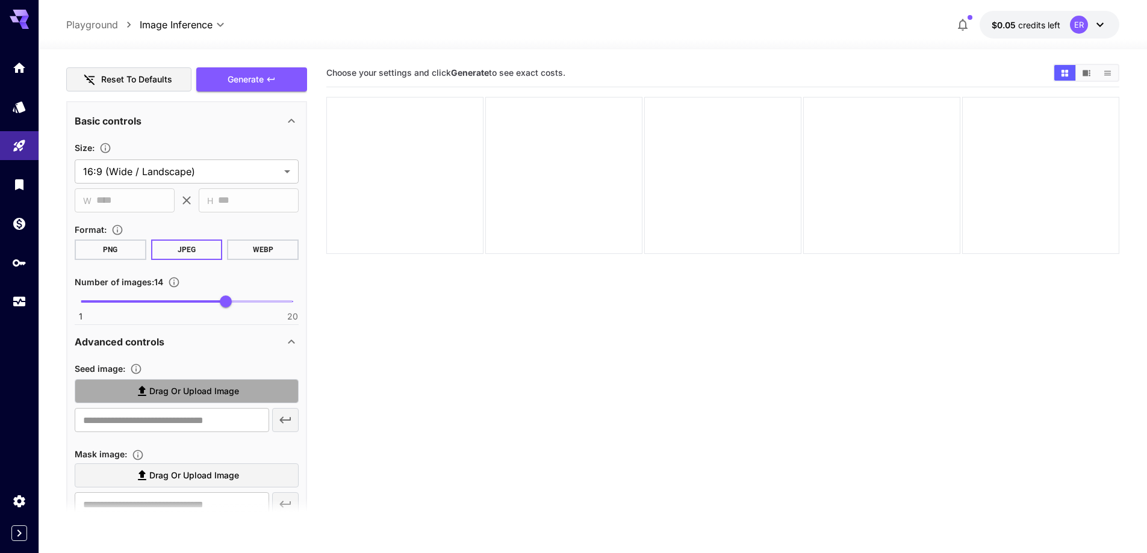
click at [191, 398] on span "Drag or upload image" at bounding box center [194, 391] width 90 height 15
click at [0, 0] on input "Drag or upload image" at bounding box center [0, 0] width 0 height 0
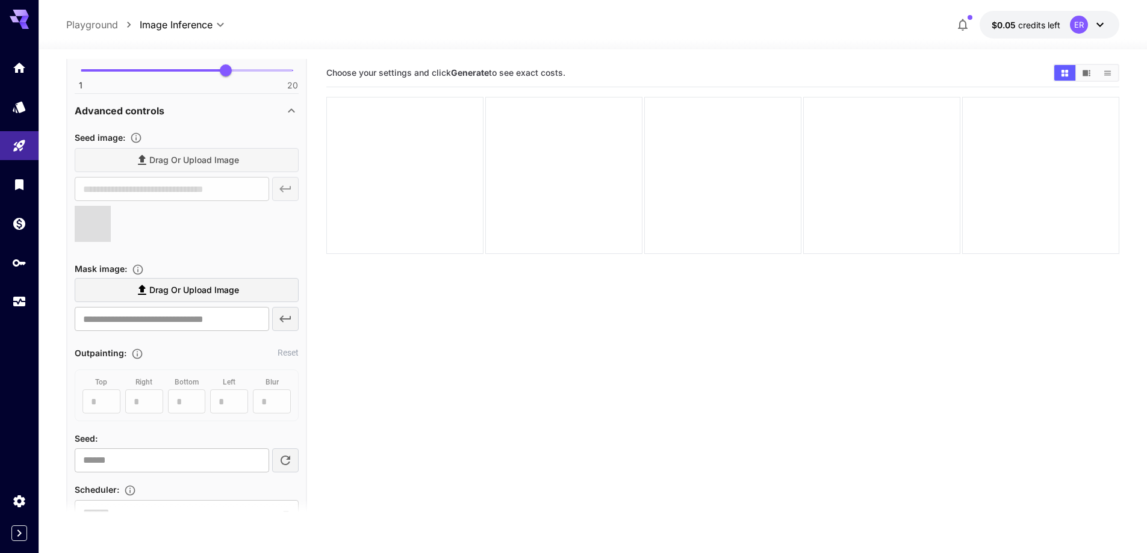
scroll to position [1084, 0]
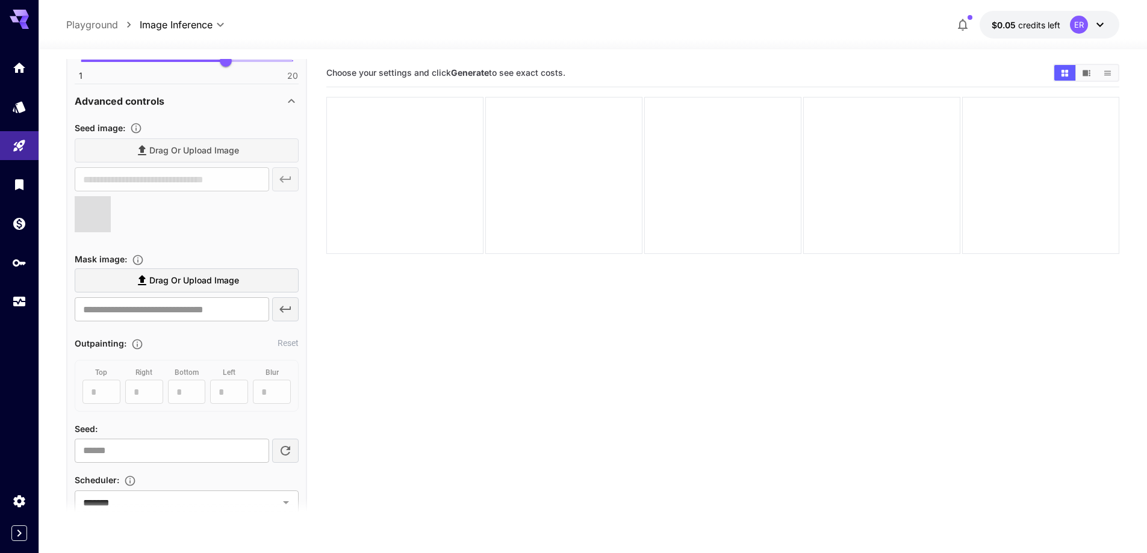
type input "**********"
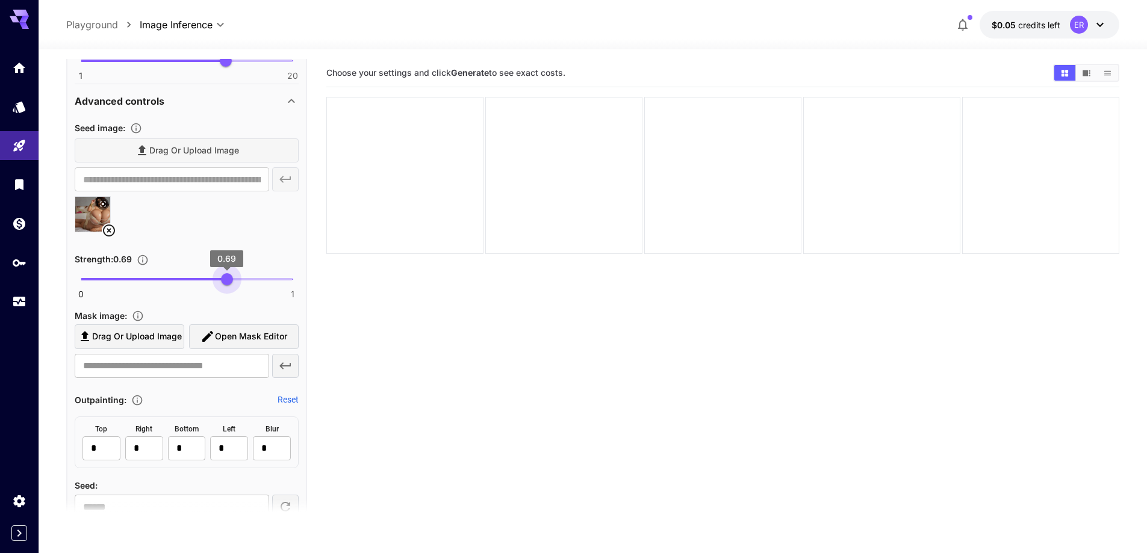
type input "****"
drag, startPoint x: 233, startPoint y: 276, endPoint x: 224, endPoint y: 275, distance: 9.2
click at [224, 275] on span "0 1 0.68" at bounding box center [187, 279] width 212 height 18
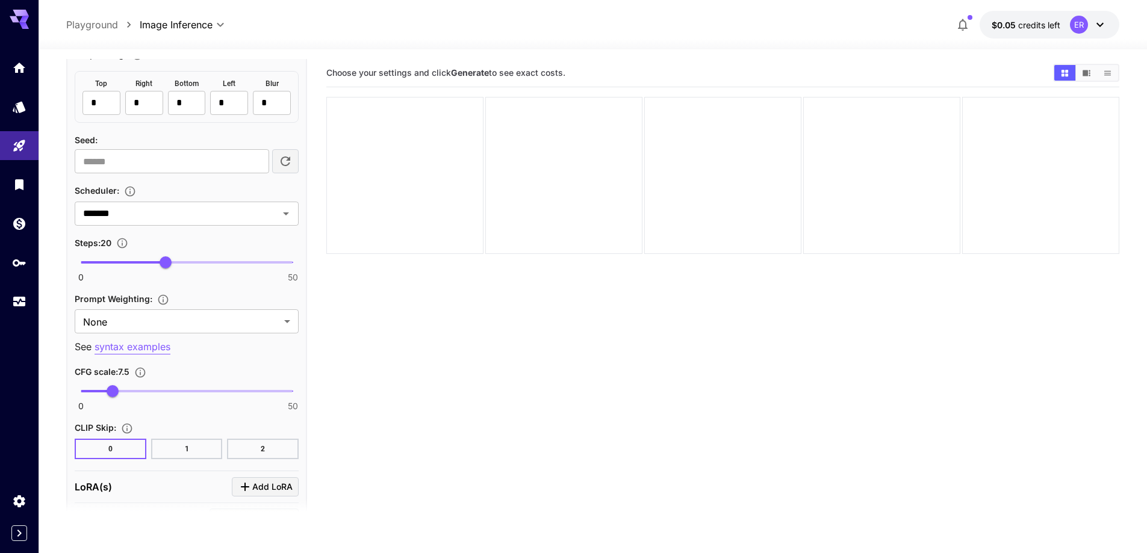
scroll to position [1445, 0]
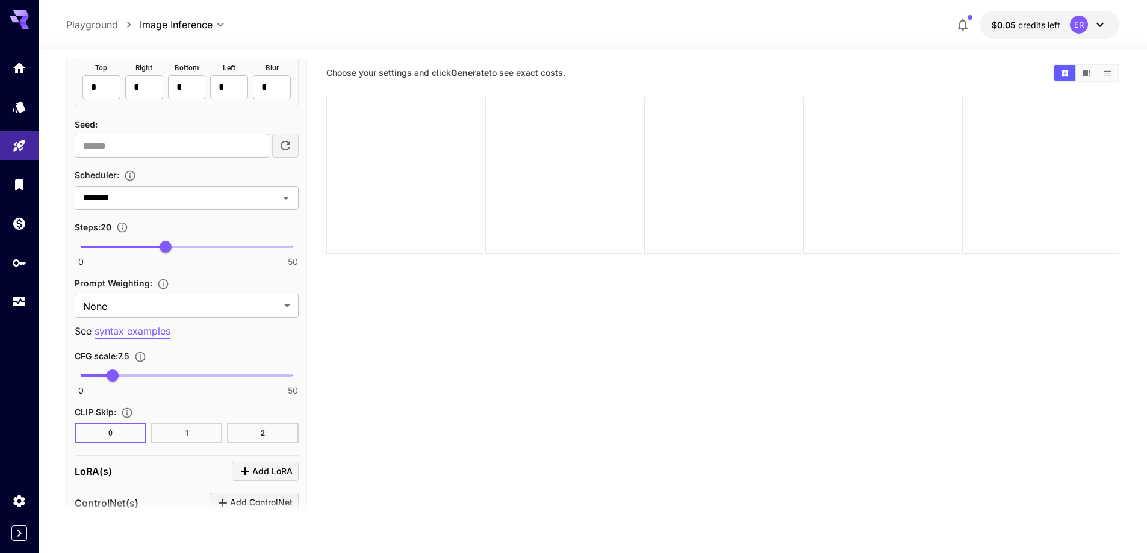
type input "**"
click at [218, 241] on span "0 50 32" at bounding box center [187, 247] width 212 height 18
type input "***"
click at [96, 378] on span "0 50 3.7" at bounding box center [187, 376] width 212 height 18
type input "**"
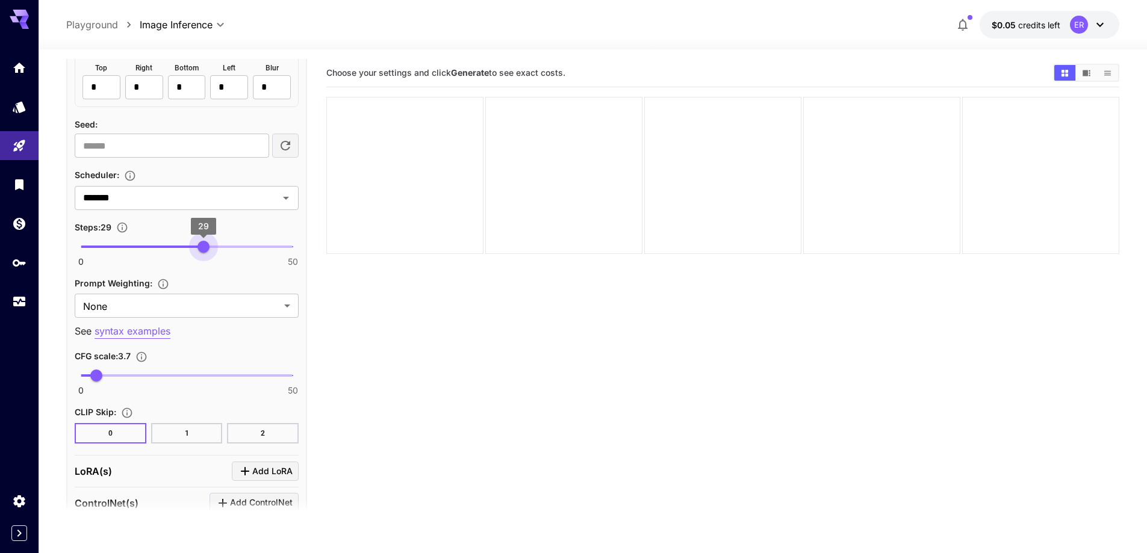
drag, startPoint x: 212, startPoint y: 247, endPoint x: 203, endPoint y: 249, distance: 9.1
click at [203, 249] on span "29" at bounding box center [203, 247] width 12 height 12
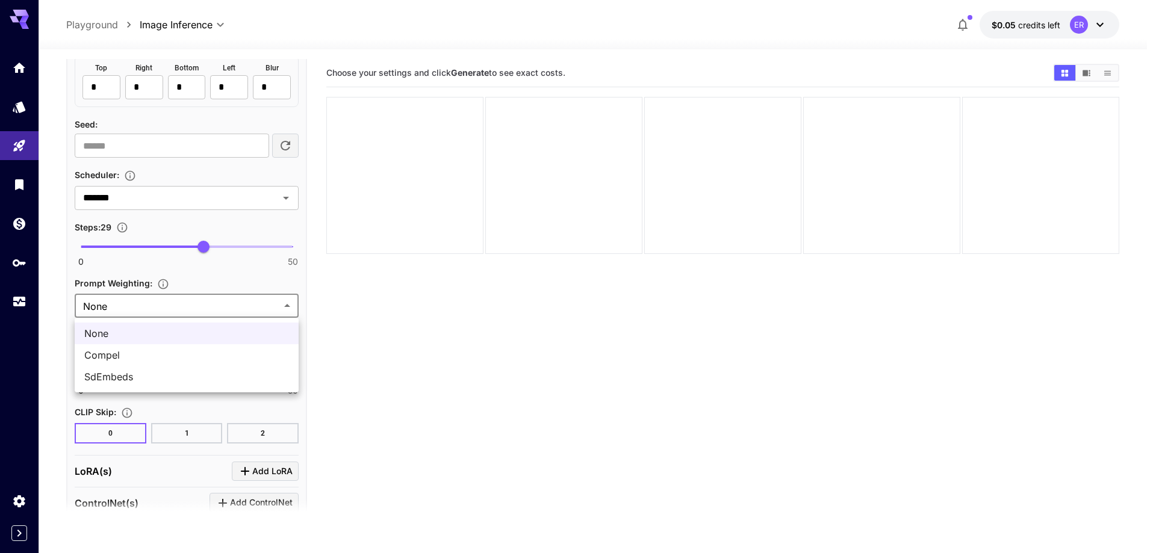
click at [232, 305] on body "**********" at bounding box center [578, 324] width 1156 height 648
click at [213, 373] on span "SdEmbeds" at bounding box center [186, 377] width 205 height 14
type input "********"
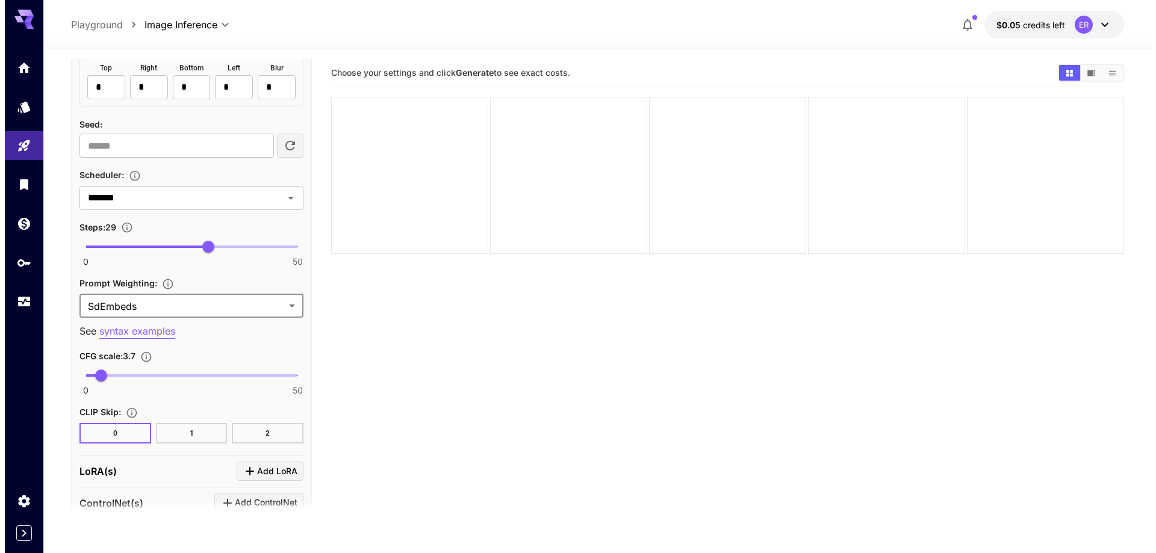
scroll to position [1505, 0]
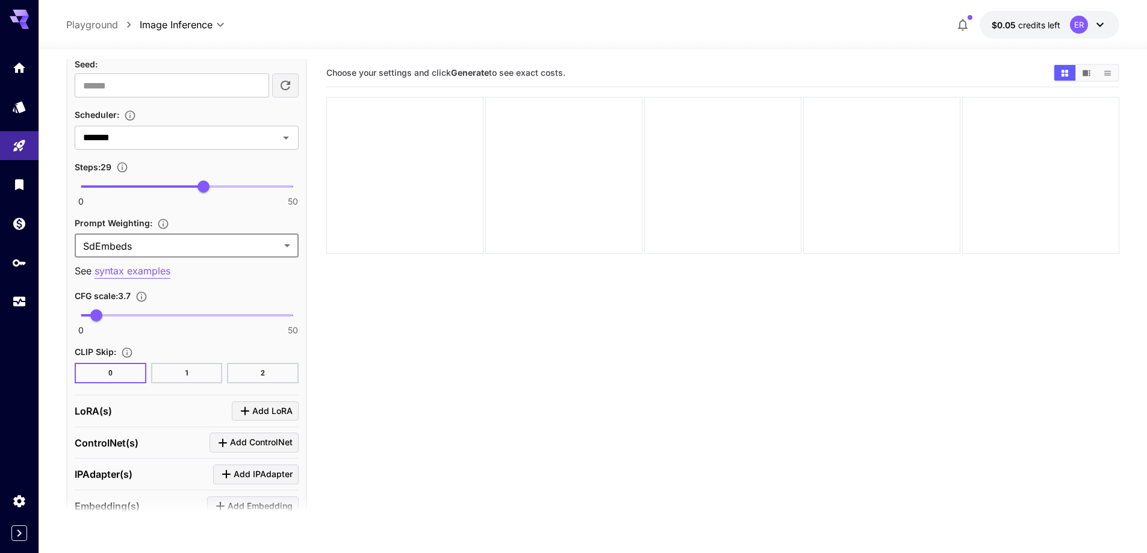
click at [259, 407] on span "Add LoRA" at bounding box center [272, 411] width 40 height 15
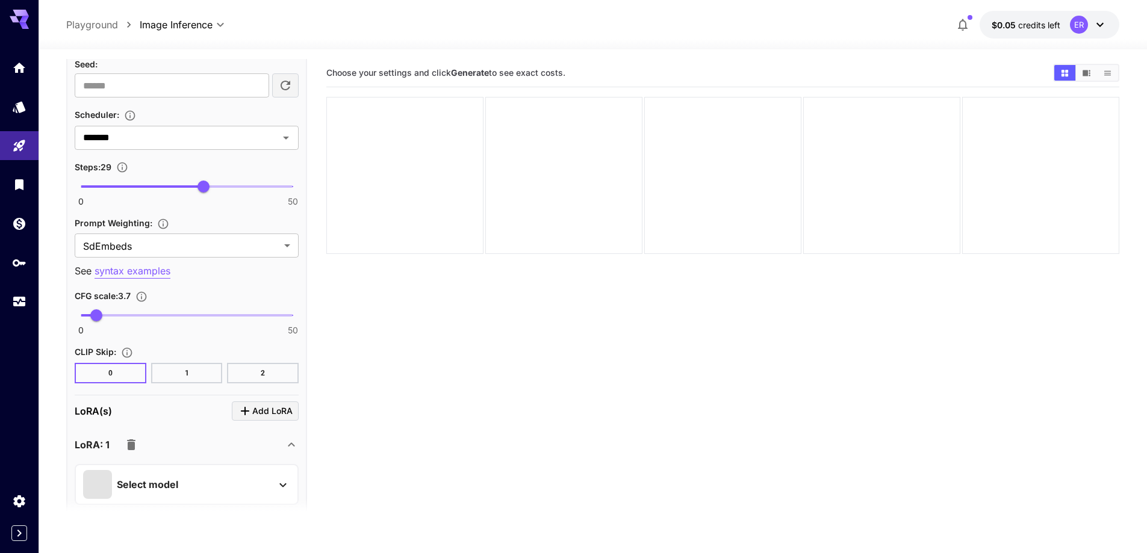
click at [217, 447] on div "LoRA: 1" at bounding box center [180, 445] width 210 height 24
click at [264, 414] on span "Add LoRA" at bounding box center [272, 411] width 40 height 15
click at [143, 485] on button "button" at bounding box center [133, 483] width 24 height 24
click at [167, 440] on div "LoRA: 1" at bounding box center [180, 445] width 210 height 24
click at [160, 485] on p "Select model" at bounding box center [147, 484] width 61 height 14
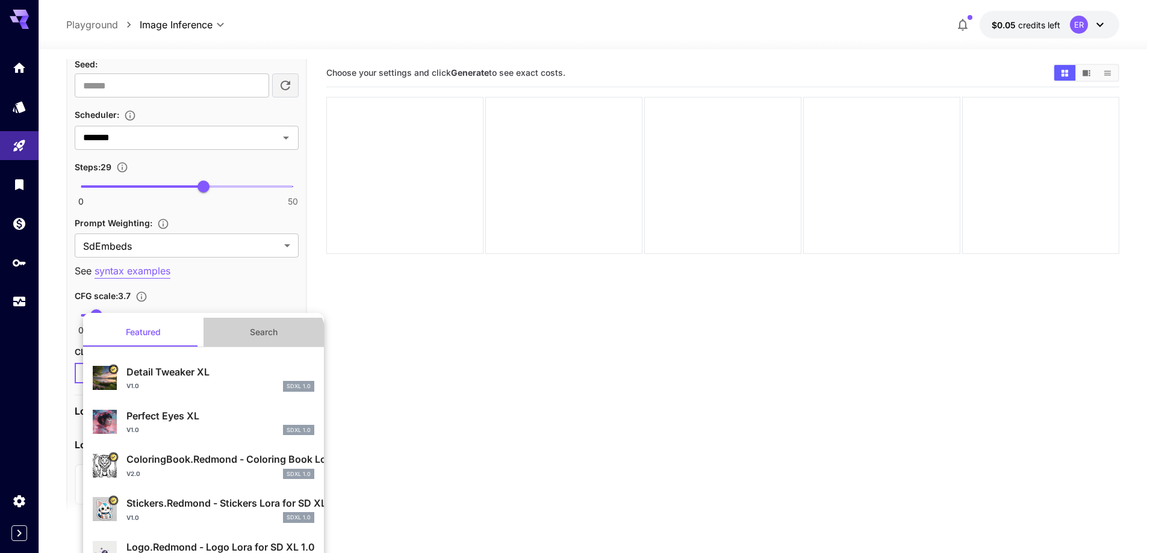
click at [258, 341] on button "Search" at bounding box center [264, 332] width 120 height 29
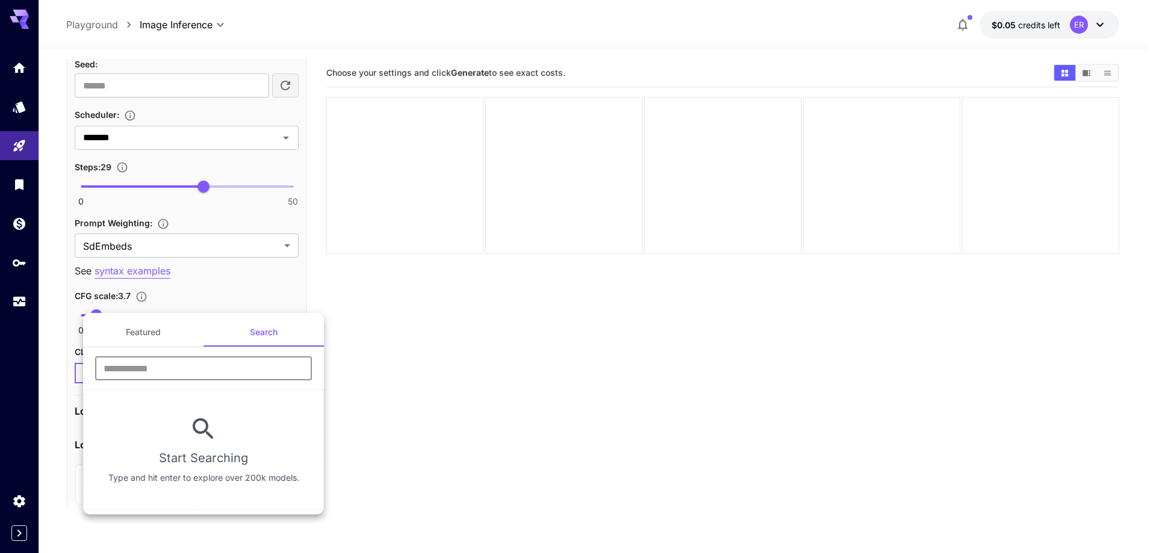
click at [223, 371] on input "text" at bounding box center [203, 368] width 217 height 24
type input "****"
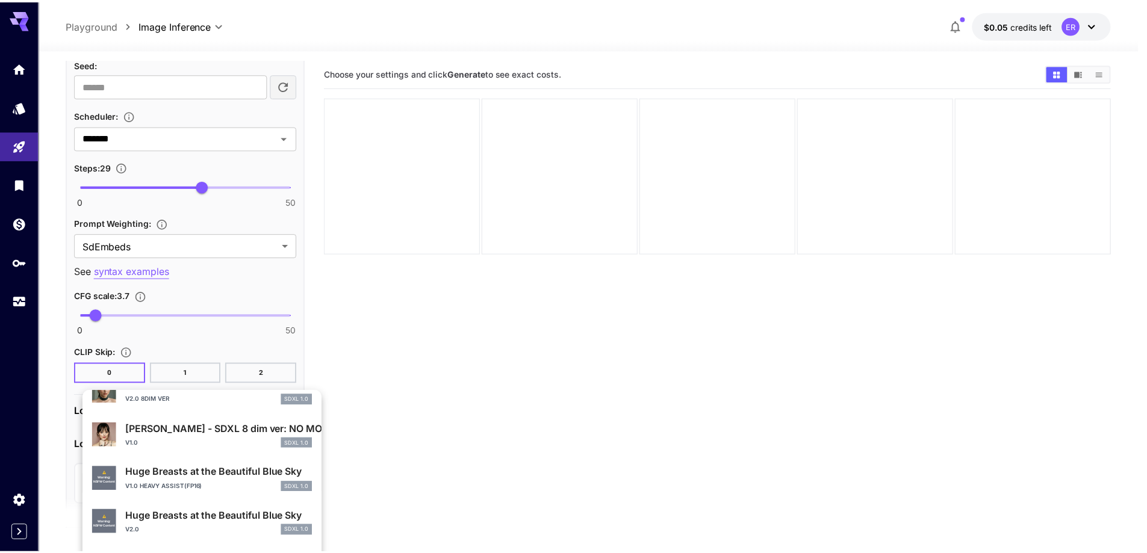
scroll to position [421, 0]
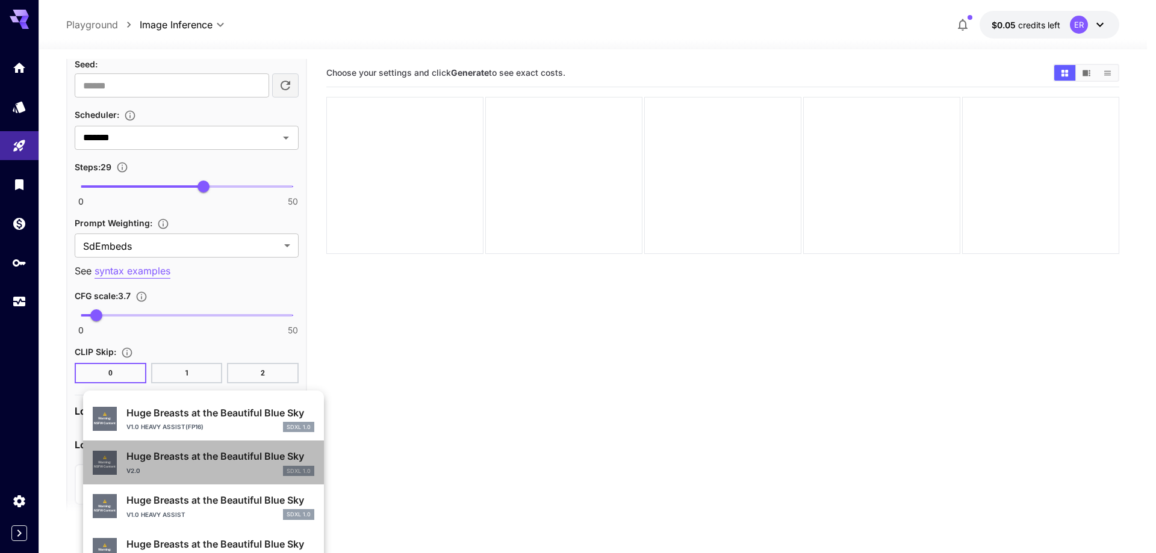
click at [235, 469] on div "v2.0 SDXL 1.0" at bounding box center [220, 471] width 188 height 11
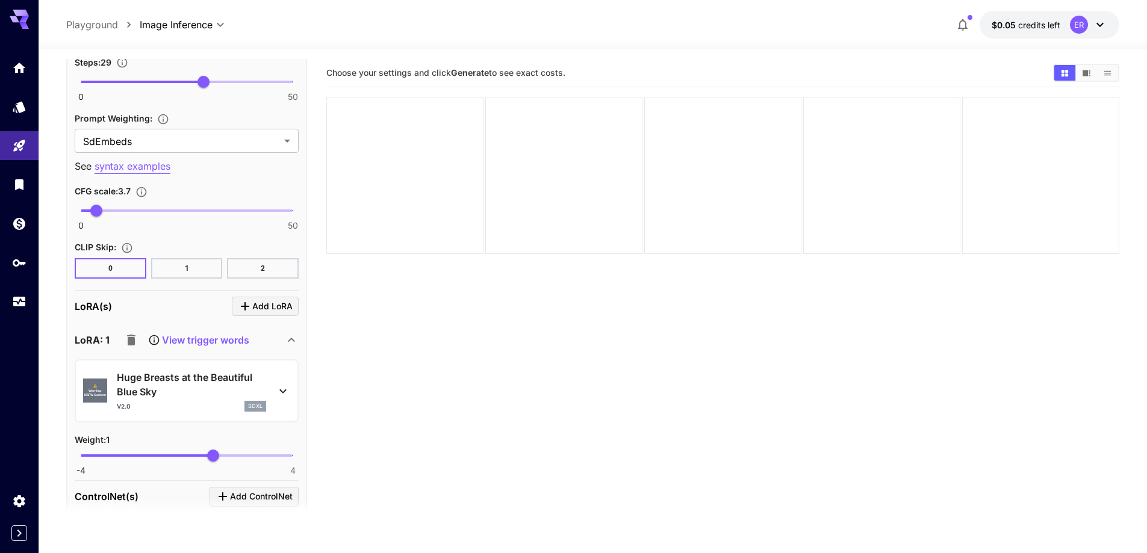
scroll to position [1626, 0]
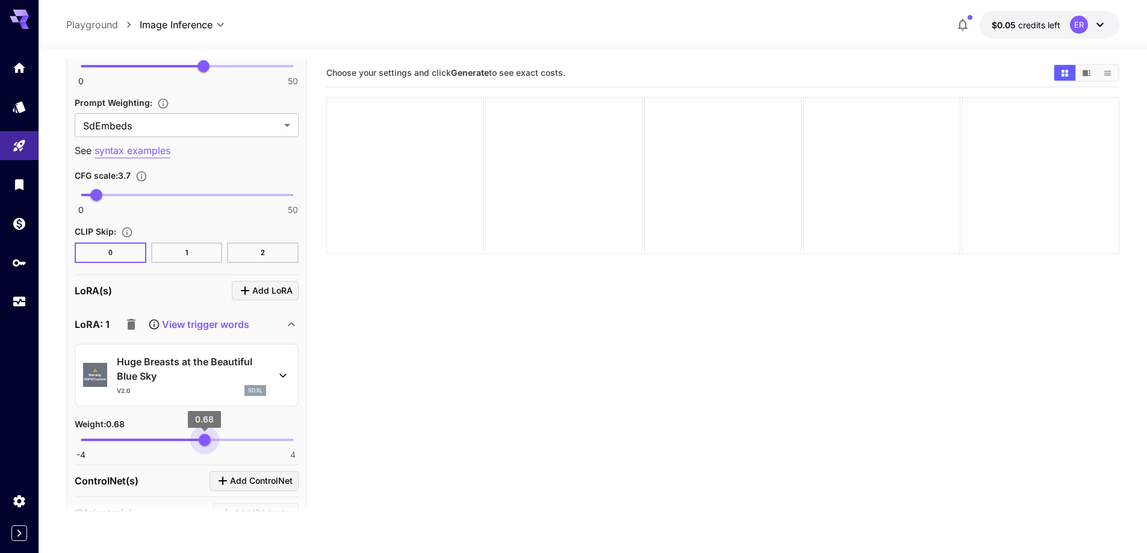
type input "****"
click at [204, 441] on span "0.64" at bounding box center [203, 440] width 12 height 12
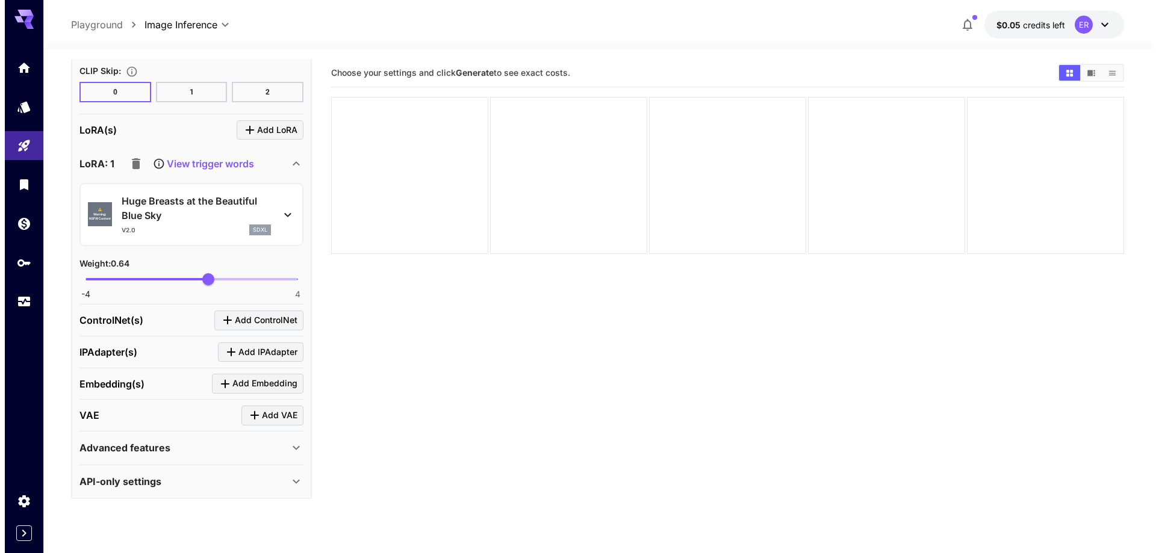
scroll to position [1726, 0]
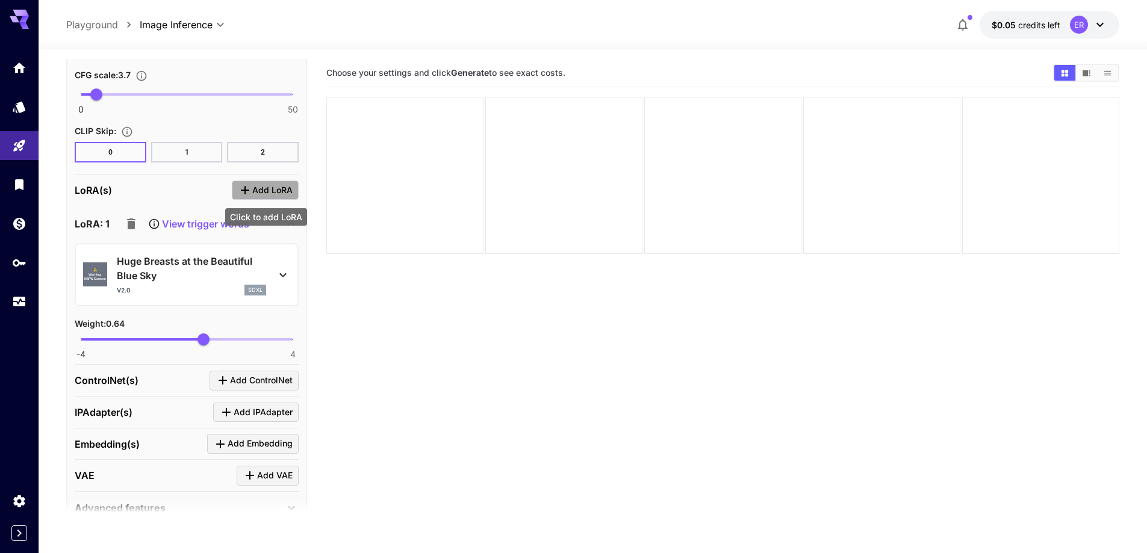
click at [267, 188] on span "Add LoRA" at bounding box center [272, 190] width 40 height 15
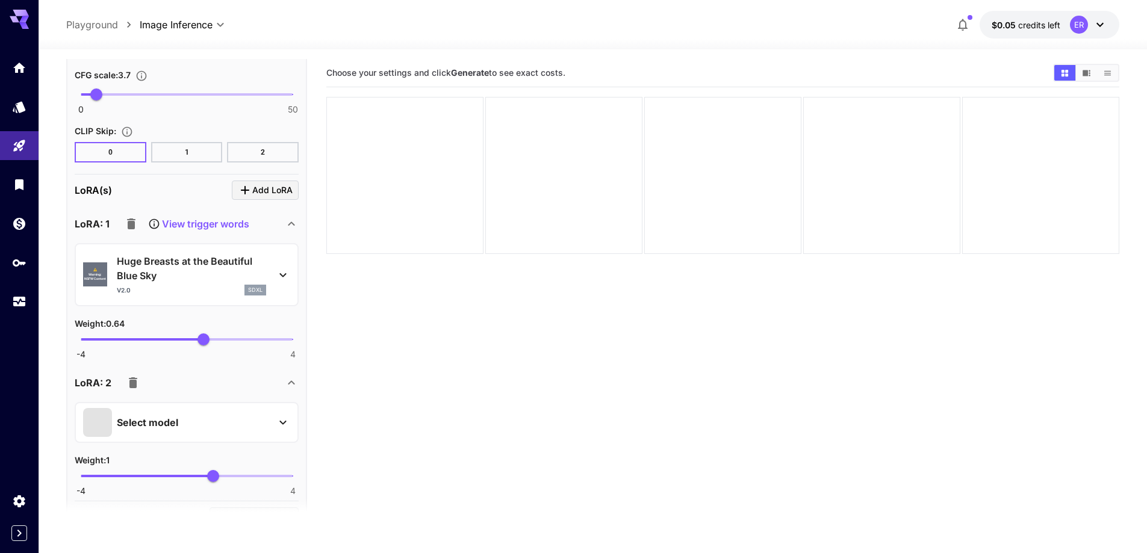
click at [161, 431] on div "Select model" at bounding box center [177, 422] width 188 height 29
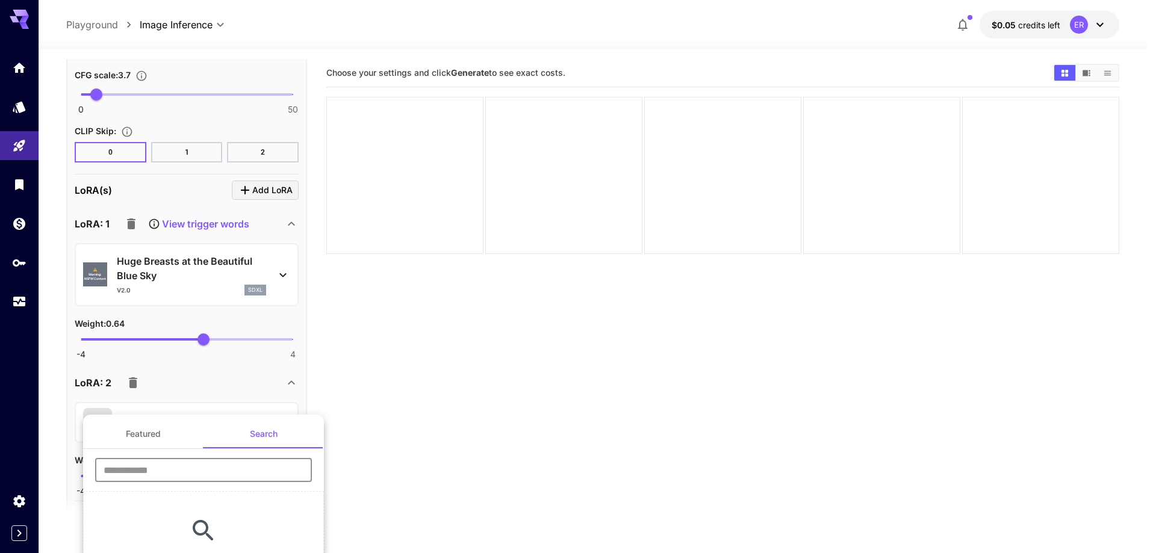
click at [235, 470] on input "text" at bounding box center [203, 470] width 217 height 24
type input "****"
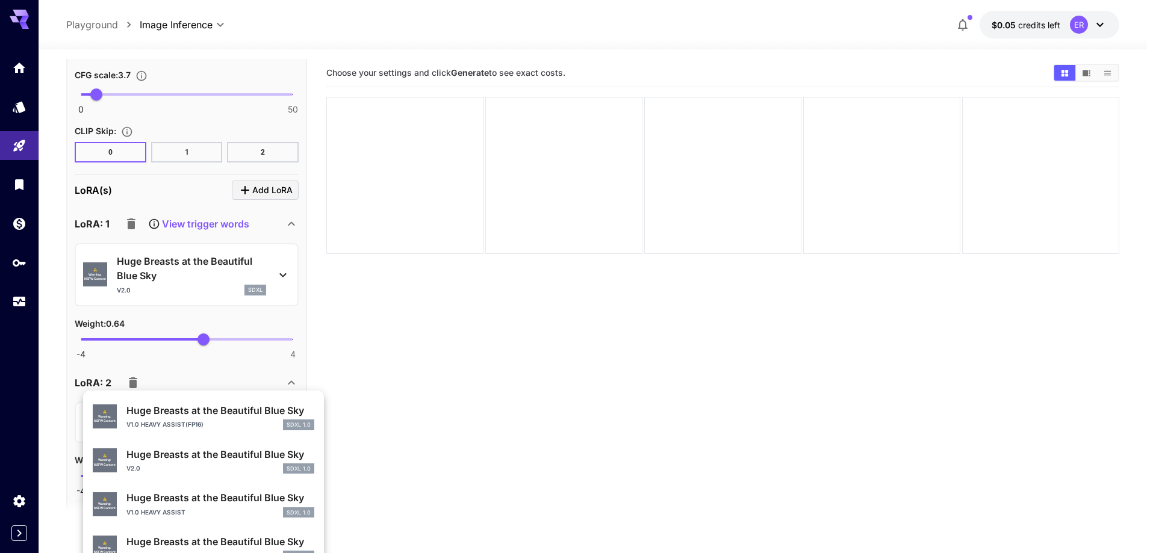
scroll to position [301, 0]
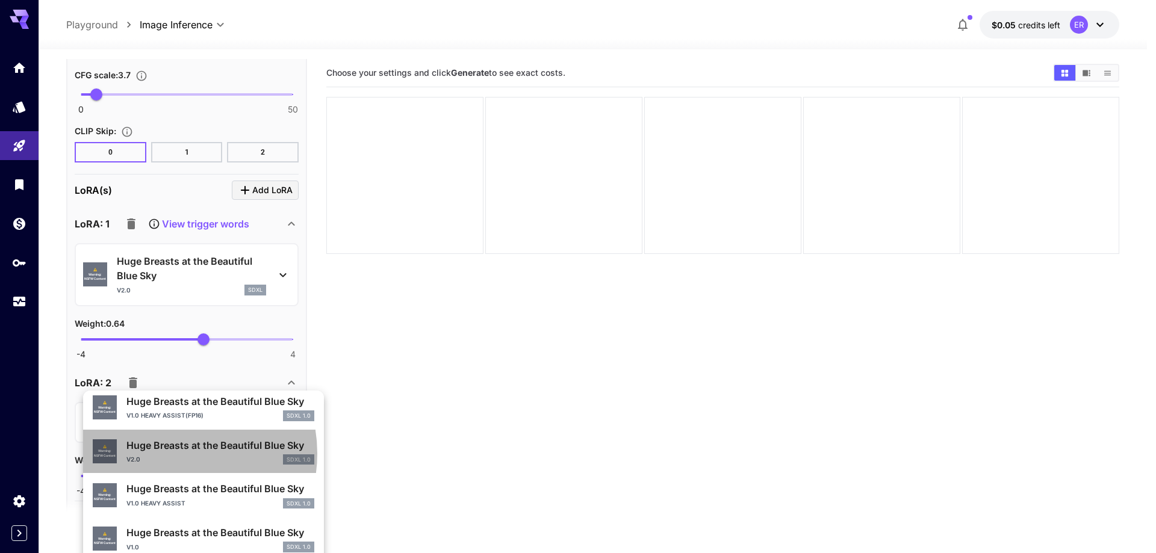
click at [171, 455] on div "v2.0 SDXL 1.0" at bounding box center [220, 460] width 188 height 11
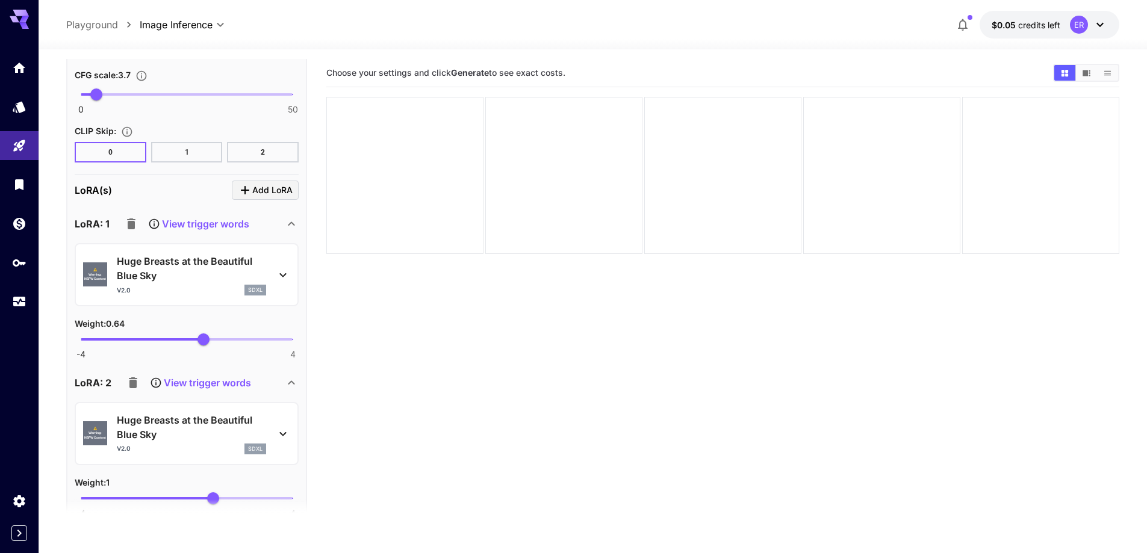
click at [193, 436] on p "Huge Breasts at the Beautiful Blue Sky" at bounding box center [191, 427] width 149 height 29
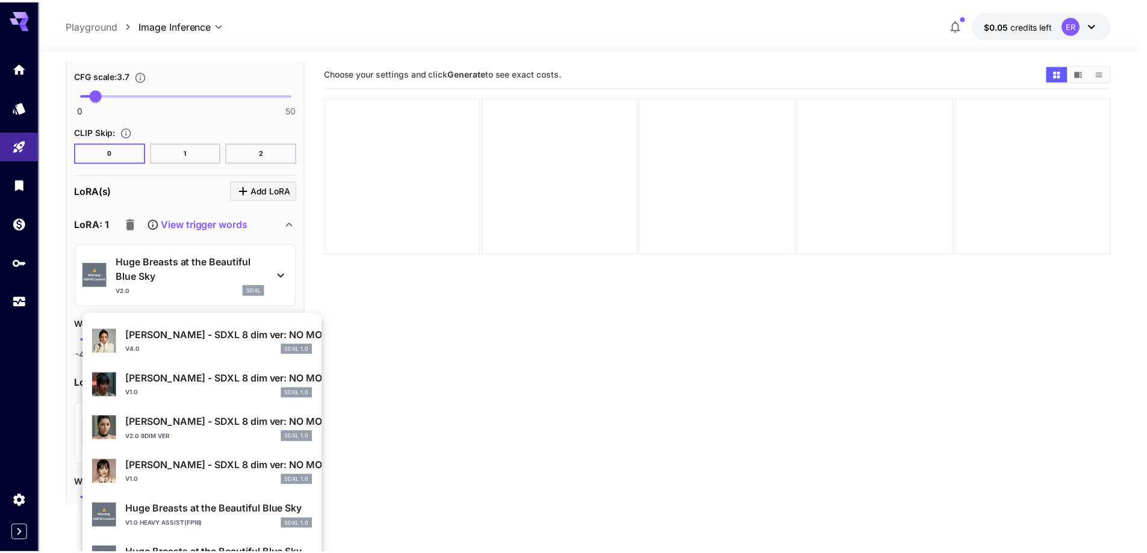
scroll to position [120, 0]
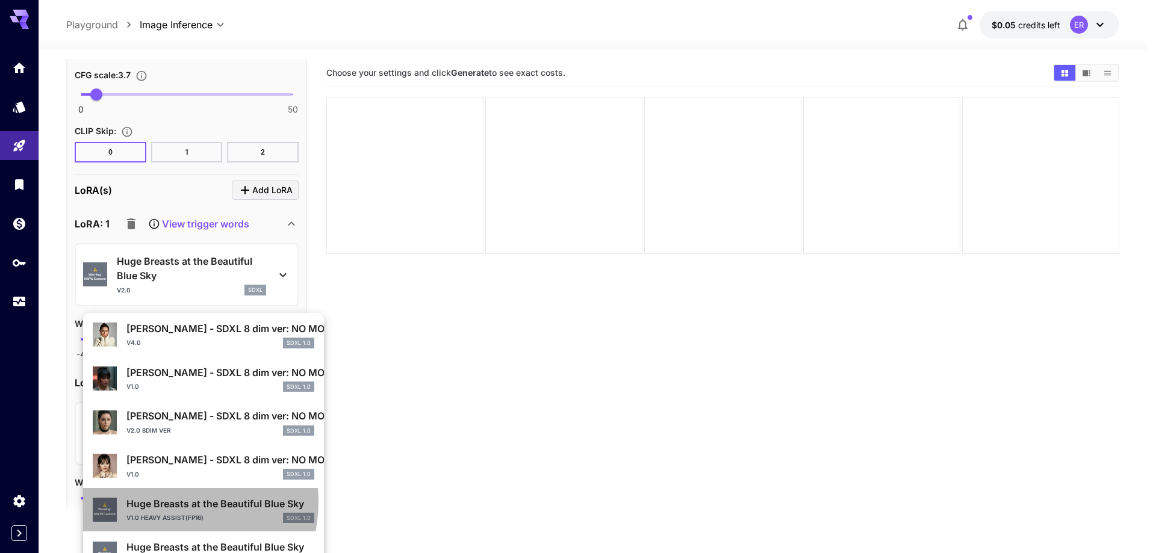
click at [162, 502] on p "Huge Breasts at the Beautiful Blue Sky" at bounding box center [220, 504] width 188 height 14
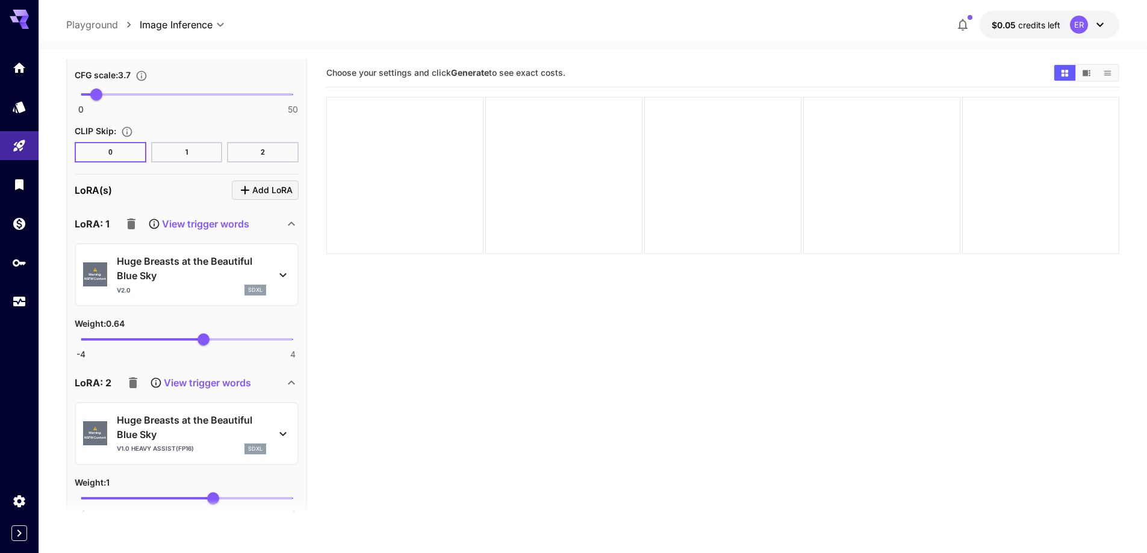
click at [203, 499] on section at bounding box center [186, 514] width 241 height 30
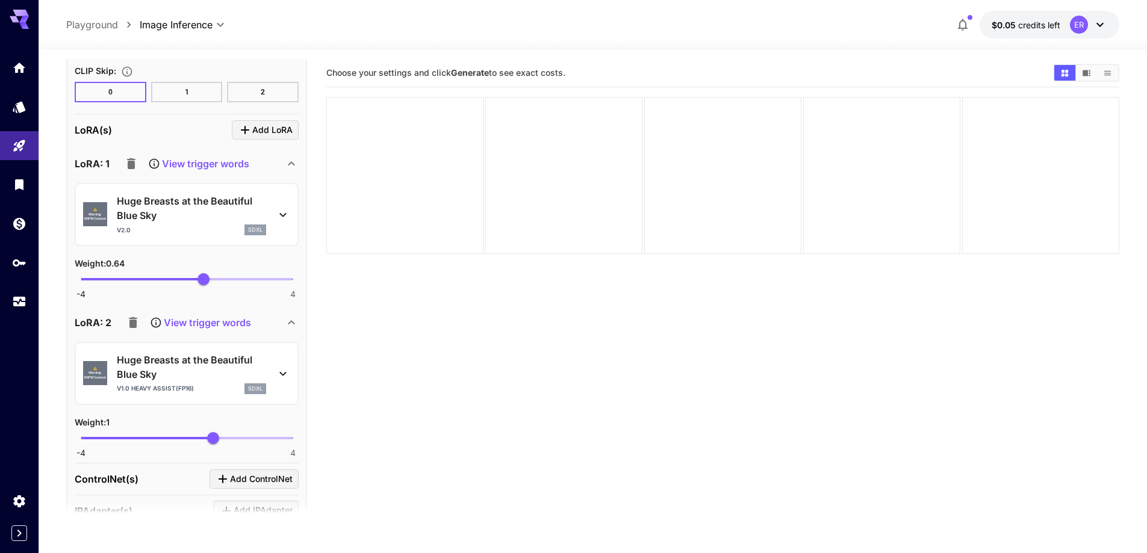
click at [210, 498] on div "IPAdapter(s) Add IPAdapter" at bounding box center [187, 512] width 224 height 32
type input "****"
drag, startPoint x: 212, startPoint y: 442, endPoint x: 204, endPoint y: 441, distance: 8.5
click at [204, 441] on span "0.64" at bounding box center [203, 438] width 12 height 12
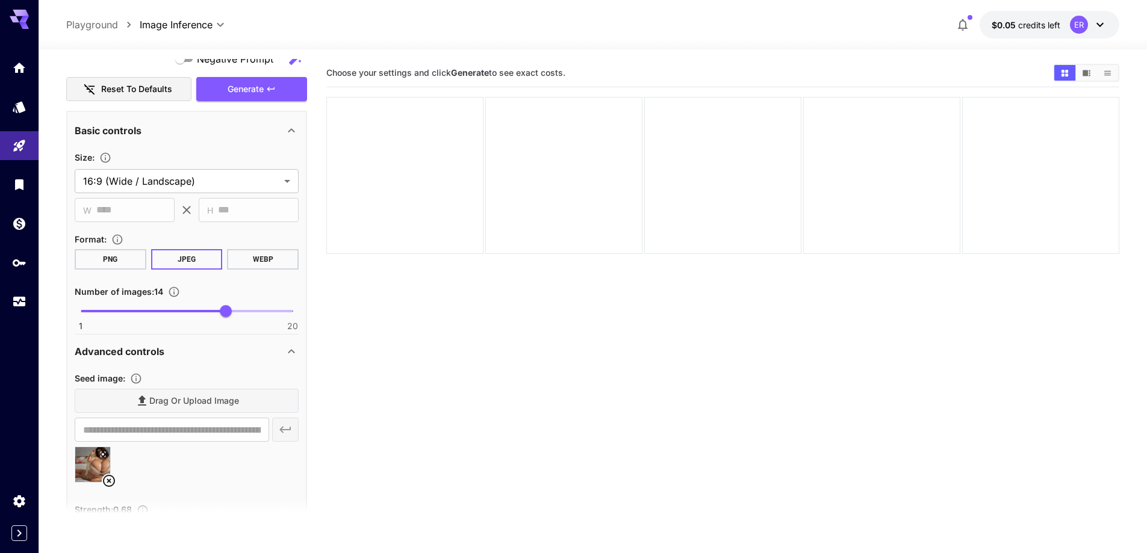
scroll to position [823, 0]
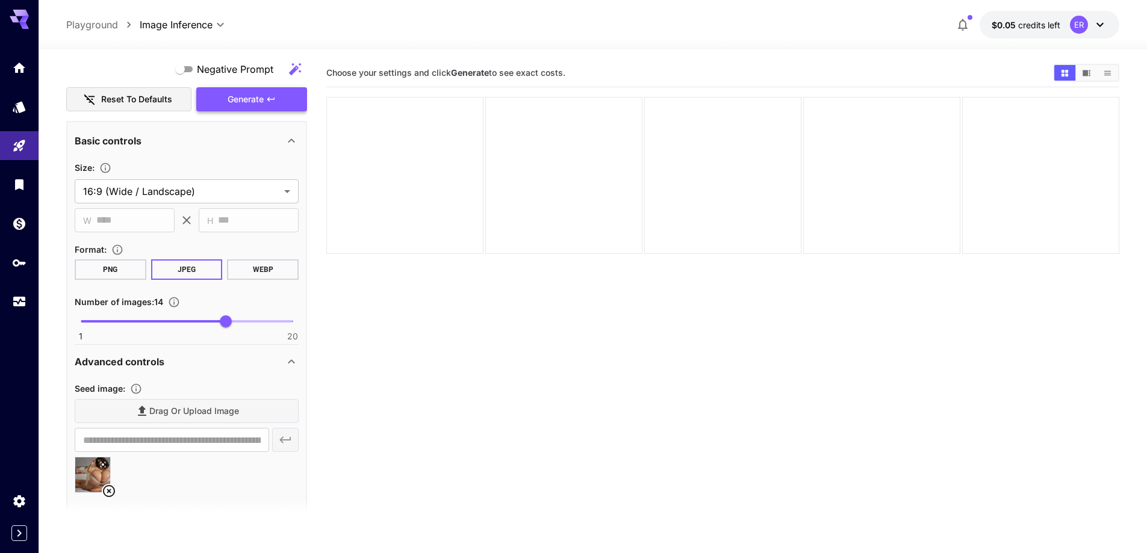
click at [246, 101] on span "Generate" at bounding box center [246, 99] width 36 height 15
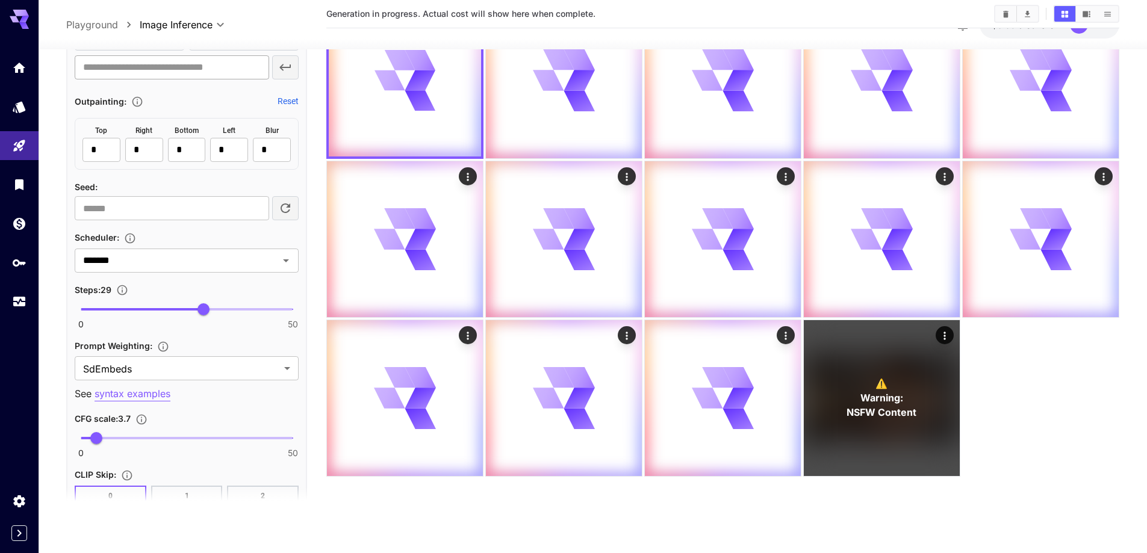
scroll to position [1425, 0]
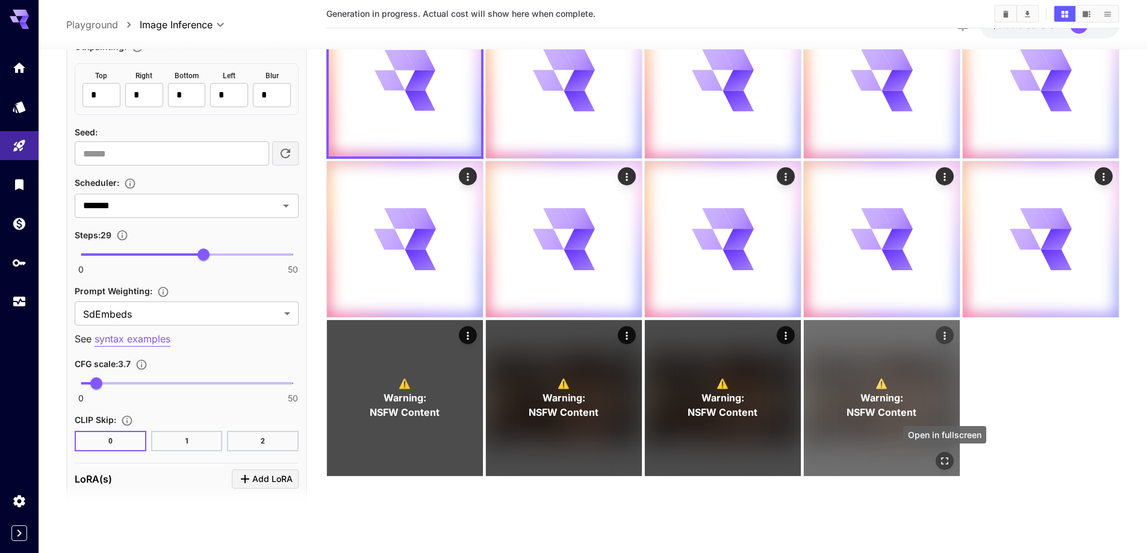
click at [942, 459] on icon "Open in fullscreen" at bounding box center [945, 461] width 12 height 12
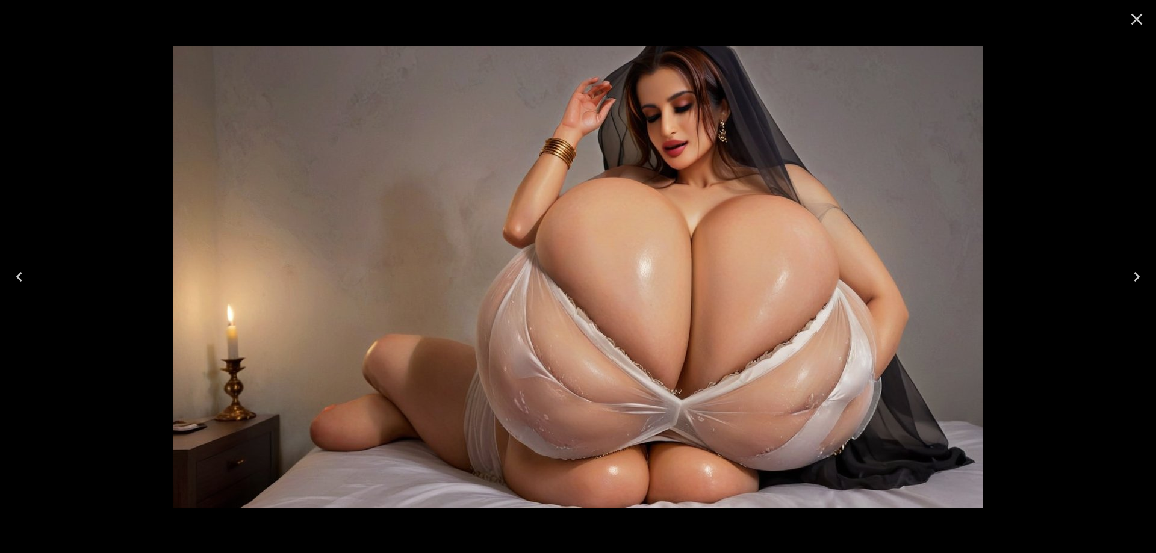
click at [1131, 16] on icon "Close" at bounding box center [1136, 19] width 19 height 19
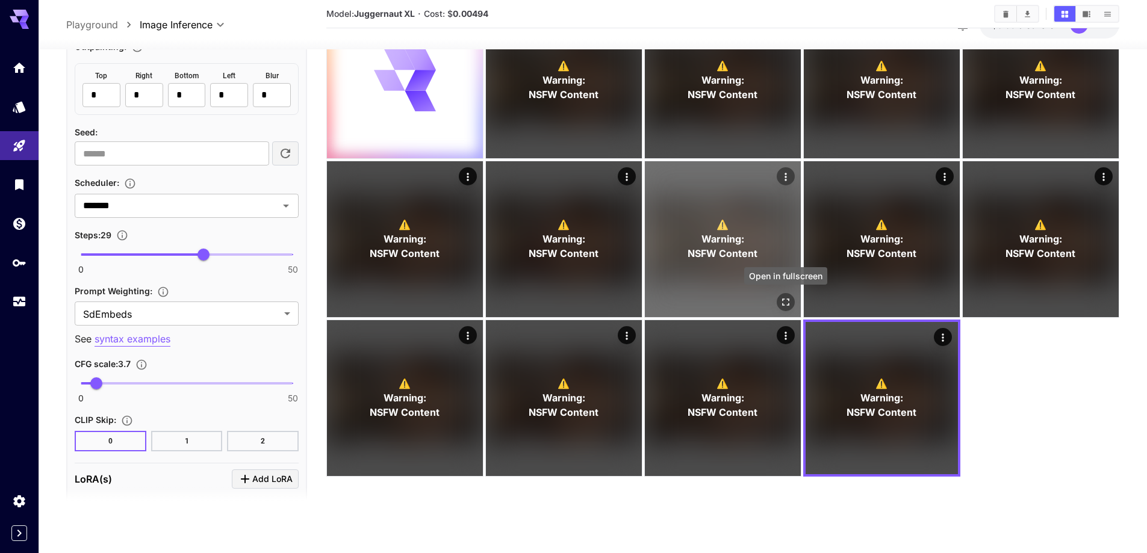
click at [786, 299] on icon "Open in fullscreen" at bounding box center [786, 302] width 12 height 12
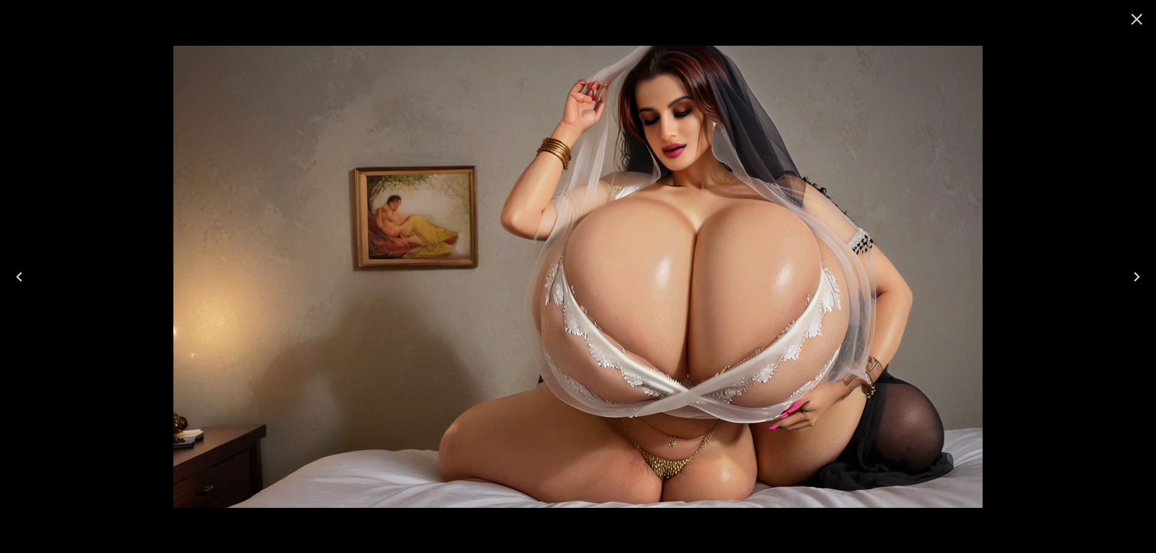
click at [1140, 22] on icon "Close" at bounding box center [1136, 19] width 11 height 11
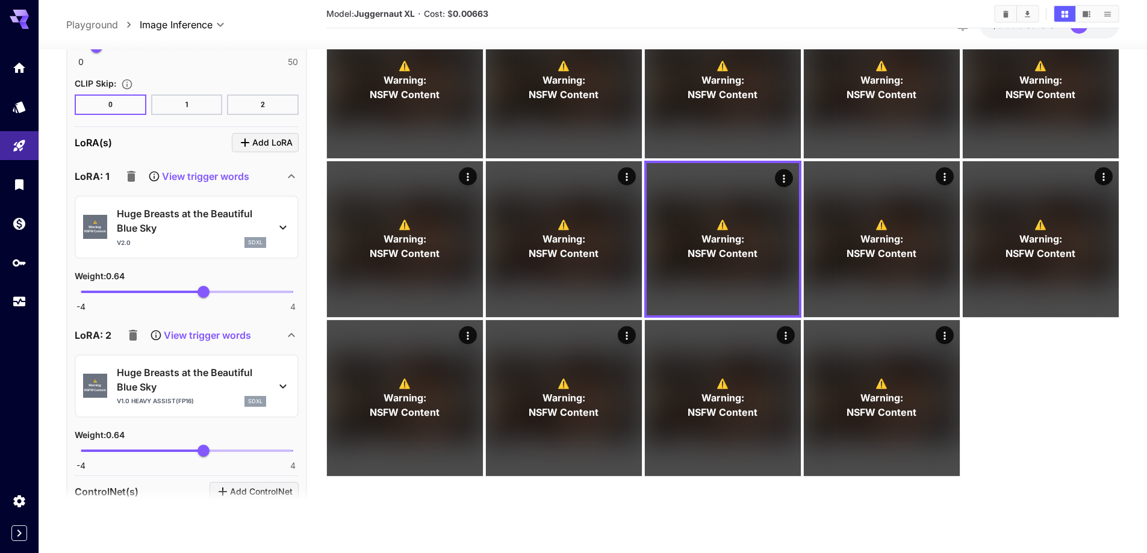
scroll to position [1787, 0]
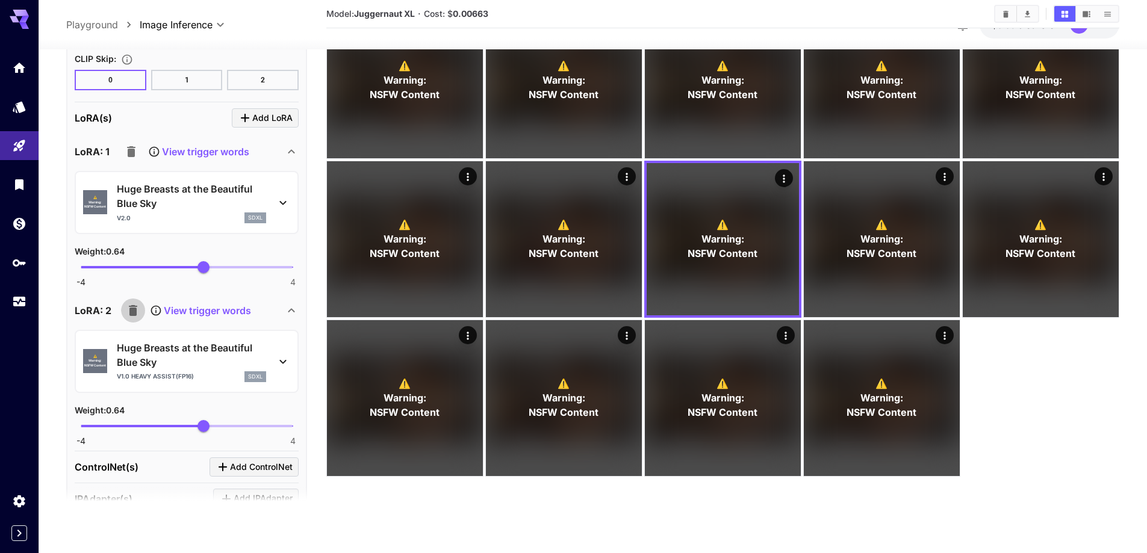
click at [135, 306] on icon "button" at bounding box center [133, 310] width 8 height 11
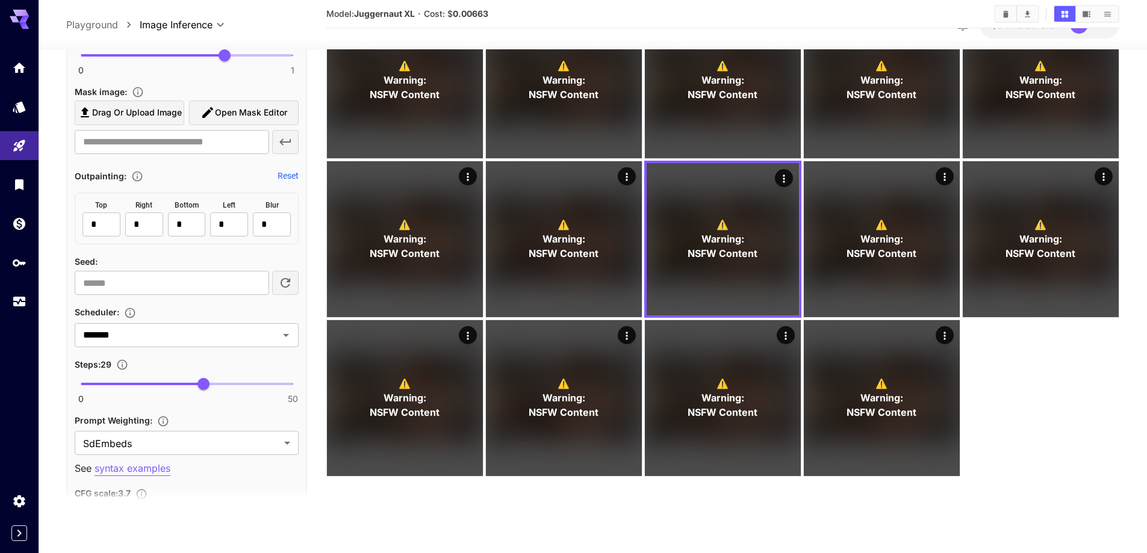
scroll to position [1184, 0]
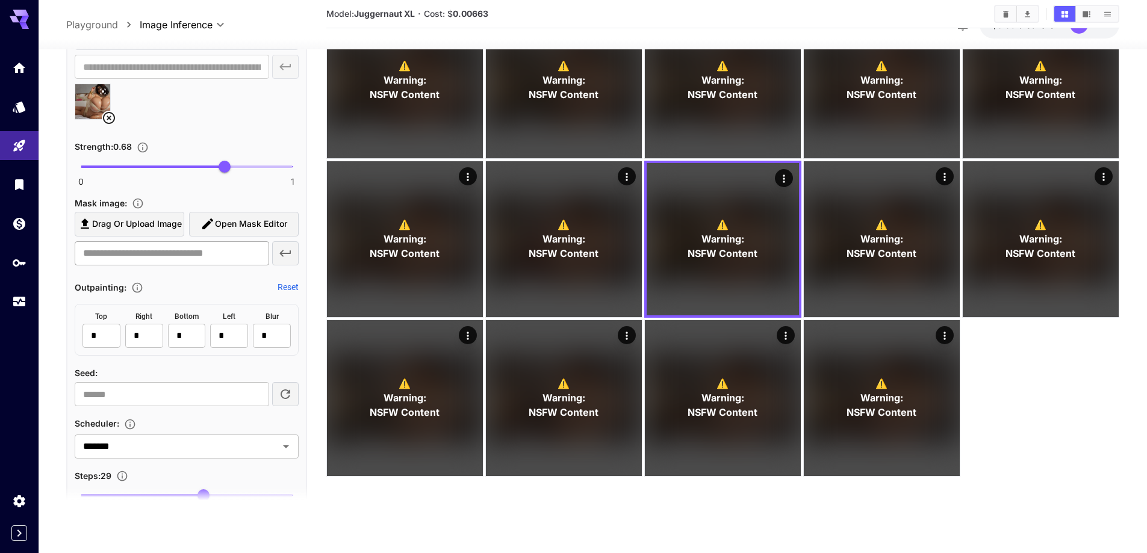
click at [114, 120] on icon at bounding box center [109, 118] width 12 height 12
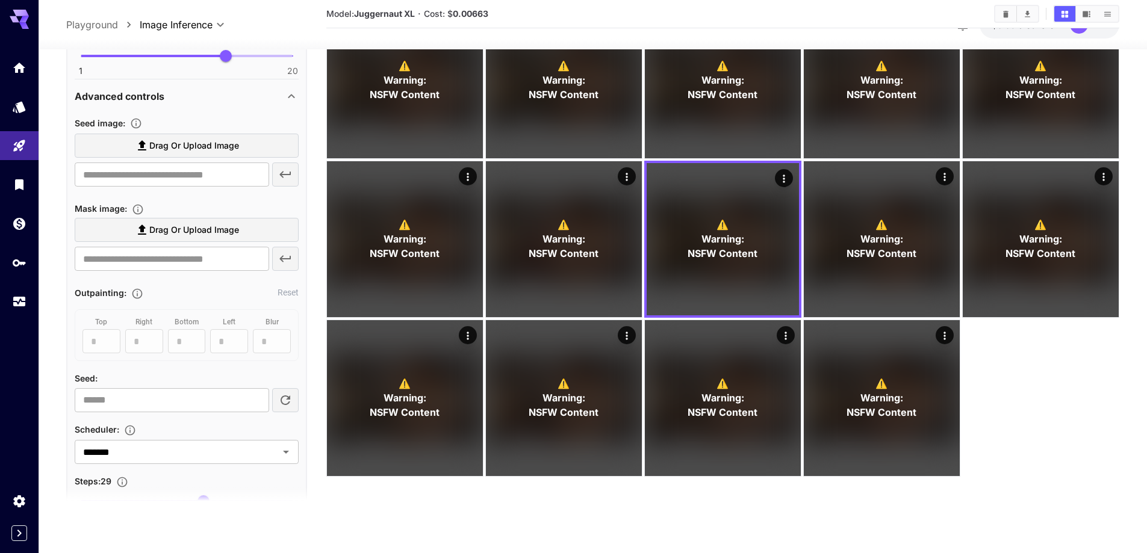
scroll to position [1064, 0]
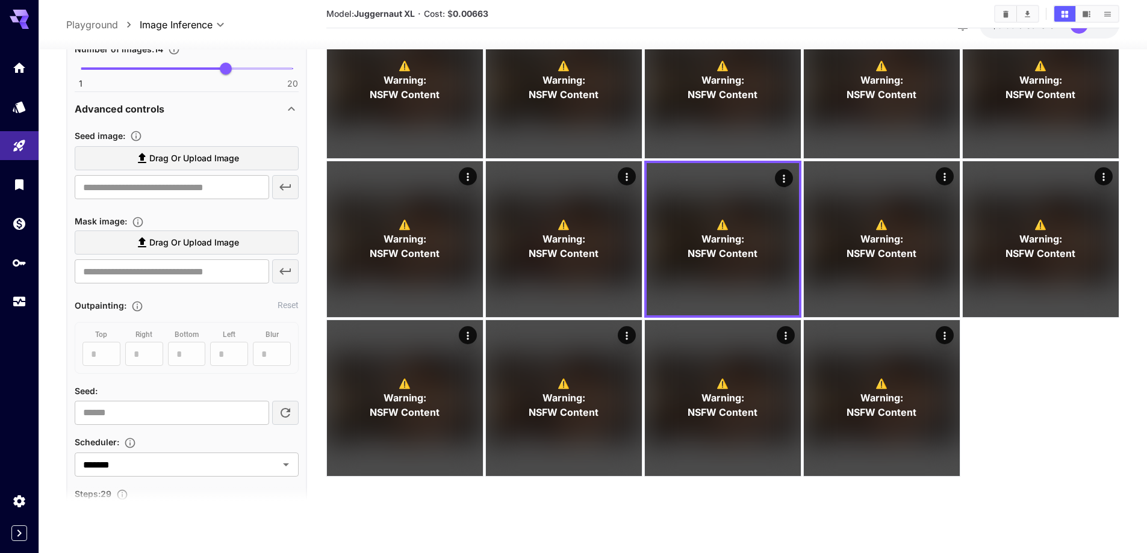
click at [197, 149] on label "Drag or upload image" at bounding box center [187, 158] width 224 height 25
click at [0, 0] on input "Drag or upload image" at bounding box center [0, 0] width 0 height 0
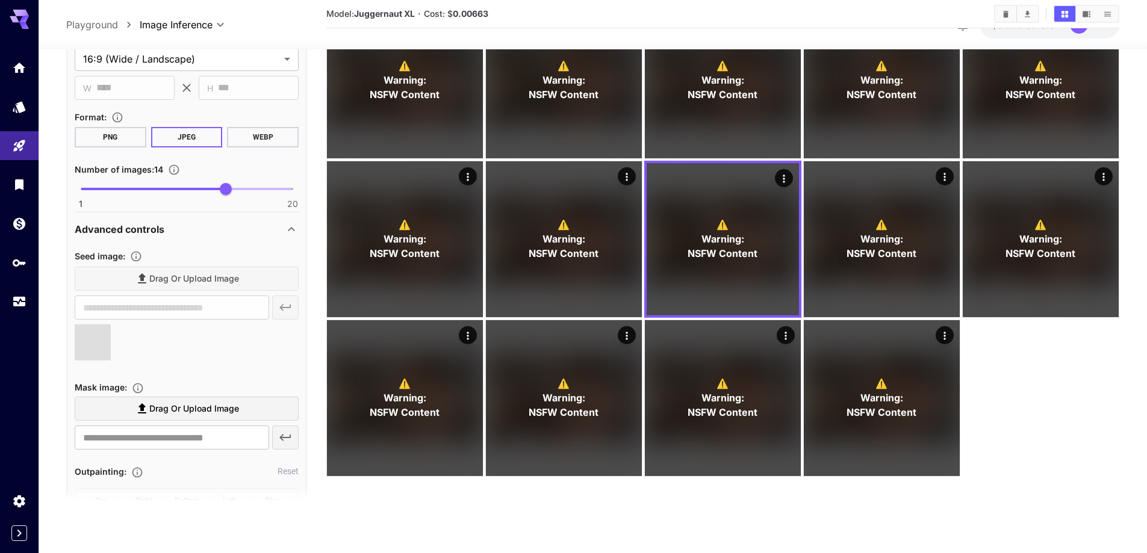
type input "**********"
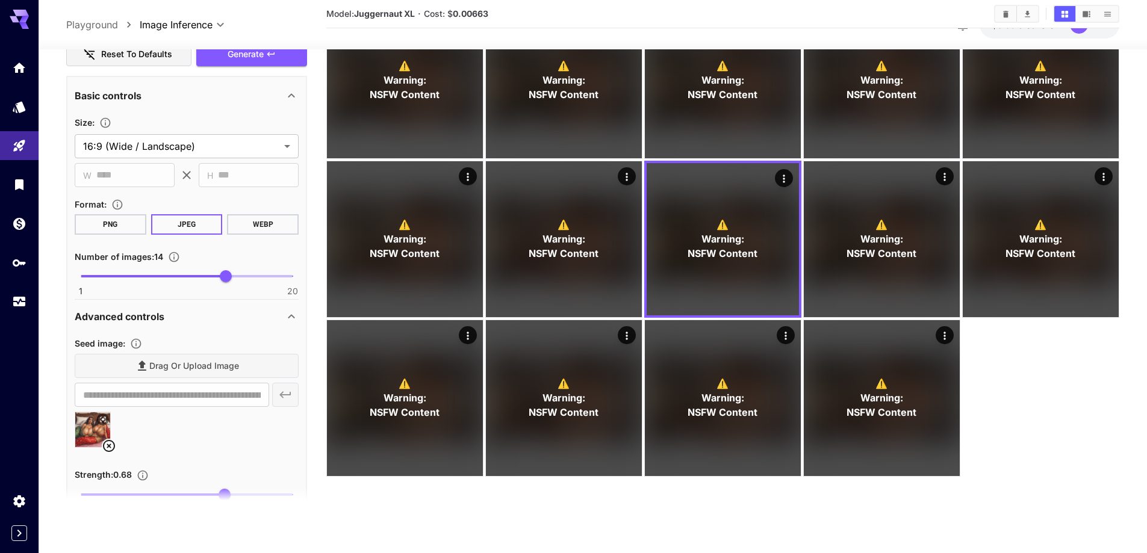
scroll to position [823, 0]
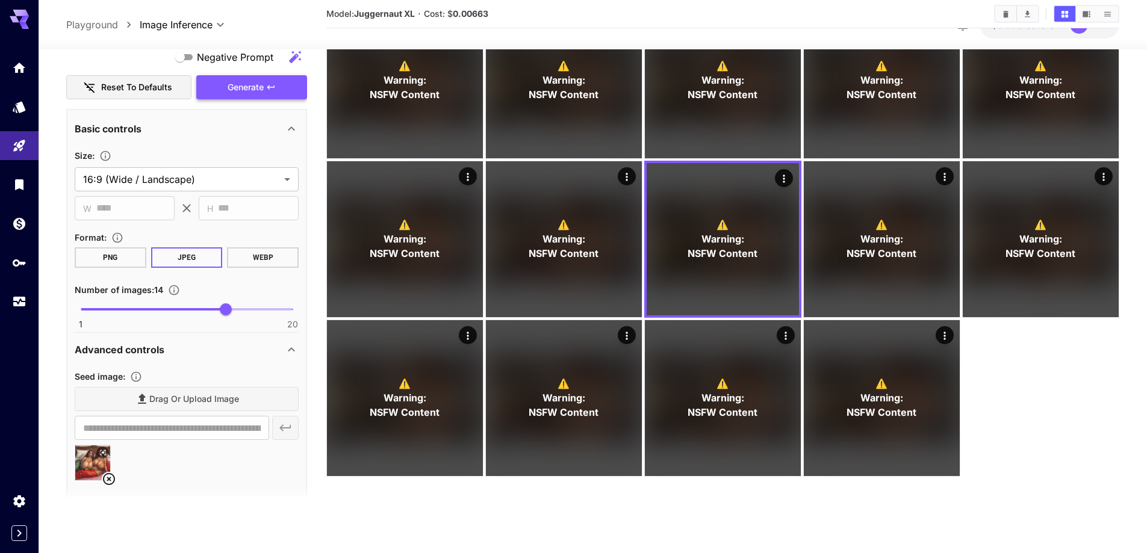
click at [259, 81] on div "Negative Prompt Reset to defaults Generate" at bounding box center [186, 72] width 241 height 55
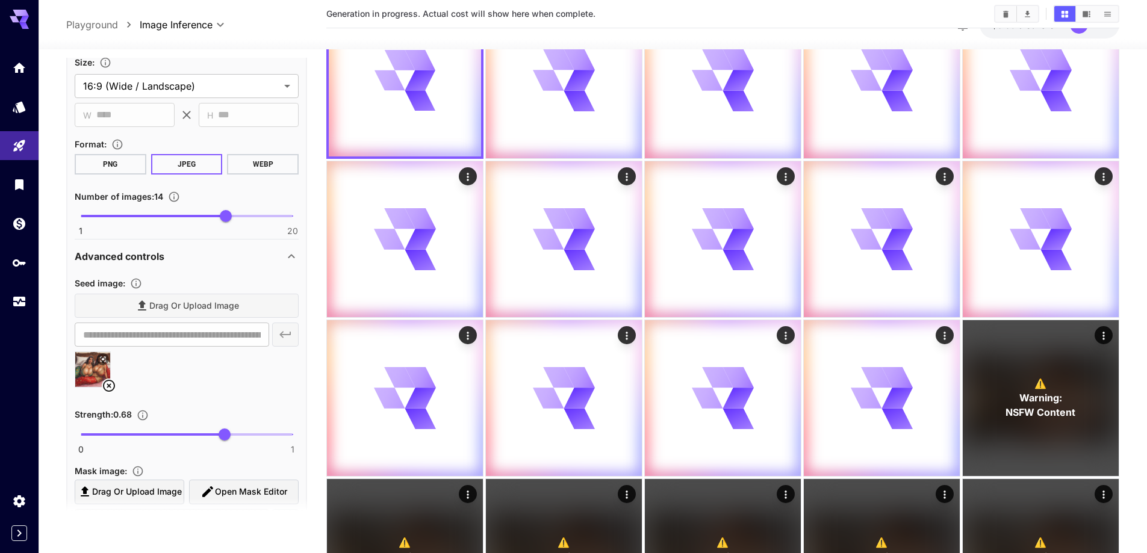
scroll to position [944, 0]
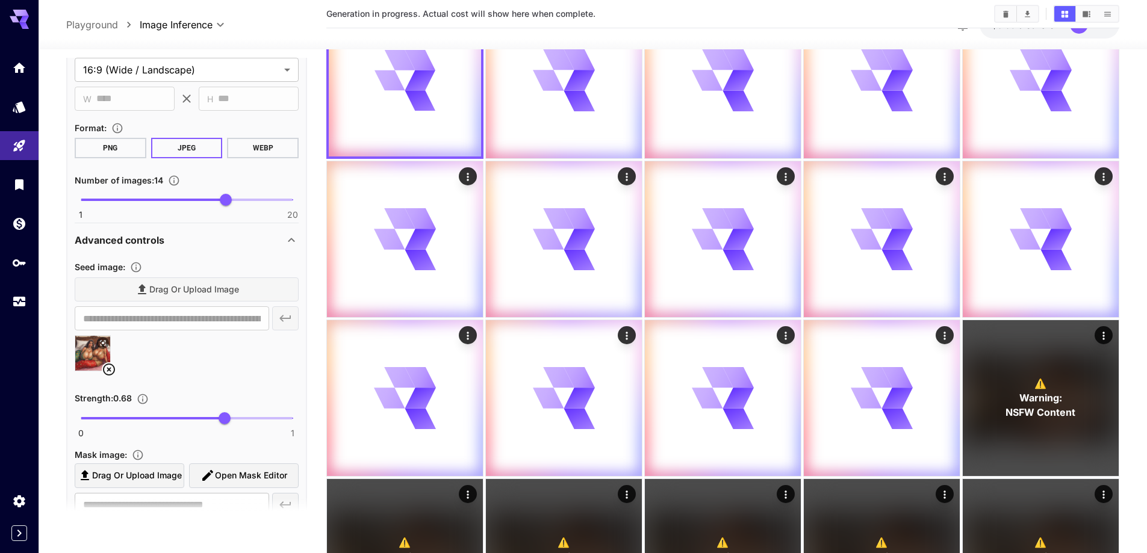
click at [107, 373] on icon at bounding box center [109, 369] width 14 height 14
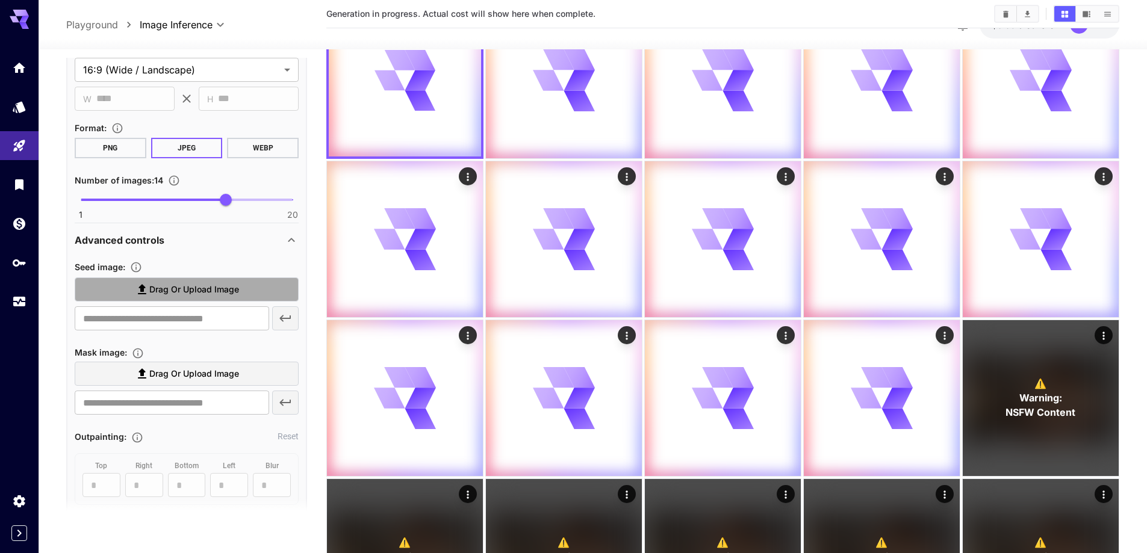
click at [223, 297] on label "Drag or upload image" at bounding box center [187, 290] width 224 height 25
click at [0, 0] on input "Drag or upload image" at bounding box center [0, 0] width 0 height 0
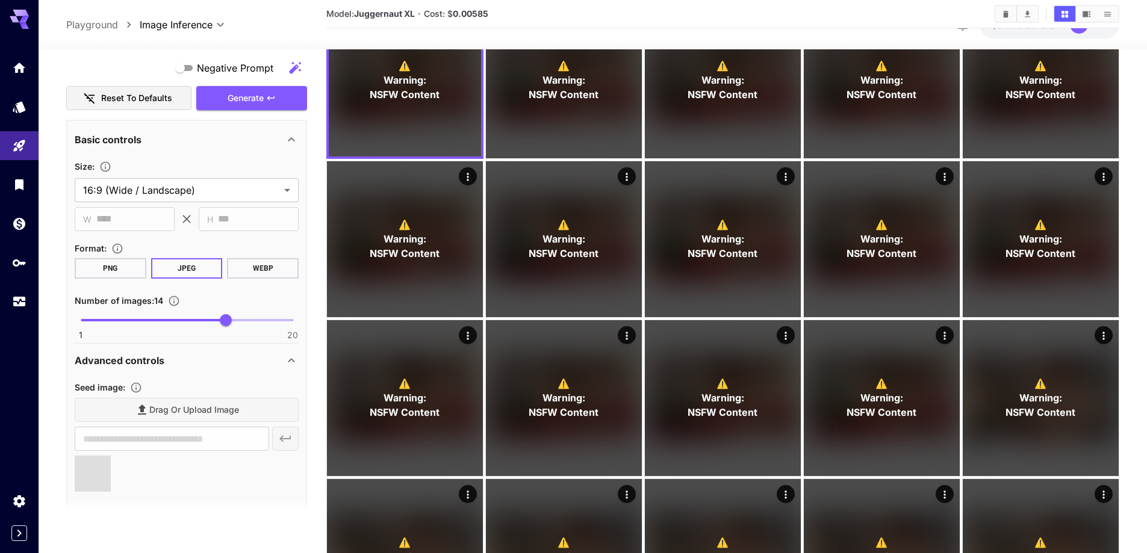
type input "**********"
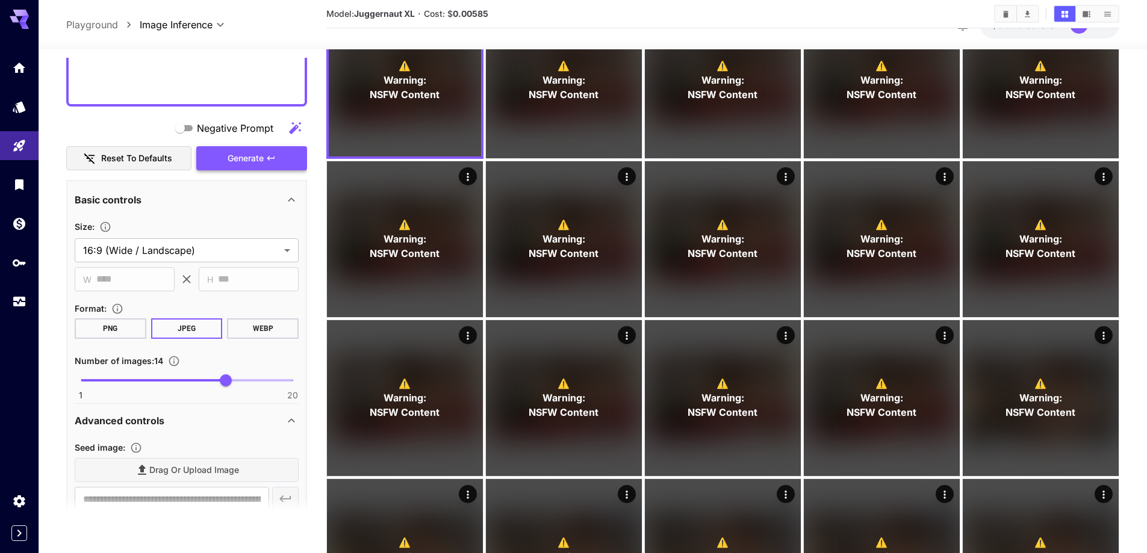
click at [262, 164] on span "Generate" at bounding box center [246, 158] width 36 height 15
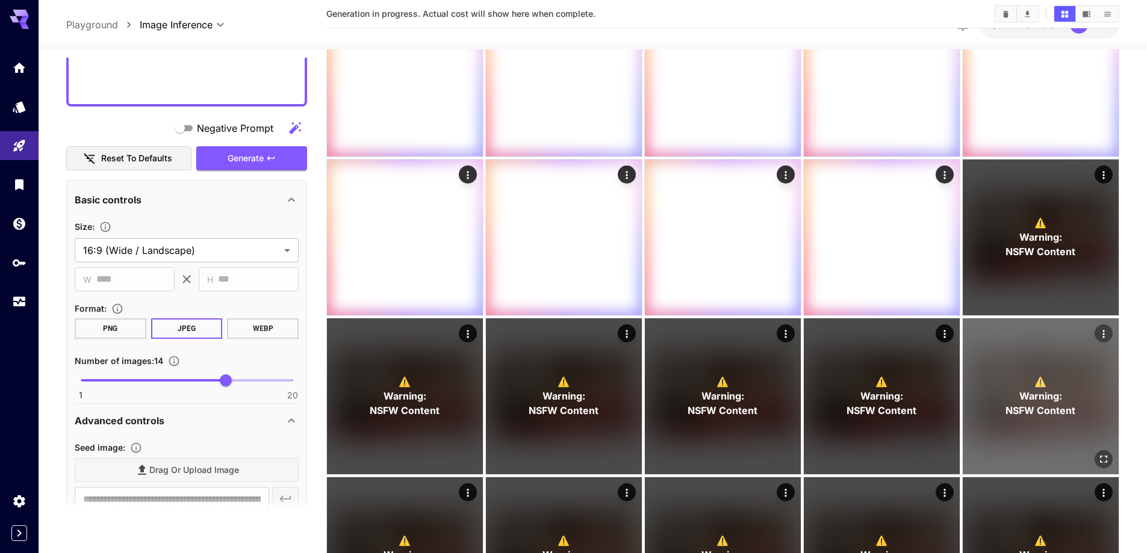
scroll to position [336, 0]
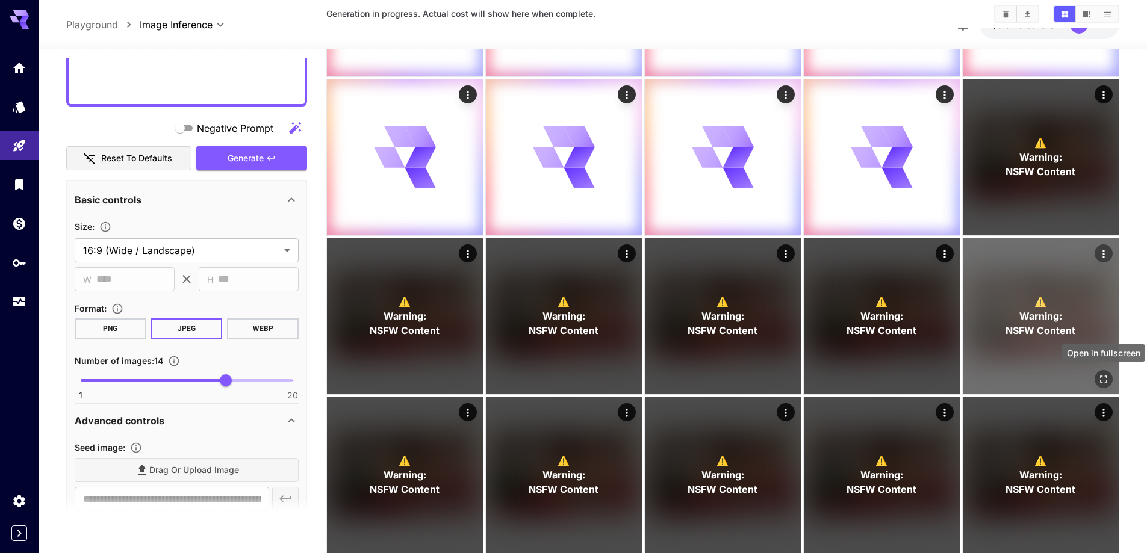
click at [1107, 385] on icon "Open in fullscreen" at bounding box center [1104, 379] width 12 height 12
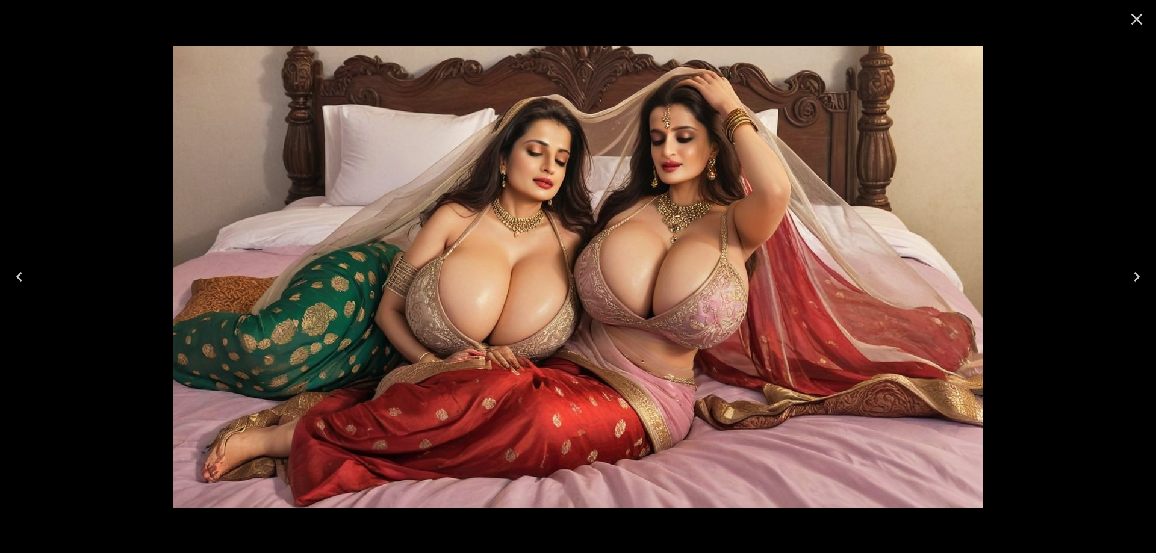
click at [1128, 267] on icon "Next" at bounding box center [1136, 276] width 19 height 19
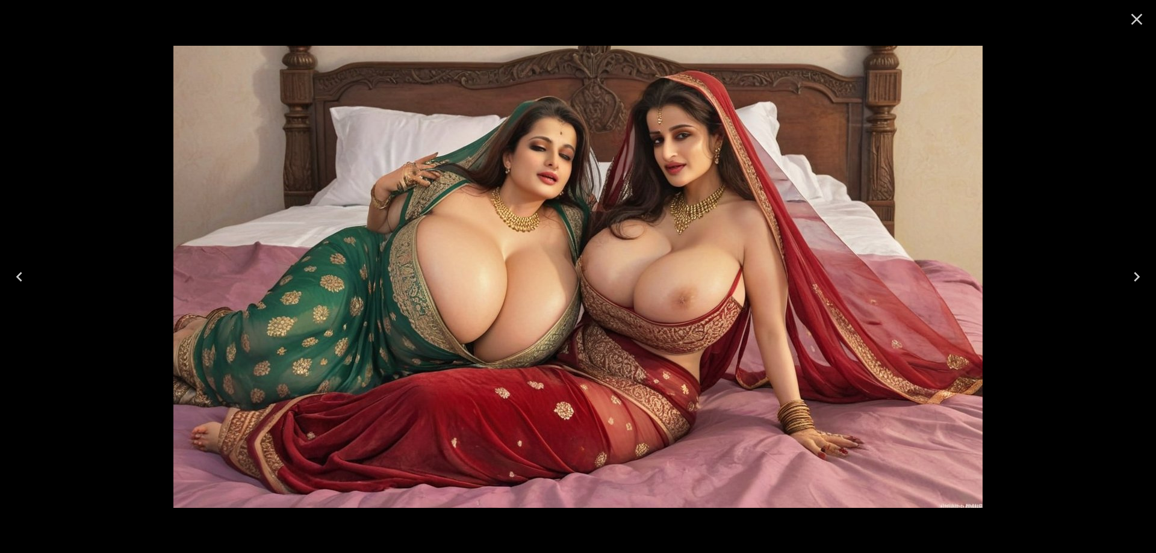
click at [1129, 267] on icon "Next" at bounding box center [1136, 276] width 19 height 19
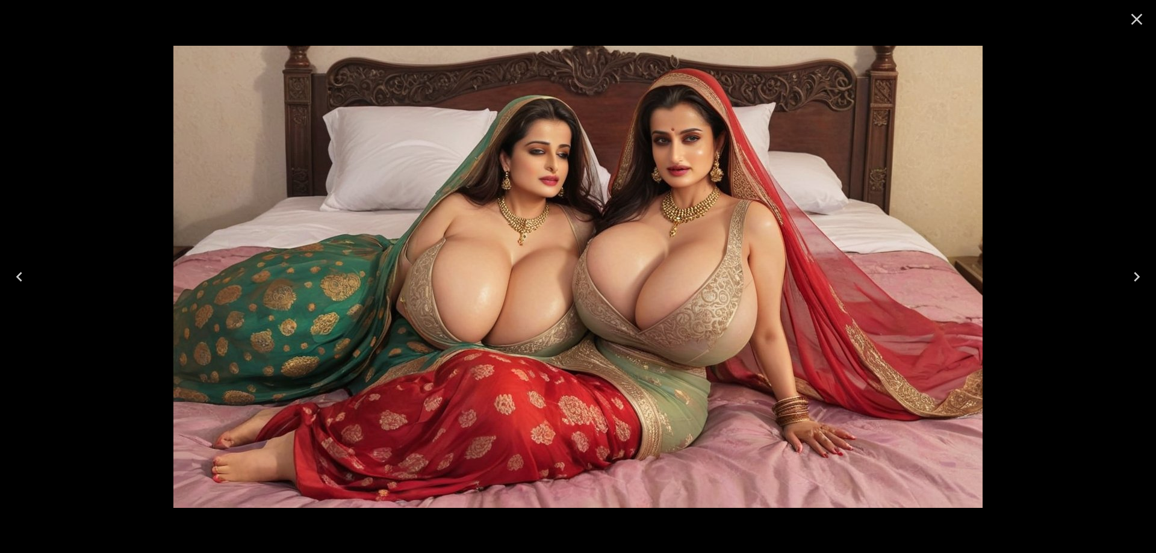
click at [1129, 267] on icon "Next" at bounding box center [1136, 276] width 19 height 19
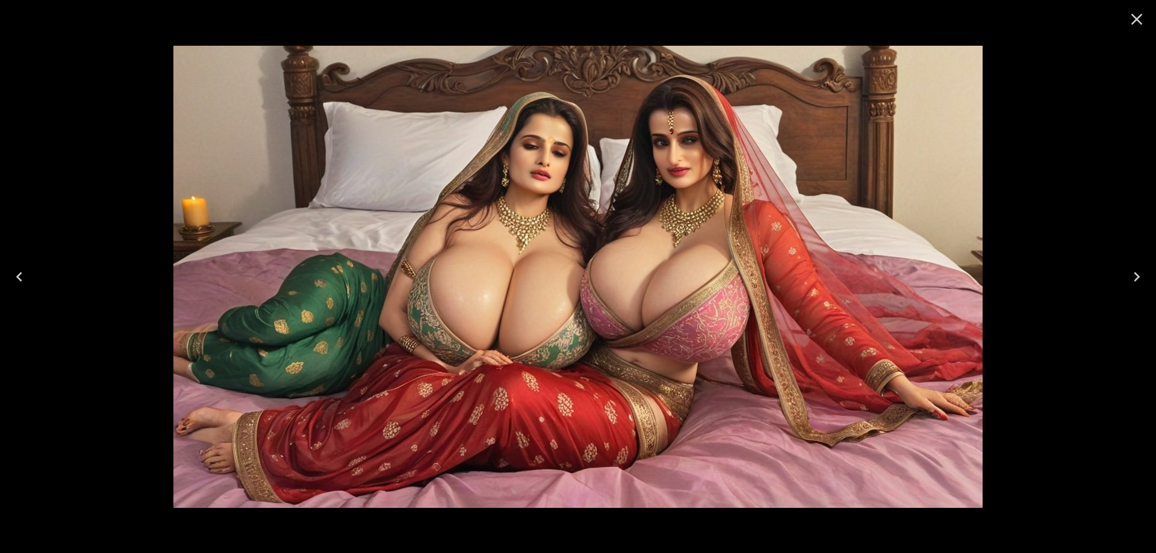
click at [1129, 267] on icon "Next" at bounding box center [1136, 276] width 19 height 19
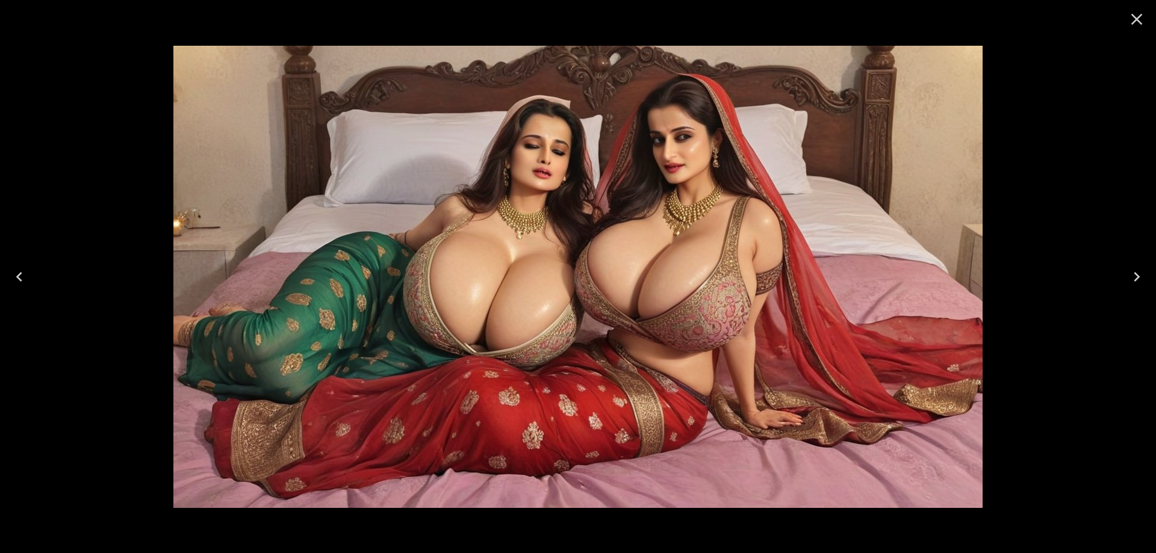
click at [1130, 267] on icon "Next" at bounding box center [1136, 276] width 19 height 19
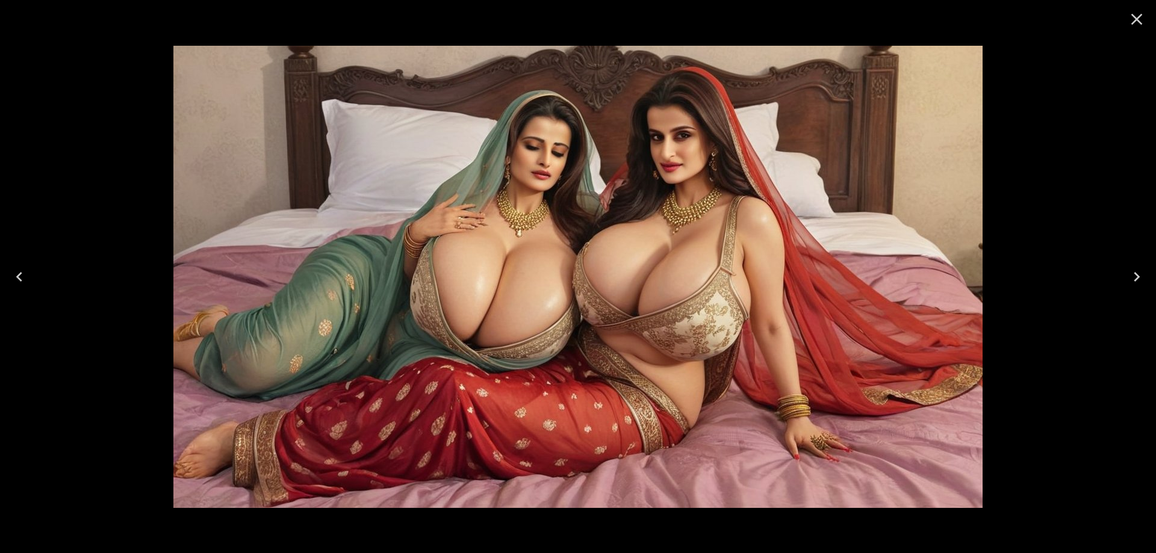
click at [1141, 24] on icon "Close" at bounding box center [1136, 19] width 11 height 11
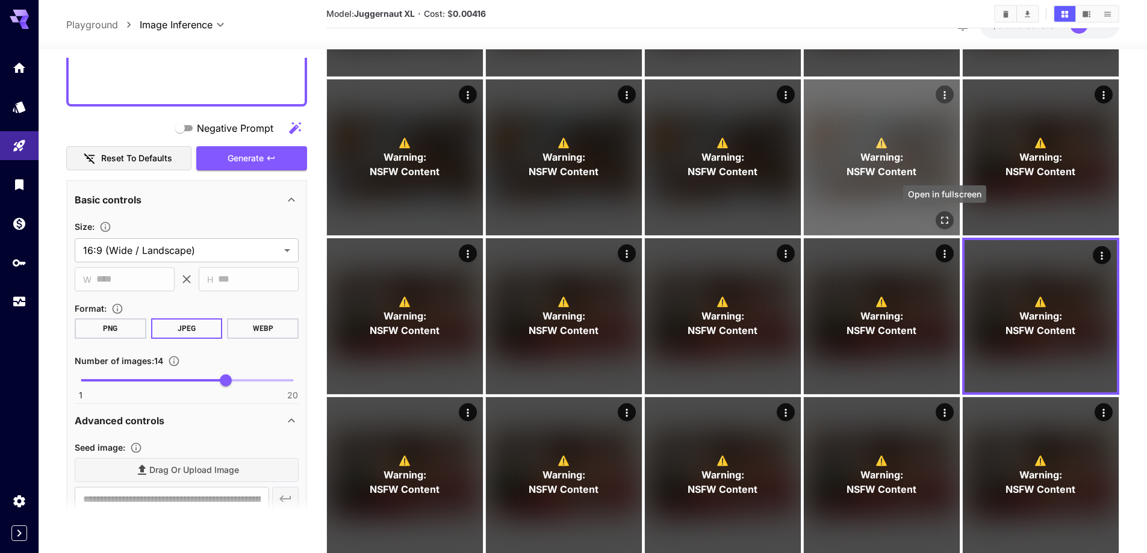
click at [942, 217] on icon "Open in fullscreen" at bounding box center [944, 220] width 7 height 7
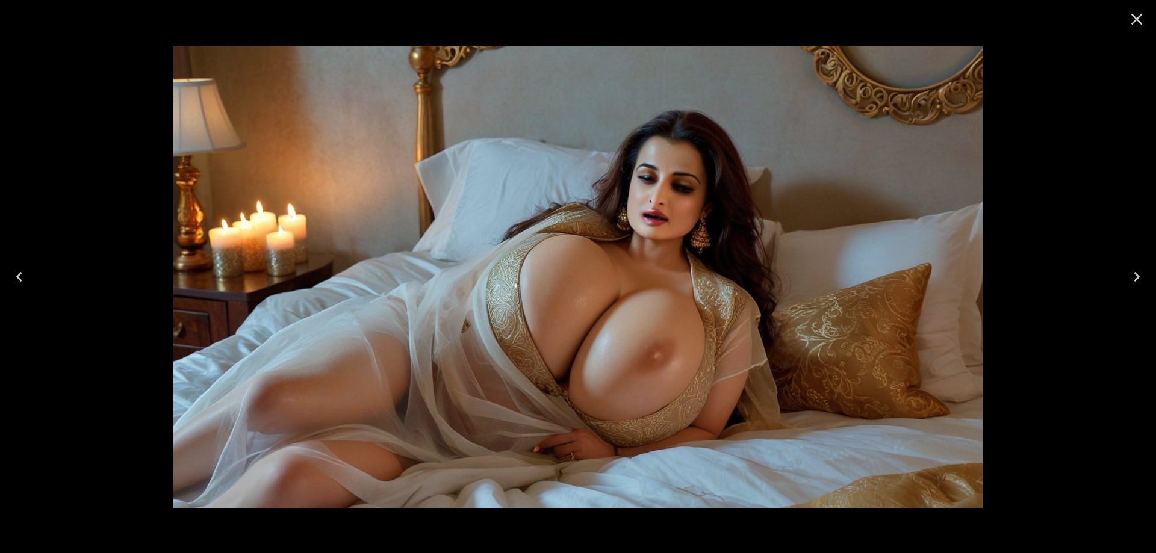
click at [1124, 276] on button "Next" at bounding box center [1137, 277] width 39 height 48
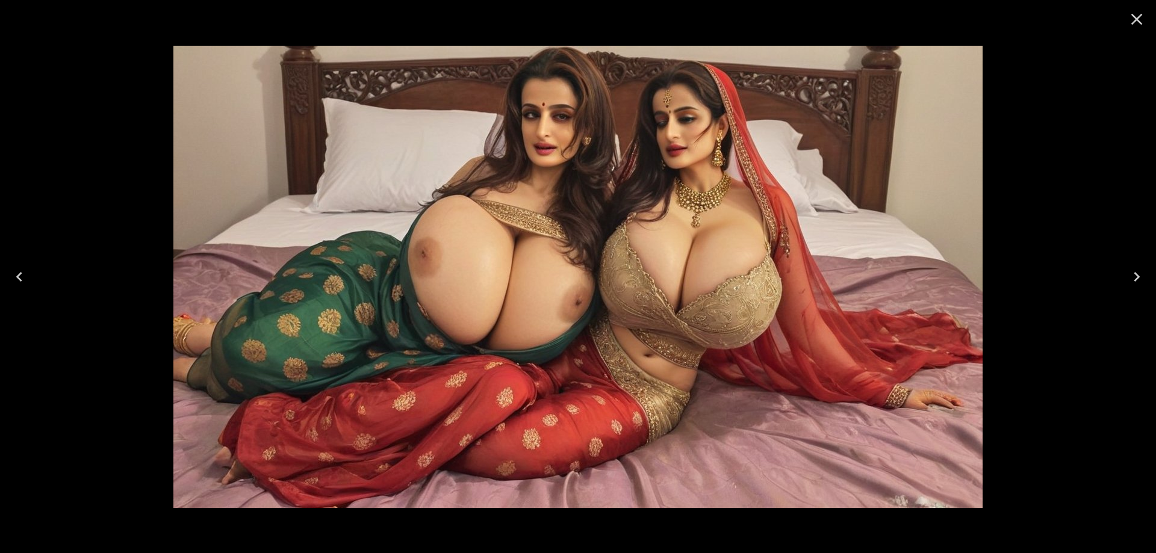
click at [20, 276] on icon "Previous" at bounding box center [19, 276] width 19 height 19
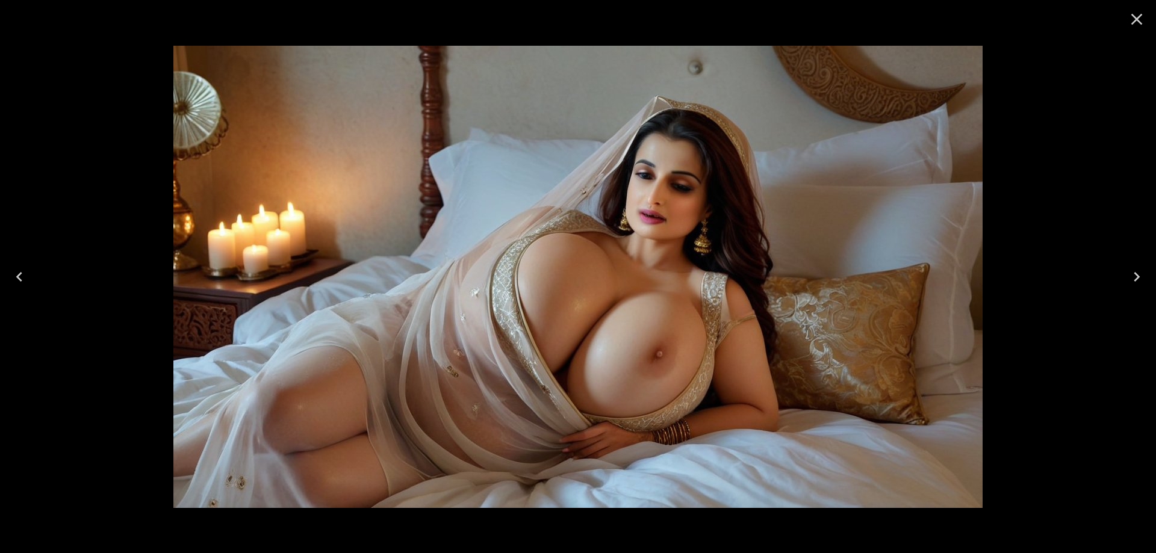
click at [20, 276] on icon "Previous" at bounding box center [19, 276] width 19 height 19
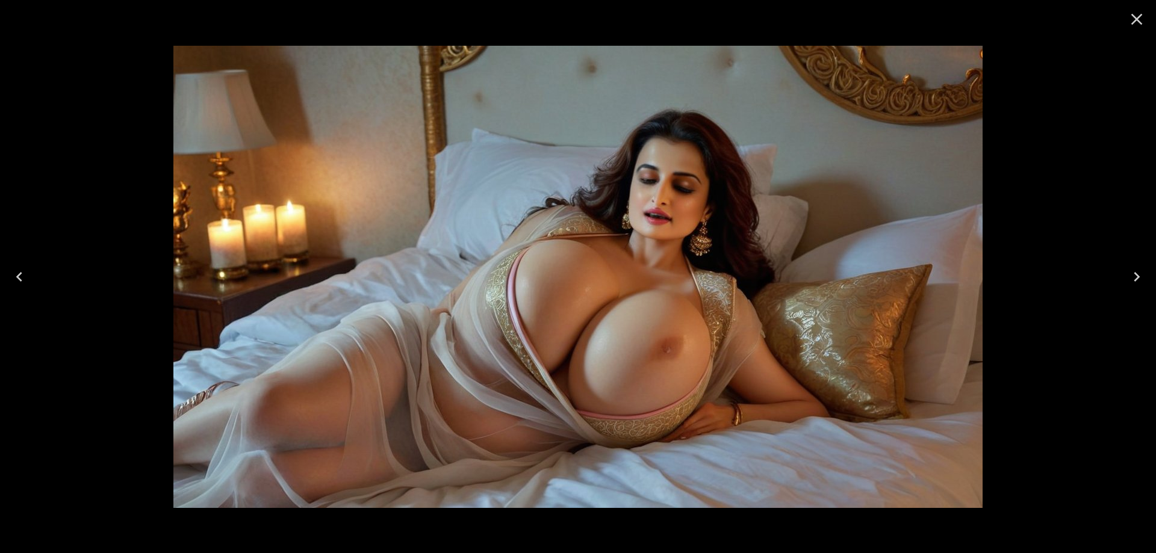
click at [20, 276] on icon "Previous" at bounding box center [19, 276] width 19 height 19
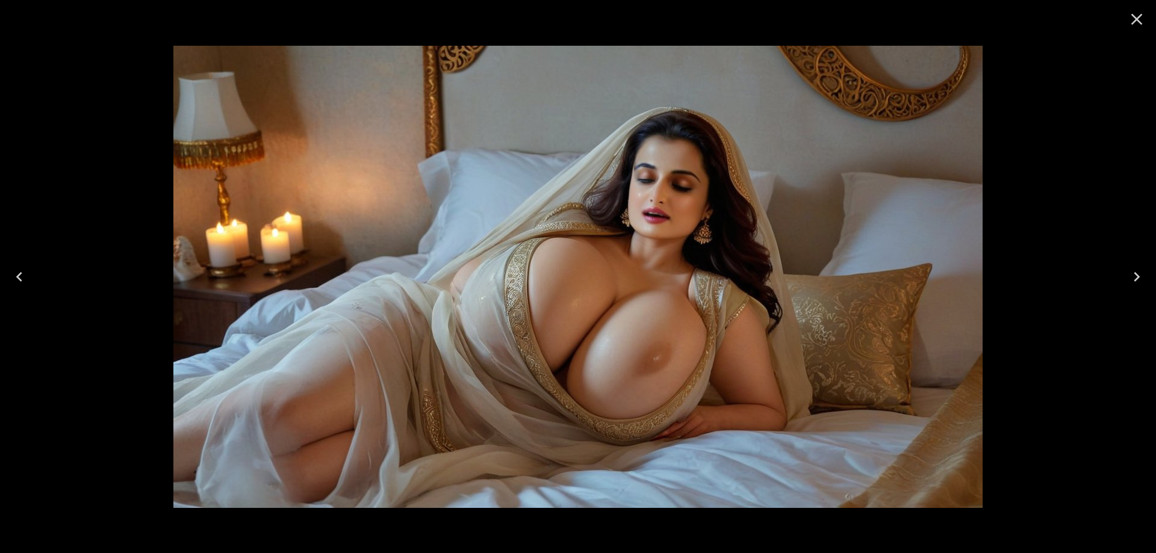
click at [20, 276] on icon "Previous" at bounding box center [19, 276] width 19 height 19
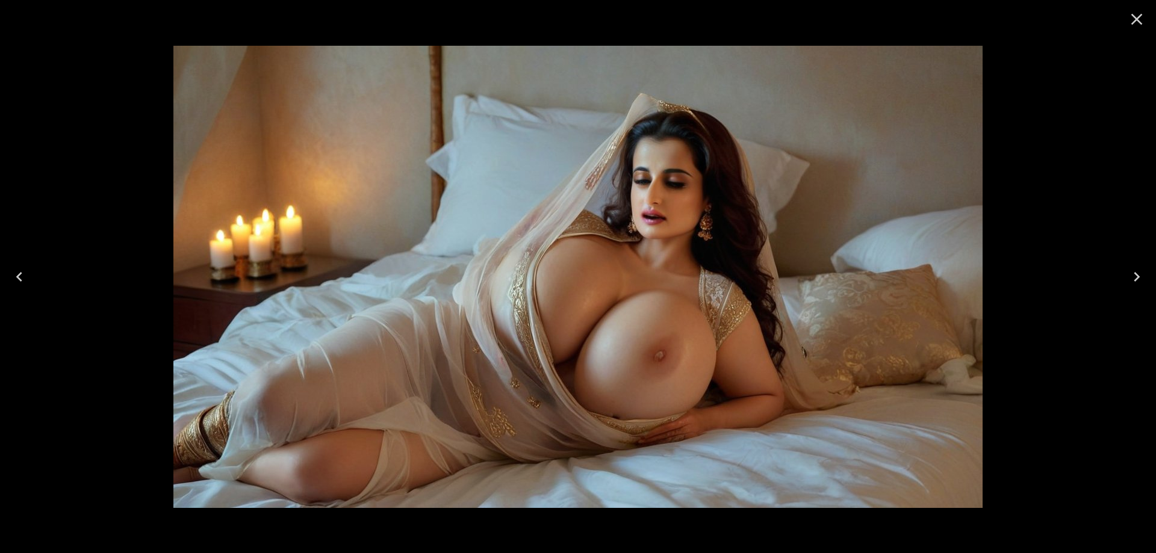
click at [20, 276] on icon "Previous" at bounding box center [19, 276] width 19 height 19
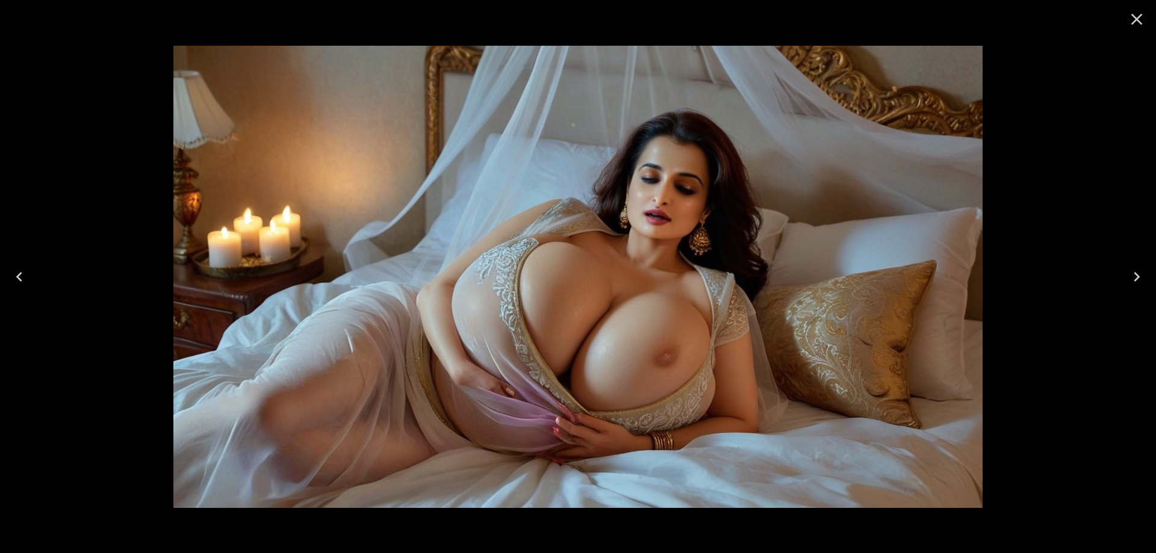
click at [20, 276] on icon "Previous" at bounding box center [19, 276] width 19 height 19
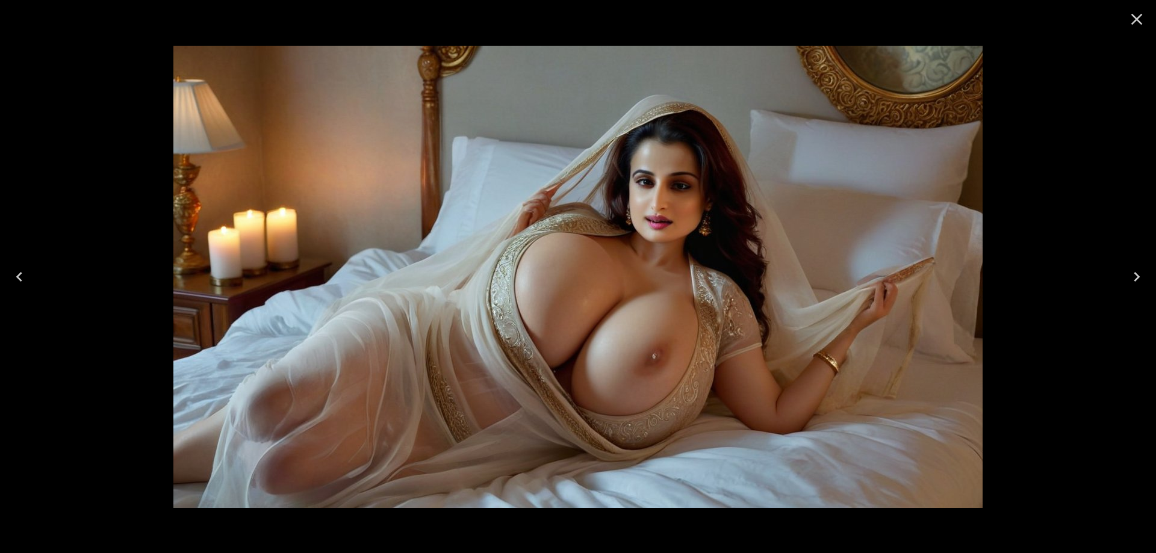
click at [1134, 17] on icon "Close" at bounding box center [1136, 19] width 19 height 19
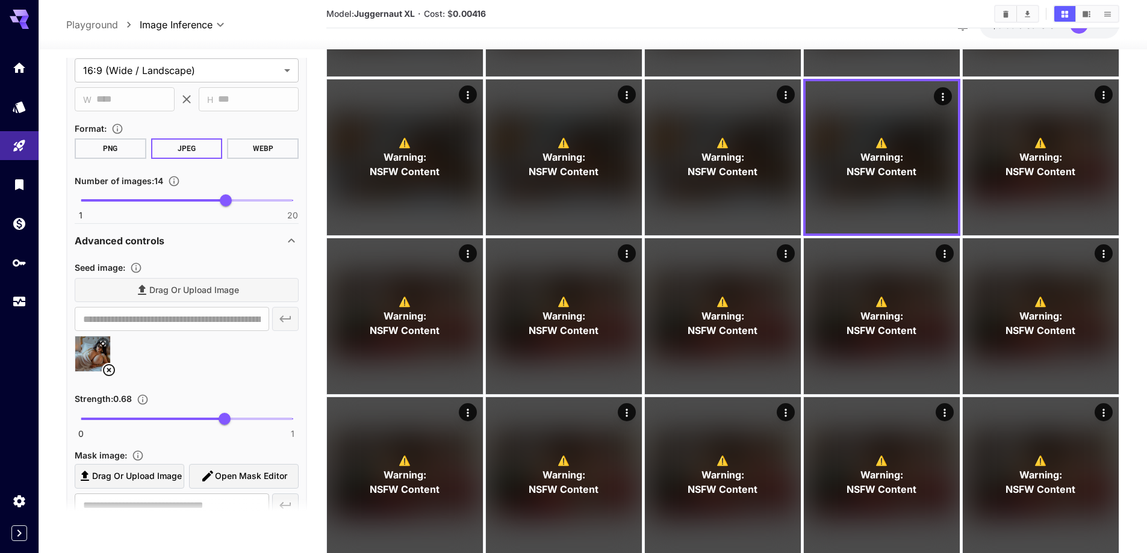
scroll to position [944, 0]
click at [111, 368] on icon at bounding box center [109, 370] width 12 height 12
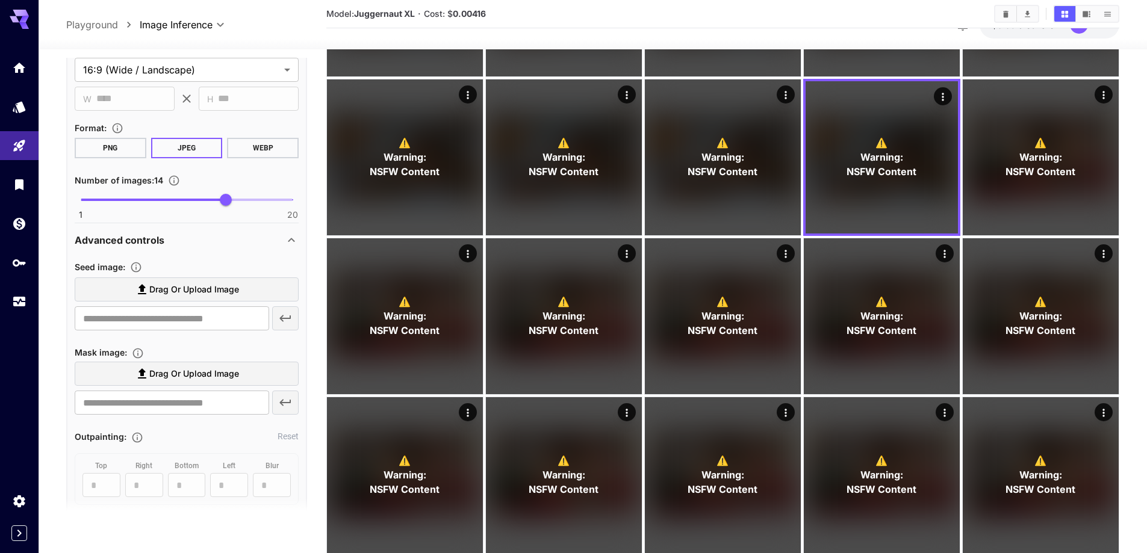
click at [214, 293] on span "Drag or upload image" at bounding box center [194, 289] width 90 height 15
click at [0, 0] on input "Drag or upload image" at bounding box center [0, 0] width 0 height 0
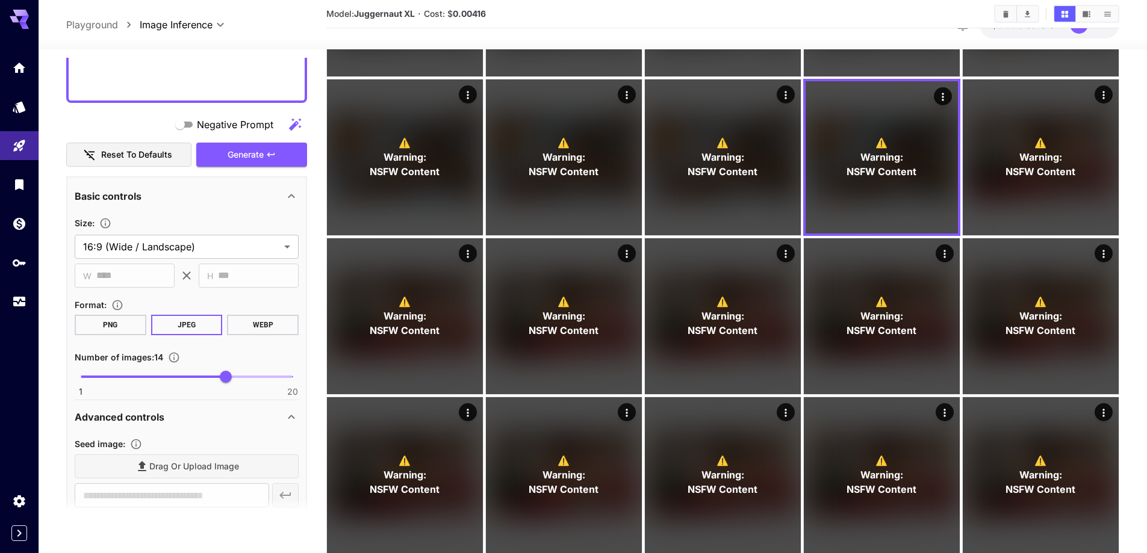
scroll to position [763, 0]
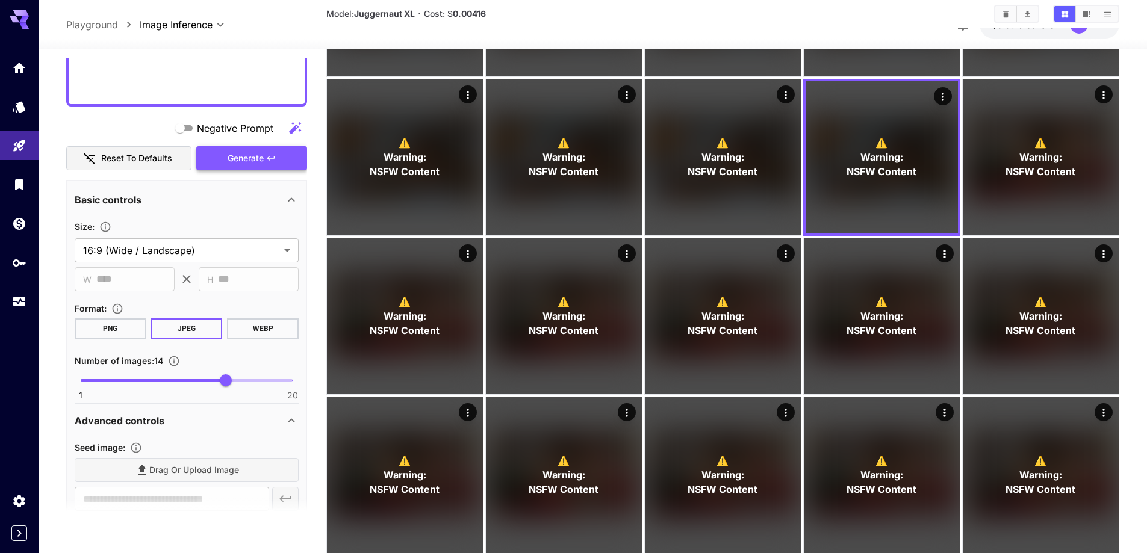
click at [247, 169] on button "Generate" at bounding box center [251, 158] width 111 height 25
type input "**********"
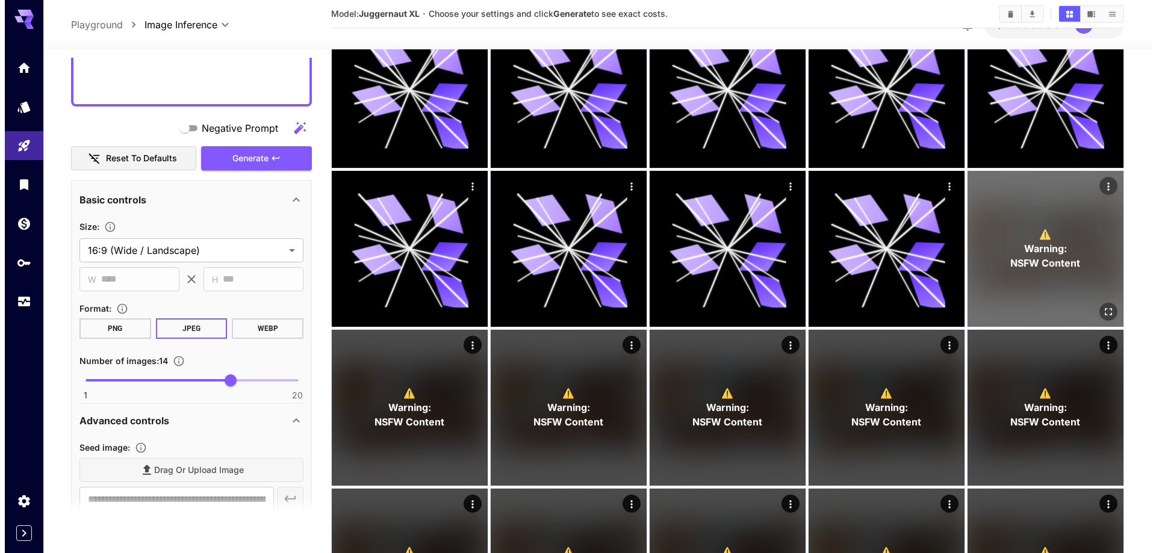
scroll to position [276, 0]
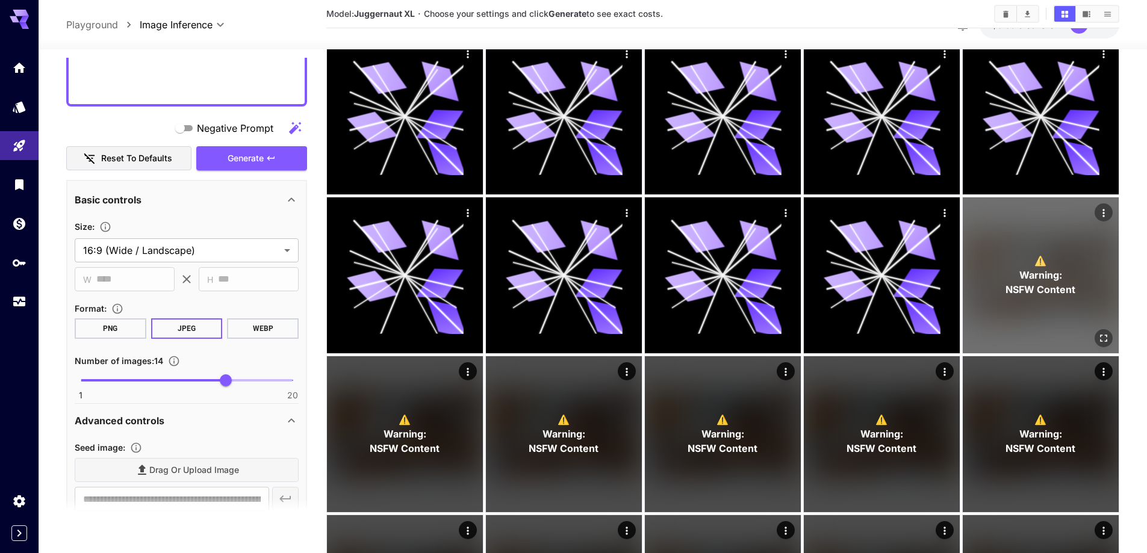
click at [1101, 278] on div "⚠️ Warning: NSFW Content" at bounding box center [1041, 275] width 156 height 156
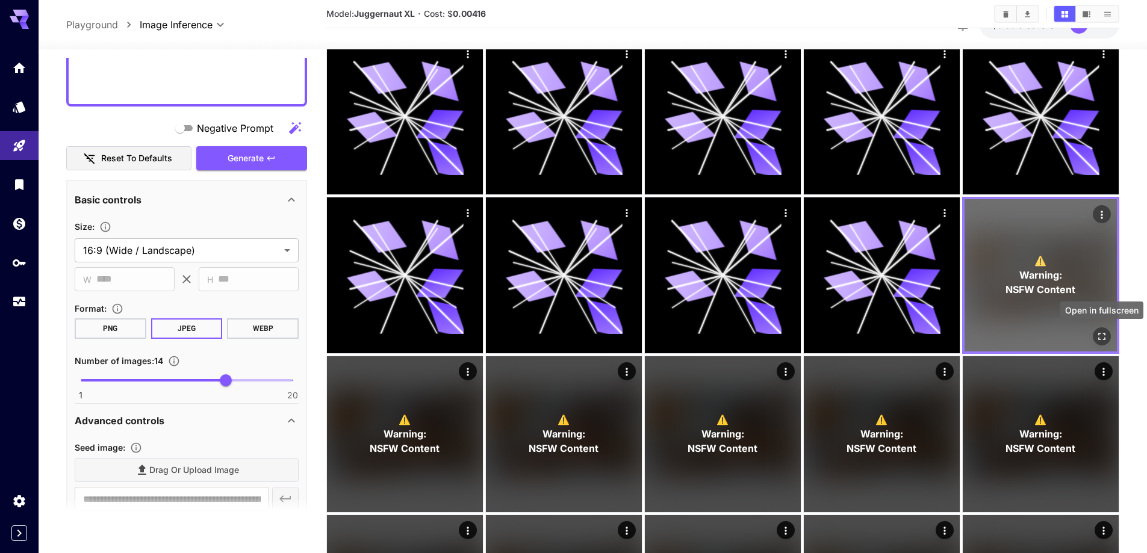
click at [1096, 337] on icon "Open in fullscreen" at bounding box center [1102, 337] width 12 height 12
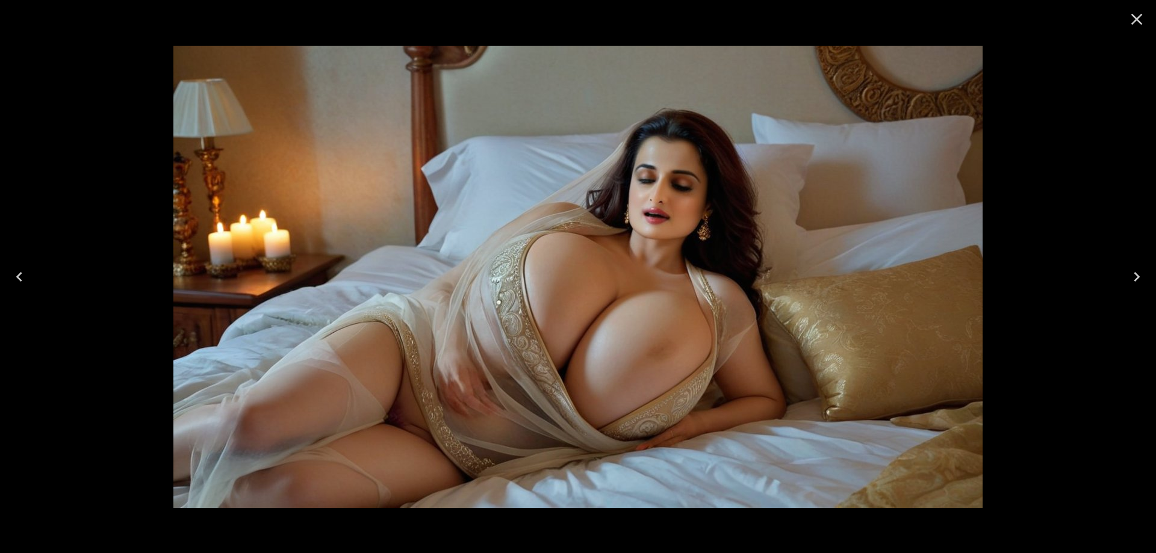
click at [1137, 279] on icon "Next" at bounding box center [1137, 277] width 6 height 10
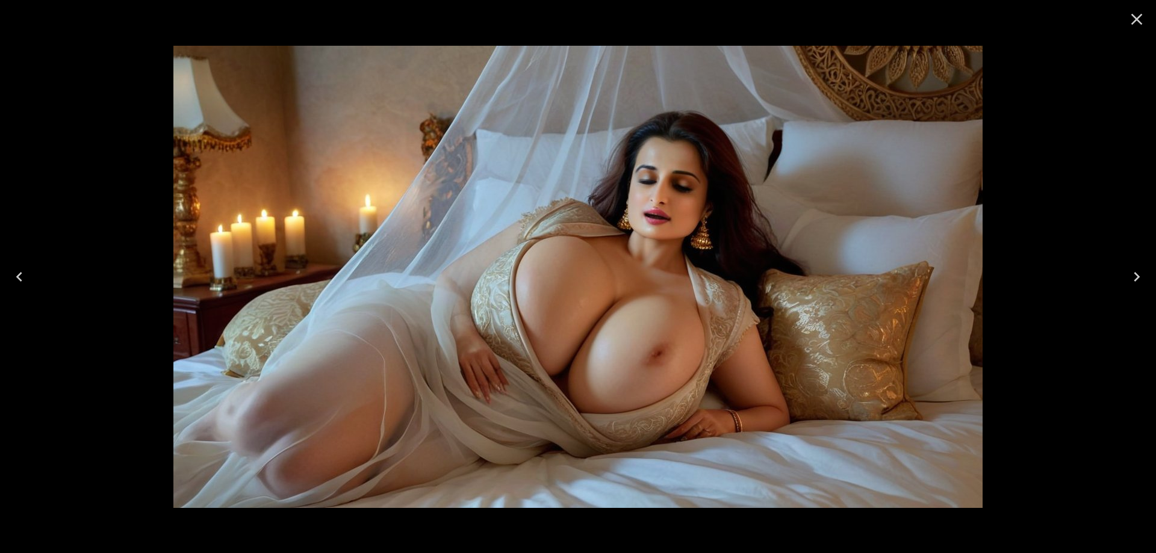
click at [1137, 276] on icon "Next" at bounding box center [1137, 277] width 6 height 10
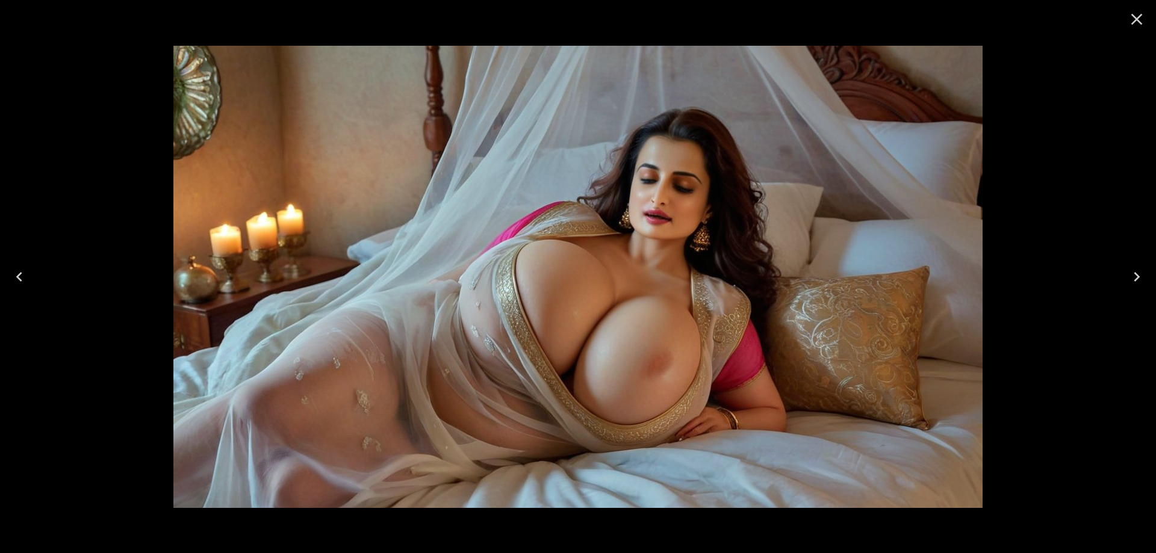
click at [1127, 280] on icon "Next" at bounding box center [1136, 276] width 19 height 19
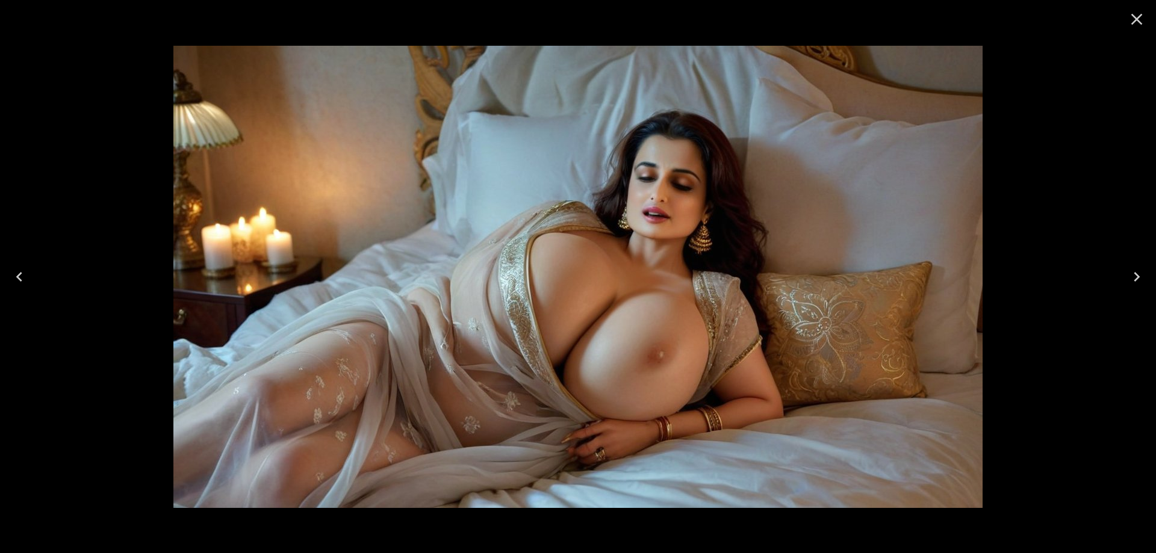
click at [1116, 268] on div at bounding box center [578, 276] width 1156 height 553
click at [1121, 273] on button "Next" at bounding box center [1137, 277] width 39 height 48
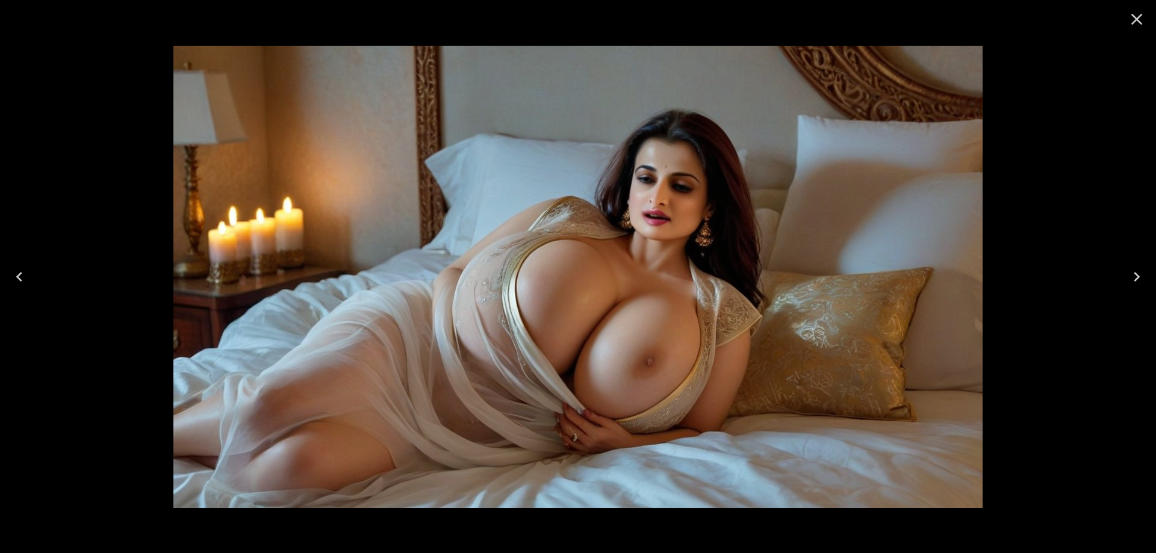
click at [1130, 276] on icon "Next" at bounding box center [1136, 276] width 19 height 19
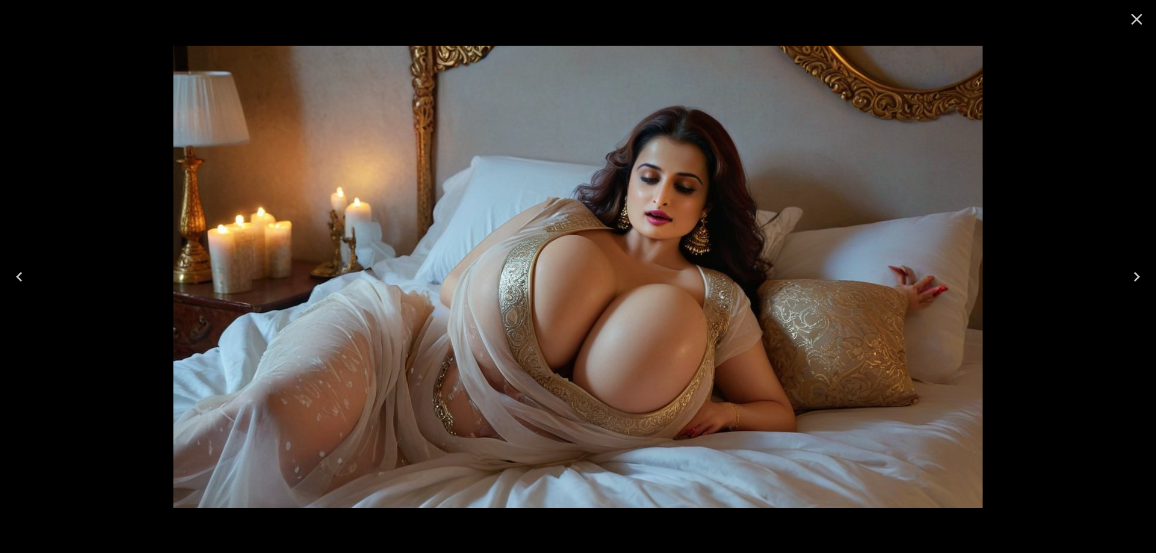
click at [1130, 276] on icon "Next" at bounding box center [1136, 276] width 19 height 19
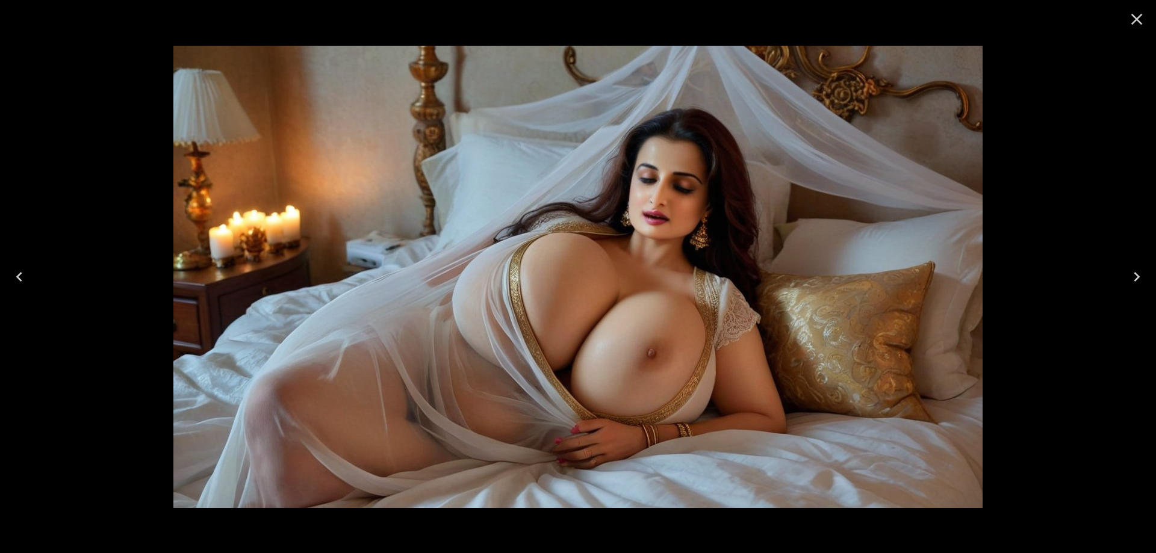
click at [1130, 276] on icon "Next" at bounding box center [1136, 276] width 19 height 19
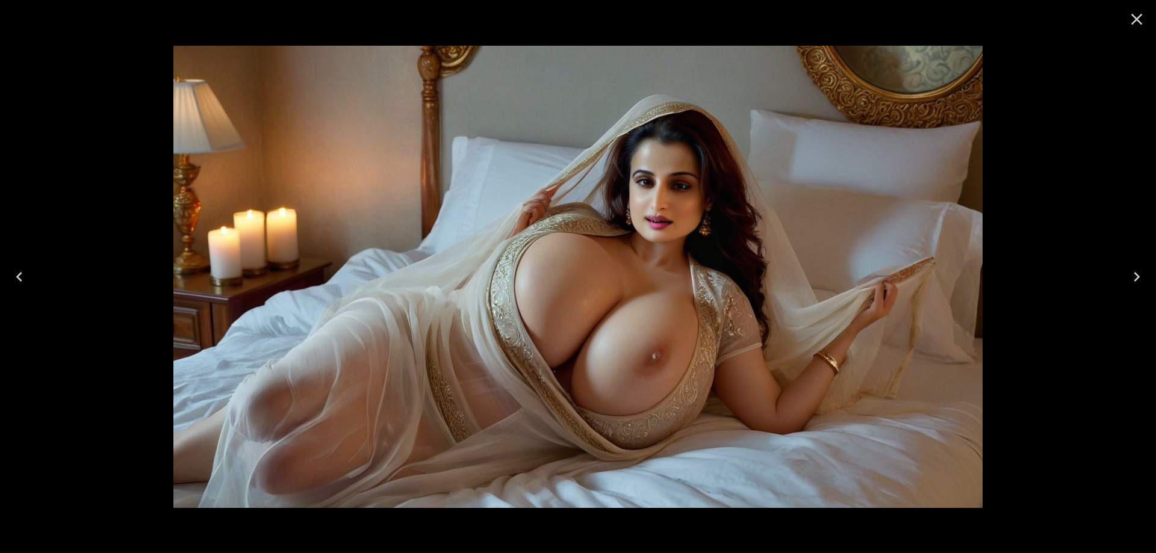
click at [1135, 278] on icon "Next" at bounding box center [1136, 276] width 19 height 19
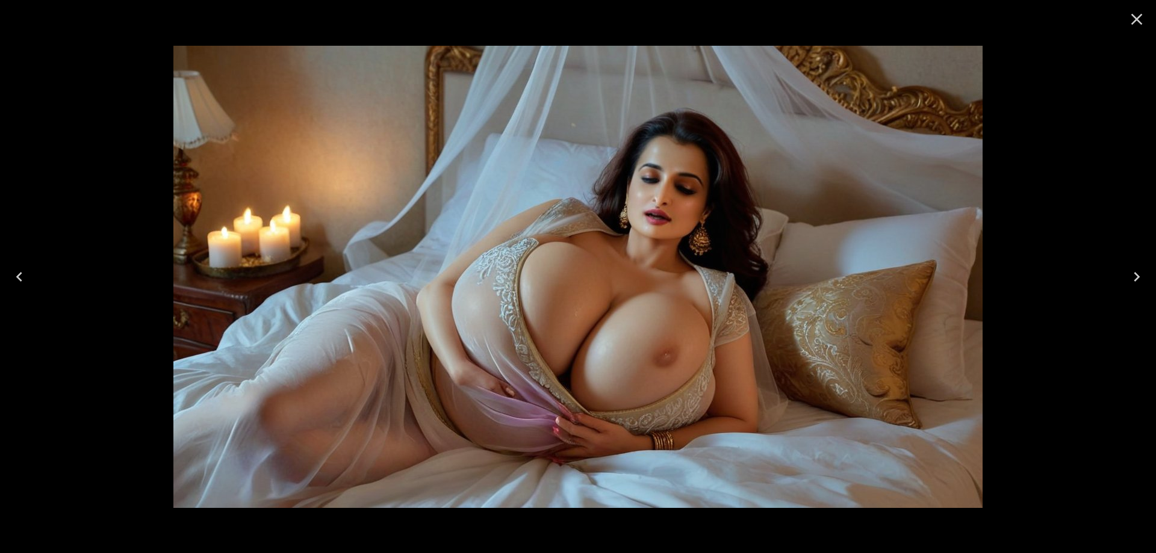
click at [1135, 278] on icon "Next" at bounding box center [1136, 276] width 19 height 19
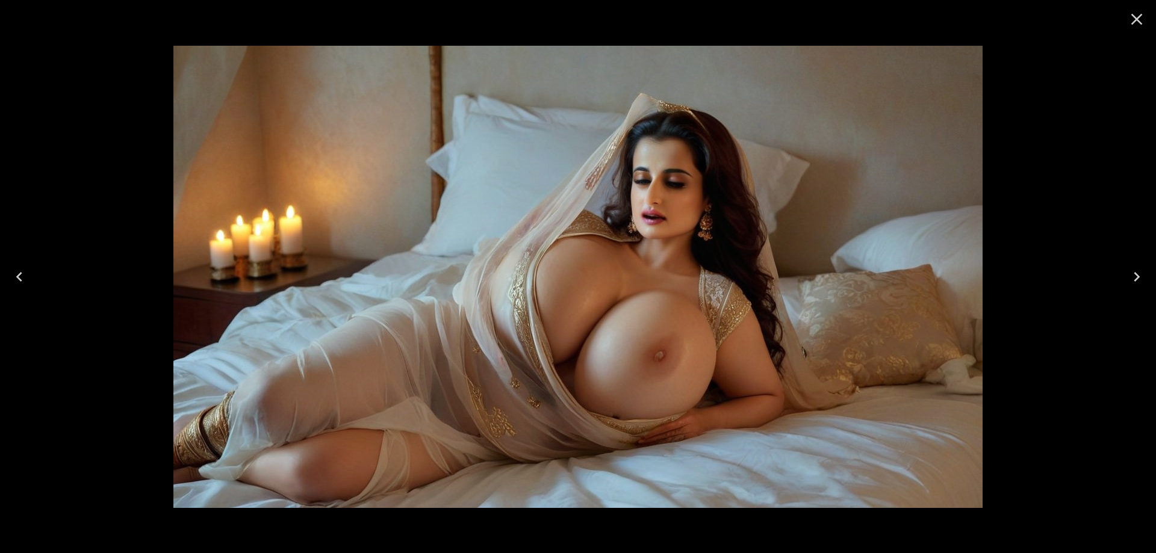
click at [1135, 278] on icon "Next" at bounding box center [1136, 276] width 19 height 19
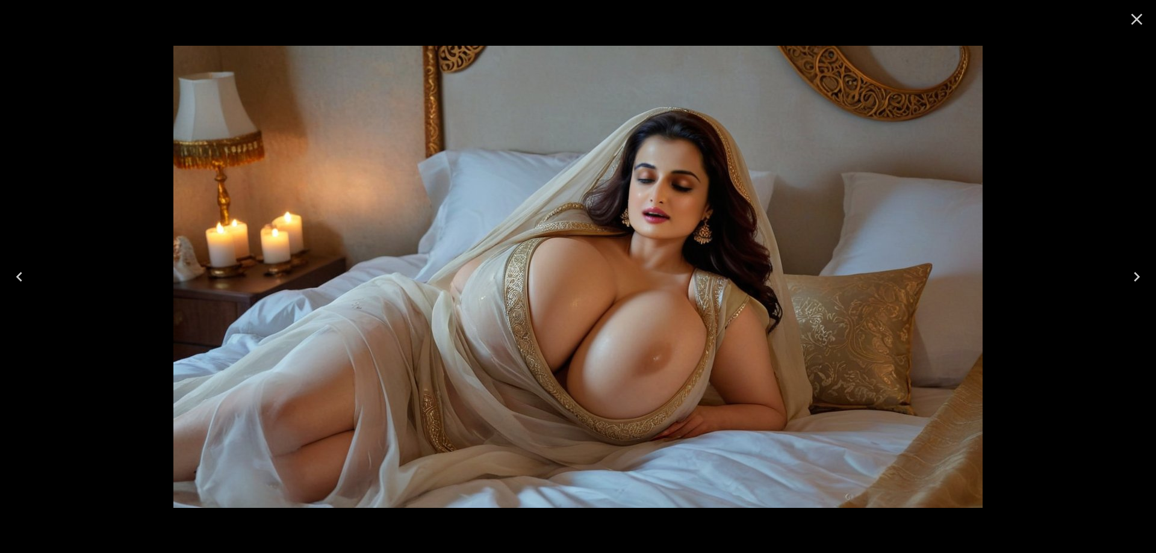
click at [1121, 276] on button "Next" at bounding box center [1137, 277] width 39 height 48
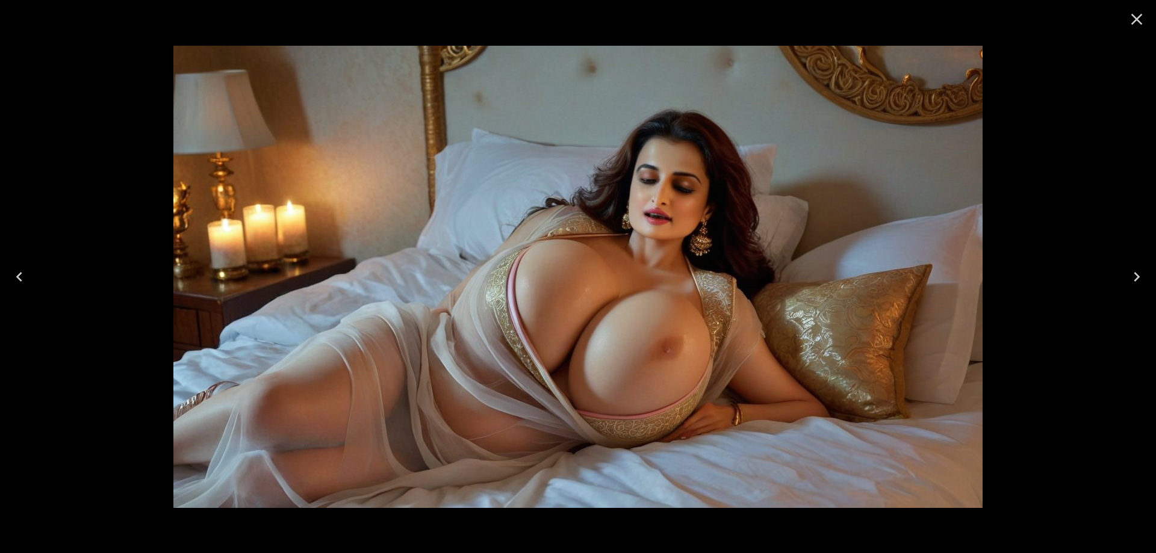
click at [1121, 276] on button "Next" at bounding box center [1137, 277] width 39 height 48
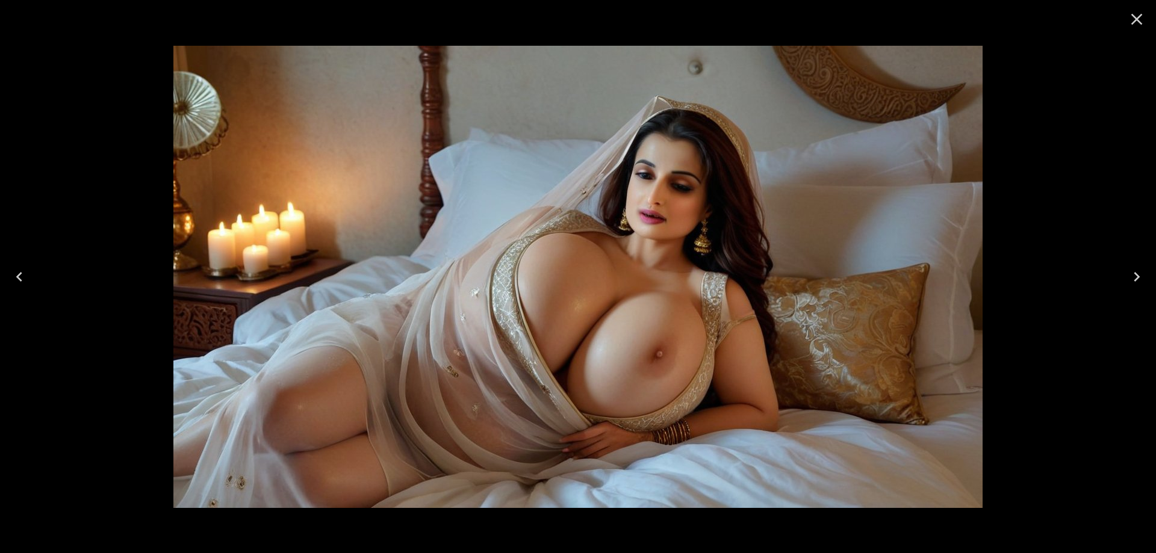
click at [1121, 276] on button "Next" at bounding box center [1137, 277] width 39 height 48
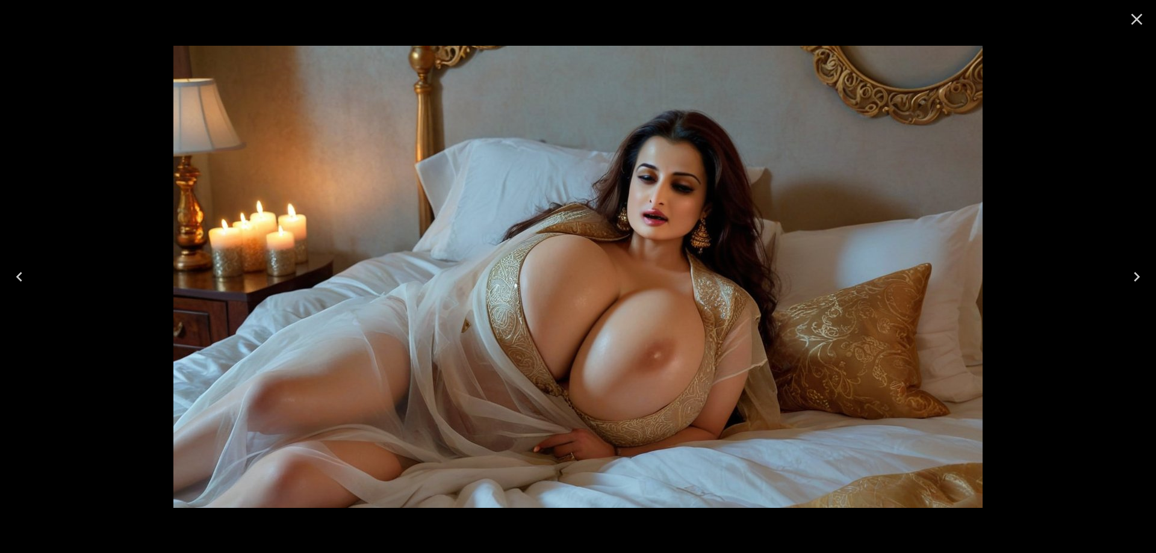
click at [1121, 276] on button "Next" at bounding box center [1137, 277] width 39 height 48
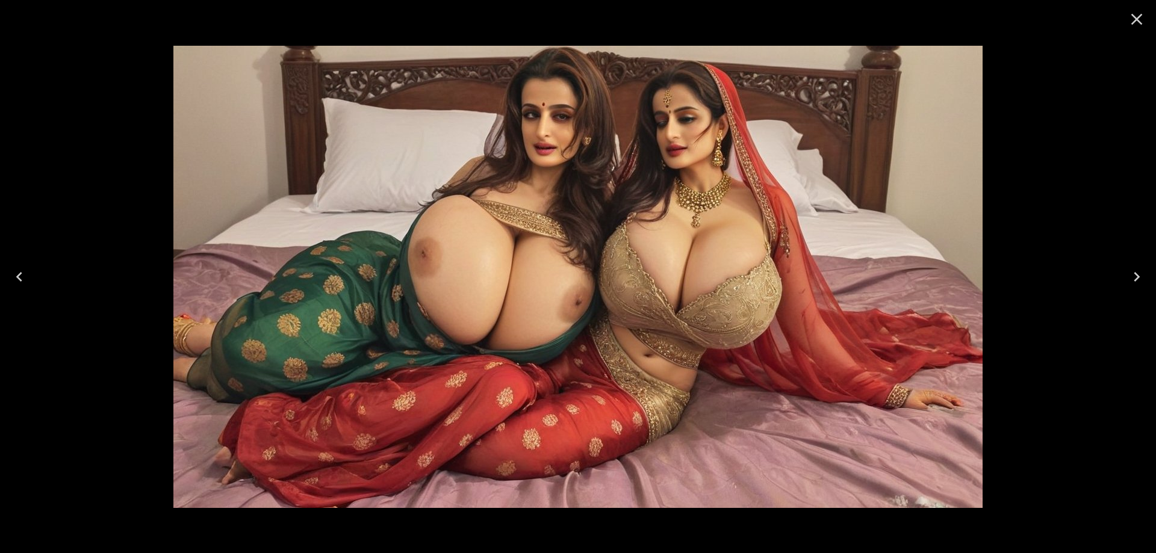
drag, startPoint x: 914, startPoint y: 222, endPoint x: 931, endPoint y: 183, distance: 42.3
click at [919, 175] on img at bounding box center [577, 277] width 809 height 462
click at [1148, 281] on button "Next" at bounding box center [1137, 277] width 39 height 48
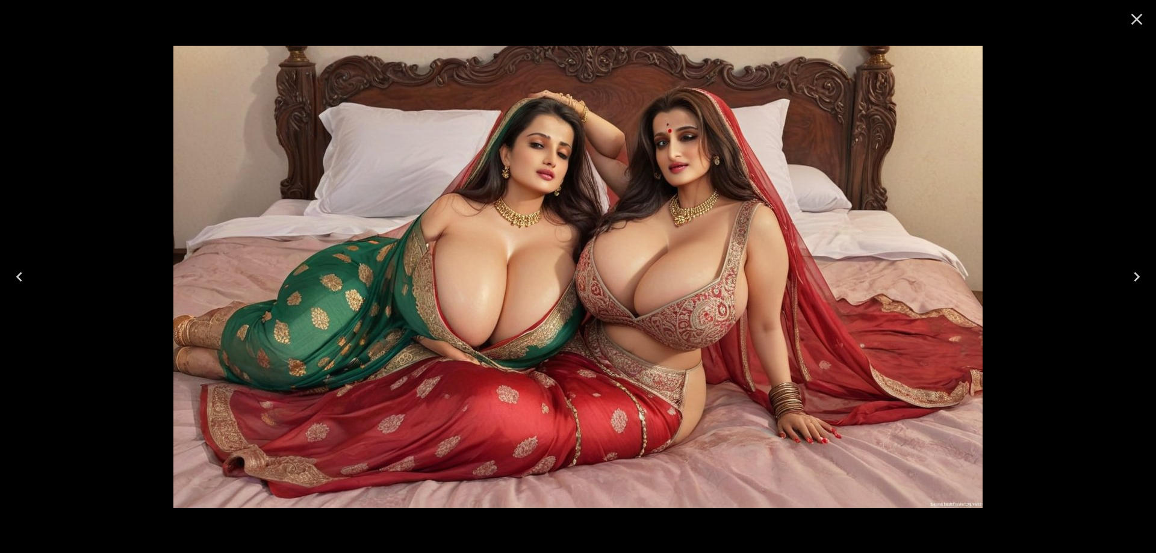
click at [1128, 282] on icon "Next" at bounding box center [1136, 276] width 19 height 19
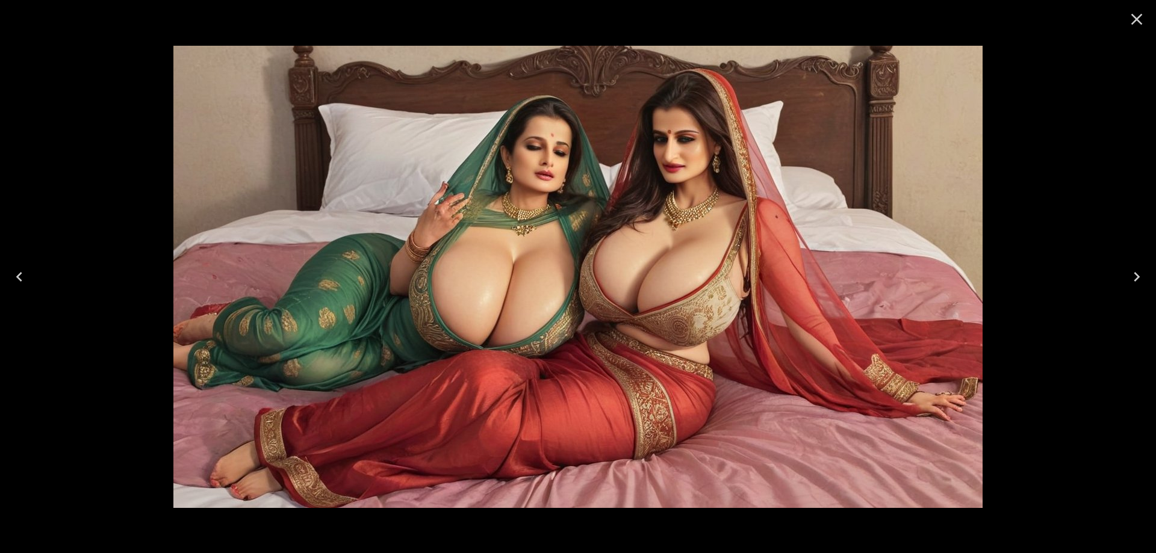
click at [1140, 279] on icon "Next" at bounding box center [1136, 276] width 19 height 19
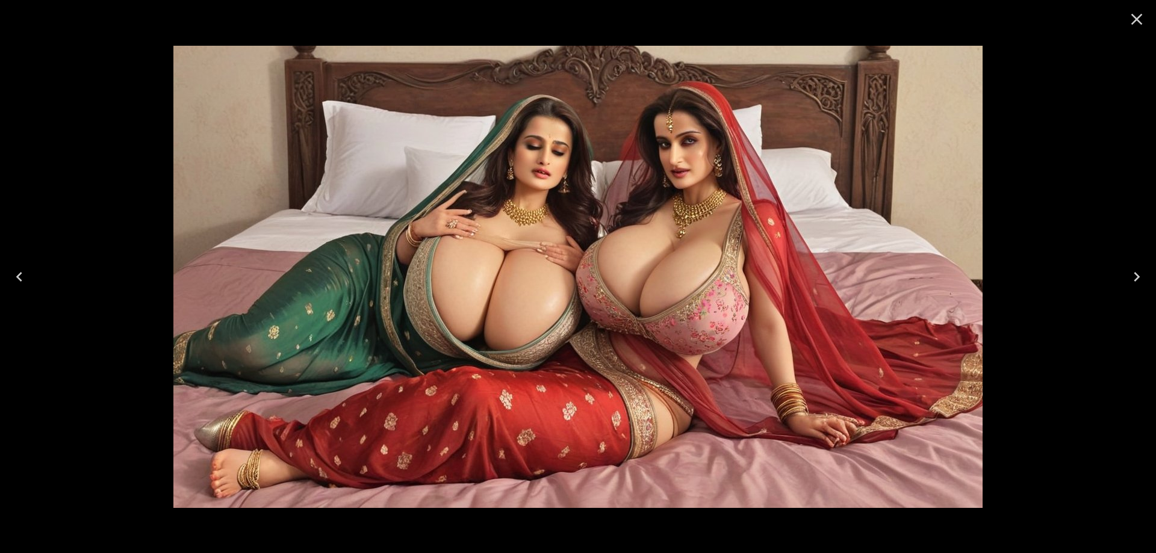
click at [1131, 284] on icon "Next" at bounding box center [1136, 276] width 19 height 19
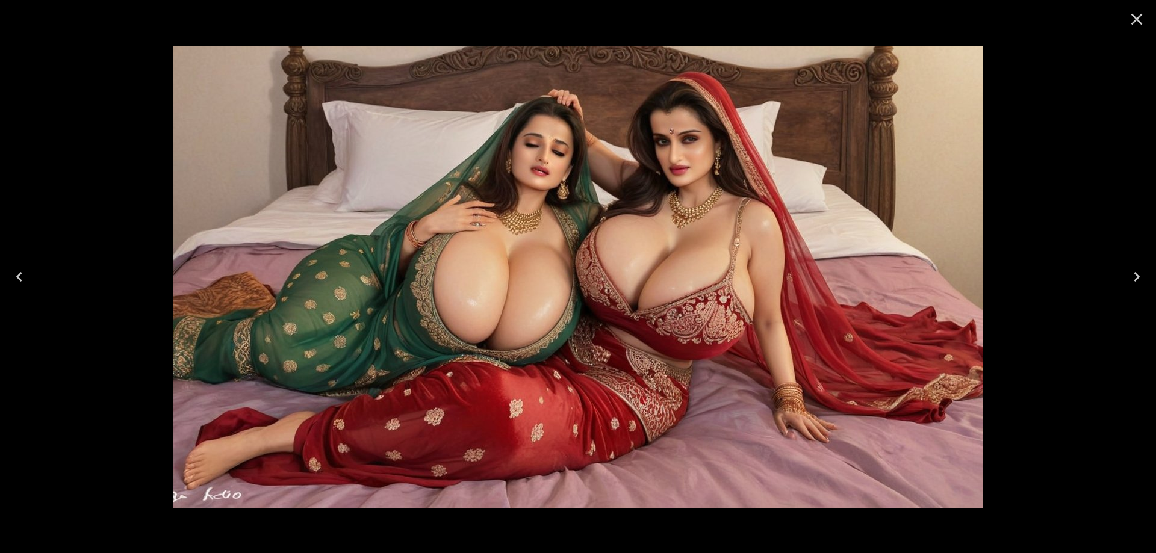
click at [1131, 284] on icon "Next" at bounding box center [1136, 276] width 19 height 19
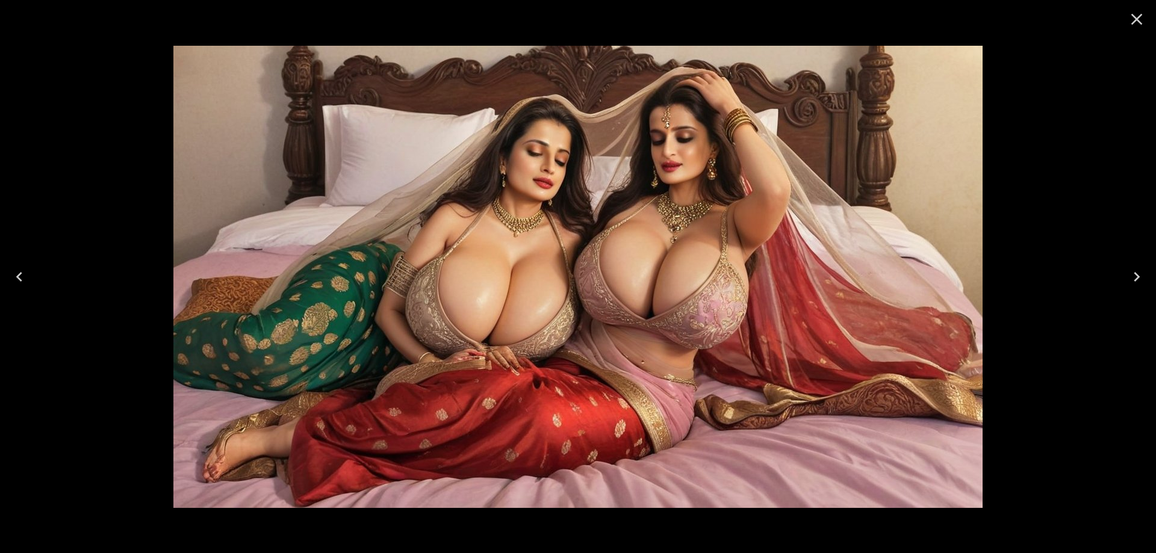
click at [1131, 284] on icon "Next" at bounding box center [1136, 276] width 19 height 19
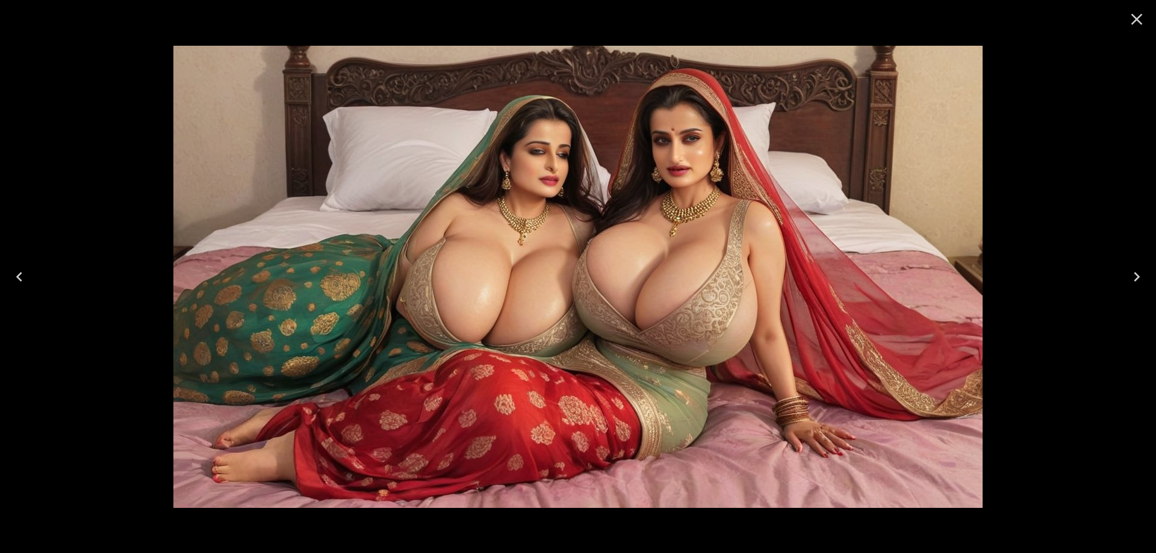
click at [1131, 284] on icon "Next" at bounding box center [1136, 276] width 19 height 19
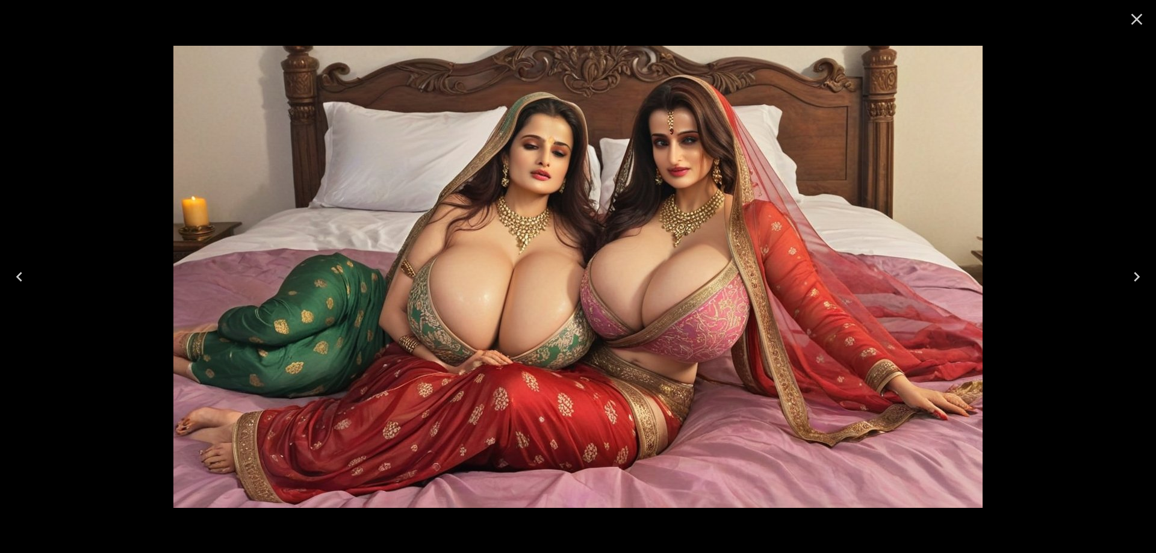
click at [1131, 284] on icon "Next" at bounding box center [1136, 276] width 19 height 19
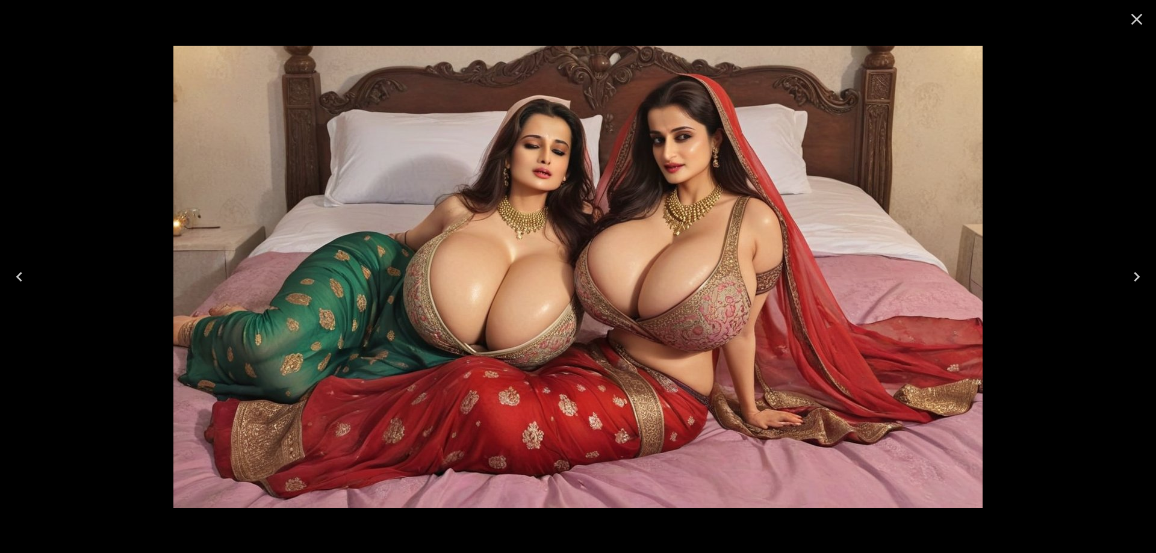
click at [1131, 284] on icon "Next" at bounding box center [1136, 276] width 19 height 19
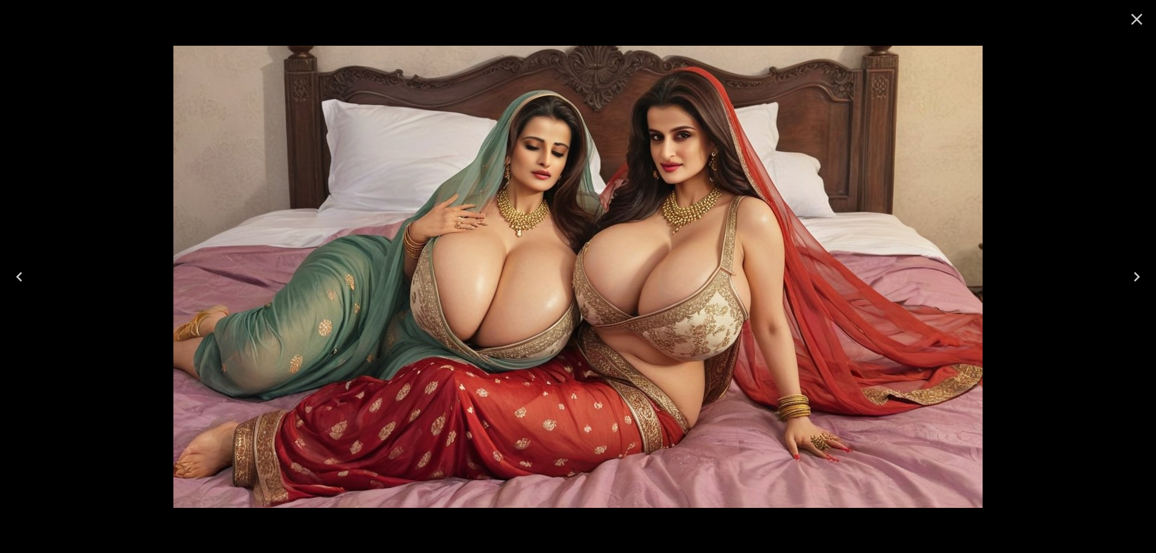
click at [1131, 284] on icon "Next" at bounding box center [1136, 276] width 19 height 19
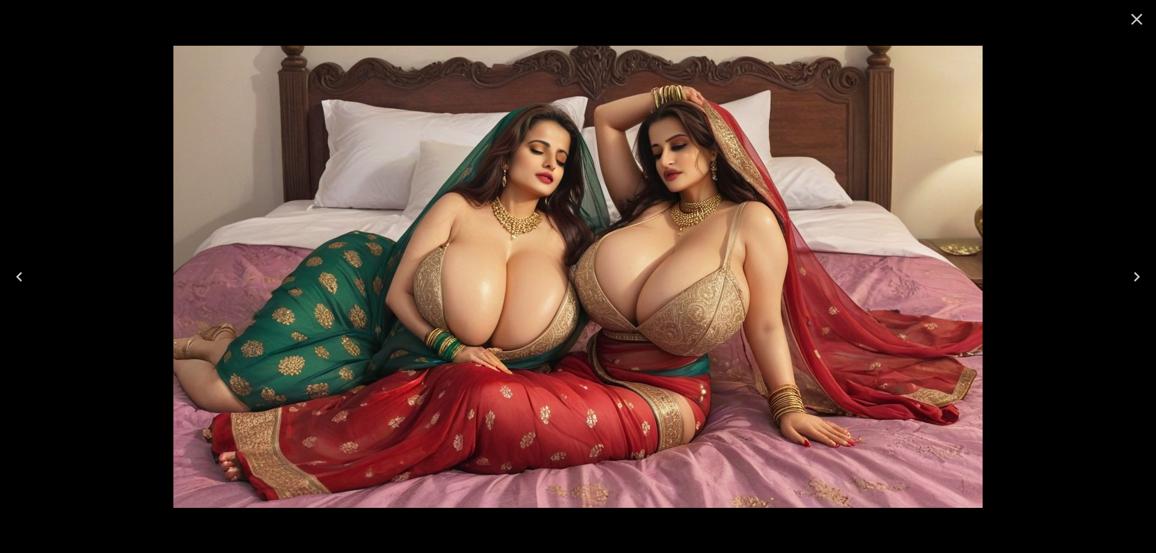
click at [1131, 284] on icon "Next" at bounding box center [1136, 276] width 19 height 19
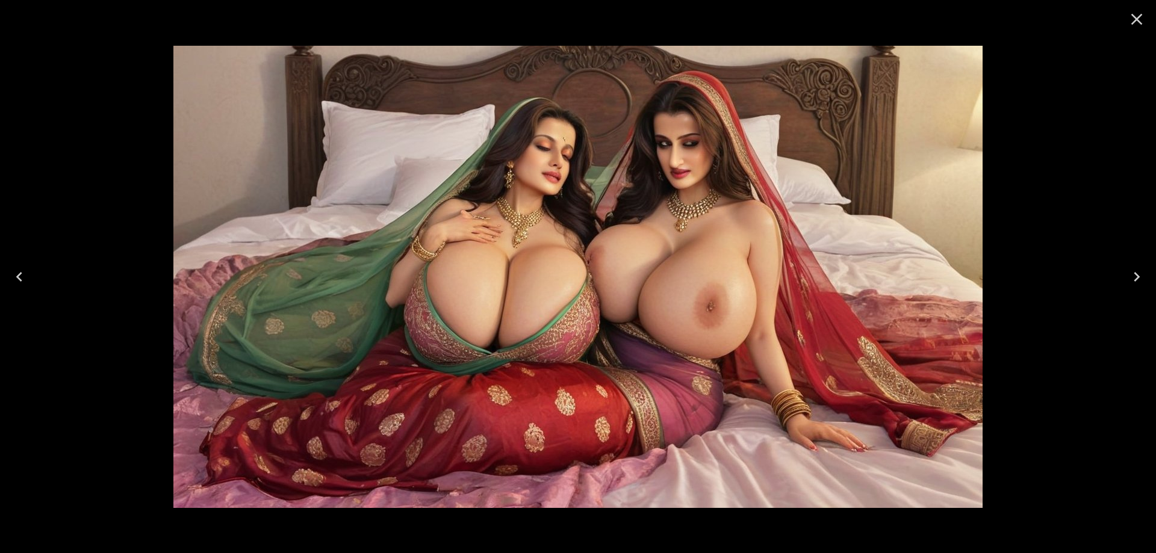
click at [1131, 284] on icon "Next" at bounding box center [1136, 276] width 19 height 19
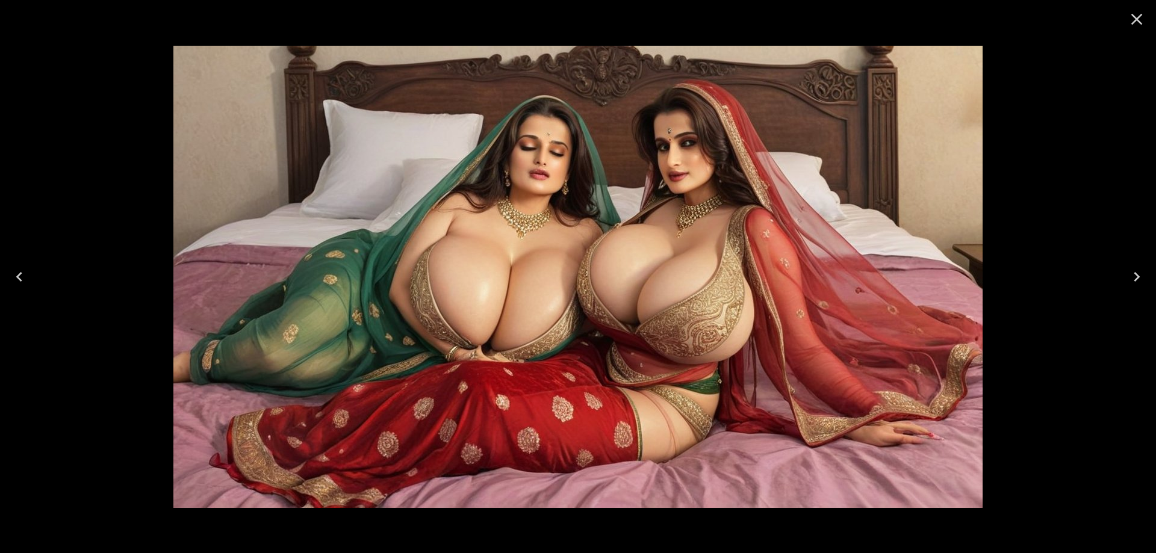
click at [1131, 284] on icon "Next" at bounding box center [1136, 276] width 19 height 19
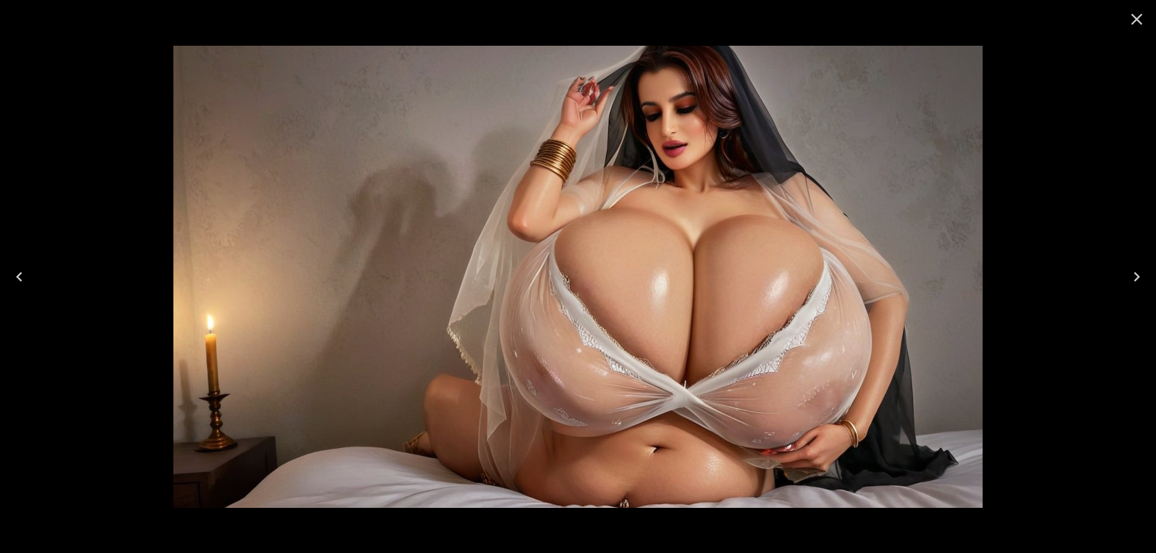
click at [1131, 284] on icon "Next" at bounding box center [1136, 276] width 19 height 19
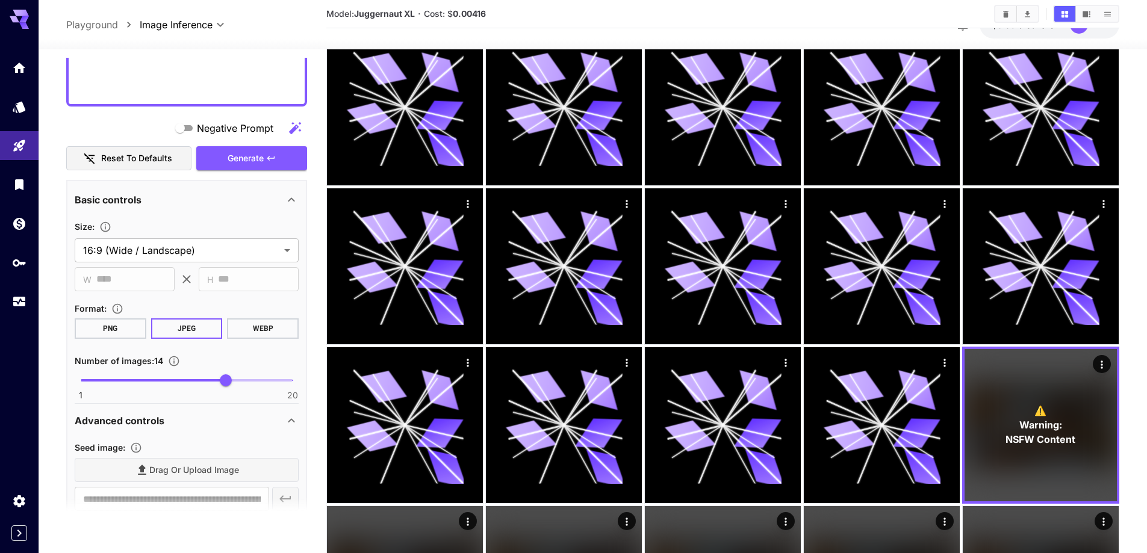
scroll to position [95, 0]
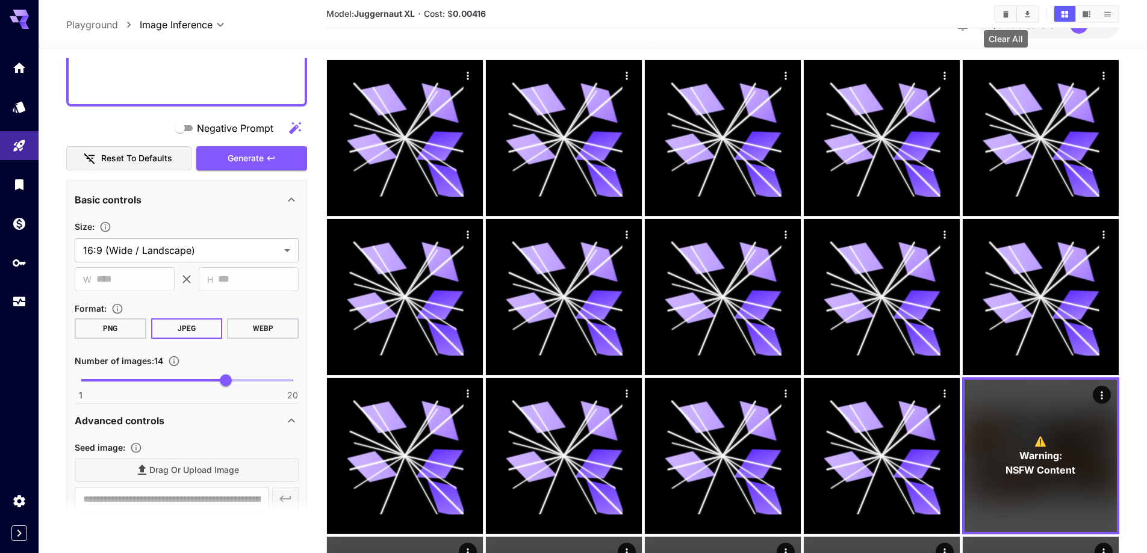
click at [1002, 18] on icon "Clear All" at bounding box center [1005, 14] width 9 height 9
